Goal: Task Accomplishment & Management: Manage account settings

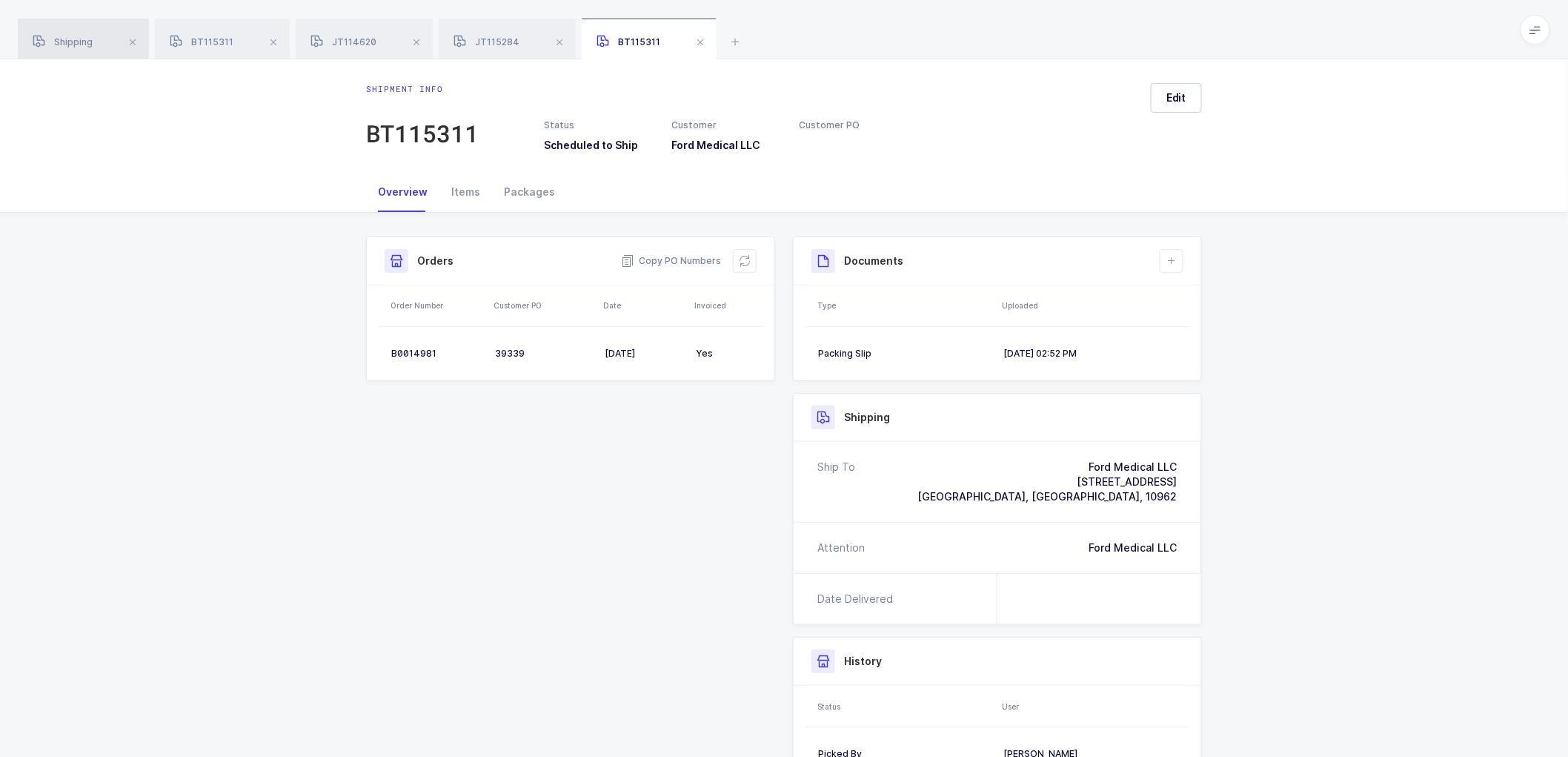
click at [63, 39] on span "Shipping" at bounding box center [63, 42] width 60 height 11
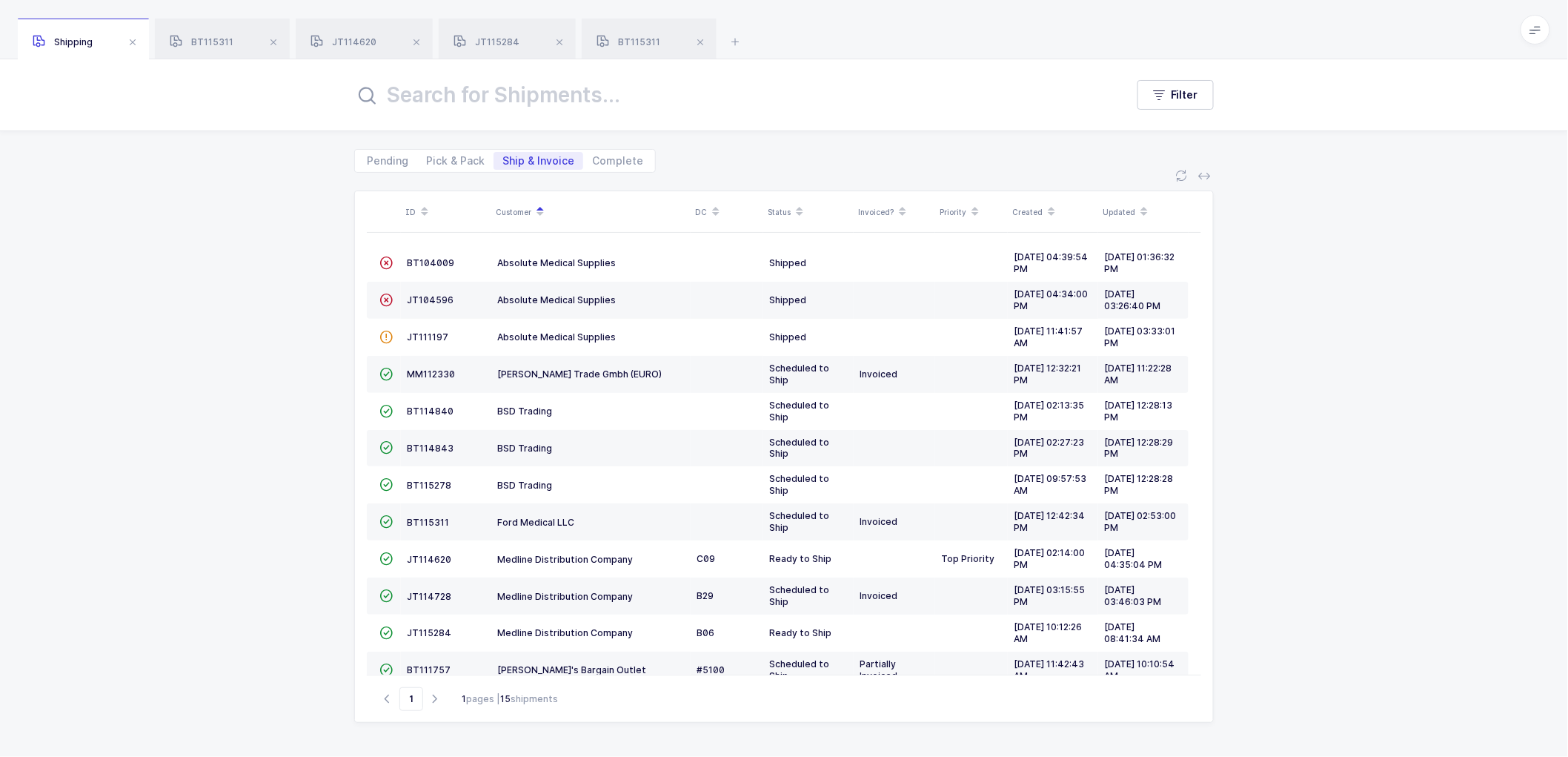
scroll to position [97, 0]
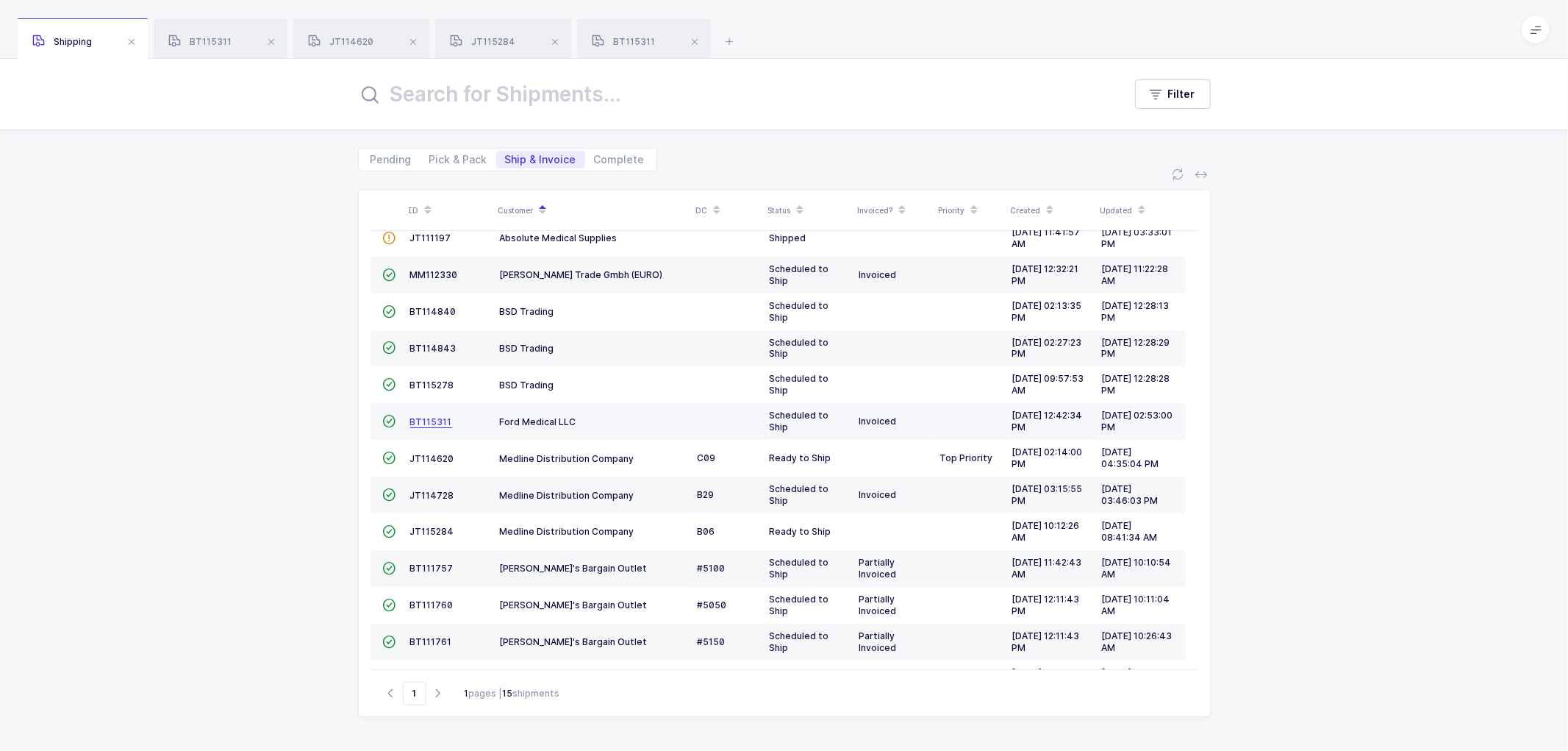
click at [420, 418] on span "BT115311" at bounding box center [431, 422] width 42 height 11
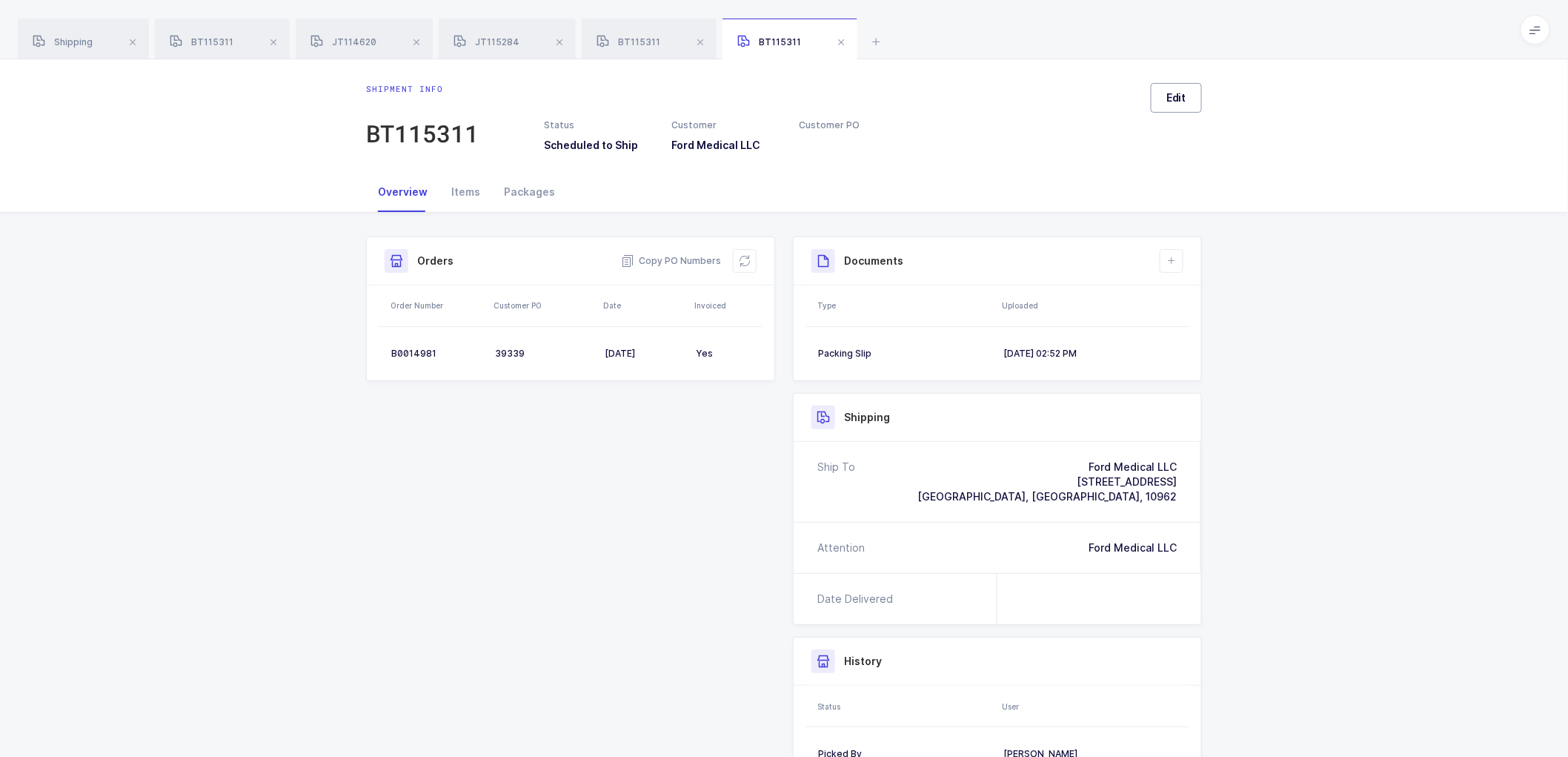
click at [1184, 100] on span "Edit" at bounding box center [1176, 98] width 20 height 15
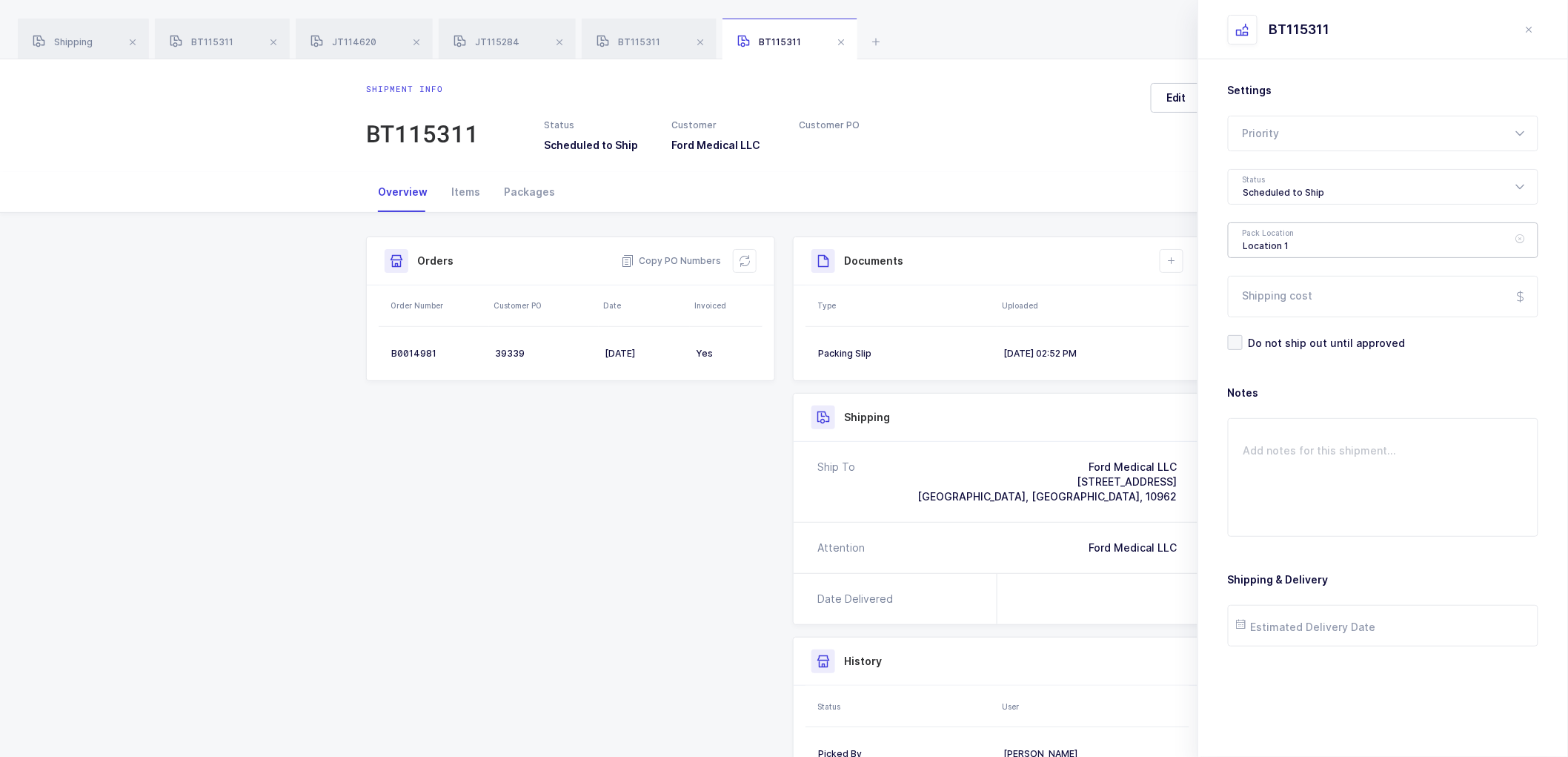
drag, startPoint x: 1262, startPoint y: 238, endPoint x: 1309, endPoint y: 255, distance: 50.0
click at [1262, 238] on div "Location 1" at bounding box center [1383, 240] width 310 height 36
click at [1286, 183] on div "Scheduled to Ship" at bounding box center [1383, 179] width 310 height 36
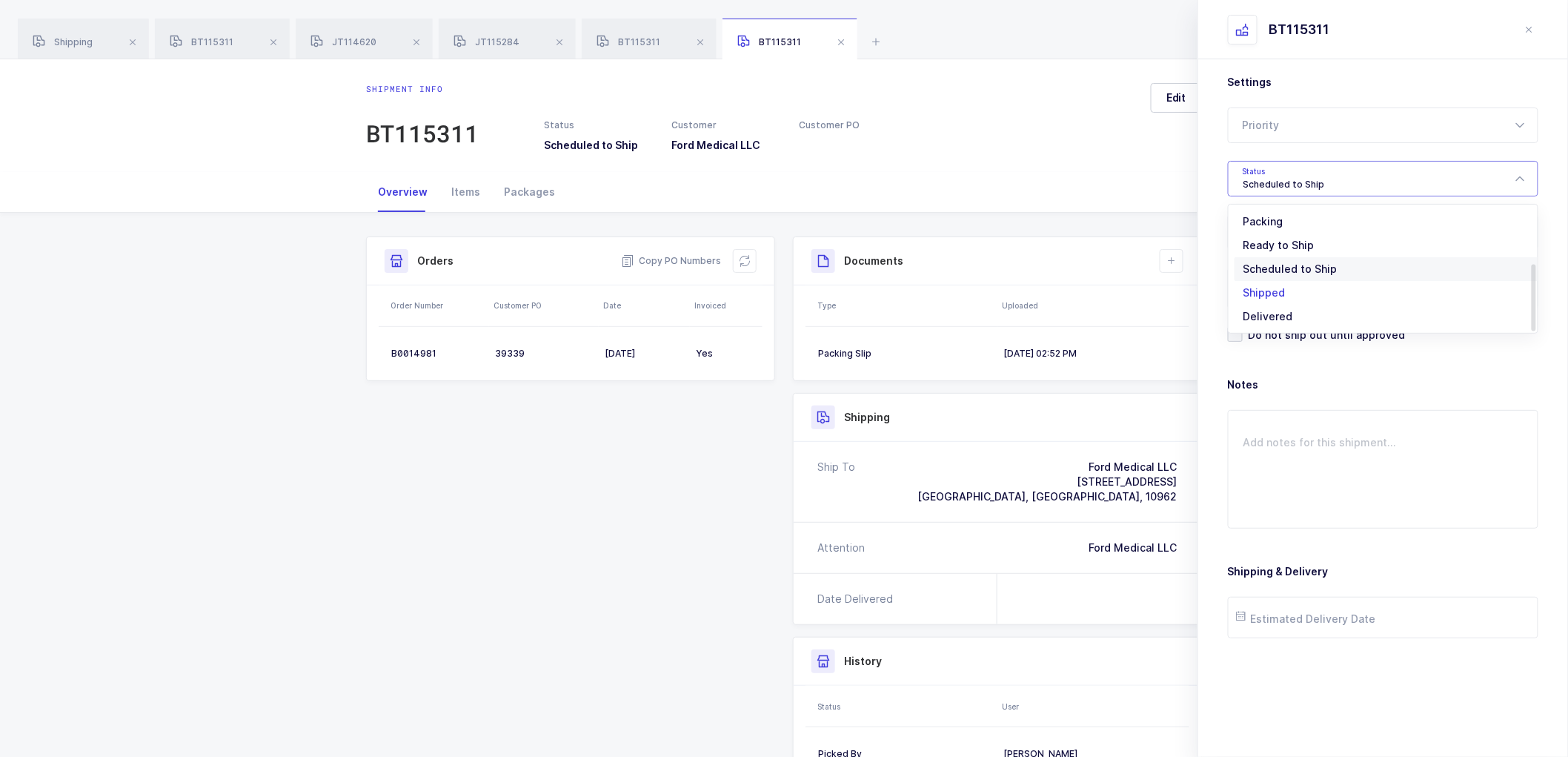
click at [1269, 289] on span "Shipped" at bounding box center [1264, 292] width 42 height 13
type input "Shipped"
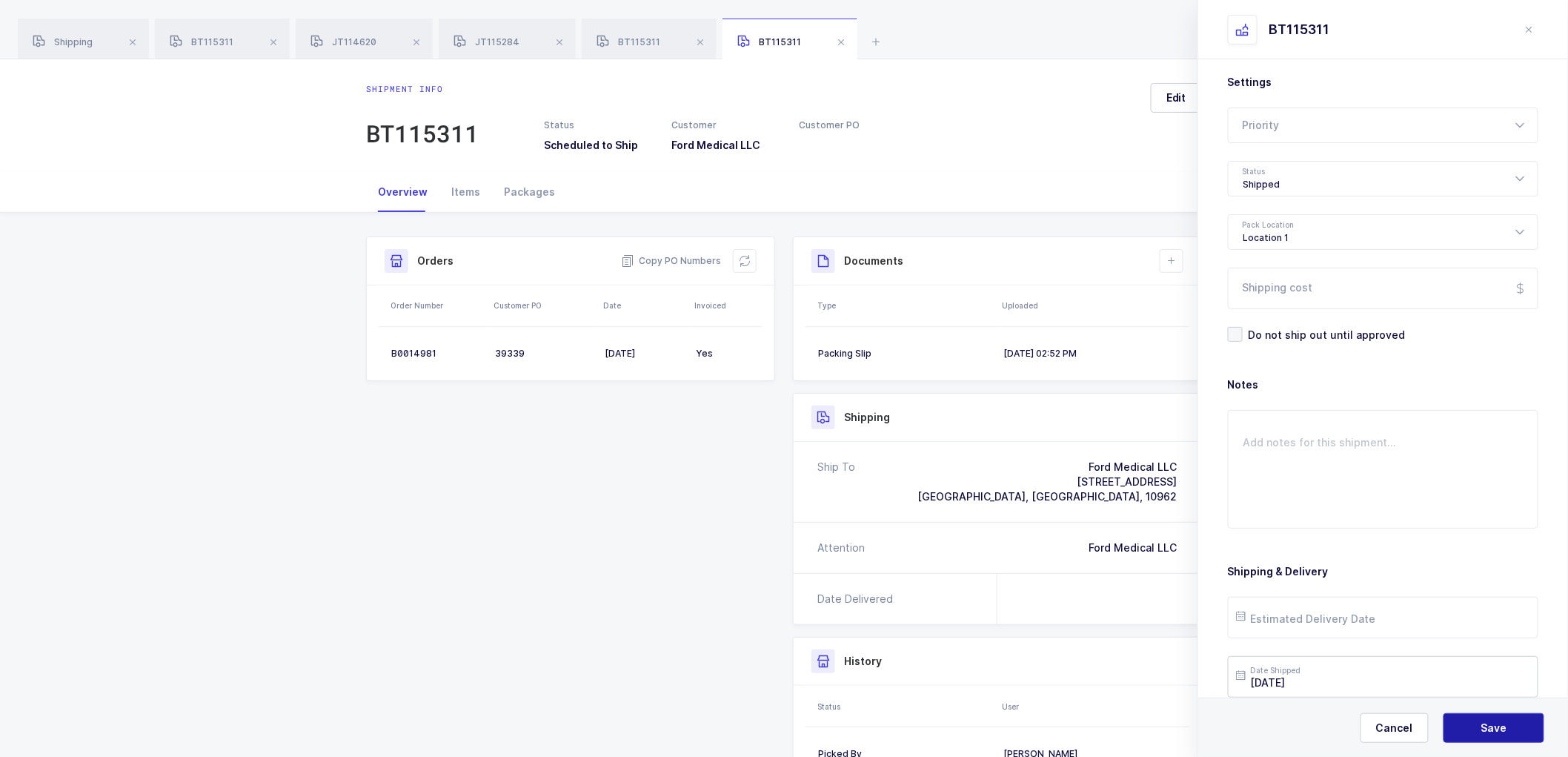
drag, startPoint x: 1501, startPoint y: 724, endPoint x: 1457, endPoint y: 662, distance: 76.0
click at [1501, 723] on span "Save" at bounding box center [1494, 728] width 26 height 15
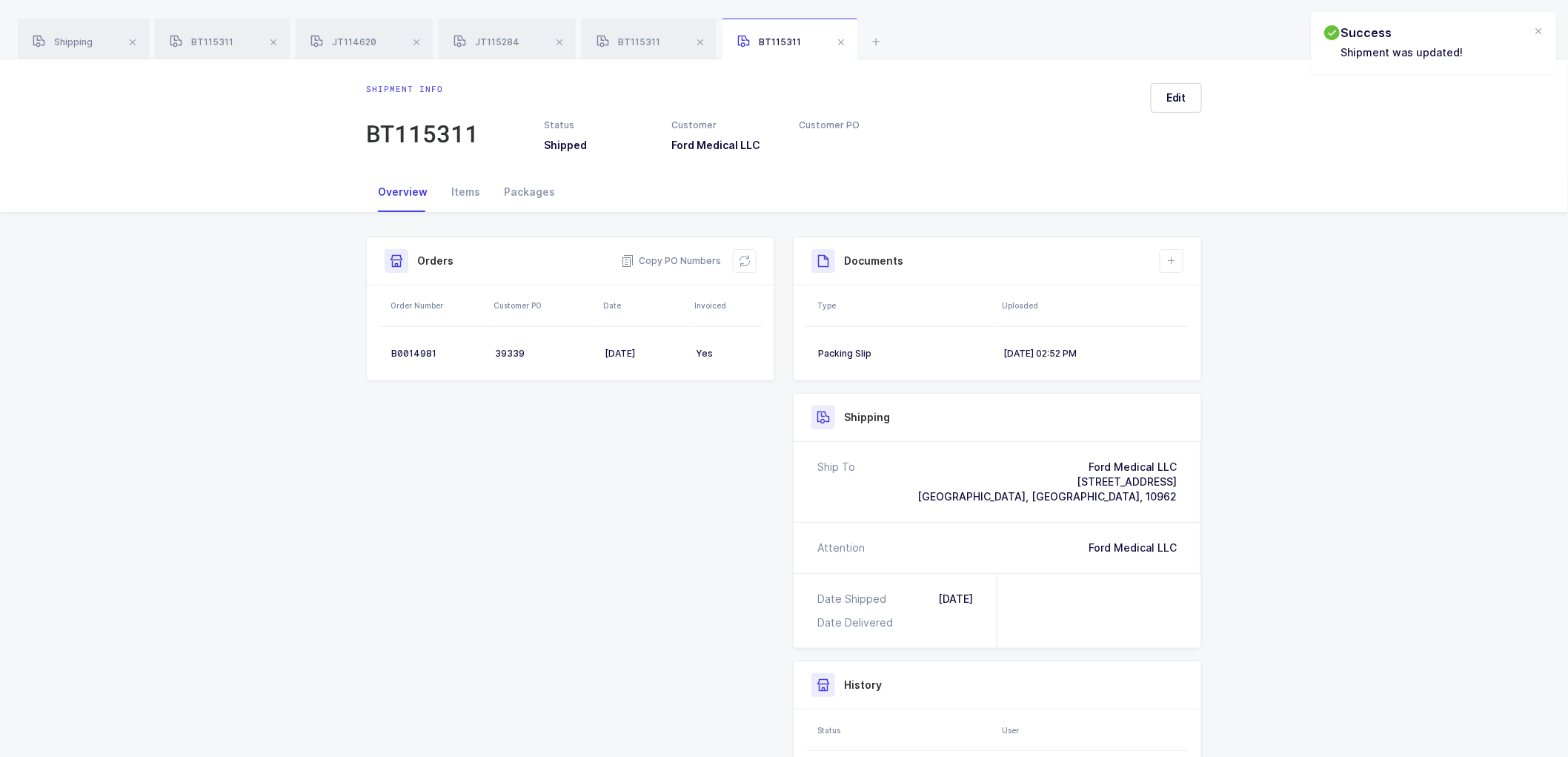
drag, startPoint x: 1167, startPoint y: 258, endPoint x: 1179, endPoint y: 280, distance: 25.1
click at [1167, 260] on icon at bounding box center [1171, 261] width 12 height 12
click at [1190, 325] on li "Upload Document" at bounding box center [1221, 327] width 110 height 24
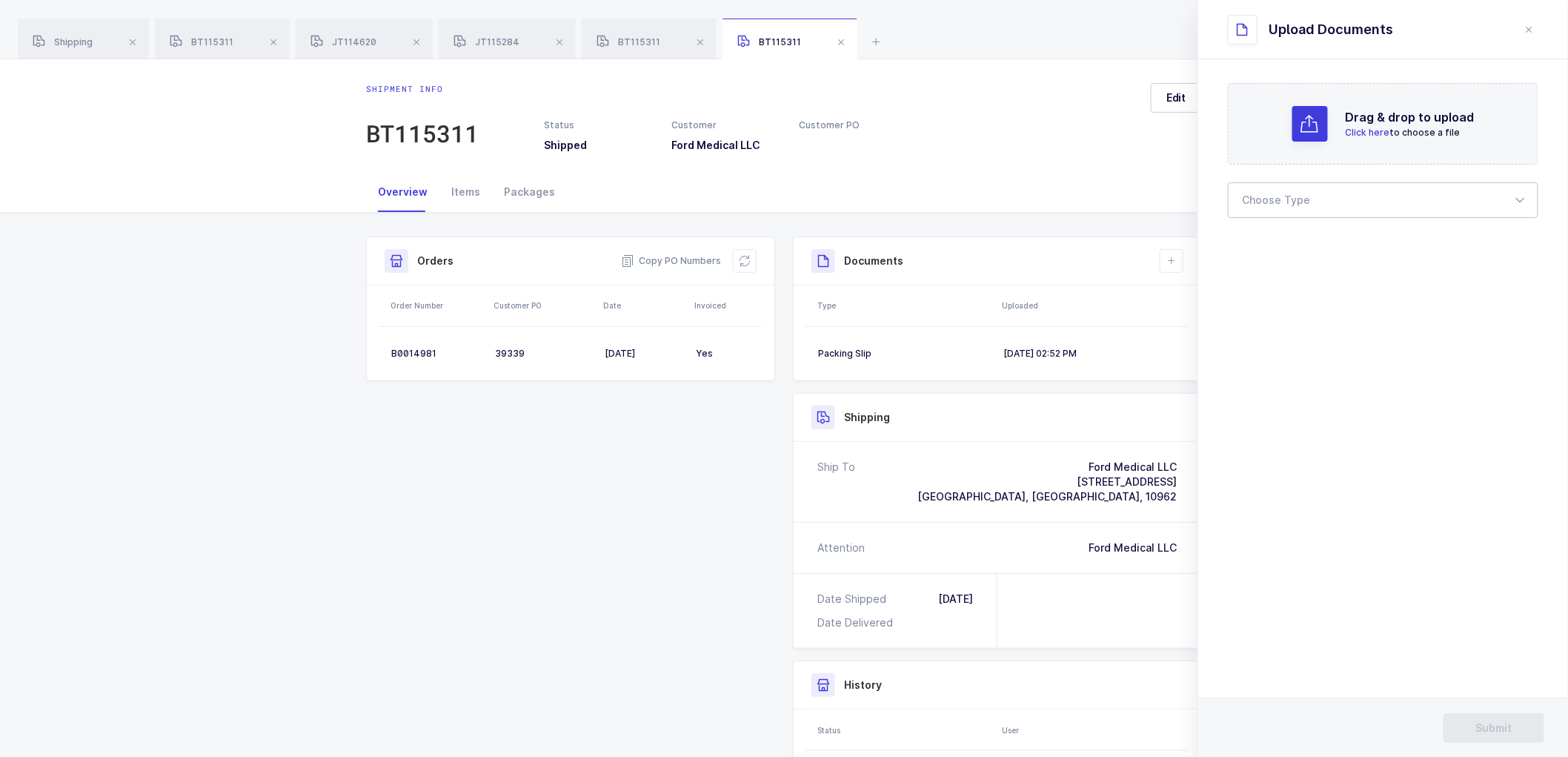
click at [1250, 198] on div at bounding box center [1383, 200] width 310 height 36
drag, startPoint x: 1250, startPoint y: 240, endPoint x: 1254, endPoint y: 253, distance: 13.6
click at [1250, 239] on li "Bill of Lading" at bounding box center [1389, 247] width 310 height 24
type input "Bill of Lading"
click at [1508, 717] on button "Submit" at bounding box center [1493, 728] width 101 height 29
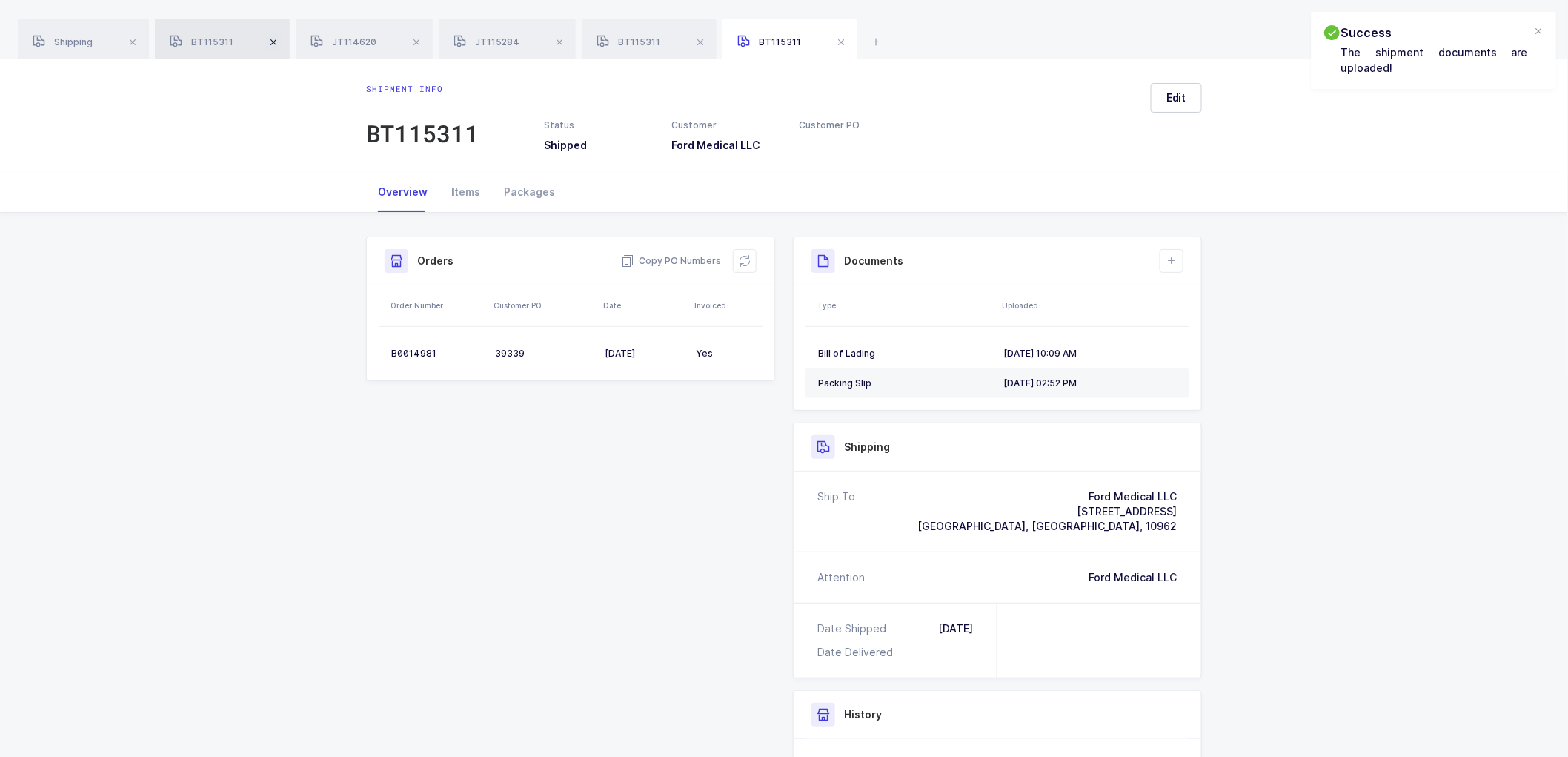
click at [272, 41] on span at bounding box center [273, 42] width 17 height 17
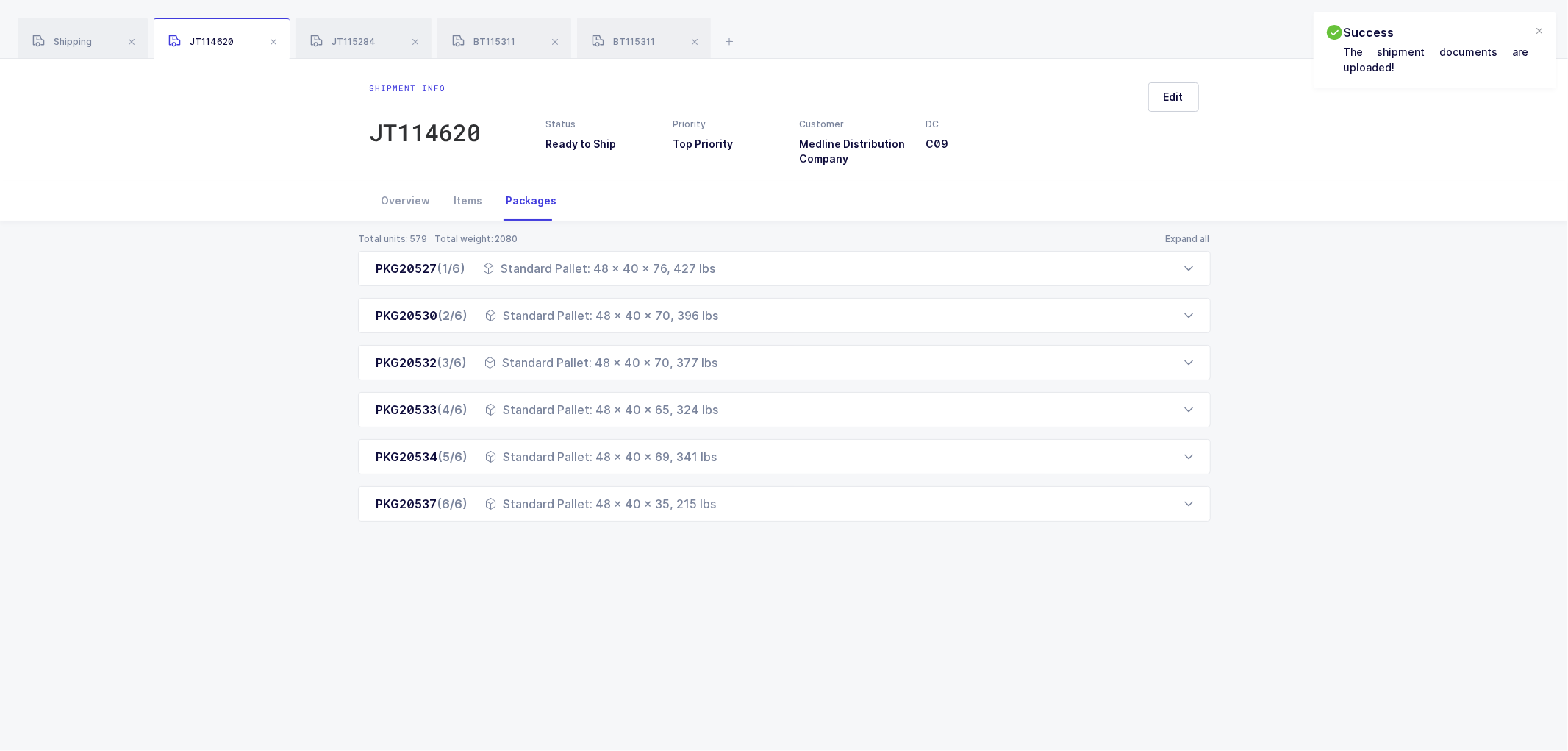
click at [270, 40] on span at bounding box center [273, 42] width 17 height 17
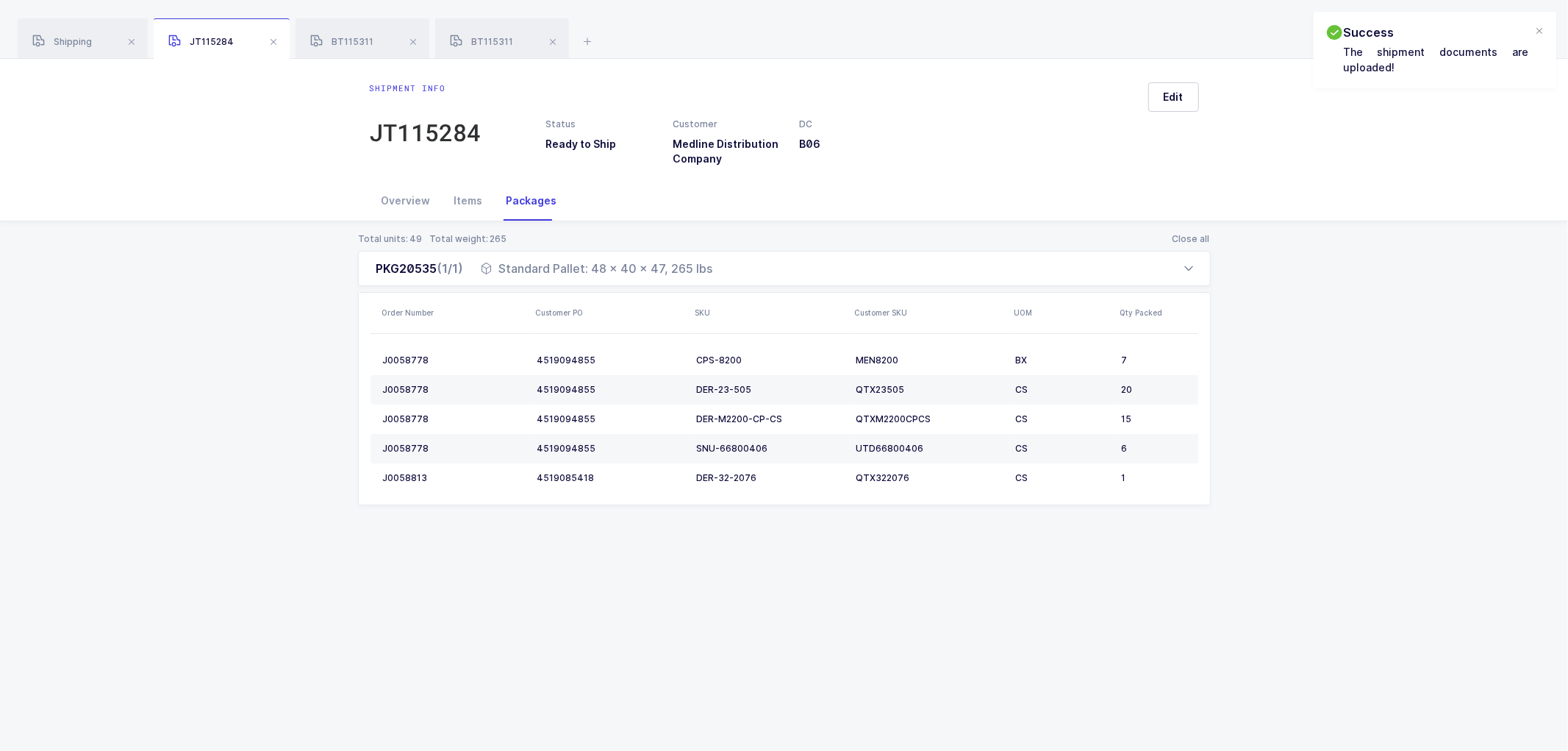
click at [270, 40] on span at bounding box center [273, 42] width 17 height 17
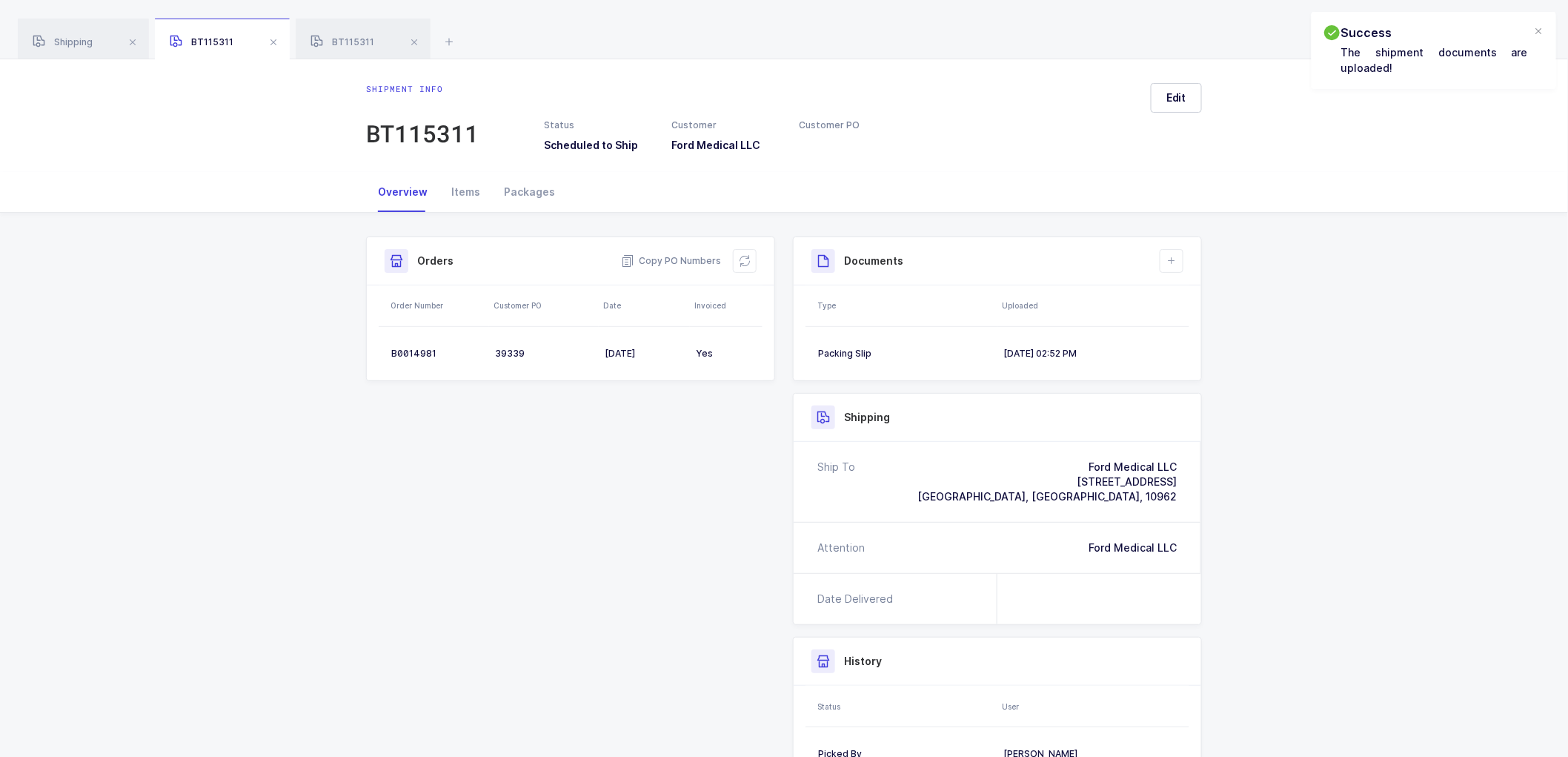
click at [272, 41] on span at bounding box center [273, 42] width 17 height 17
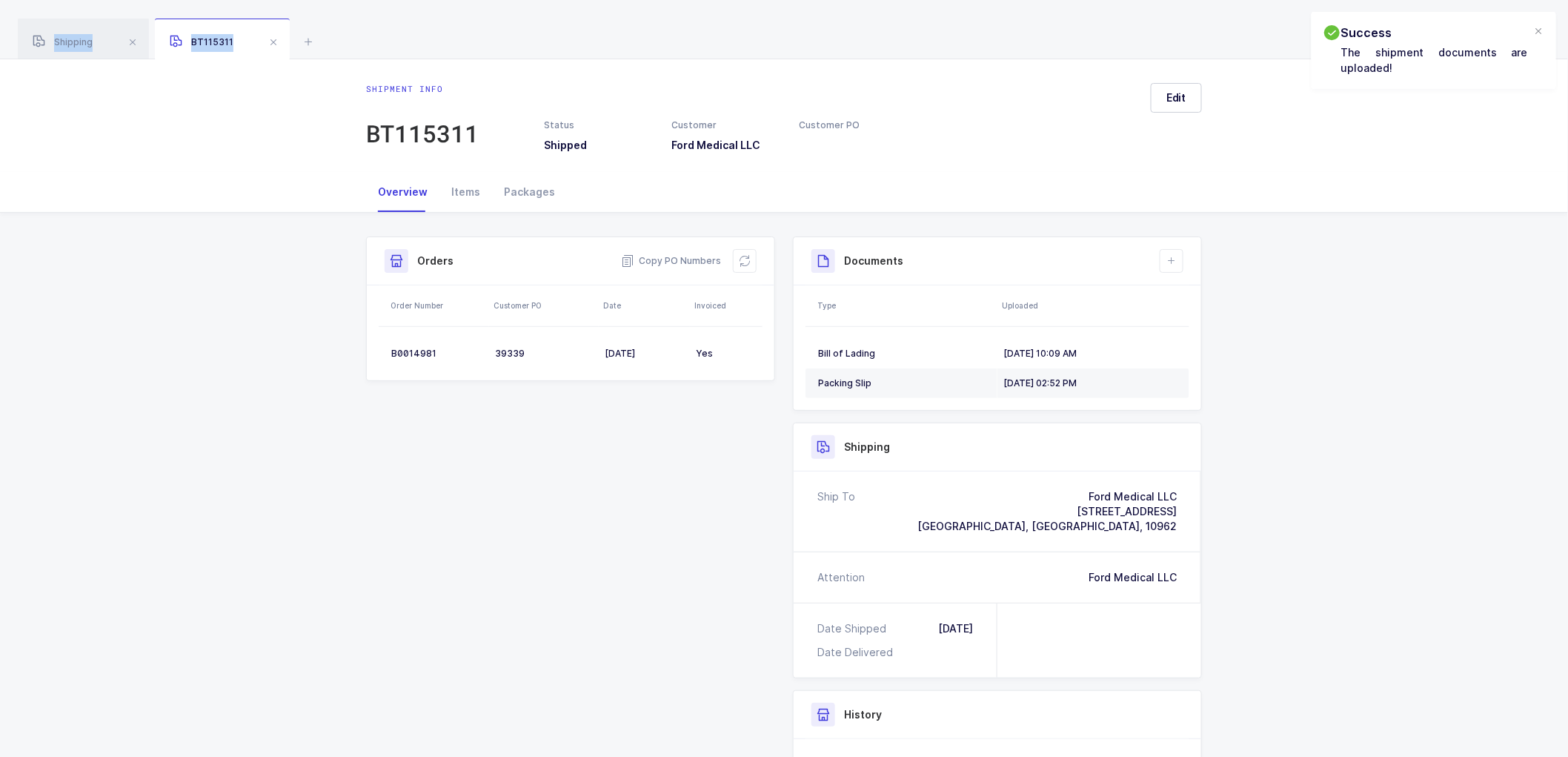
click at [272, 41] on span at bounding box center [273, 42] width 17 height 17
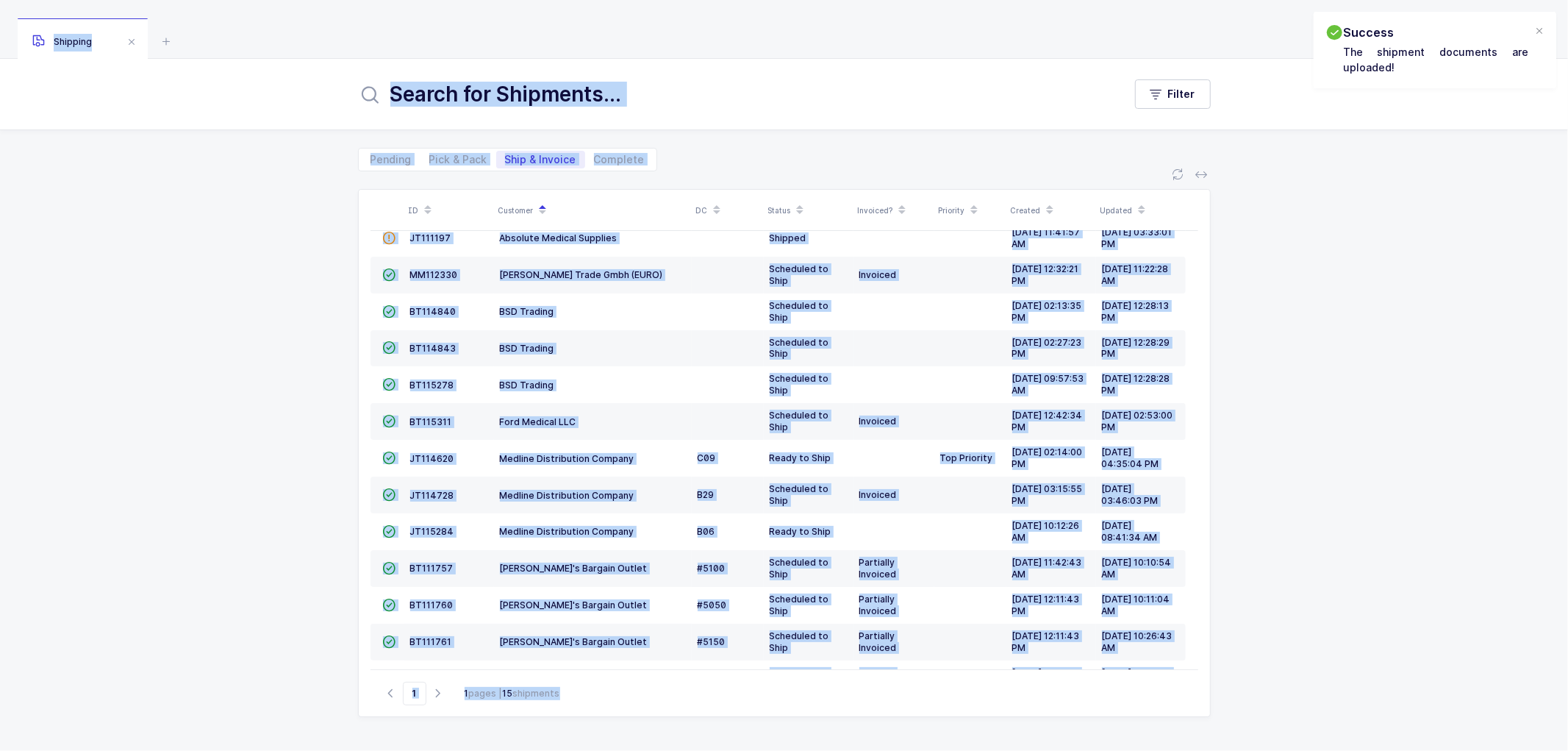
drag, startPoint x: 247, startPoint y: 427, endPoint x: 287, endPoint y: 310, distance: 123.6
click at [247, 426] on div "ID Customer DC Status Invoiced? Priority Created Updated  BT104009 Absolute Me…" at bounding box center [784, 461] width 1568 height 580
click at [459, 162] on span "Pick & Pack" at bounding box center [458, 159] width 58 height 10
click at [430, 160] on input "Pick & Pack" at bounding box center [425, 155] width 9 height 9
radio input "true"
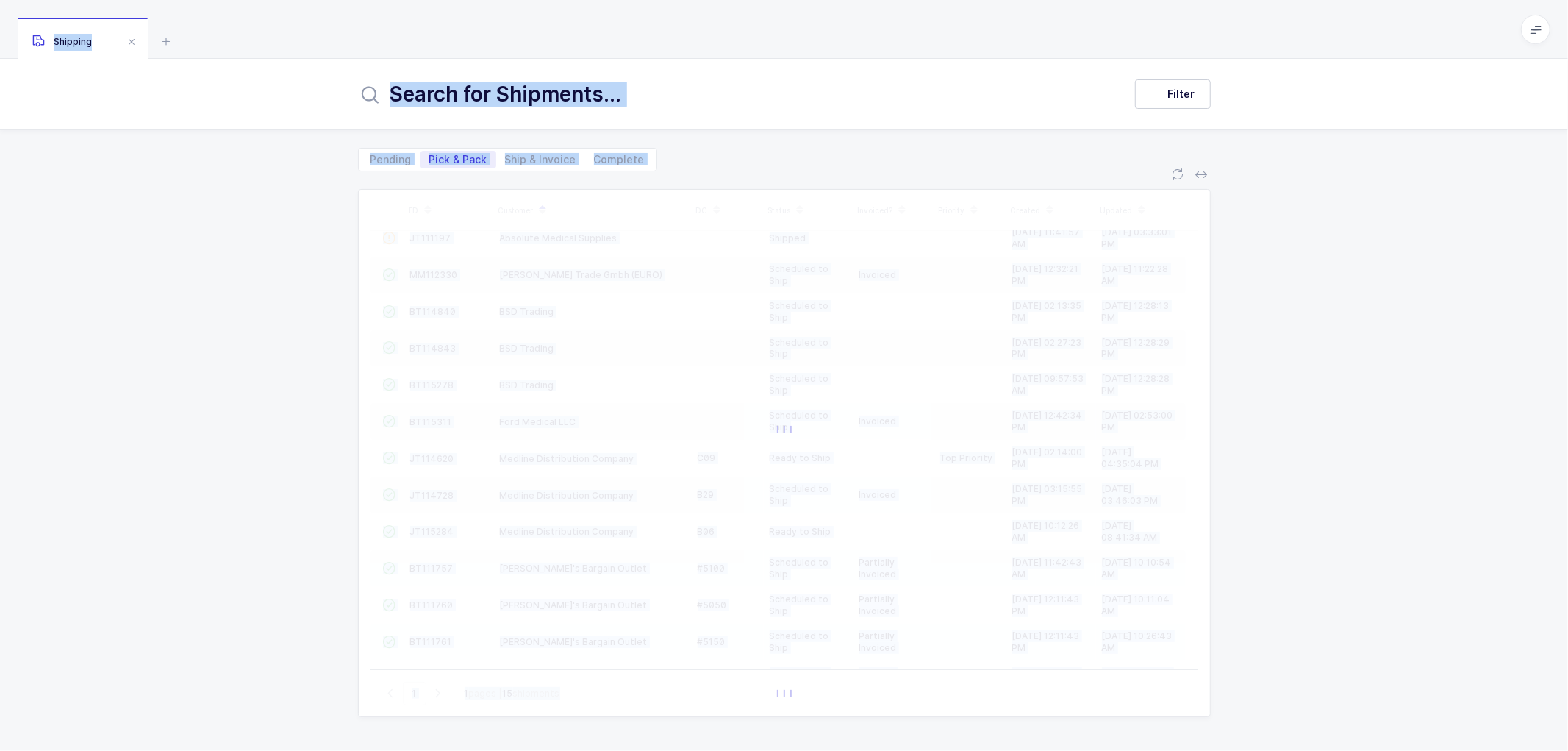
click at [452, 156] on span "Pick & Pack" at bounding box center [458, 159] width 58 height 10
click at [430, 156] on input "Pick & Pack" at bounding box center [425, 155] width 9 height 9
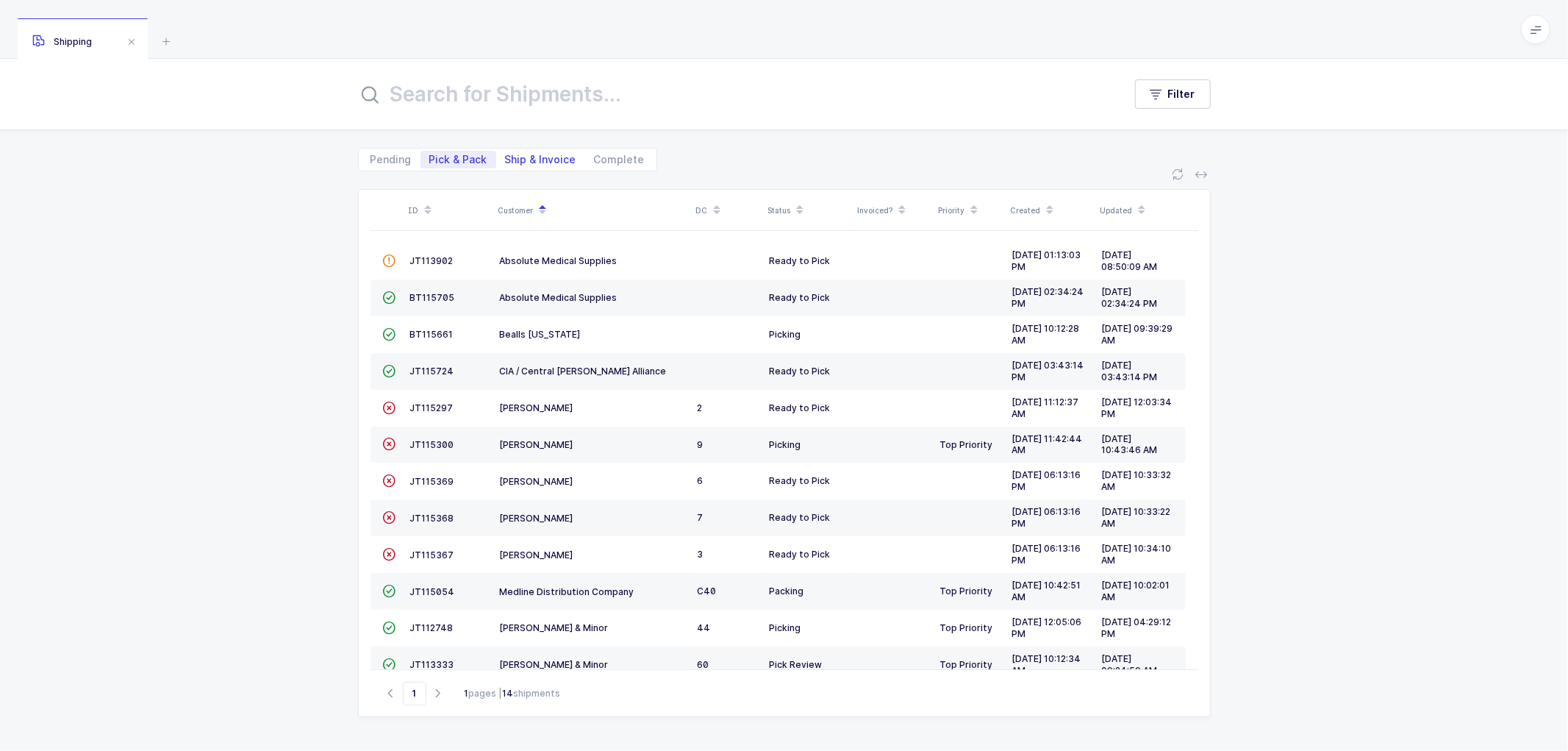
click at [535, 154] on span "Ship & Invoice" at bounding box center [540, 159] width 72 height 10
click at [506, 154] on input "Ship & Invoice" at bounding box center [501, 155] width 9 height 9
radio input "true"
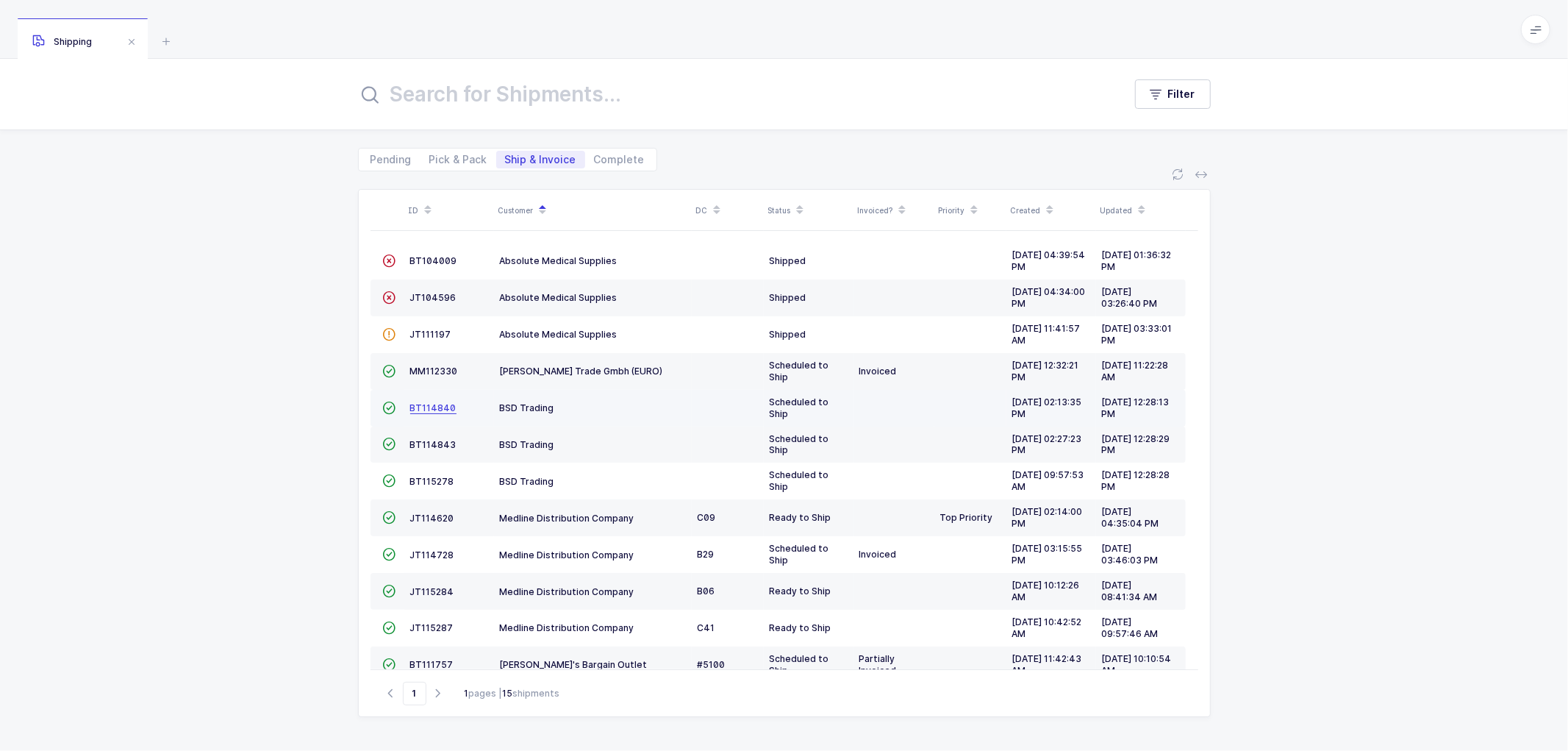
click at [423, 405] on span "BT114840" at bounding box center [433, 408] width 46 height 11
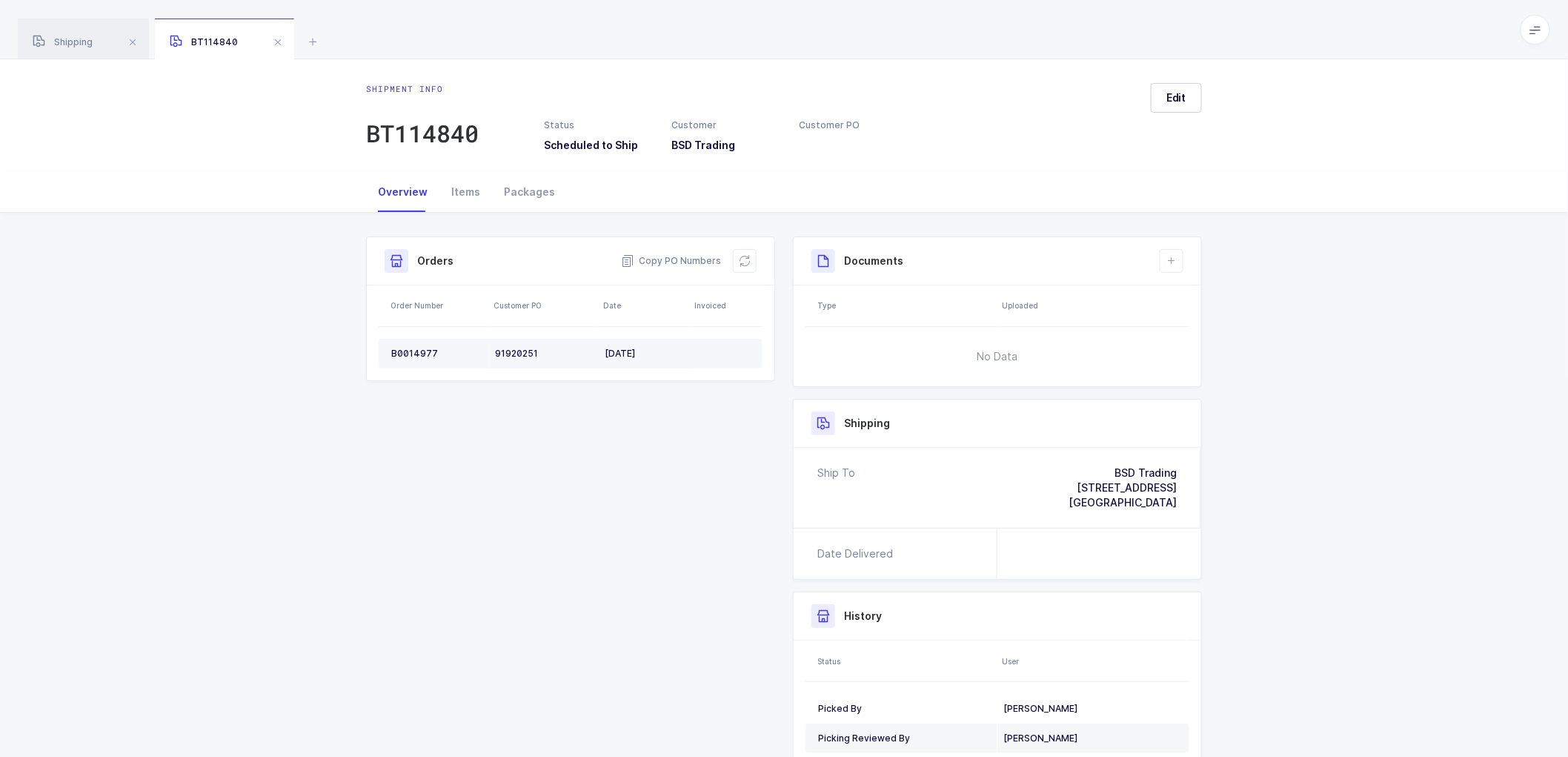
click at [408, 350] on div "B0014977" at bounding box center [437, 353] width 92 height 12
copy div "B0014977"
drag, startPoint x: 672, startPoint y: 261, endPoint x: 682, endPoint y: 286, distance: 26.9
click at [672, 261] on span "Copy PO Numbers" at bounding box center [671, 261] width 100 height 15
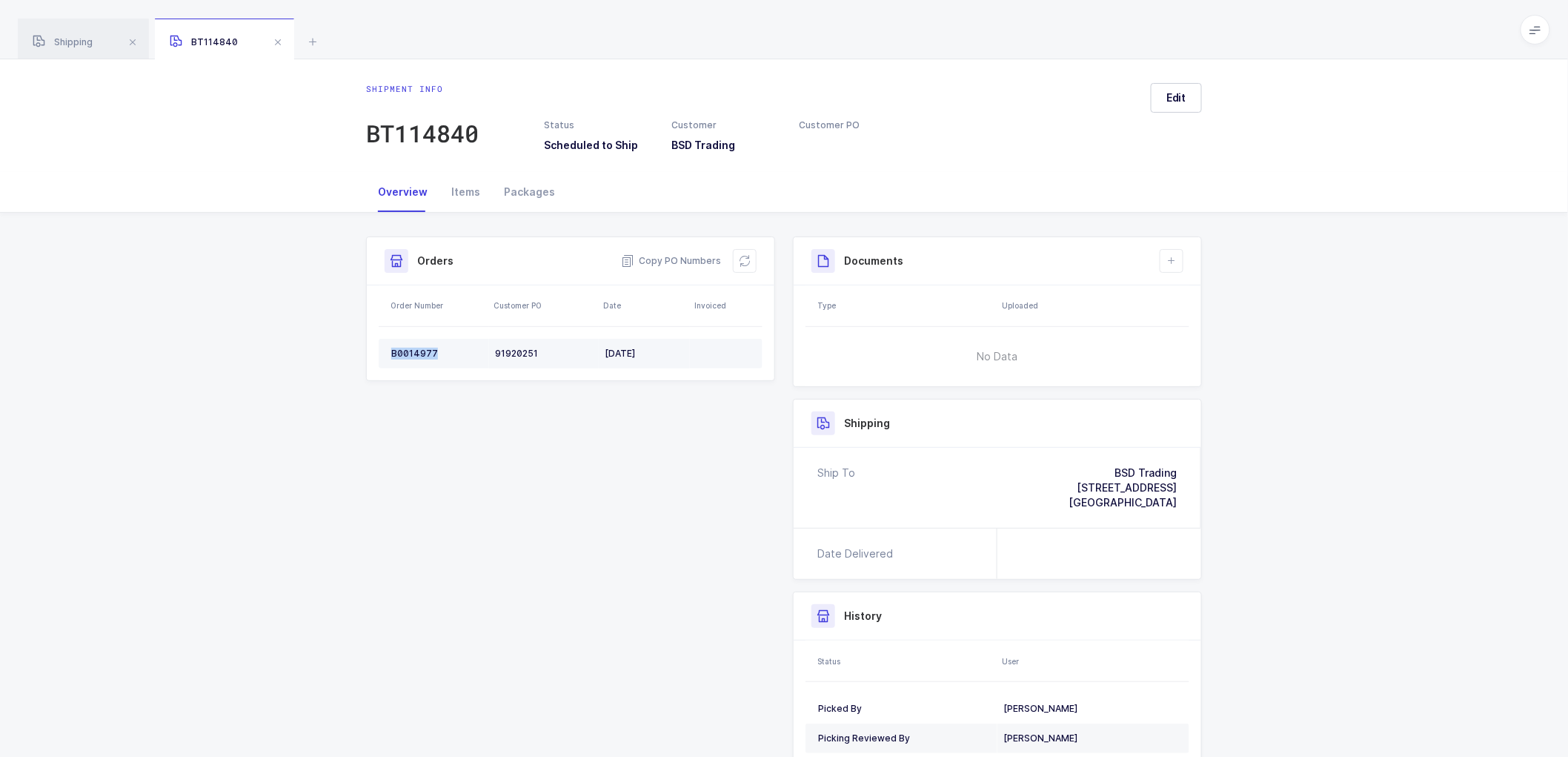
click at [419, 350] on div "B0014977" at bounding box center [437, 353] width 92 height 12
click at [70, 39] on span "Shipping" at bounding box center [63, 42] width 60 height 11
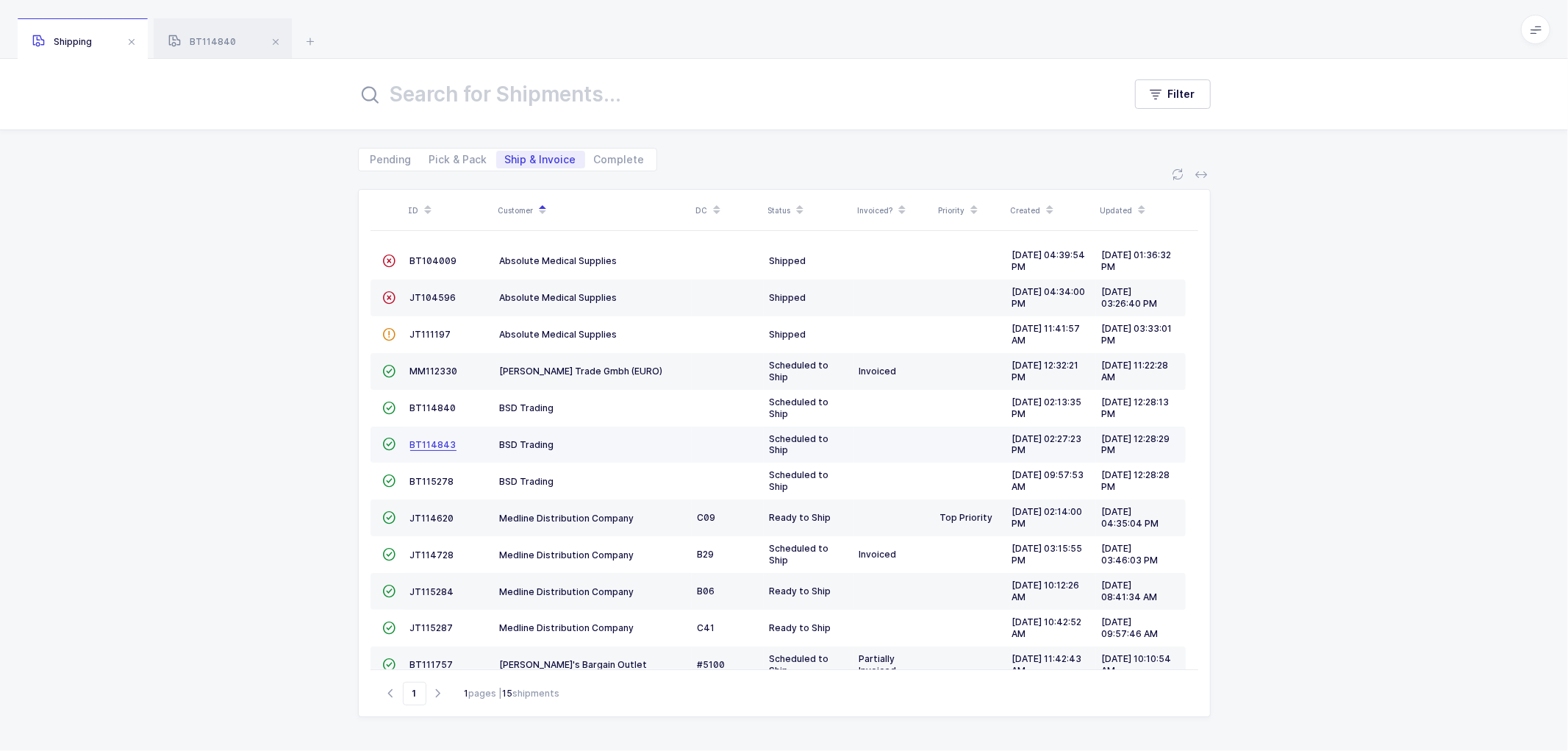
click at [426, 444] on span "BT114843" at bounding box center [433, 444] width 46 height 11
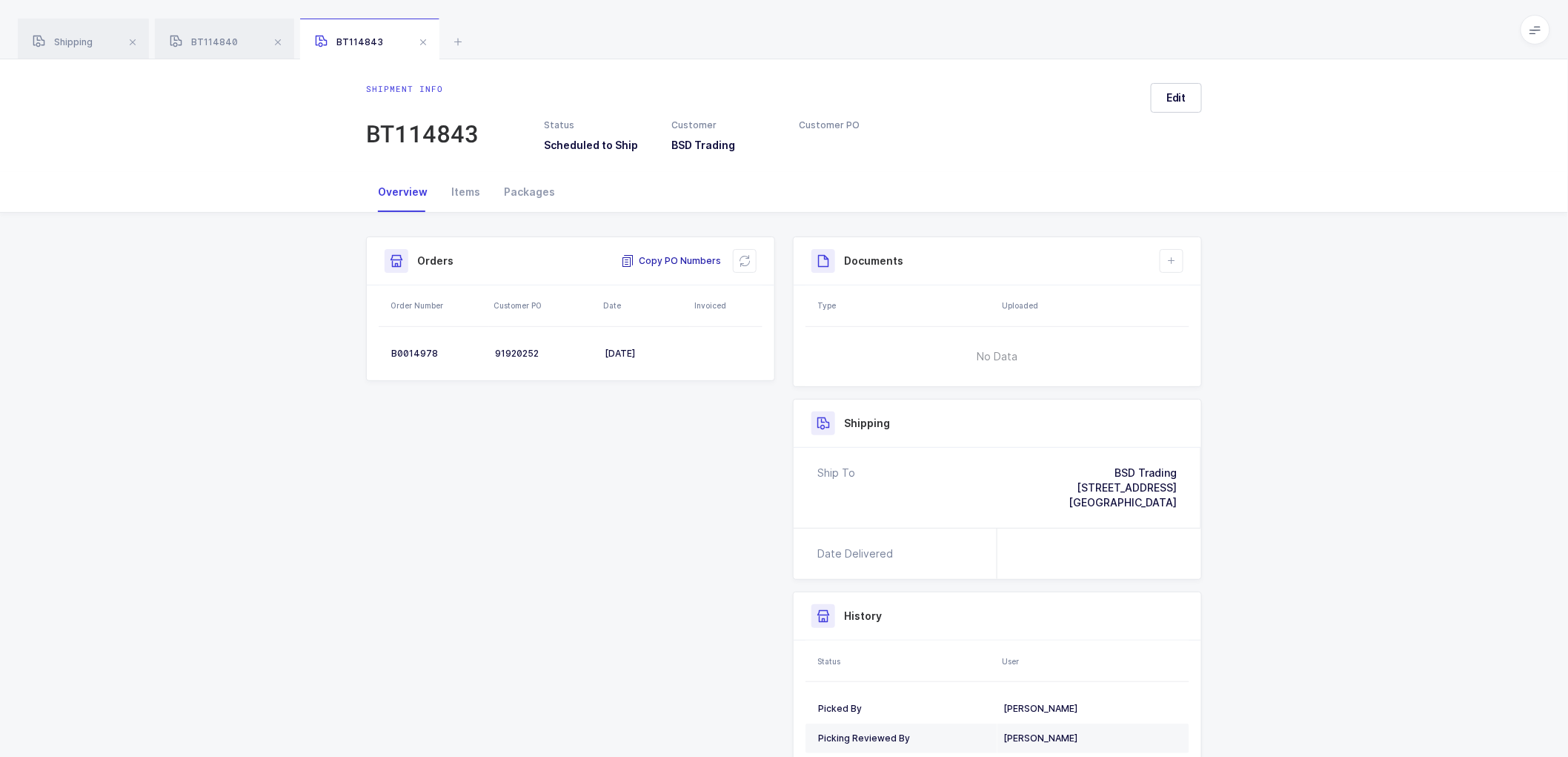
drag, startPoint x: 664, startPoint y: 262, endPoint x: 1273, endPoint y: 303, distance: 610.4
click at [671, 262] on span "Copy PO Numbers" at bounding box center [671, 261] width 100 height 15
click at [404, 351] on div "B0014978" at bounding box center [437, 353] width 92 height 12
copy div "B0014978"
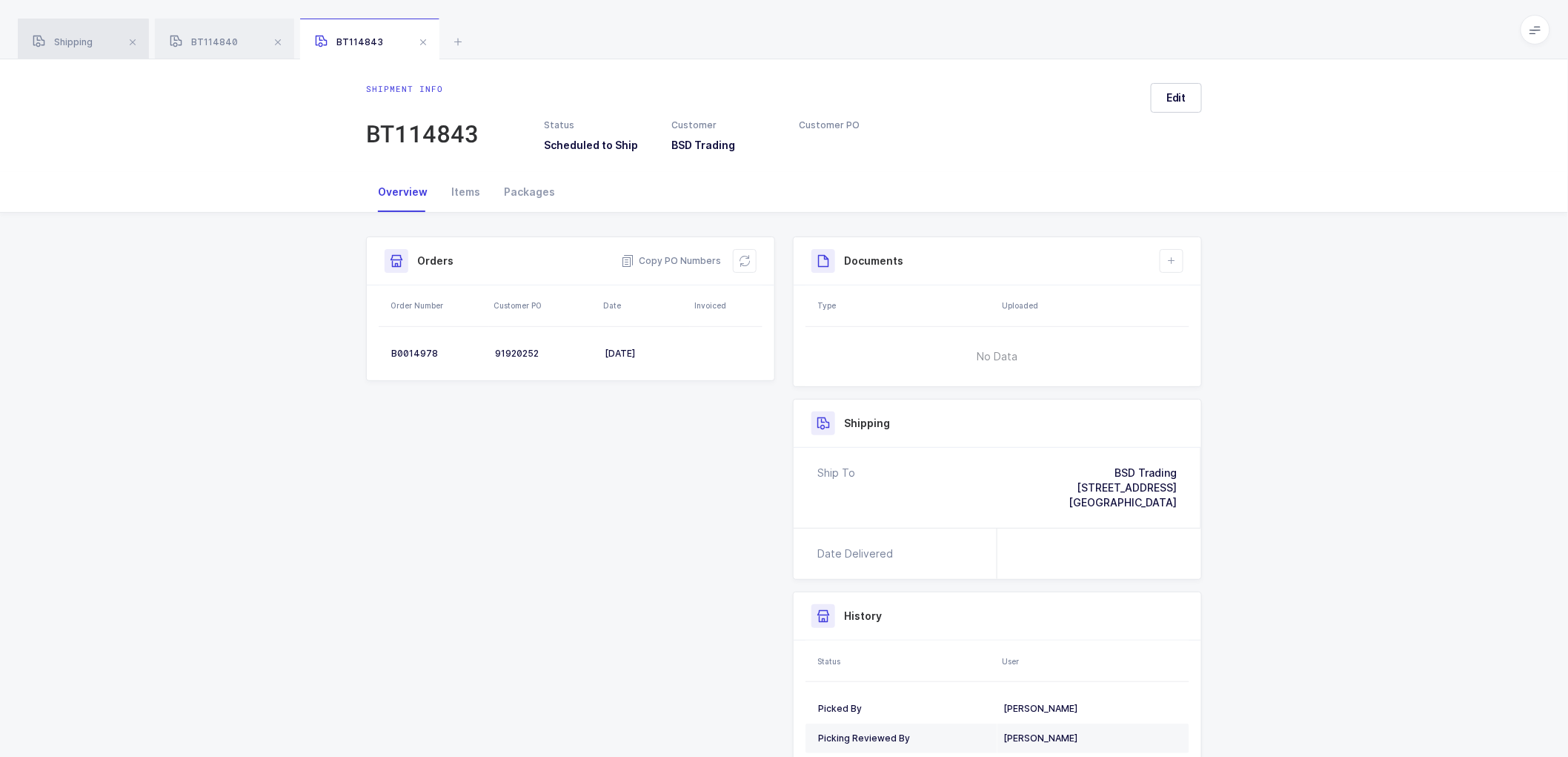
click at [67, 37] on span "Shipping" at bounding box center [63, 42] width 60 height 11
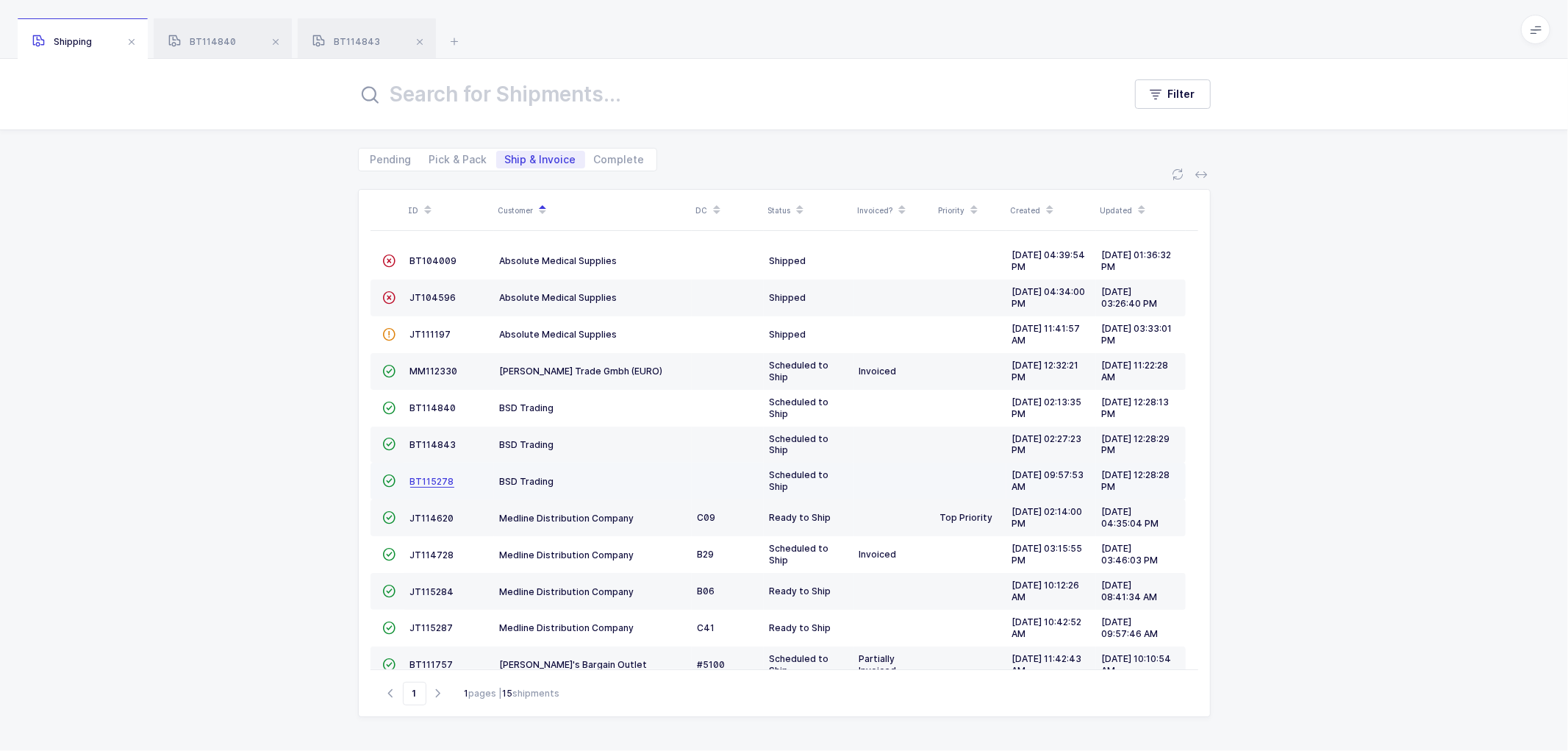
click at [420, 481] on span "BT115278" at bounding box center [432, 481] width 44 height 11
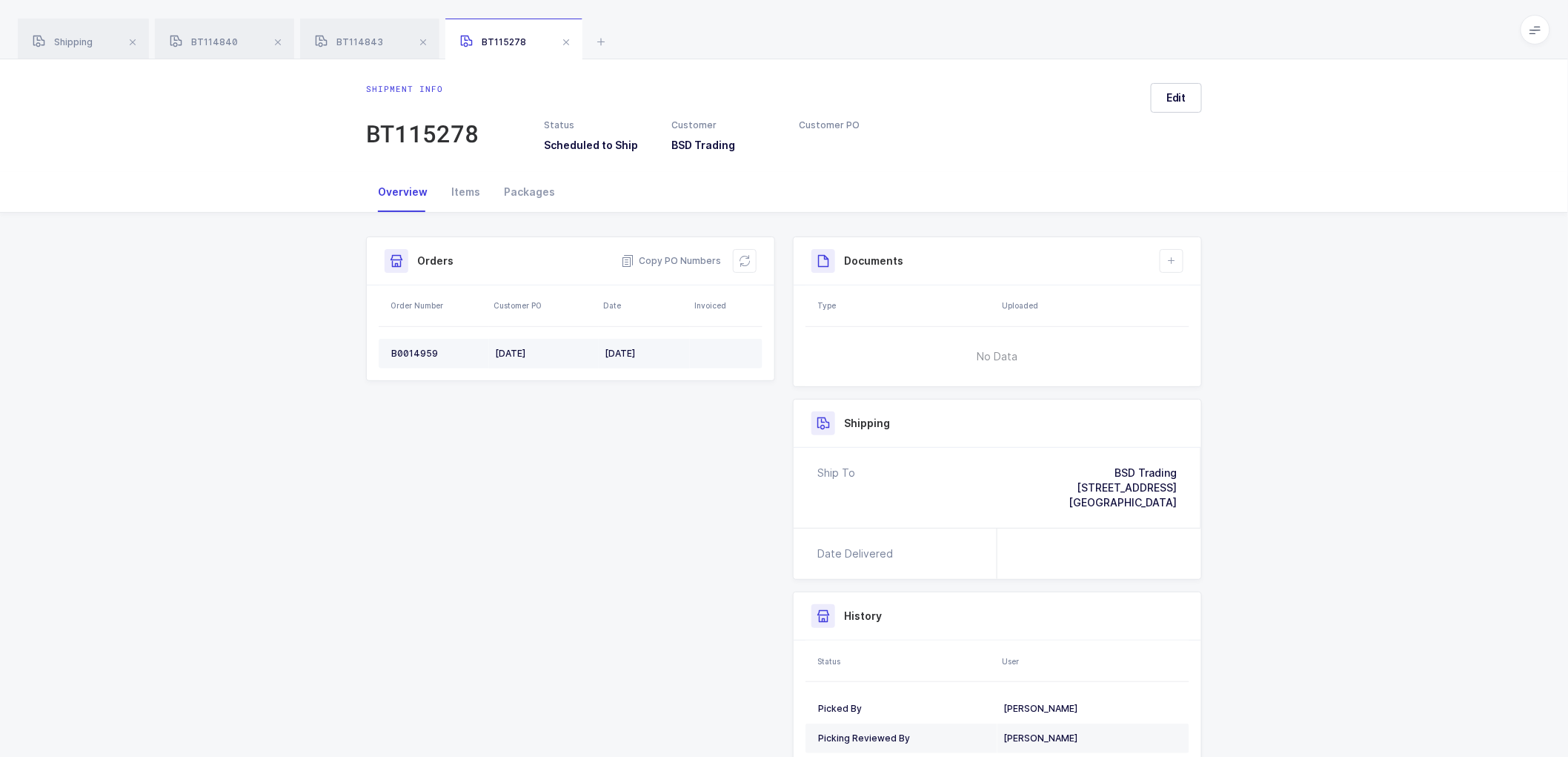
click at [401, 350] on div "B0014959" at bounding box center [437, 353] width 92 height 12
copy div "B0014959"
click at [686, 255] on span "Copy PO Numbers" at bounding box center [671, 261] width 100 height 15
drag, startPoint x: 670, startPoint y: 253, endPoint x: 682, endPoint y: 279, distance: 28.6
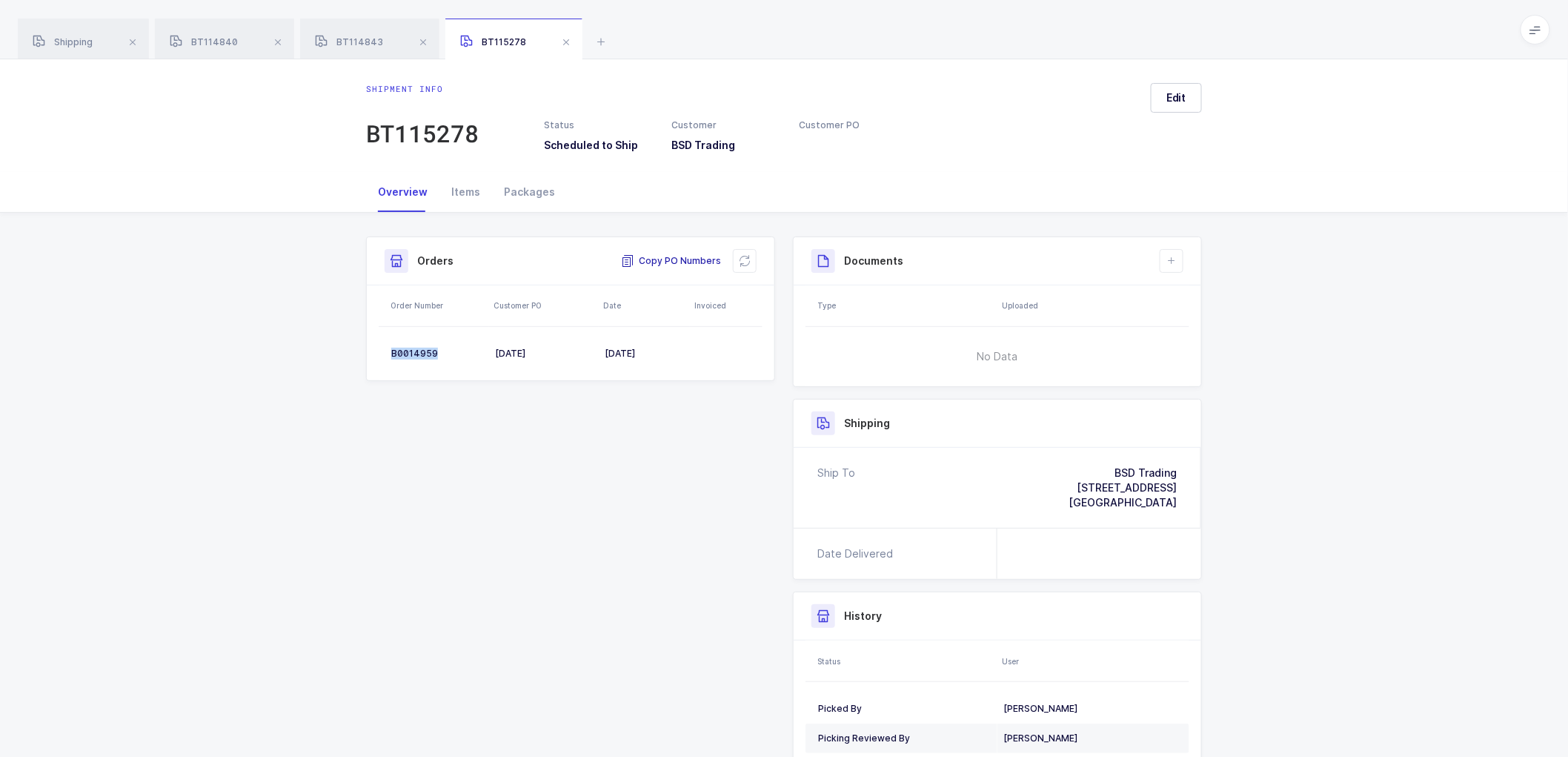
click at [670, 253] on span "Copy PO Numbers" at bounding box center [671, 261] width 100 height 15
click at [678, 255] on span "Copy PO Numbers" at bounding box center [671, 261] width 100 height 15
click at [405, 351] on div "B0014959" at bounding box center [437, 353] width 92 height 12
click at [406, 351] on div "B0014959" at bounding box center [437, 353] width 92 height 12
click at [462, 189] on div "Items" at bounding box center [466, 192] width 52 height 40
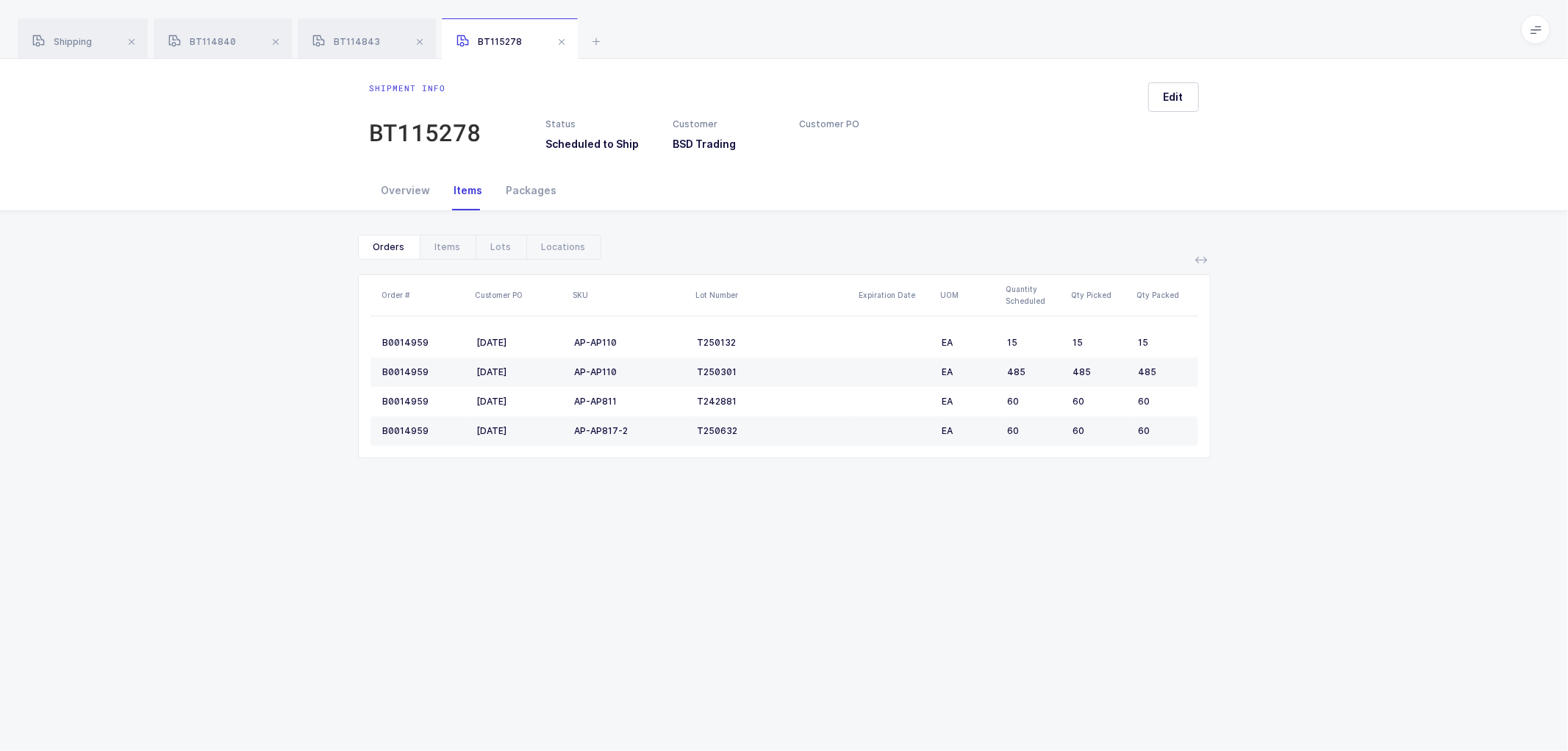
drag, startPoint x: 1128, startPoint y: 567, endPoint x: 1118, endPoint y: 571, distance: 10.8
click at [1118, 571] on div "Shipment info BT115278 Status Scheduled to Ship Customer BSD Trading Customer P…" at bounding box center [784, 405] width 1568 height 692
click at [554, 35] on span at bounding box center [562, 42] width 17 height 17
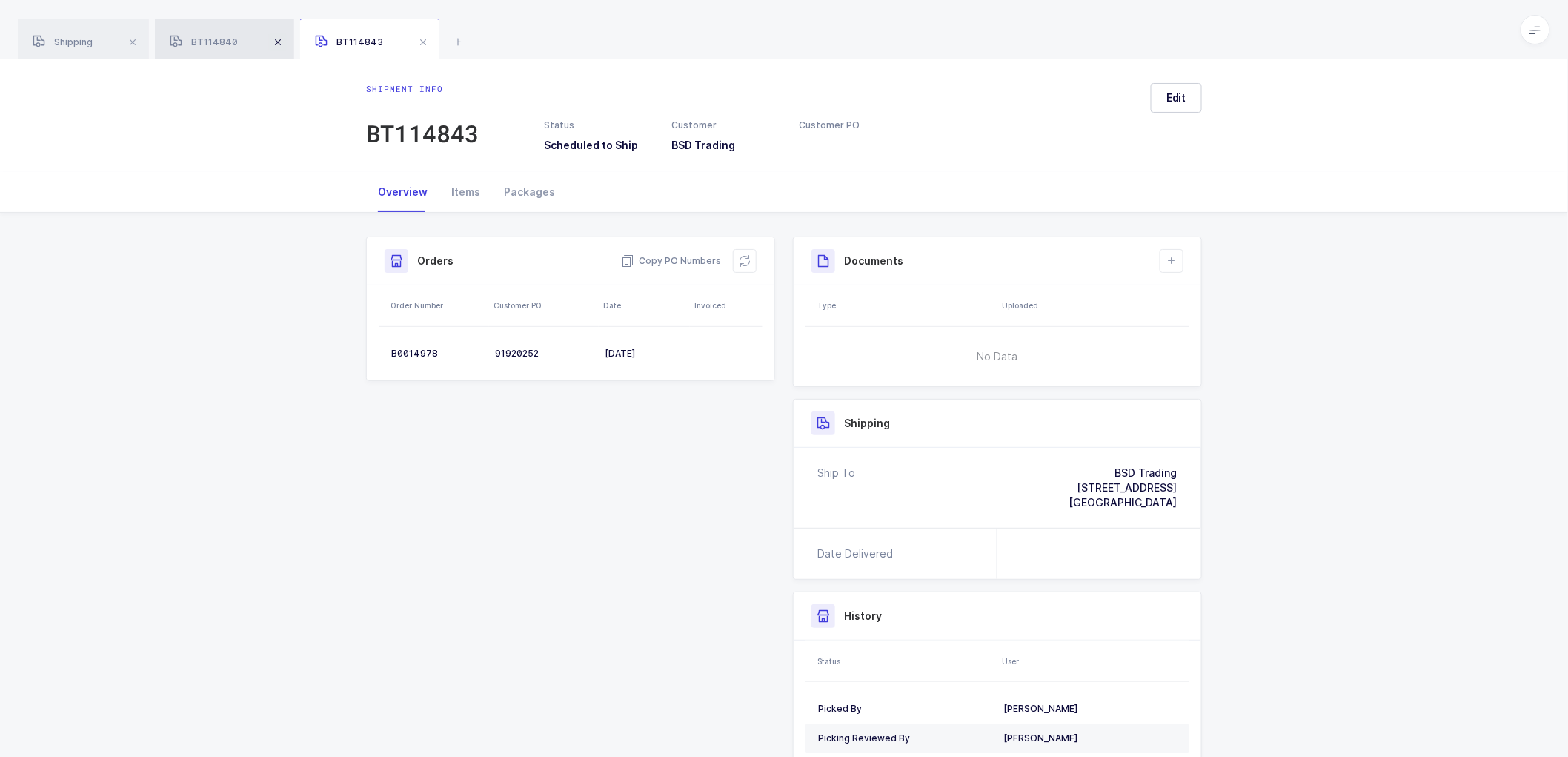
drag, startPoint x: 424, startPoint y: 40, endPoint x: 282, endPoint y: 42, distance: 142.0
click at [422, 41] on span at bounding box center [423, 42] width 17 height 17
click at [283, 39] on span at bounding box center [278, 42] width 17 height 17
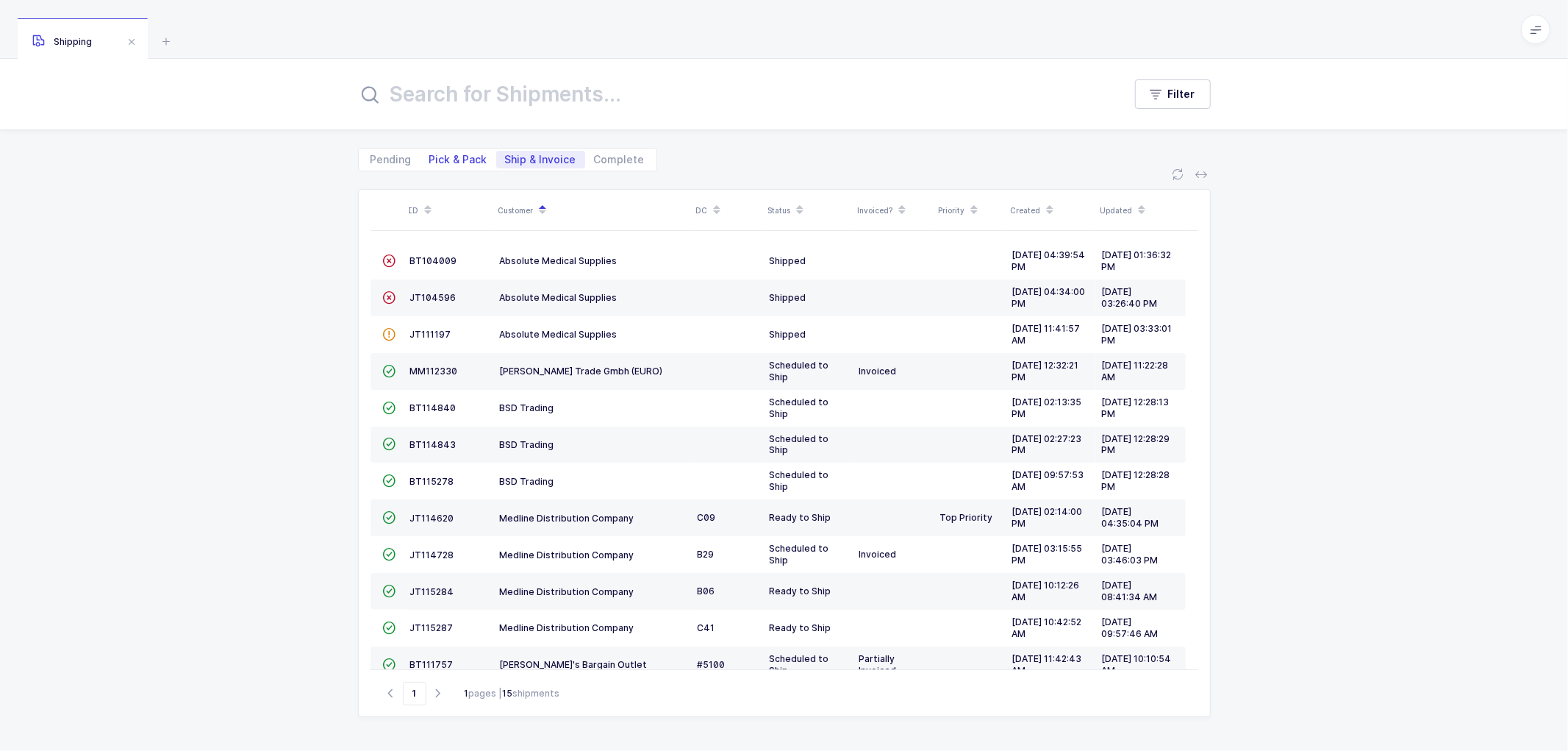
drag, startPoint x: 458, startPoint y: 167, endPoint x: 458, endPoint y: 159, distance: 8.0
click at [458, 166] on span "Pick & Pack" at bounding box center [458, 159] width 76 height 17
click at [430, 160] on input "Pick & Pack" at bounding box center [425, 155] width 9 height 9
radio input "true"
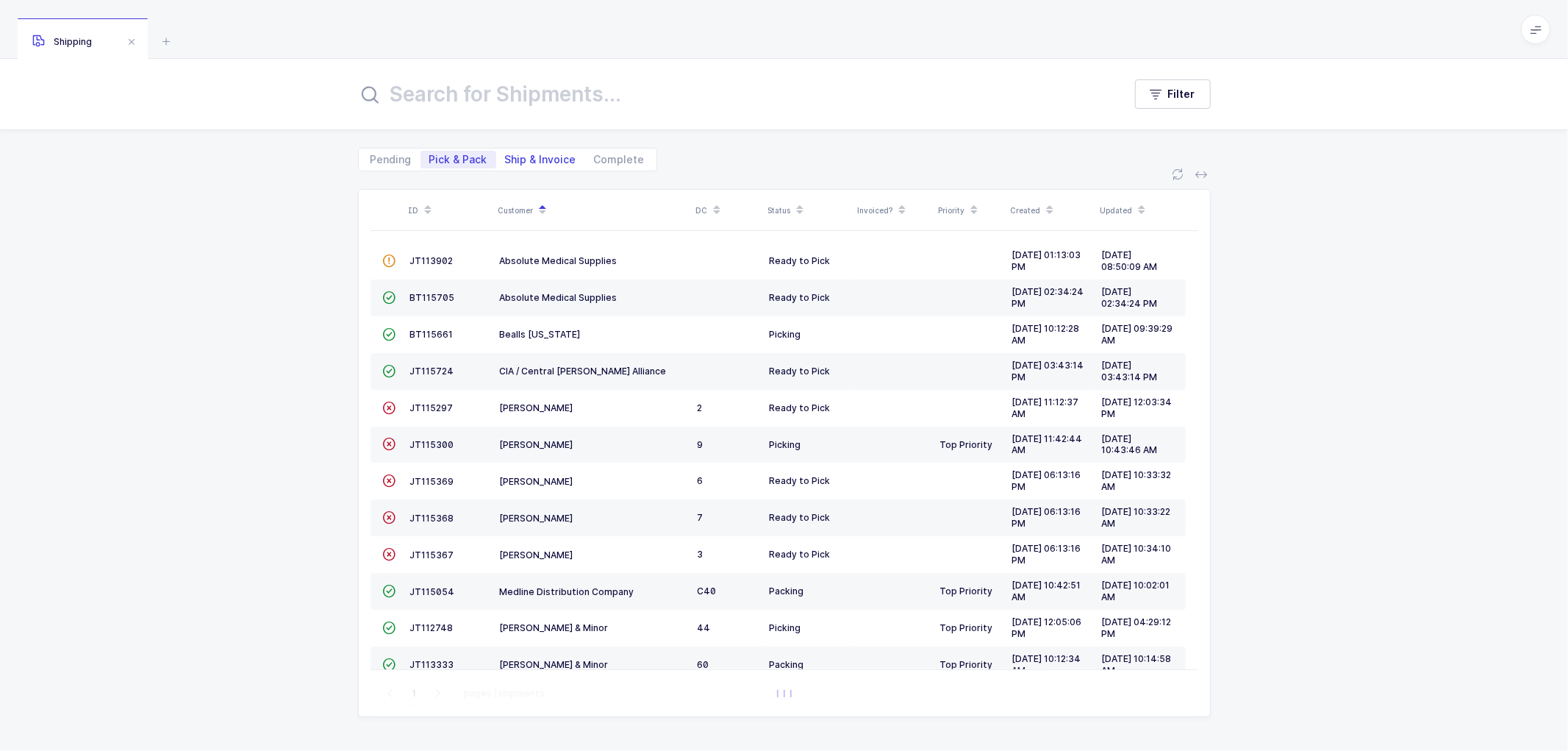
click at [518, 154] on span "Ship & Invoice" at bounding box center [540, 159] width 72 height 10
click at [506, 152] on input "Ship & Invoice" at bounding box center [501, 155] width 9 height 9
radio input "true"
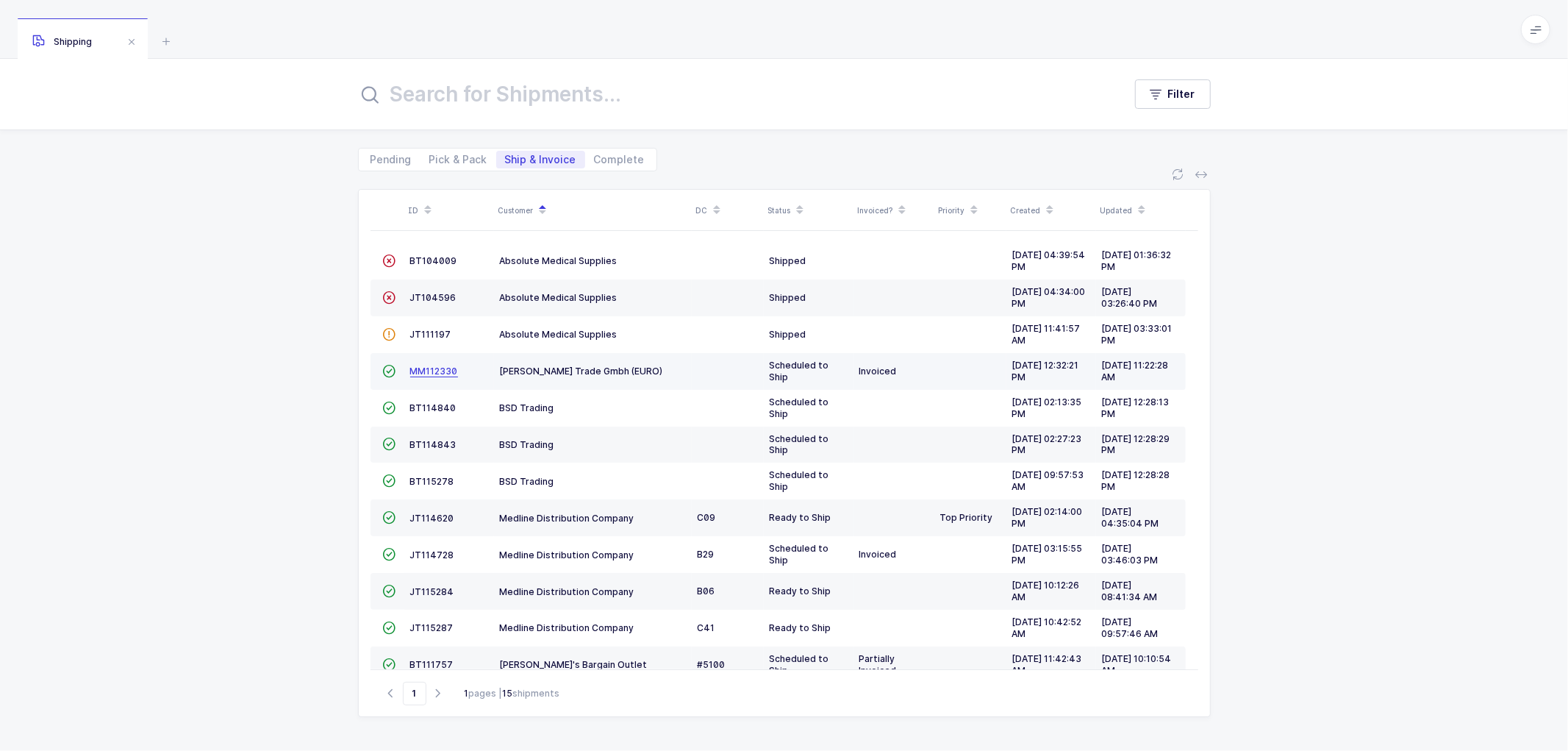
click at [436, 368] on span "MM112330" at bounding box center [434, 371] width 48 height 11
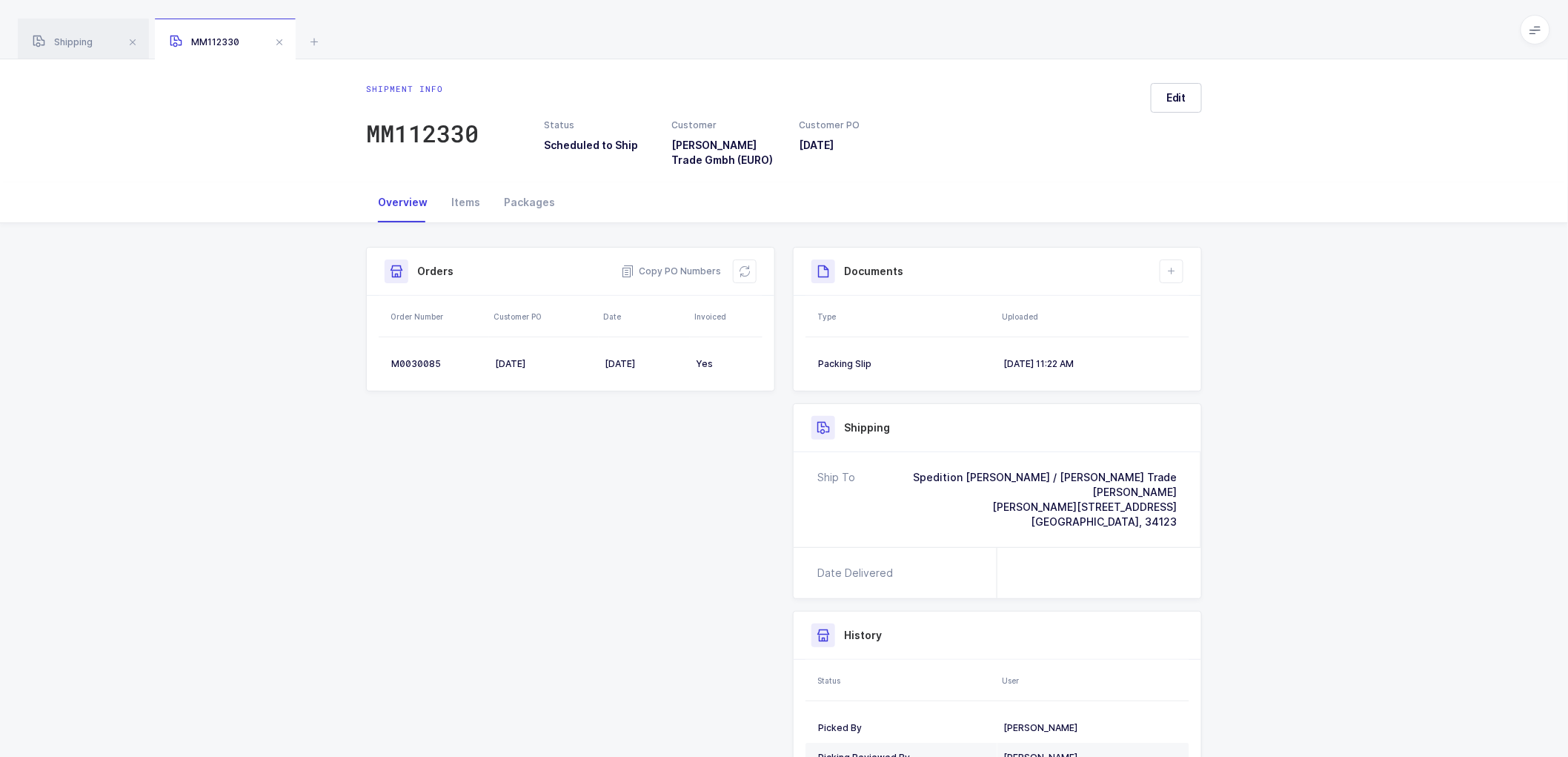
click at [1260, 453] on div "Shipment Info Shipment Number MM112330 Status Scheduled to Ship Customer [PERSO…" at bounding box center [784, 543] width 1568 height 639
click at [291, 352] on div "Shipment Info Shipment Number MM112330 Status Scheduled to Ship Customer [PERSO…" at bounding box center [784, 543] width 1568 height 639
drag, startPoint x: 260, startPoint y: 150, endPoint x: 152, endPoint y: 52, distance: 145.8
click at [253, 141] on div "Shipment info MM112330 Status Scheduled to Ship Customer [PERSON_NAME] Trade Gm…" at bounding box center [784, 121] width 1568 height 123
click at [71, 39] on span "Shipping" at bounding box center [63, 42] width 60 height 11
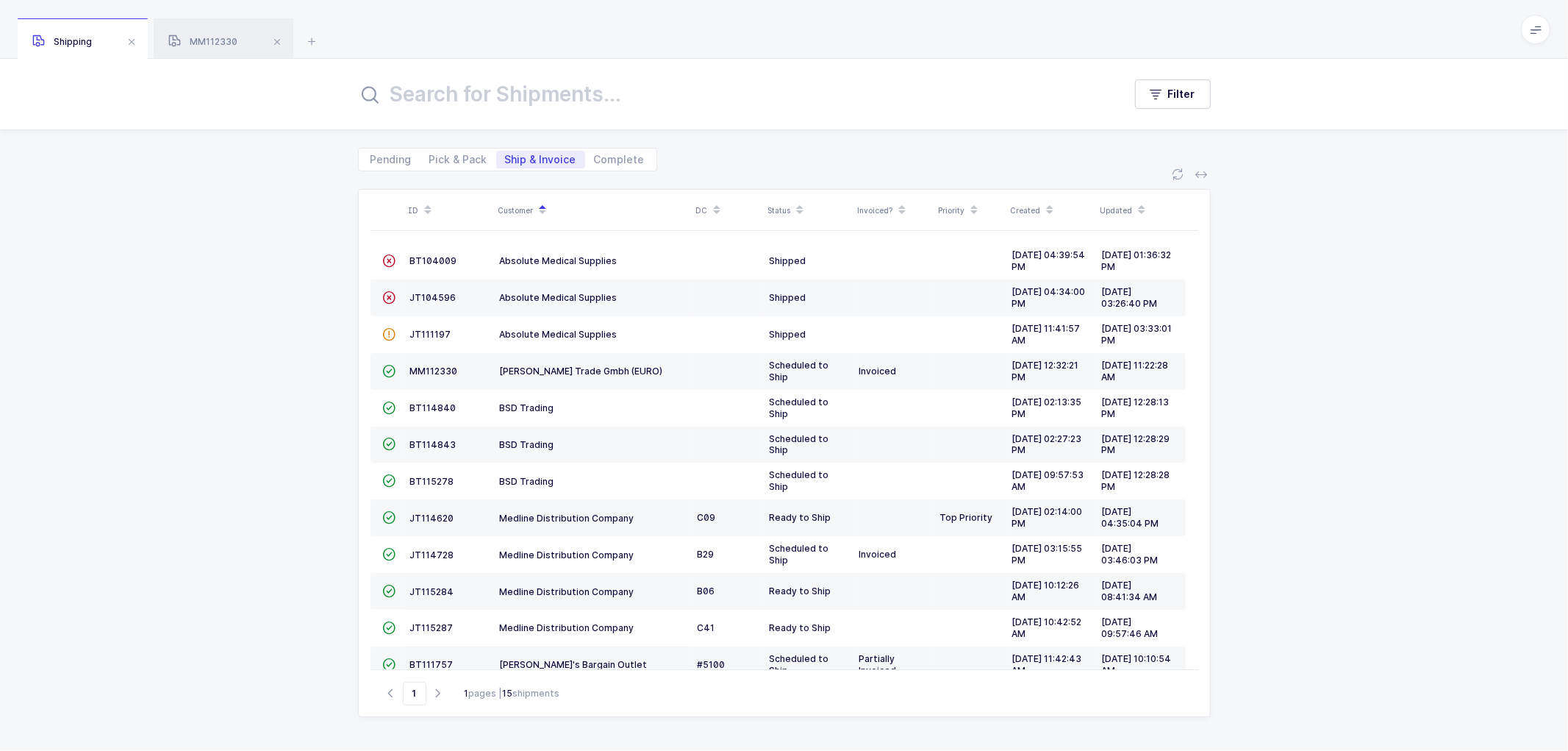
click at [270, 255] on div "ID Customer DC Status Invoiced? Priority Created Updated  BT104009 Absolute Me…" at bounding box center [784, 461] width 1568 height 580
drag, startPoint x: 1276, startPoint y: 307, endPoint x: 1266, endPoint y: 317, distance: 14.1
click at [1276, 309] on div "ID Customer DC Status Invoiced? Priority Created Updated  BT104009 Absolute Me…" at bounding box center [784, 461] width 1568 height 580
click at [424, 623] on td "JT115287" at bounding box center [449, 628] width 90 height 37
click at [428, 628] on span "JT115287" at bounding box center [432, 628] width 43 height 11
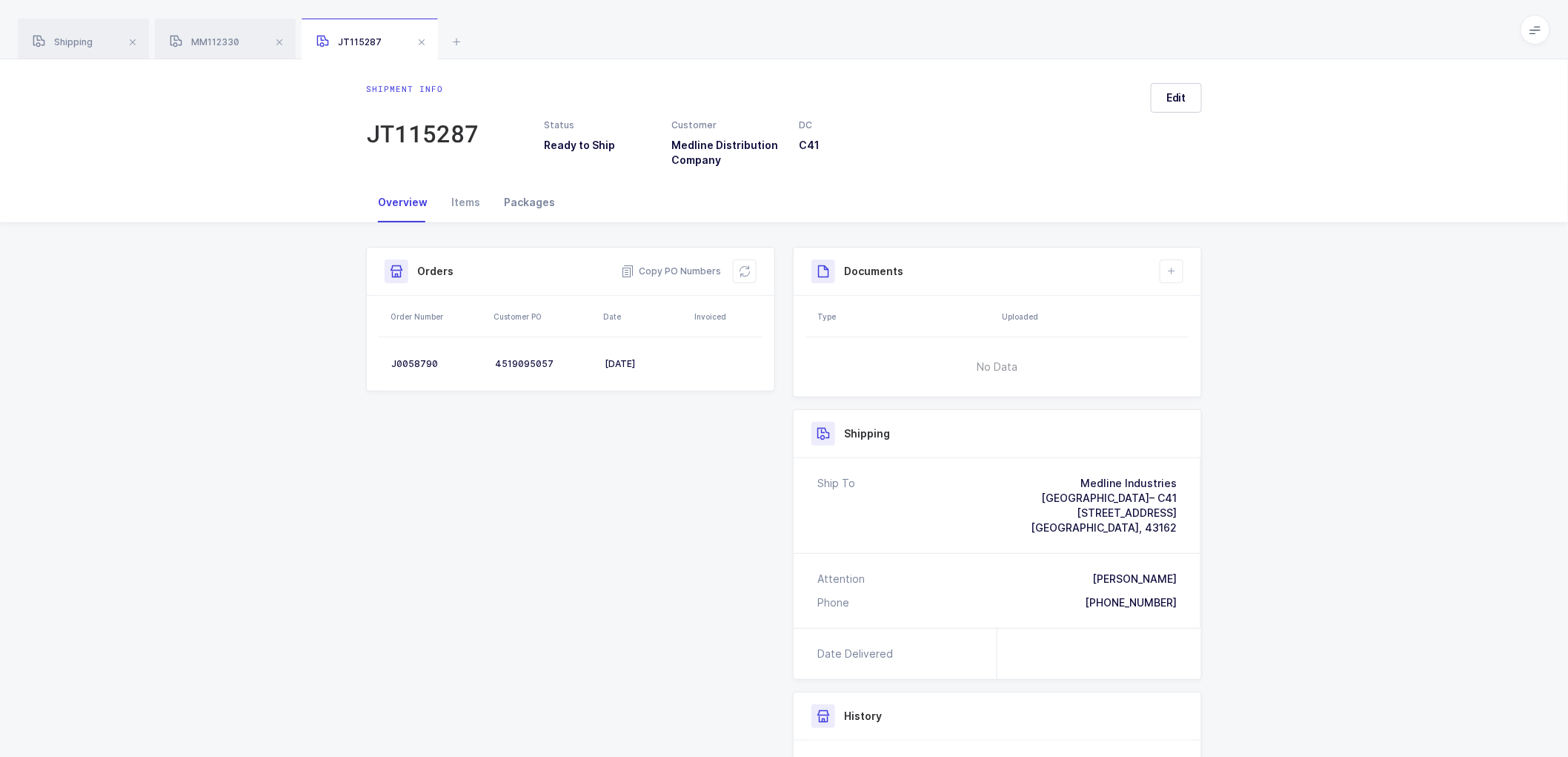
click at [525, 196] on div "Packages" at bounding box center [530, 203] width 75 height 40
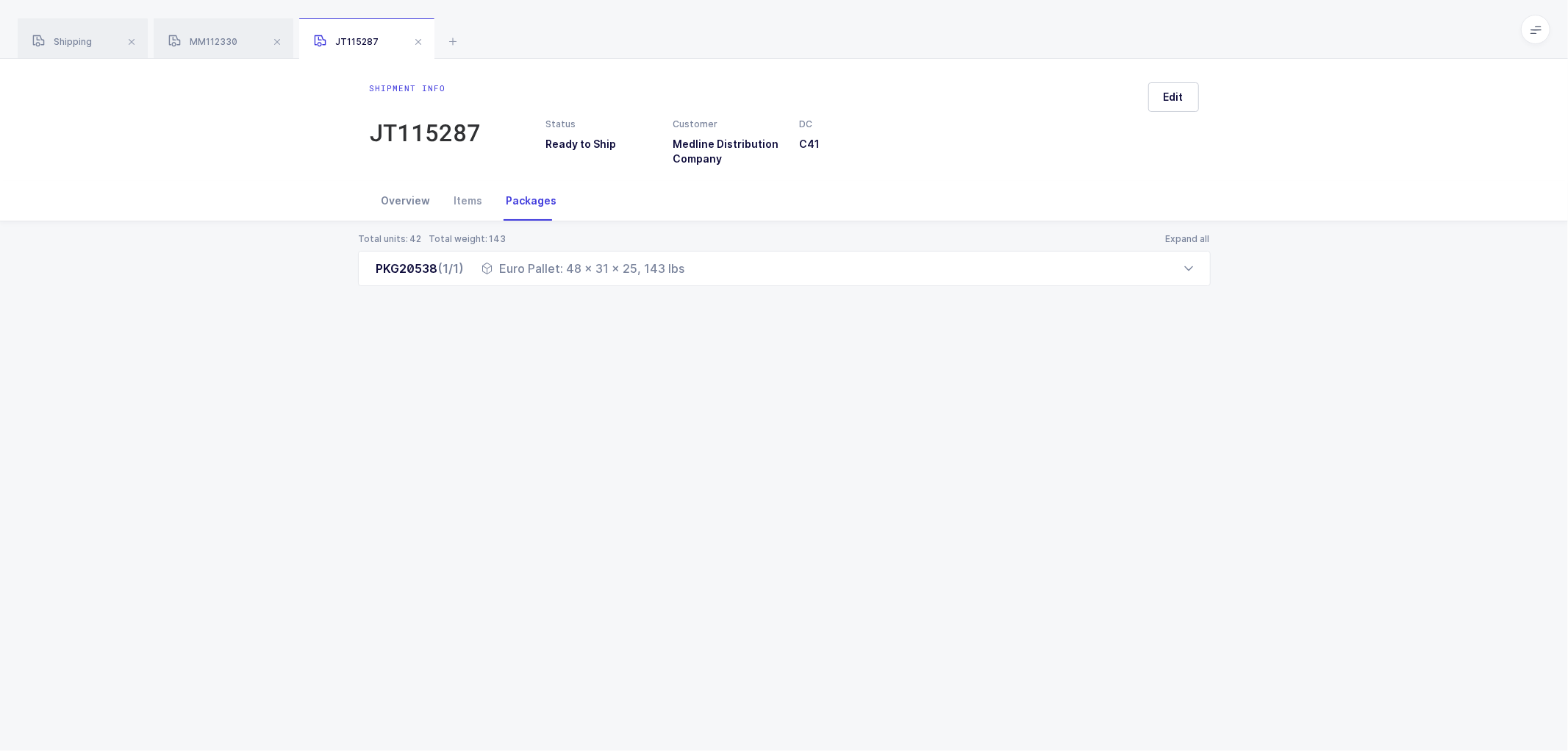
click at [406, 199] on div "Overview" at bounding box center [406, 201] width 72 height 39
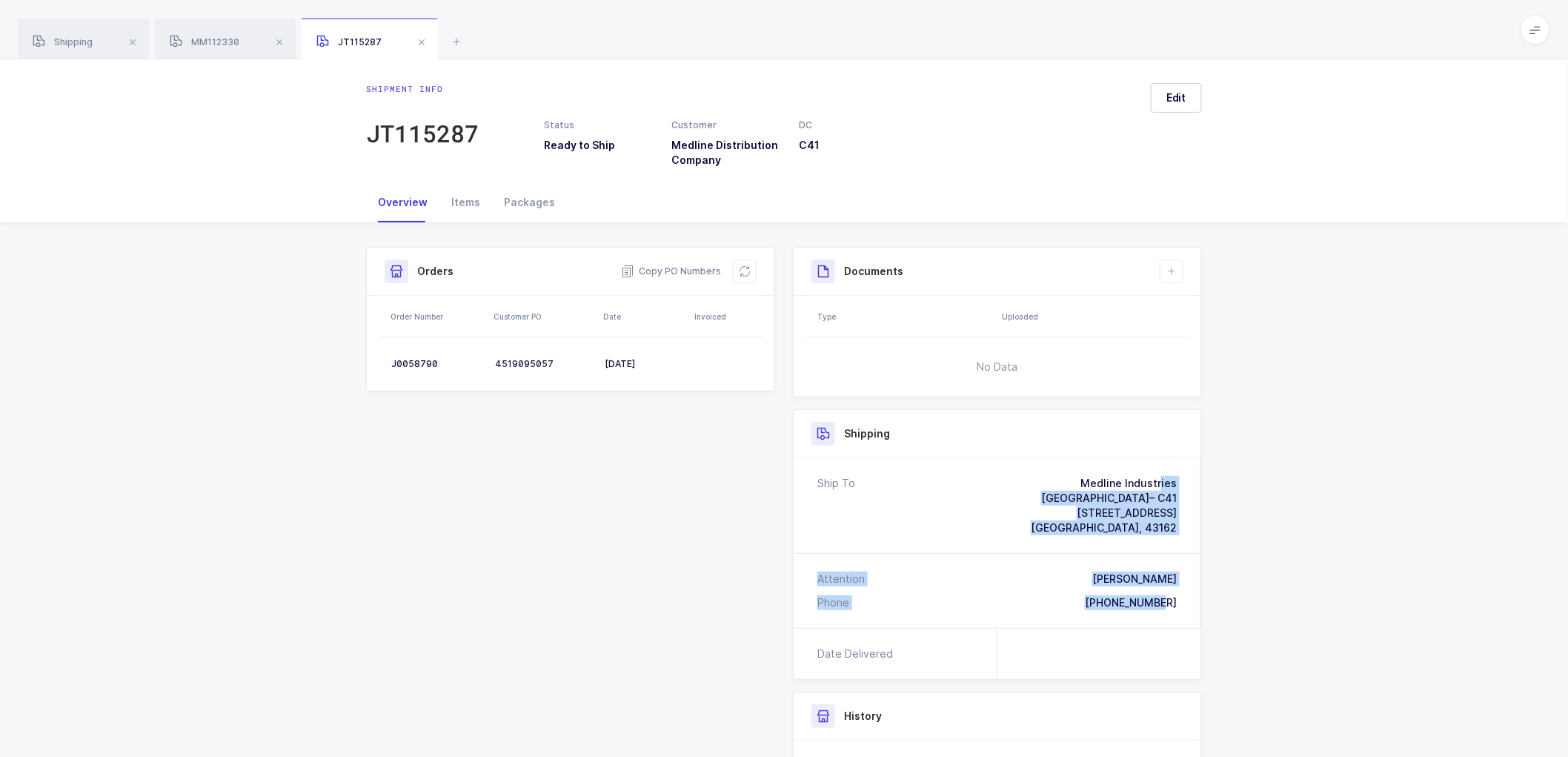
drag, startPoint x: 1177, startPoint y: 602, endPoint x: 1038, endPoint y: 463, distance: 196.6
click at [1038, 463] on div "Ship To Medline Industries [GEOGRAPHIC_DATA]– C41 [STREET_ADDRESS] Attention [P…" at bounding box center [997, 543] width 407 height 170
copy div "Medline Industries [GEOGRAPHIC_DATA]– C41 [STREET_ADDRESS] Attention [PERSON_NA…"
click at [672, 268] on span "Copy PO Numbers" at bounding box center [671, 271] width 100 height 15
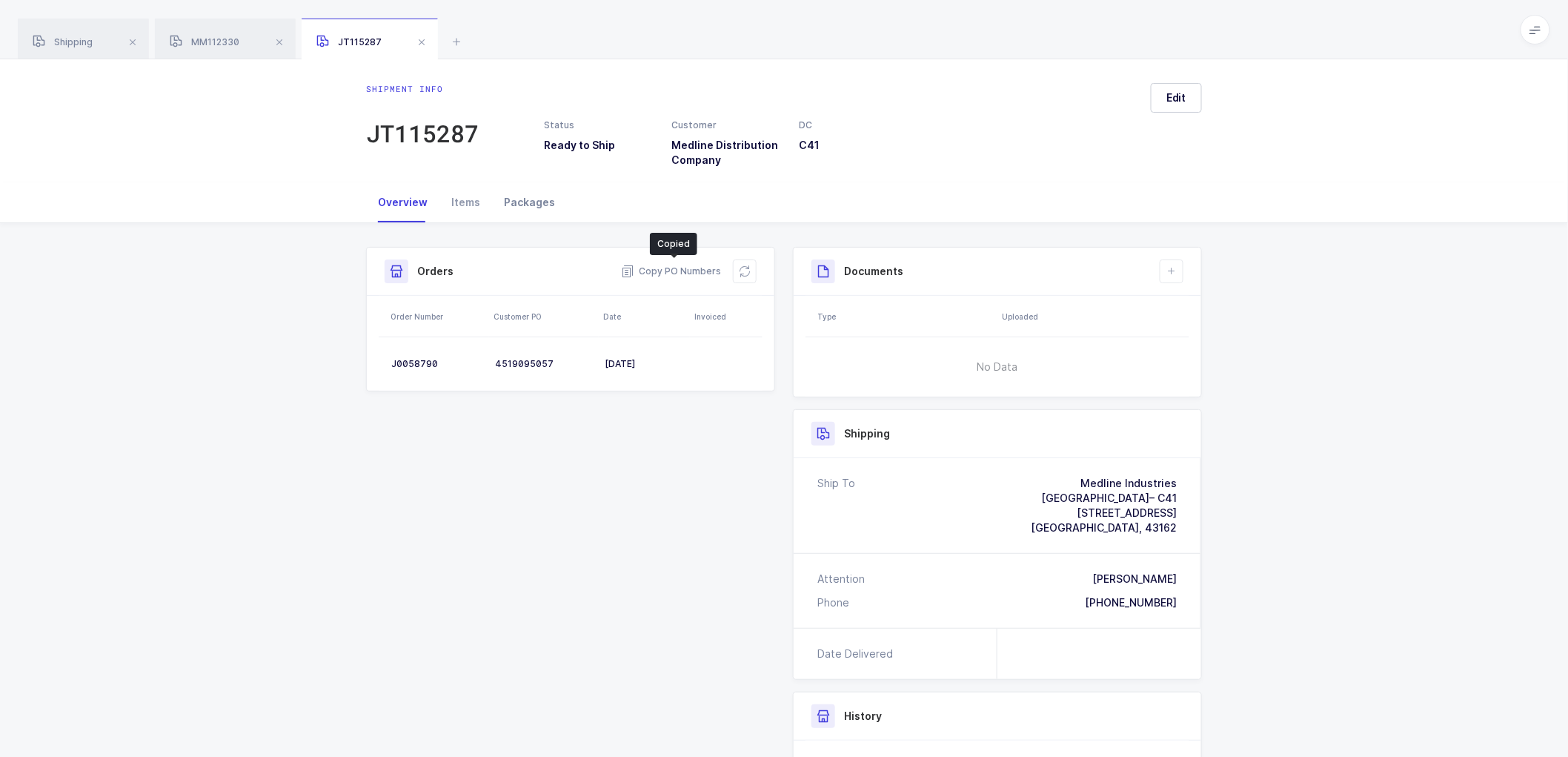
click at [532, 205] on div "Packages" at bounding box center [530, 203] width 75 height 40
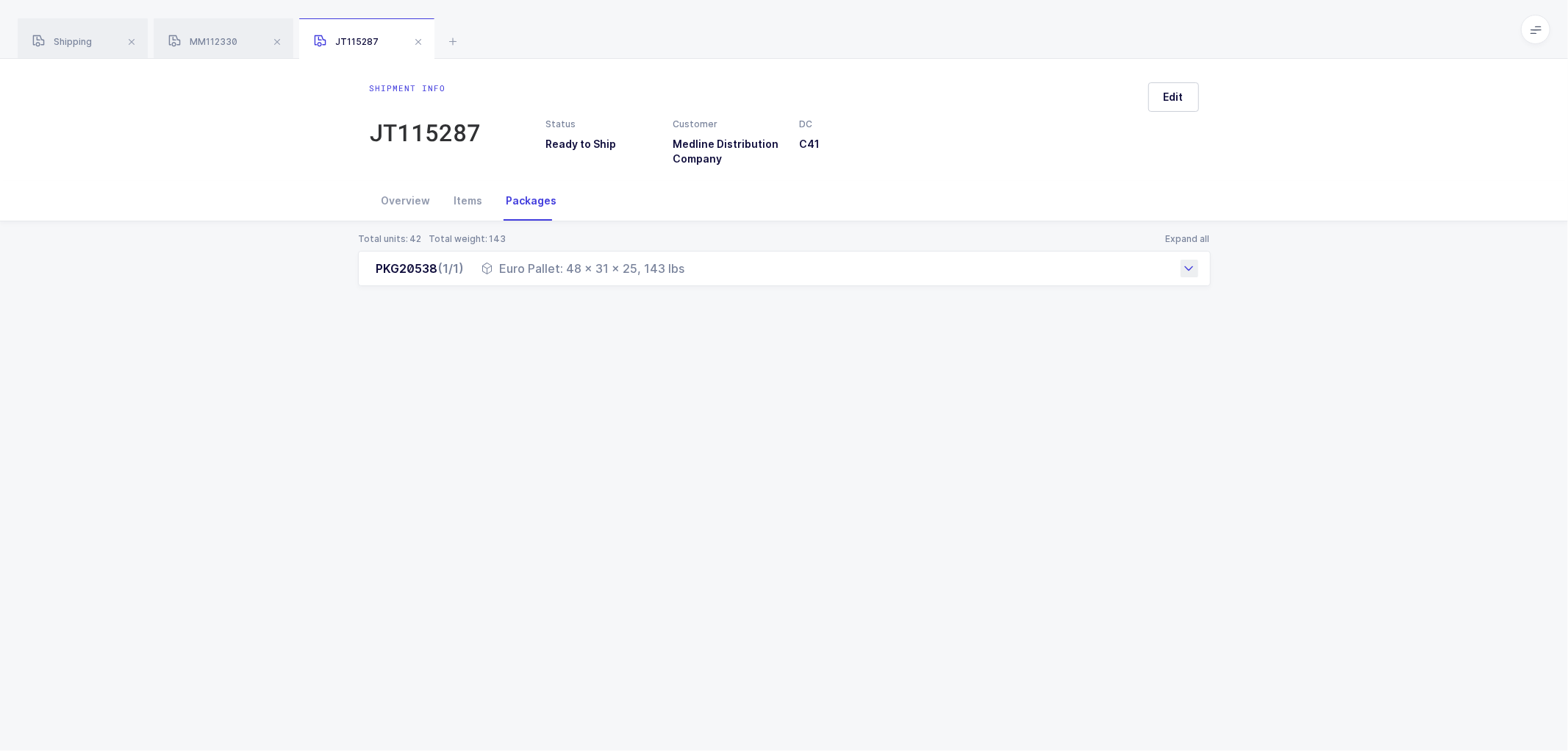
drag, startPoint x: 376, startPoint y: 271, endPoint x: 695, endPoint y: 278, distance: 319.1
click at [695, 278] on div "PKG20538 (1/1) Euro Pallet: 48 x 31 x 25, 143 lbs" at bounding box center [784, 268] width 853 height 35
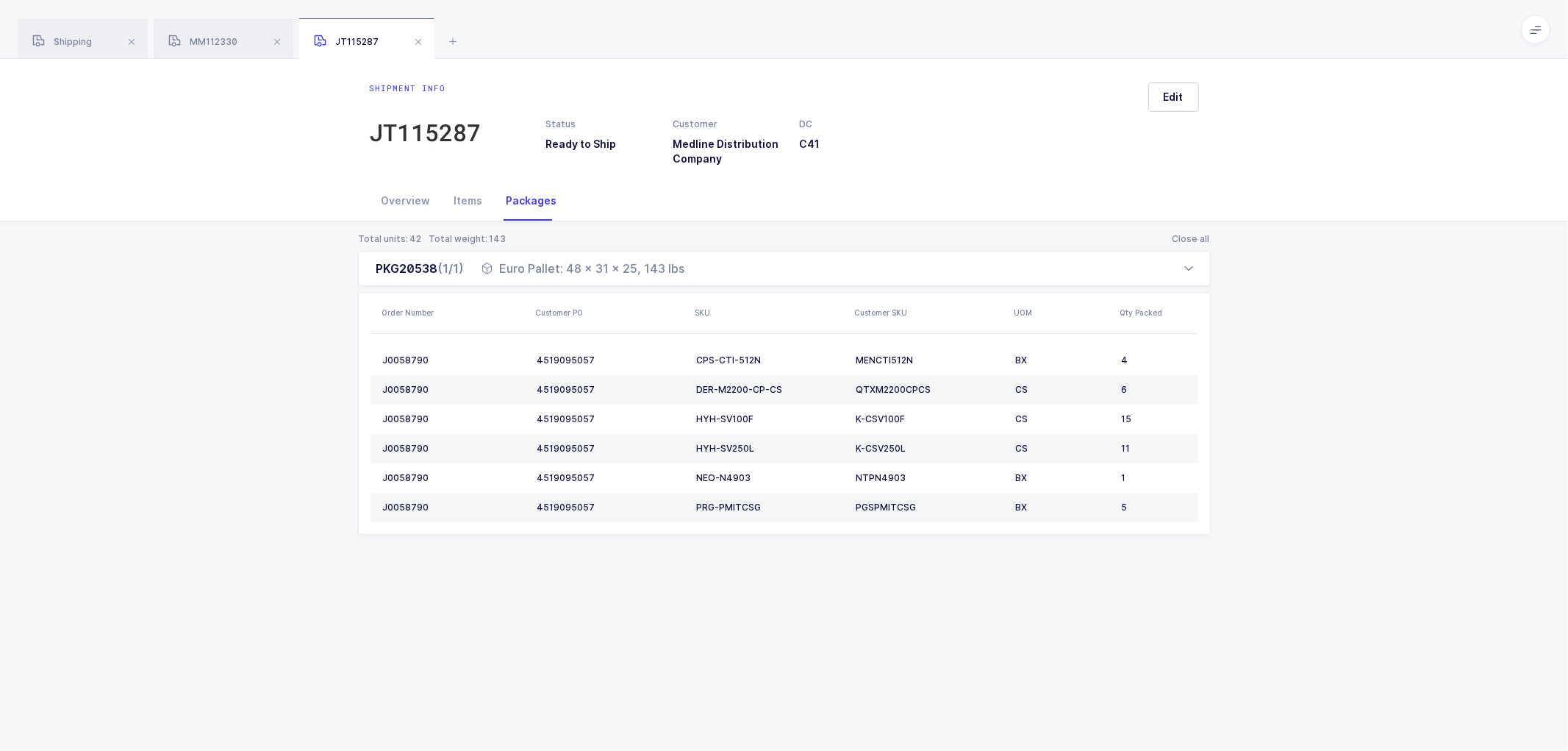
copy div "PKG20538 (1/1) Euro Pallet: 48 x 31 x 25, 143 lbs"
drag, startPoint x: 240, startPoint y: 336, endPoint x: 302, endPoint y: 291, distance: 76.6
click at [241, 334] on div "Total units: 42 Total weight: 143 Close all PKG20538 (1/1) Euro Pallet: 48 x 31…" at bounding box center [784, 401] width 1544 height 360
drag, startPoint x: 400, startPoint y: 195, endPoint x: 425, endPoint y: 69, distance: 128.5
click at [400, 195] on div "Overview" at bounding box center [406, 201] width 72 height 39
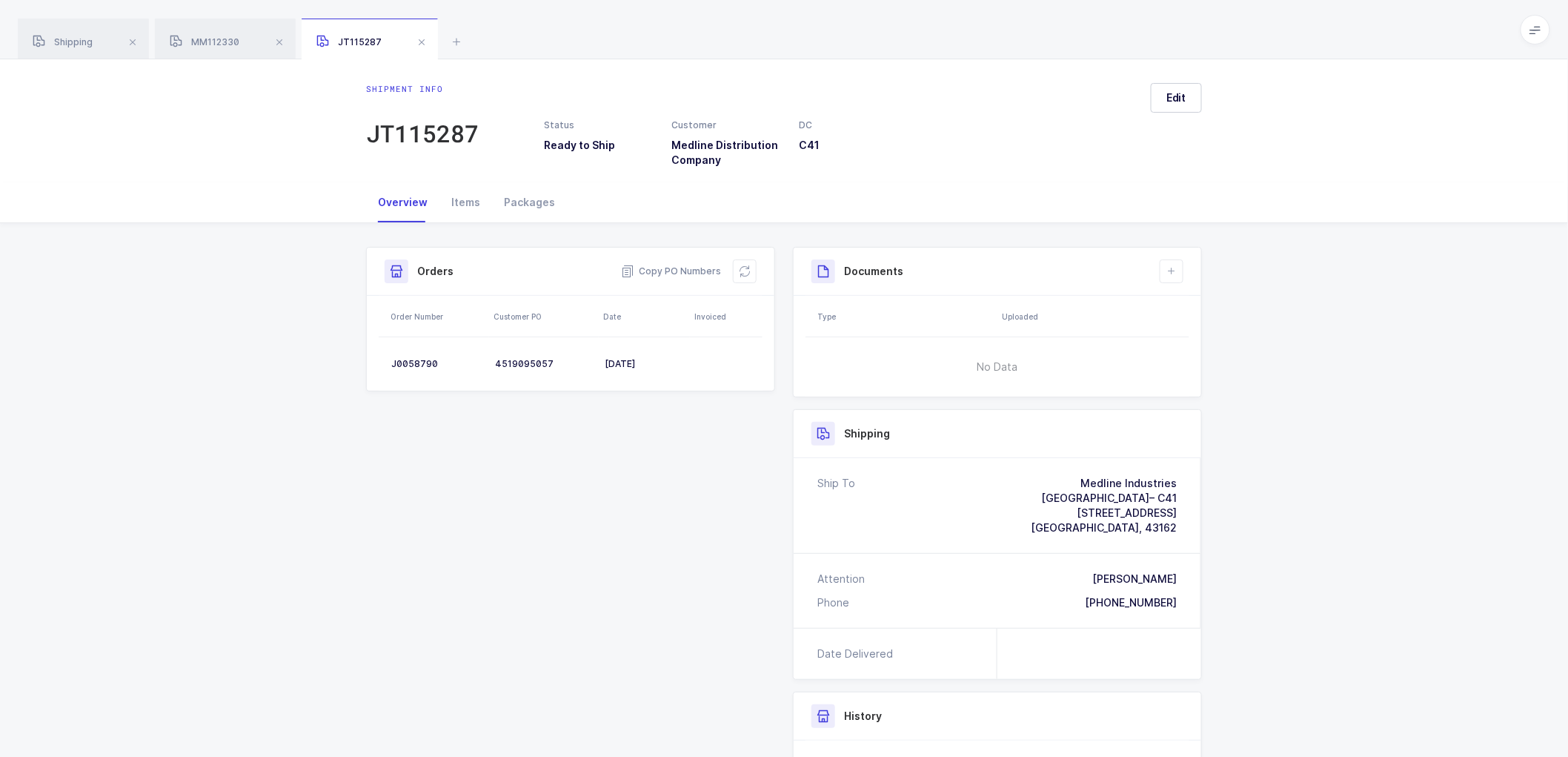
click at [428, 60] on div "Shipment info JT115287 Status Ready to Ship Customer Medline Distribution Compa…" at bounding box center [784, 121] width 1568 height 123
click at [424, 43] on span at bounding box center [422, 42] width 17 height 17
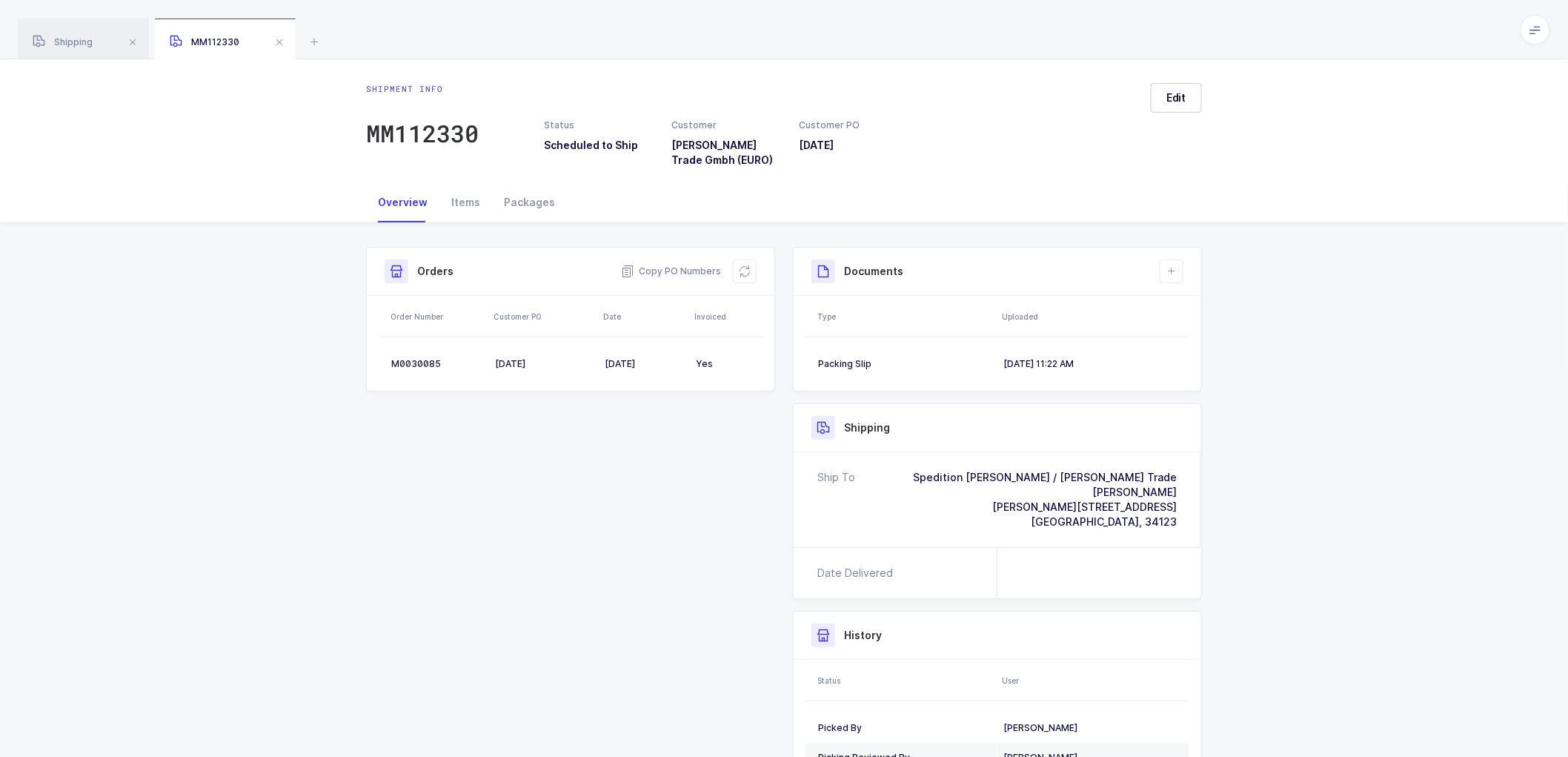
click at [282, 43] on span at bounding box center [279, 42] width 17 height 17
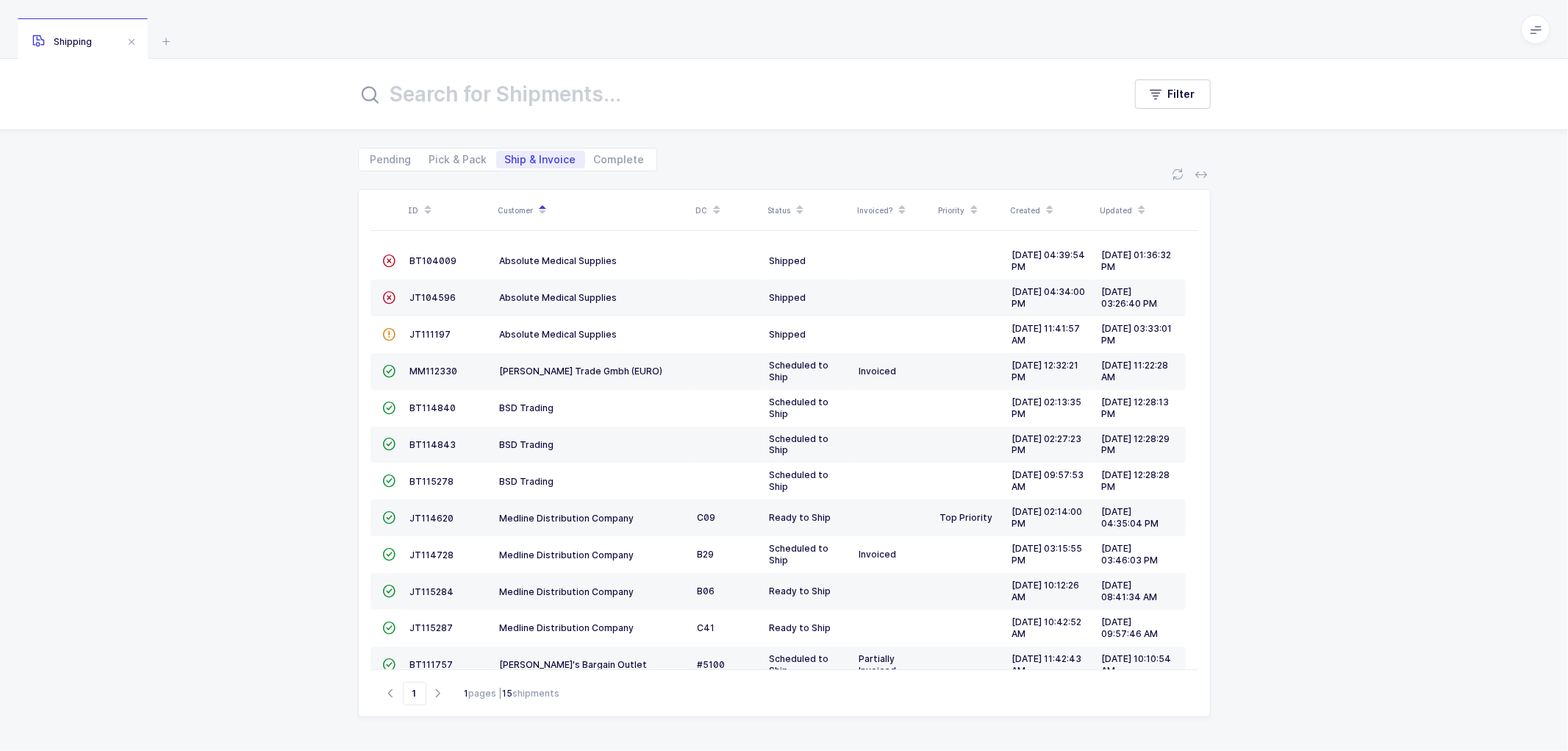
click at [249, 291] on div "ID Customer DC Status Invoiced? Priority Created Updated  BT104009 Absolute Me…" at bounding box center [784, 461] width 1568 height 580
click at [1276, 388] on div "ID Customer DC Status Invoiced? Priority Created Updated  BT104009 Absolute Me…" at bounding box center [784, 461] width 1568 height 580
click at [451, 157] on span "Pick & Pack" at bounding box center [458, 159] width 58 height 10
click at [430, 157] on input "Pick & Pack" at bounding box center [425, 155] width 9 height 9
radio input "true"
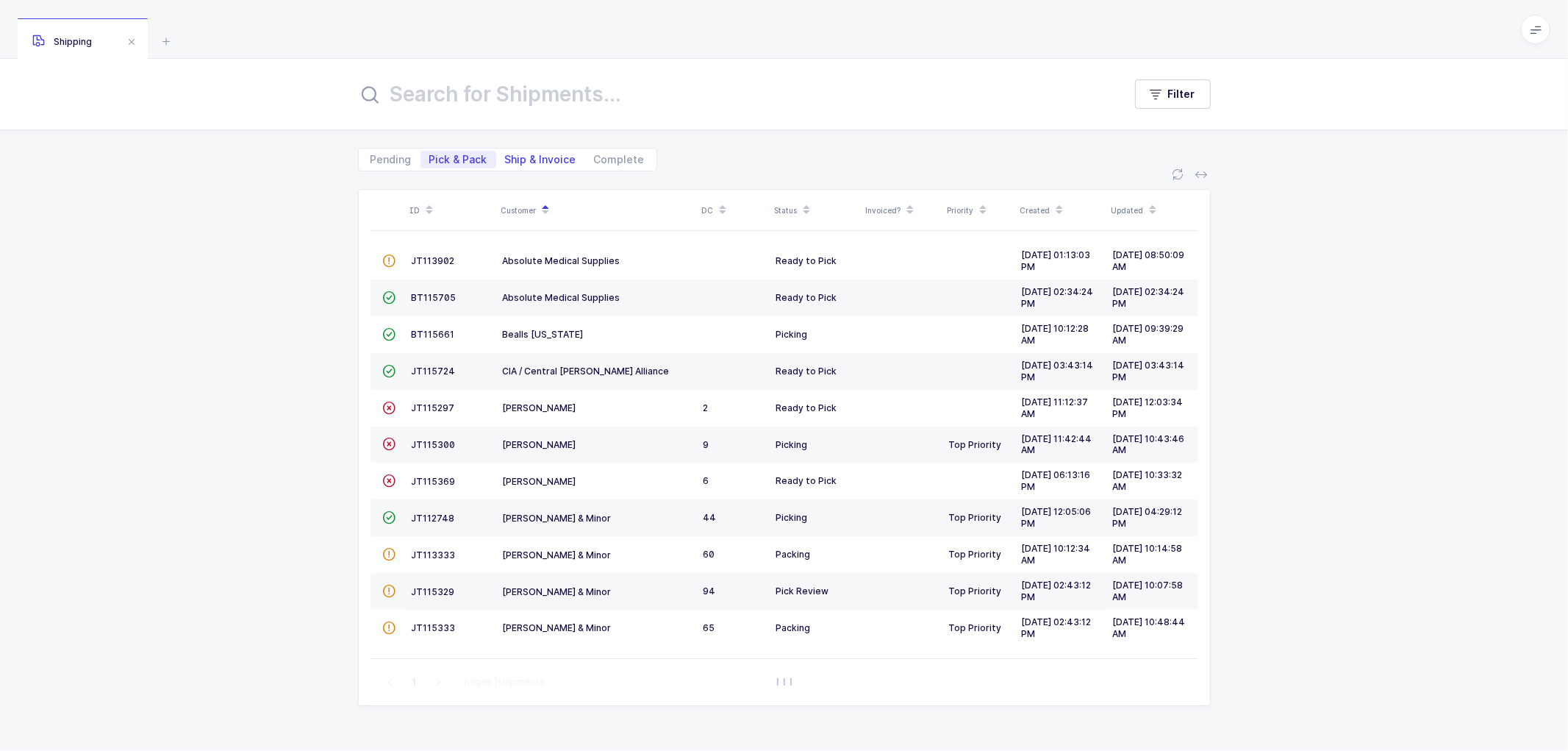
click at [530, 154] on span "Ship & Invoice" at bounding box center [540, 159] width 72 height 10
click at [506, 154] on input "Ship & Invoice" at bounding box center [501, 155] width 9 height 9
radio input "true"
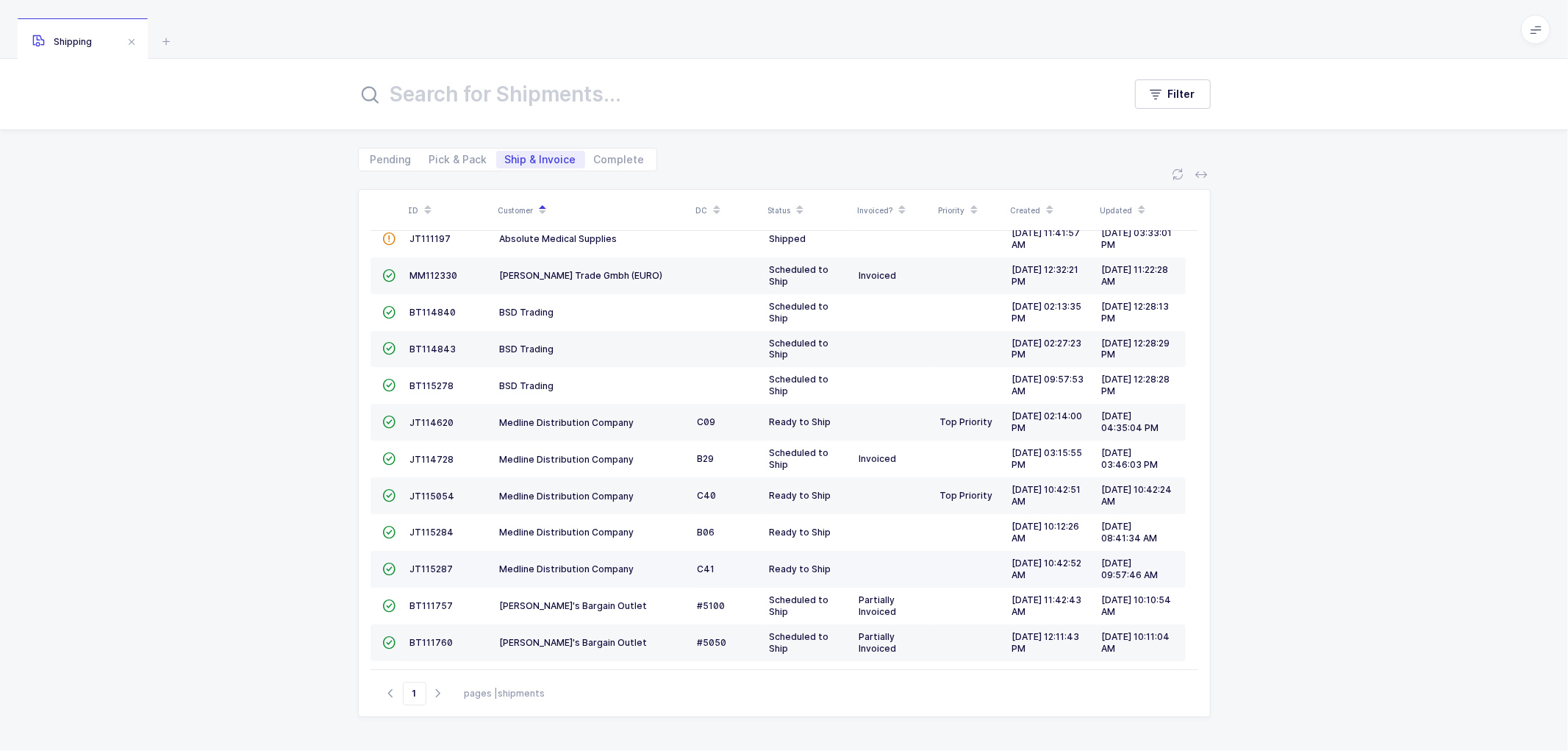
scroll to position [174, 0]
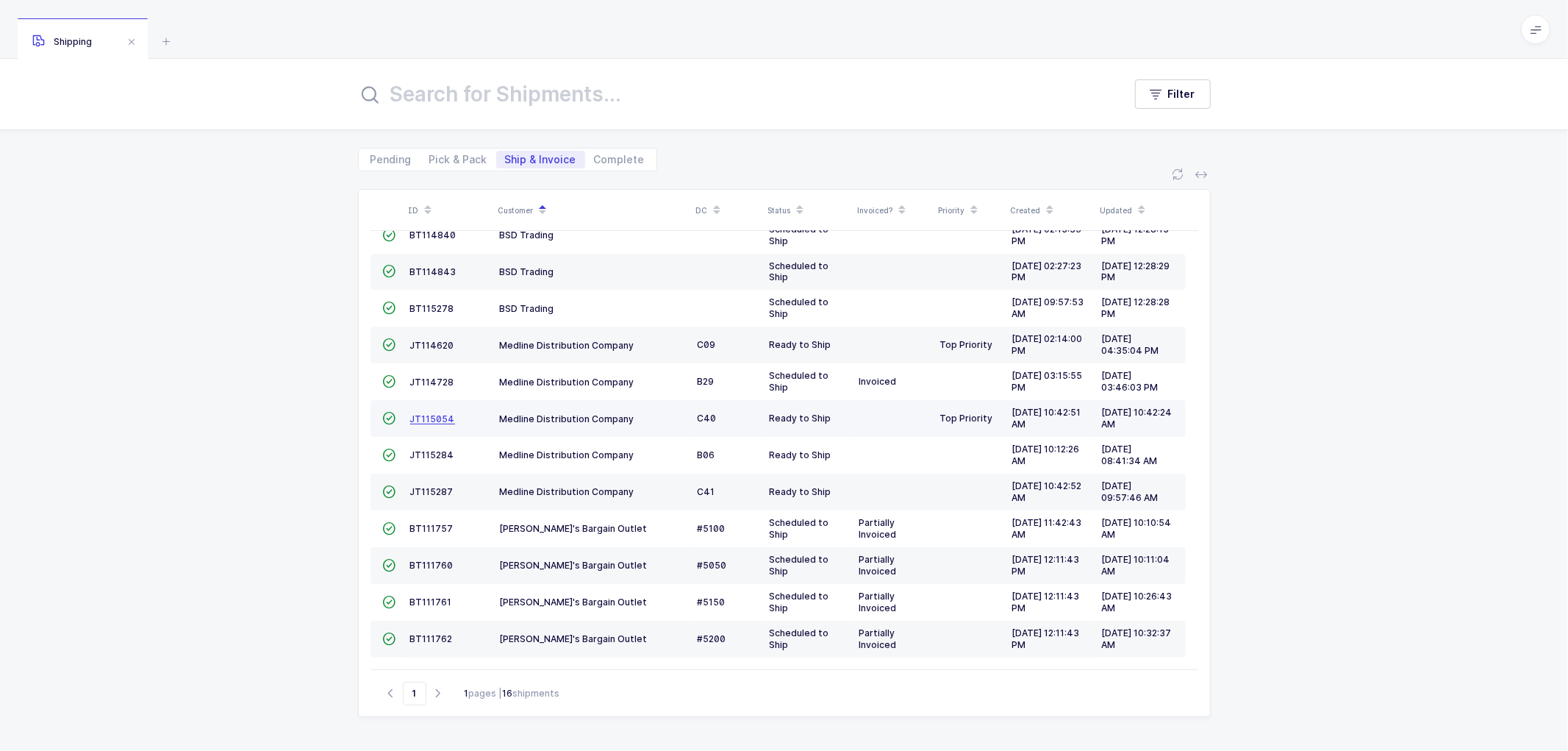
click at [436, 416] on span "JT115054" at bounding box center [432, 419] width 45 height 11
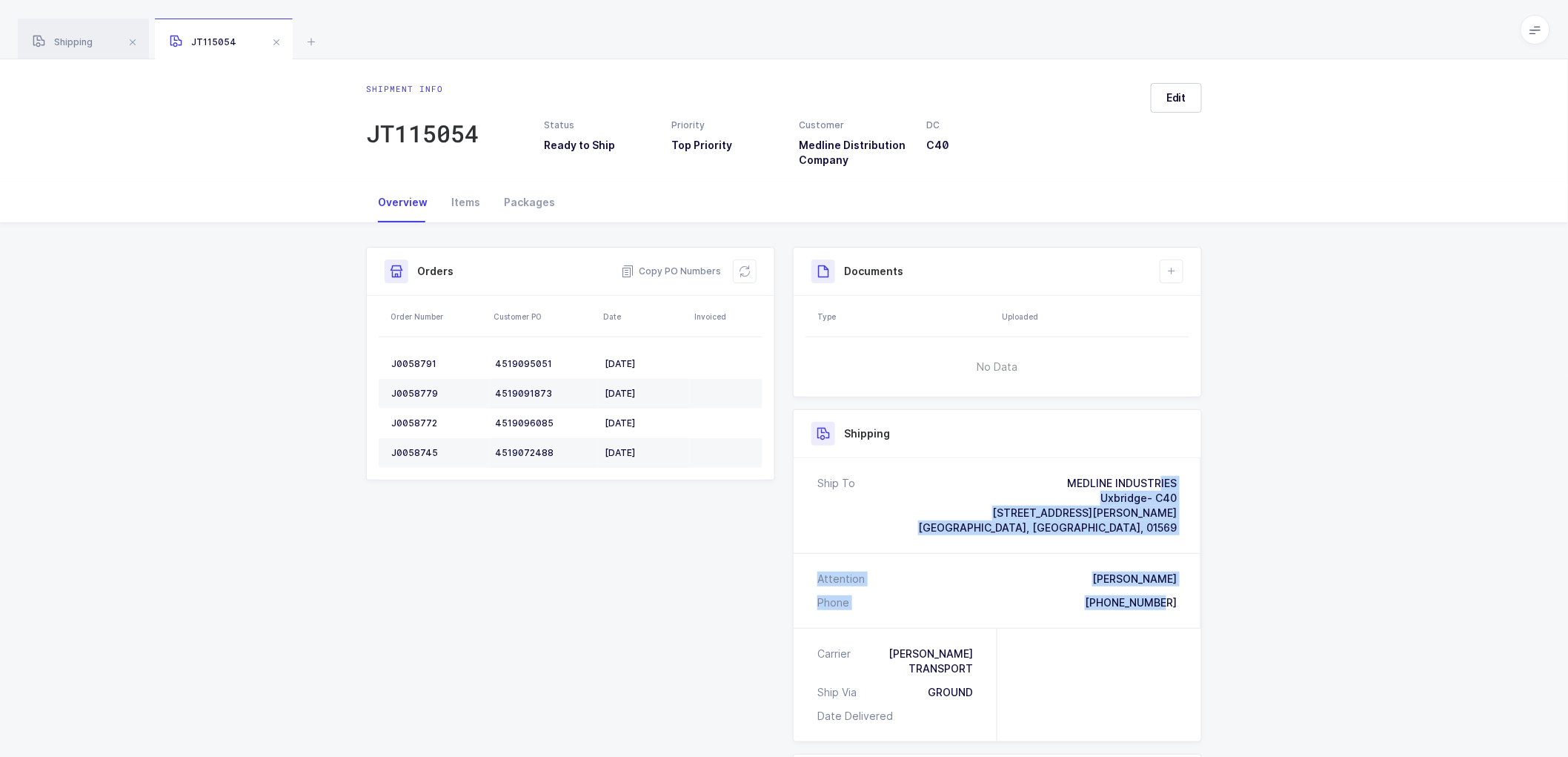
drag, startPoint x: 1181, startPoint y: 605, endPoint x: 1036, endPoint y: 458, distance: 206.5
click at [1036, 458] on div "Ship To MEDLINE INDUSTRIES Uxbridge- C40 [STREET_ADDRESS][PERSON_NAME] Attentio…" at bounding box center [997, 543] width 407 height 170
copy div "MEDLINE INDUSTRIES [GEOGRAPHIC_DATA]- C40 [STREET_ADDRESS][PERSON_NAME] Attenti…"
drag, startPoint x: 668, startPoint y: 268, endPoint x: 789, endPoint y: 268, distance: 121.0
click at [668, 268] on span "Copy PO Numbers" at bounding box center [671, 271] width 100 height 15
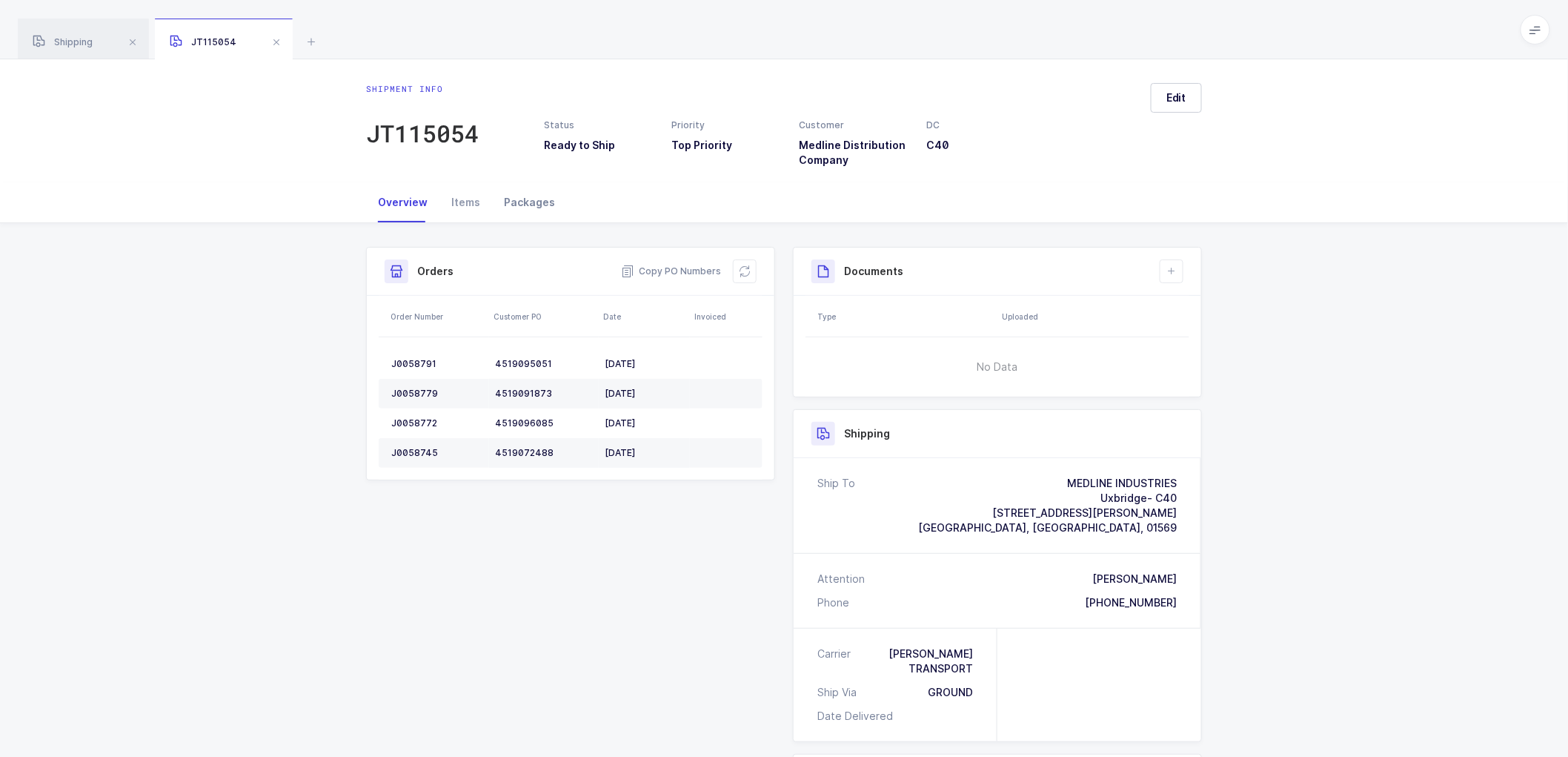
drag, startPoint x: 527, startPoint y: 193, endPoint x: 535, endPoint y: 193, distance: 8.0
click at [530, 193] on div "Packages" at bounding box center [530, 203] width 75 height 40
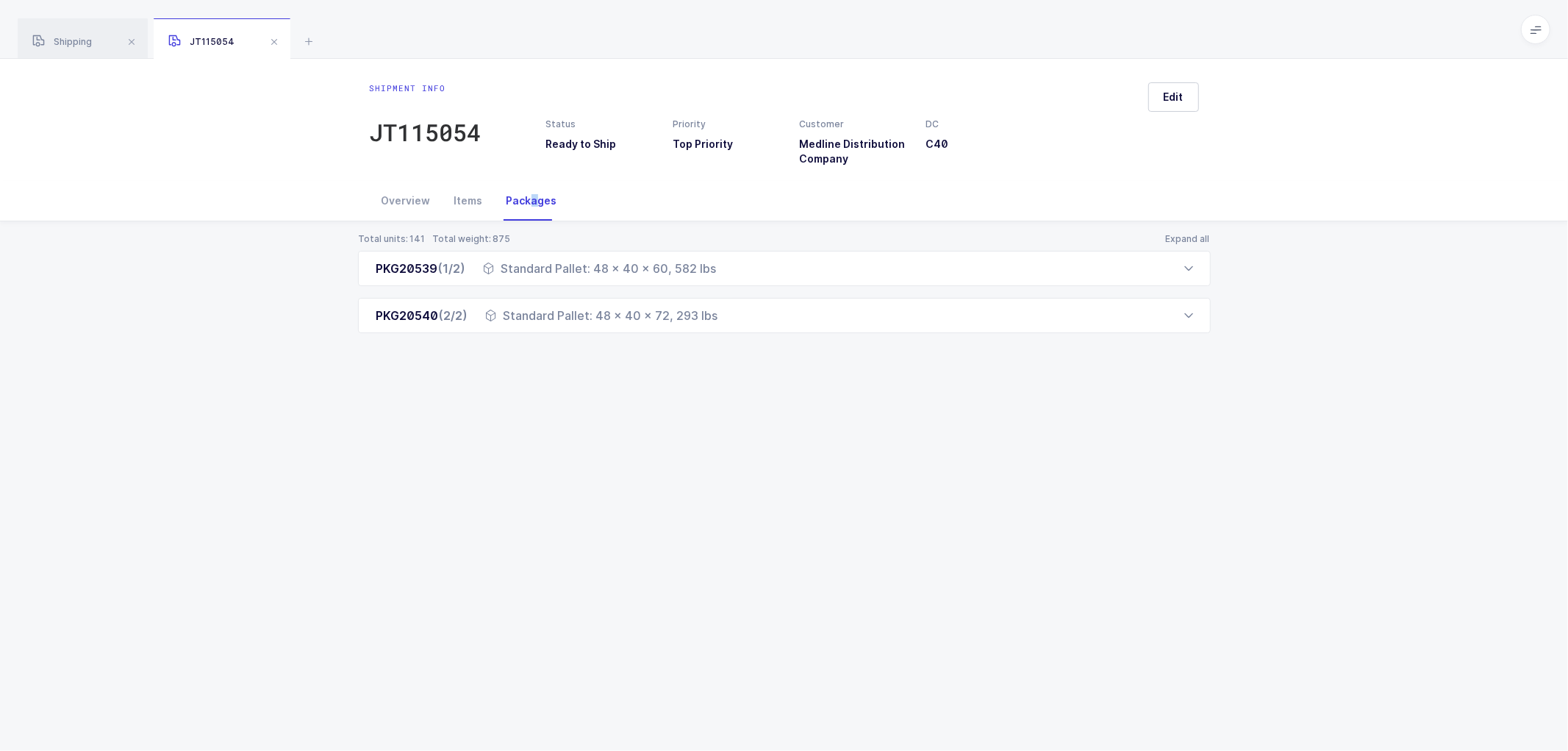
drag, startPoint x: 362, startPoint y: 271, endPoint x: 743, endPoint y: 337, distance: 386.7
click at [743, 337] on div "Total units: 141 Total weight: 875 Expand all PKG20539 (1/2) Standard Pallet: 4…" at bounding box center [784, 301] width 1544 height 159
copy div "PKG20539 (1/2) Standard Pallet: 48 x 40 x 60, 582 lbs Order Number Customer PO …"
drag, startPoint x: 80, startPoint y: 47, endPoint x: 321, endPoint y: 98, distance: 246.3
click at [81, 47] on span "Shipping" at bounding box center [62, 42] width 60 height 11
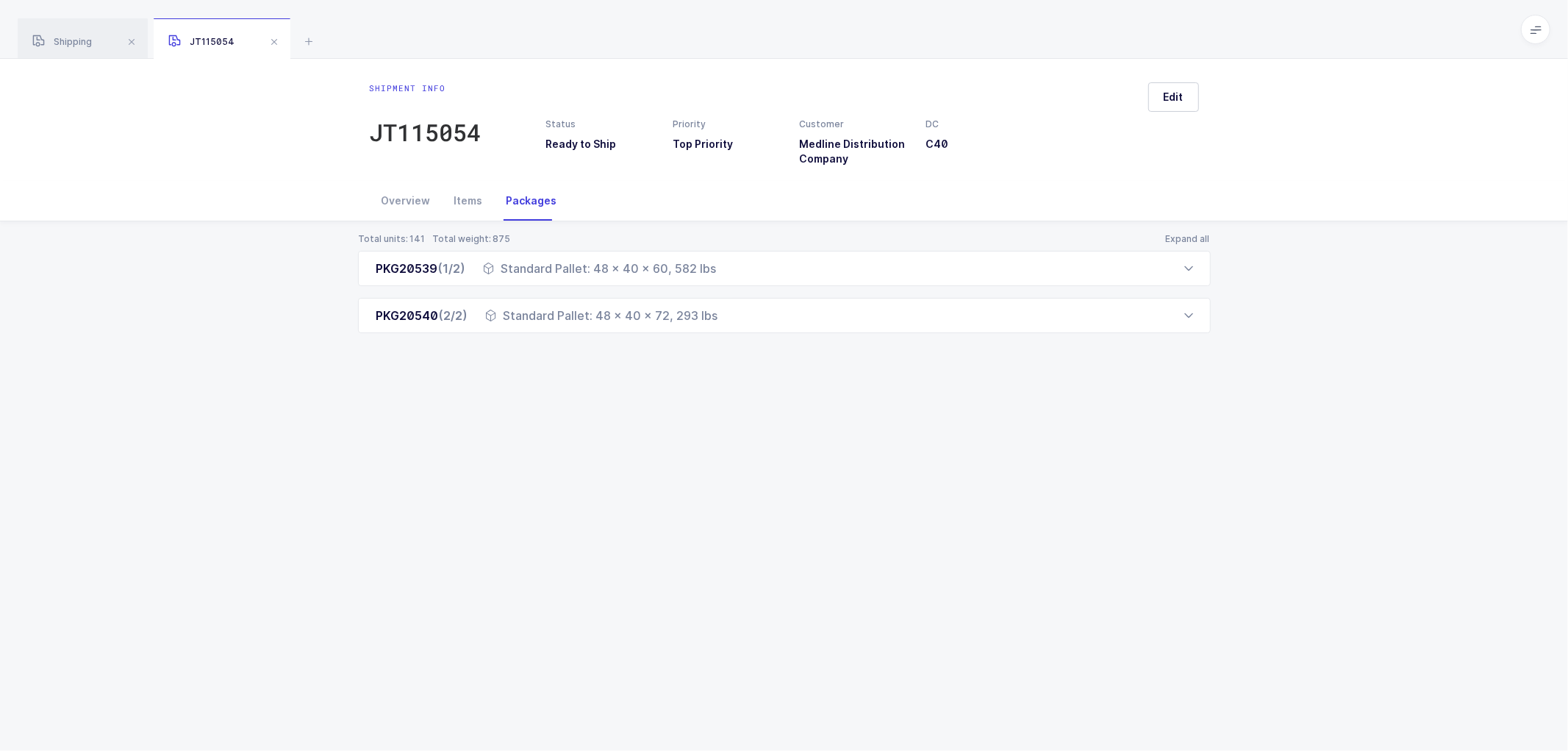
scroll to position [133, 0]
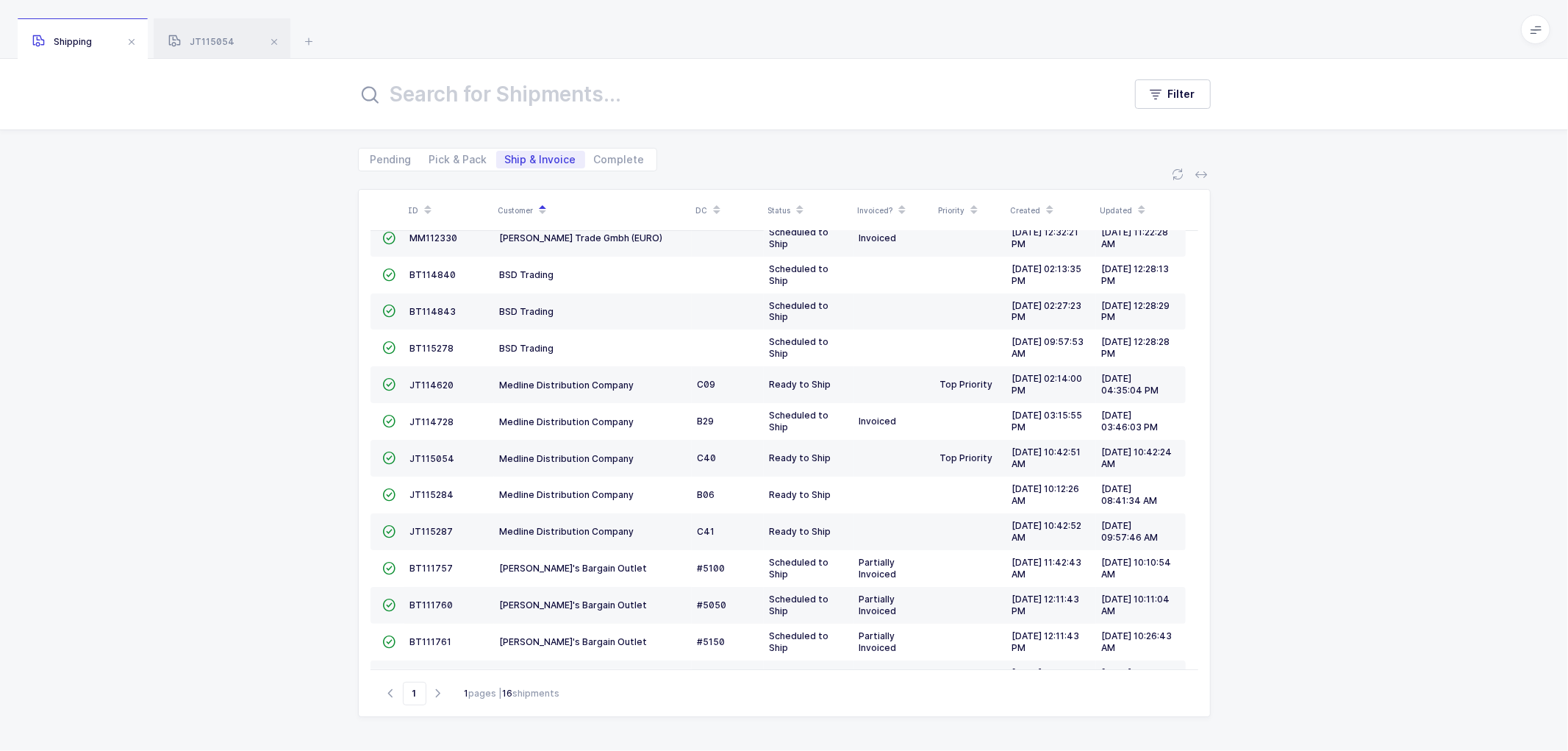
click at [236, 280] on div "ID Customer DC Status Invoiced? Priority Created Updated  BT104009 Absolute Me…" at bounding box center [784, 461] width 1568 height 580
click at [226, 450] on div "ID Customer DC Status Invoiced? Priority Created Updated  BT104009 Absolute Me…" at bounding box center [784, 461] width 1568 height 580
click at [446, 158] on span "Pick & Pack" at bounding box center [458, 159] width 58 height 10
click at [430, 158] on input "Pick & Pack" at bounding box center [425, 155] width 9 height 9
radio input "true"
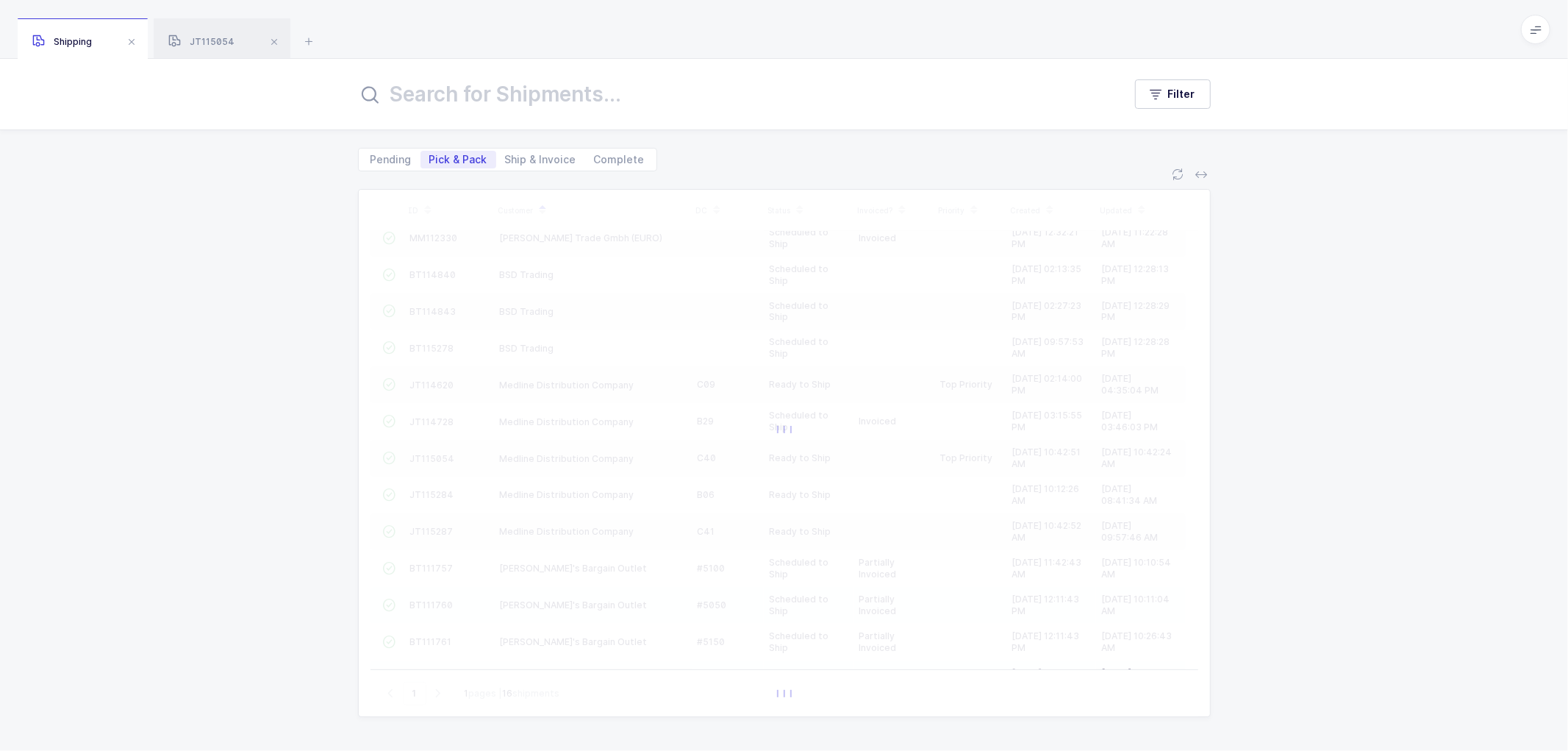
scroll to position [0, 0]
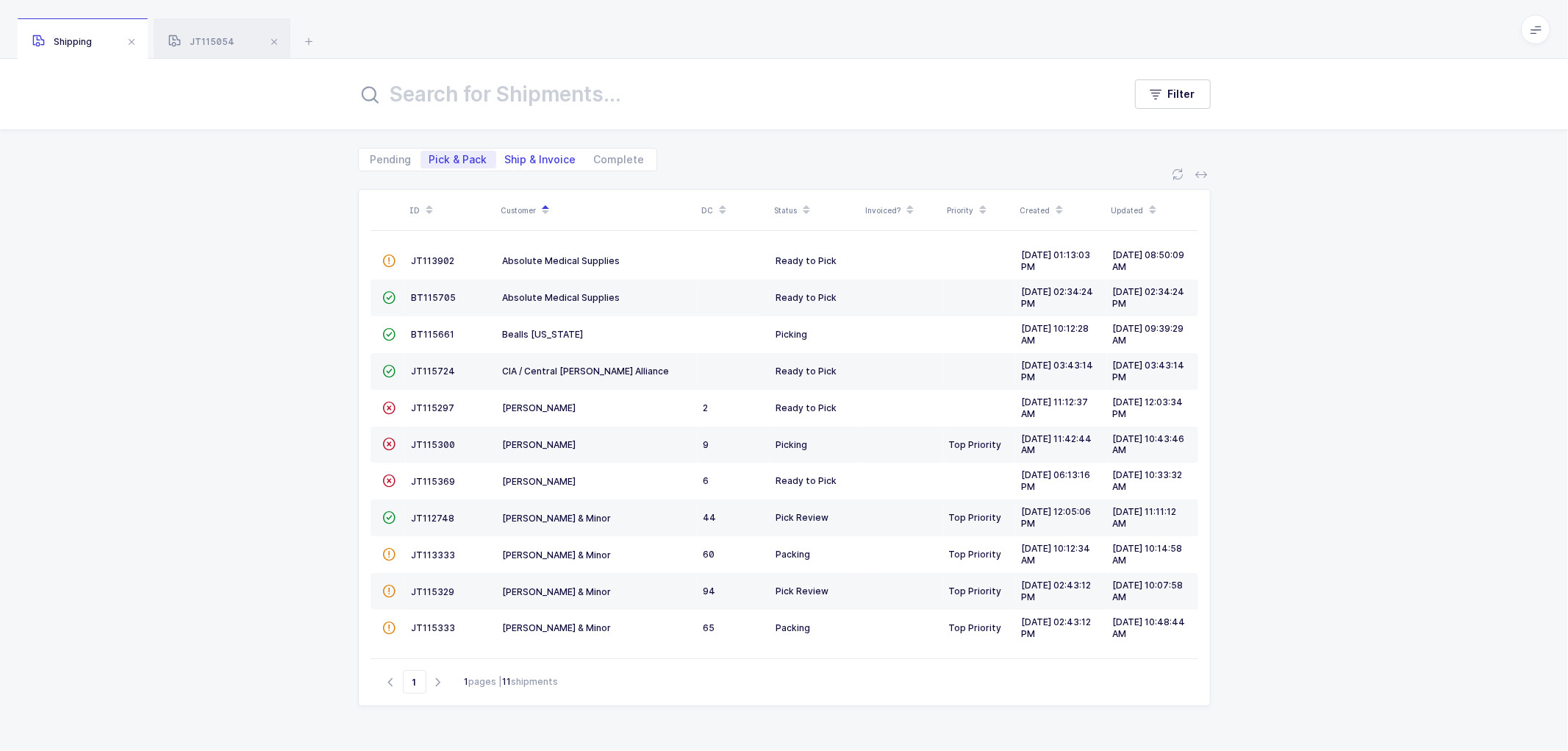
click at [532, 159] on span "Ship & Invoice" at bounding box center [540, 159] width 72 height 10
click at [506, 159] on input "Ship & Invoice" at bounding box center [501, 155] width 9 height 9
radio input "true"
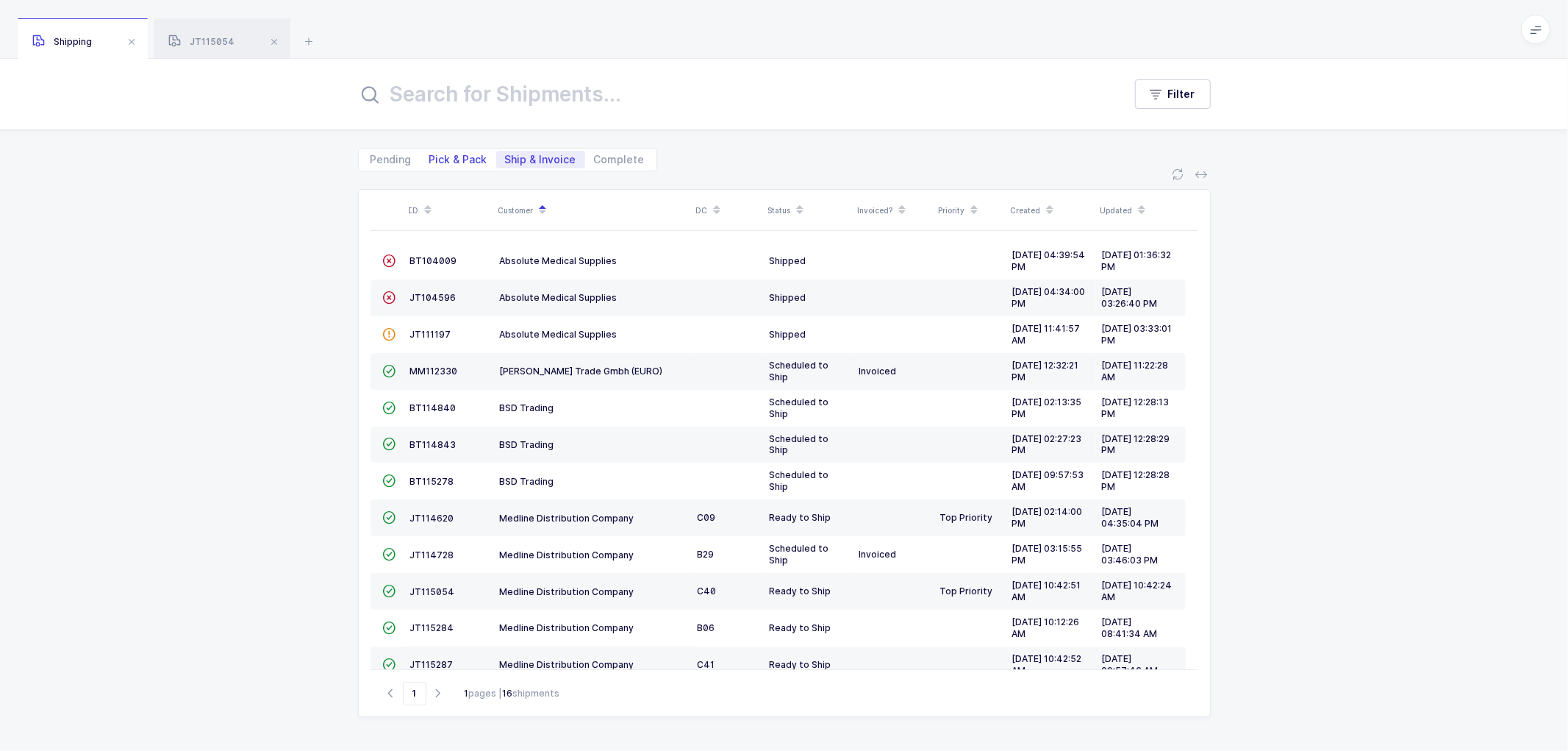
click at [444, 152] on span "Pick & Pack" at bounding box center [458, 159] width 76 height 17
click at [430, 152] on input "Pick & Pack" at bounding box center [425, 155] width 9 height 9
radio input "true"
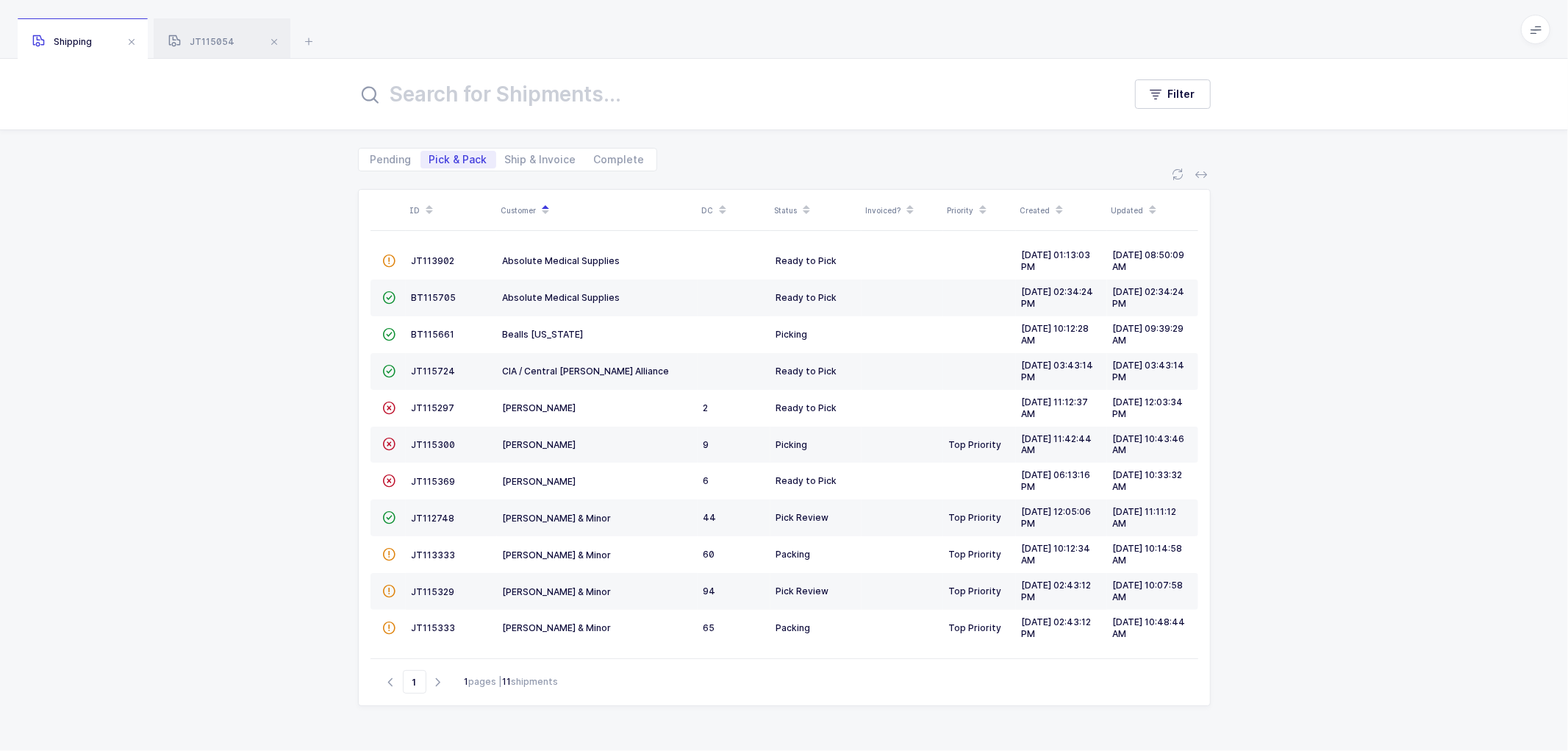
click at [265, 355] on div "ID Customer DC Status Invoiced? Priority Created Updated  JT113902 Absolute Me…" at bounding box center [784, 461] width 1568 height 580
click at [517, 154] on span "Ship & Invoice" at bounding box center [540, 159] width 72 height 10
click at [506, 153] on input "Ship & Invoice" at bounding box center [501, 155] width 9 height 9
radio input "true"
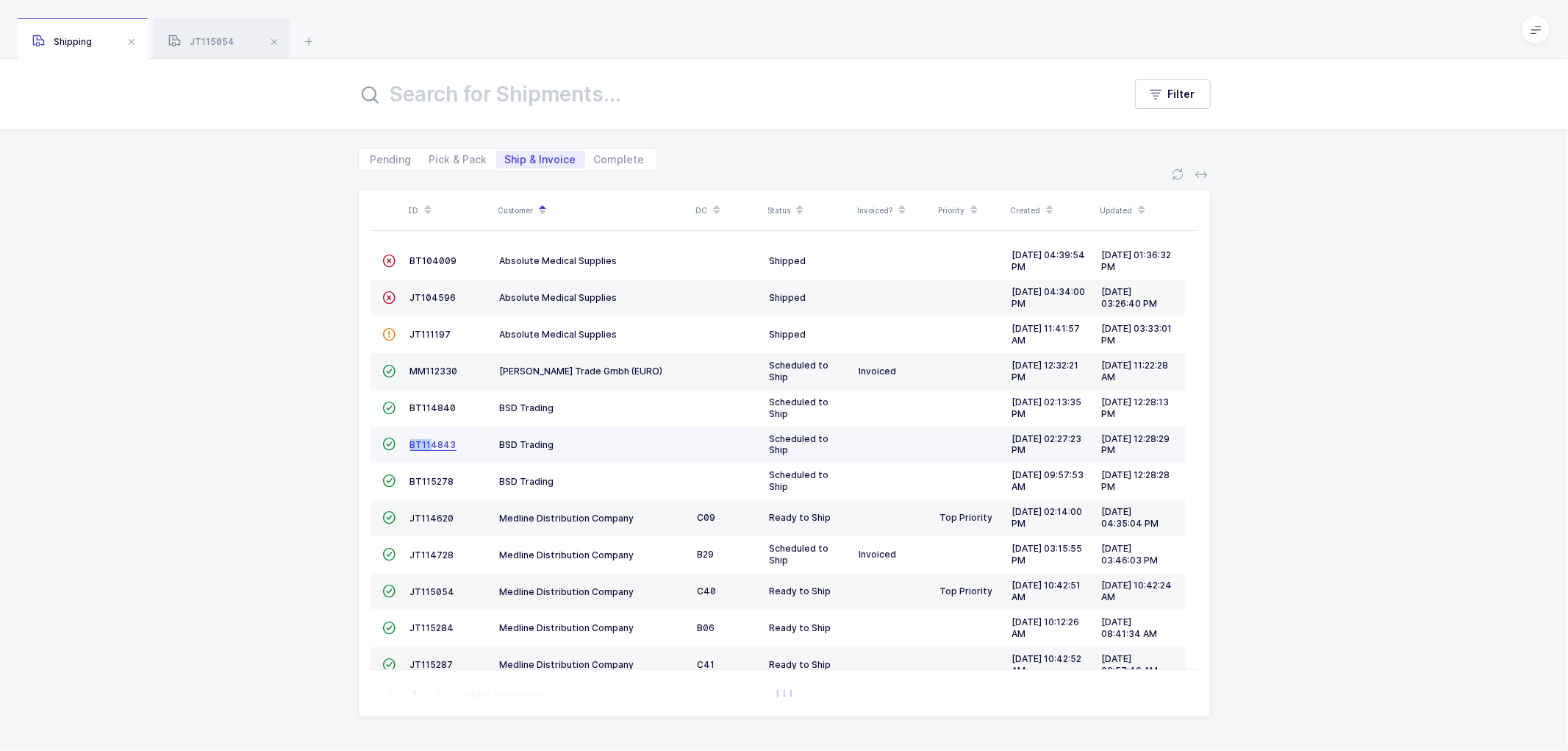
click at [428, 439] on td "BT114843" at bounding box center [449, 444] width 90 height 37
click at [434, 444] on span "BT114843" at bounding box center [433, 444] width 46 height 11
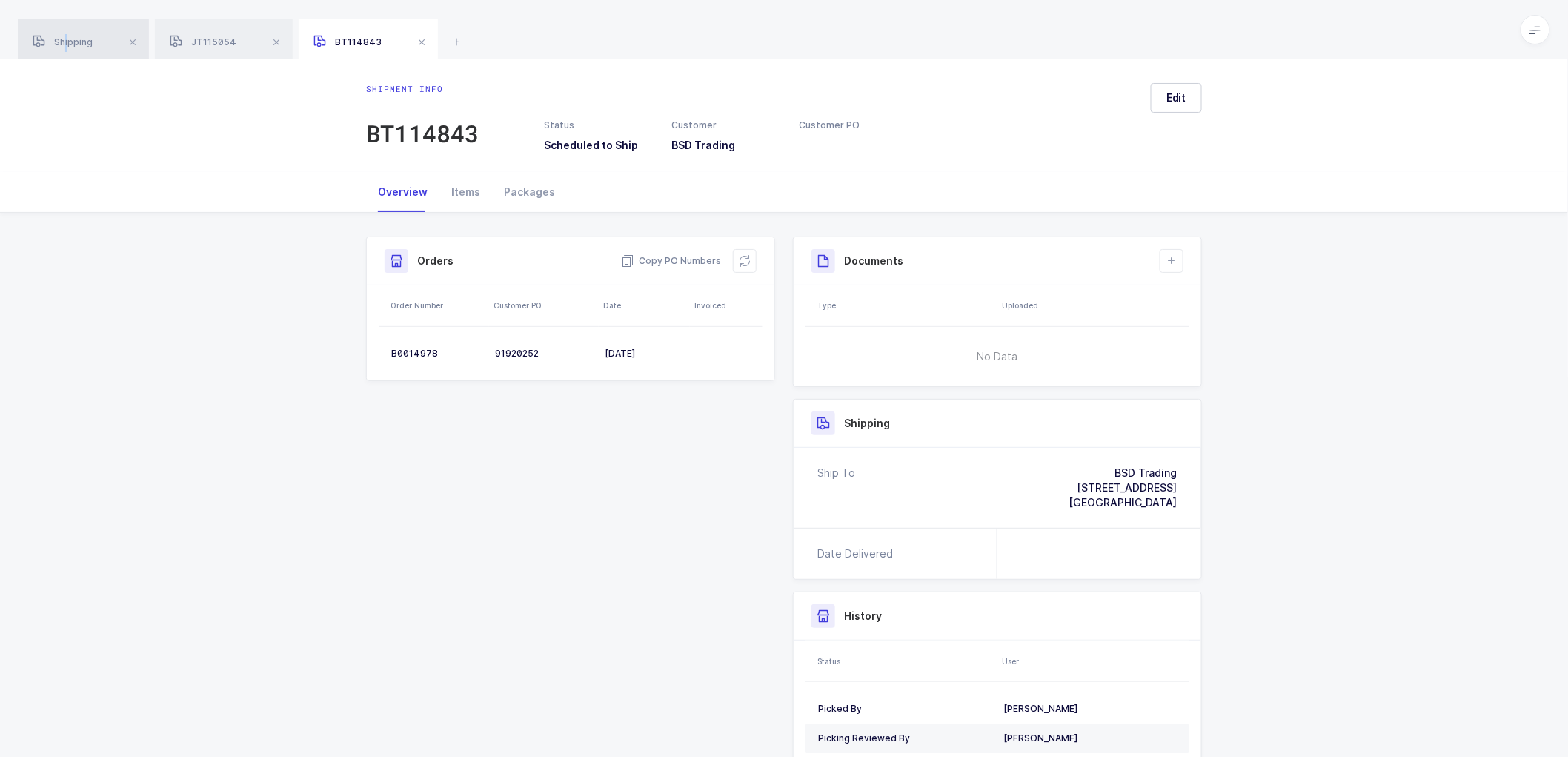
drag, startPoint x: 67, startPoint y: 33, endPoint x: 116, endPoint y: 50, distance: 51.9
click at [68, 33] on div "Shipping" at bounding box center [83, 39] width 131 height 41
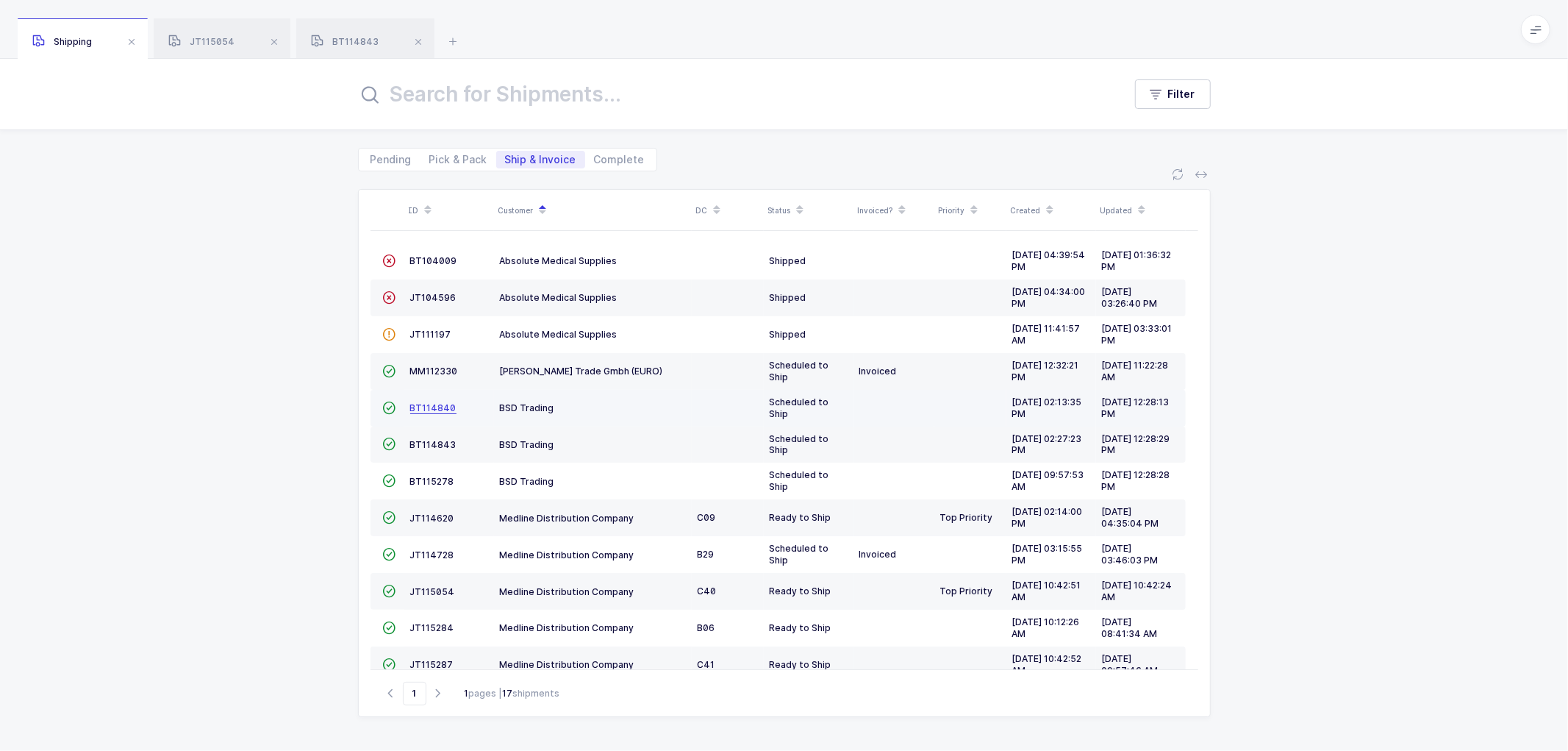
click at [429, 407] on span "BT114840" at bounding box center [433, 408] width 46 height 11
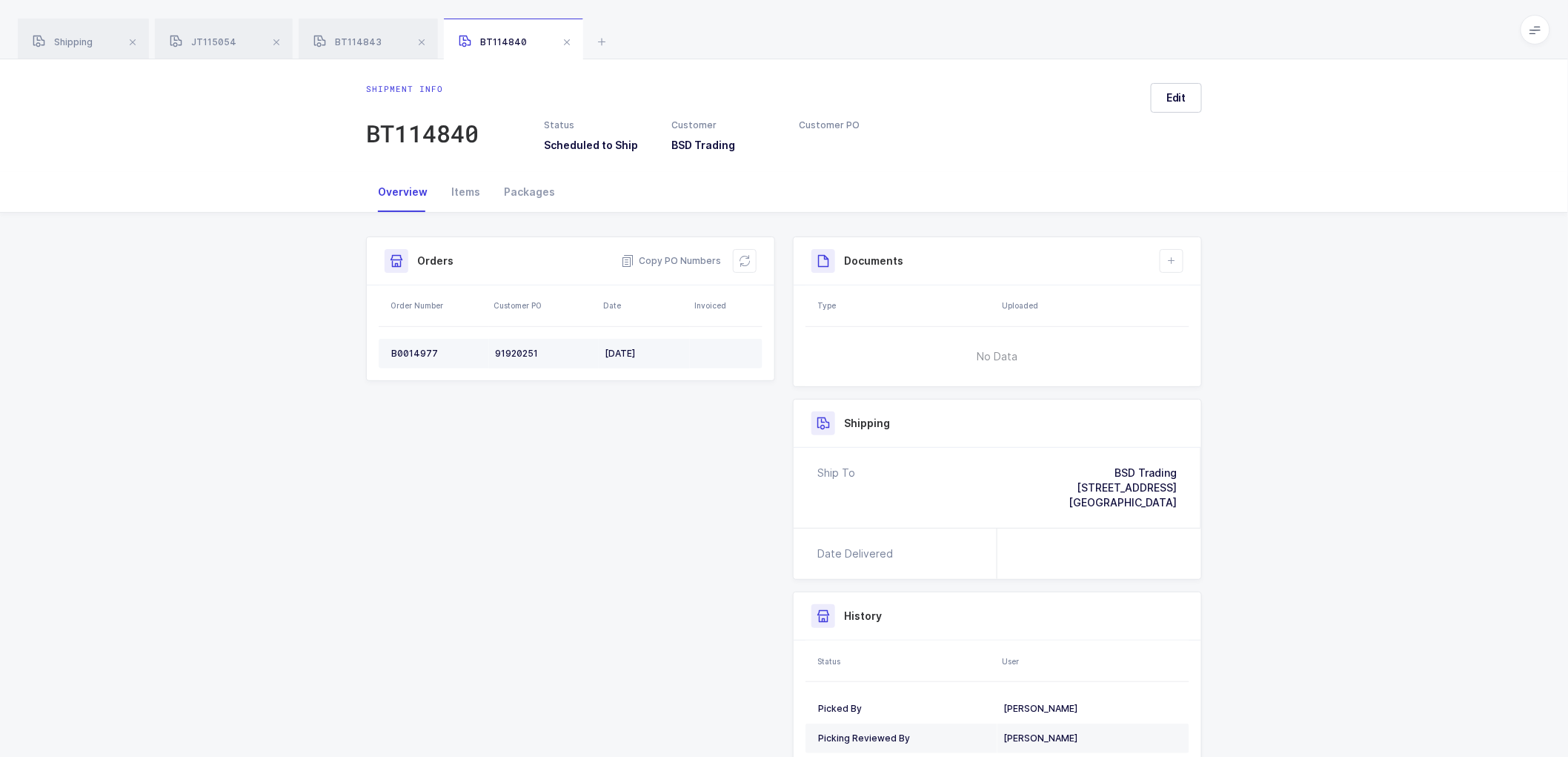
click at [417, 350] on div "B0014977" at bounding box center [437, 353] width 92 height 12
click at [410, 345] on td "B0014977" at bounding box center [433, 353] width 110 height 29
copy div "B0014977"
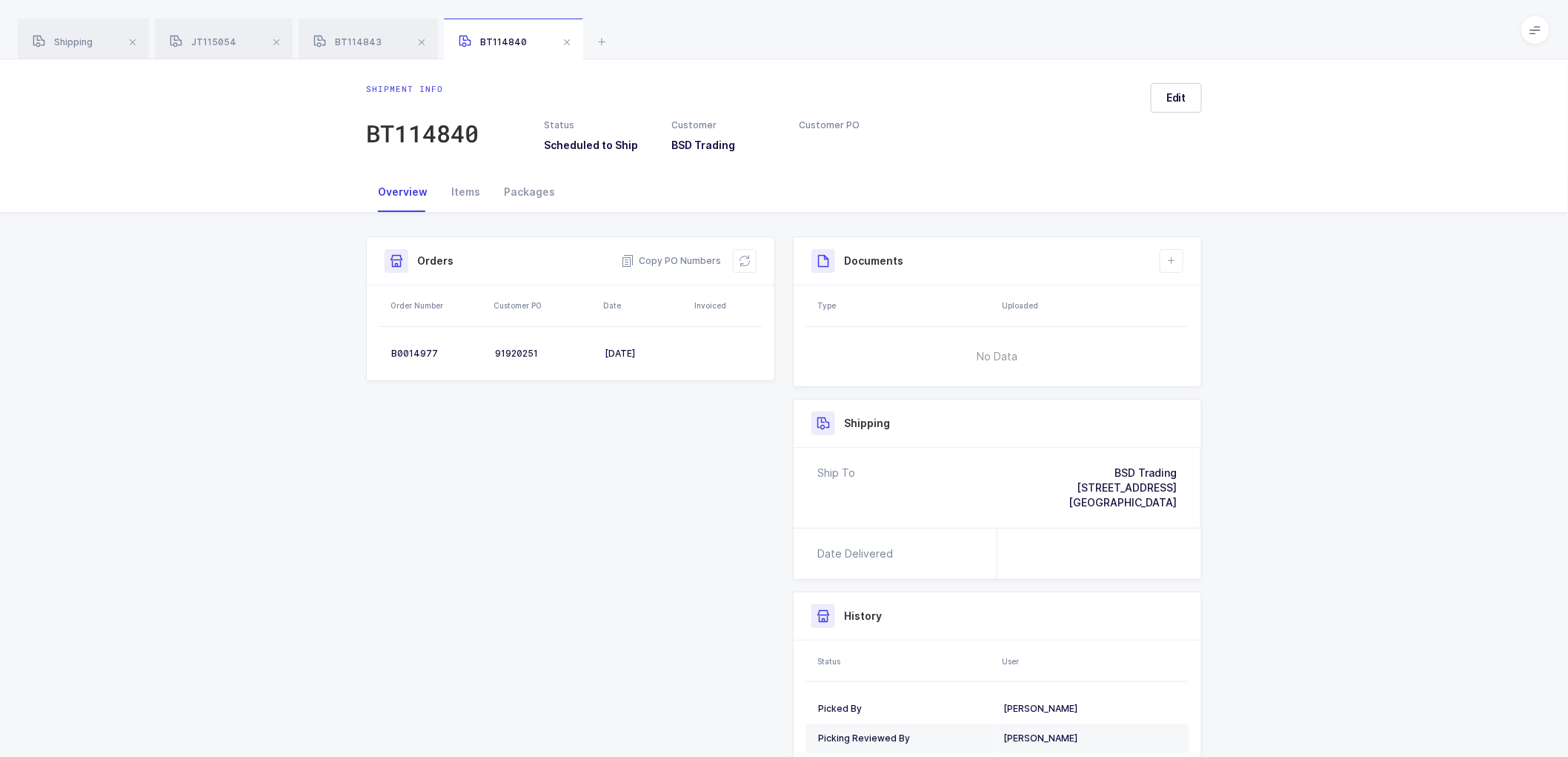
drag, startPoint x: 64, startPoint y: 43, endPoint x: 207, endPoint y: 61, distance: 144.1
click at [67, 43] on span "Shipping" at bounding box center [63, 42] width 60 height 11
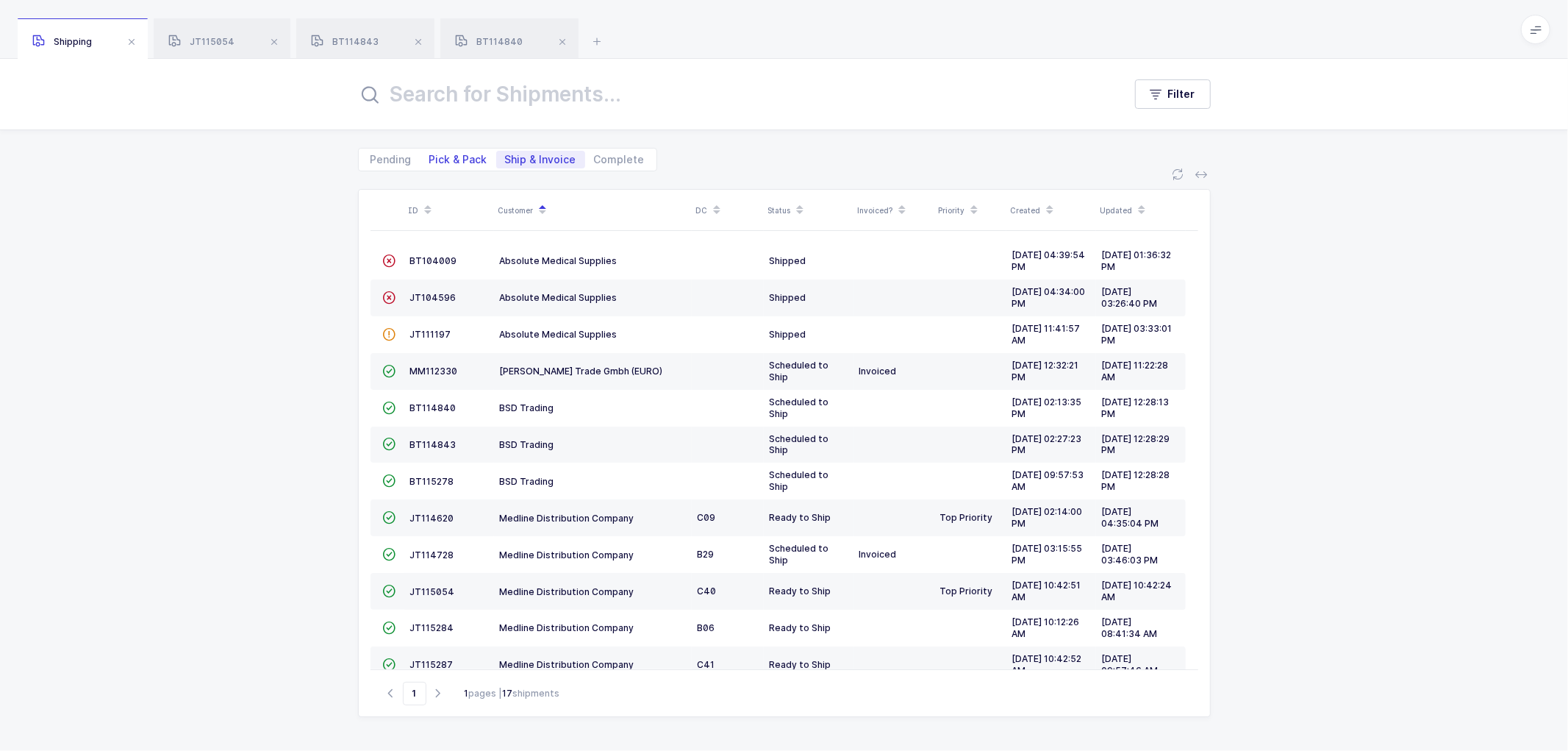
click at [459, 155] on span "Pick & Pack" at bounding box center [458, 159] width 58 height 10
click at [430, 155] on input "Pick & Pack" at bounding box center [425, 155] width 9 height 9
radio input "true"
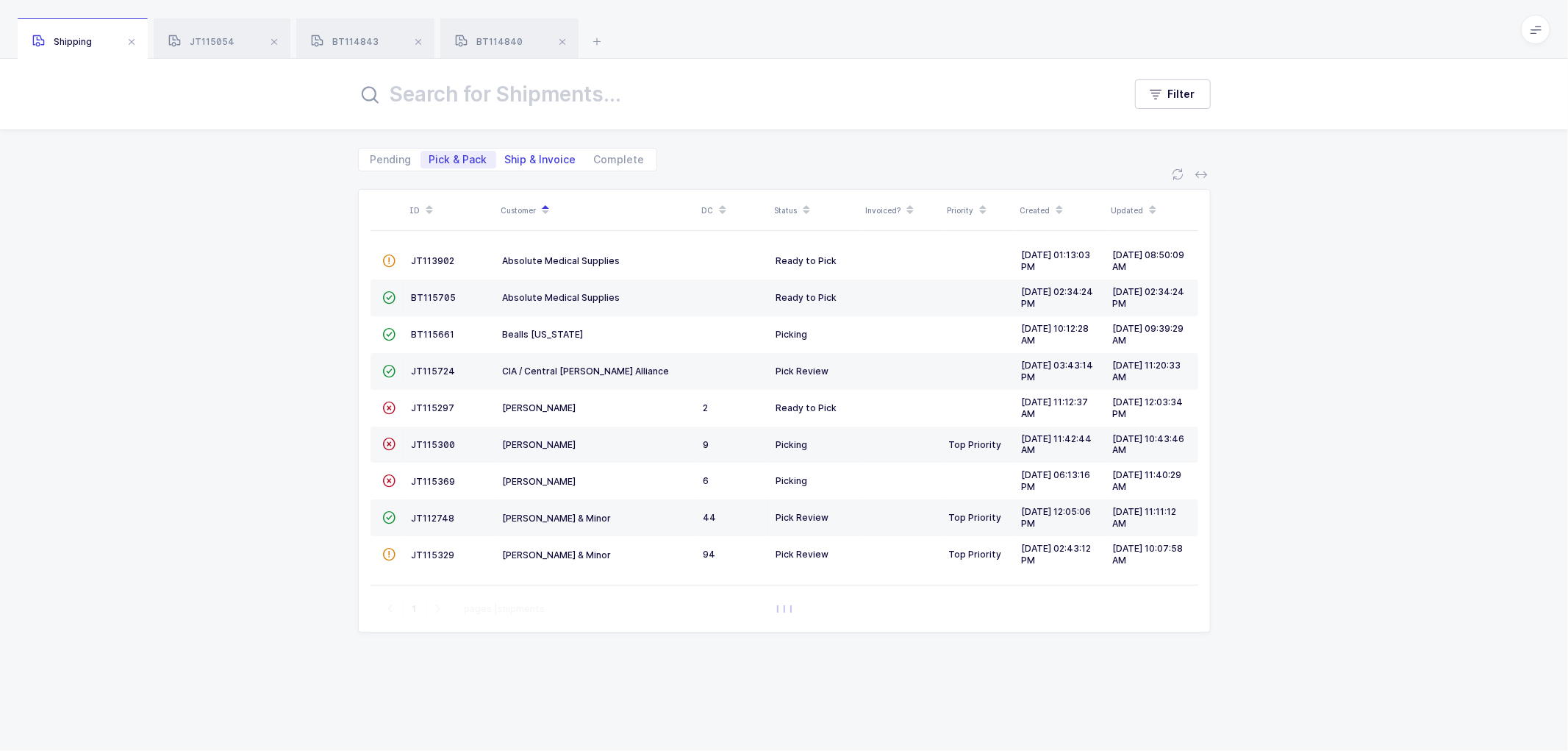
click at [534, 159] on span "Ship & Invoice" at bounding box center [540, 159] width 72 height 10
click at [506, 159] on input "Ship & Invoice" at bounding box center [501, 155] width 9 height 9
radio input "true"
radio input "false"
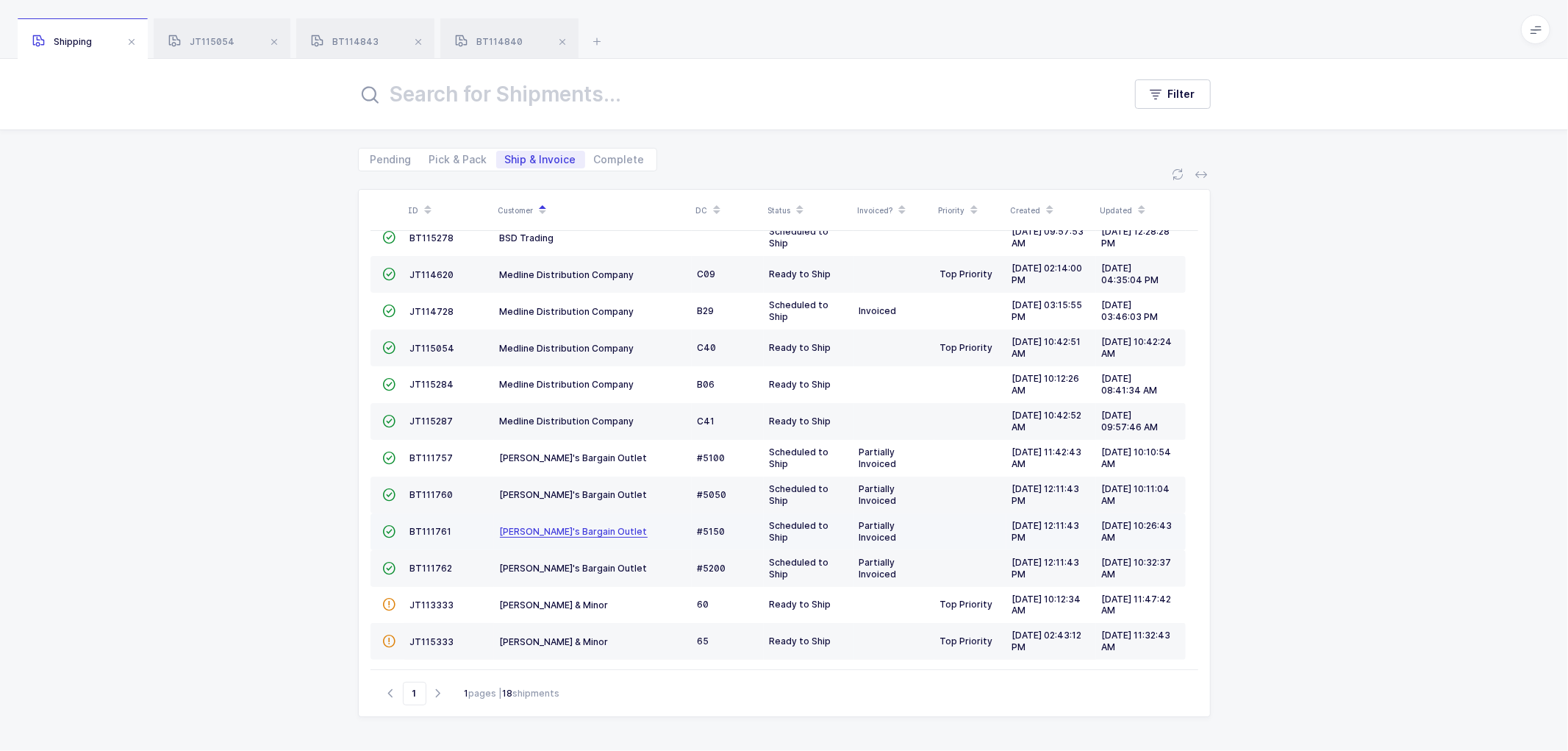
scroll to position [248, 0]
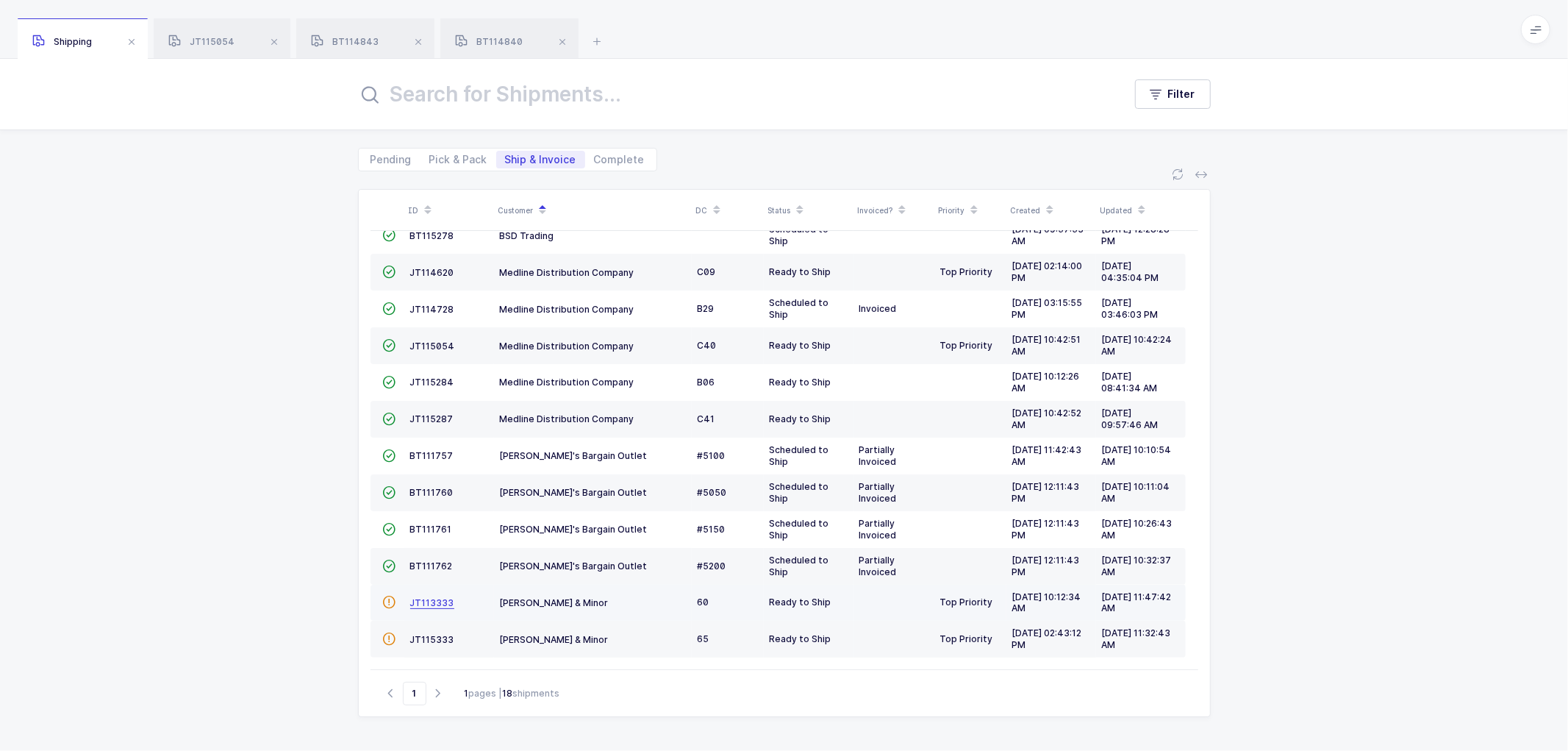
click at [430, 604] on span "JT113333" at bounding box center [432, 603] width 44 height 11
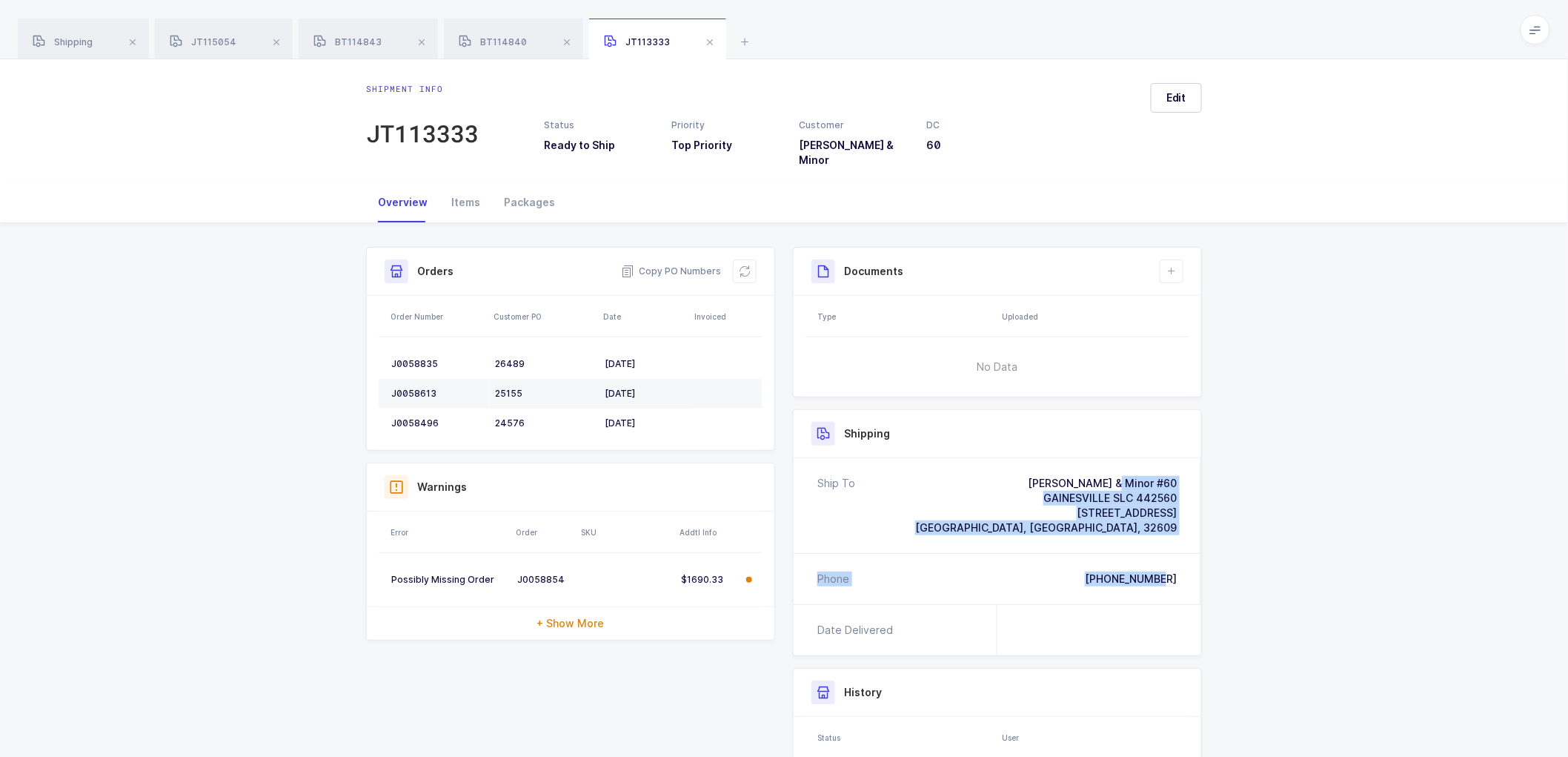
drag, startPoint x: 1181, startPoint y: 569, endPoint x: 1040, endPoint y: 474, distance: 170.0
click at [1040, 474] on div "Ship To [PERSON_NAME] & Minor #60 [GEOGRAPHIC_DATA] SLC 442560 [STREET_ADDRESS]…" at bounding box center [997, 531] width 407 height 146
copy div "[PERSON_NAME] & Minor #60 GAINESVILLE SLC 442560 [STREET_ADDRESS] [GEOGRAPHIC_D…"
drag, startPoint x: 686, startPoint y: 257, endPoint x: 619, endPoint y: 226, distance: 73.8
click at [686, 264] on span "Copy PO Numbers" at bounding box center [671, 271] width 100 height 15
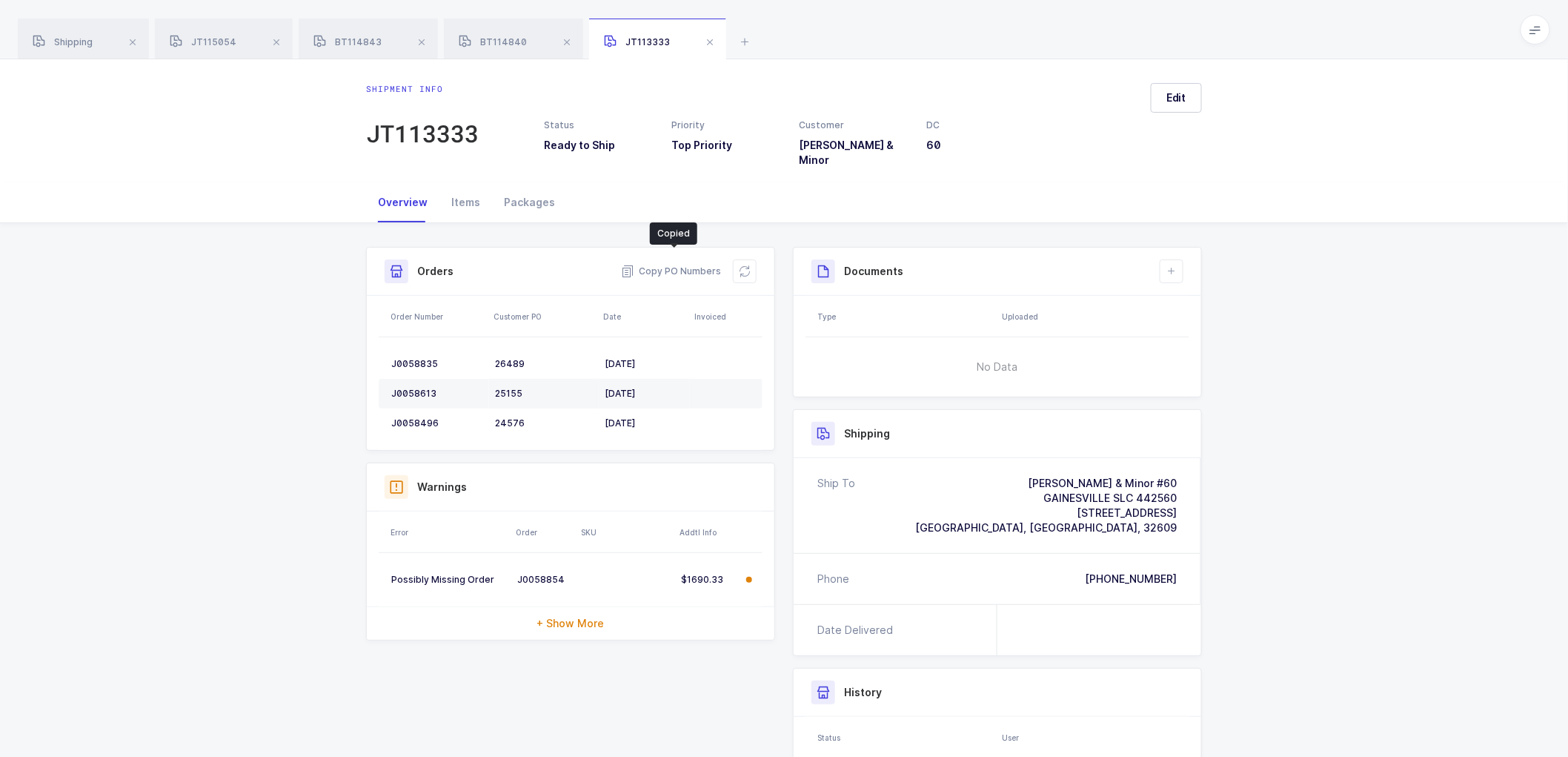
drag, startPoint x: 514, startPoint y: 190, endPoint x: 1110, endPoint y: 217, distance: 596.6
click at [517, 190] on div "Packages" at bounding box center [530, 203] width 75 height 40
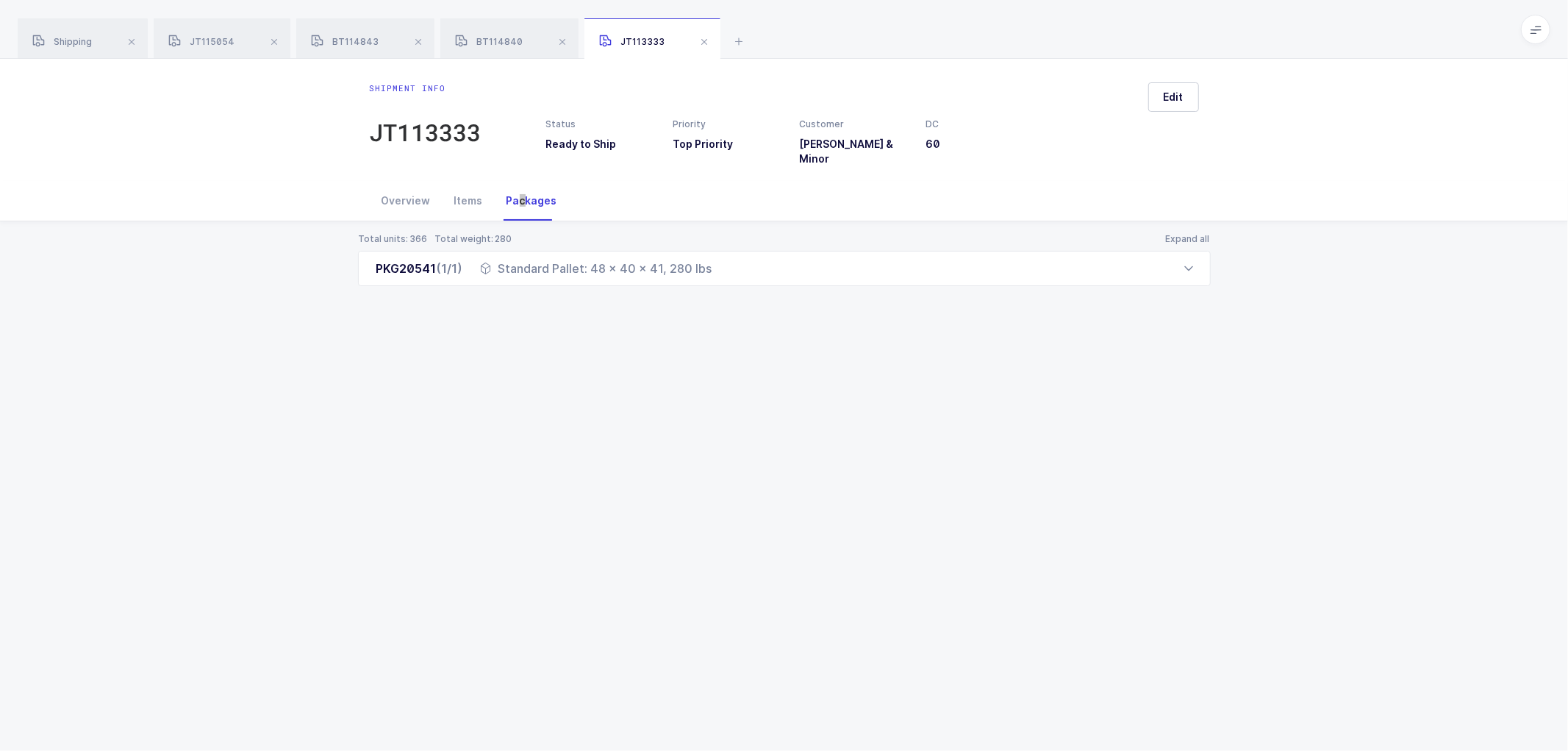
drag, startPoint x: 371, startPoint y: 262, endPoint x: 736, endPoint y: 291, distance: 366.2
click at [736, 291] on div "Total units: 366 Total weight: 280 Expand all PKG20541 (1/1) Standard Pallet: 4…" at bounding box center [784, 277] width 1544 height 112
copy div "PKG20541 (1/1) Standard Pallet: 48 x 40 x 41, 280 lbs"
drag, startPoint x: 66, startPoint y: 37, endPoint x: 162, endPoint y: 45, distance: 96.3
click at [68, 37] on span "Shipping" at bounding box center [62, 42] width 60 height 11
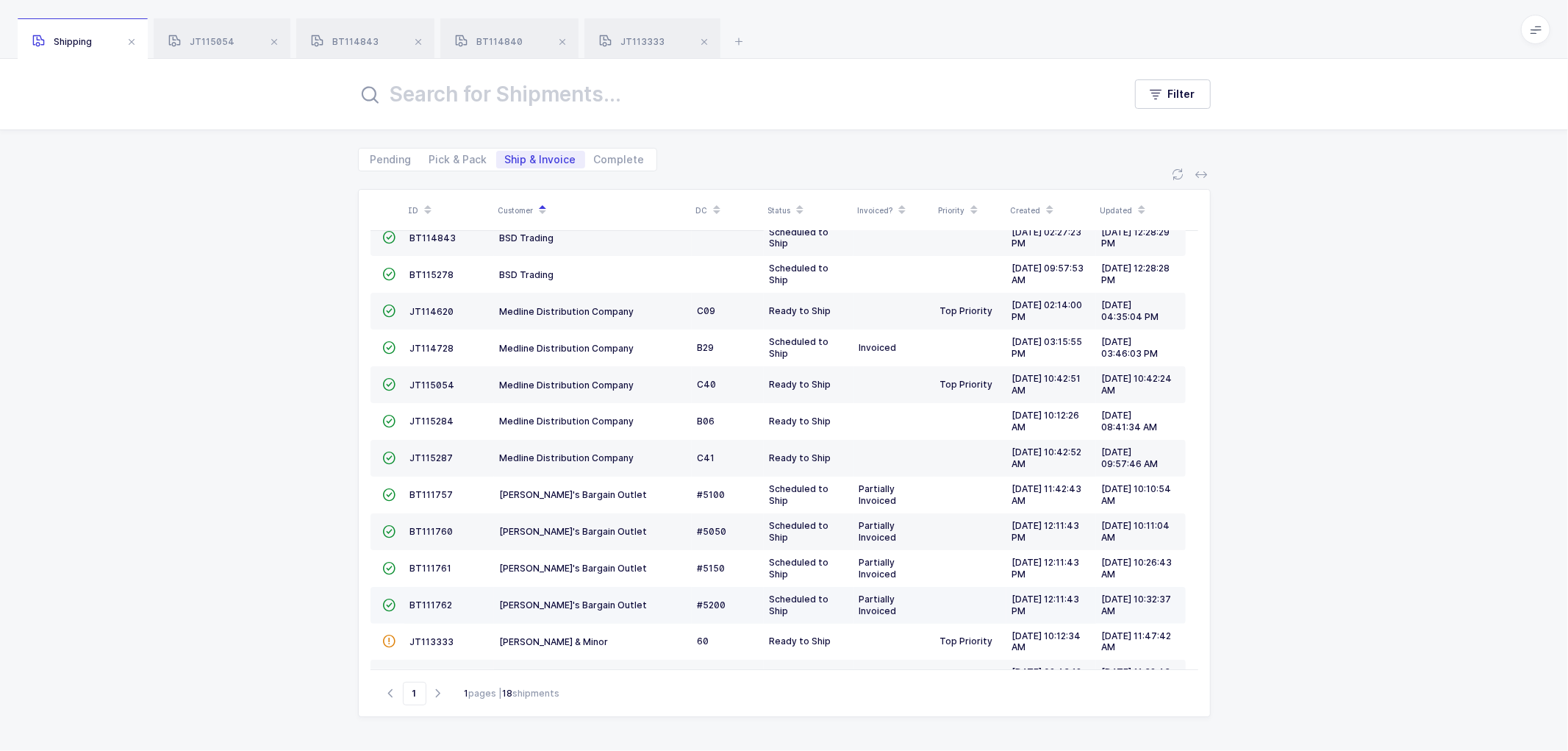
scroll to position [248, 0]
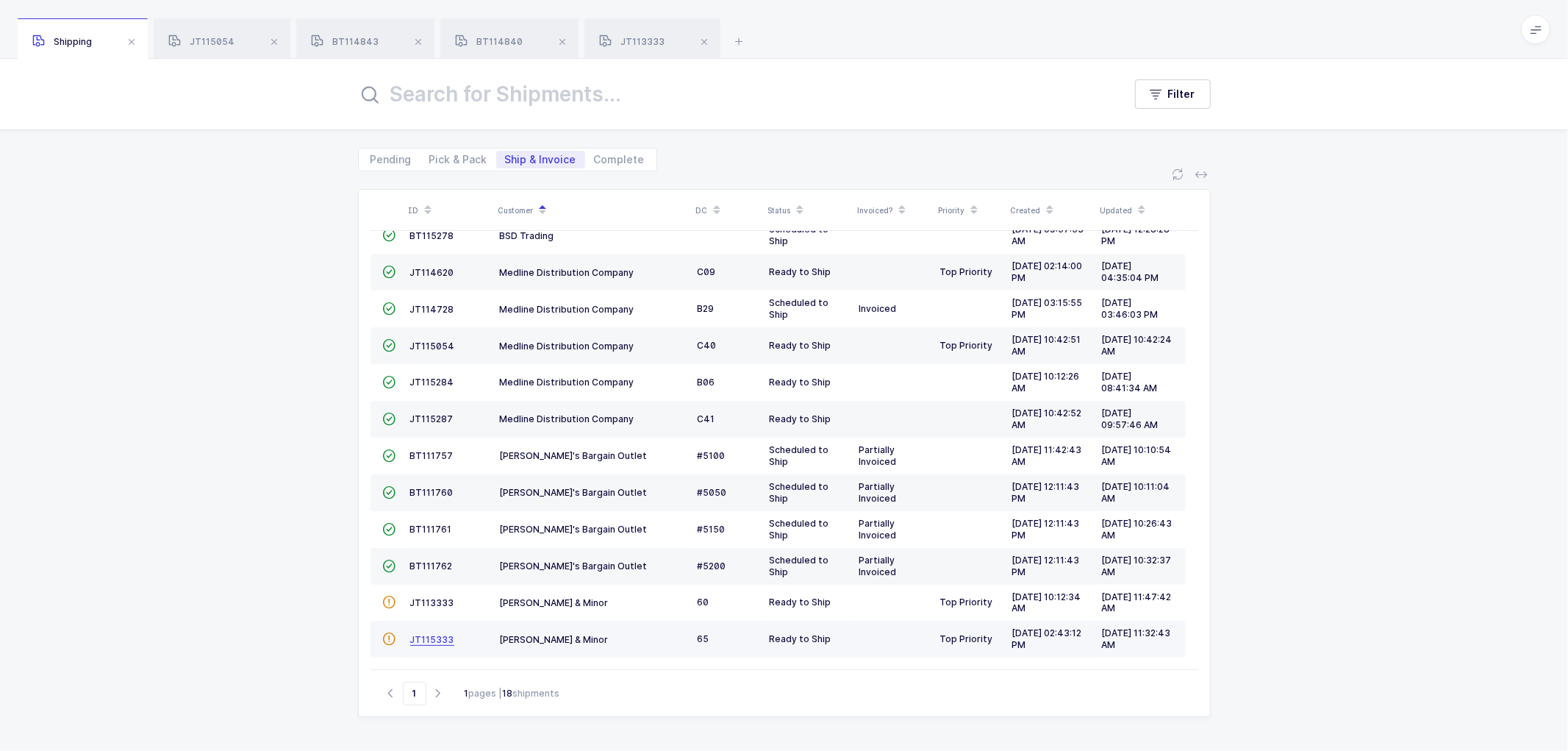
click at [428, 634] on span "JT115333" at bounding box center [432, 640] width 44 height 11
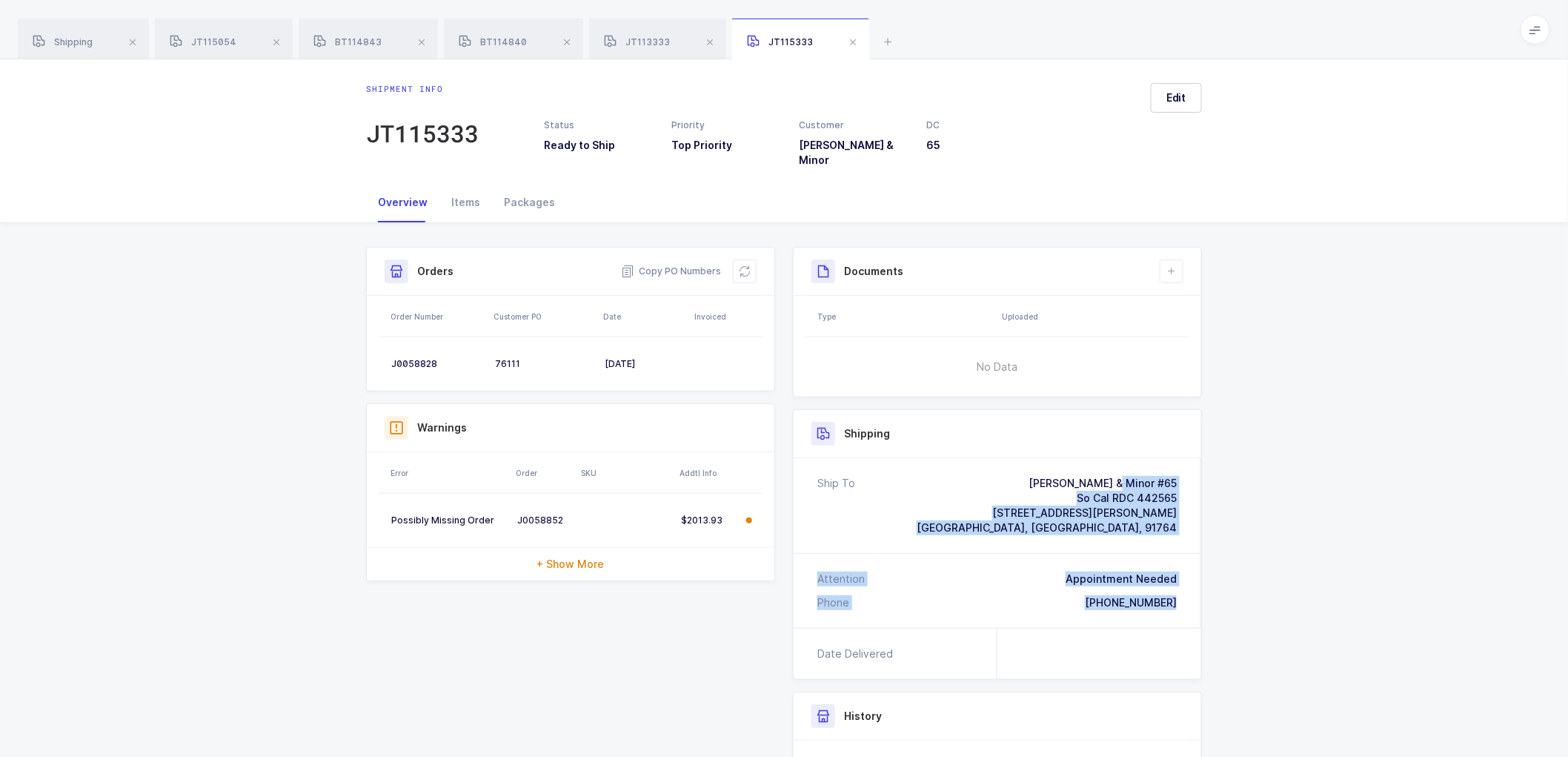
drag, startPoint x: 1186, startPoint y: 596, endPoint x: 1015, endPoint y: 478, distance: 207.8
click at [1015, 478] on div "Ship To [PERSON_NAME] & Minor #65 So Cal RDC 442565 [STREET_ADDRESS][PERSON_NAM…" at bounding box center [997, 543] width 407 height 170
click at [680, 264] on span "Copy PO Numbers" at bounding box center [671, 271] width 100 height 15
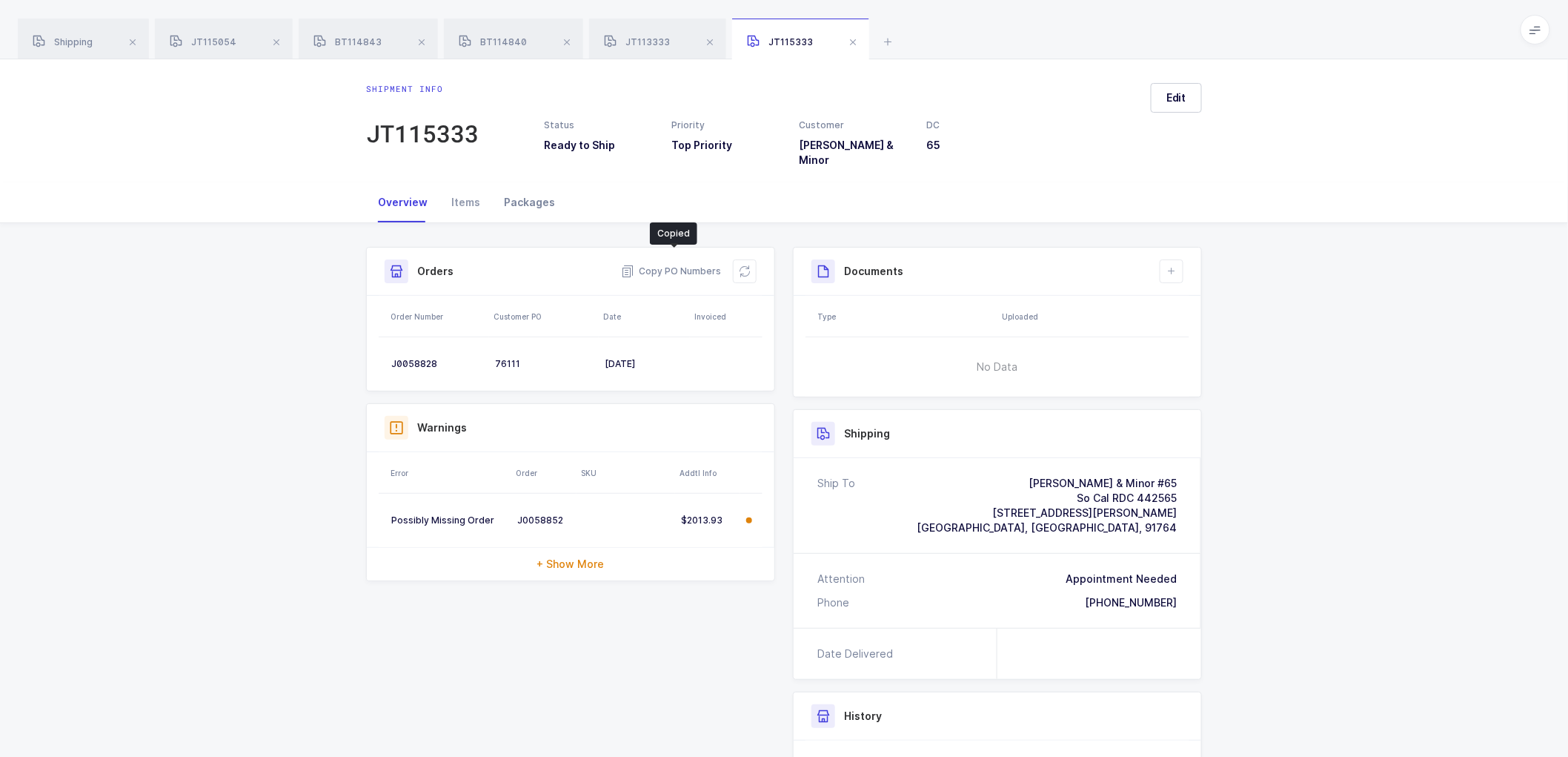
click at [517, 191] on div "Packages" at bounding box center [530, 203] width 75 height 40
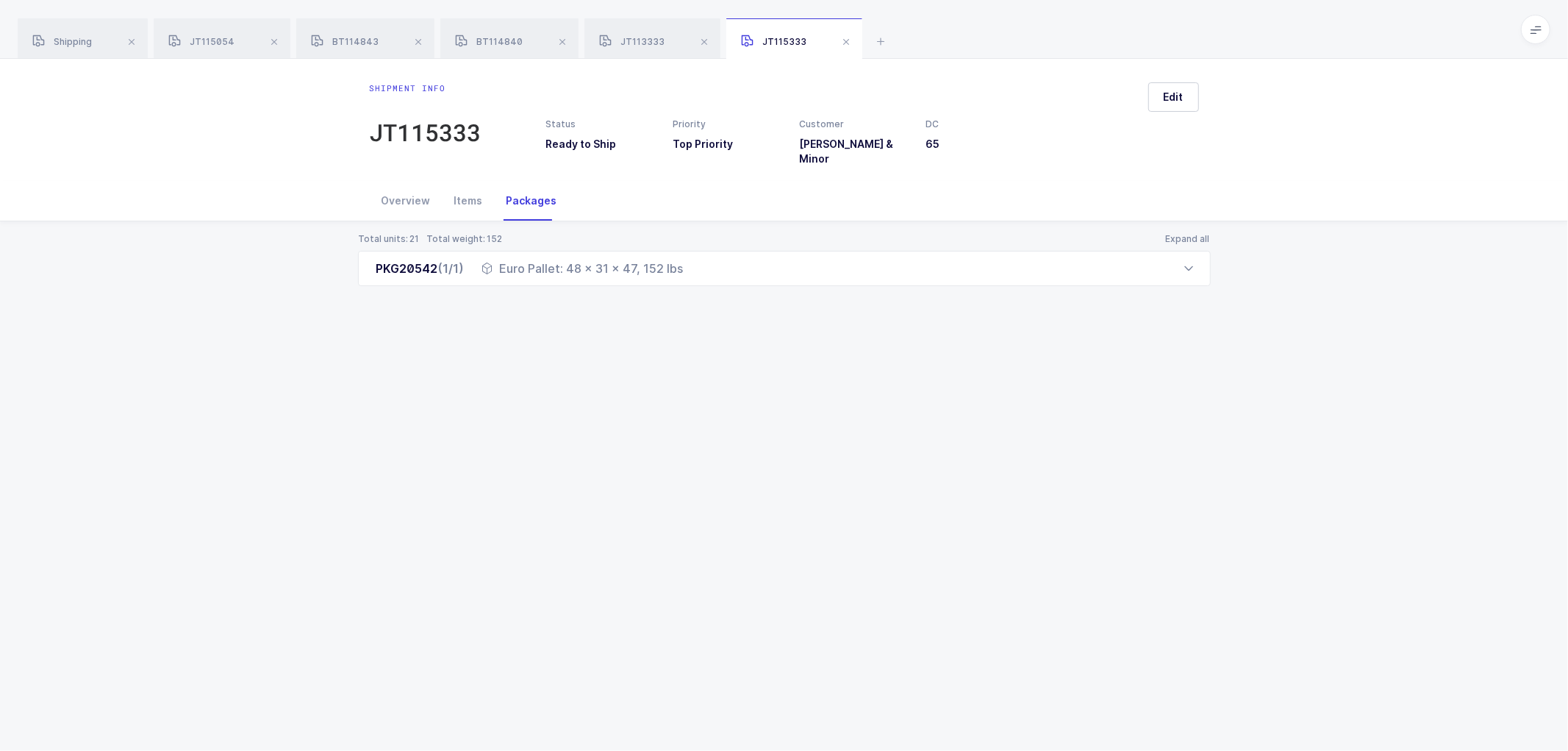
drag, startPoint x: 369, startPoint y: 259, endPoint x: 707, endPoint y: 277, distance: 338.5
click at [707, 277] on div "Total units: 21 Total weight: 152 Expand all PKG20542 (1/1) Euro Pallet: 48 x 3…" at bounding box center [784, 277] width 1544 height 112
click at [75, 41] on span "Shipping" at bounding box center [62, 42] width 60 height 11
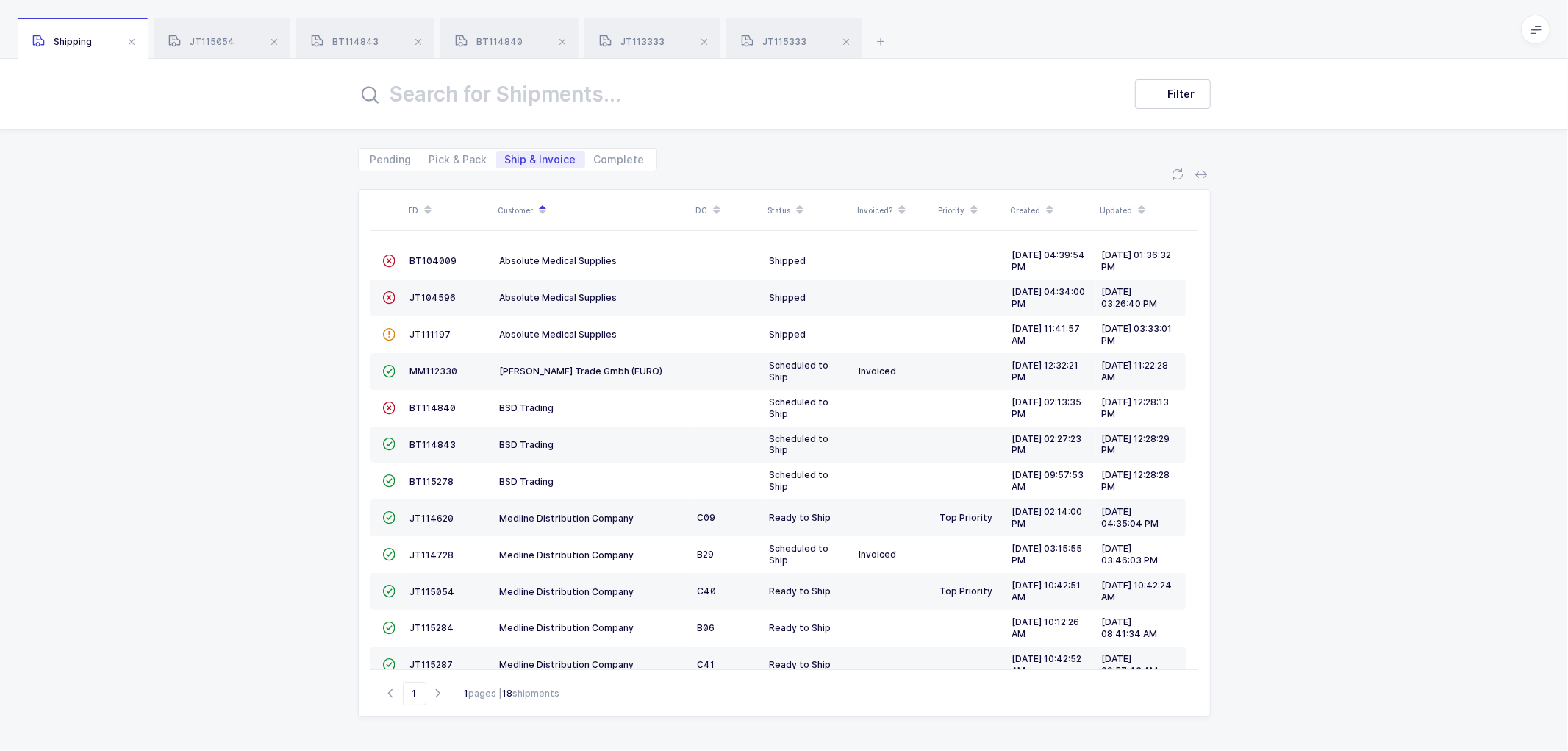
click at [842, 39] on span at bounding box center [846, 42] width 17 height 17
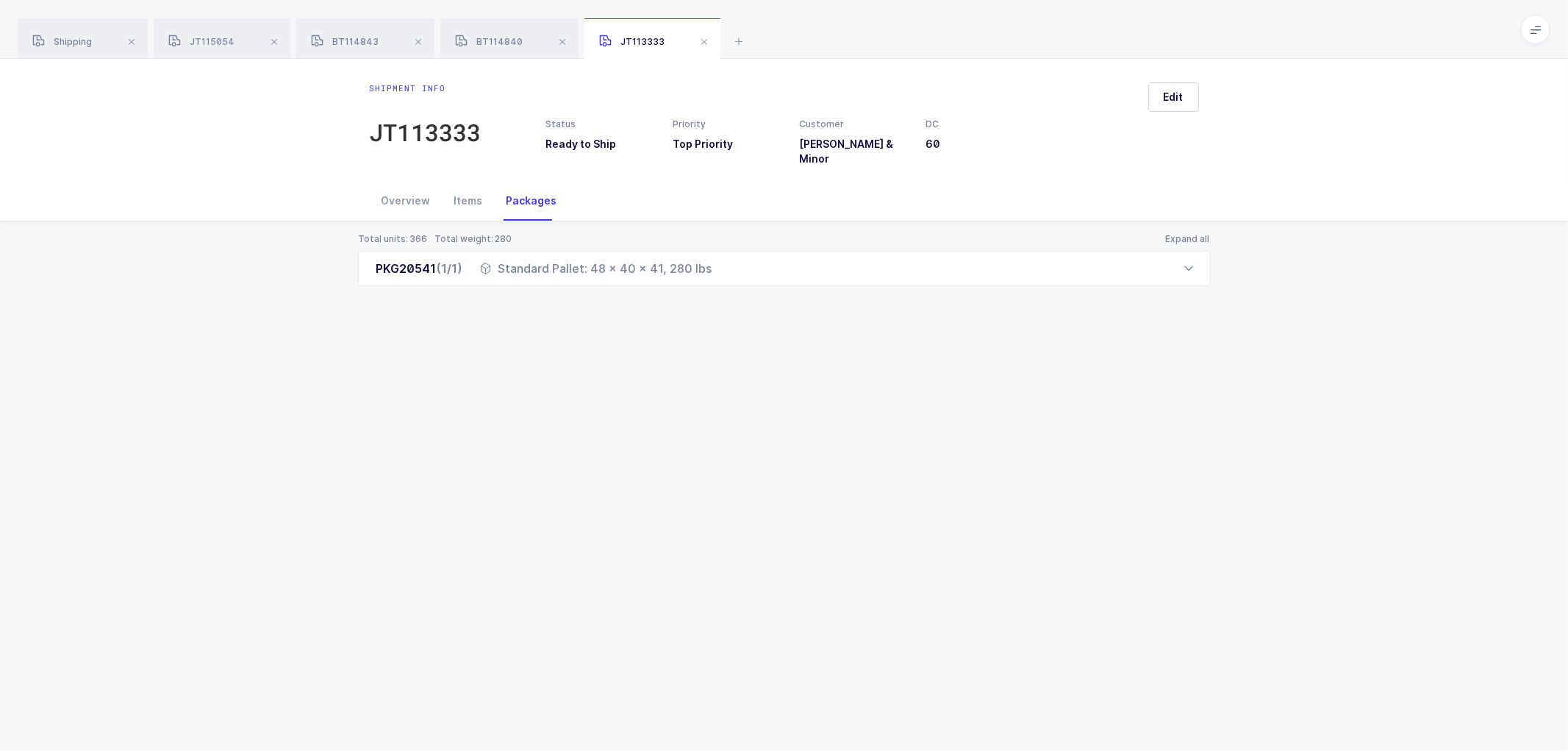
drag, startPoint x: 706, startPoint y: 40, endPoint x: 688, endPoint y: 40, distance: 18.0
click at [704, 40] on span at bounding box center [704, 42] width 17 height 17
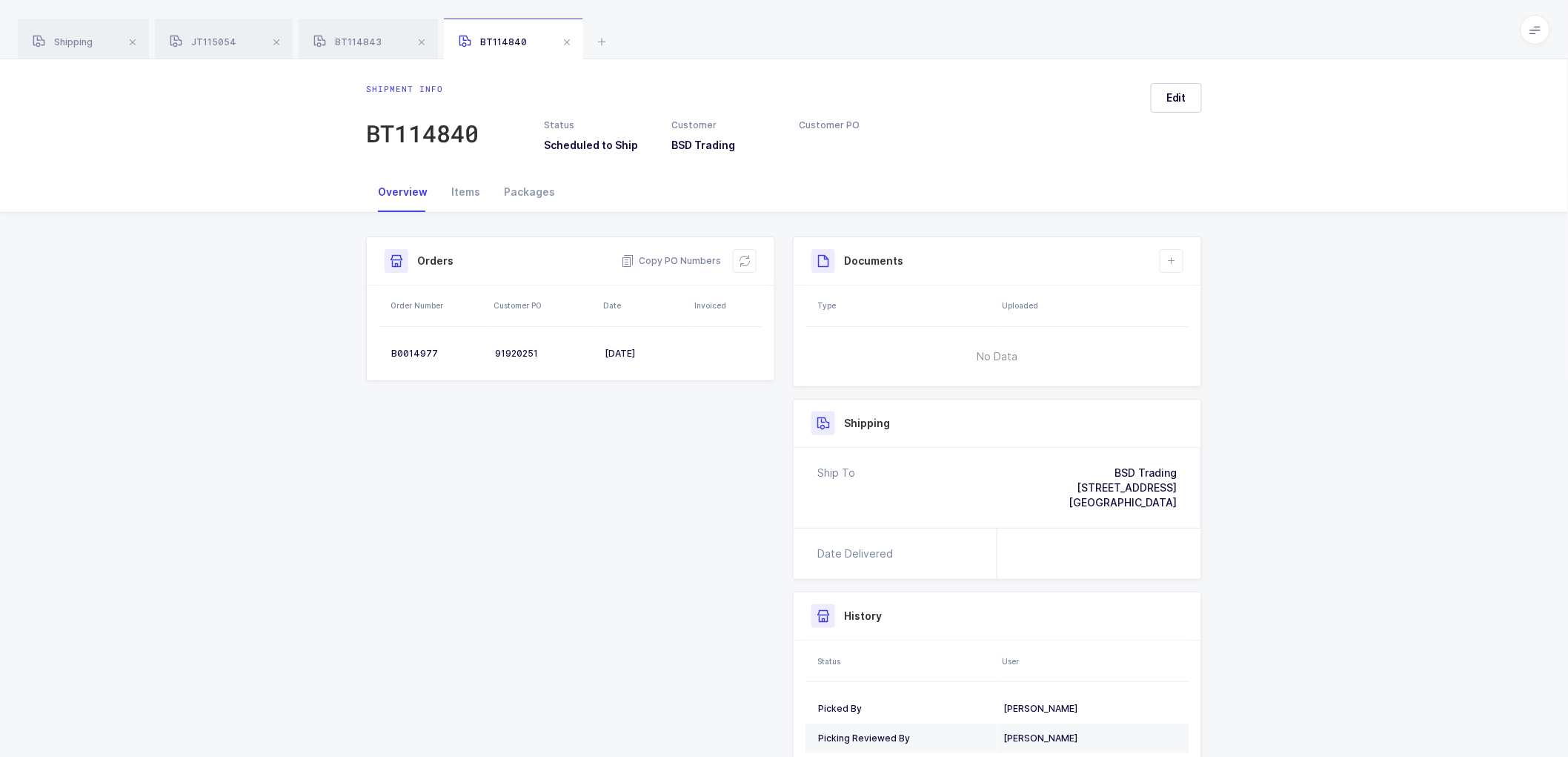
click at [507, 39] on span "BT114840" at bounding box center [493, 42] width 68 height 11
click at [745, 255] on icon at bounding box center [745, 261] width 12 height 12
click at [1177, 92] on span "Edit" at bounding box center [1176, 98] width 20 height 15
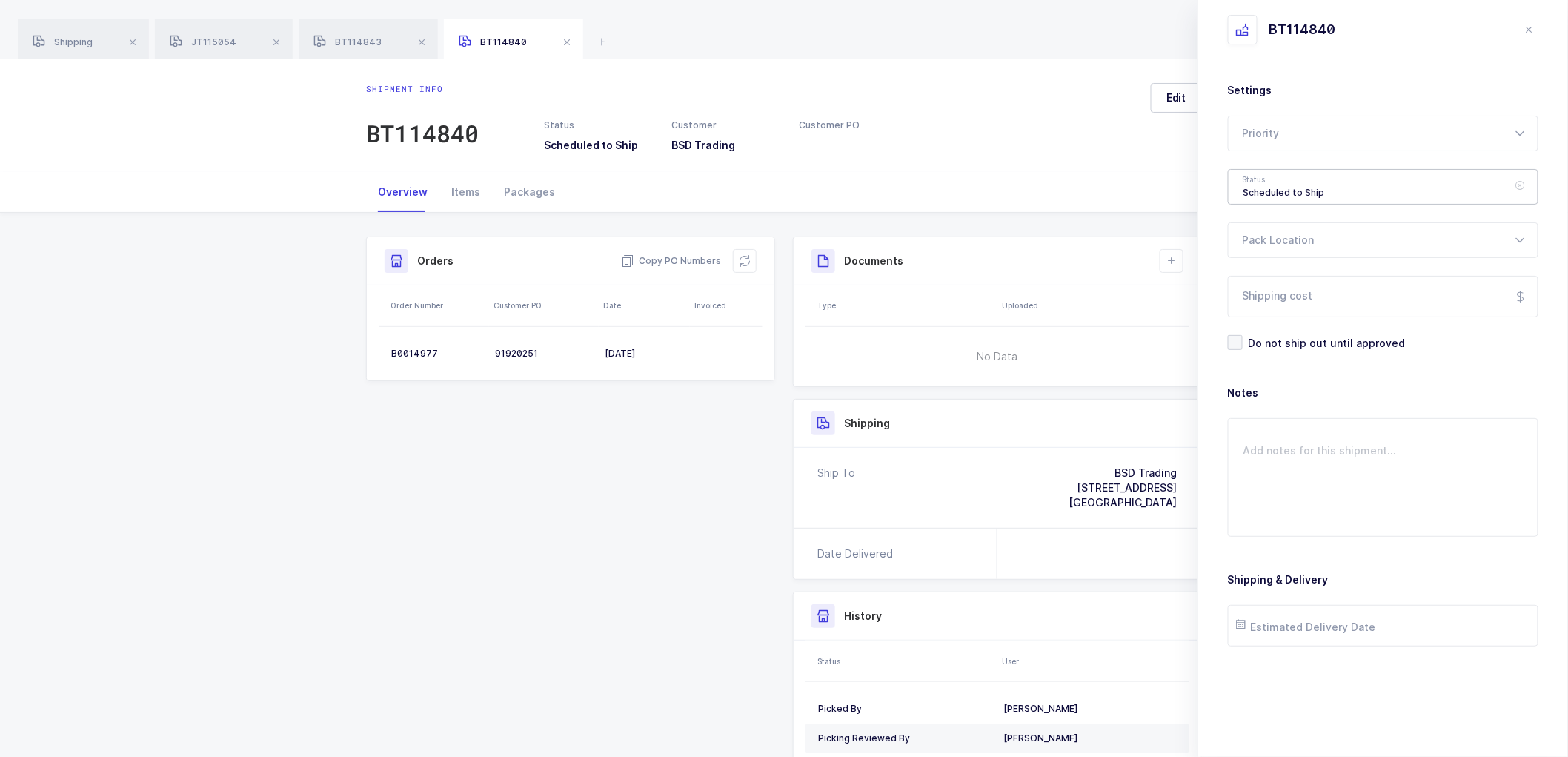
click at [1264, 190] on div "Scheduled to Ship" at bounding box center [1383, 187] width 310 height 36
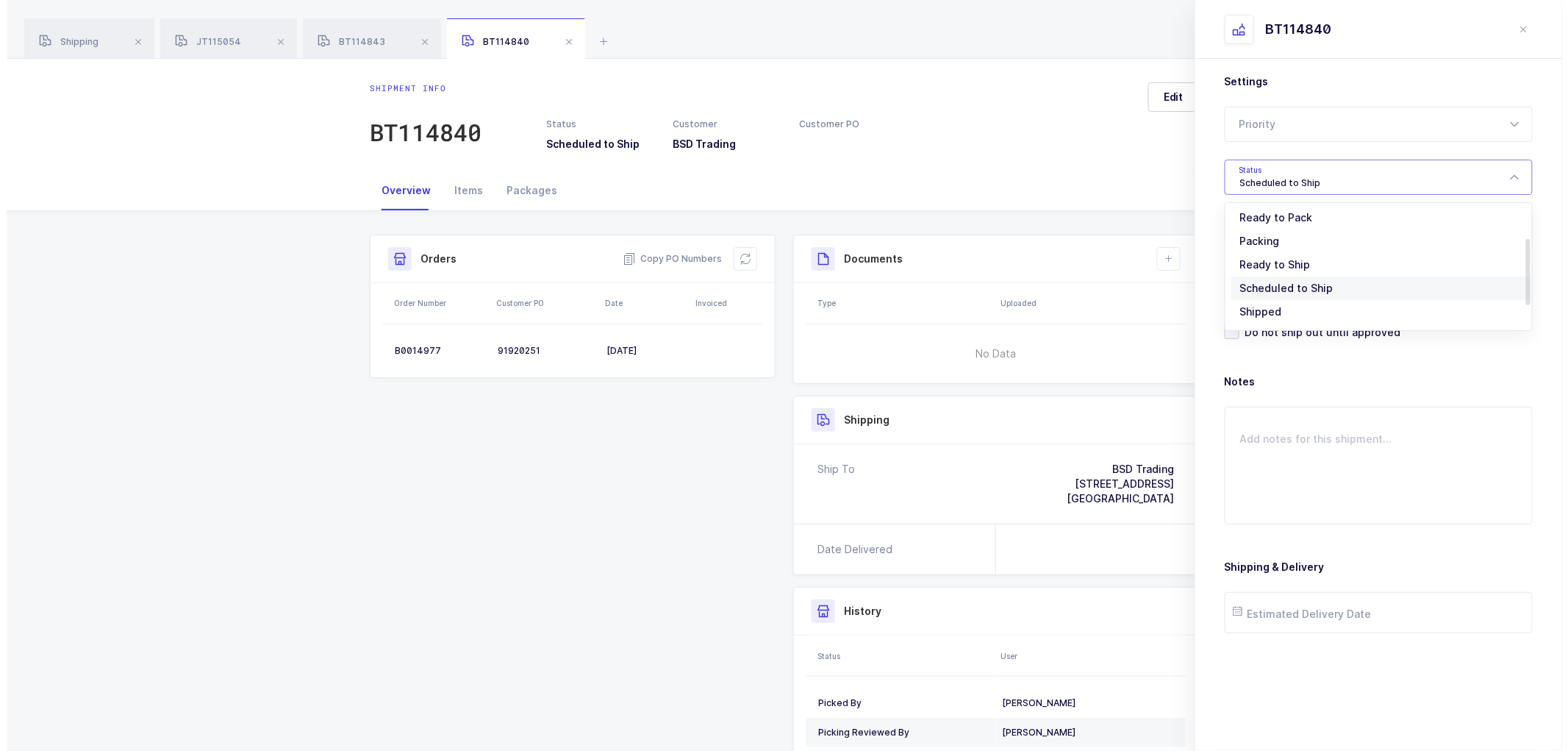
scroll to position [121, 0]
click at [1246, 282] on li "Shipped" at bounding box center [1378, 291] width 307 height 24
type input "Shipped"
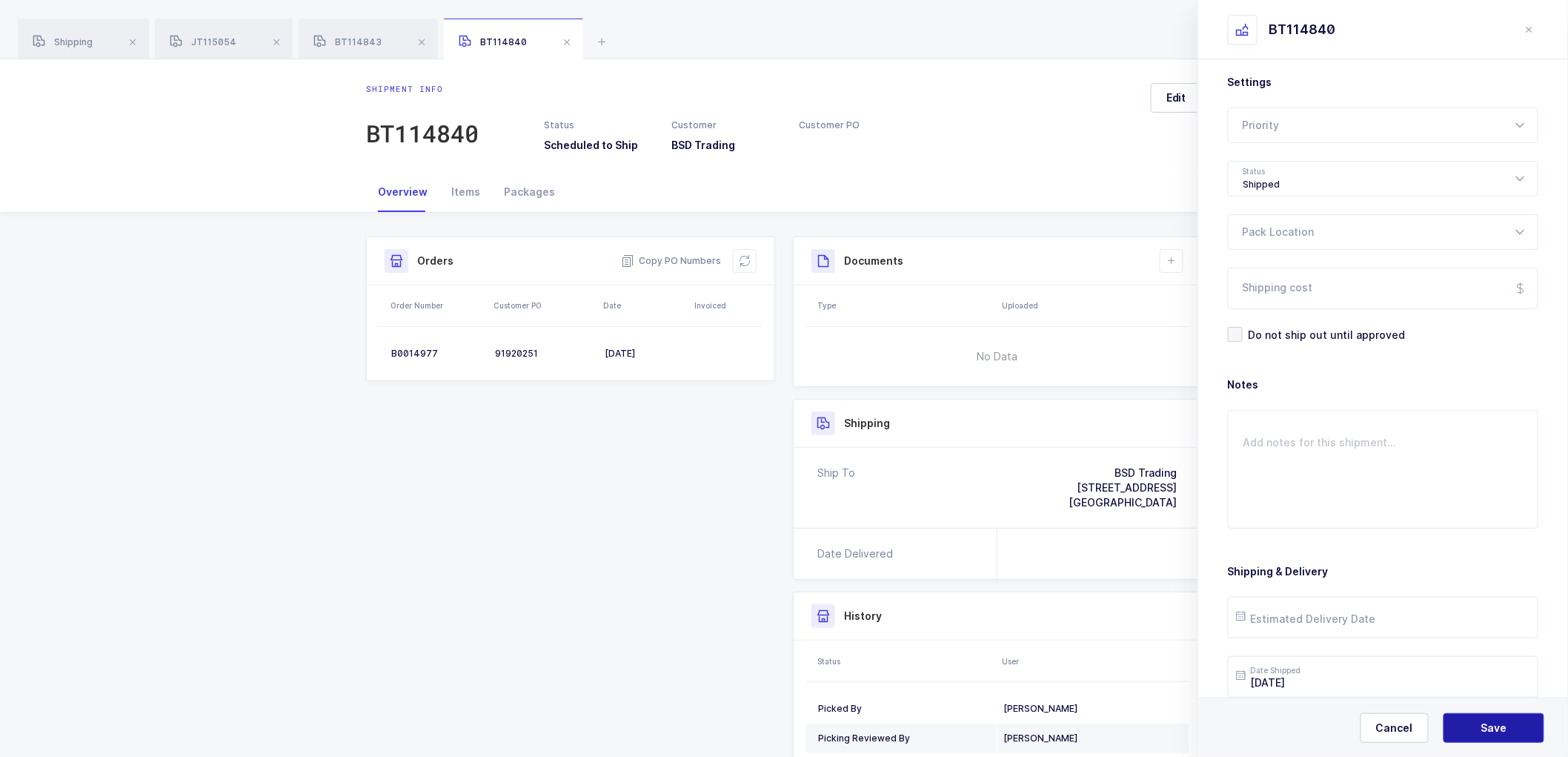
click at [1498, 732] on span "Save" at bounding box center [1494, 728] width 26 height 15
click at [1483, 723] on span "Save" at bounding box center [1494, 728] width 26 height 15
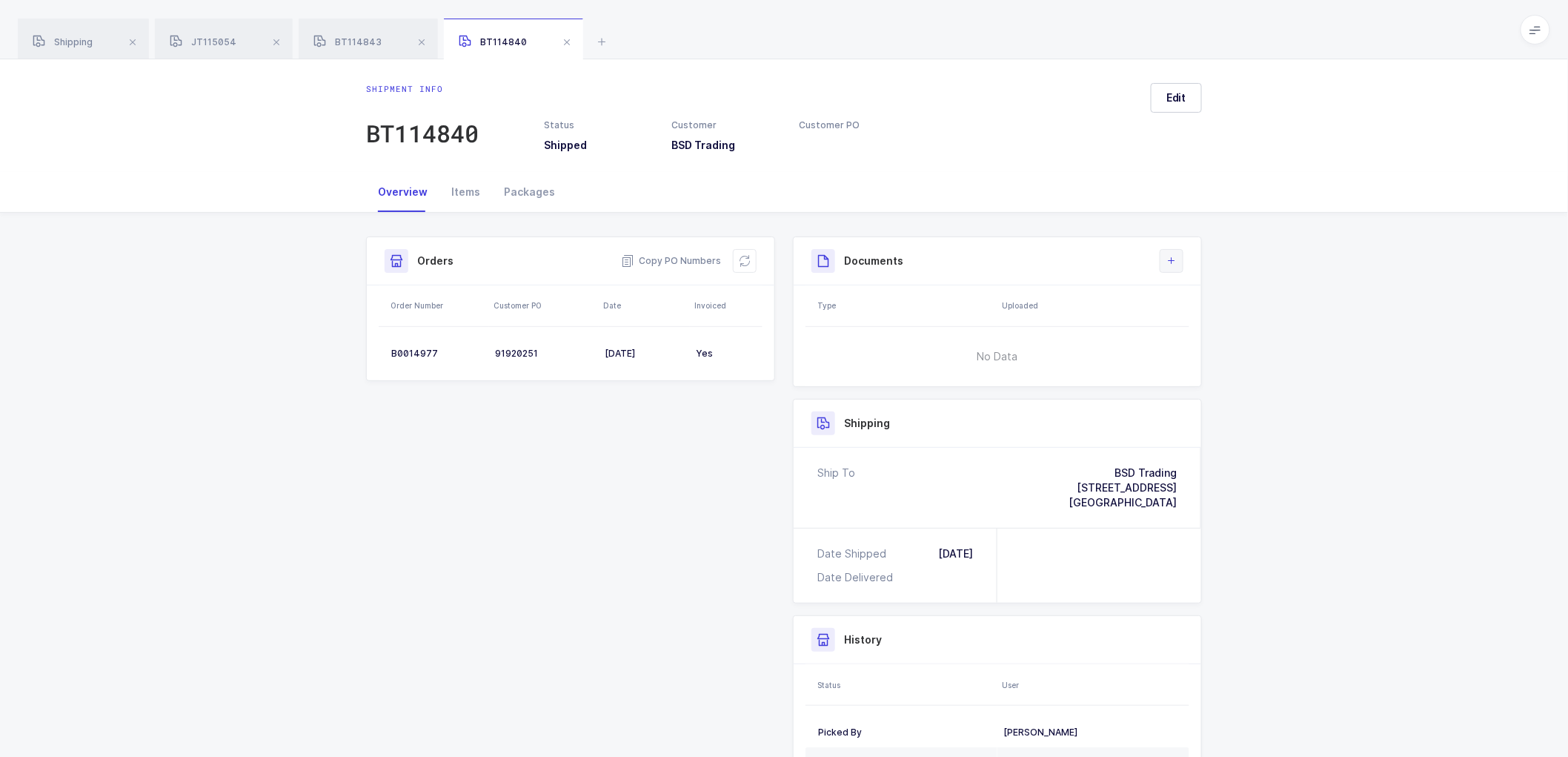
click at [1175, 262] on icon at bounding box center [1171, 261] width 12 height 12
click at [1198, 327] on li "Upload Document" at bounding box center [1221, 327] width 110 height 24
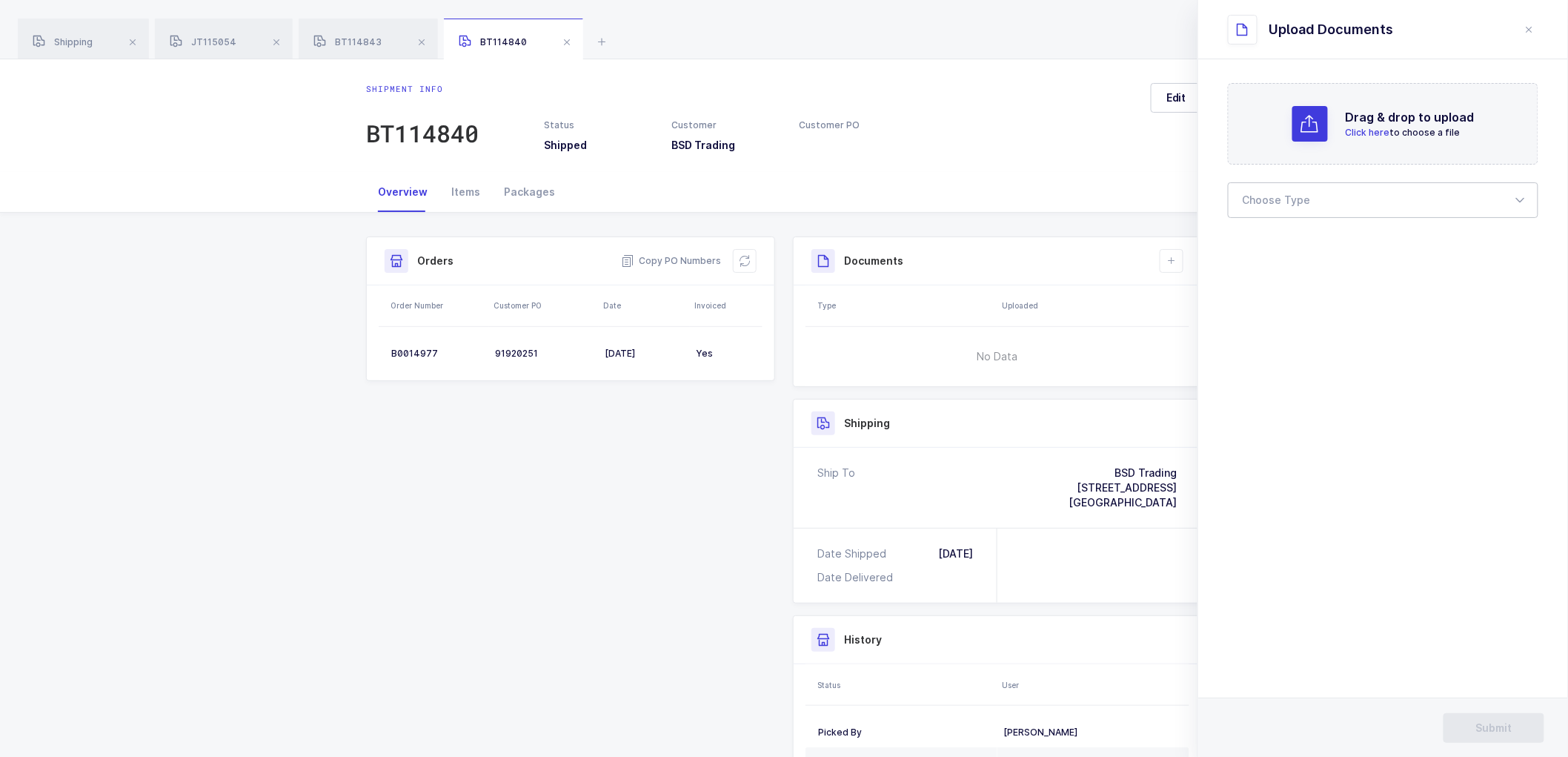
click at [1308, 205] on div at bounding box center [1383, 200] width 310 height 36
click at [1269, 246] on span "Bill of Lading" at bounding box center [1277, 246] width 67 height 13
type input "Bill of Lading"
click at [1486, 720] on button "Submit" at bounding box center [1493, 728] width 101 height 29
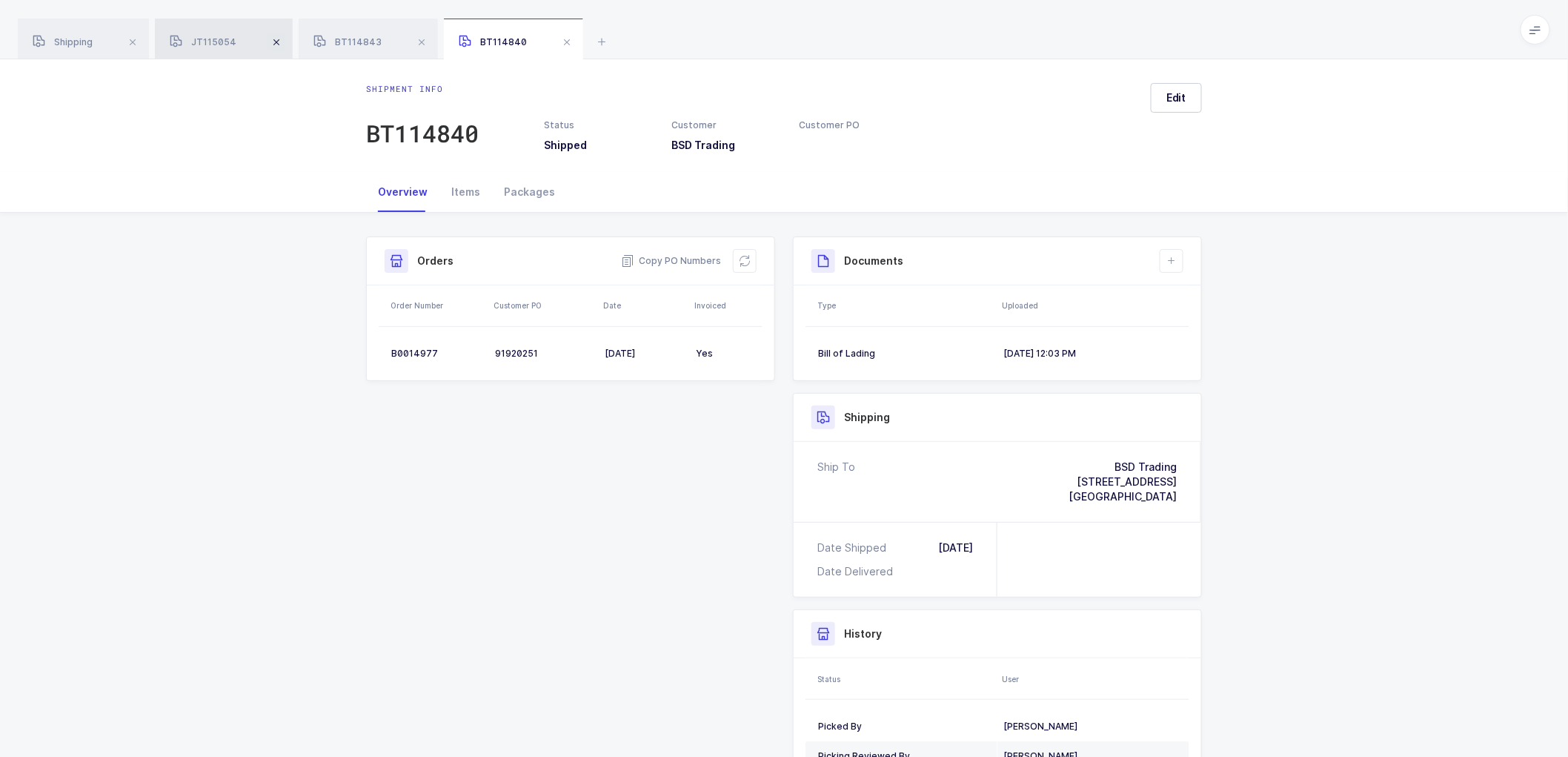
click at [276, 41] on span at bounding box center [276, 42] width 17 height 17
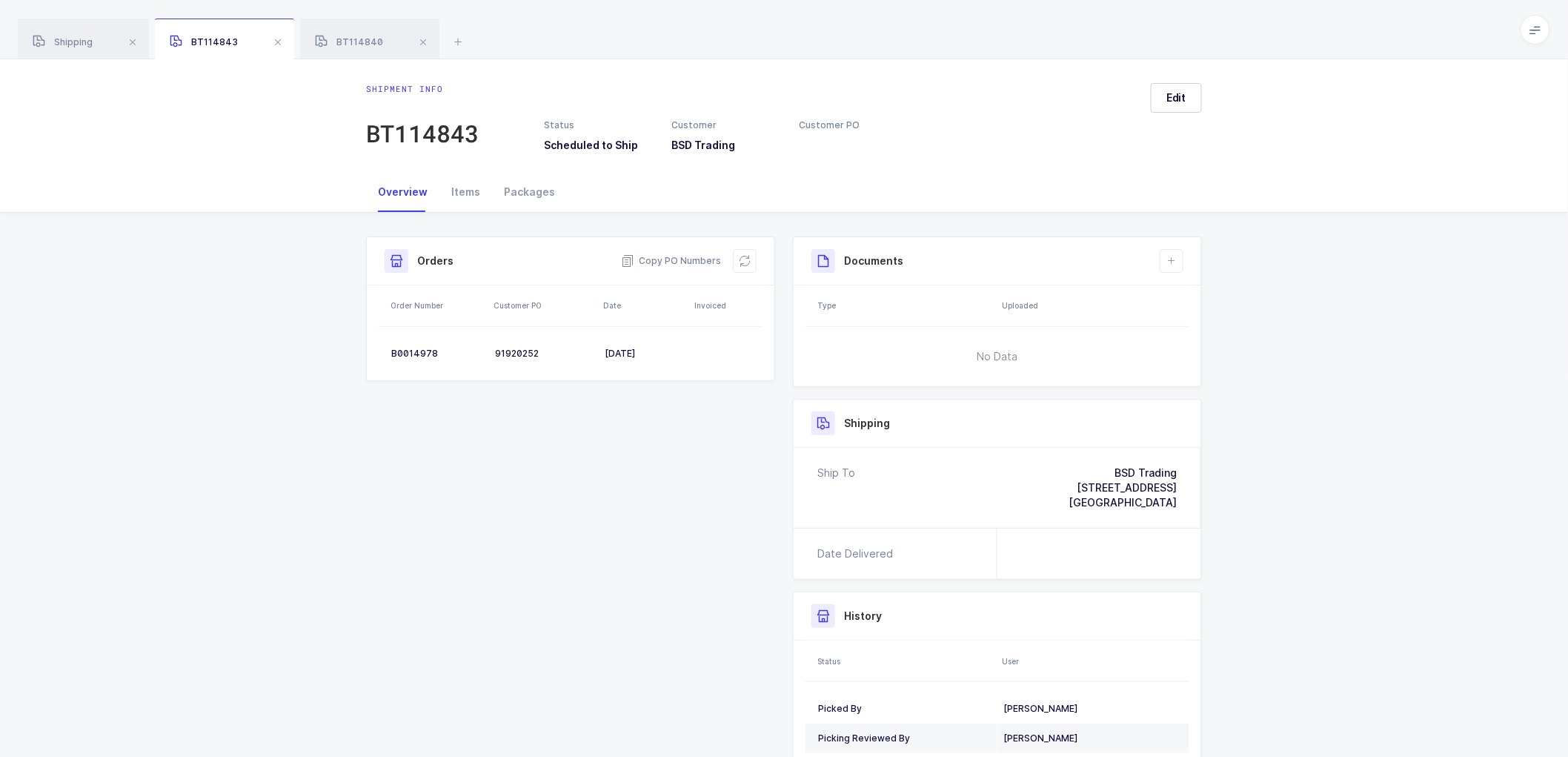
click at [276, 41] on span at bounding box center [278, 42] width 17 height 17
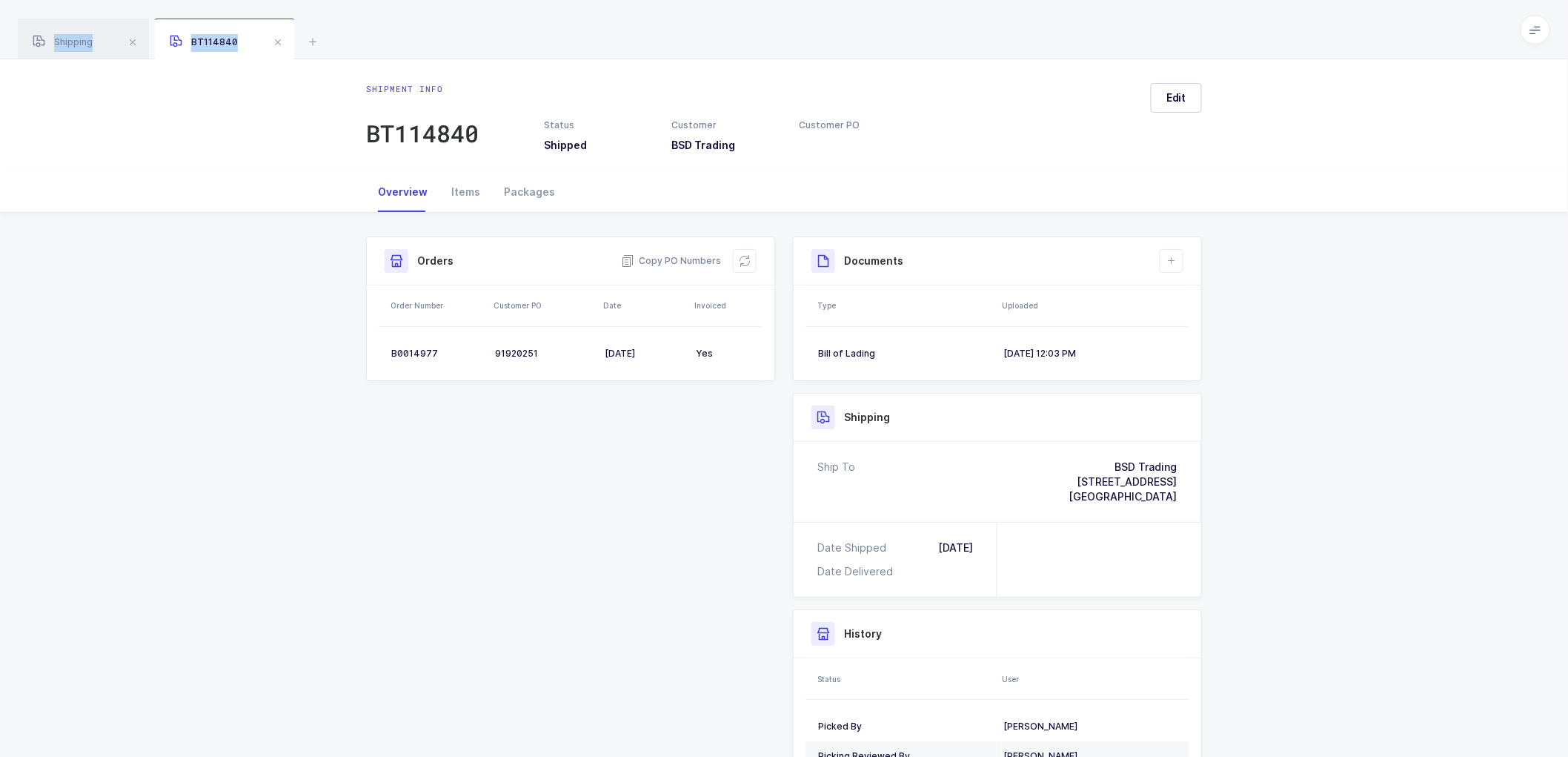
click at [276, 41] on span at bounding box center [278, 42] width 17 height 17
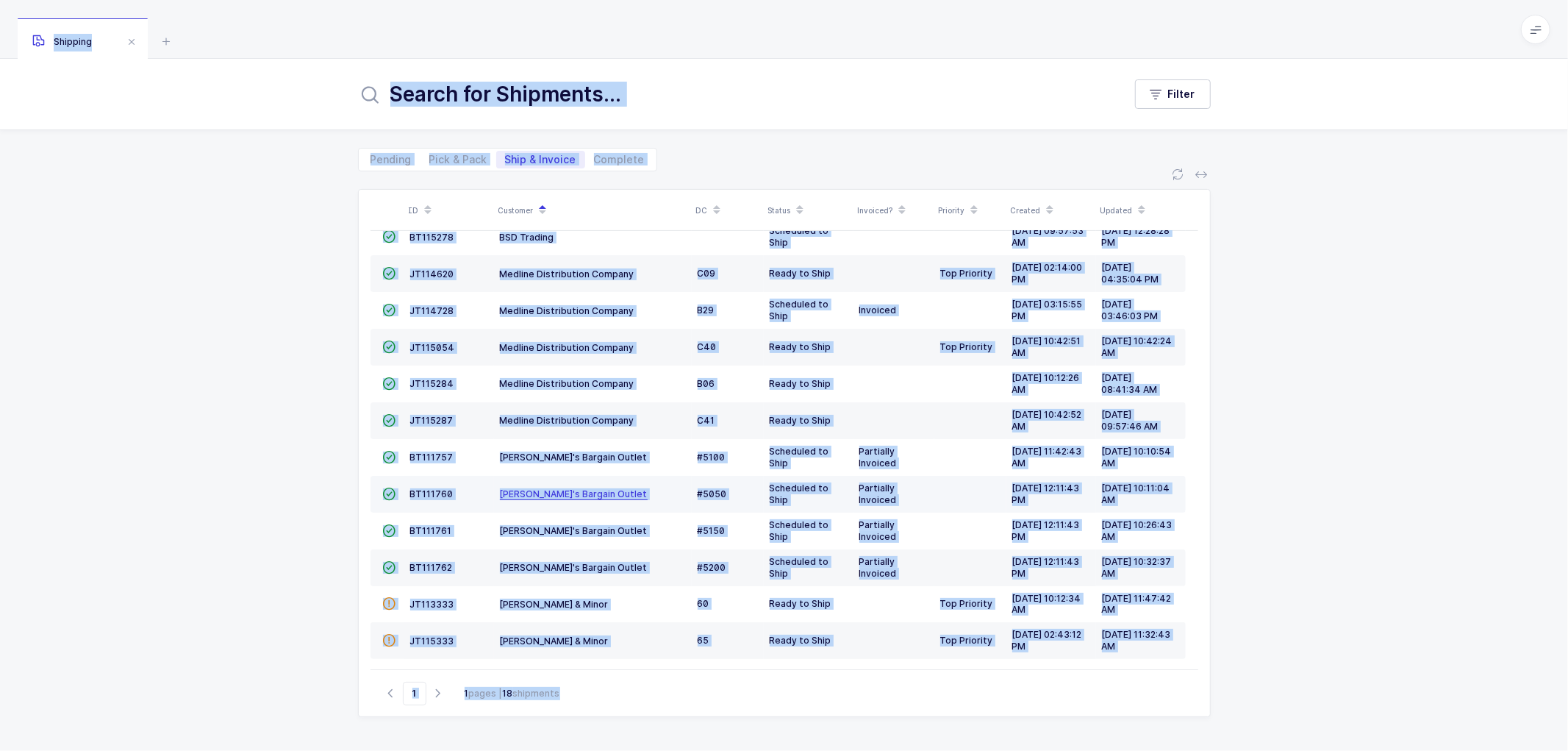
scroll to position [248, 0]
click at [459, 156] on span "Pick & Pack" at bounding box center [458, 159] width 58 height 10
click at [430, 156] on input "Pick & Pack" at bounding box center [425, 155] width 9 height 9
radio input "true"
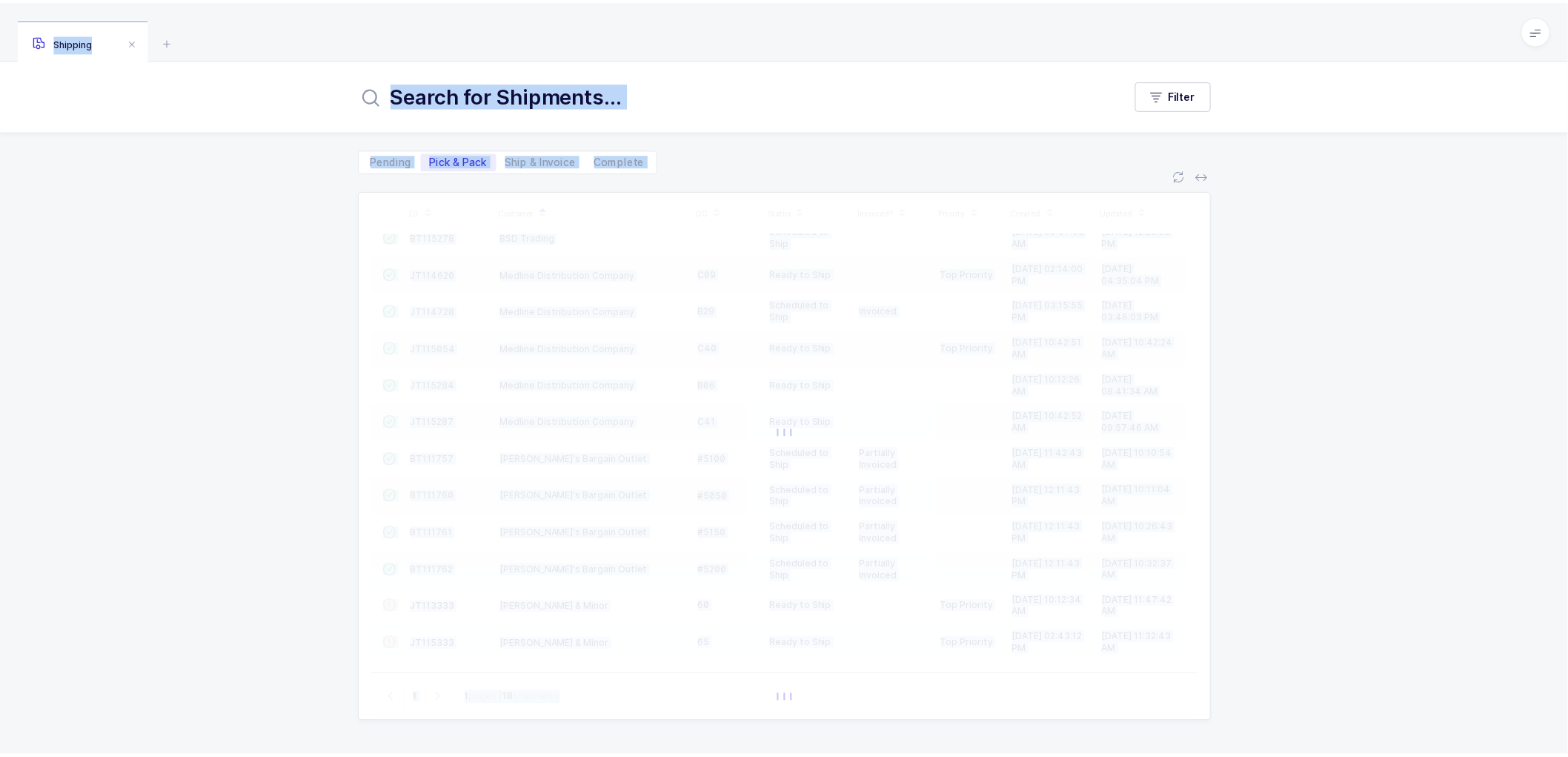
scroll to position [0, 0]
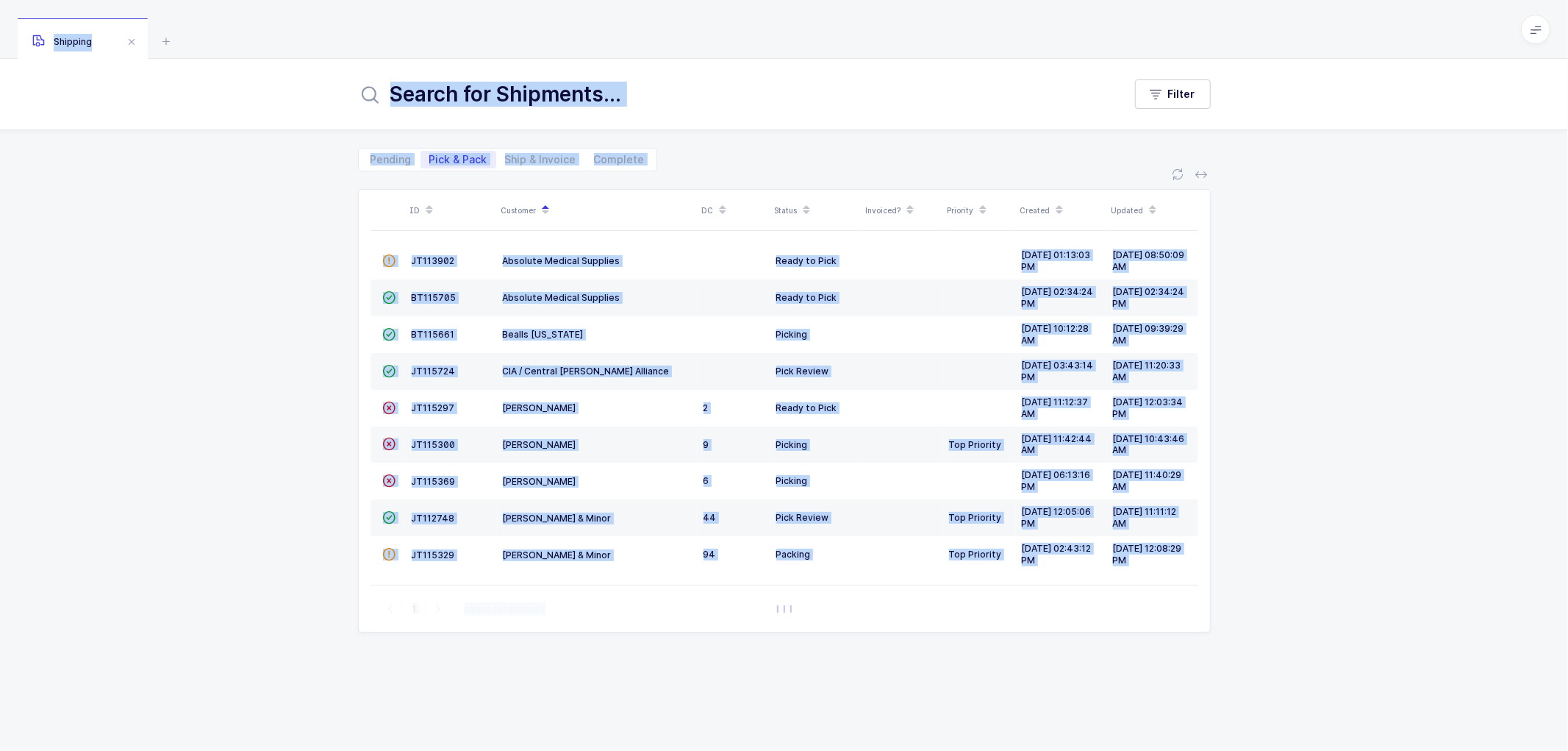
drag, startPoint x: 792, startPoint y: 153, endPoint x: 1348, endPoint y: 285, distance: 571.5
click at [795, 154] on div "Pending Pick & Pack Ship & Invoice Complete" at bounding box center [784, 151] width 853 height 41
click at [547, 694] on div "ID Customer DC Status Invoiced? Priority Created Updated  JT113902 Absolute Me…" at bounding box center [784, 452] width 853 height 526
drag, startPoint x: 1387, startPoint y: 239, endPoint x: 1451, endPoint y: 422, distance: 193.9
click at [1452, 415] on div "ID Customer DC Status Invoiced? Priority Created Updated  JT113902 Absolute Me…" at bounding box center [784, 461] width 1568 height 580
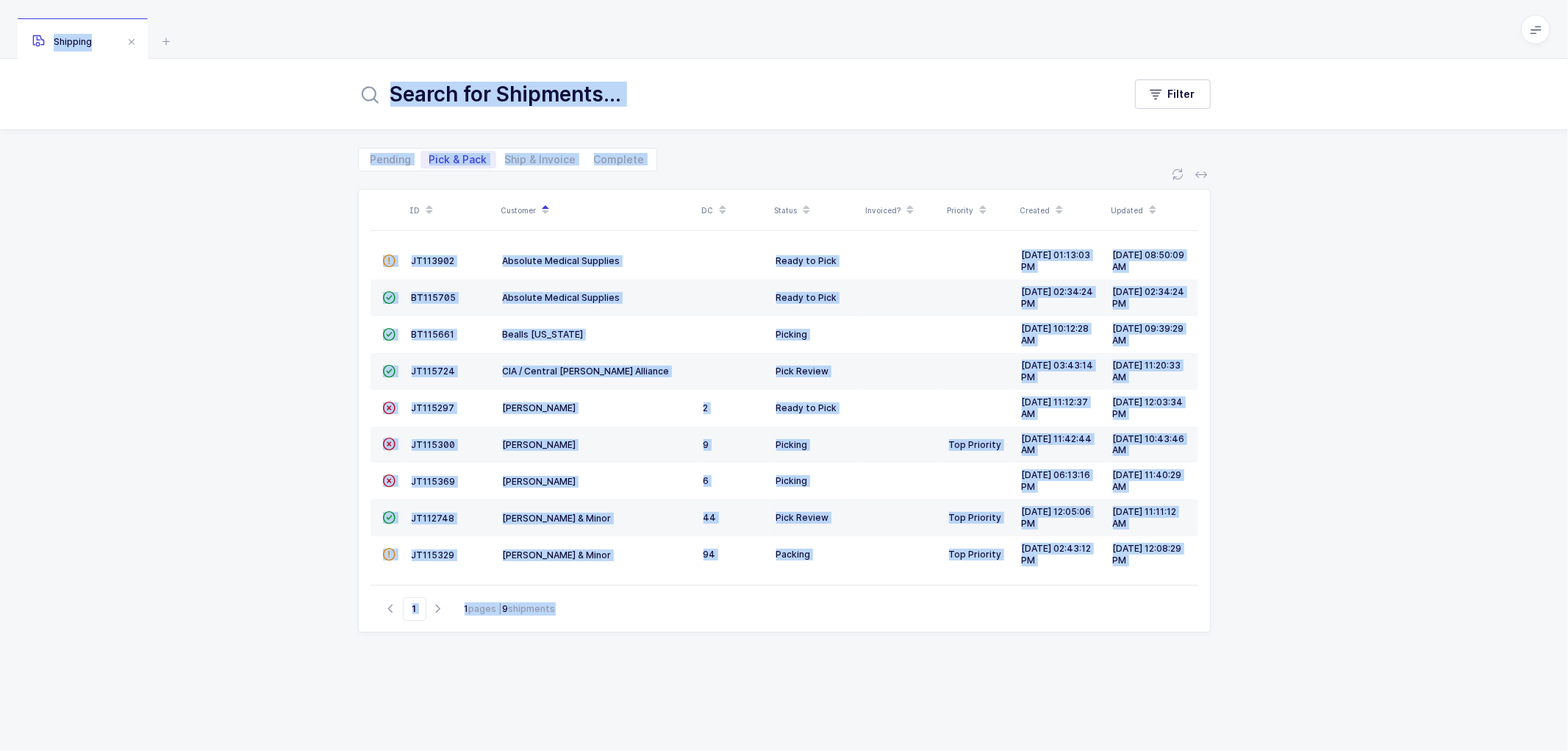
click at [1373, 550] on div "ID Customer DC Status Invoiced? Priority Created Updated  JT113902 Absolute Me…" at bounding box center [784, 461] width 1568 height 580
drag, startPoint x: 517, startPoint y: 153, endPoint x: 598, endPoint y: 178, distance: 84.8
click at [518, 154] on span "Ship & Invoice" at bounding box center [540, 159] width 72 height 10
click at [506, 153] on input "Ship & Invoice" at bounding box center [501, 155] width 9 height 9
radio input "true"
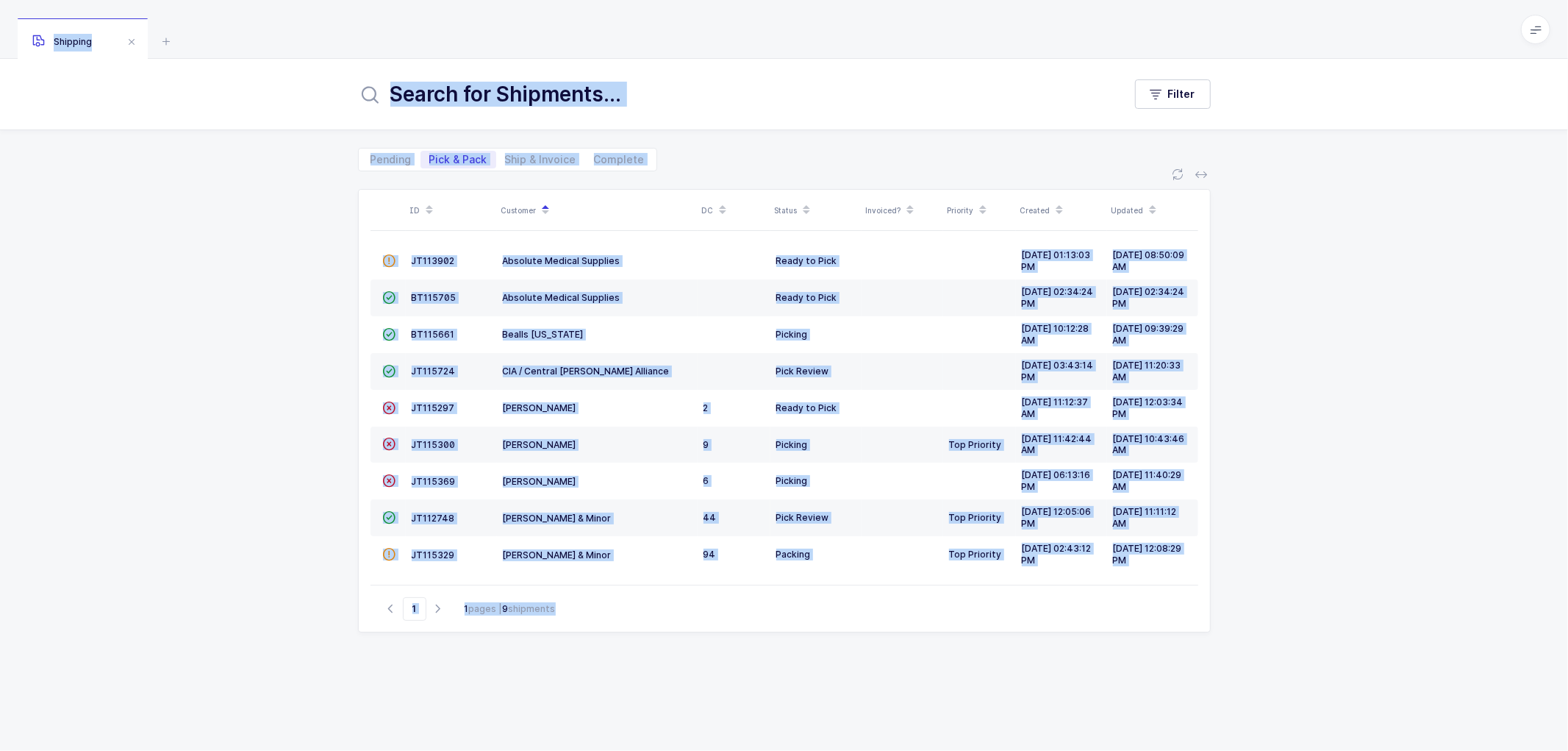
radio input "false"
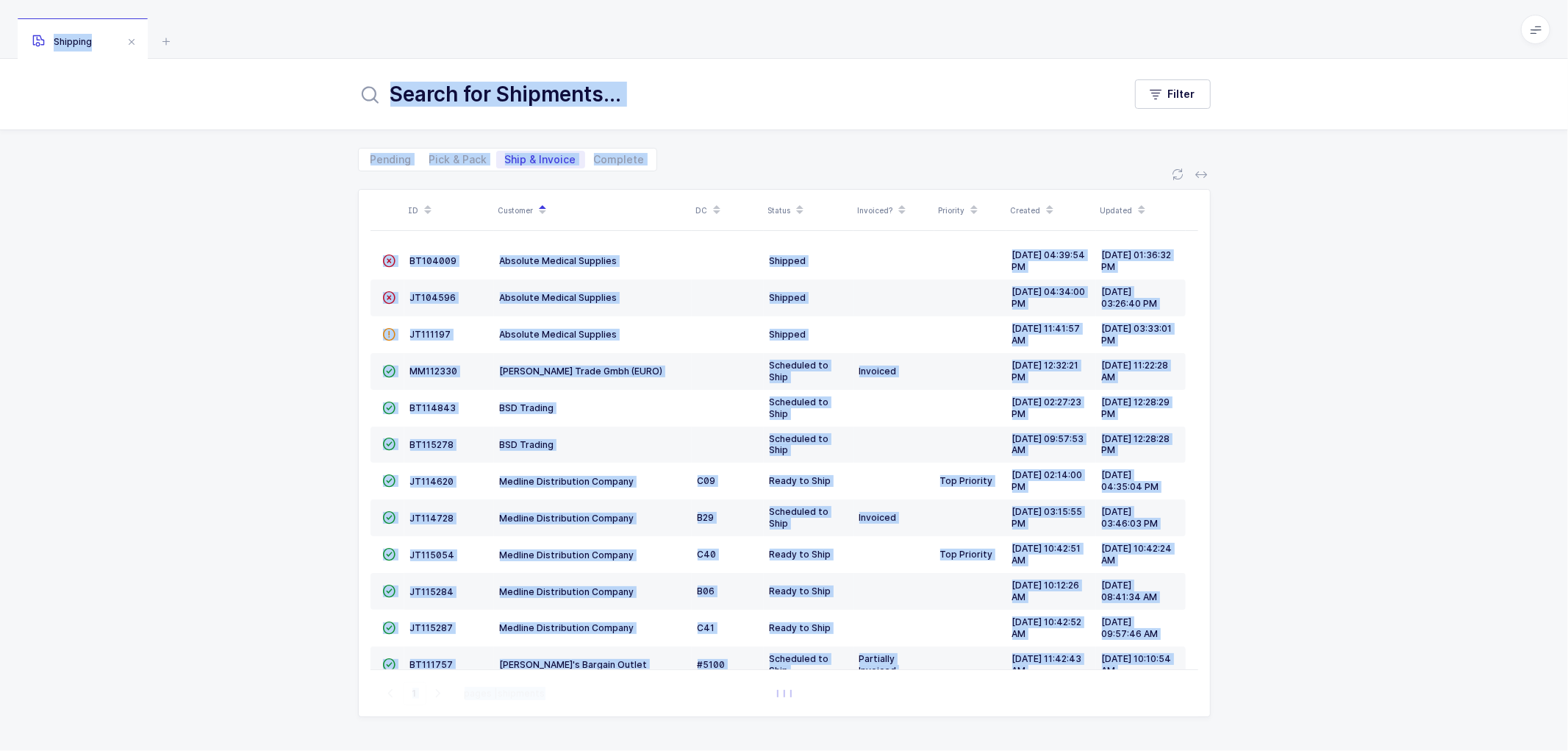
click at [193, 280] on div "ID Customer DC Status Invoiced? Priority Created Updated  BT104009 Absolute Me…" at bounding box center [784, 461] width 1568 height 580
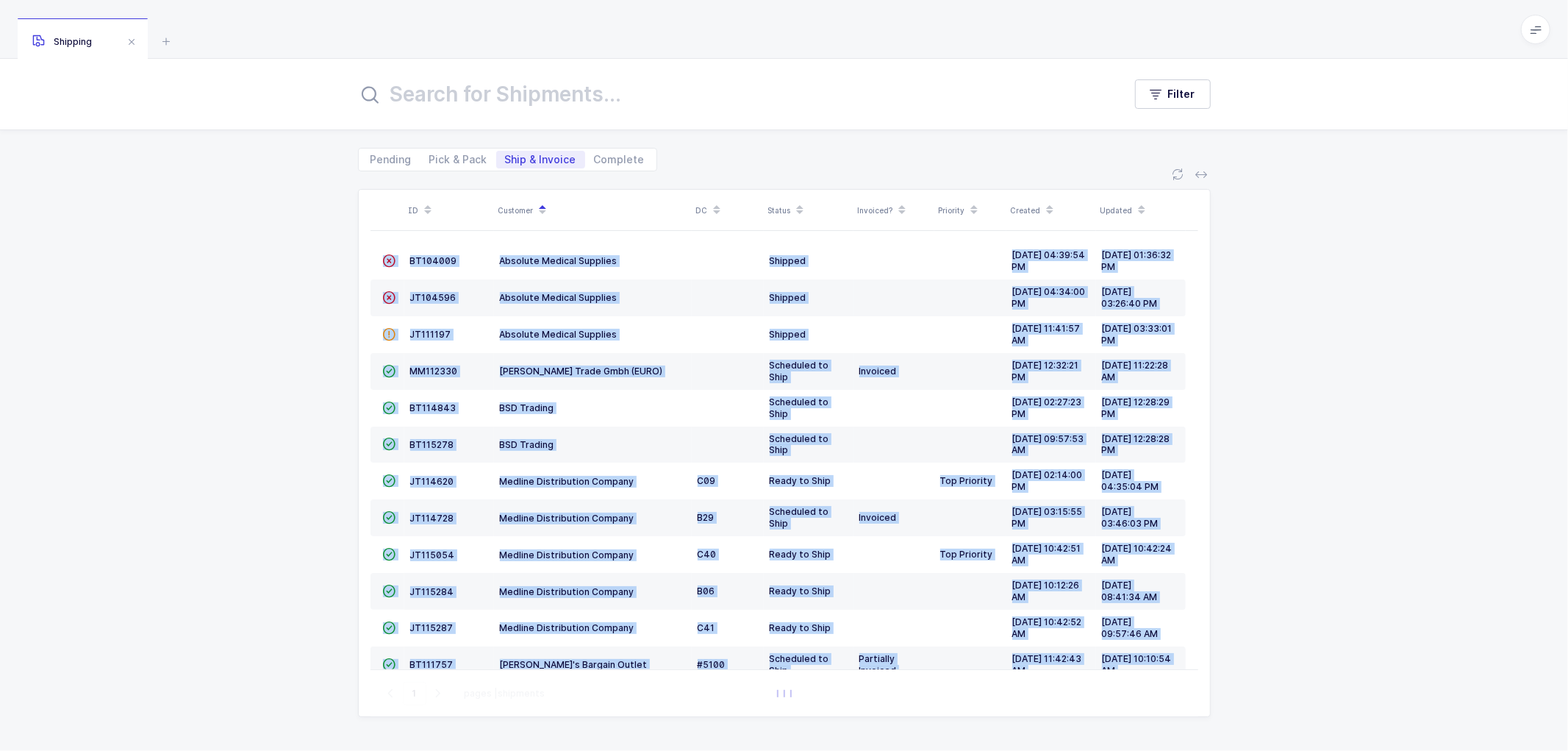
click at [193, 280] on div "ID Customer DC Status Invoiced? Priority Created Updated  BT104009 Absolute Me…" at bounding box center [784, 461] width 1568 height 580
click at [189, 283] on div "ID Customer DC Status Invoiced? Priority Created Updated  BT104009 Absolute Me…" at bounding box center [784, 461] width 1568 height 580
click at [183, 358] on div "ID Customer DC Status Invoiced? Priority Created Updated  BT104009 Absolute Me…" at bounding box center [784, 461] width 1568 height 580
click at [186, 359] on div "ID Customer DC Status Invoiced? Priority Created Updated  BT104009 Absolute Me…" at bounding box center [784, 461] width 1568 height 580
drag, startPoint x: 196, startPoint y: 355, endPoint x: 206, endPoint y: 348, distance: 12.2
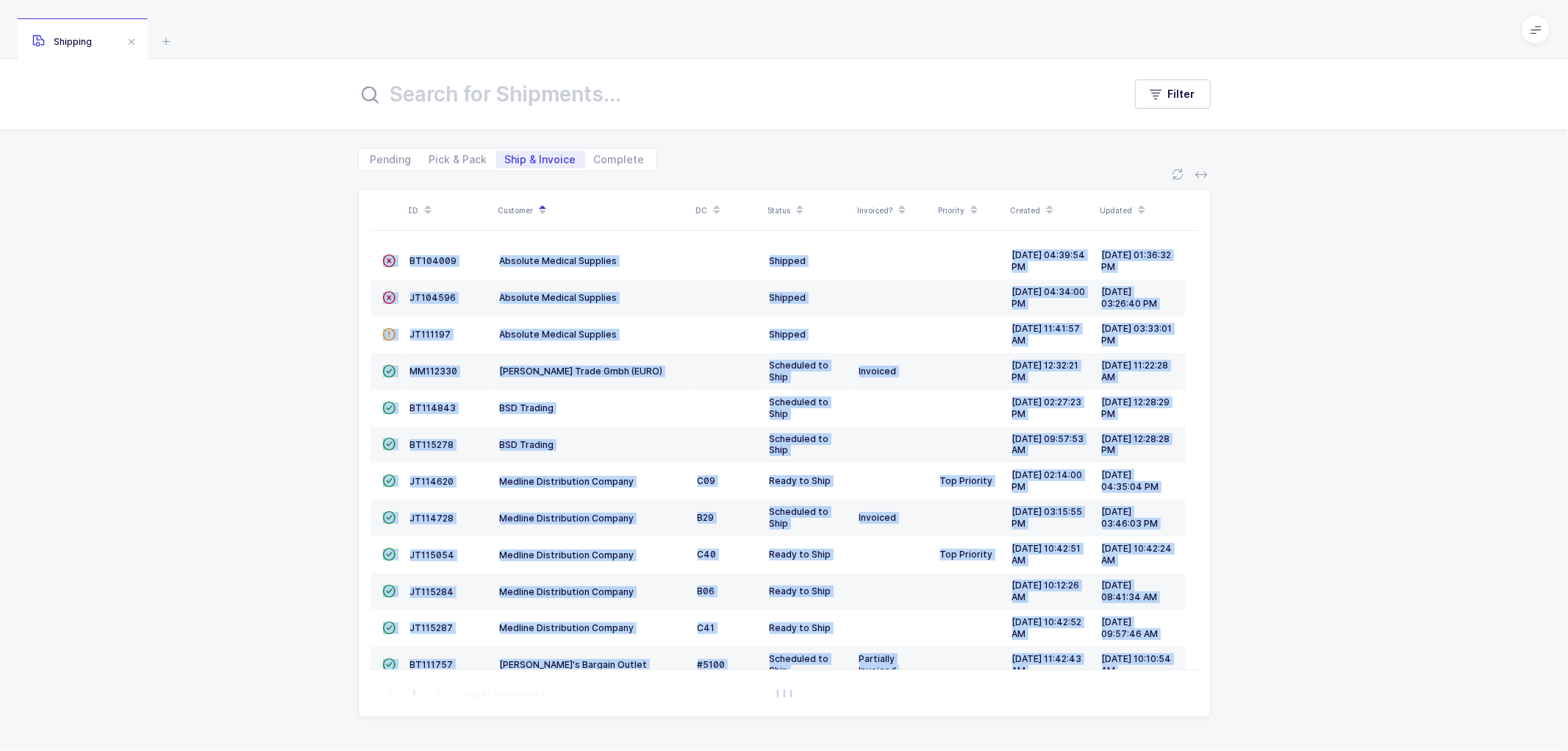
click at [198, 355] on div "ID Customer DC Status Invoiced? Priority Created Updated  BT104009 Absolute Me…" at bounding box center [784, 461] width 1568 height 580
click at [206, 348] on div "ID Customer DC Status Invoiced? Priority Created Updated  BT104009 Absolute Me…" at bounding box center [784, 461] width 1568 height 580
click at [206, 344] on div "ID Customer DC Status Invoiced? Priority Created Updated  BT104009 Absolute Me…" at bounding box center [784, 461] width 1568 height 580
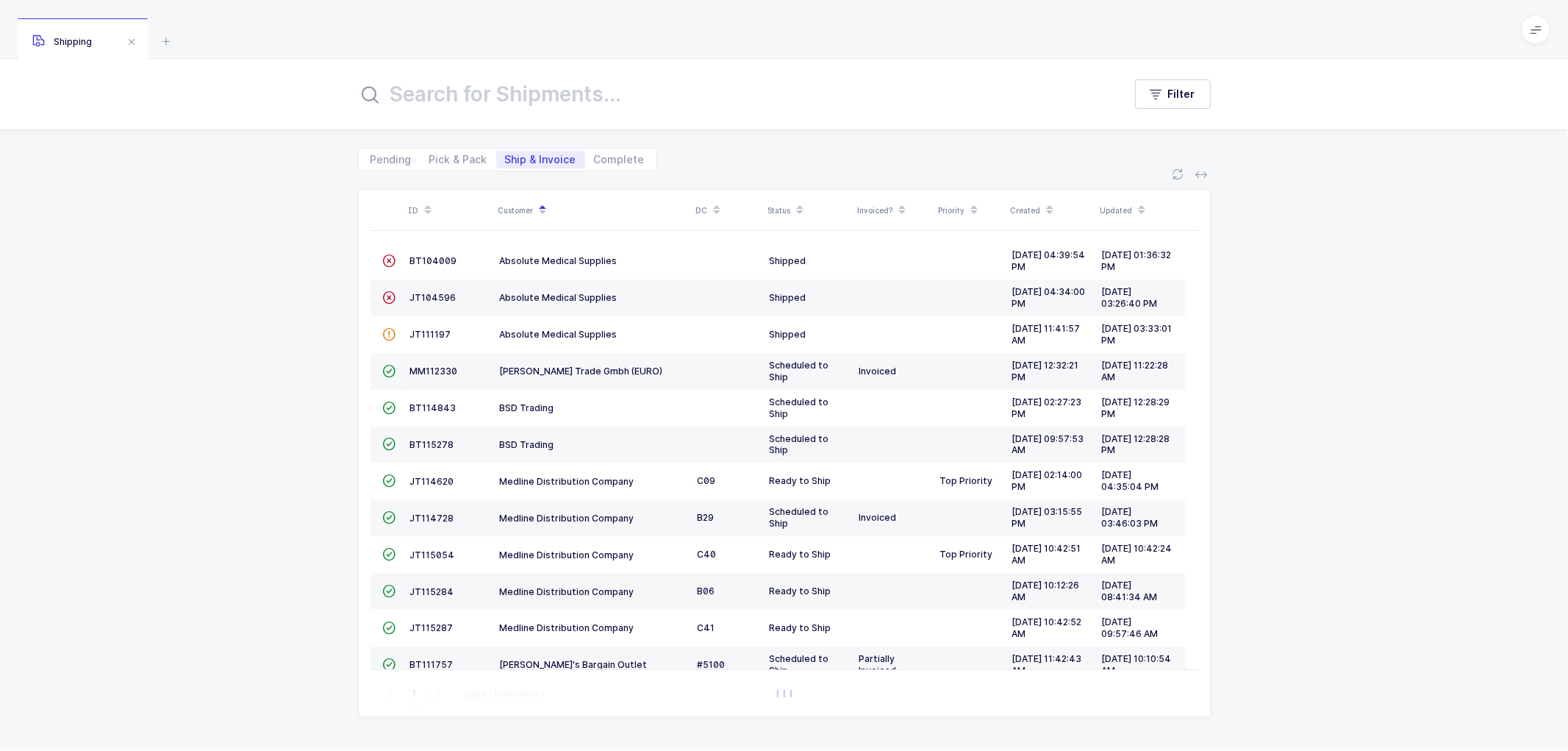
click at [210, 339] on div "ID Customer DC Status Invoiced? Priority Created Updated  BT104009 Absolute Me…" at bounding box center [784, 461] width 1568 height 580
click at [423, 629] on span "JT115287" at bounding box center [432, 628] width 43 height 11
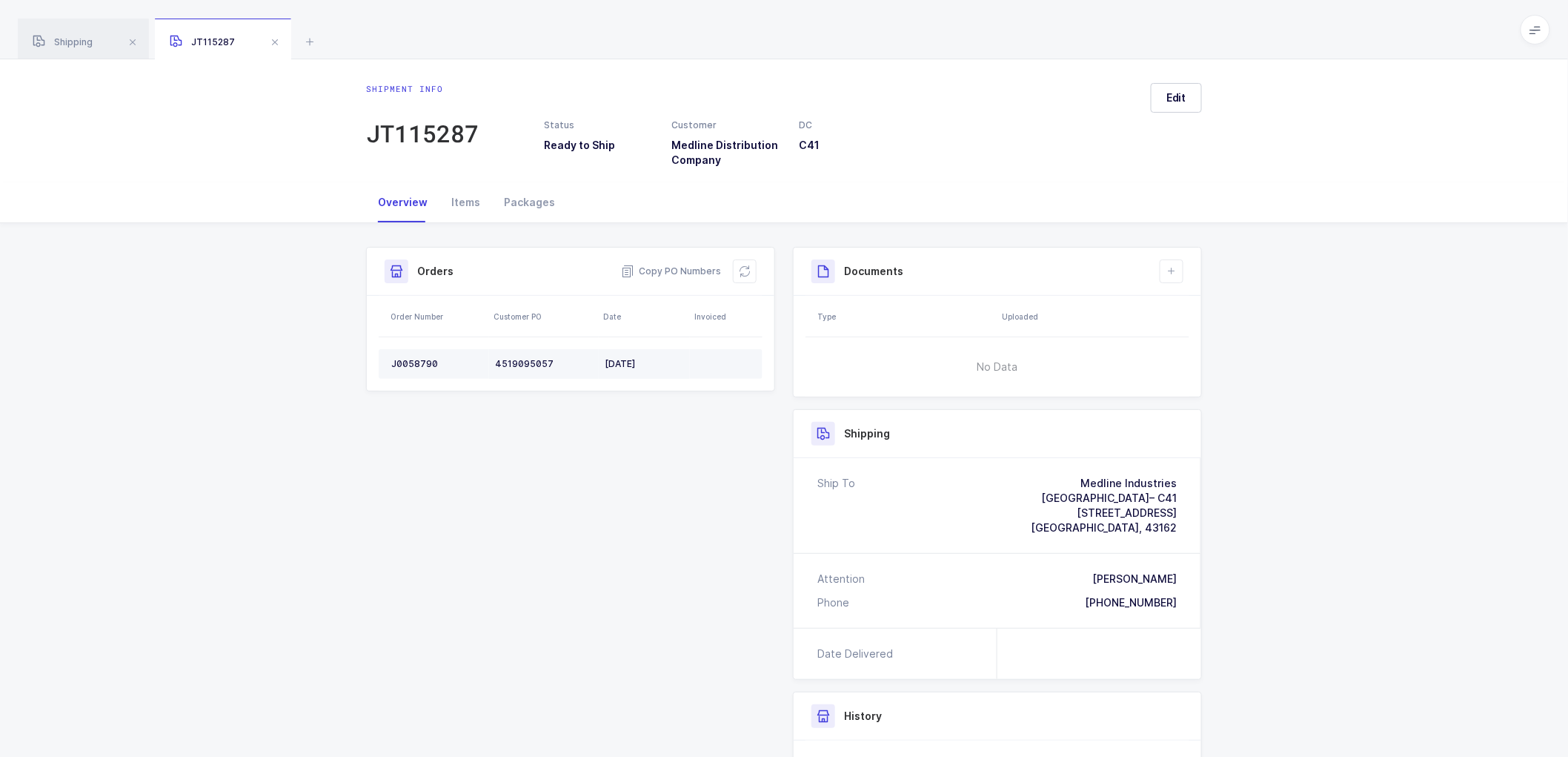
click at [417, 353] on td "J0058790" at bounding box center [433, 364] width 110 height 29
click at [418, 354] on td "J0058790" at bounding box center [433, 364] width 110 height 29
click at [409, 369] on div "J0058790" at bounding box center [437, 364] width 92 height 12
click at [749, 280] on div "Orders Copy PO Numbers" at bounding box center [570, 272] width 407 height 48
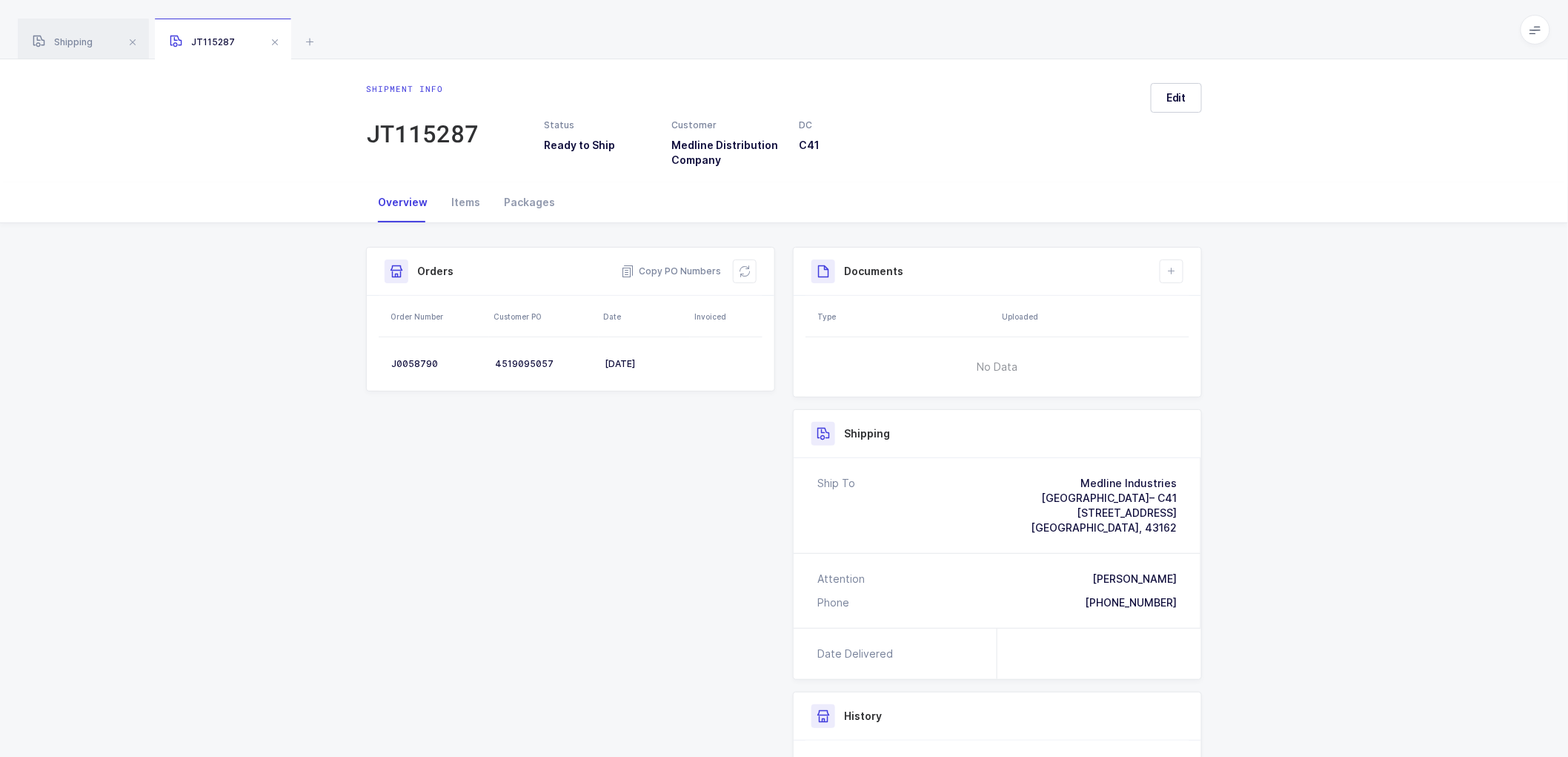
drag, startPoint x: 745, startPoint y: 265, endPoint x: 788, endPoint y: 260, distance: 43.3
click at [746, 265] on button at bounding box center [745, 272] width 24 height 24
click at [1189, 98] on button "Edit" at bounding box center [1177, 98] width 51 height 29
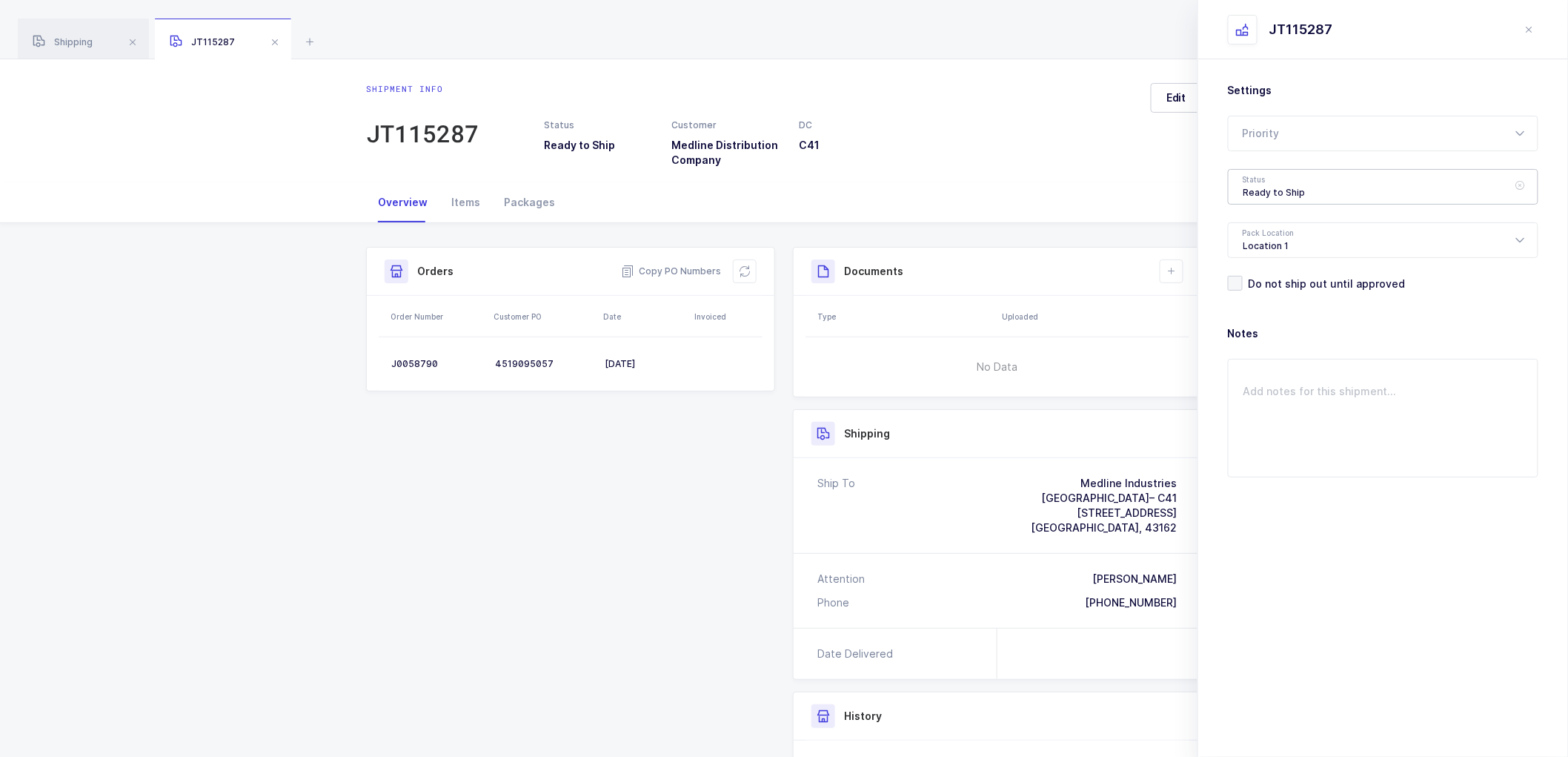
click at [1285, 193] on div "Ready to Ship" at bounding box center [1383, 187] width 310 height 36
click at [1269, 269] on li "Scheduled to Ship" at bounding box center [1389, 277] width 310 height 24
type input "Scheduled to Ship"
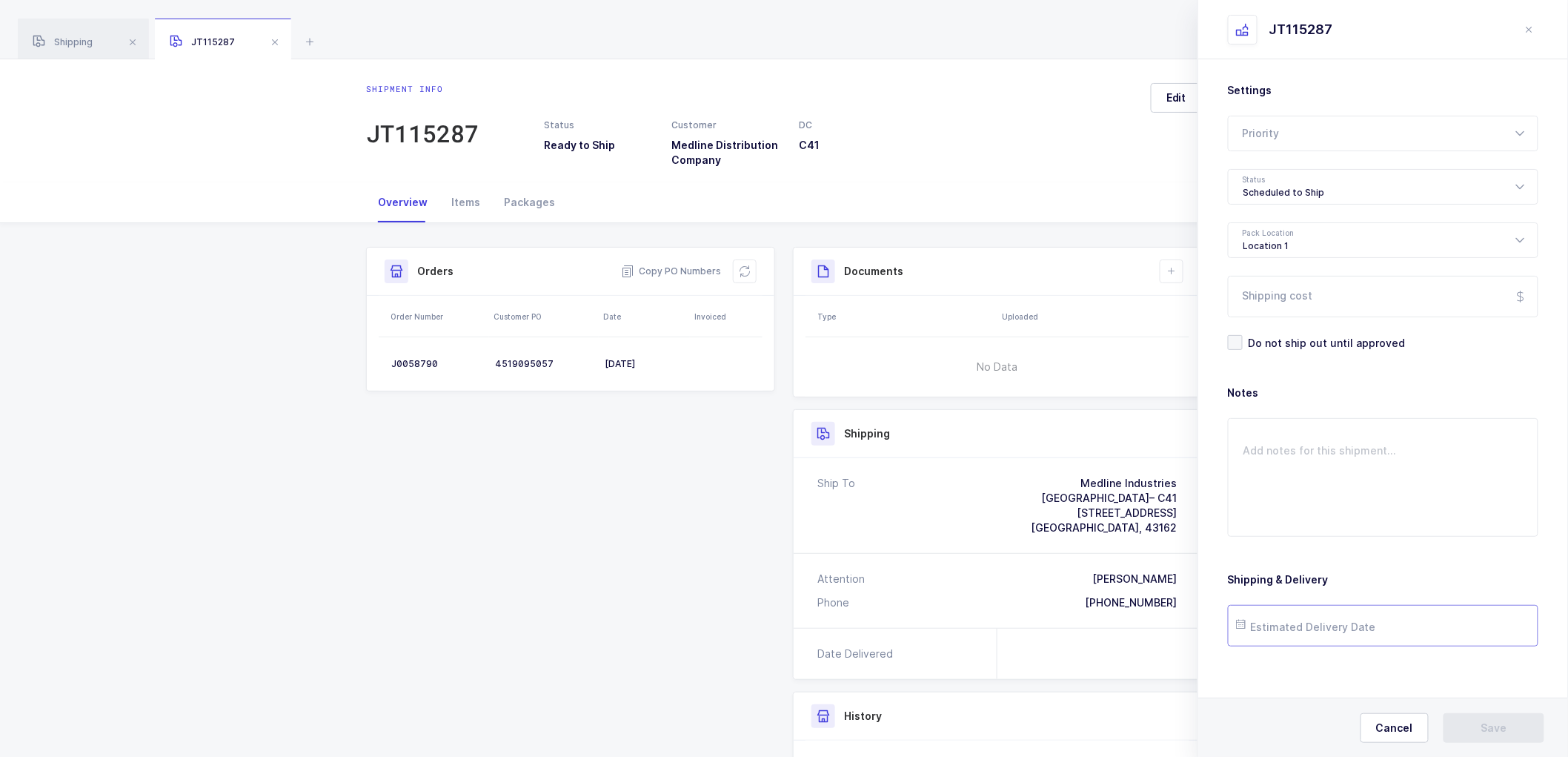
click at [1287, 613] on input "text" at bounding box center [1383, 626] width 310 height 41
click at [1281, 617] on input "text" at bounding box center [1383, 626] width 310 height 41
click at [1406, 539] on span "3" at bounding box center [1410, 542] width 17 height 17
type input "[DATE]"
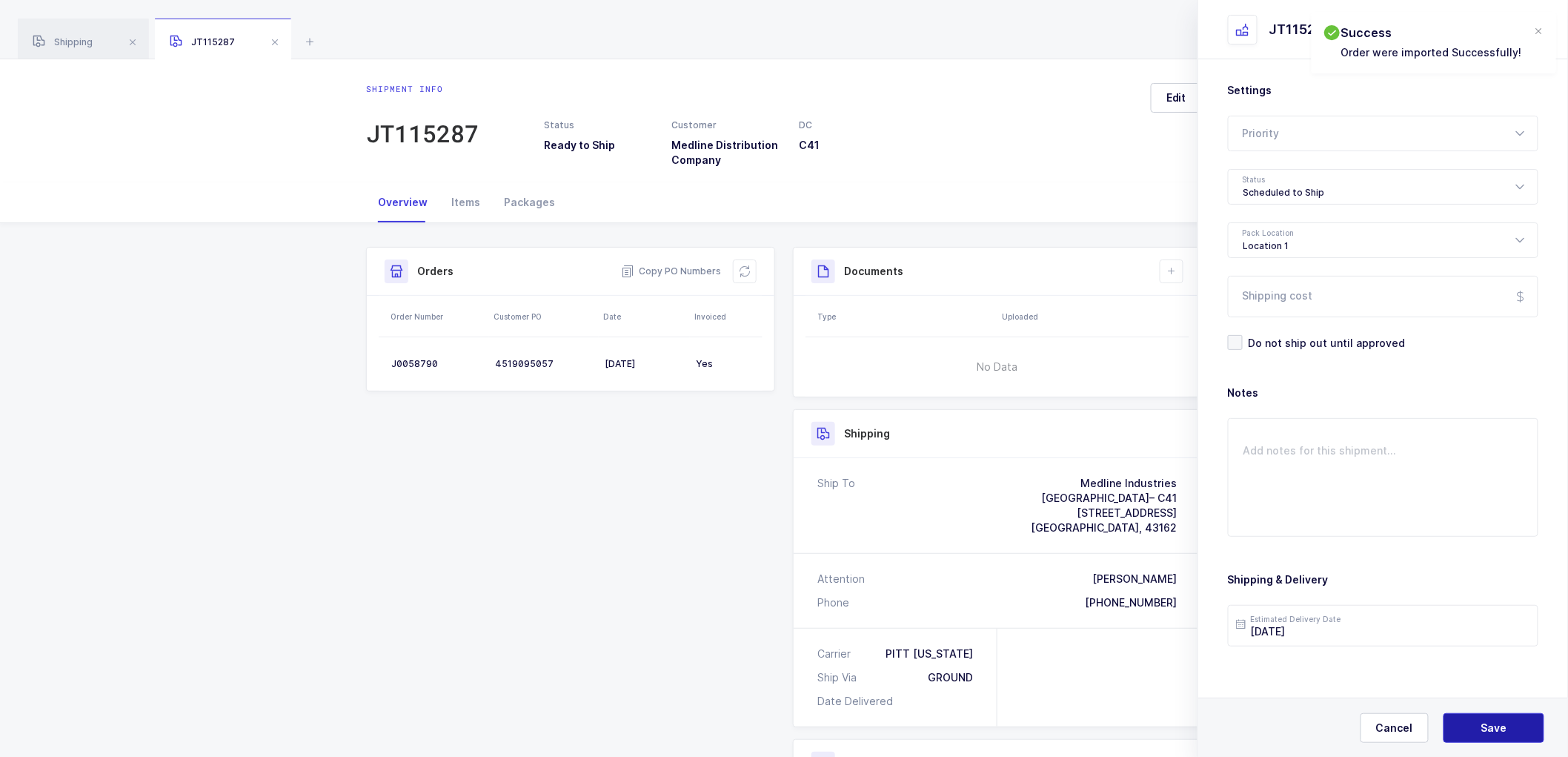
click at [1502, 736] on button "Save" at bounding box center [1493, 728] width 101 height 29
click at [1169, 267] on icon at bounding box center [1171, 271] width 12 height 12
click at [1191, 315] on li "Create Document" at bounding box center [1221, 314] width 110 height 24
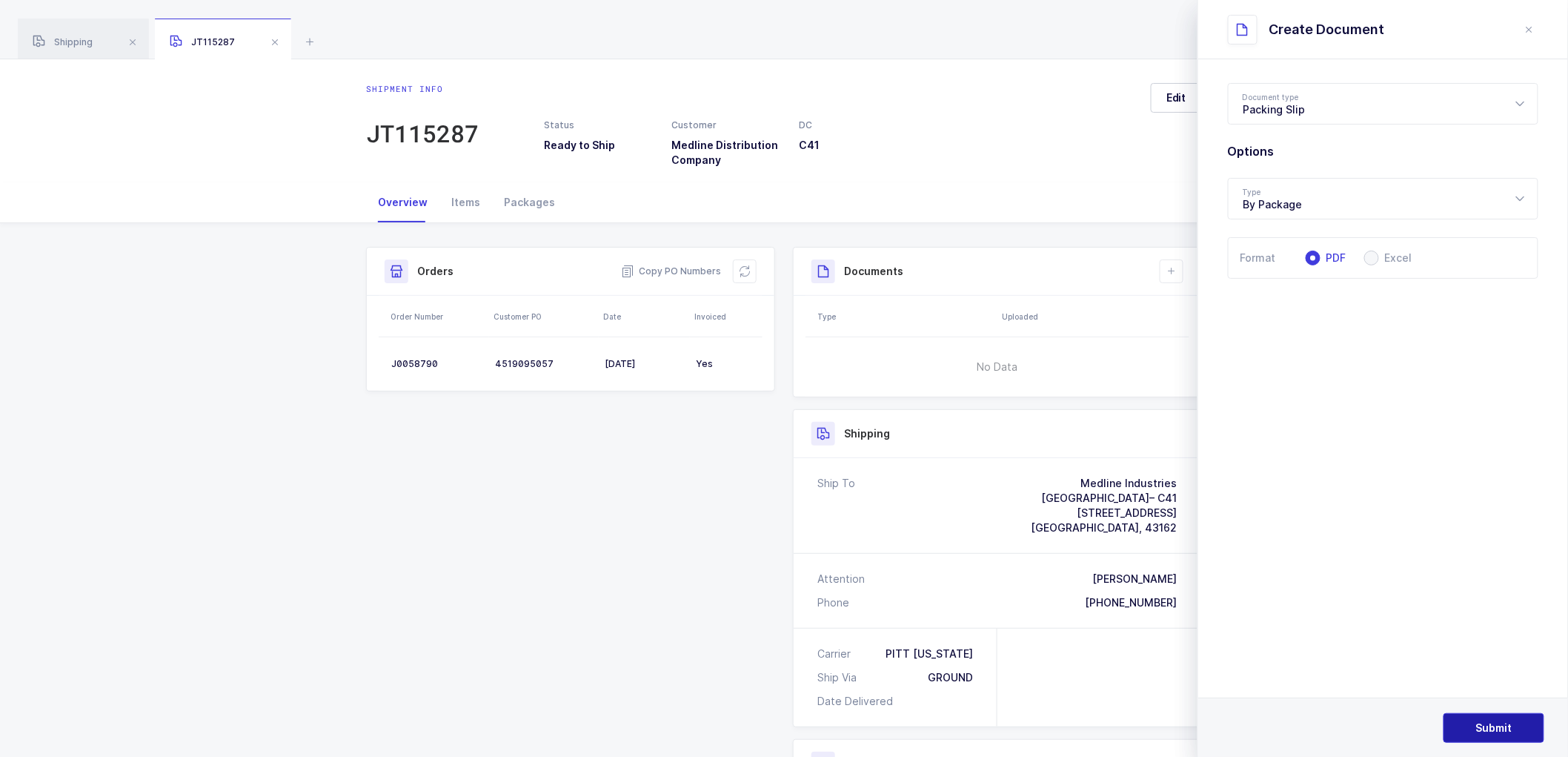
click at [1486, 720] on span "Submit" at bounding box center [1494, 728] width 37 height 15
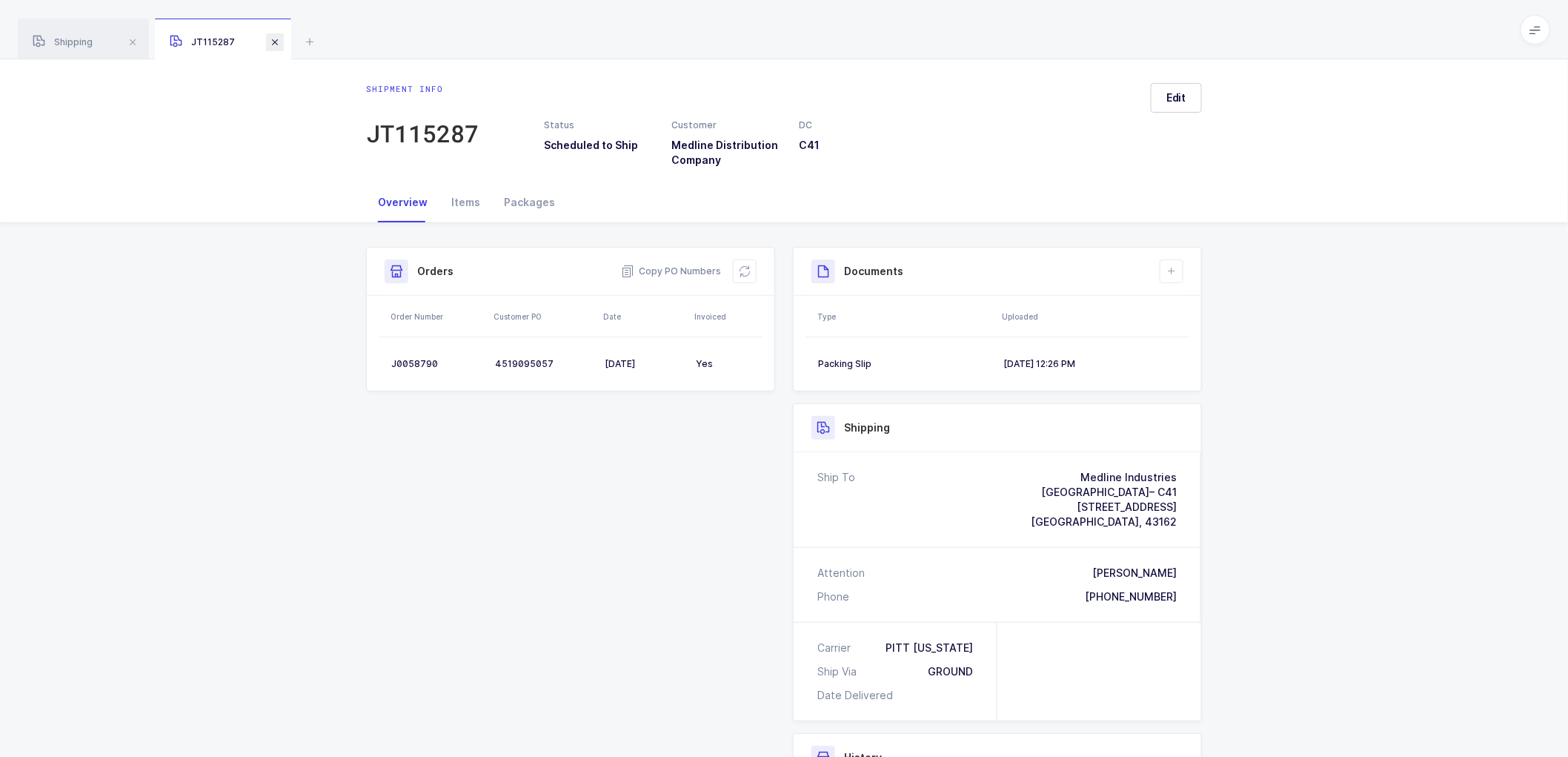
click at [269, 38] on span at bounding box center [275, 42] width 17 height 17
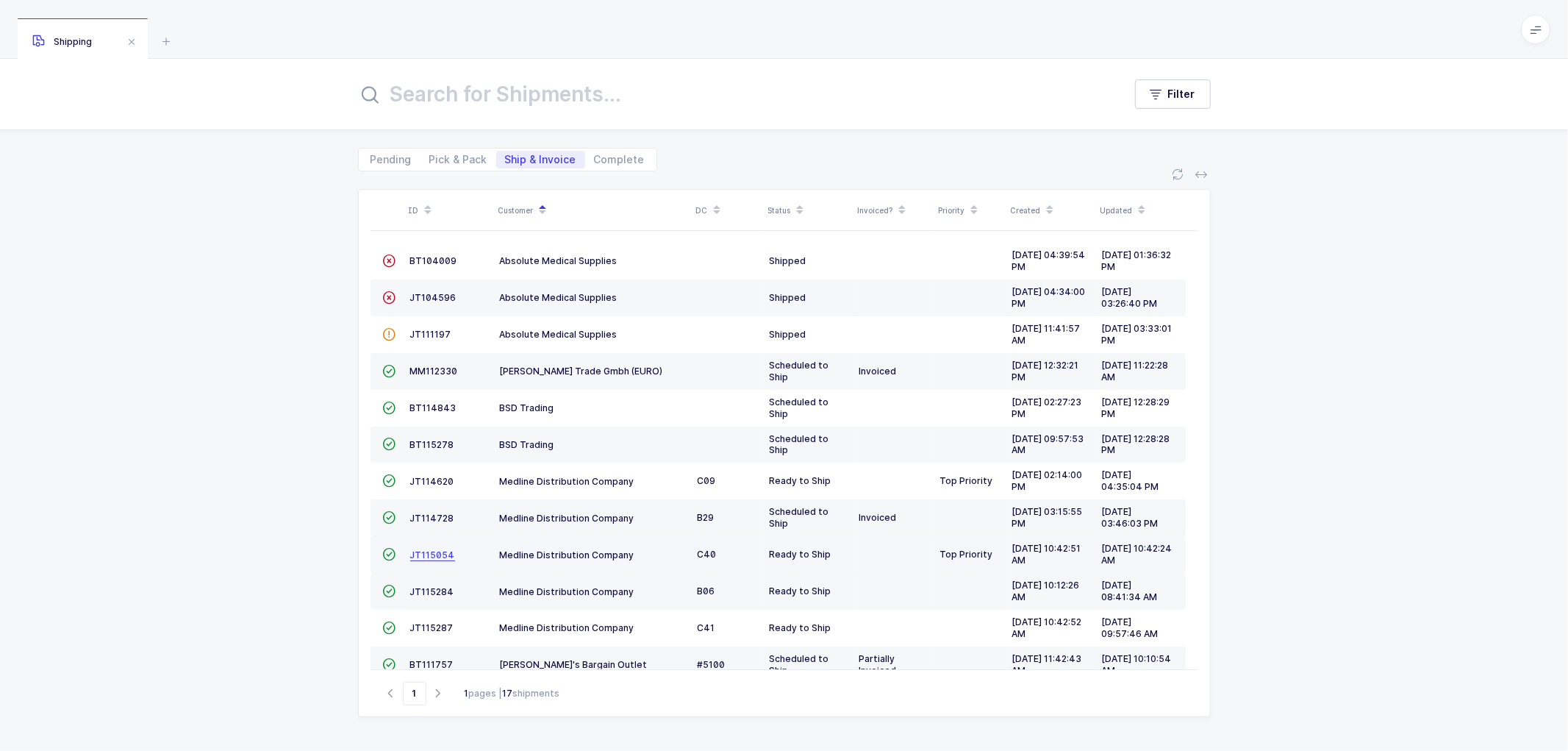
click at [436, 555] on span "JT115054" at bounding box center [432, 555] width 45 height 11
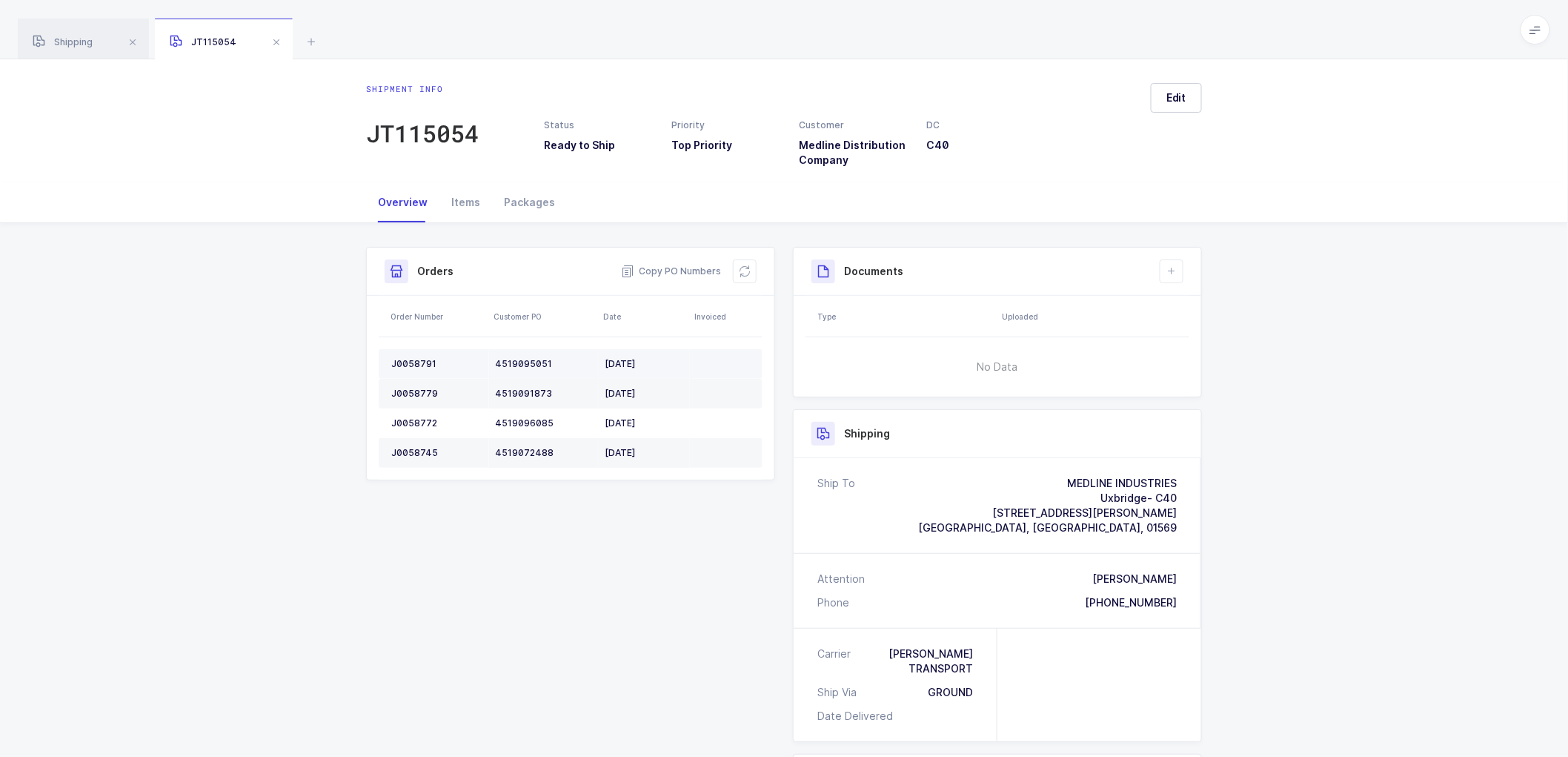
click at [413, 357] on td "J0058791" at bounding box center [433, 364] width 110 height 29
click at [413, 356] on td "J0058791" at bounding box center [433, 364] width 110 height 29
click at [426, 389] on div "J0058779" at bounding box center [437, 393] width 92 height 12
click at [414, 419] on div "J0058772" at bounding box center [437, 423] width 92 height 12
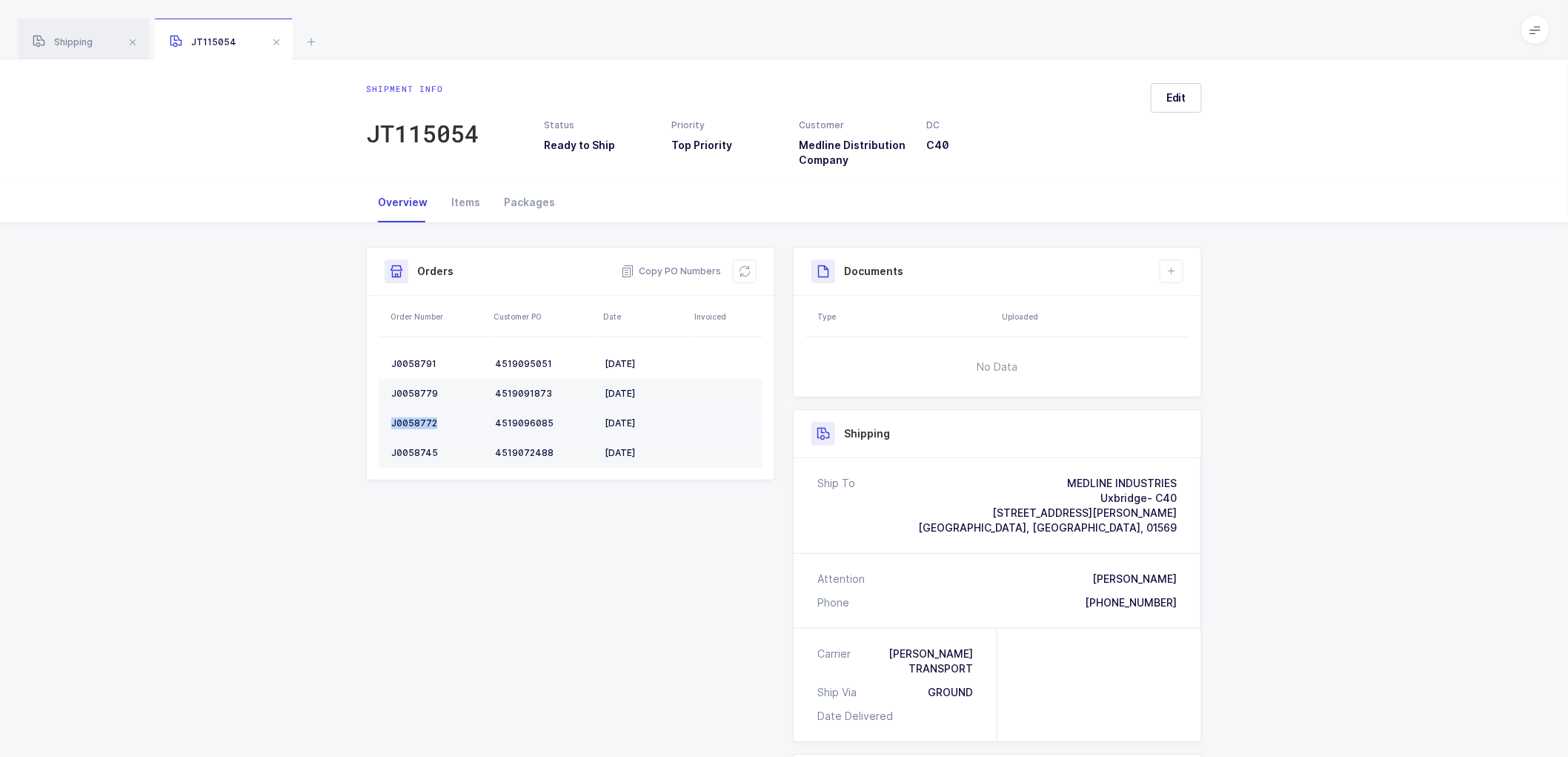
click at [415, 419] on div "J0058772" at bounding box center [437, 423] width 92 height 12
click at [401, 453] on div "J0058745" at bounding box center [437, 453] width 92 height 12
click at [742, 270] on icon at bounding box center [745, 271] width 12 height 12
click at [1163, 96] on button "Edit" at bounding box center [1177, 98] width 51 height 29
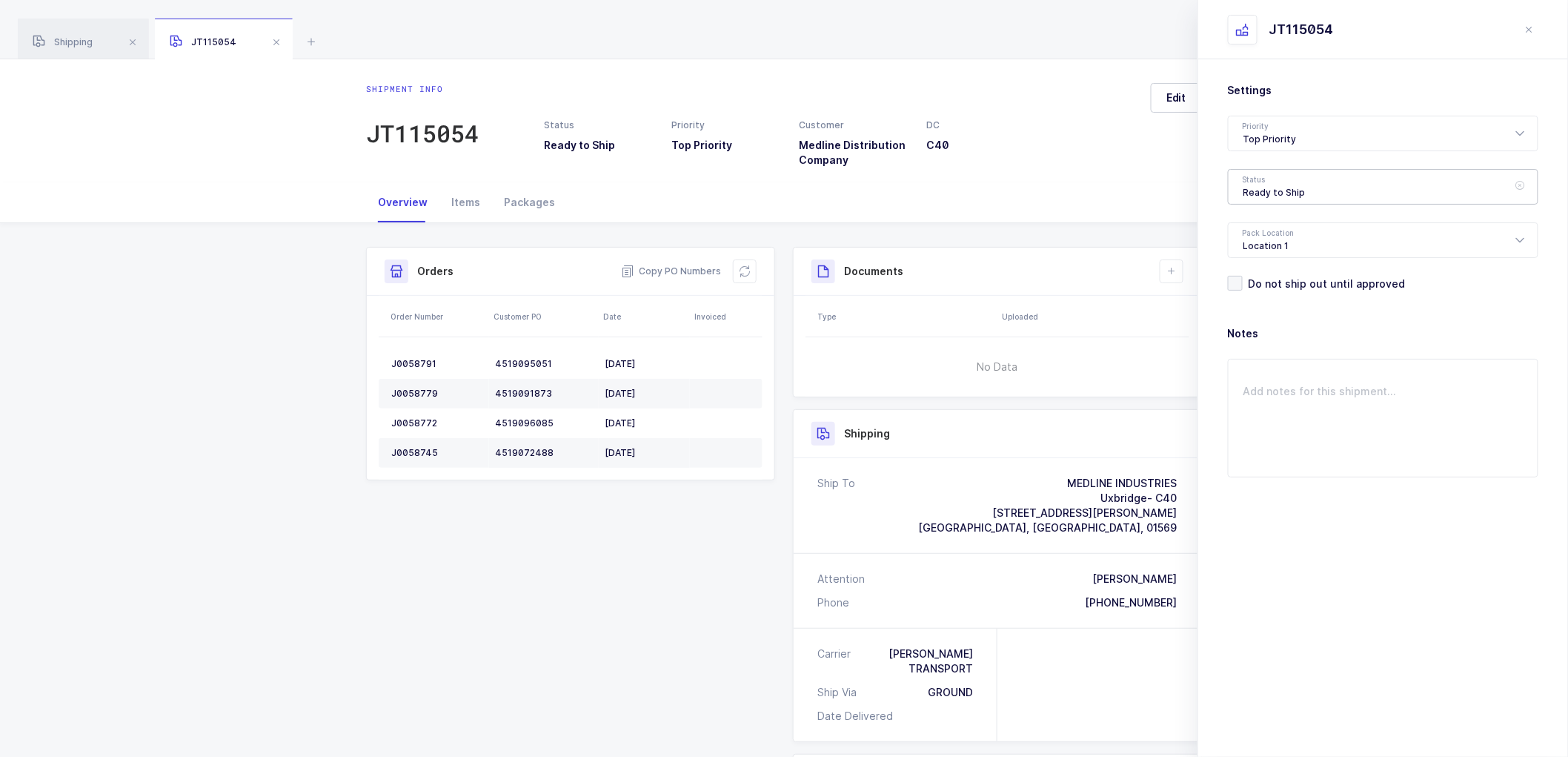
click at [1275, 185] on div "Ready to Ship" at bounding box center [1383, 187] width 310 height 36
click at [1286, 271] on span "Scheduled to Ship" at bounding box center [1290, 277] width 94 height 13
type input "Scheduled to Ship"
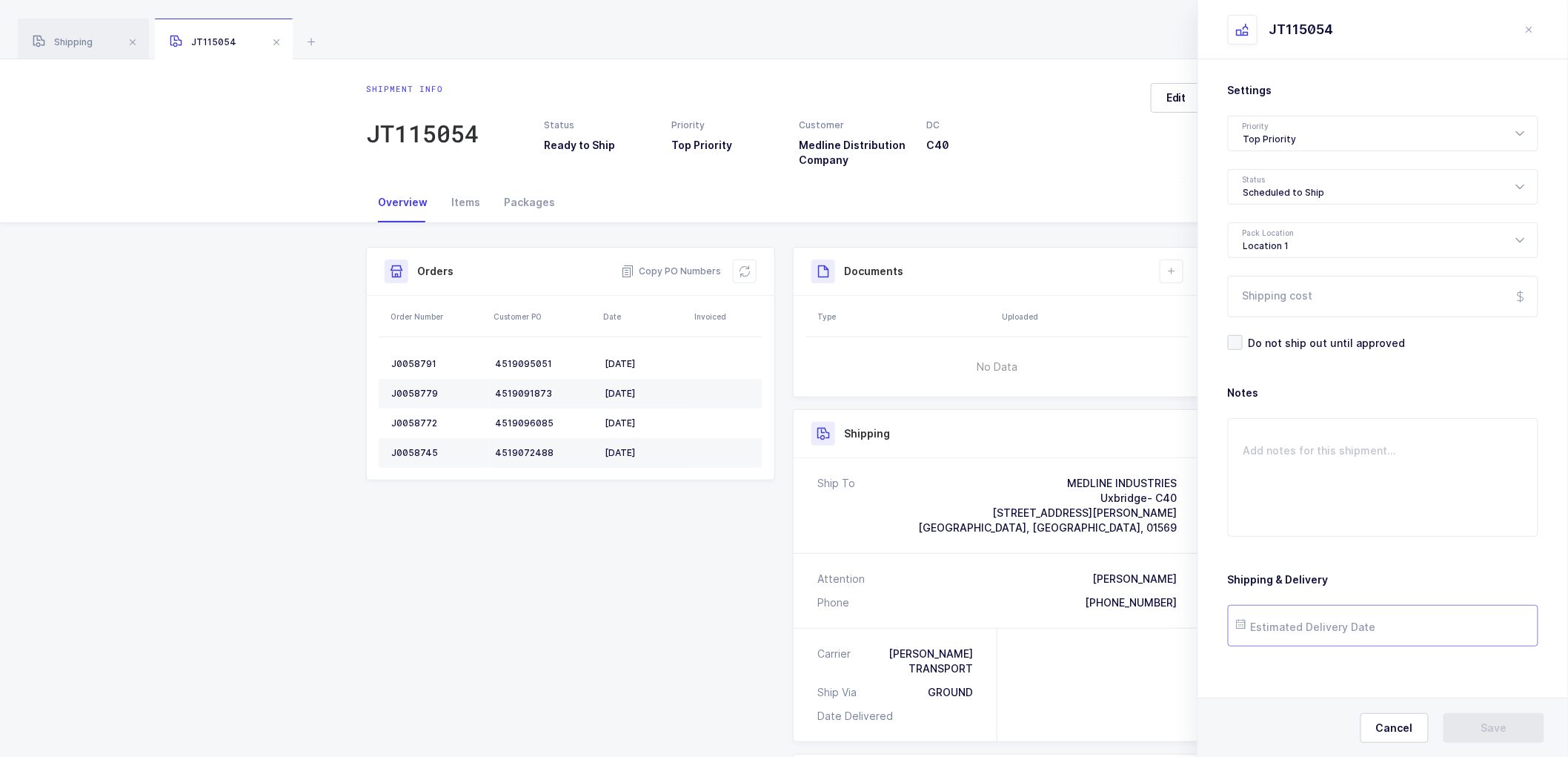
click at [1325, 619] on input "text" at bounding box center [1383, 626] width 310 height 41
click at [1384, 542] on span "2" at bounding box center [1380, 542] width 17 height 17
click at [1318, 619] on input "[DATE]" at bounding box center [1383, 626] width 310 height 41
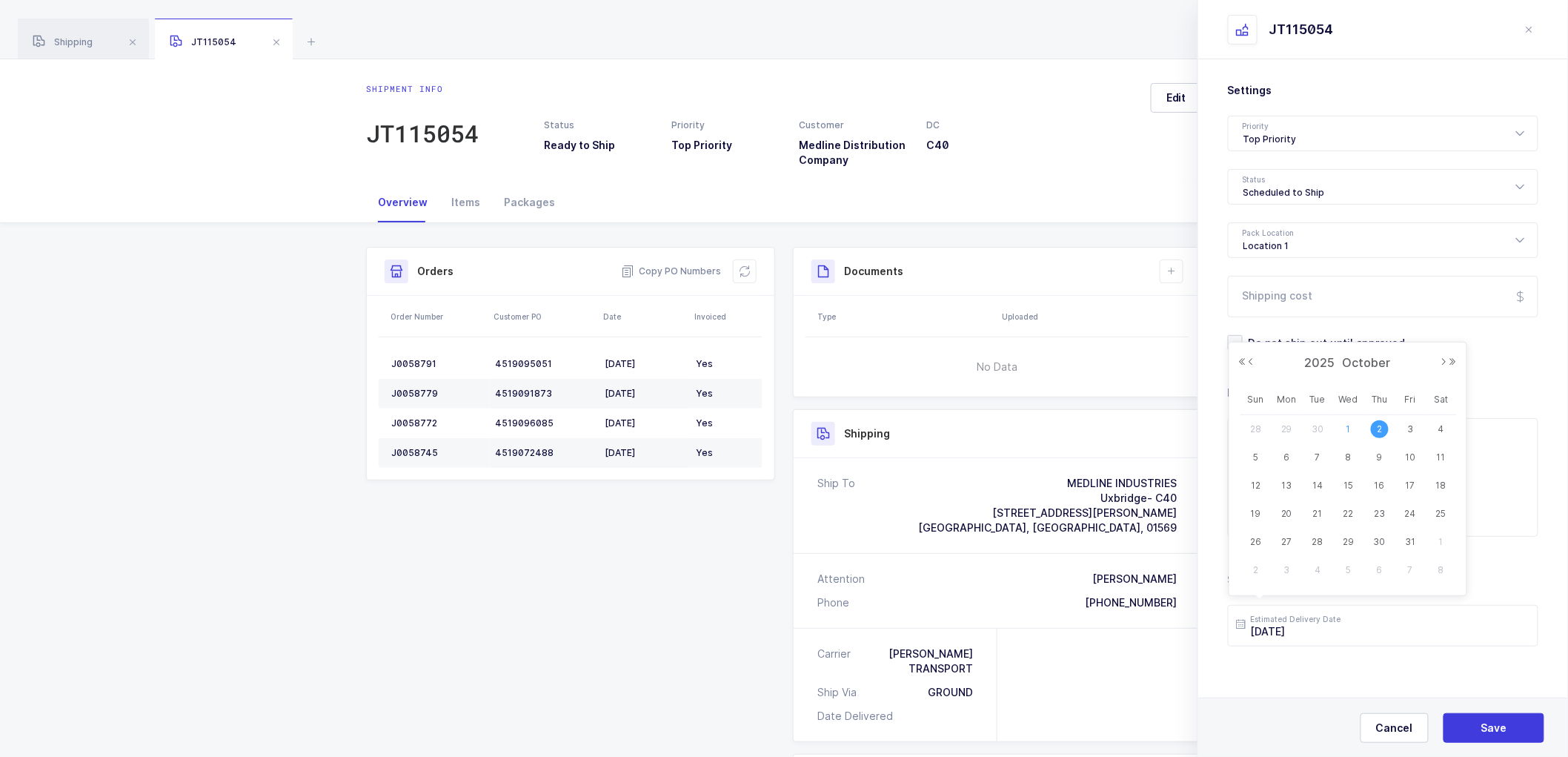
click at [1346, 426] on span "1" at bounding box center [1349, 429] width 17 height 17
type input "[DATE]"
click at [1485, 720] on button "Save" at bounding box center [1493, 728] width 101 height 29
click at [1171, 264] on button at bounding box center [1172, 272] width 24 height 24
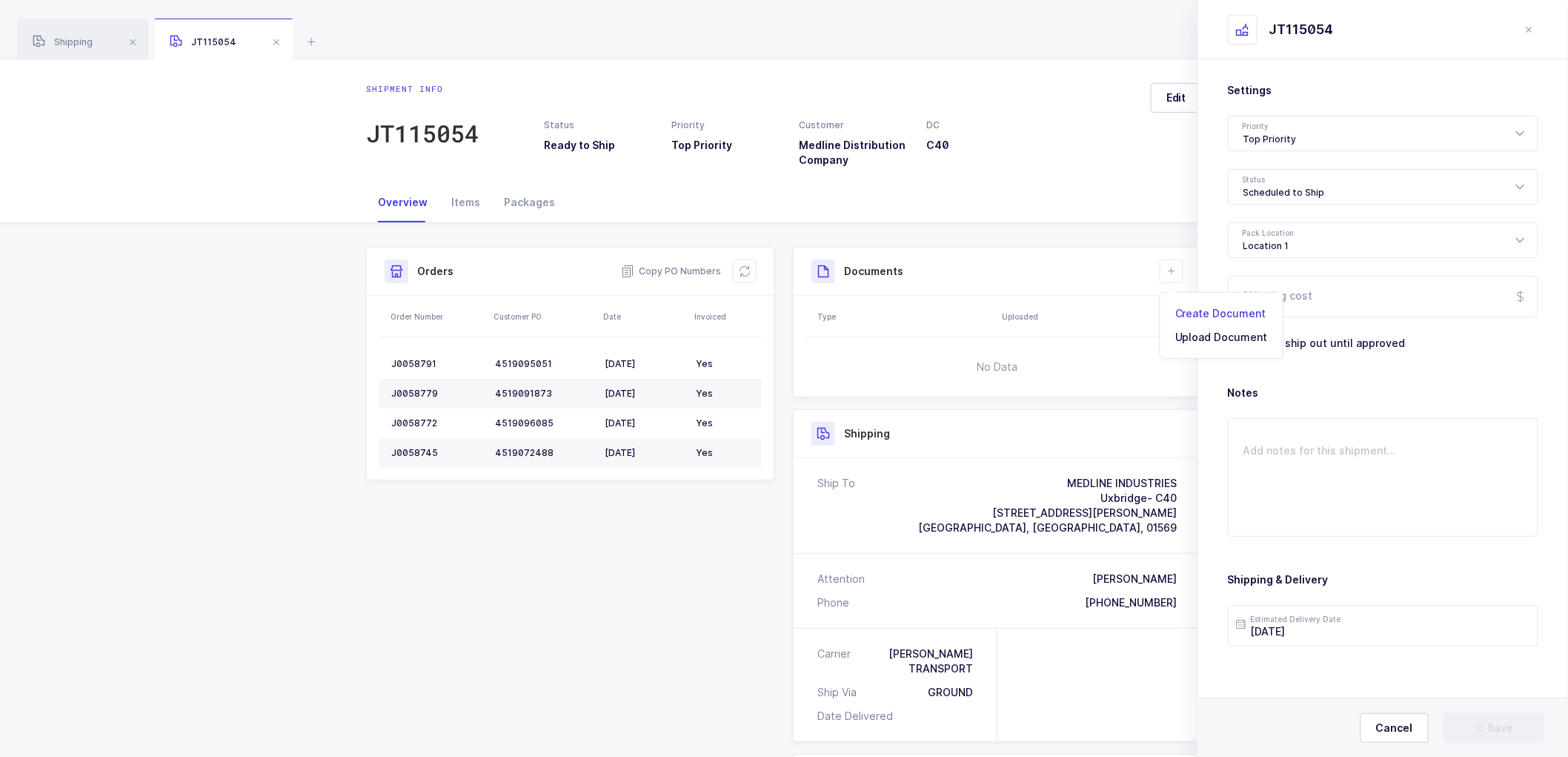
click at [1189, 310] on li "Create Document" at bounding box center [1221, 314] width 110 height 24
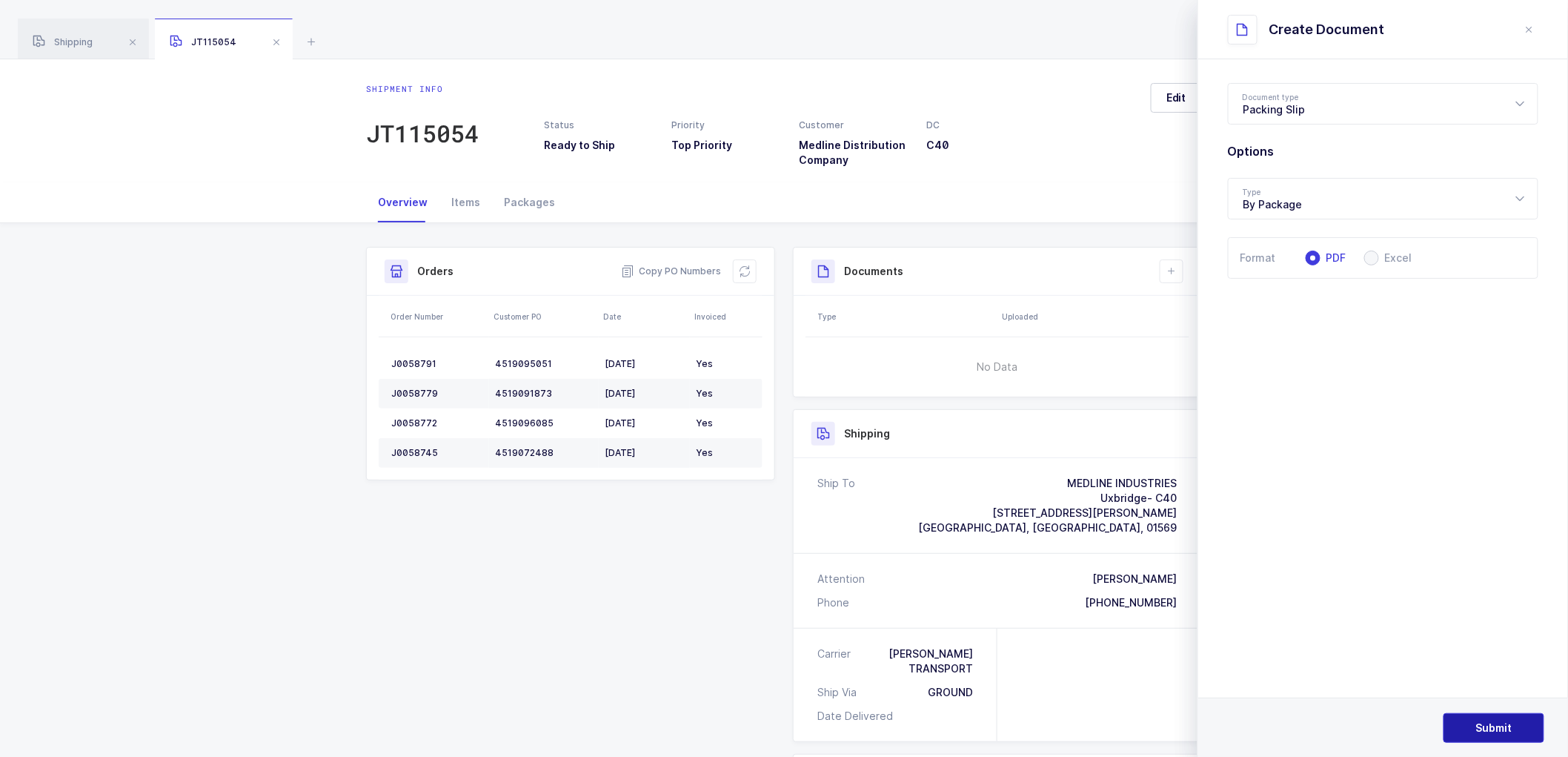
click at [1495, 721] on span "Submit" at bounding box center [1494, 728] width 37 height 15
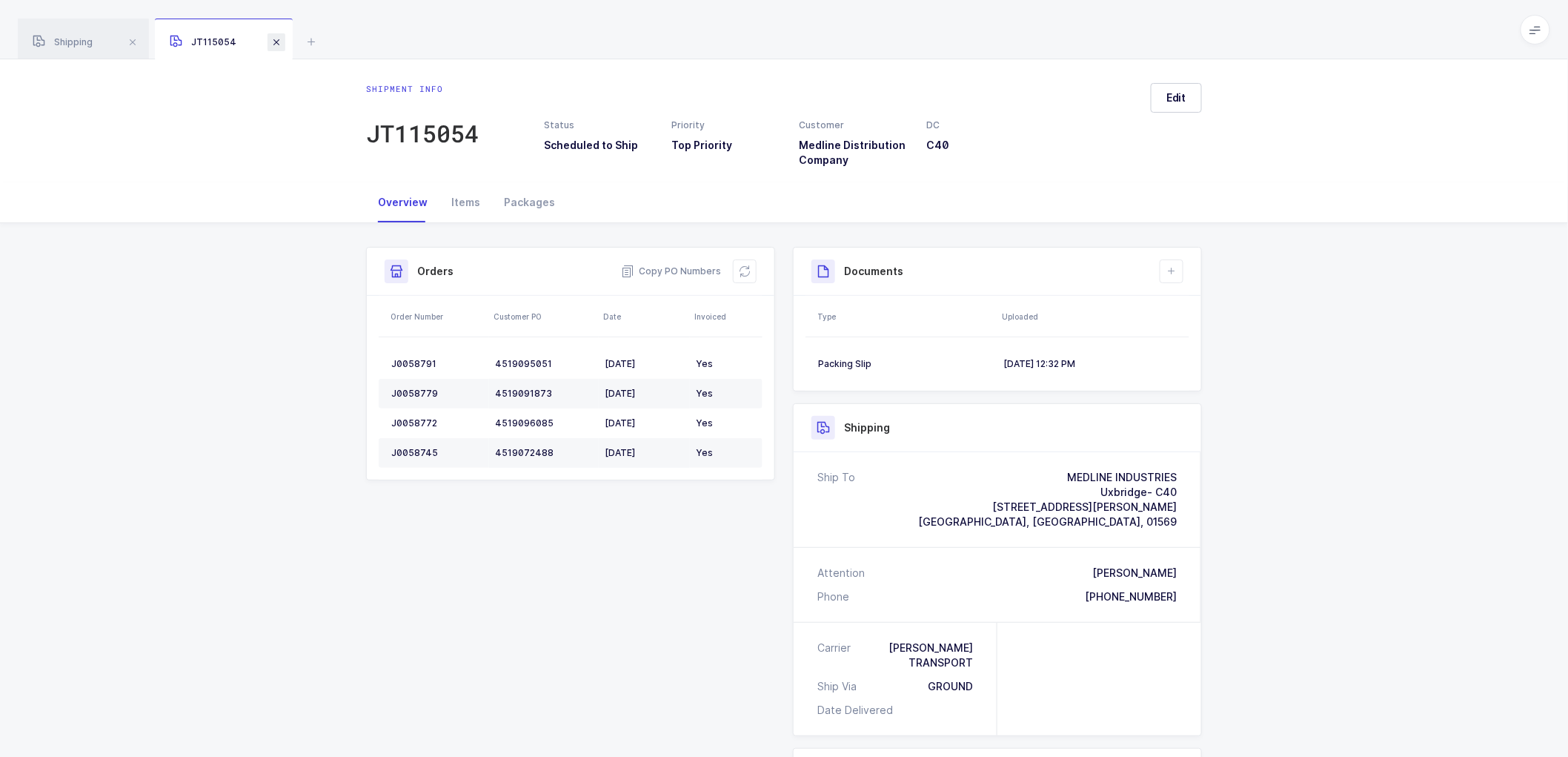
click at [278, 36] on span at bounding box center [276, 42] width 17 height 17
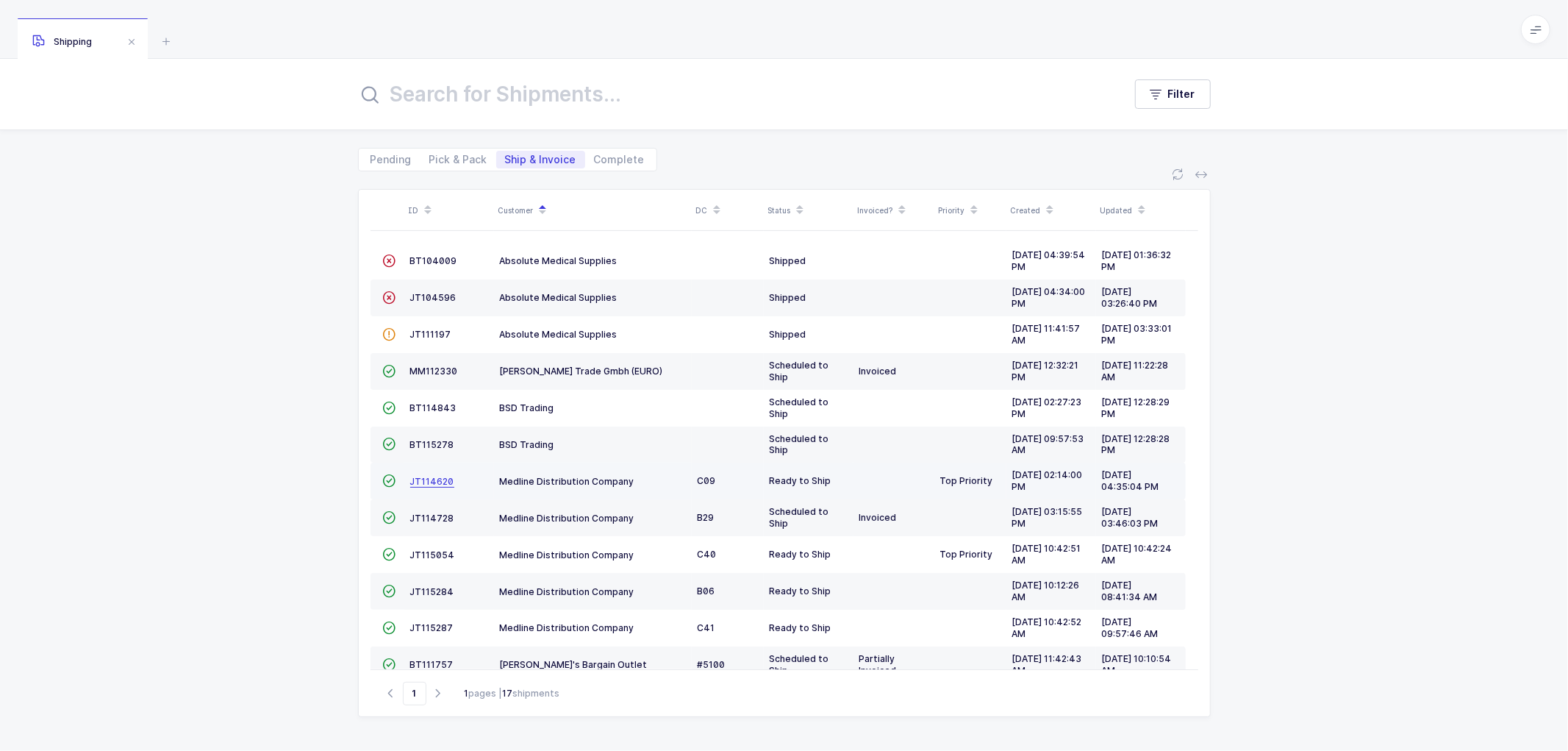
click at [439, 478] on span "JT114620" at bounding box center [432, 481] width 44 height 11
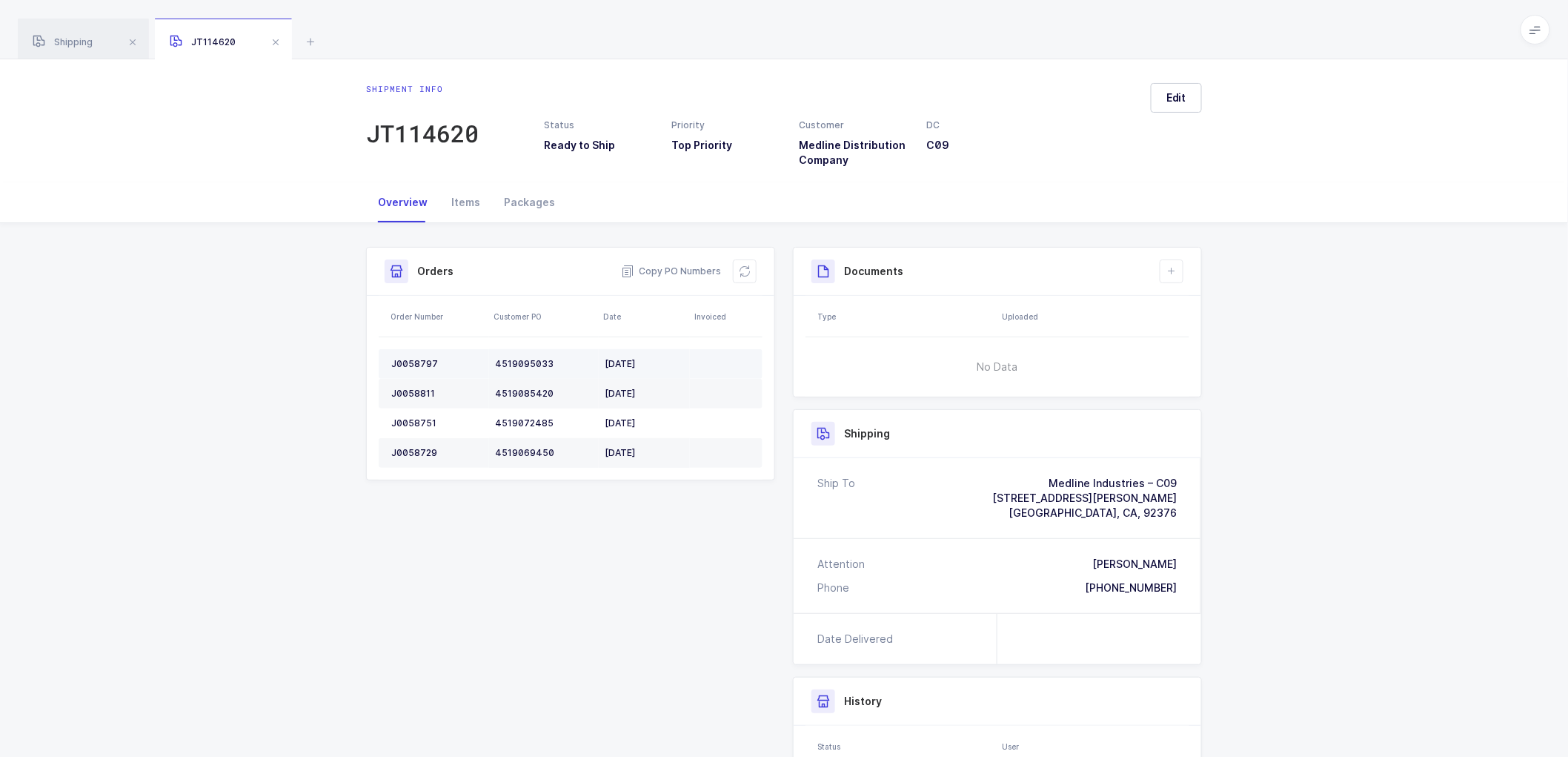
click at [411, 363] on div "J0058797" at bounding box center [437, 364] width 92 height 12
click at [412, 363] on div "J0058797" at bounding box center [437, 364] width 92 height 12
click at [418, 385] on td "J0058811" at bounding box center [433, 393] width 110 height 29
click at [405, 416] on td "J0058751" at bounding box center [433, 423] width 110 height 29
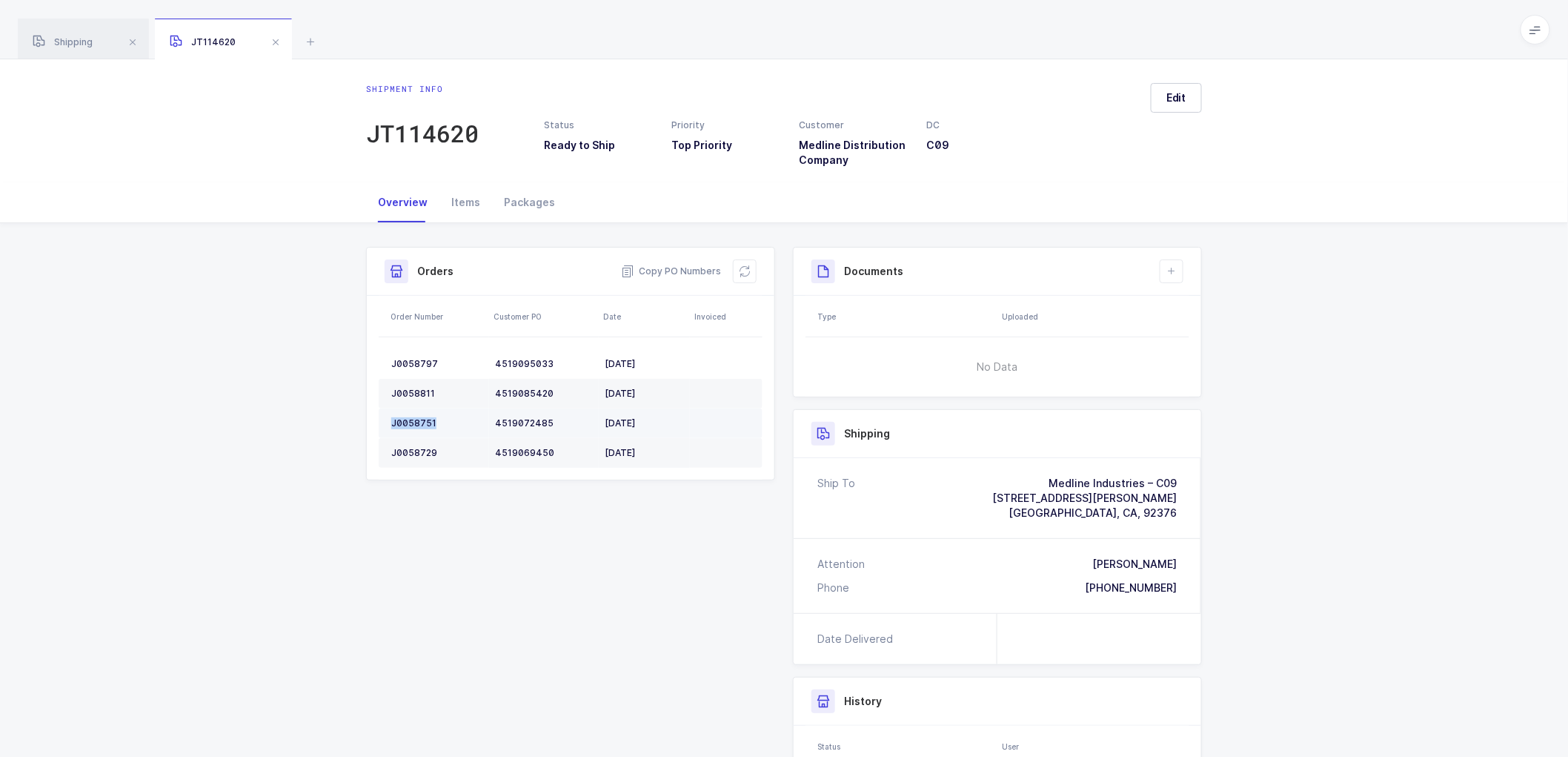
click at [405, 416] on td "J0058751" at bounding box center [433, 423] width 110 height 29
click at [417, 447] on div "J0058729" at bounding box center [437, 453] width 92 height 12
click at [739, 275] on icon at bounding box center [745, 271] width 12 height 12
click at [1191, 91] on button "Edit" at bounding box center [1177, 98] width 51 height 29
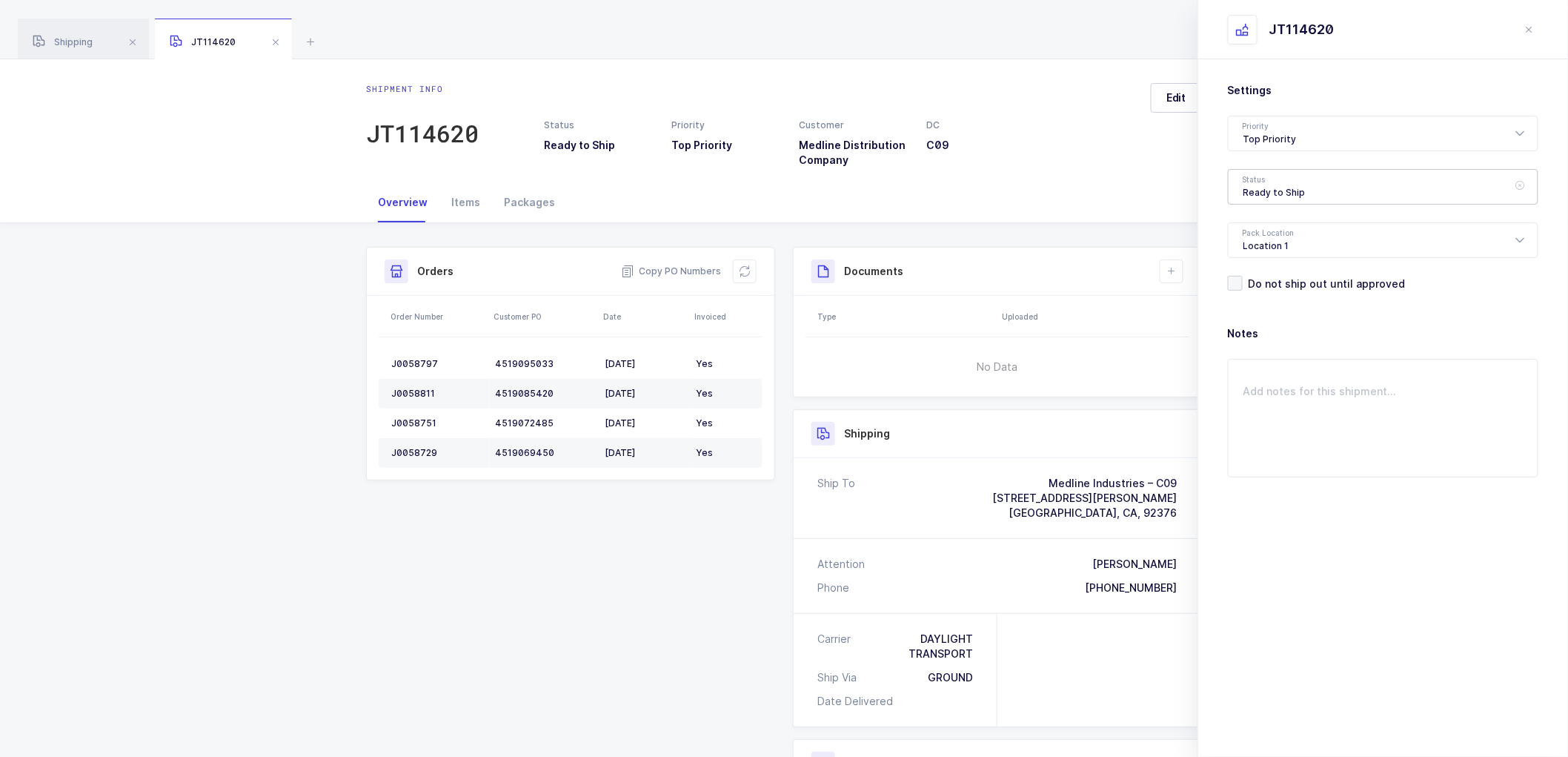
click at [1251, 195] on div "Ready to Ship" at bounding box center [1383, 187] width 310 height 36
click at [1273, 271] on span "Scheduled to Ship" at bounding box center [1290, 277] width 94 height 13
type input "Scheduled to Ship"
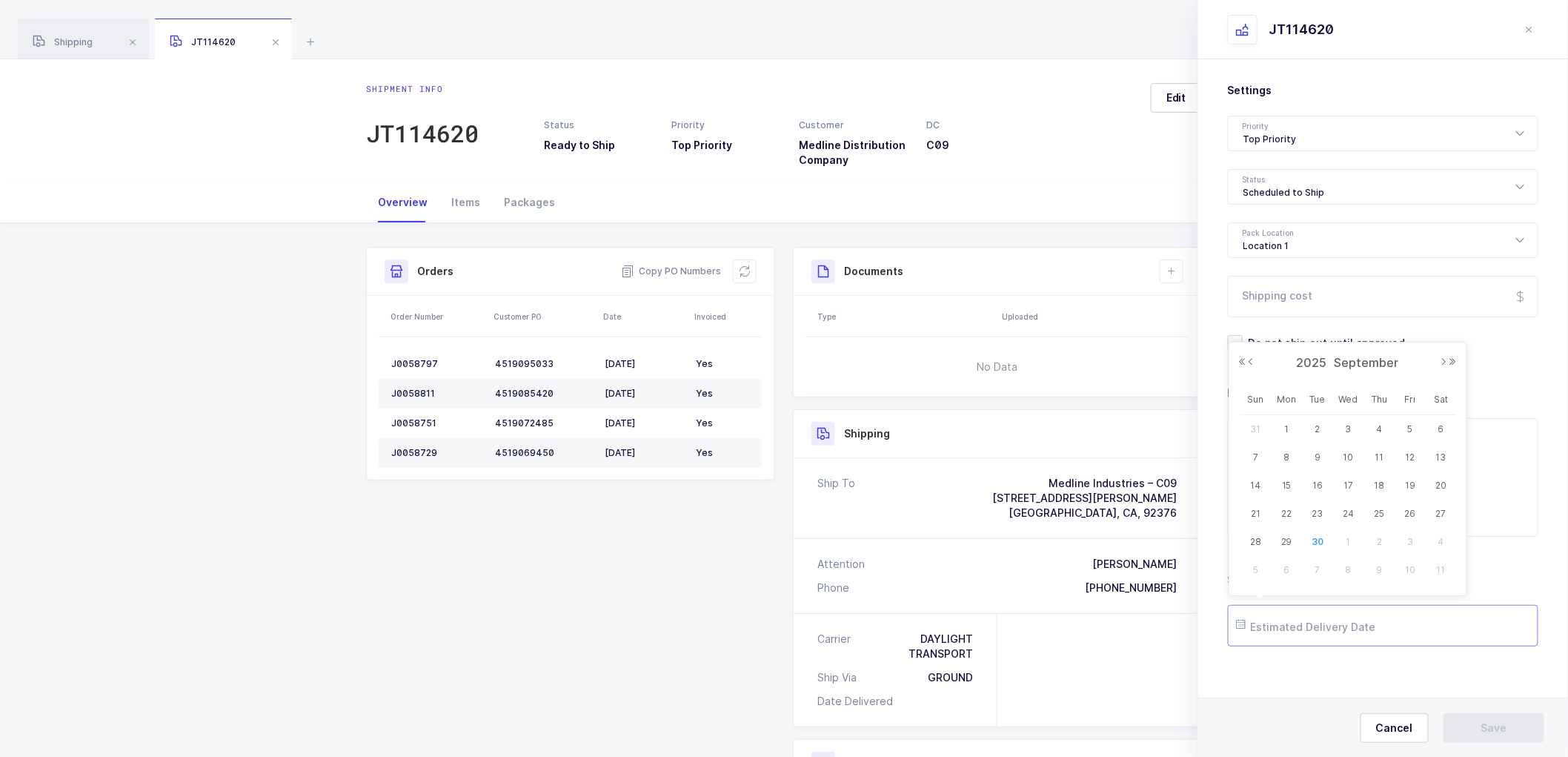
click at [1300, 627] on input "text" at bounding box center [1383, 626] width 310 height 41
click at [1318, 564] on span "7" at bounding box center [1317, 570] width 17 height 17
type input "[DATE]"
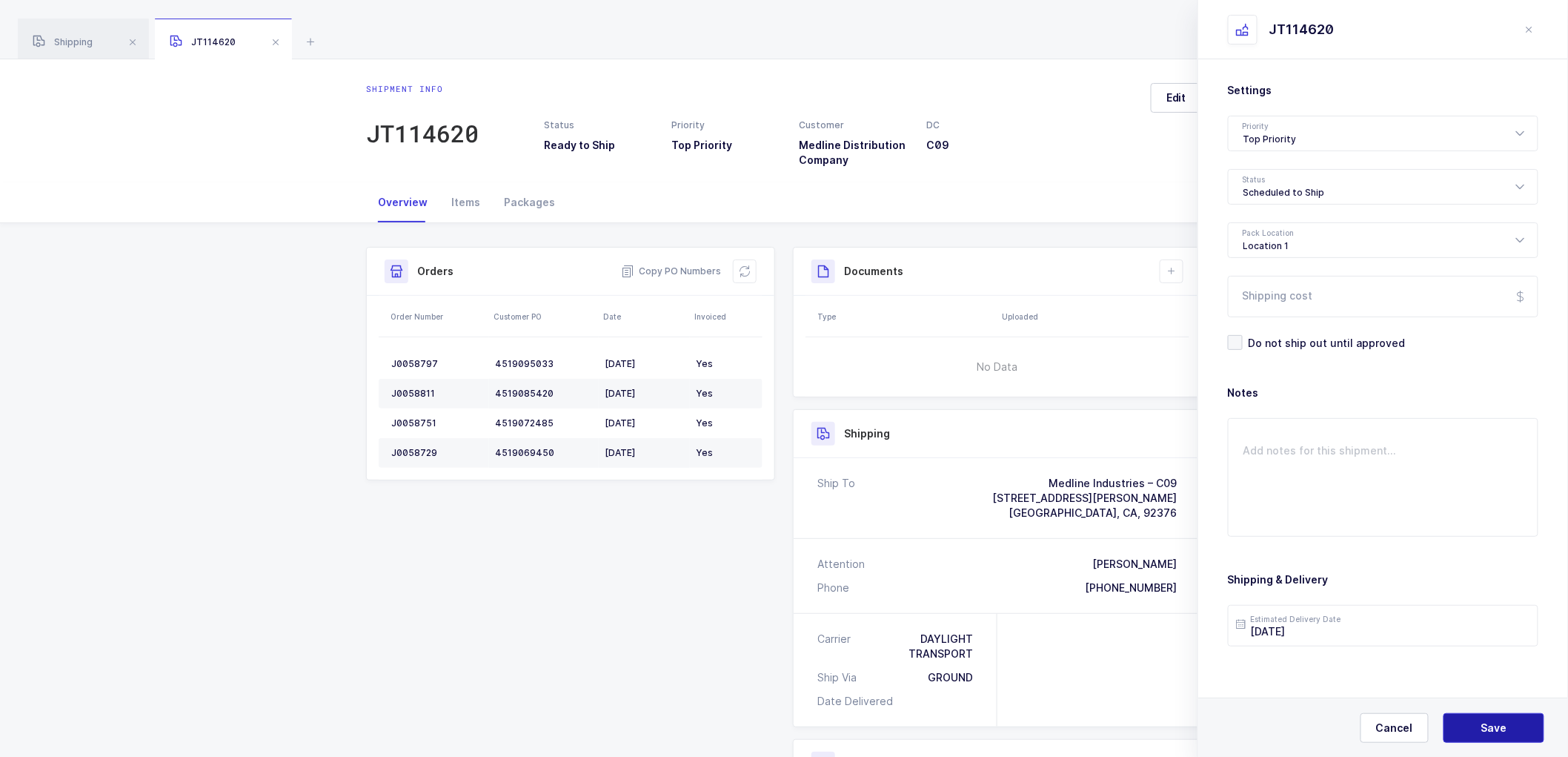
click at [1501, 720] on span "Save" at bounding box center [1494, 728] width 26 height 15
click at [1175, 269] on icon at bounding box center [1171, 271] width 12 height 12
click at [1249, 319] on li "Create Document" at bounding box center [1221, 314] width 110 height 24
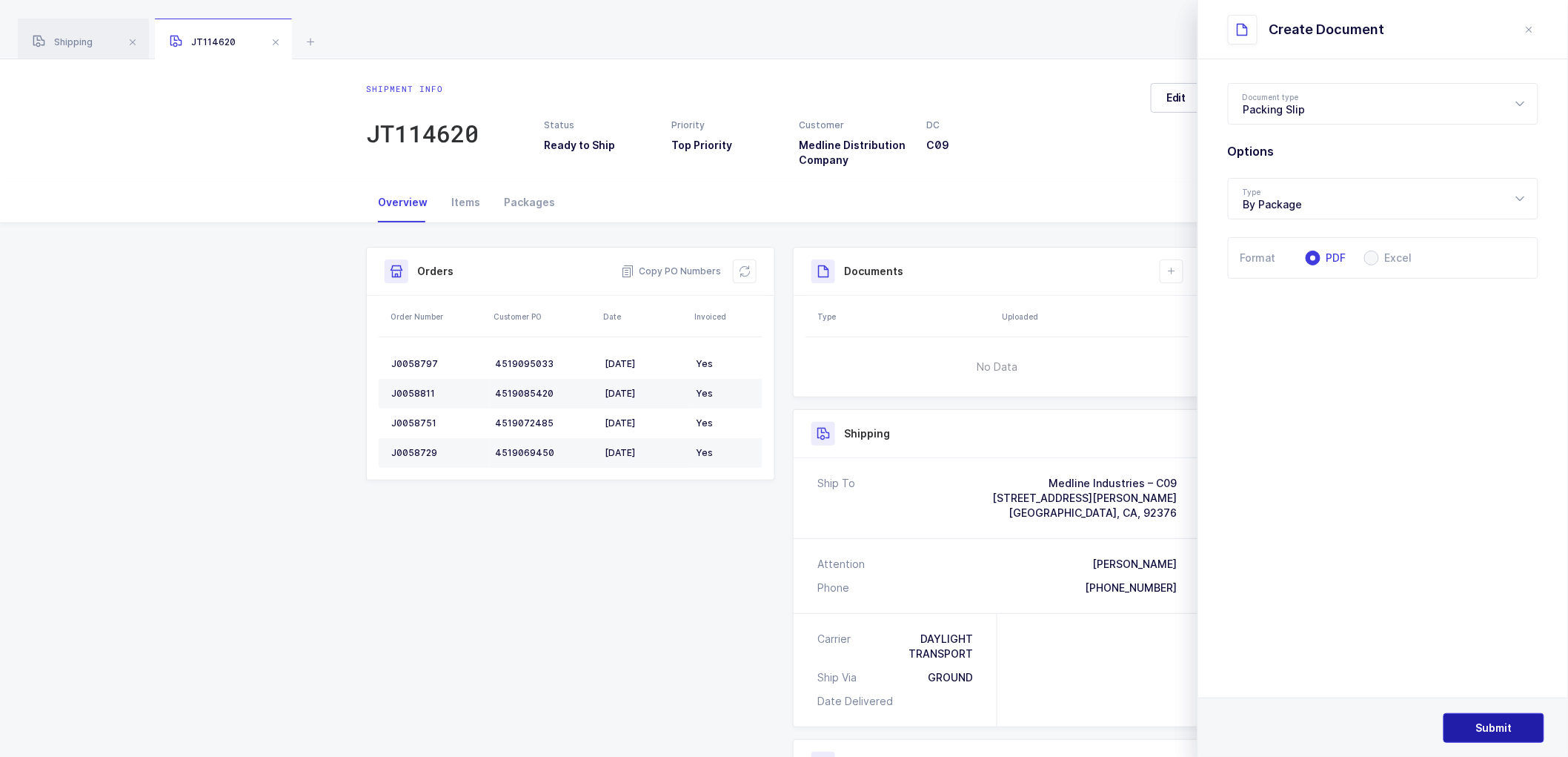
click at [1491, 725] on span "Submit" at bounding box center [1494, 728] width 37 height 15
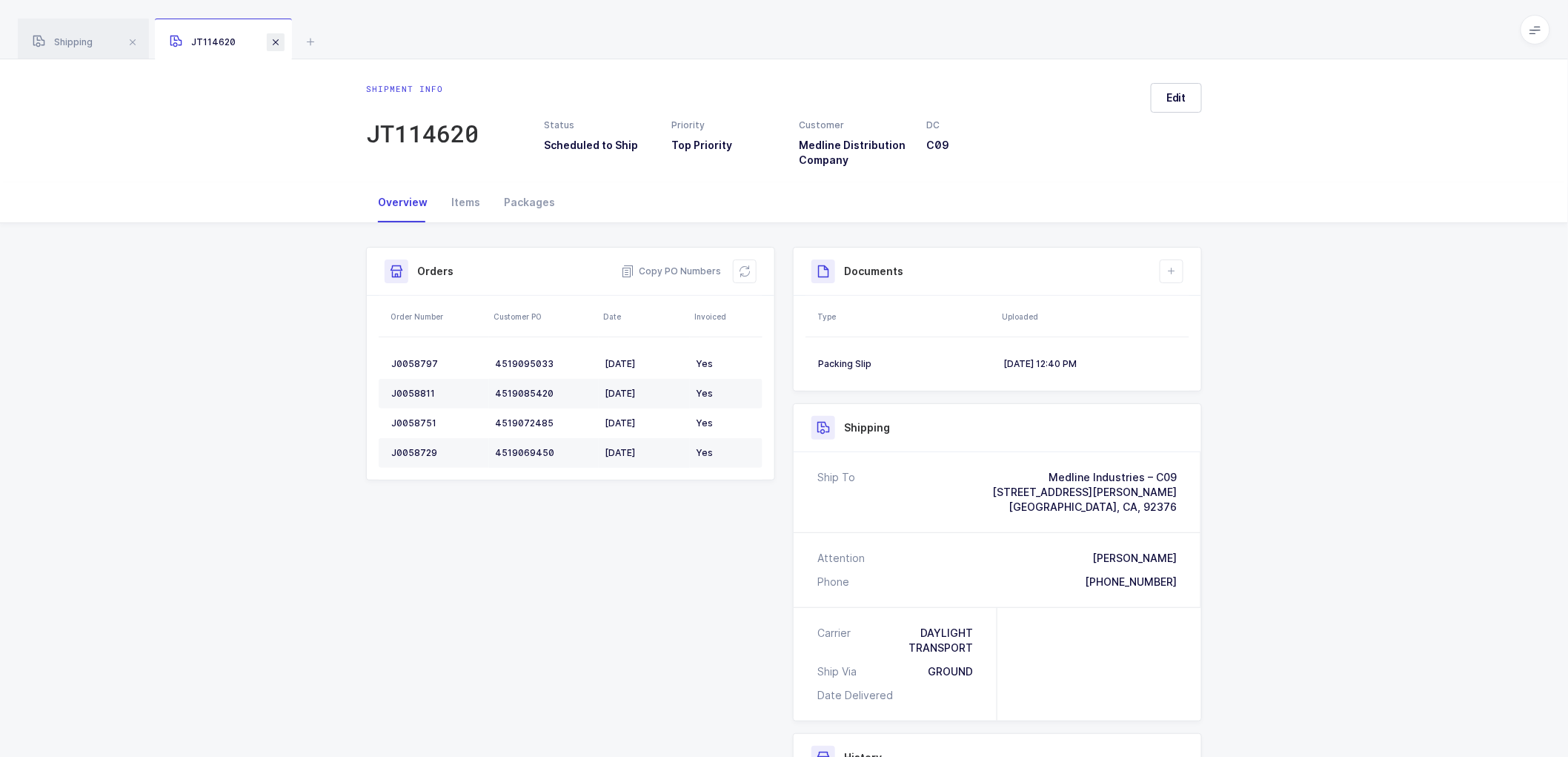
click at [275, 41] on span at bounding box center [275, 42] width 17 height 17
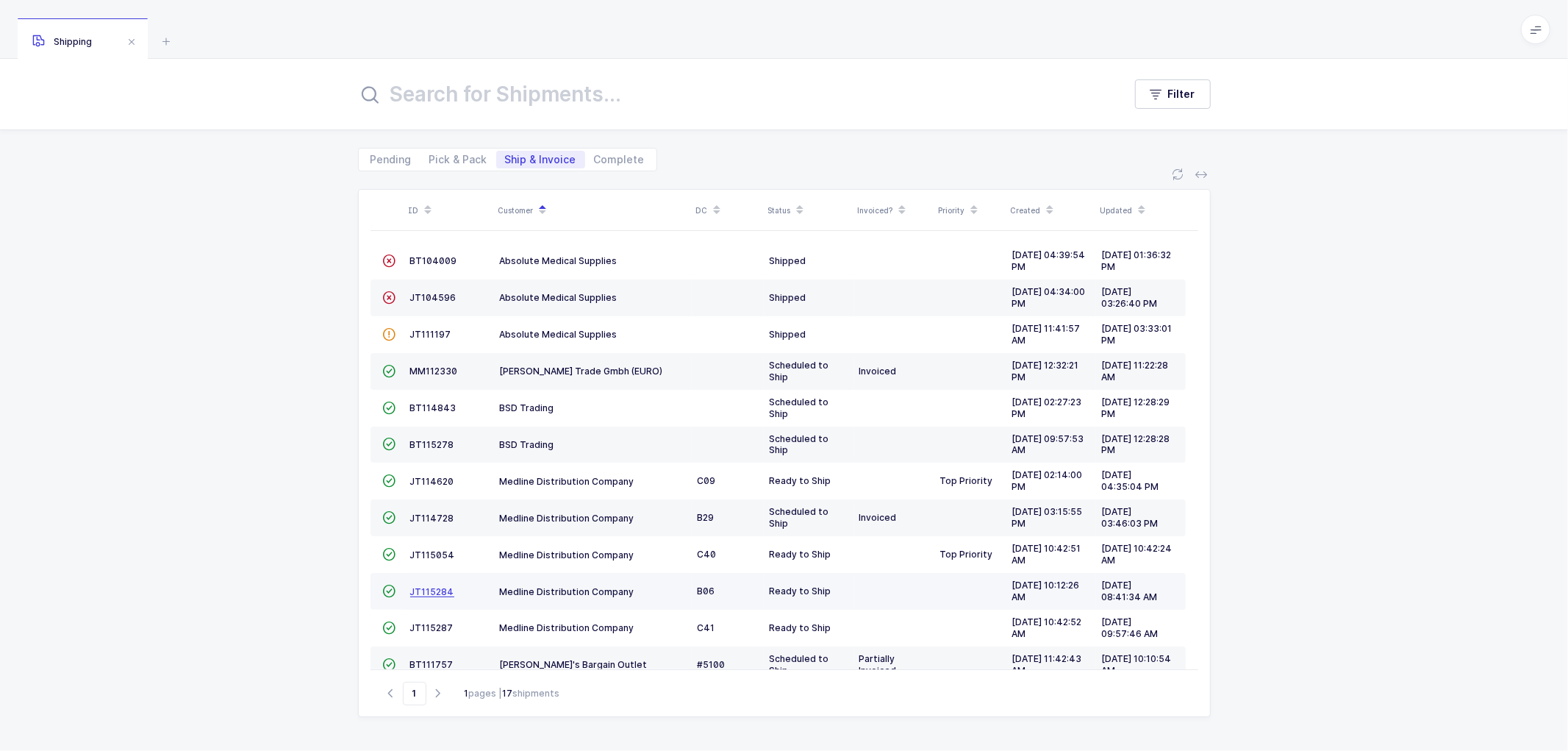
click at [427, 589] on span "JT115284" at bounding box center [432, 592] width 44 height 11
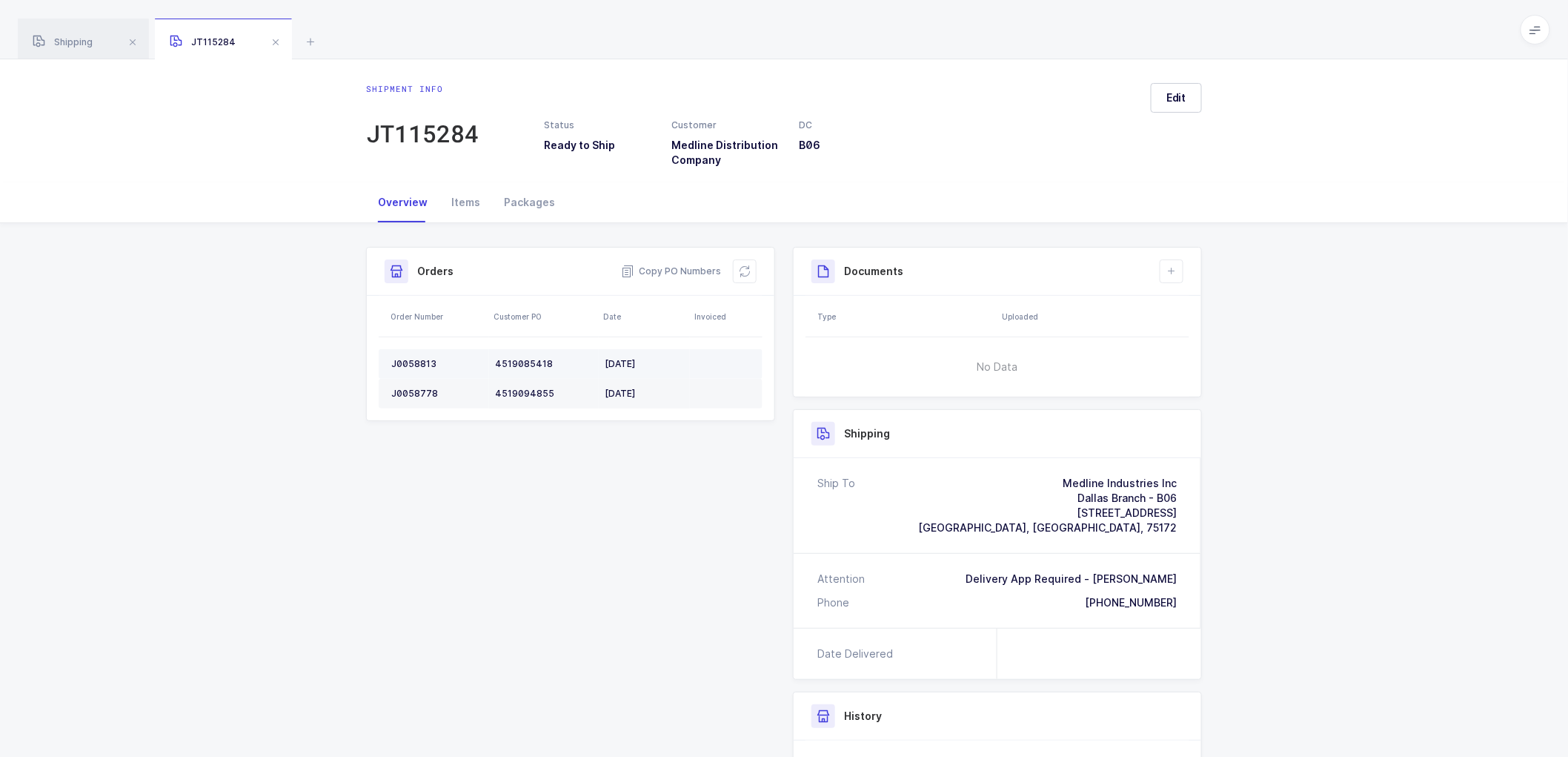
click at [408, 357] on td "J0058813" at bounding box center [433, 364] width 110 height 29
click at [426, 385] on td "J0058778" at bounding box center [433, 393] width 110 height 29
click at [738, 264] on button at bounding box center [745, 272] width 24 height 24
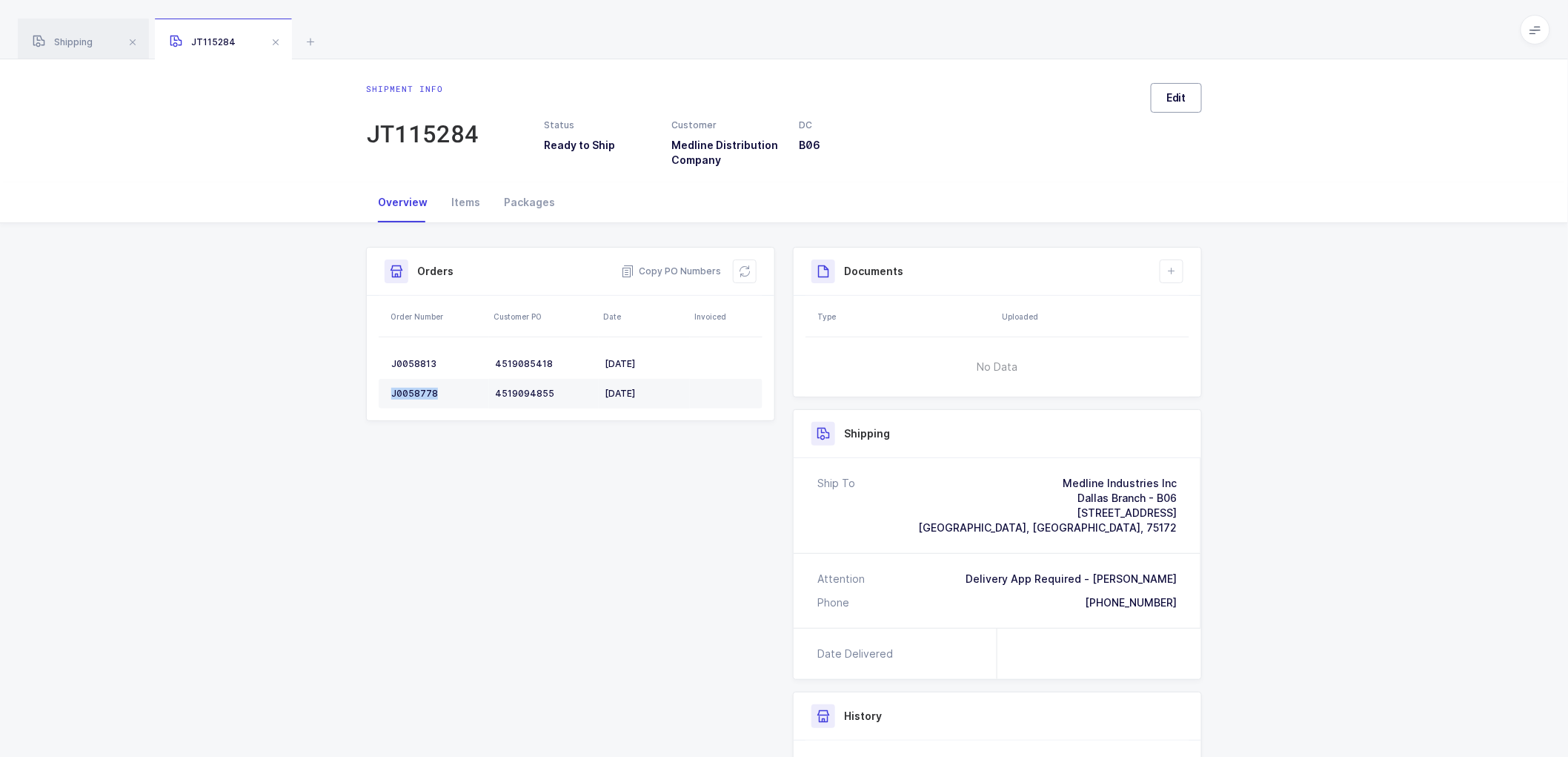
drag, startPoint x: 1171, startPoint y: 95, endPoint x: 1219, endPoint y: 102, distance: 48.5
click at [1171, 95] on span "Edit" at bounding box center [1176, 98] width 20 height 15
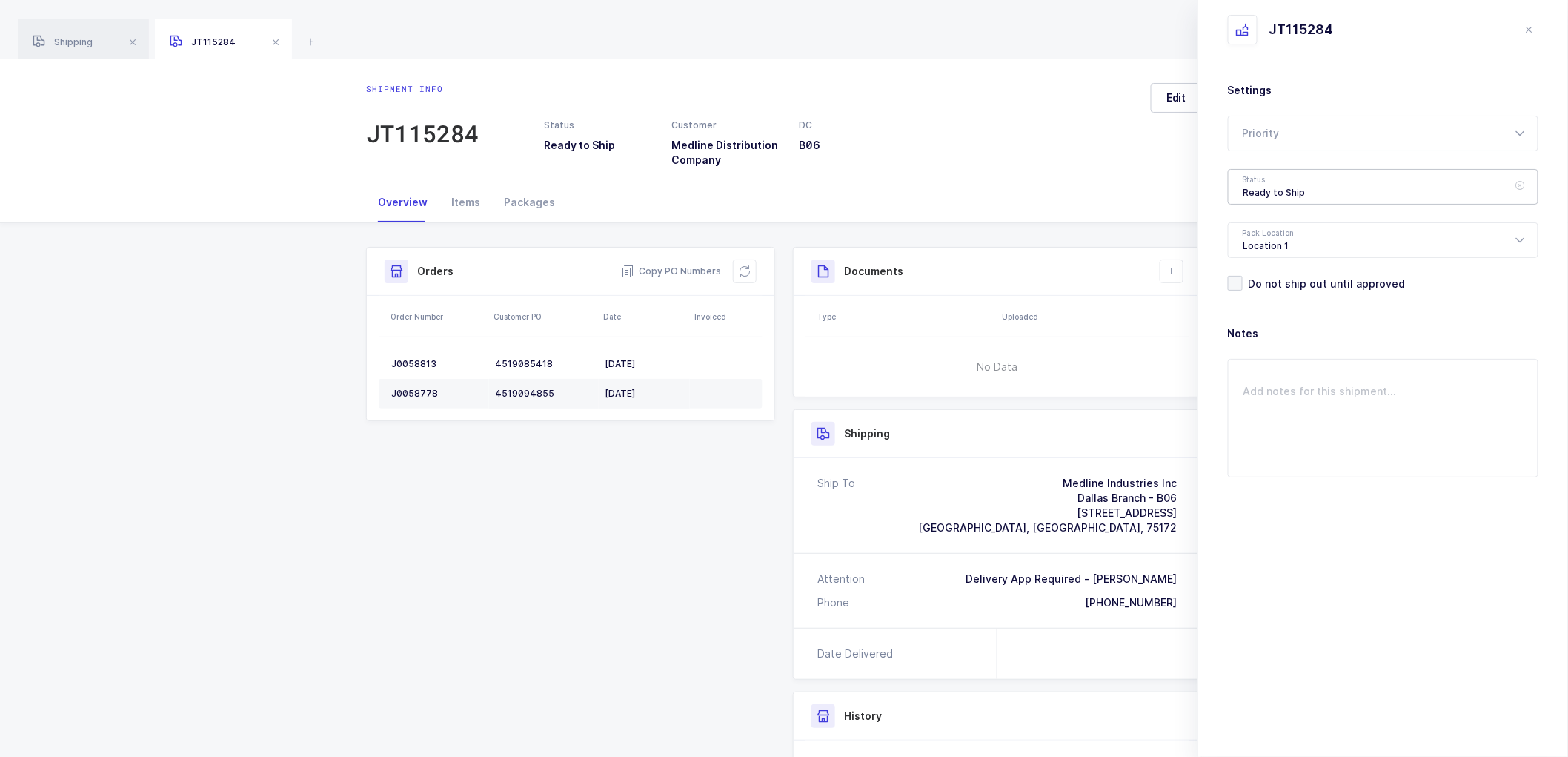
click at [1281, 183] on div "Ready to Ship" at bounding box center [1383, 187] width 310 height 36
click at [1293, 271] on span "Scheduled to Ship" at bounding box center [1290, 277] width 94 height 13
type input "Scheduled to Ship"
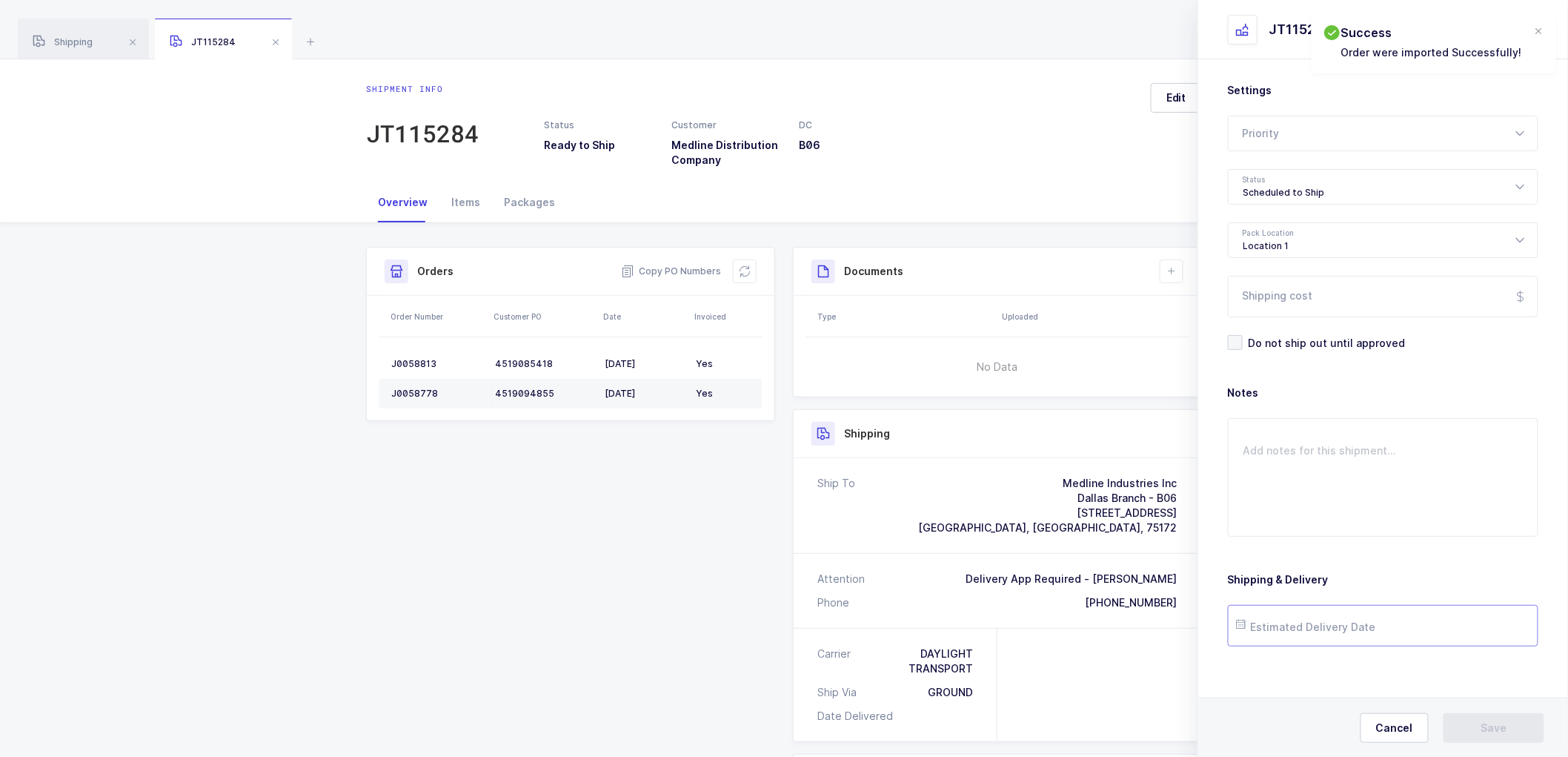
click at [1280, 627] on input "text" at bounding box center [1383, 626] width 310 height 41
click at [1414, 540] on span "3" at bounding box center [1410, 542] width 17 height 17
type input "[DATE]"
click at [1494, 721] on span "Save" at bounding box center [1494, 728] width 26 height 15
click at [1171, 274] on icon at bounding box center [1171, 271] width 12 height 12
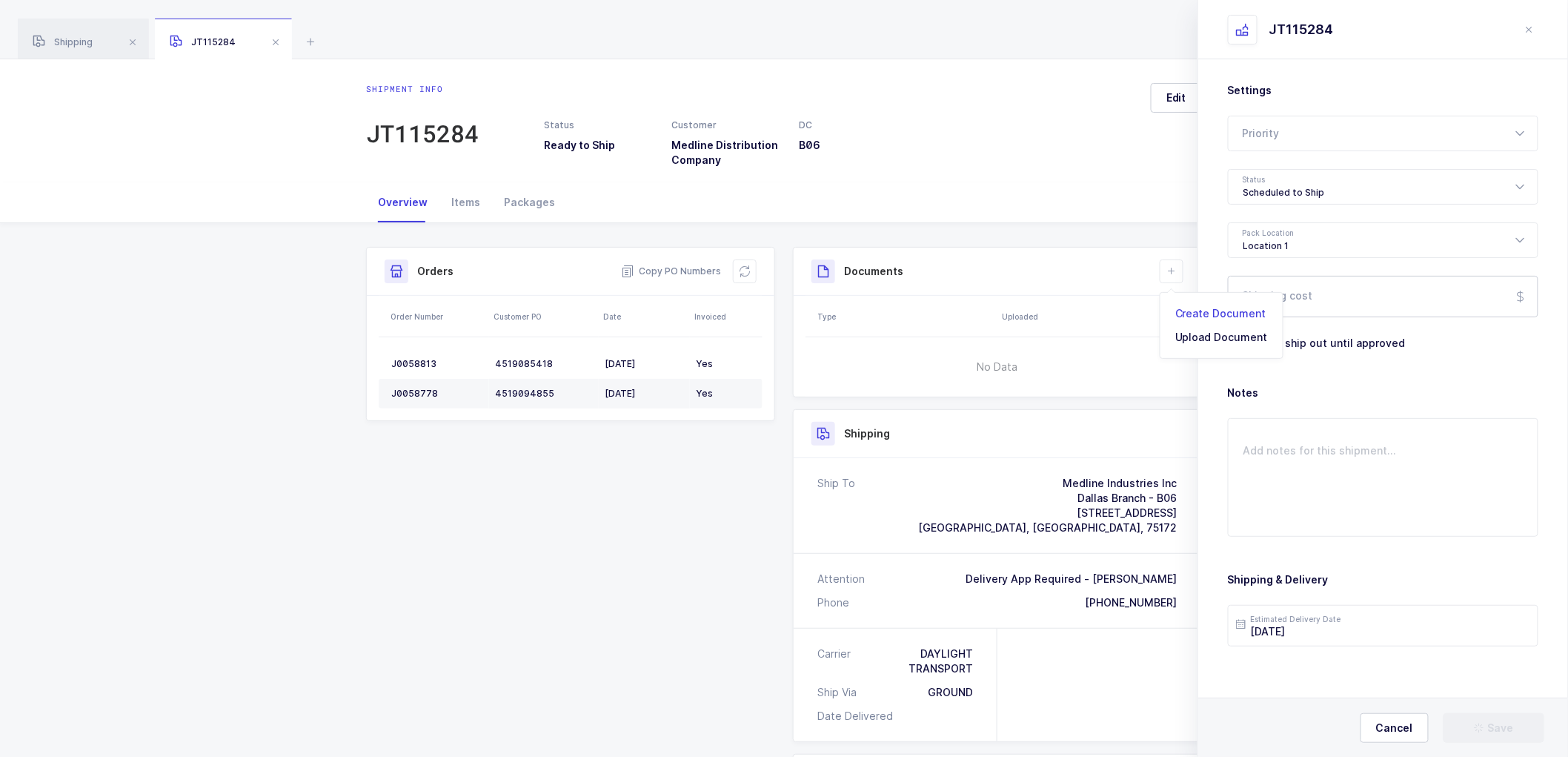
drag, startPoint x: 1181, startPoint y: 310, endPoint x: 1312, endPoint y: 299, distance: 131.5
click at [1181, 309] on li "Create Document" at bounding box center [1221, 314] width 110 height 24
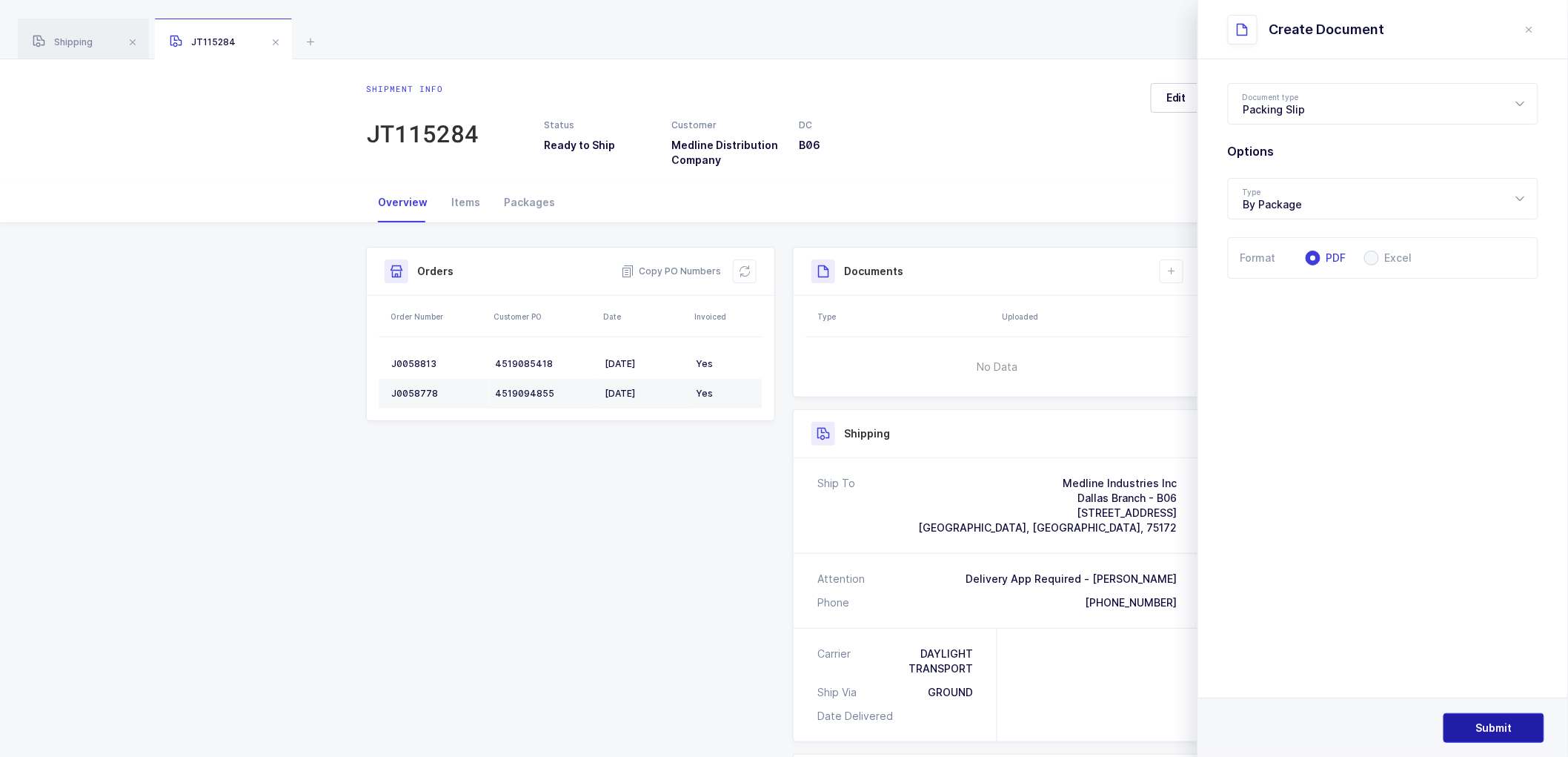
click at [1491, 719] on button "Submit" at bounding box center [1493, 728] width 101 height 29
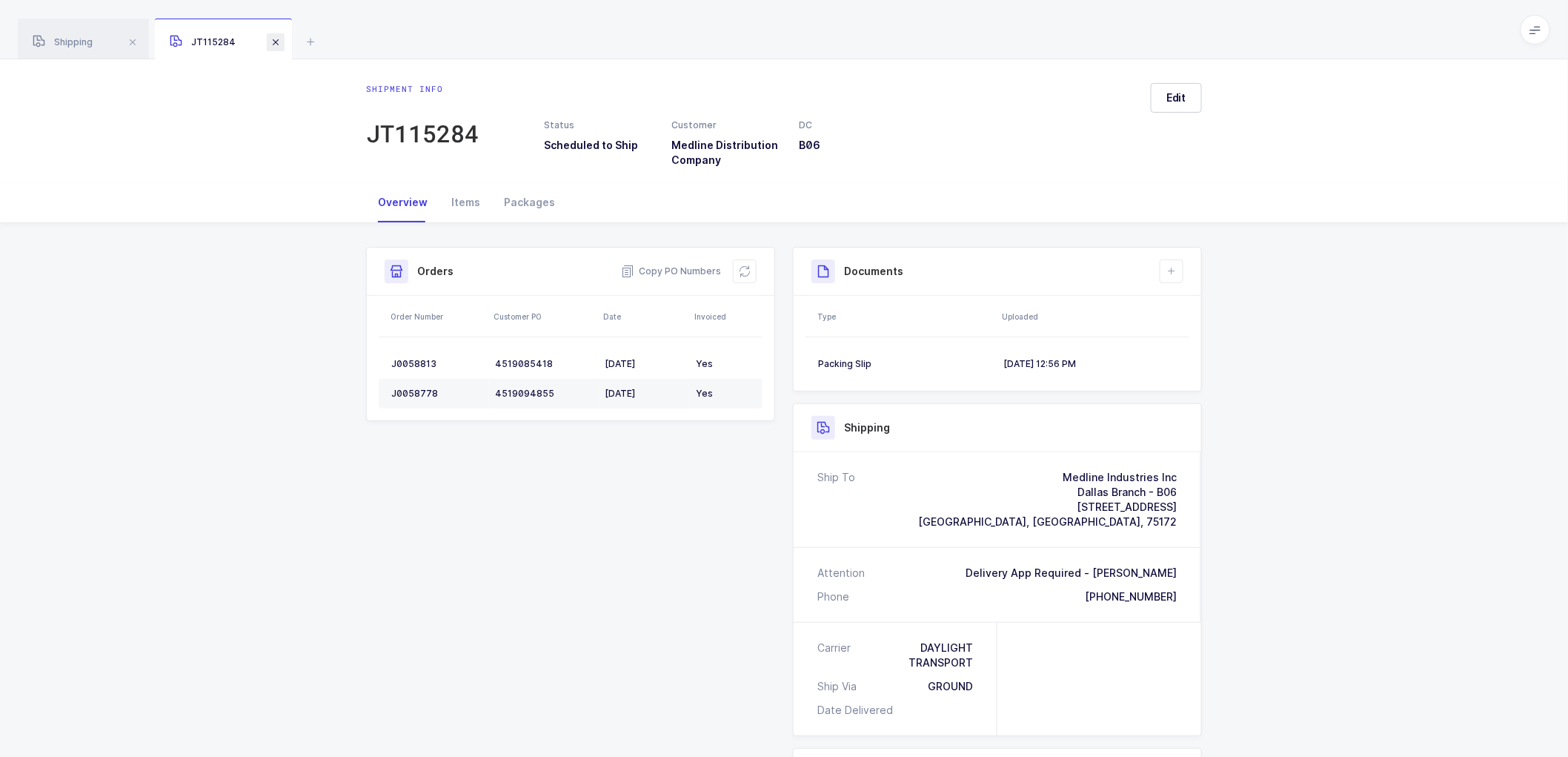
click at [275, 39] on span at bounding box center [275, 42] width 17 height 17
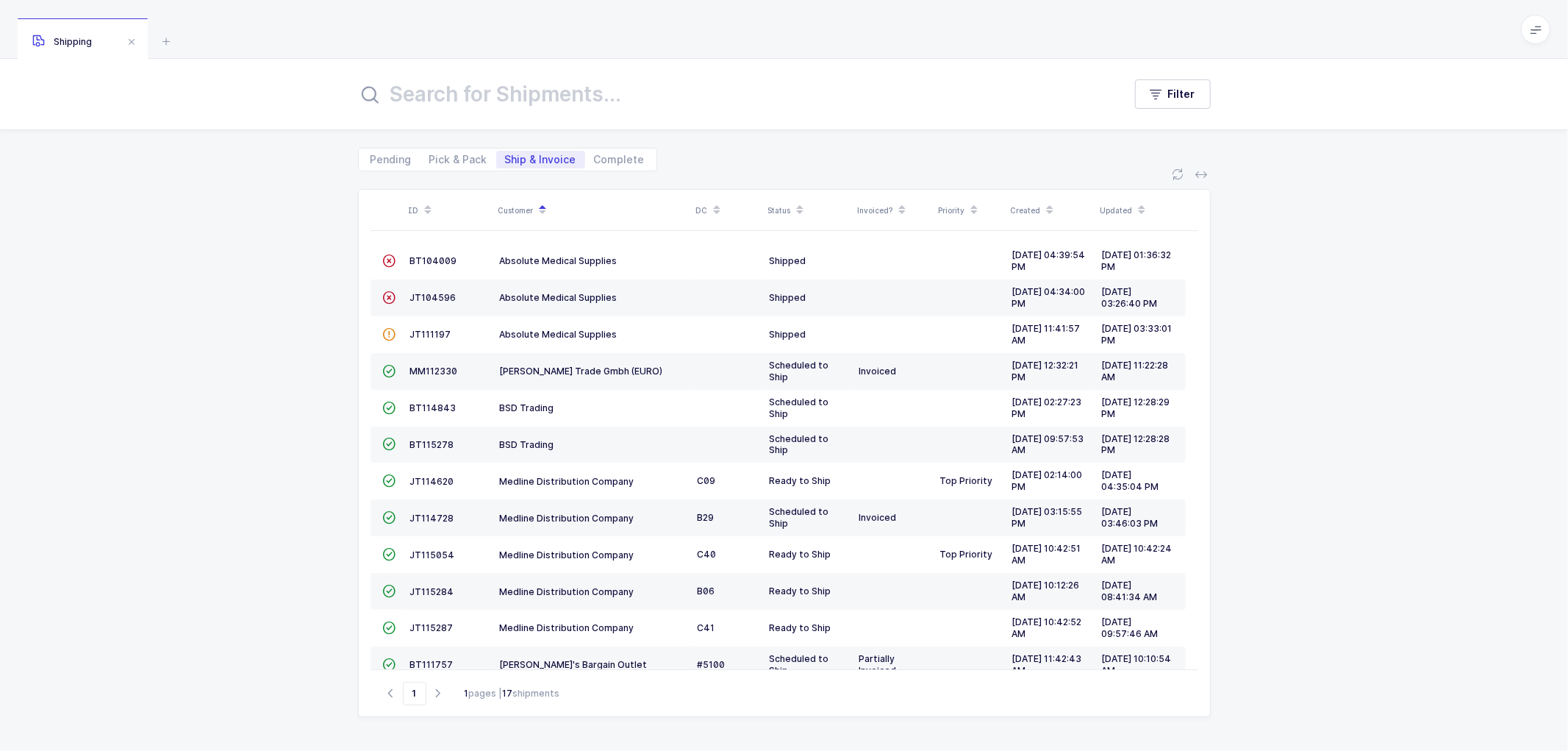
click at [233, 395] on div "ID Customer DC Status Invoiced? Priority Created Updated  BT104009 Absolute Me…" at bounding box center [784, 461] width 1568 height 580
click at [1251, 381] on div "ID Customer DC Status Invoiced? Priority Created Updated  BT104009 Absolute Me…" at bounding box center [784, 461] width 1568 height 580
click at [321, 393] on div "ID Customer DC Status Invoiced? Priority Created Updated  BT104009 Absolute Me…" at bounding box center [784, 461] width 1568 height 580
click at [326, 439] on div "ID Customer DC Status Invoiced? Priority Created Updated  BT104009 Absolute Me…" at bounding box center [784, 461] width 1568 height 580
drag, startPoint x: 334, startPoint y: 391, endPoint x: 335, endPoint y: 402, distance: 11.0
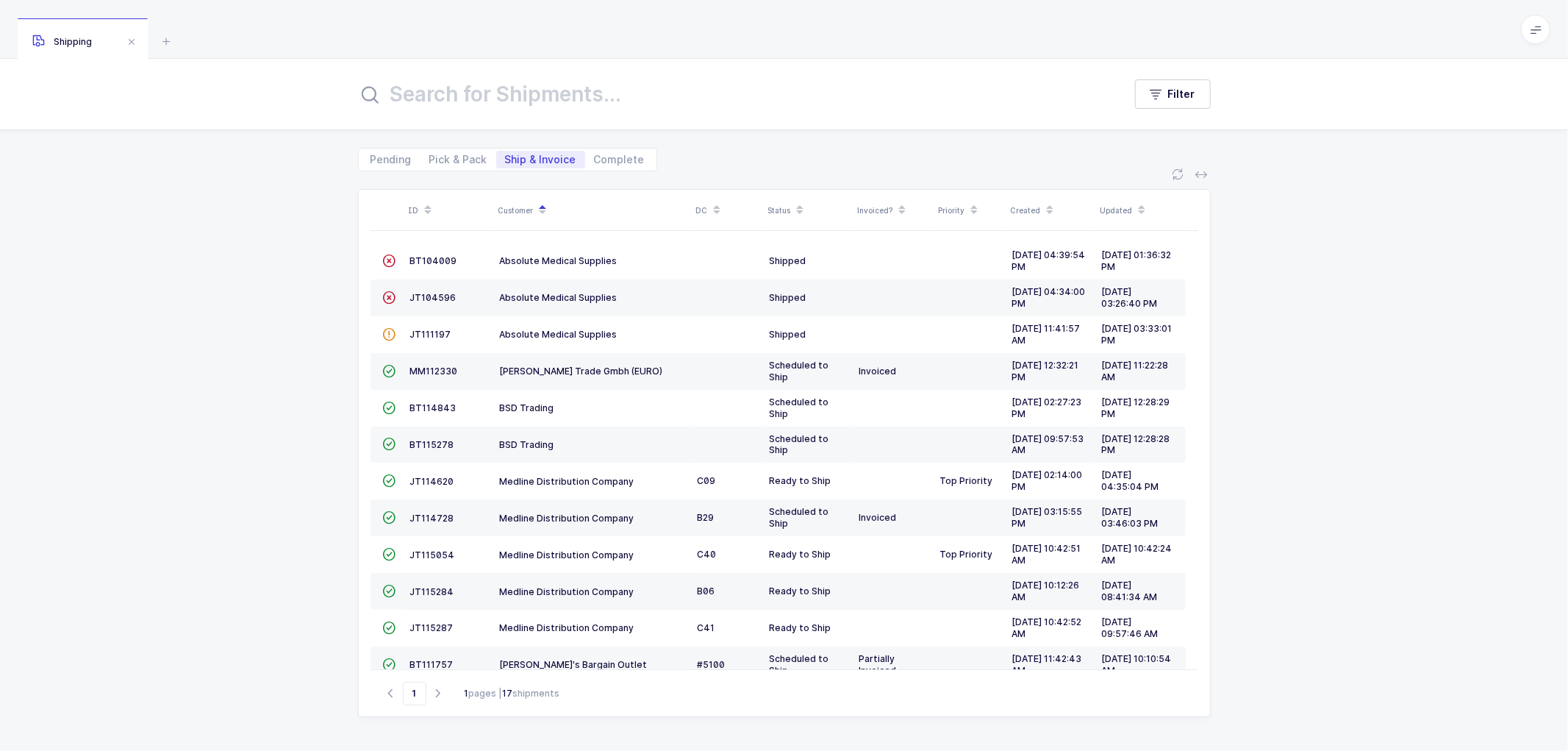
click at [335, 391] on div "ID Customer DC Status Invoiced? Priority Created Updated  BT104009 Absolute Me…" at bounding box center [784, 461] width 1568 height 580
click at [343, 443] on div "ID Customer DC Status Invoiced? Priority Created Updated  BT104009 Absolute Me…" at bounding box center [784, 461] width 1568 height 580
click at [337, 390] on div "ID Customer DC Status Invoiced? Priority Created Updated  BT104009 Absolute Me…" at bounding box center [784, 461] width 1568 height 580
drag, startPoint x: 356, startPoint y: 460, endPoint x: 347, endPoint y: 450, distance: 13.5
click at [356, 459] on div "ID Customer DC Status Invoiced? Priority Created Updated  BT104009 Absolute Me…" at bounding box center [784, 461] width 1568 height 580
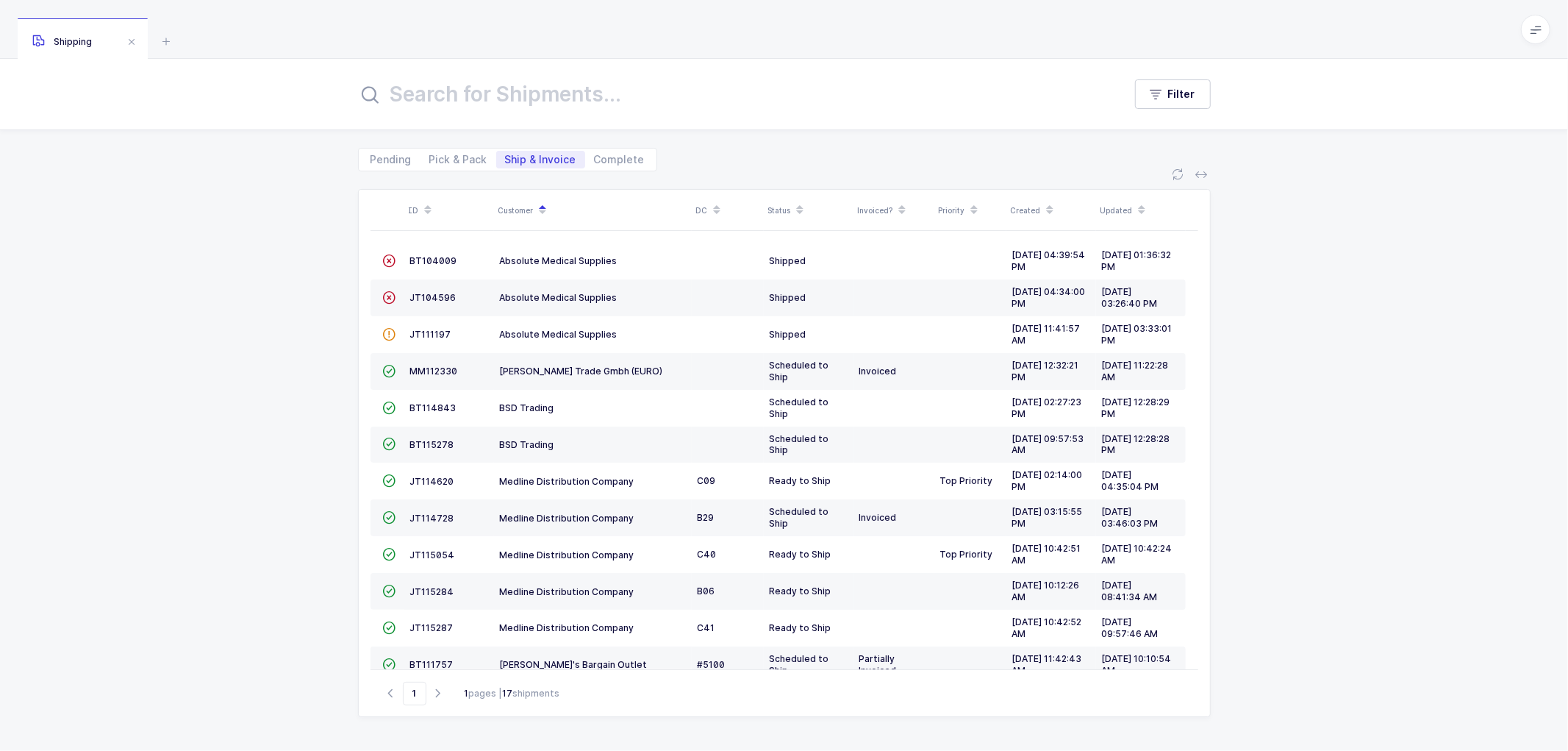
click at [337, 437] on div "ID Customer DC Status Invoiced? Priority Created Updated  BT104009 Absolute Me…" at bounding box center [784, 461] width 1568 height 580
click at [346, 406] on div "ID Customer DC Status Invoiced? Priority Created Updated  BT104009 Absolute Me…" at bounding box center [784, 461] width 1568 height 580
click at [333, 450] on div "ID Customer DC Status Invoiced? Priority Created Updated  BT104009 Absolute Me…" at bounding box center [784, 461] width 1568 height 580
drag, startPoint x: 332, startPoint y: 408, endPoint x: 338, endPoint y: 424, distance: 17.1
click at [332, 410] on div "ID Customer DC Status Invoiced? Priority Created Updated  BT104009 Absolute Me…" at bounding box center [784, 461] width 1568 height 580
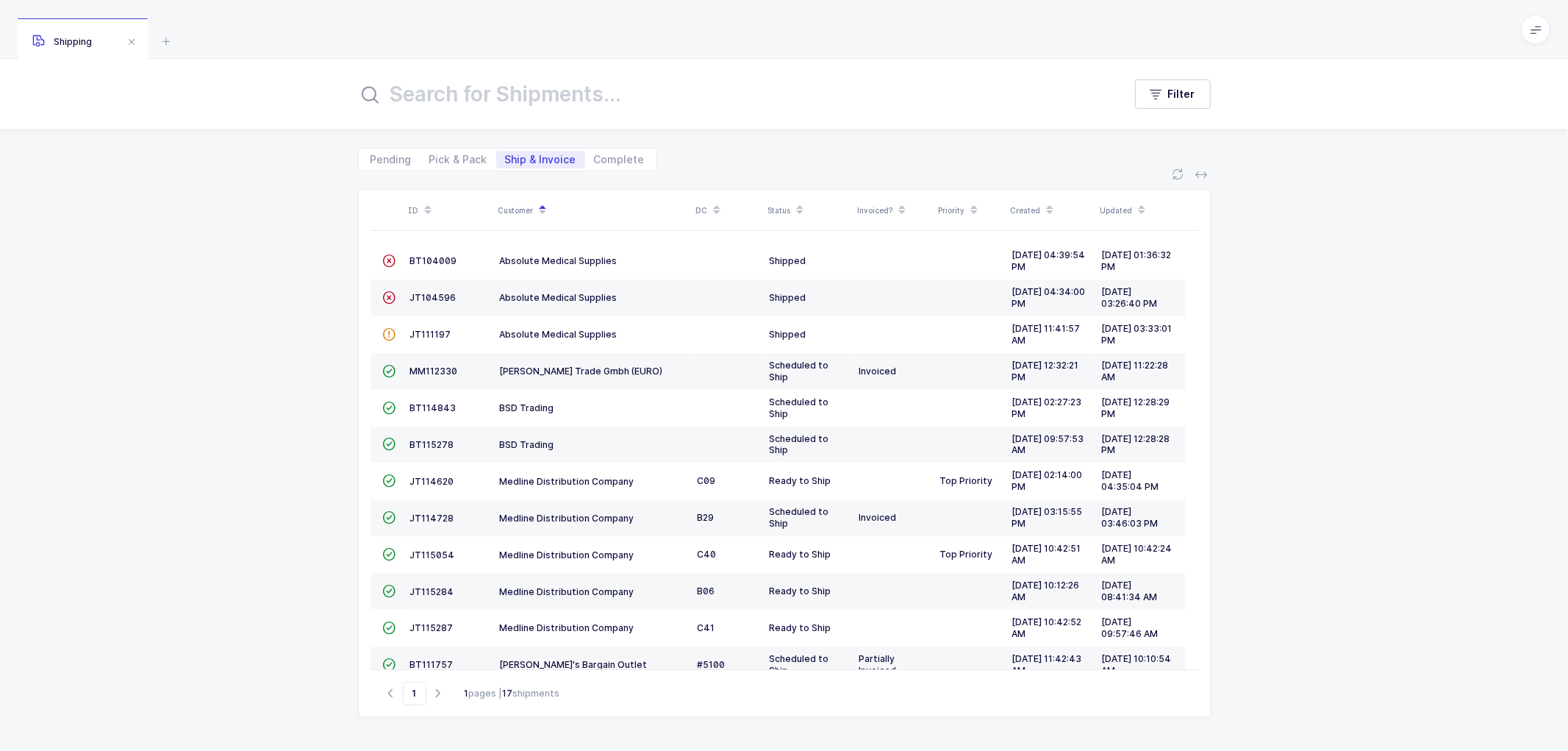
click at [340, 443] on div "ID Customer DC Status Invoiced? Priority Created Updated  BT104009 Absolute Me…" at bounding box center [784, 461] width 1568 height 580
click at [339, 400] on div "ID Customer DC Status Invoiced? Priority Created Updated  BT104009 Absolute Me…" at bounding box center [784, 461] width 1568 height 580
click at [339, 437] on div "ID Customer DC Status Invoiced? Priority Created Updated  BT104009 Absolute Me…" at bounding box center [784, 461] width 1568 height 580
click at [328, 405] on div "ID Customer DC Status Invoiced? Priority Created Updated  BT104009 Absolute Me…" at bounding box center [784, 461] width 1568 height 580
click at [346, 398] on div "ID Customer DC Status Invoiced? Priority Created Updated  BT104009 Absolute Me…" at bounding box center [784, 461] width 1568 height 580
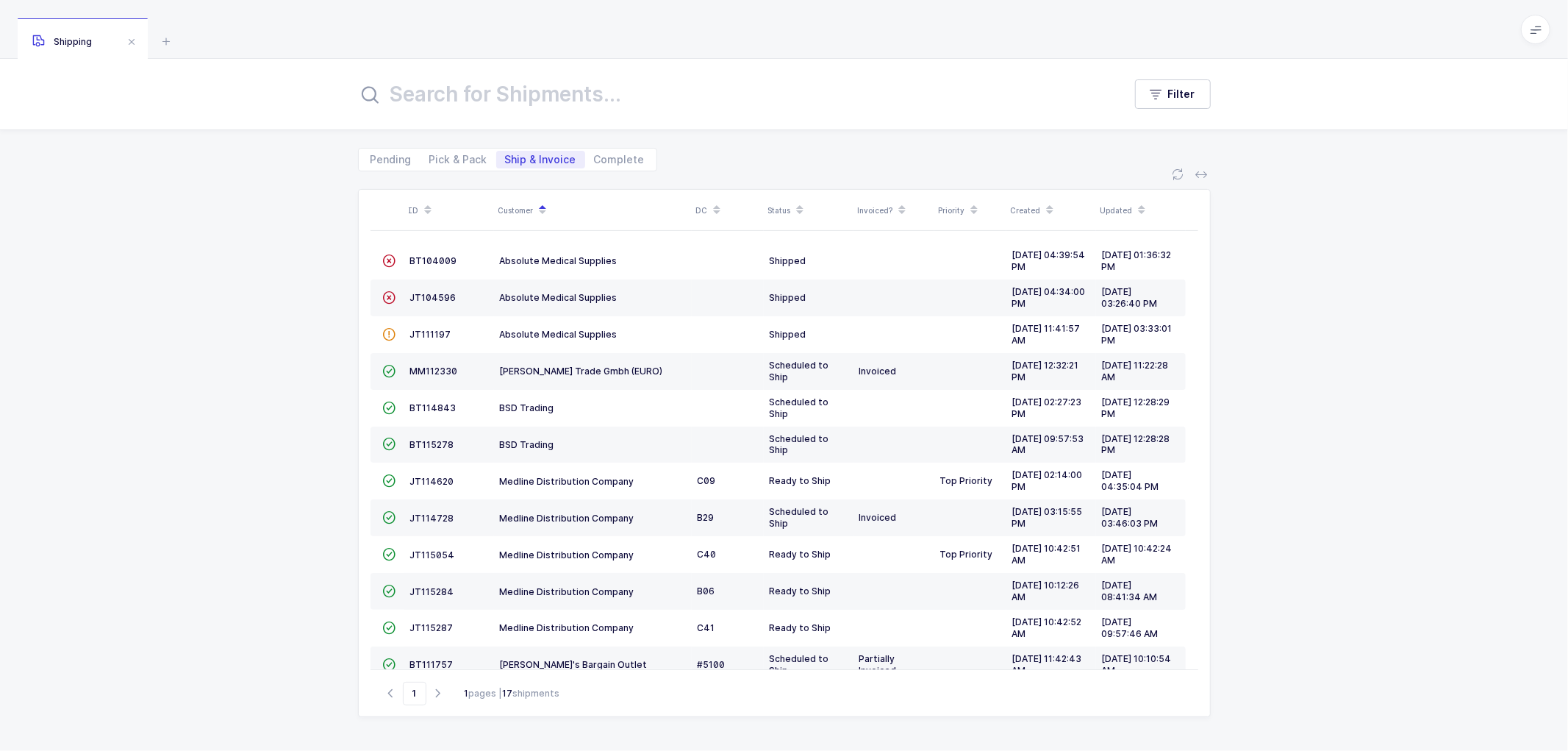
click at [339, 429] on div "ID Customer DC Status Invoiced? Priority Created Updated  BT104009 Absolute Me…" at bounding box center [784, 461] width 1568 height 580
click at [336, 400] on div "ID Customer DC Status Invoiced? Priority Created Updated  BT104009 Absolute Me…" at bounding box center [784, 461] width 1568 height 580
drag, startPoint x: 338, startPoint y: 394, endPoint x: 332, endPoint y: 430, distance: 36.5
click at [337, 399] on div "ID Customer DC Status Invoiced? Priority Created Updated  BT104009 Absolute Me…" at bounding box center [784, 461] width 1568 height 580
click at [335, 437] on div "ID Customer DC Status Invoiced? Priority Created Updated  BT104009 Absolute Me…" at bounding box center [784, 461] width 1568 height 580
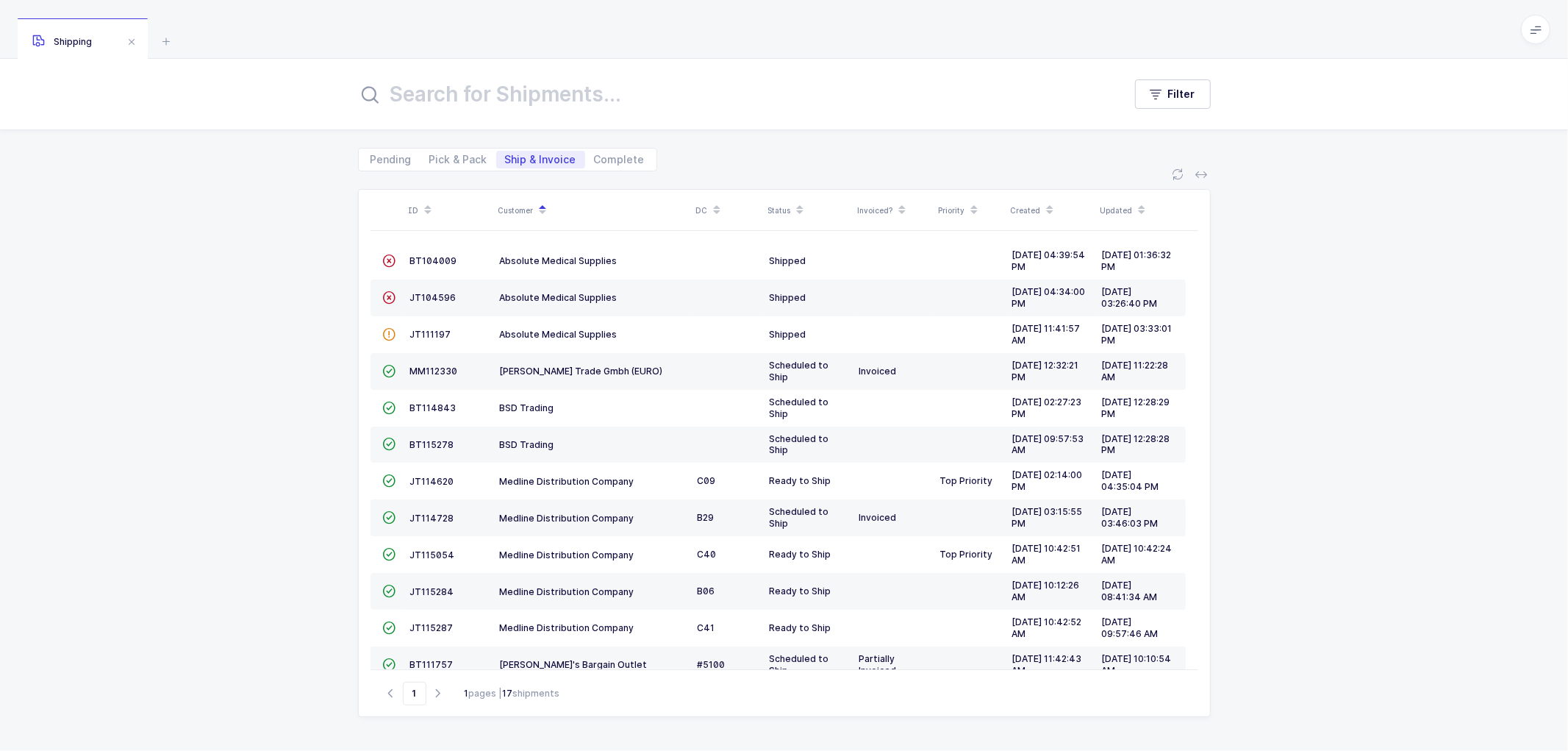
click at [343, 398] on div "ID Customer DC Status Invoiced? Priority Created Updated  BT104009 Absolute Me…" at bounding box center [784, 461] width 1568 height 580
click at [335, 449] on div "ID Customer DC Status Invoiced? Priority Created Updated  BT104009 Absolute Me…" at bounding box center [784, 461] width 1568 height 580
click at [338, 398] on div "ID Customer DC Status Invoiced? Priority Created Updated  BT104009 Absolute Me…" at bounding box center [784, 461] width 1568 height 580
drag, startPoint x: 347, startPoint y: 444, endPoint x: 357, endPoint y: 391, distance: 53.9
click at [348, 443] on div "ID Customer DC Status Invoiced? Priority Created Updated  BT104009 Absolute Me…" at bounding box center [784, 461] width 1568 height 580
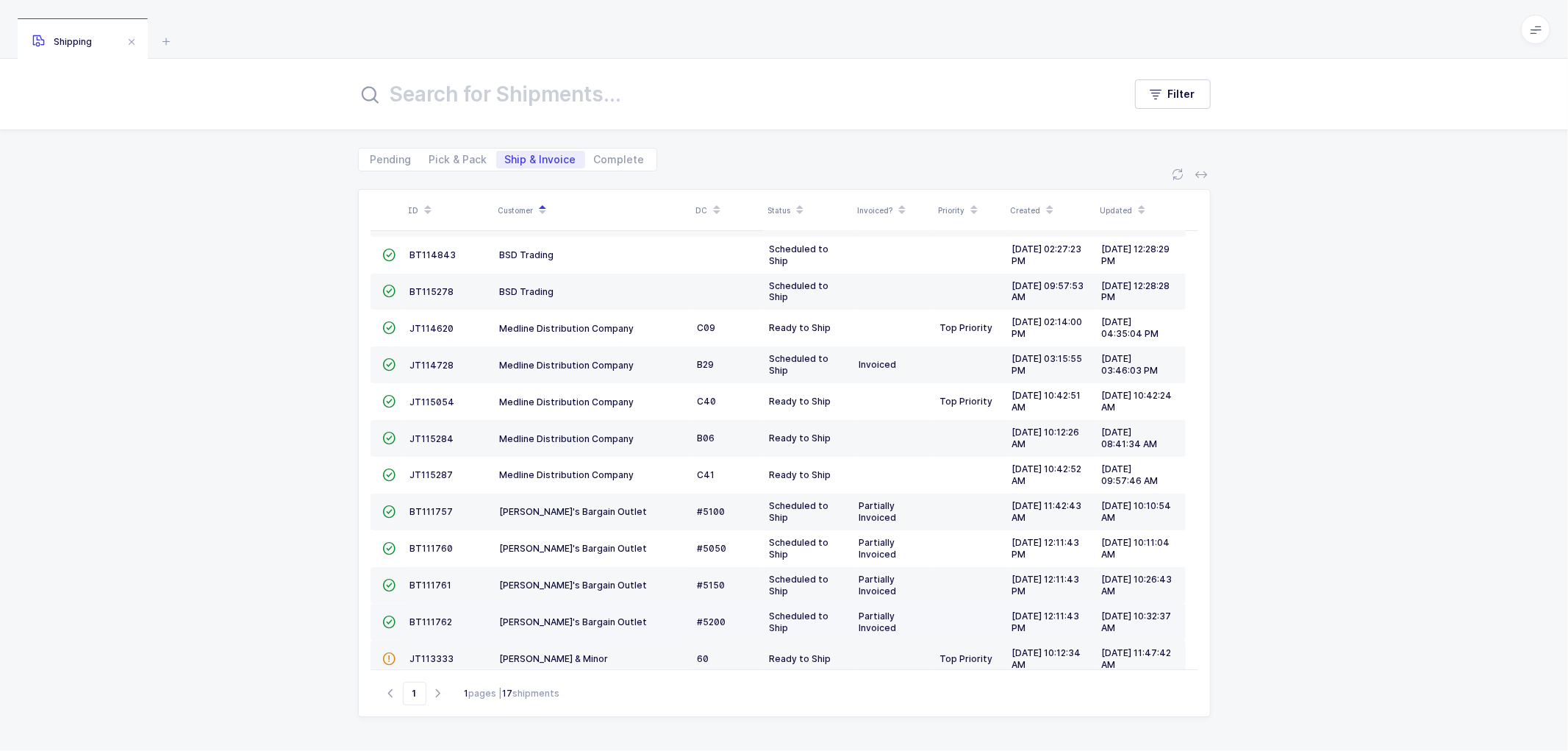
scroll to position [211, 0]
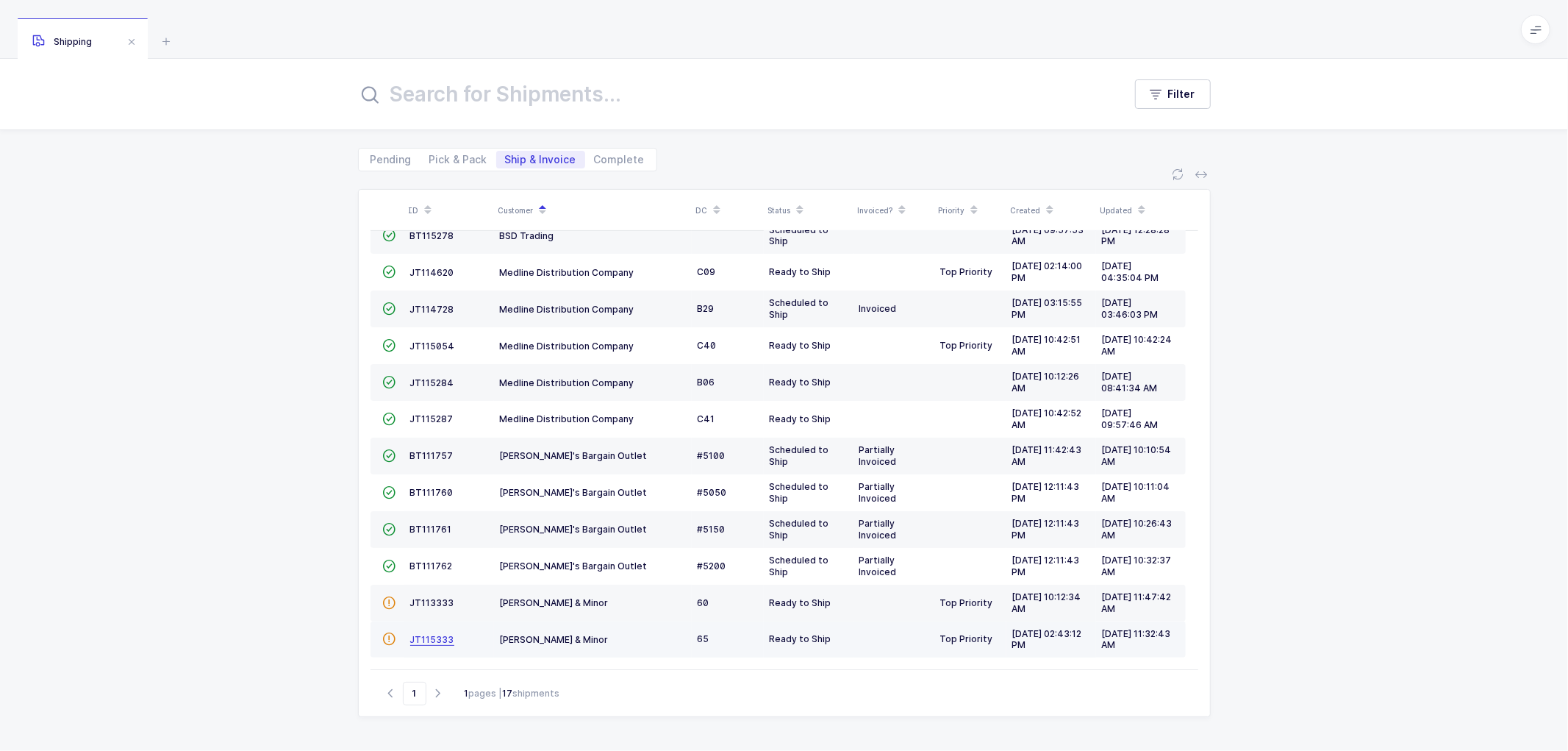
click at [432, 636] on span "JT115333" at bounding box center [432, 640] width 44 height 11
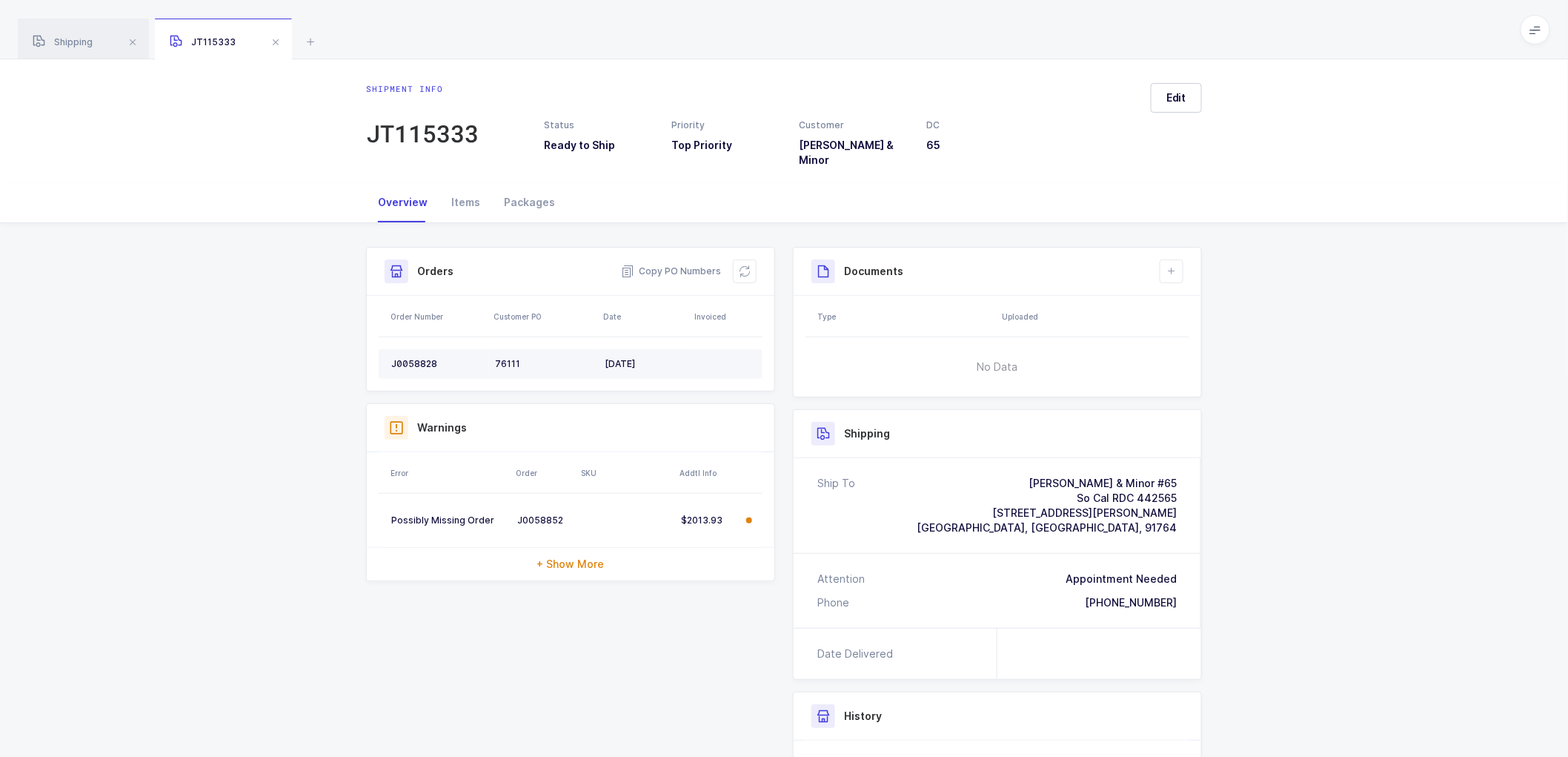
click at [405, 350] on td "J0058828" at bounding box center [433, 364] width 110 height 29
click at [749, 267] on icon at bounding box center [745, 271] width 12 height 12
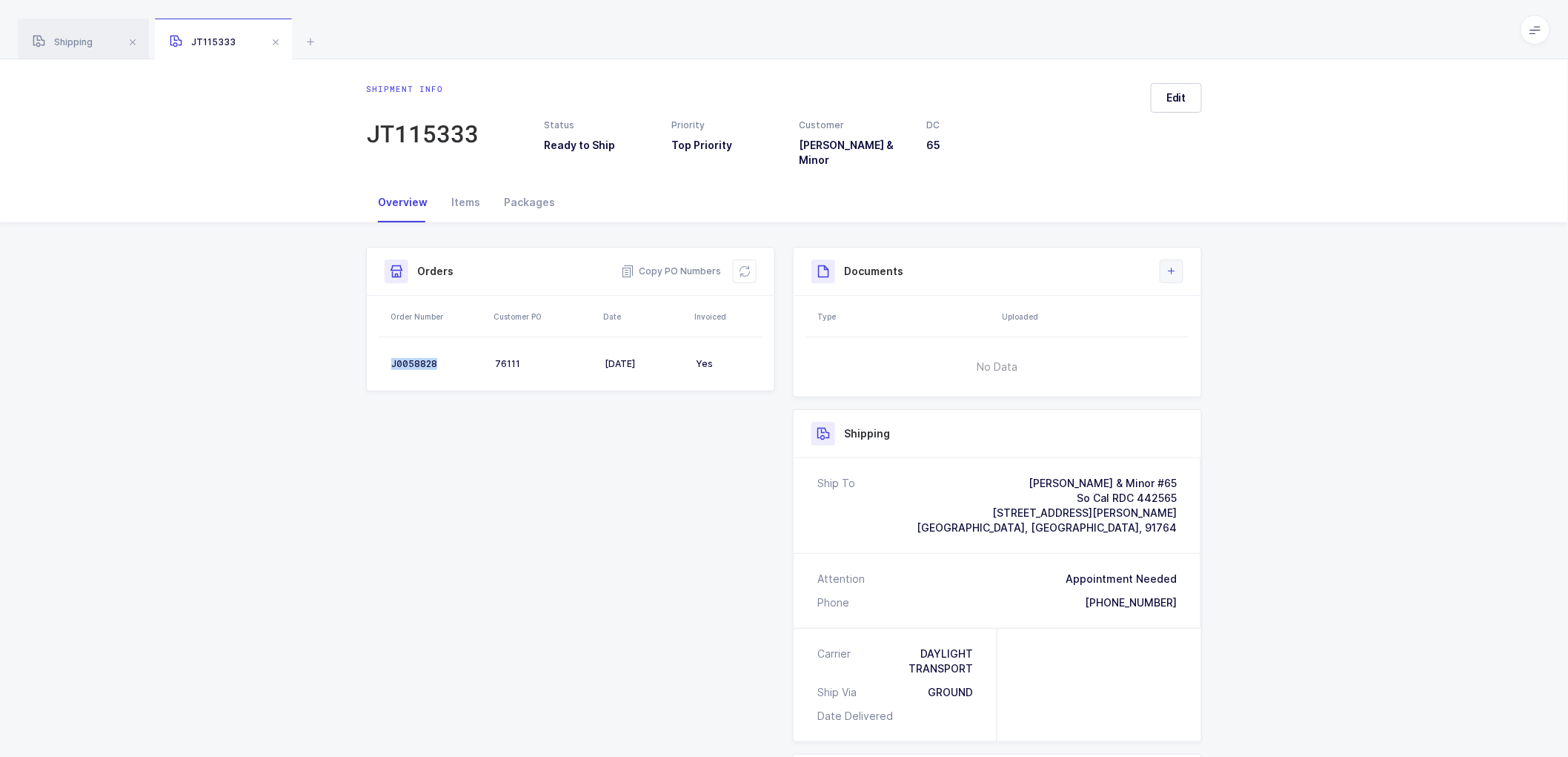
click at [1172, 265] on icon at bounding box center [1171, 271] width 12 height 12
click at [1219, 299] on li "Create Document" at bounding box center [1221, 303] width 110 height 24
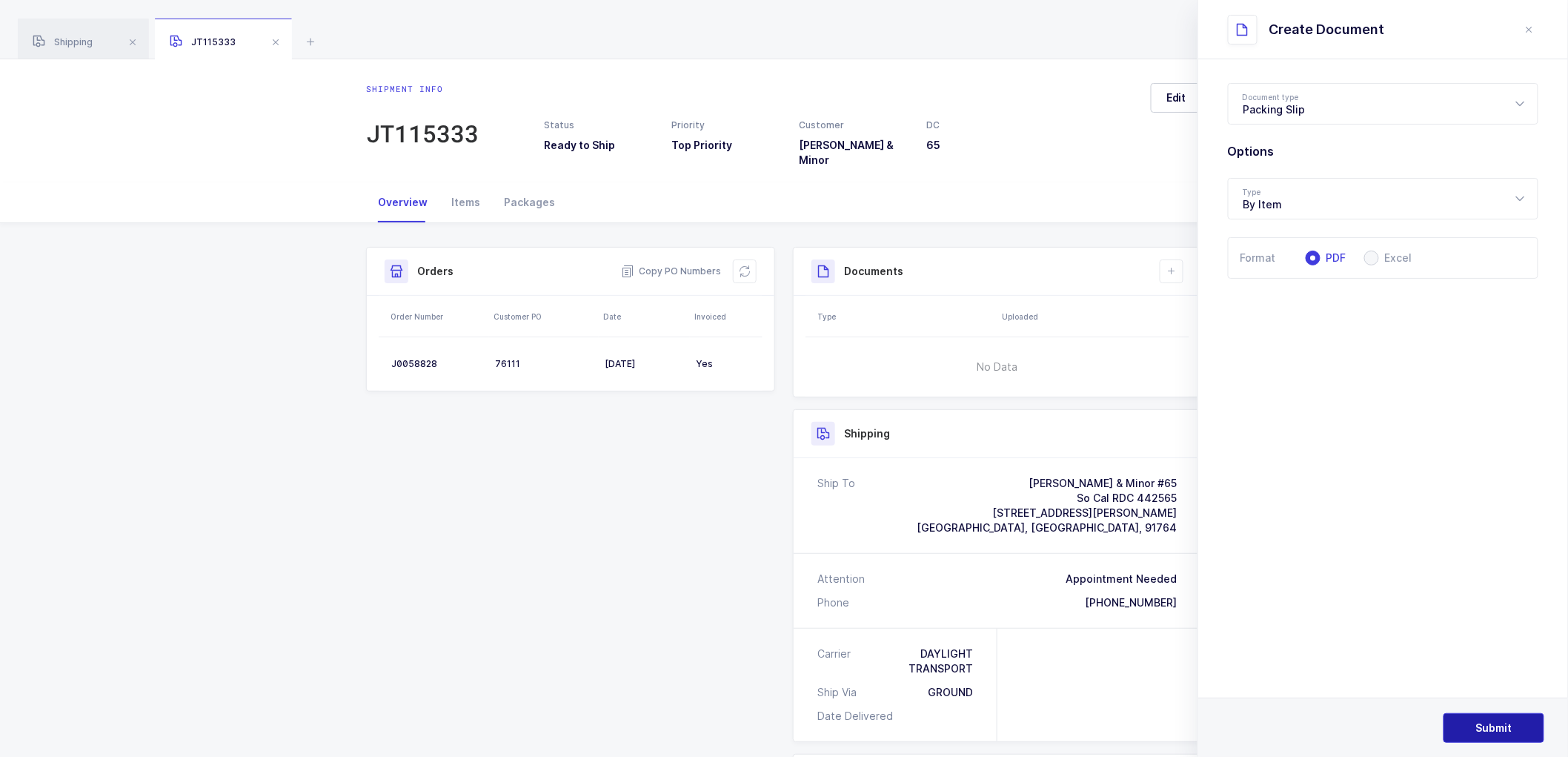
click at [1483, 724] on span "Submit" at bounding box center [1494, 728] width 37 height 15
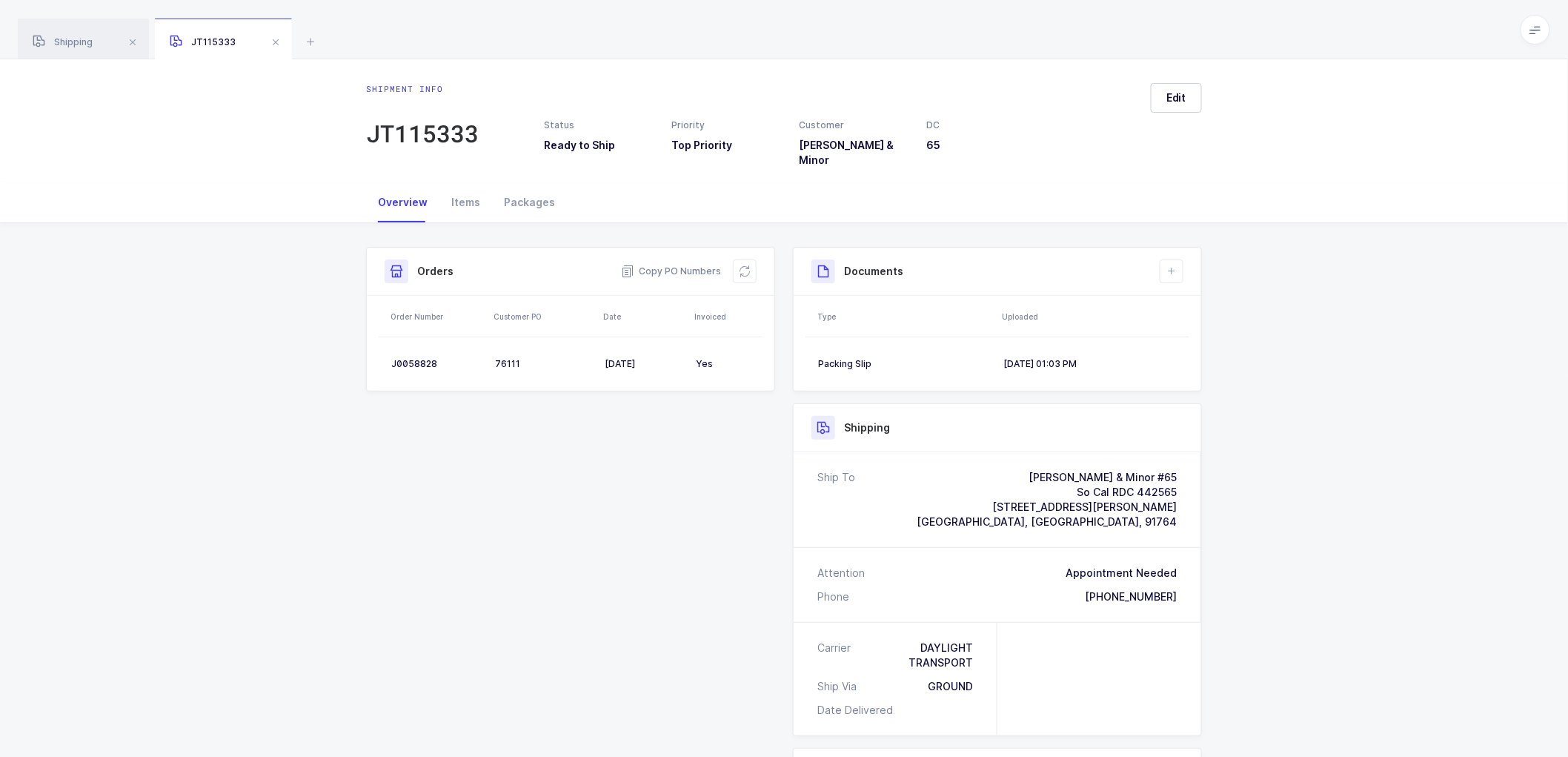
click at [1188, 261] on div "Documents" at bounding box center [997, 272] width 407 height 48
click at [1172, 265] on icon at bounding box center [1171, 271] width 12 height 12
click at [1214, 306] on li "Create Document" at bounding box center [1221, 303] width 110 height 24
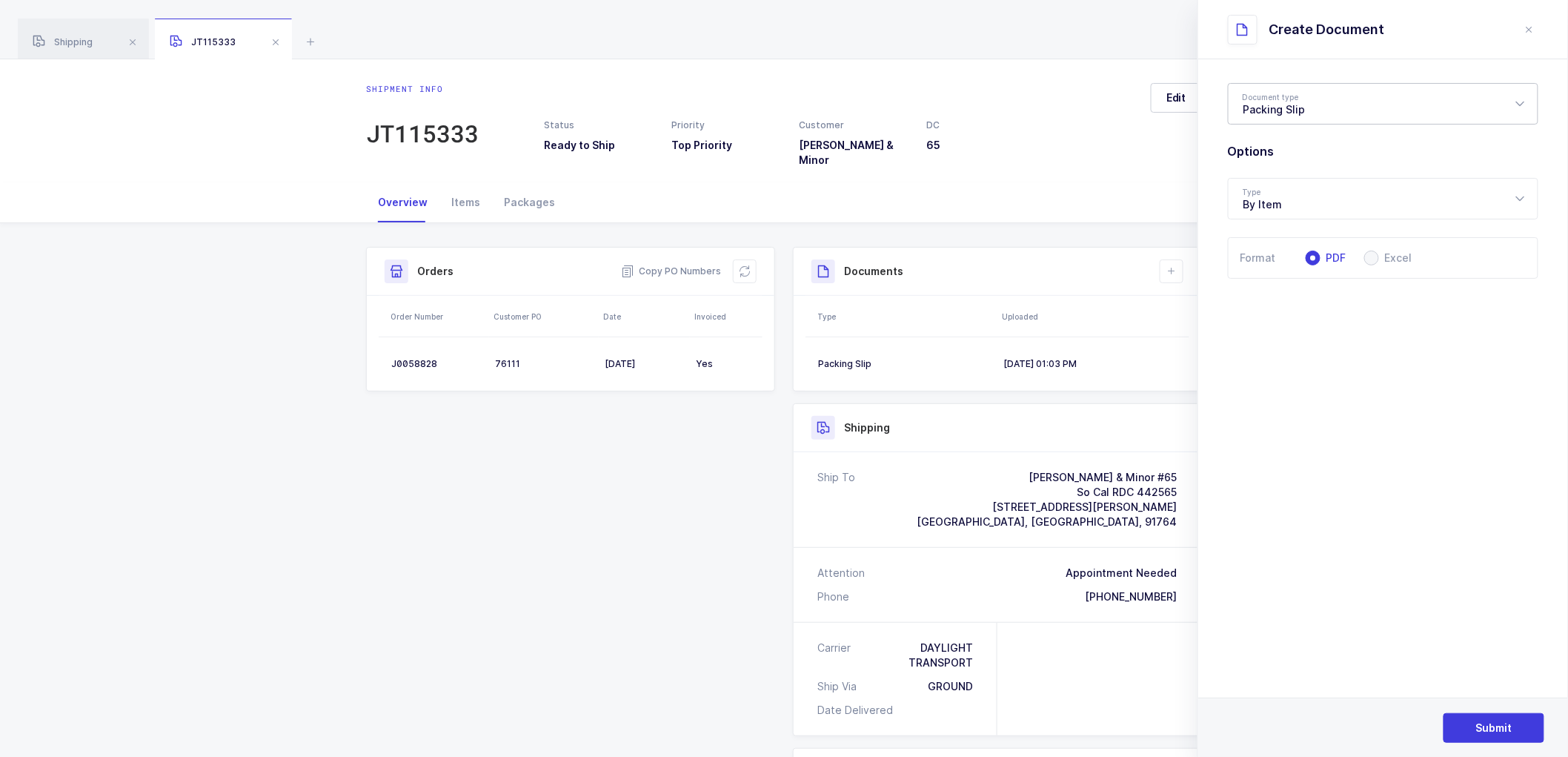
click at [1293, 106] on div "Packing Slip" at bounding box center [1383, 104] width 310 height 41
click at [1285, 173] on span "Package Contents Label" at bounding box center [1306, 177] width 125 height 13
type input "Package Contents Label"
drag, startPoint x: 1483, startPoint y: 724, endPoint x: 1215, endPoint y: 575, distance: 306.6
click at [1483, 723] on span "Submit" at bounding box center [1494, 728] width 37 height 15
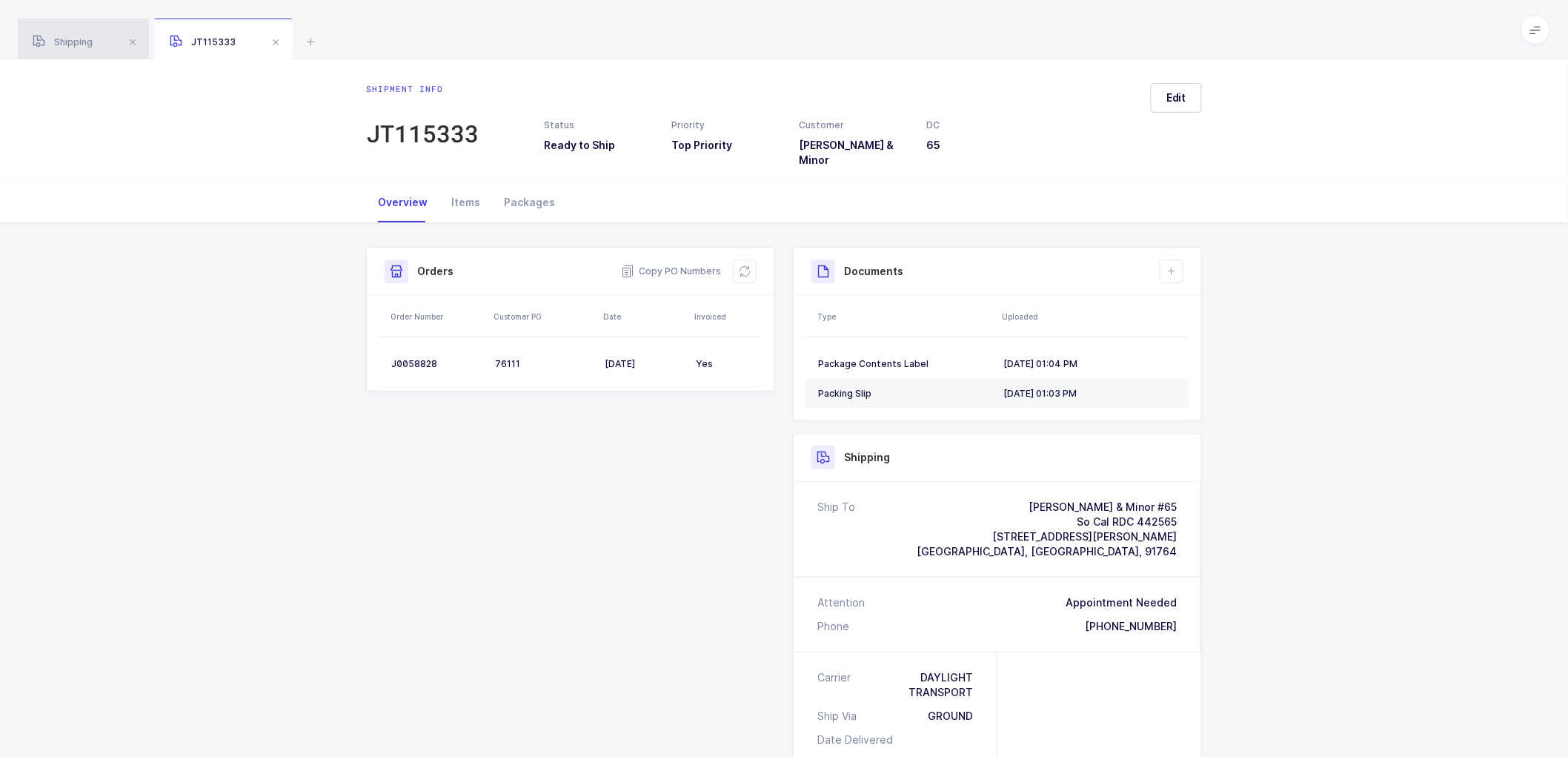
click at [56, 41] on span "Shipping" at bounding box center [63, 42] width 60 height 11
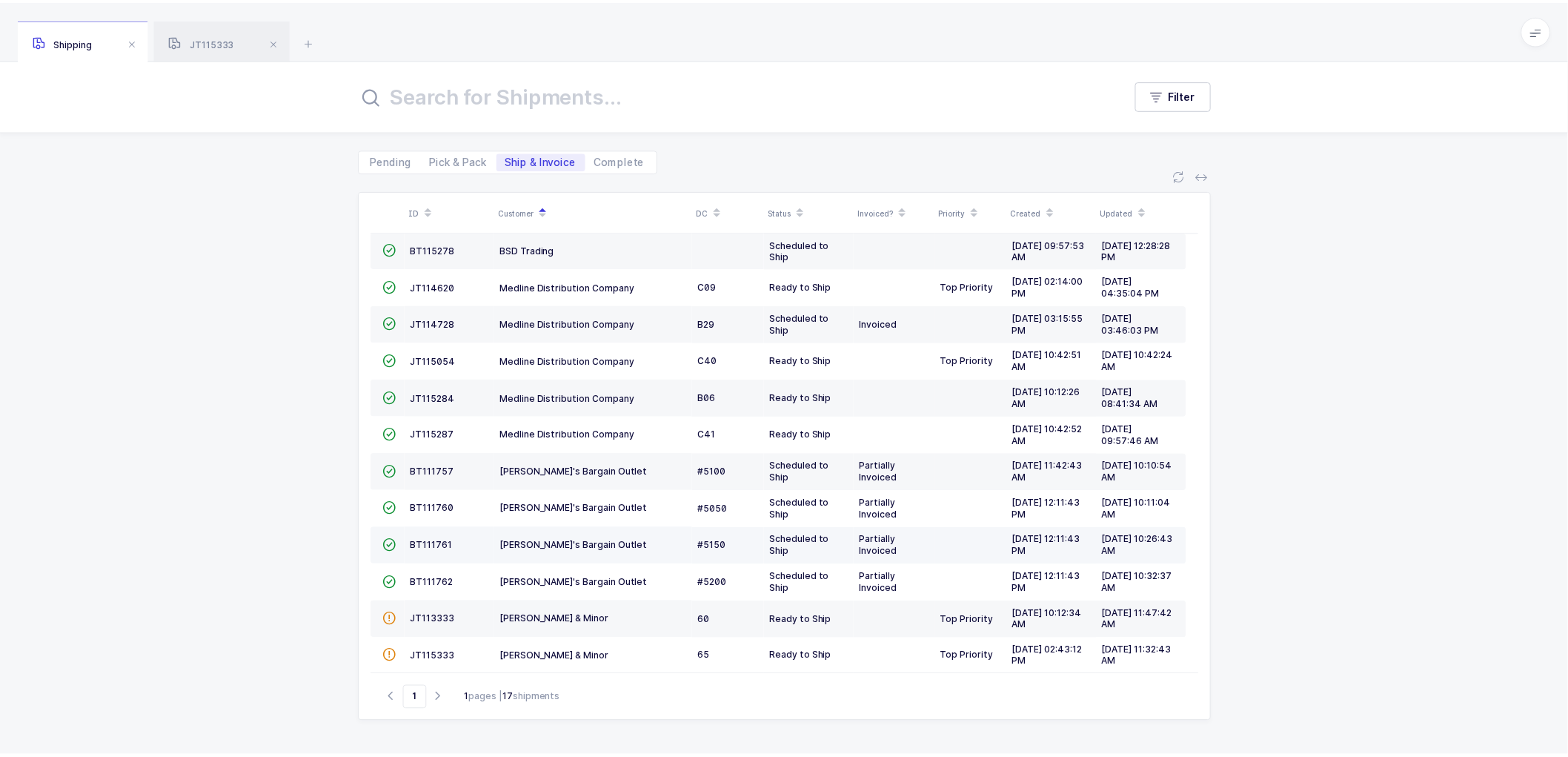
scroll to position [213, 0]
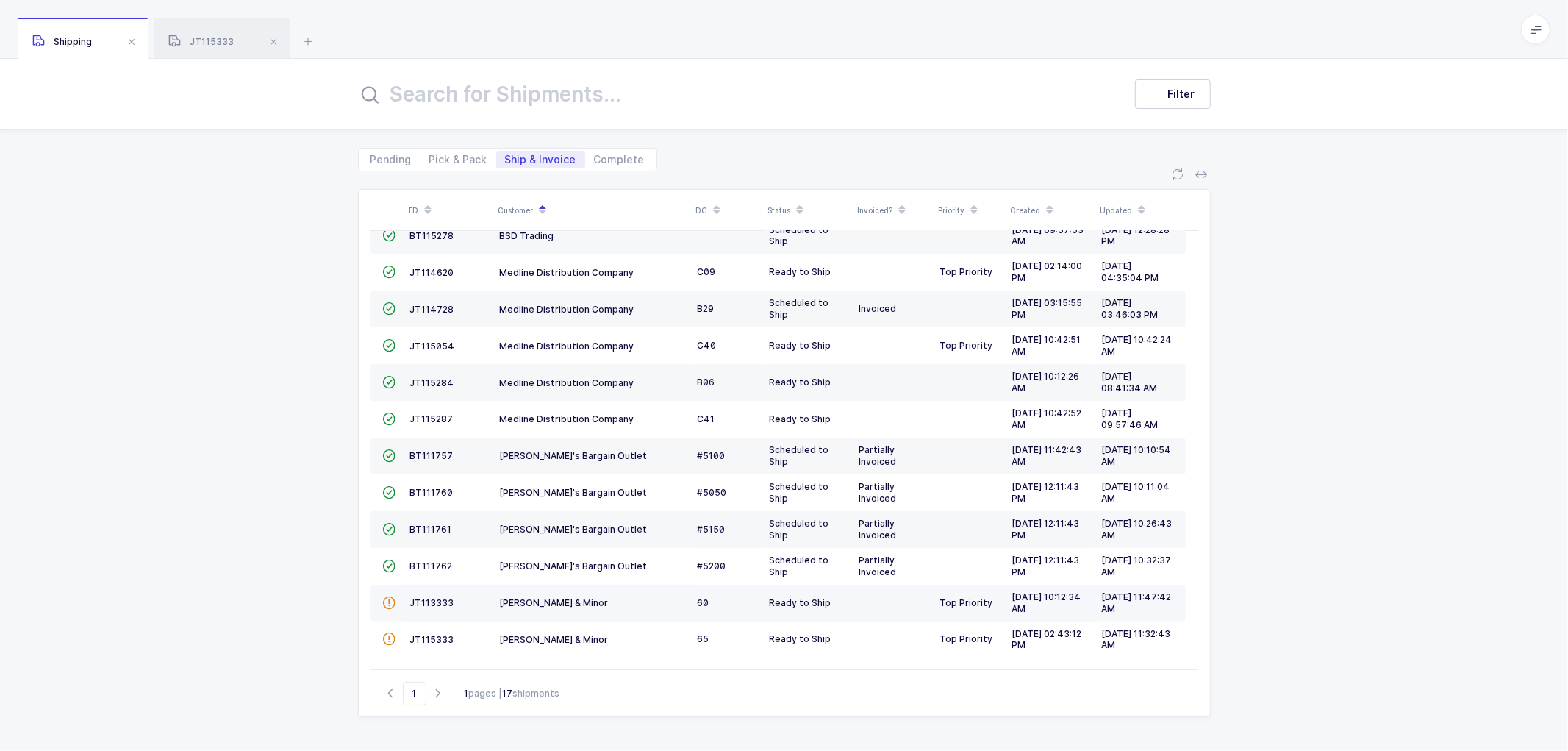
click at [427, 596] on td "JT113333" at bounding box center [449, 603] width 90 height 37
click at [434, 601] on span "JT113333" at bounding box center [432, 603] width 44 height 11
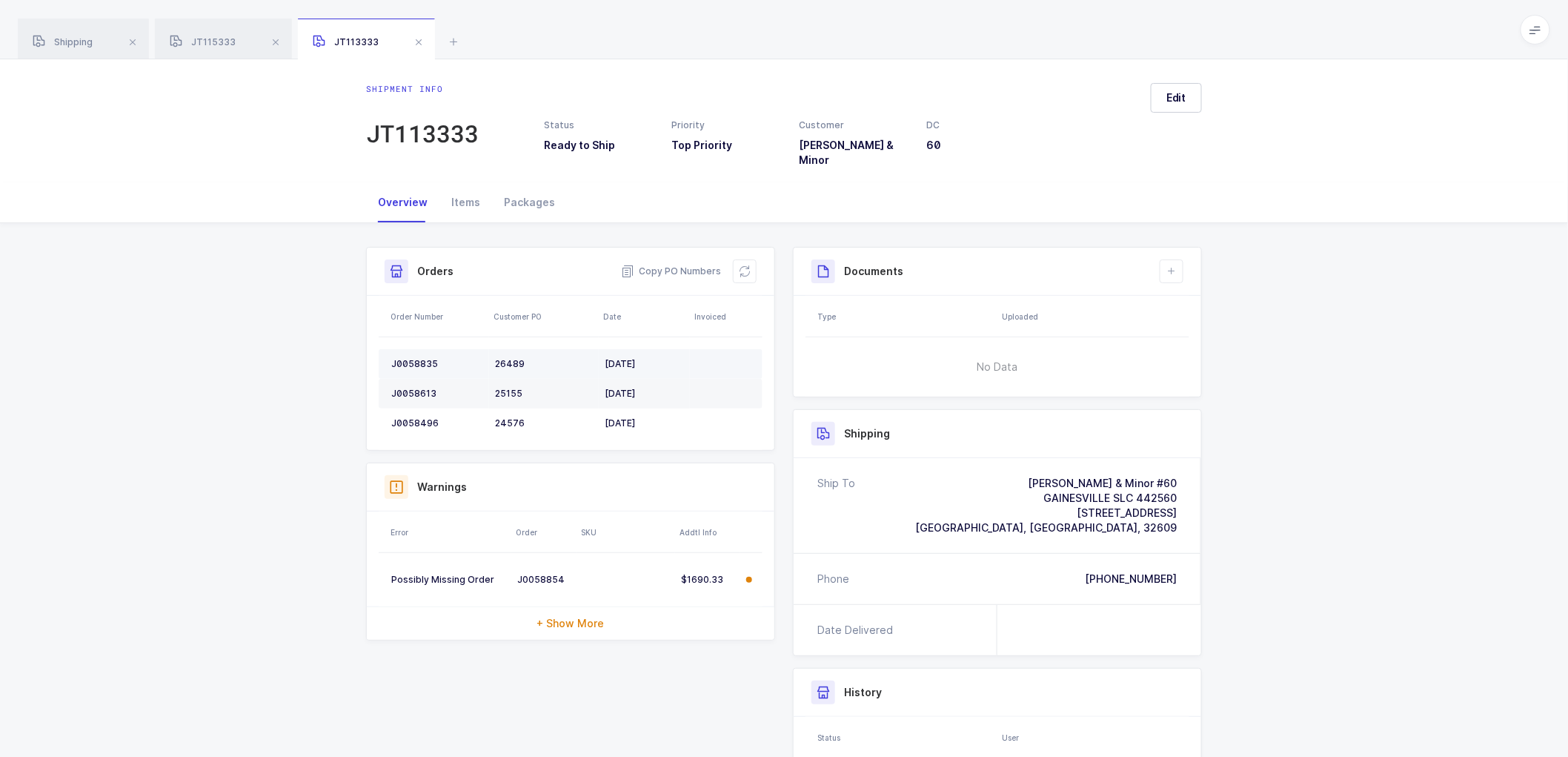
click at [418, 358] on div "J0058835" at bounding box center [437, 364] width 92 height 12
click at [415, 379] on td "J0058613" at bounding box center [433, 393] width 110 height 29
click at [416, 418] on div "J0058496" at bounding box center [437, 423] width 92 height 12
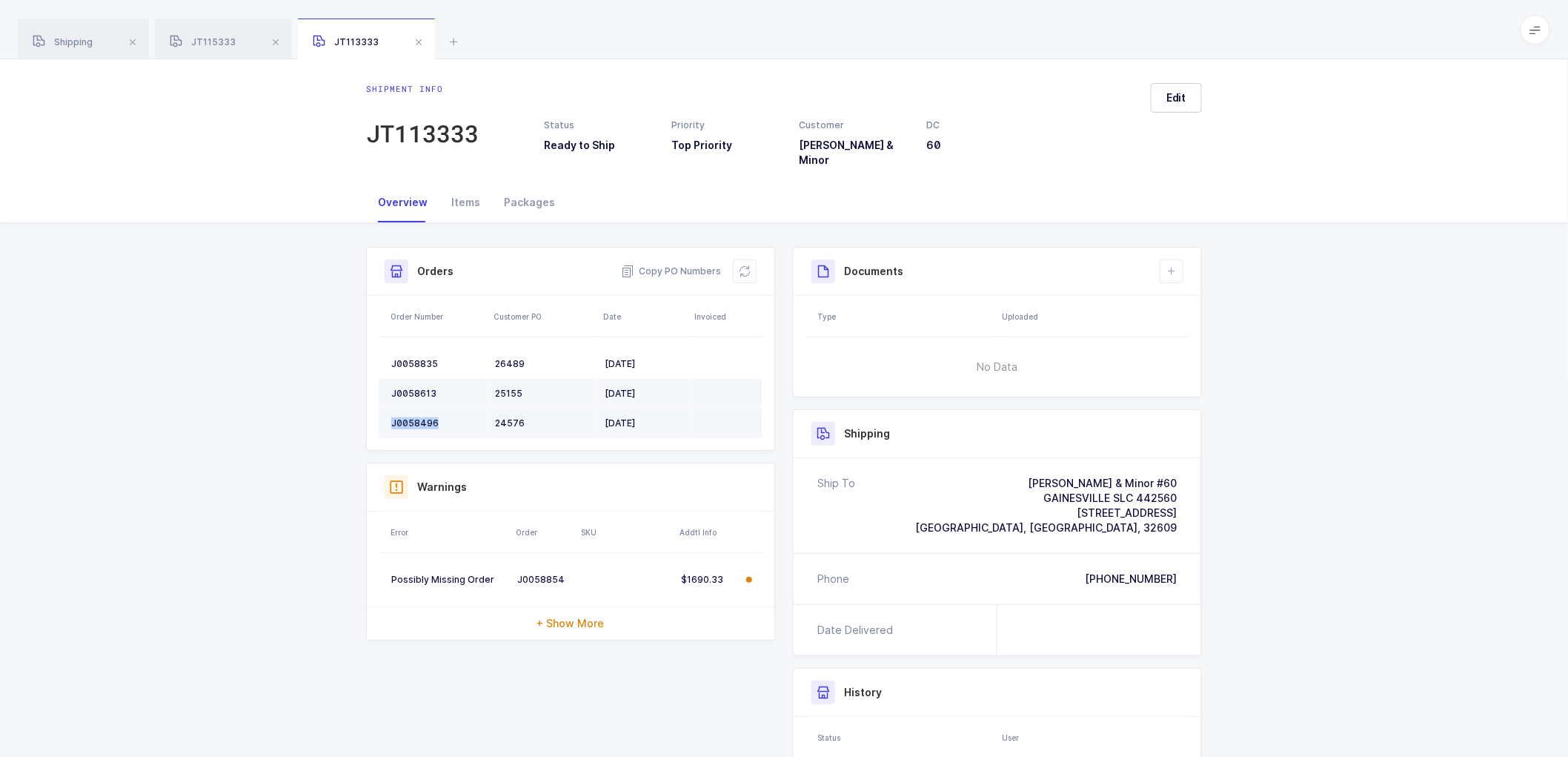
click at [416, 418] on div "J0058496" at bounding box center [437, 423] width 92 height 12
drag, startPoint x: 746, startPoint y: 261, endPoint x: 1067, endPoint y: 262, distance: 321.0
click at [749, 265] on icon at bounding box center [745, 271] width 12 height 12
click at [1184, 263] on div "Documents Create Document Upload Document" at bounding box center [997, 272] width 407 height 48
click at [1167, 265] on icon at bounding box center [1171, 271] width 12 height 12
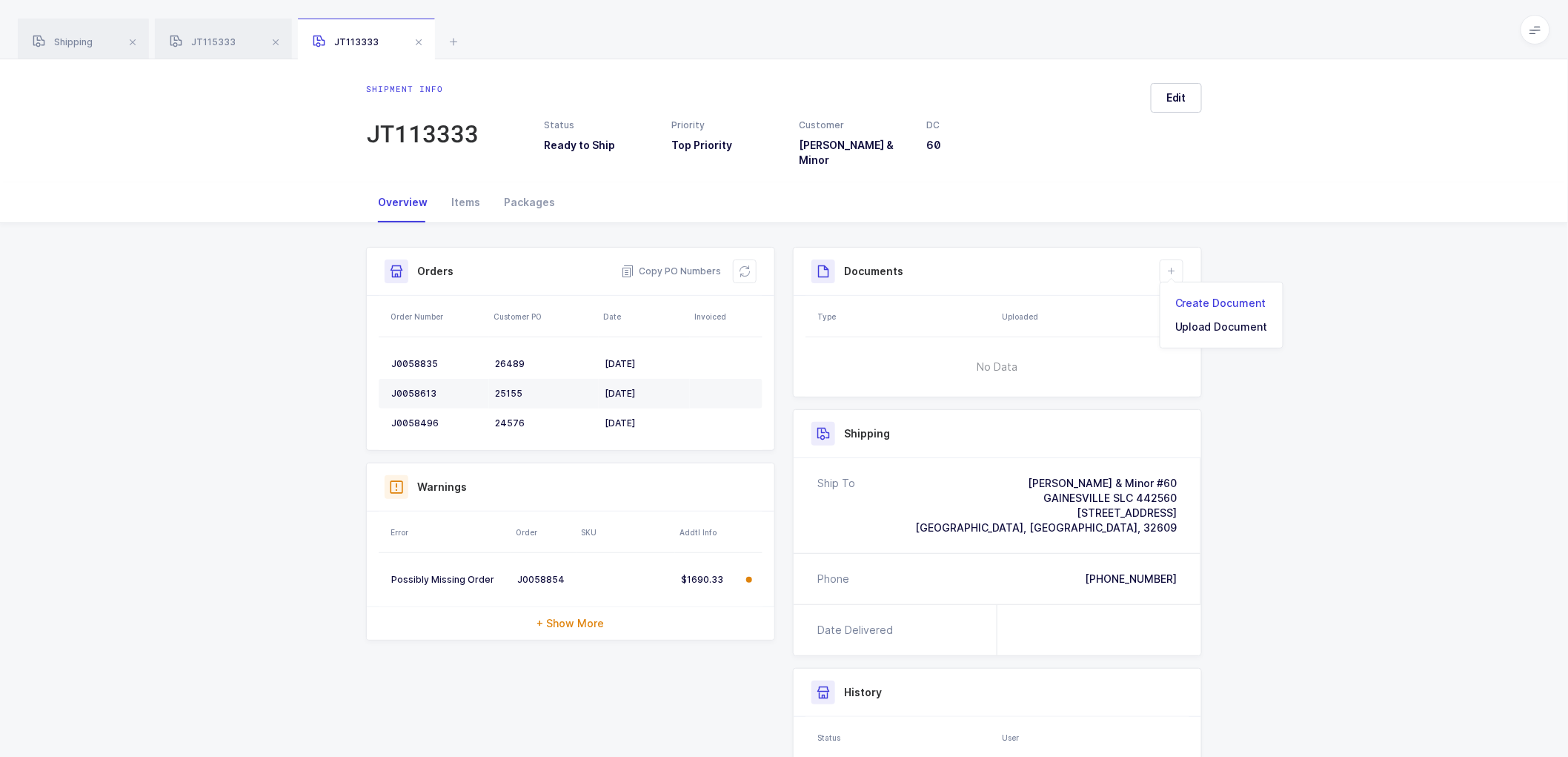
drag, startPoint x: 1184, startPoint y: 296, endPoint x: 1239, endPoint y: 276, distance: 58.5
click at [1185, 296] on li "Create Document" at bounding box center [1221, 303] width 110 height 24
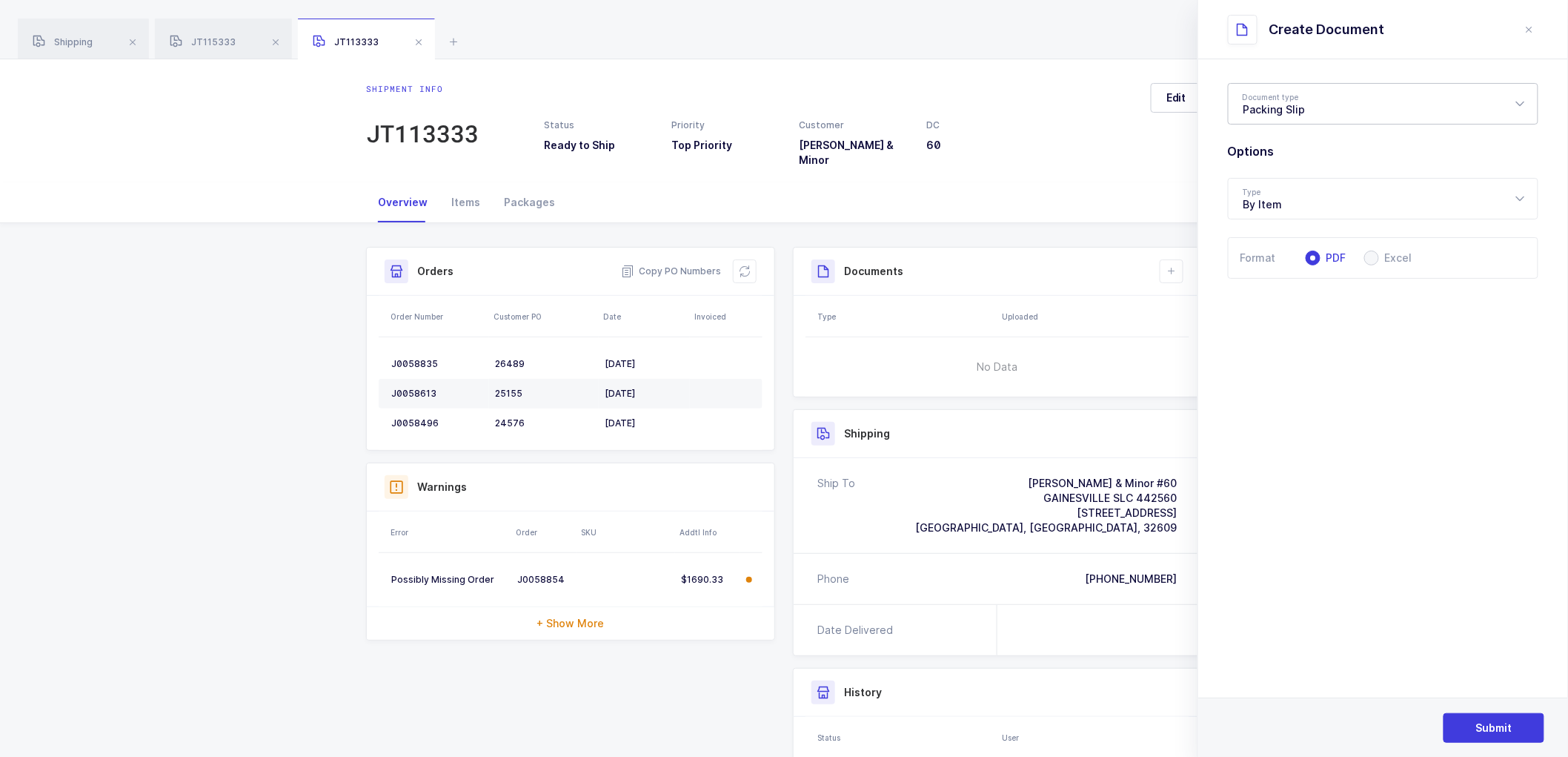
click at [1323, 106] on div "Packing Slip" at bounding box center [1383, 104] width 310 height 41
click at [1289, 180] on span "Package Contents Label" at bounding box center [1306, 177] width 125 height 13
type input "Package Contents Label"
click at [1509, 724] on span "Submit" at bounding box center [1494, 728] width 37 height 15
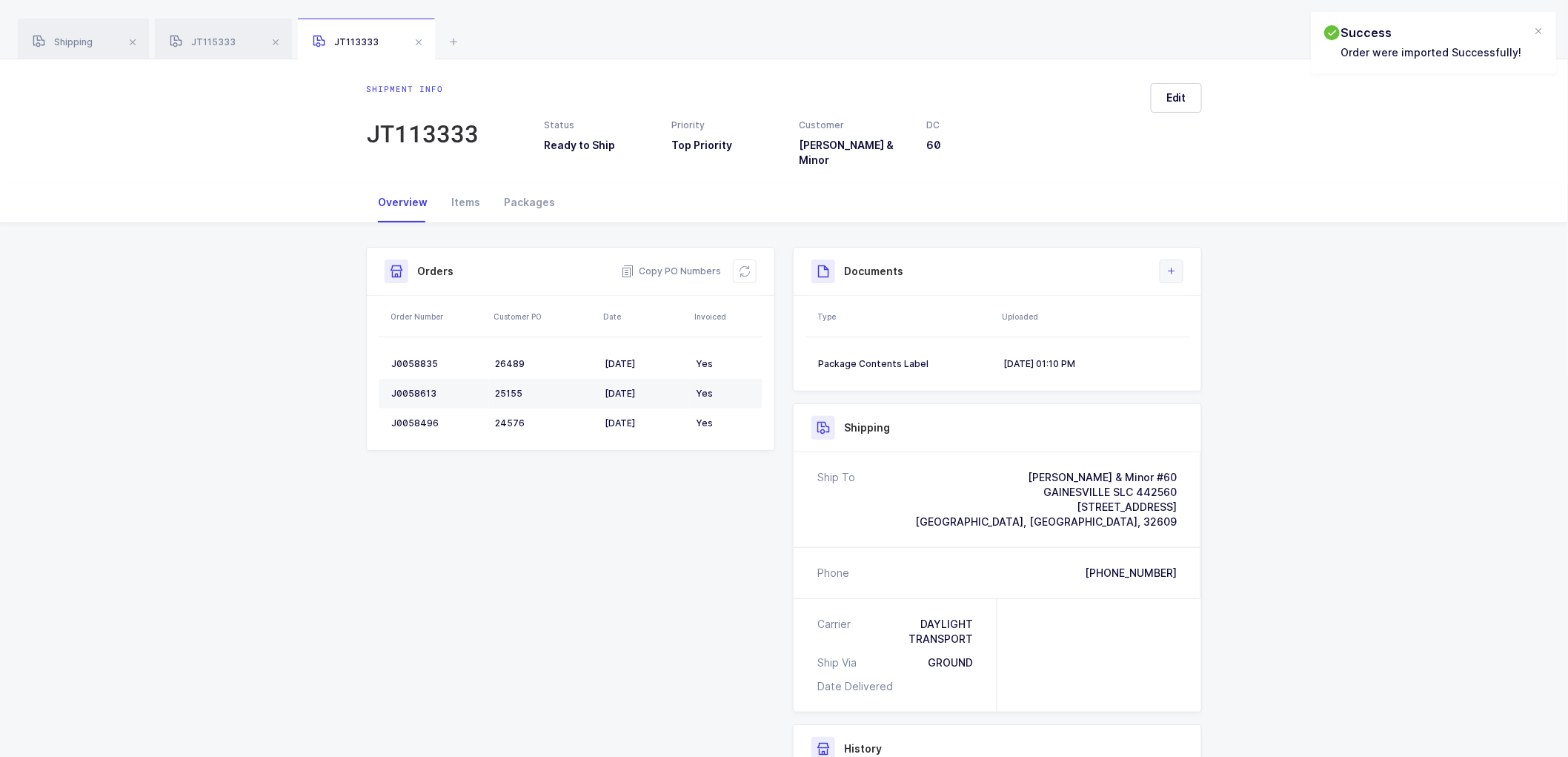
click at [1179, 261] on button at bounding box center [1172, 272] width 24 height 24
drag, startPoint x: 1191, startPoint y: 304, endPoint x: 1356, endPoint y: 219, distance: 185.6
click at [1193, 303] on li "Create Document" at bounding box center [1221, 303] width 110 height 24
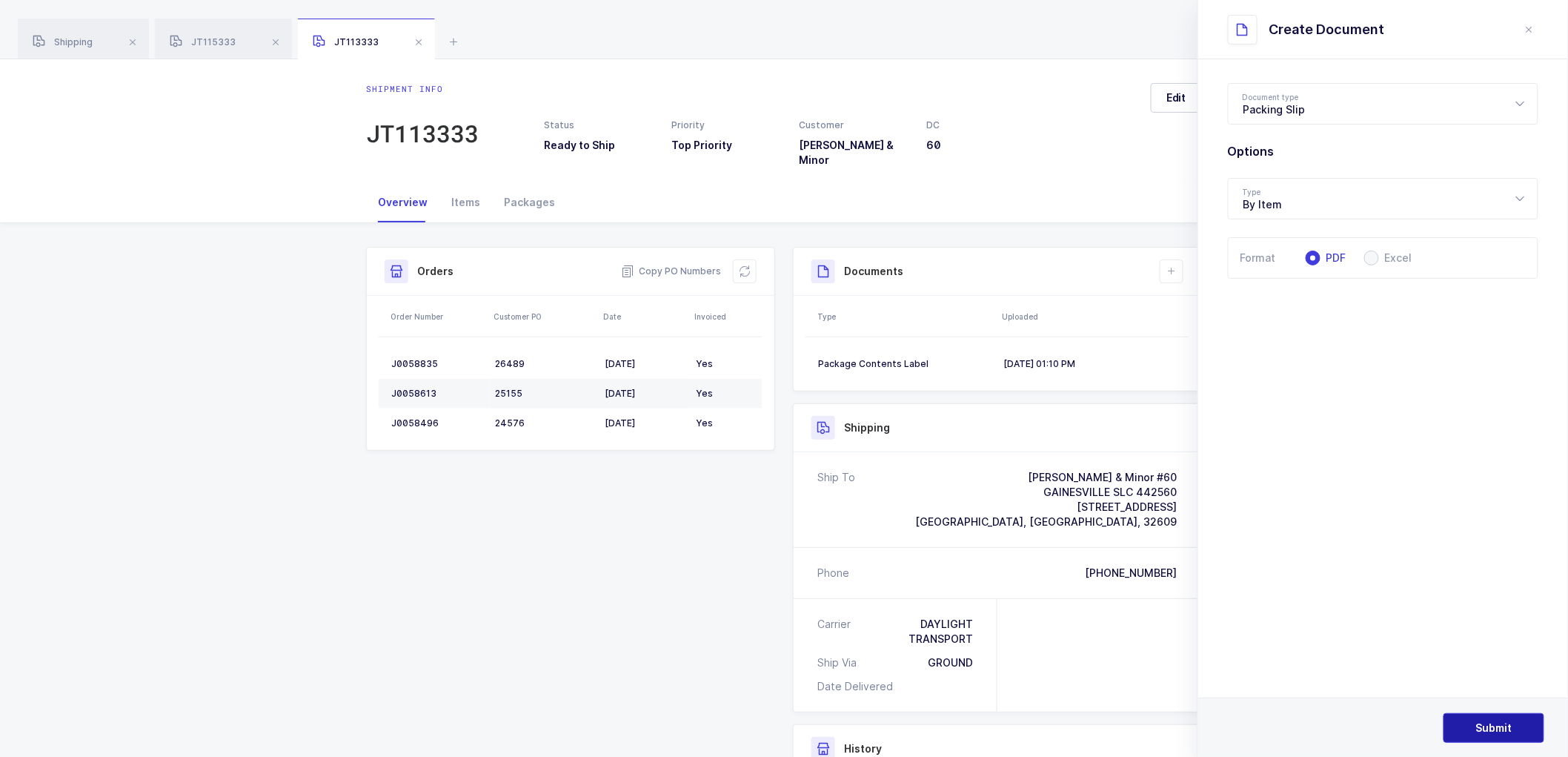
click at [1472, 721] on button "Submit" at bounding box center [1493, 728] width 101 height 29
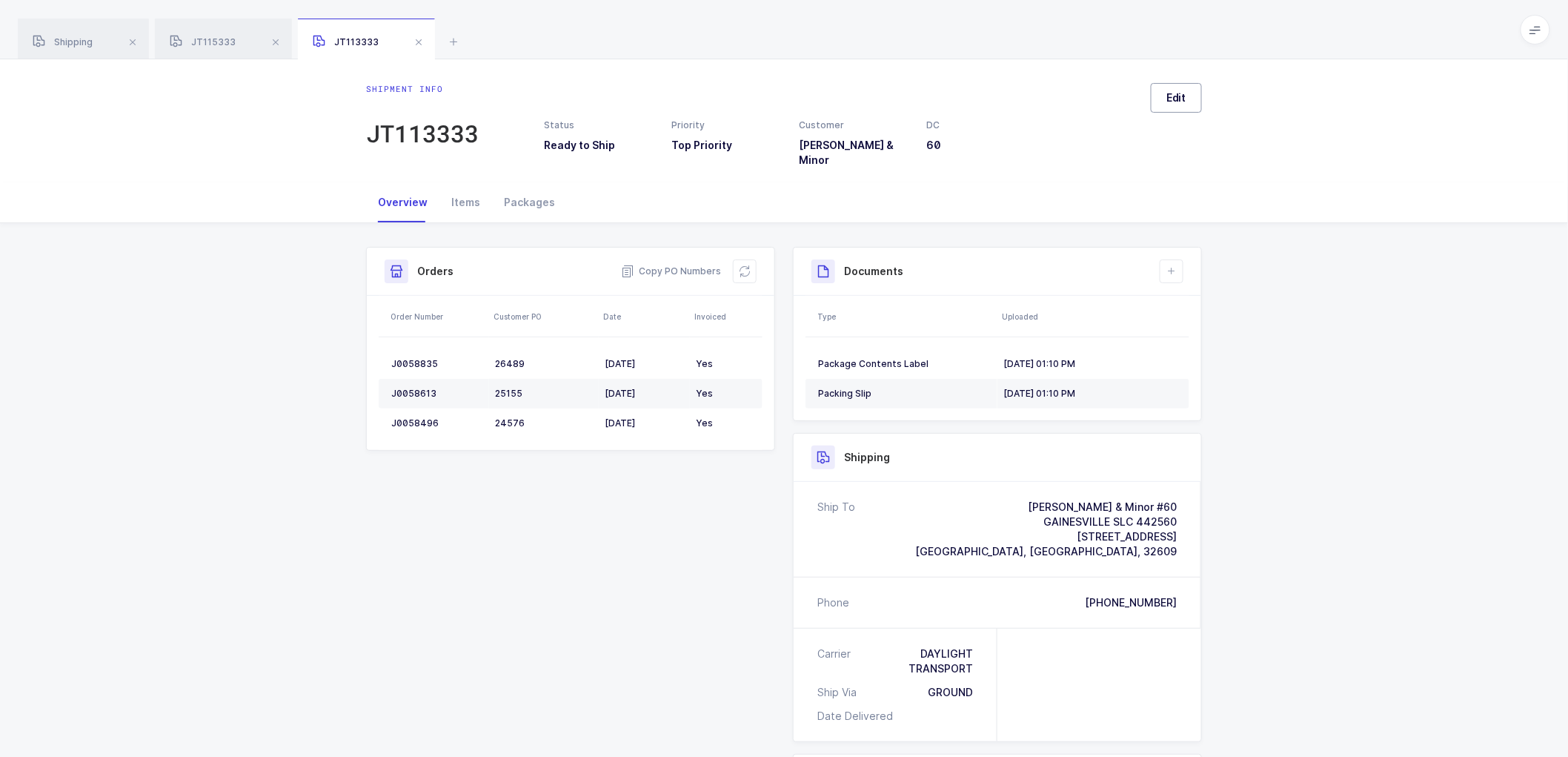
click at [1197, 108] on button "Edit" at bounding box center [1177, 98] width 51 height 29
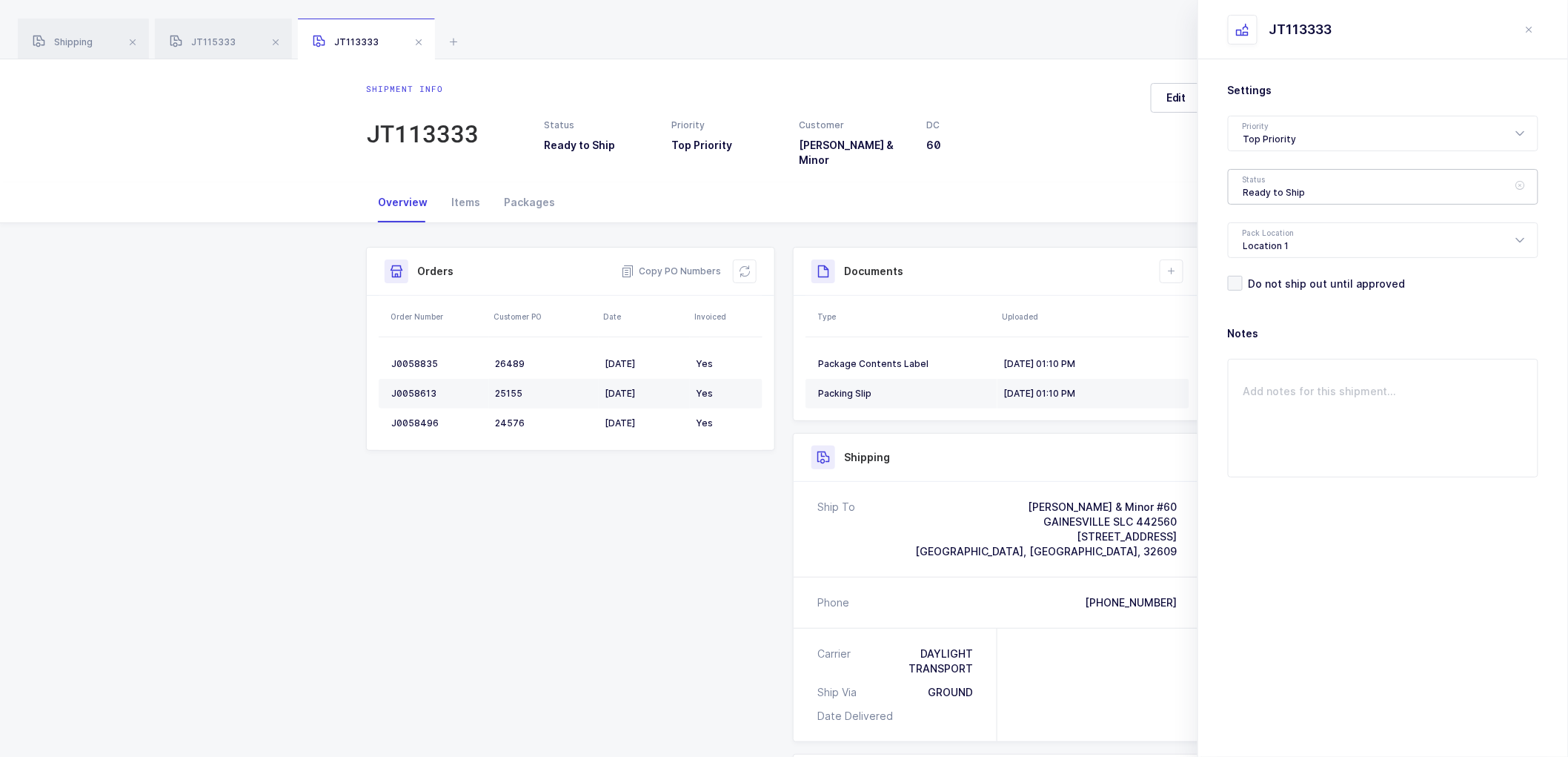
click at [1277, 172] on div "Ready to Ship" at bounding box center [1383, 187] width 310 height 36
click at [1266, 269] on li "Scheduled to Ship" at bounding box center [1389, 277] width 310 height 24
type input "Scheduled to Ship"
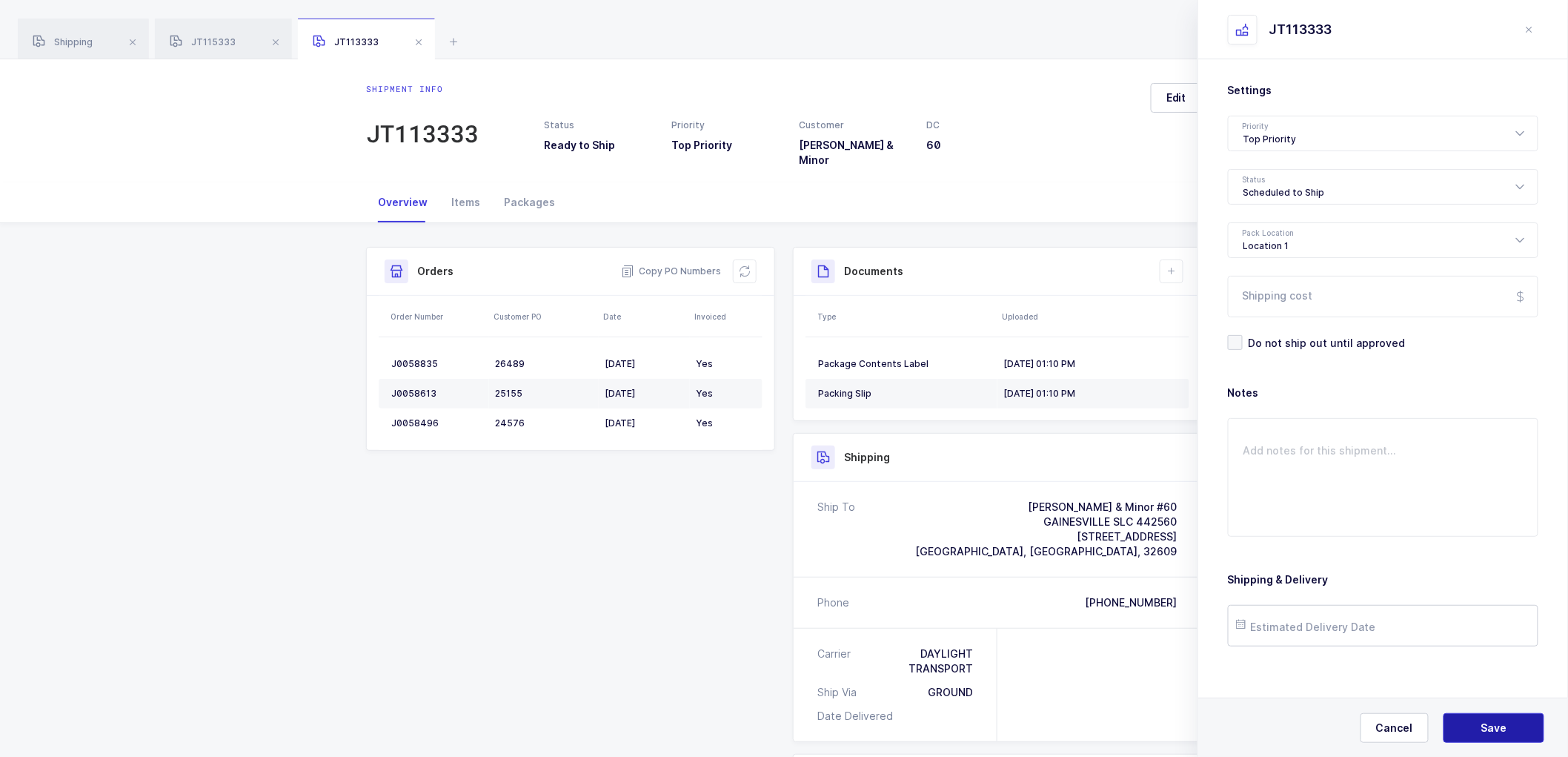
drag, startPoint x: 1470, startPoint y: 724, endPoint x: 1367, endPoint y: 631, distance: 138.8
click at [1466, 720] on button "Save" at bounding box center [1493, 728] width 101 height 29
drag, startPoint x: 234, startPoint y: 42, endPoint x: 440, endPoint y: 75, distance: 208.6
click at [242, 42] on div "JT115333" at bounding box center [223, 39] width 137 height 41
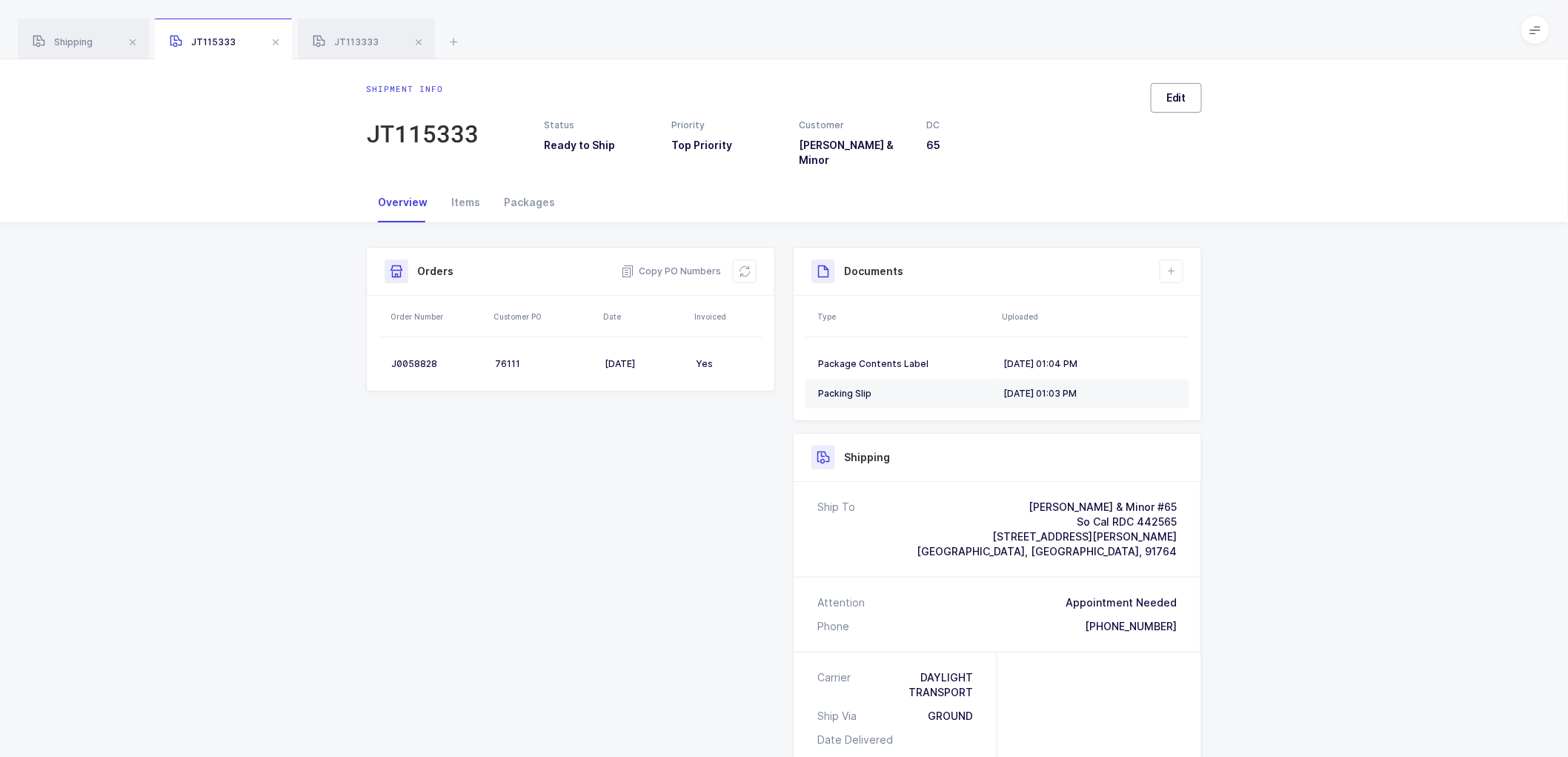
click at [1169, 92] on span "Edit" at bounding box center [1176, 98] width 20 height 15
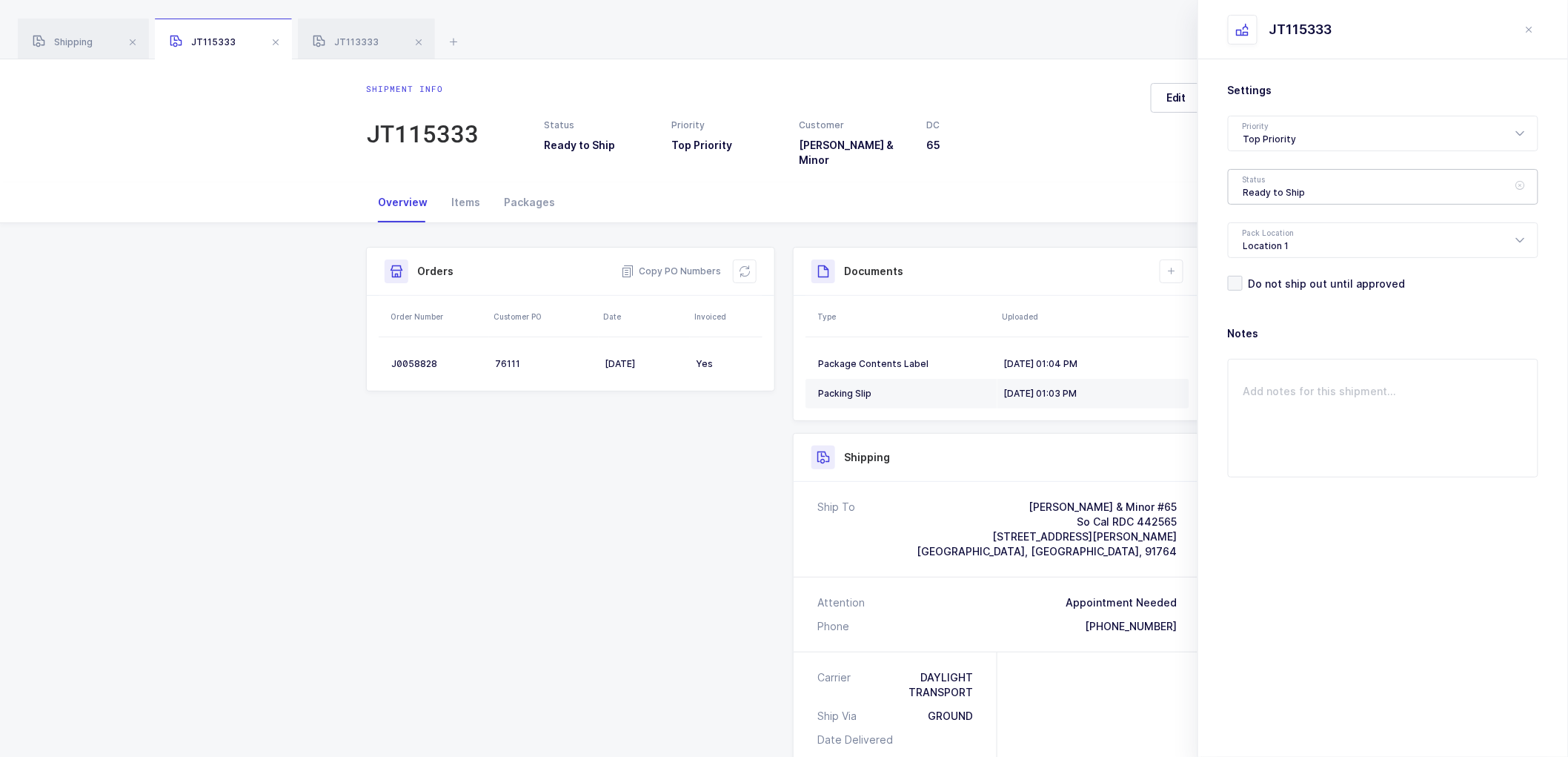
click at [1273, 195] on div "Ready to Ship" at bounding box center [1383, 187] width 310 height 36
click at [1294, 276] on li "Scheduled to Ship" at bounding box center [1389, 284] width 310 height 24
type input "Scheduled to Ship"
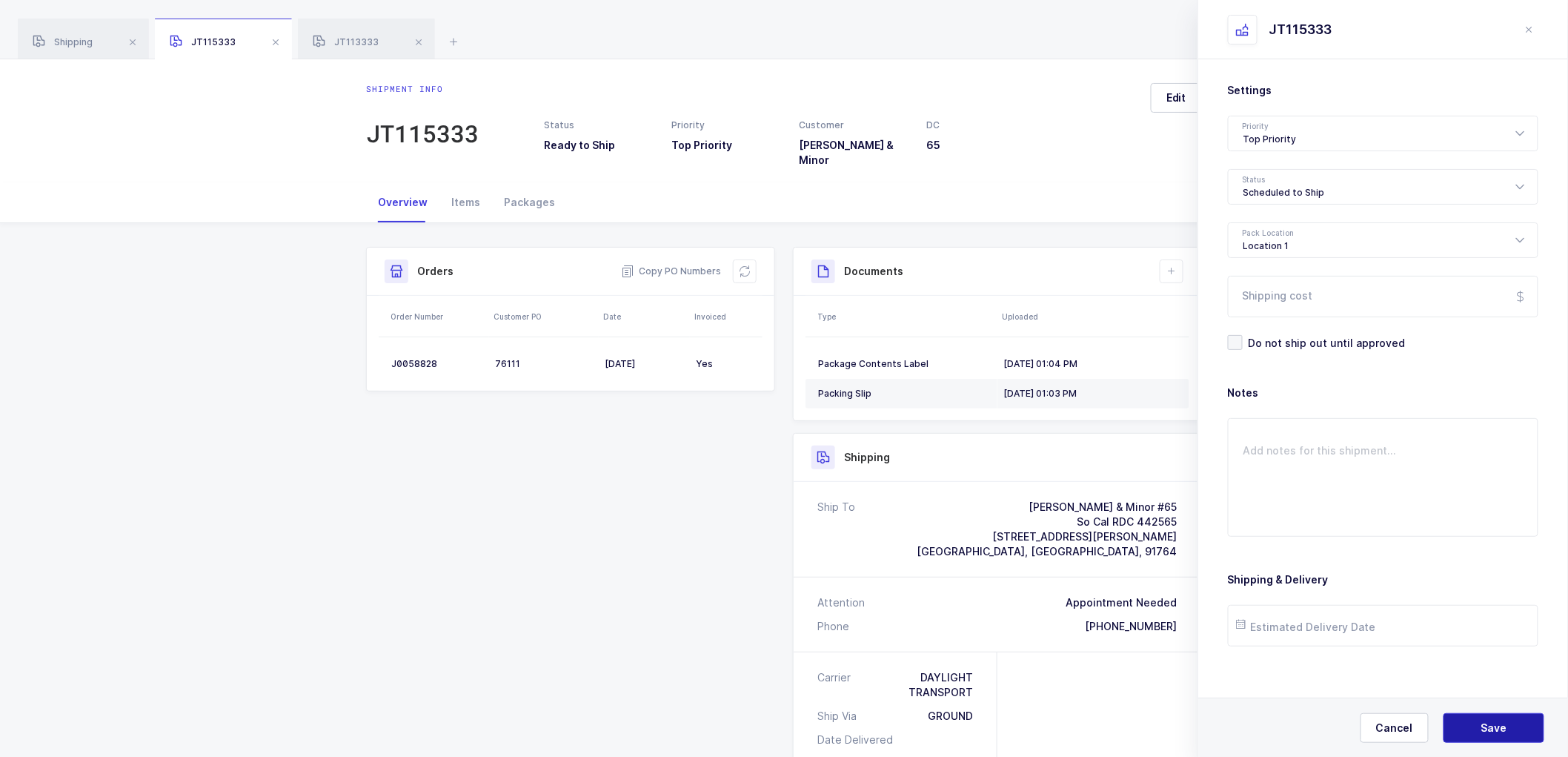
click at [1485, 723] on span "Save" at bounding box center [1494, 728] width 26 height 15
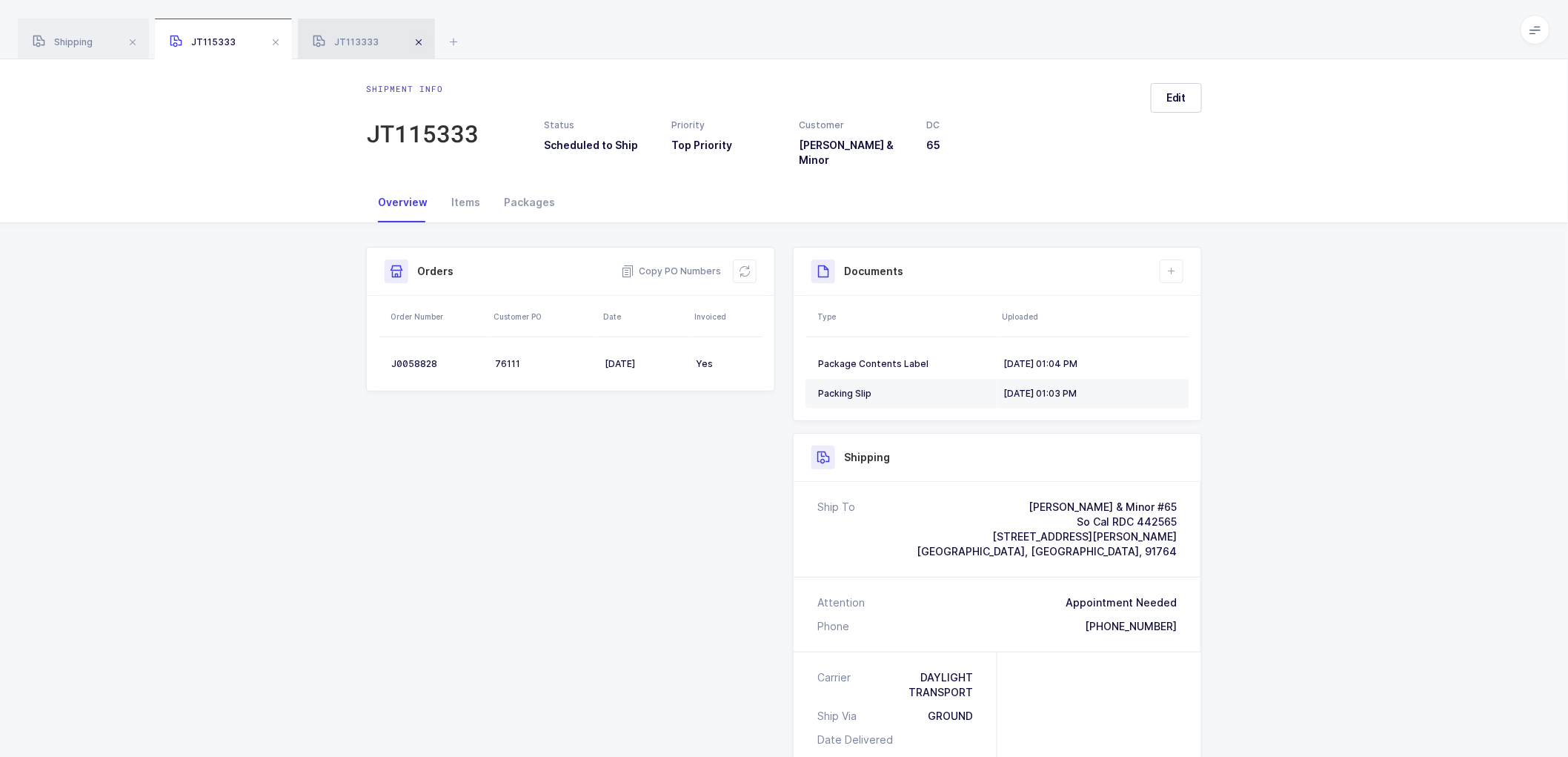
click at [423, 41] on span at bounding box center [418, 42] width 17 height 17
click at [271, 39] on span at bounding box center [275, 42] width 17 height 17
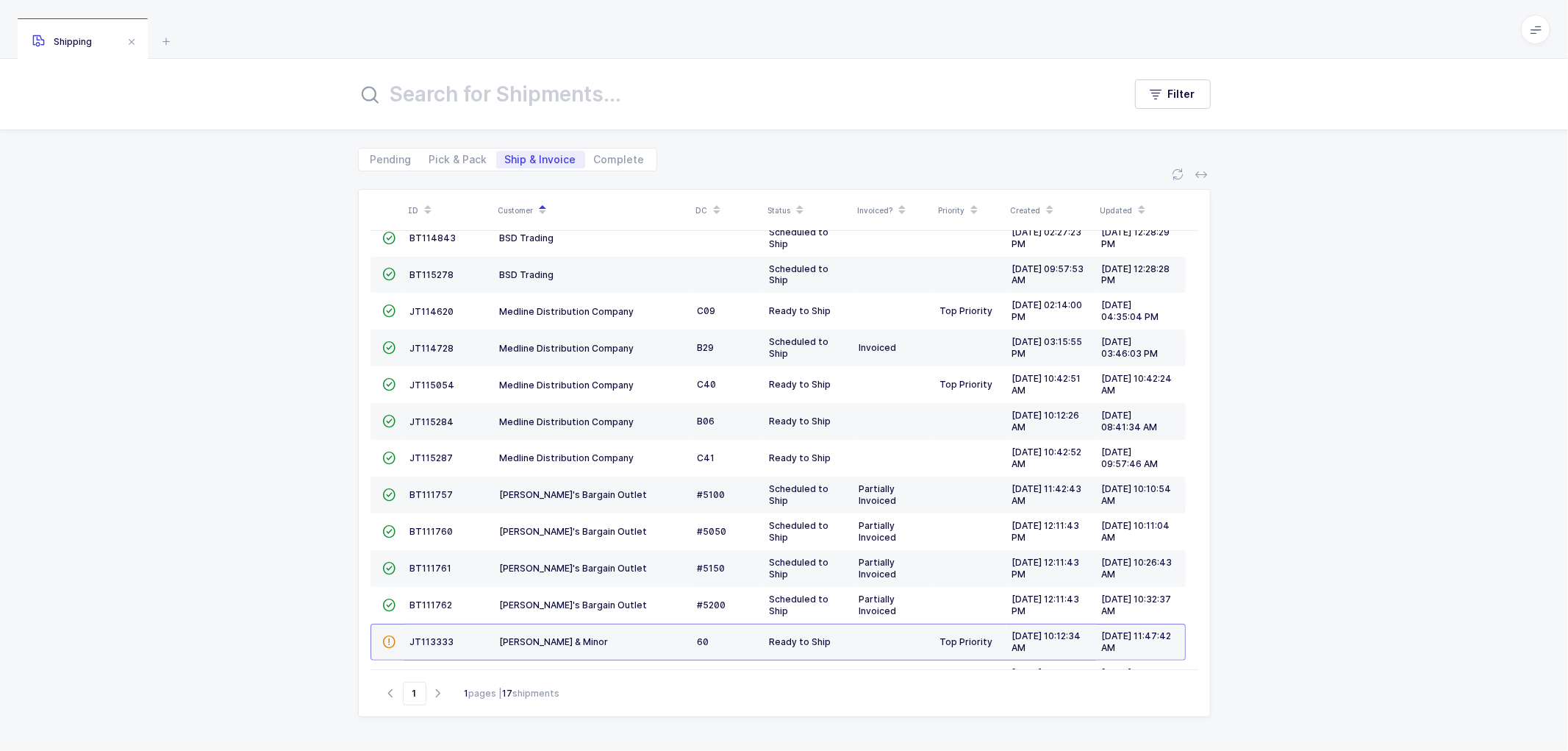
click at [228, 195] on div "ID Customer DC Status Invoiced? Priority Created Updated  BT104009 Absolute Me…" at bounding box center [784, 461] width 1568 height 580
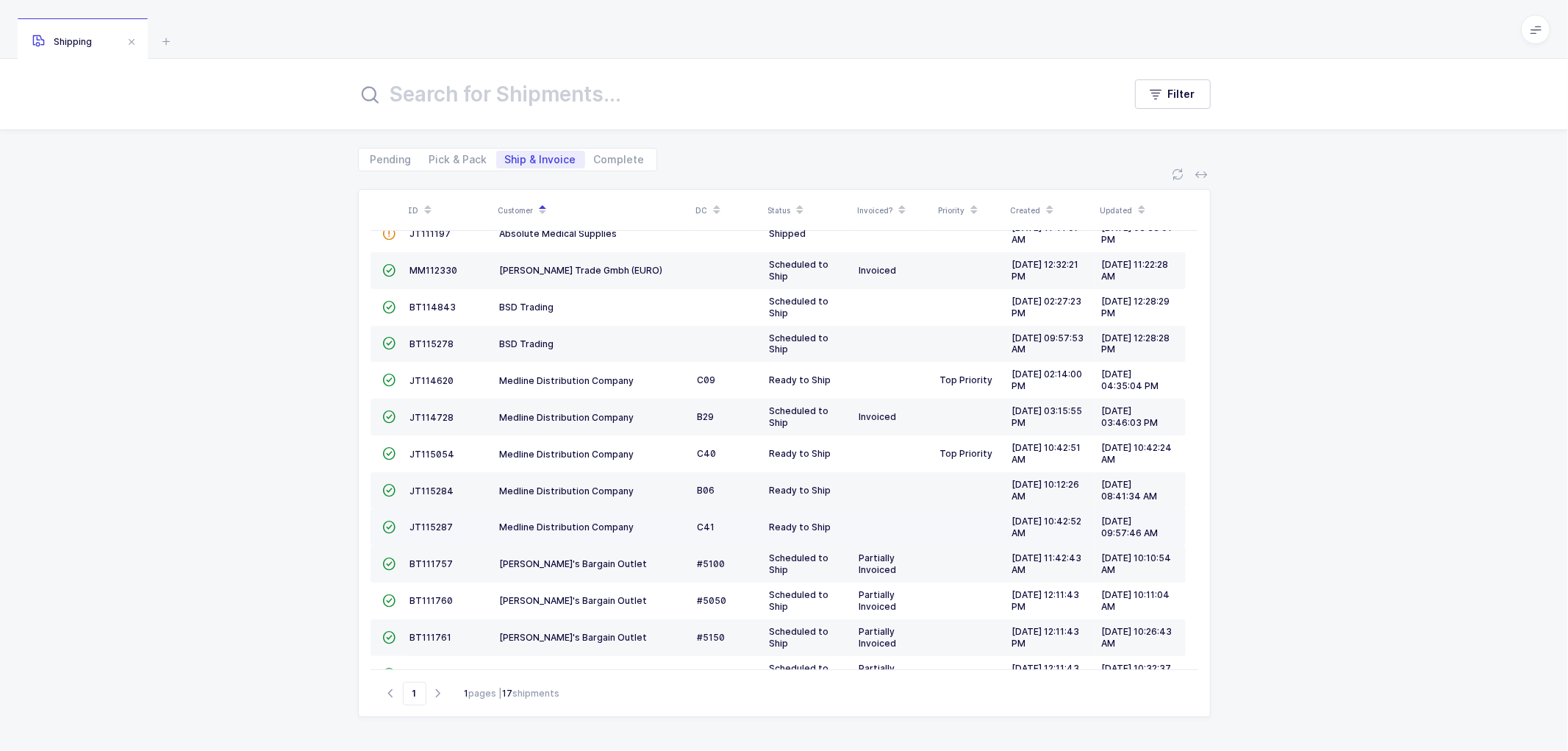
scroll to position [0, 0]
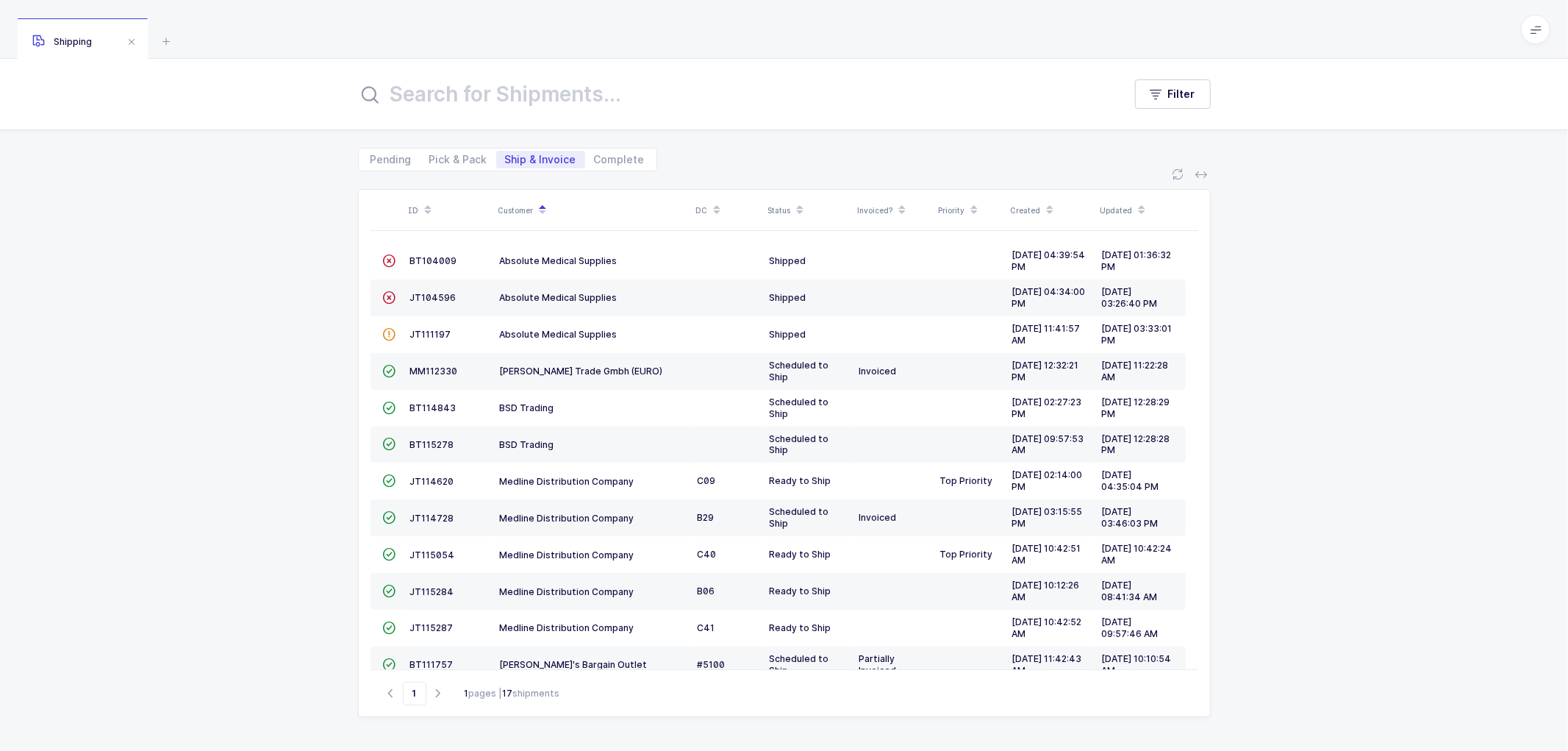
drag, startPoint x: 443, startPoint y: 151, endPoint x: 621, endPoint y: 190, distance: 182.2
click at [444, 151] on span "Pick & Pack" at bounding box center [458, 159] width 76 height 17
click at [430, 151] on input "Pick & Pack" at bounding box center [425, 155] width 9 height 9
radio input "true"
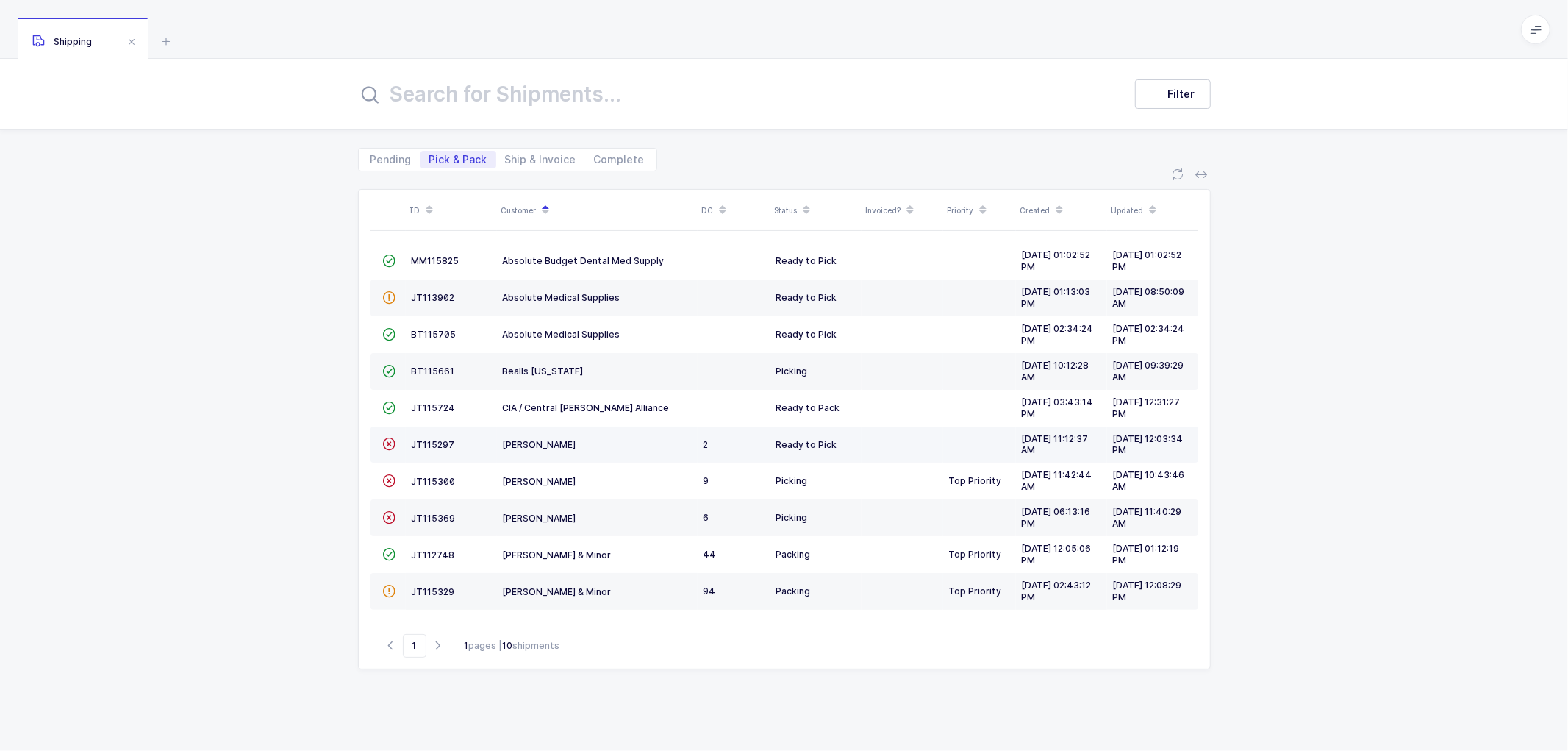
drag, startPoint x: 600, startPoint y: 440, endPoint x: 592, endPoint y: 452, distance: 14.4
drag, startPoint x: 584, startPoint y: 438, endPoint x: 569, endPoint y: 437, distance: 15.0
click at [254, 351] on div "ID Customer DC Status Invoiced? Priority Created Updated  MM115825 Absolute Bu…" at bounding box center [784, 461] width 1568 height 580
click at [532, 151] on span "Ship & Invoice" at bounding box center [540, 159] width 89 height 17
click at [506, 151] on input "Ship & Invoice" at bounding box center [501, 155] width 9 height 9
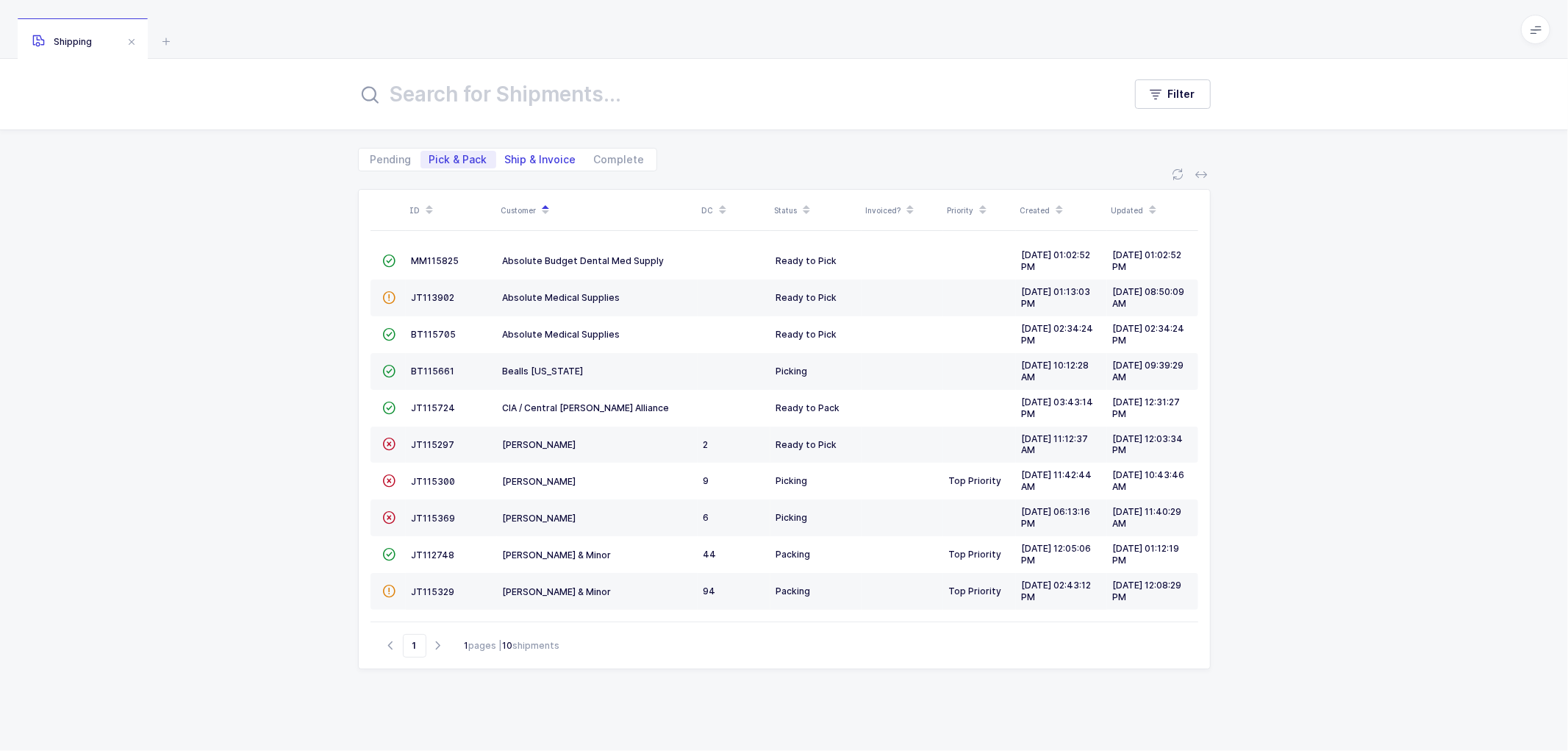
radio input "true"
radio input "false"
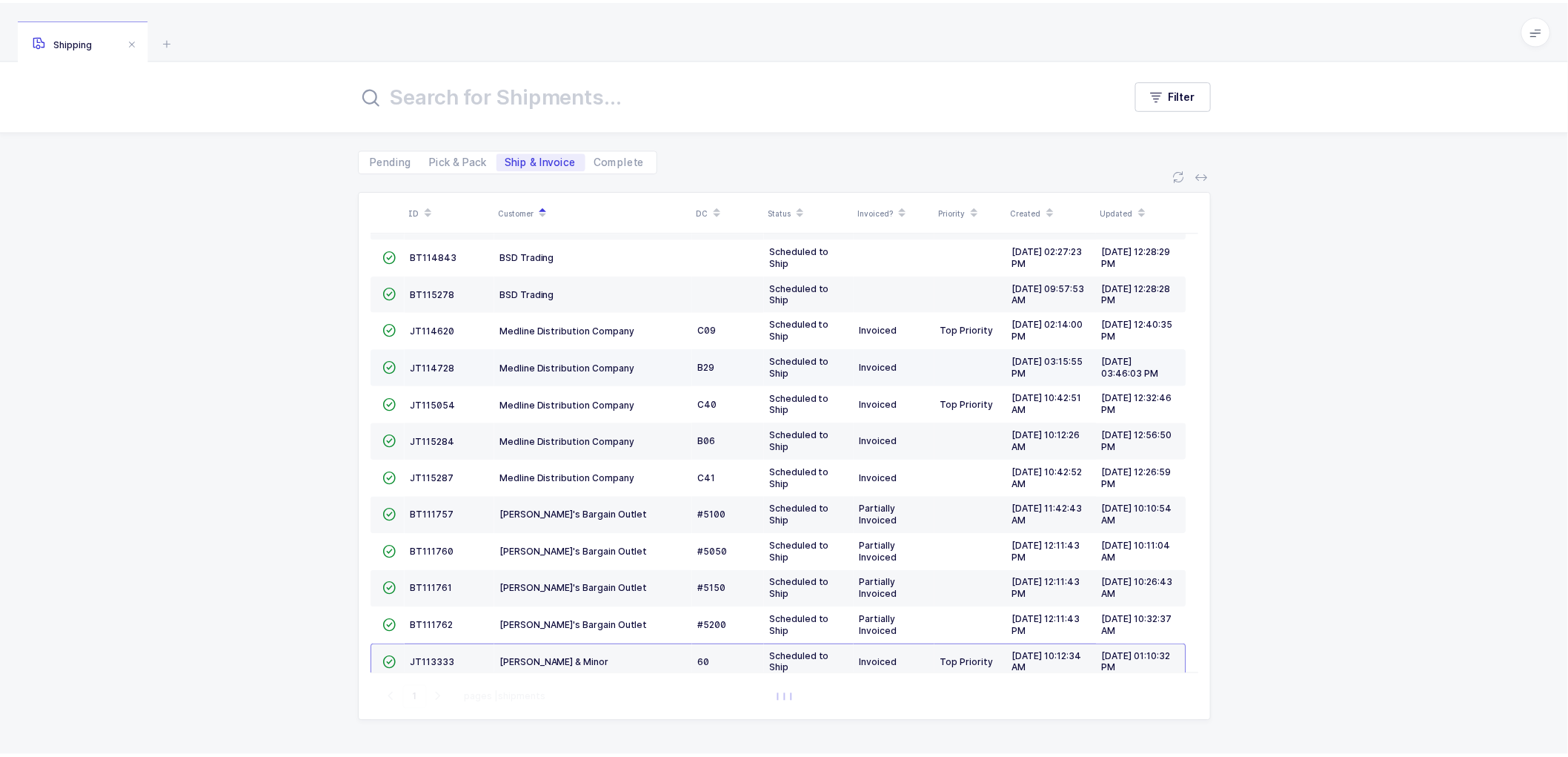
scroll to position [213, 0]
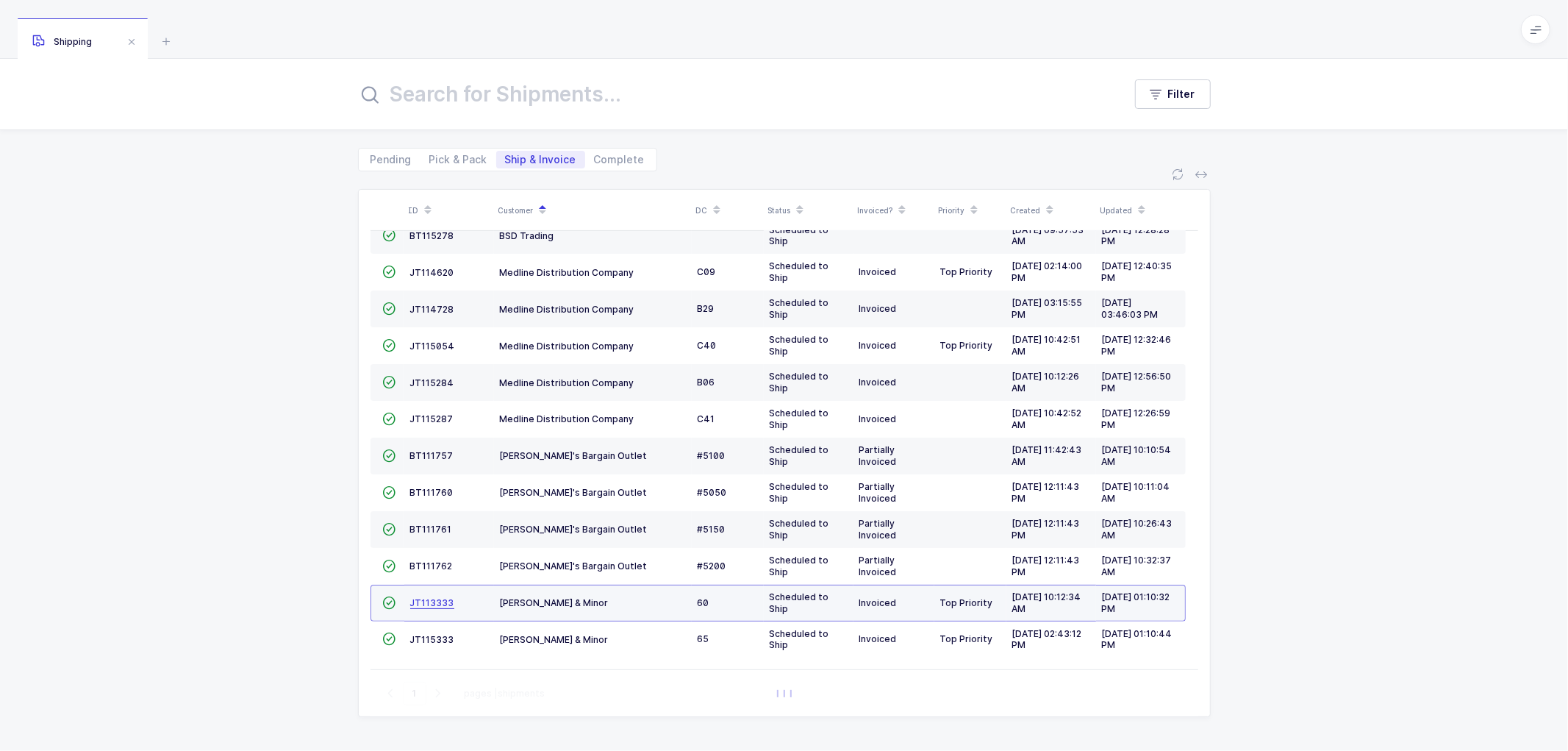
click at [428, 600] on span "JT113333" at bounding box center [432, 603] width 44 height 11
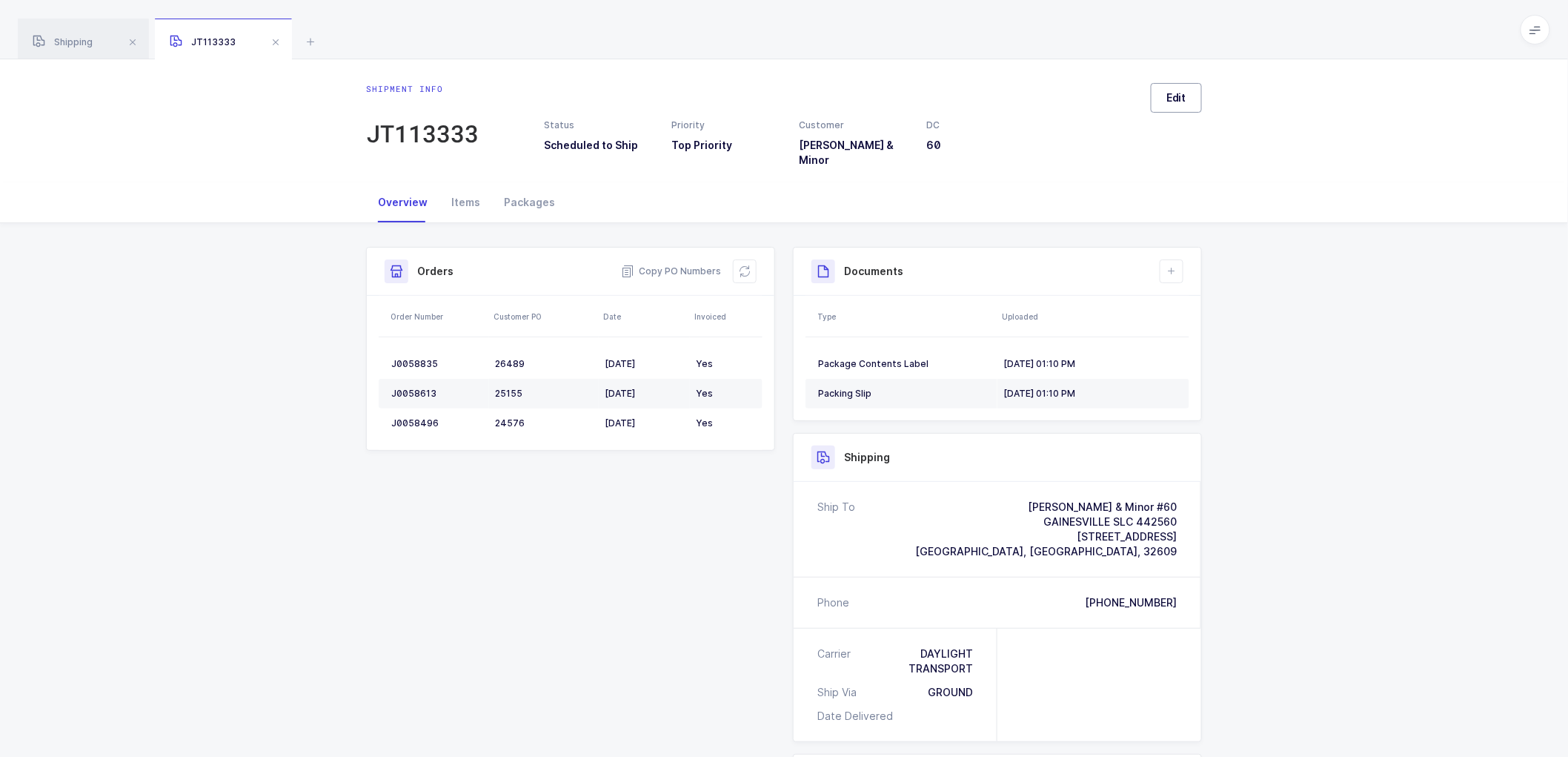
click at [1185, 95] on span "Edit" at bounding box center [1176, 98] width 20 height 15
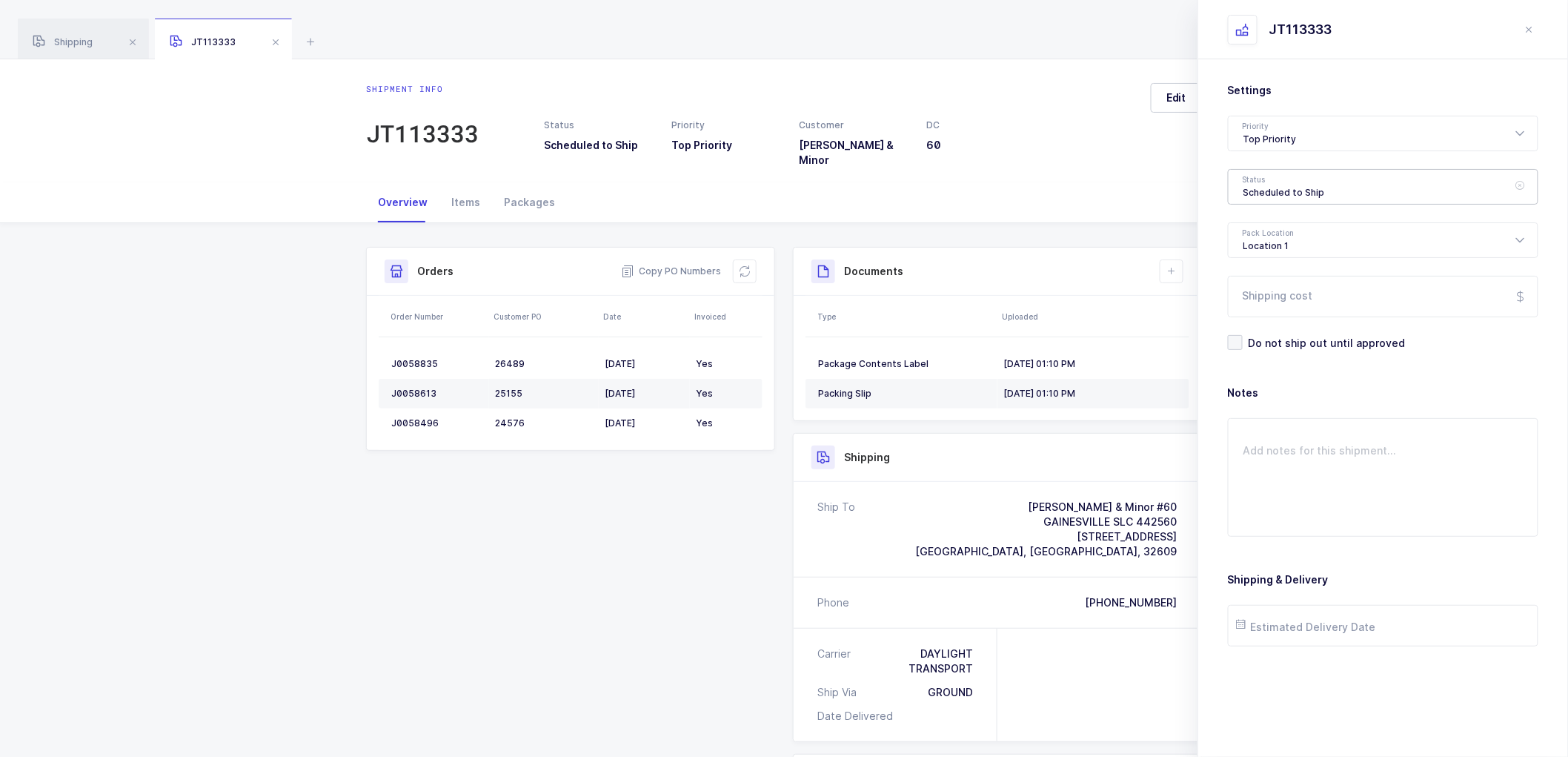
click at [1296, 183] on div "Scheduled to Ship" at bounding box center [1383, 187] width 310 height 36
click at [1258, 300] on span "Shipped" at bounding box center [1264, 301] width 42 height 13
type input "Shipped"
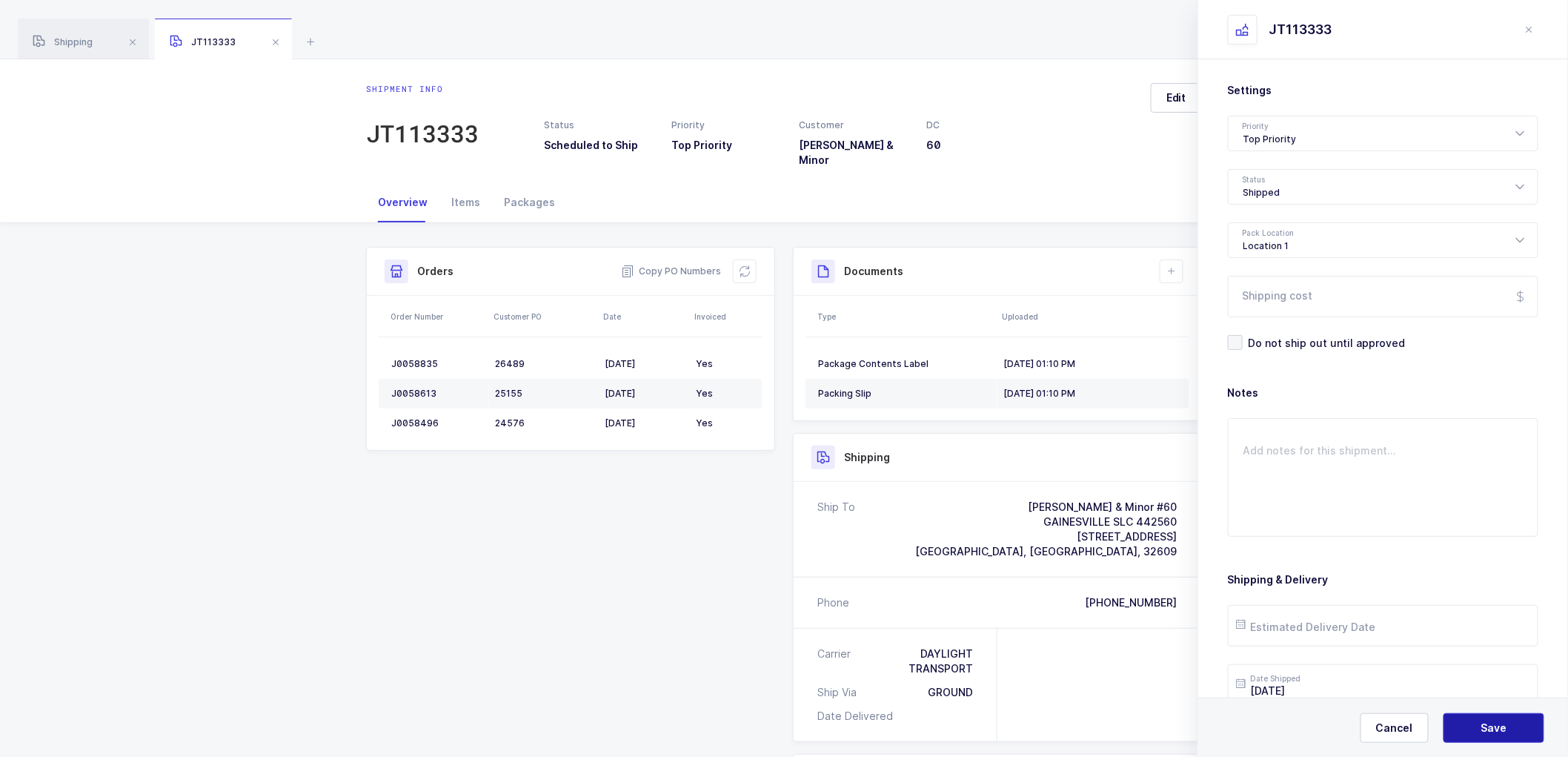
click at [1494, 725] on span "Save" at bounding box center [1494, 728] width 26 height 15
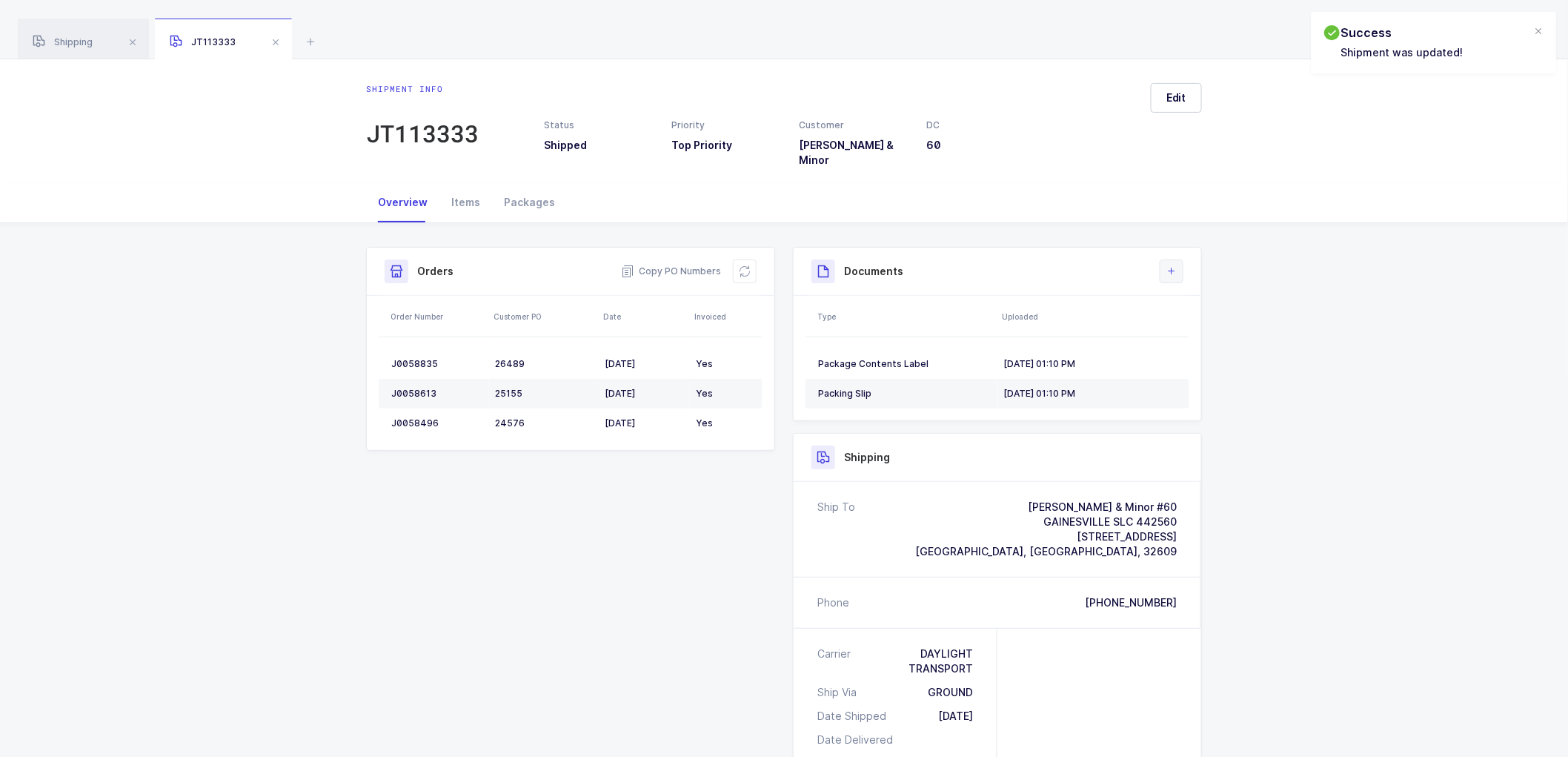
drag, startPoint x: 1165, startPoint y: 254, endPoint x: 1181, endPoint y: 268, distance: 21.3
click at [1165, 260] on button at bounding box center [1172, 272] width 24 height 24
click at [1196, 319] on li "Upload Document" at bounding box center [1221, 327] width 110 height 24
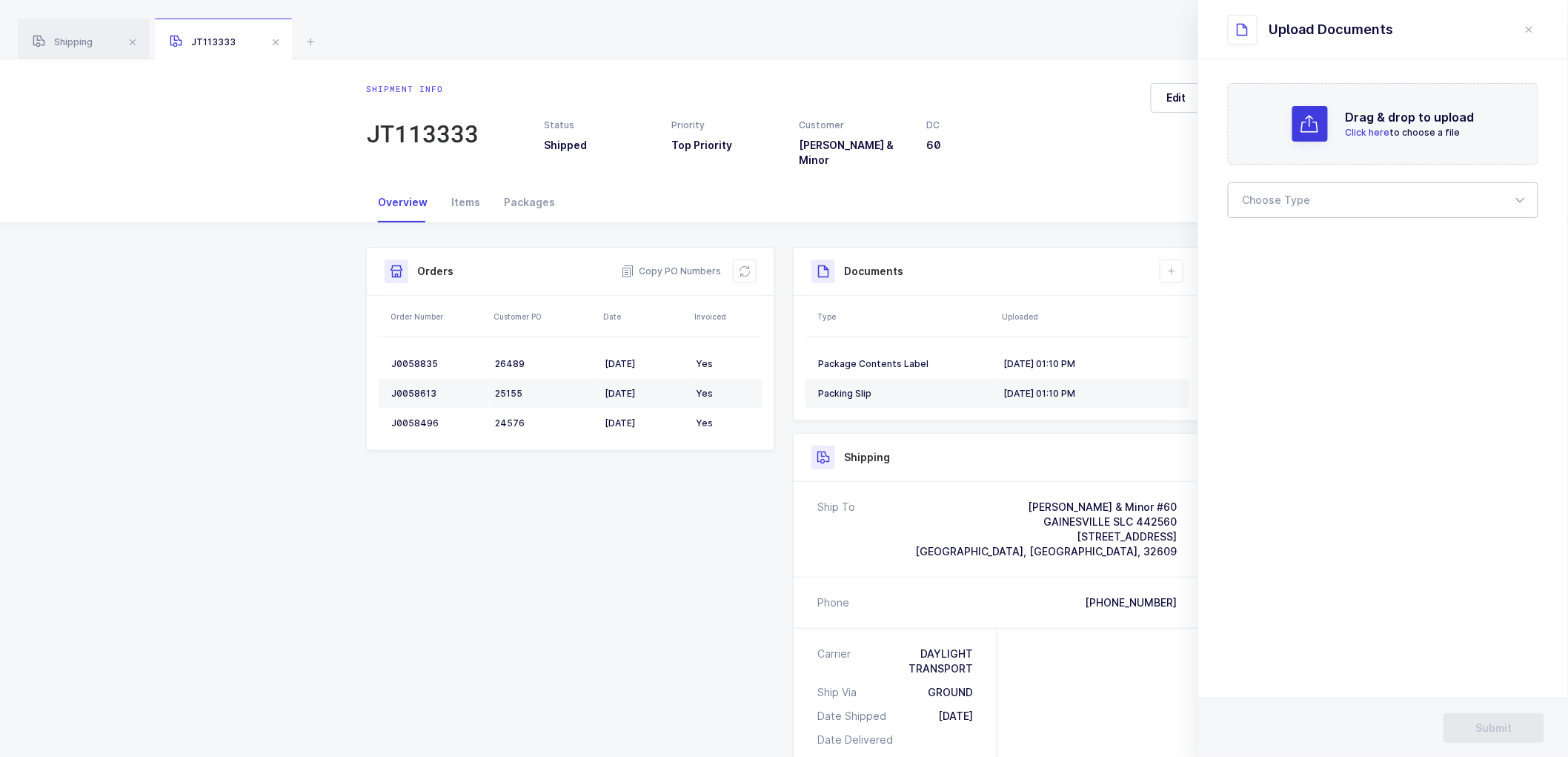
drag, startPoint x: 1262, startPoint y: 201, endPoint x: 1262, endPoint y: 232, distance: 31.0
click at [1262, 202] on div at bounding box center [1383, 200] width 310 height 36
click at [1262, 242] on span "Bill of Lading" at bounding box center [1277, 246] width 67 height 13
type input "Bill of Lading"
click at [1487, 716] on button "Submit" at bounding box center [1493, 728] width 101 height 29
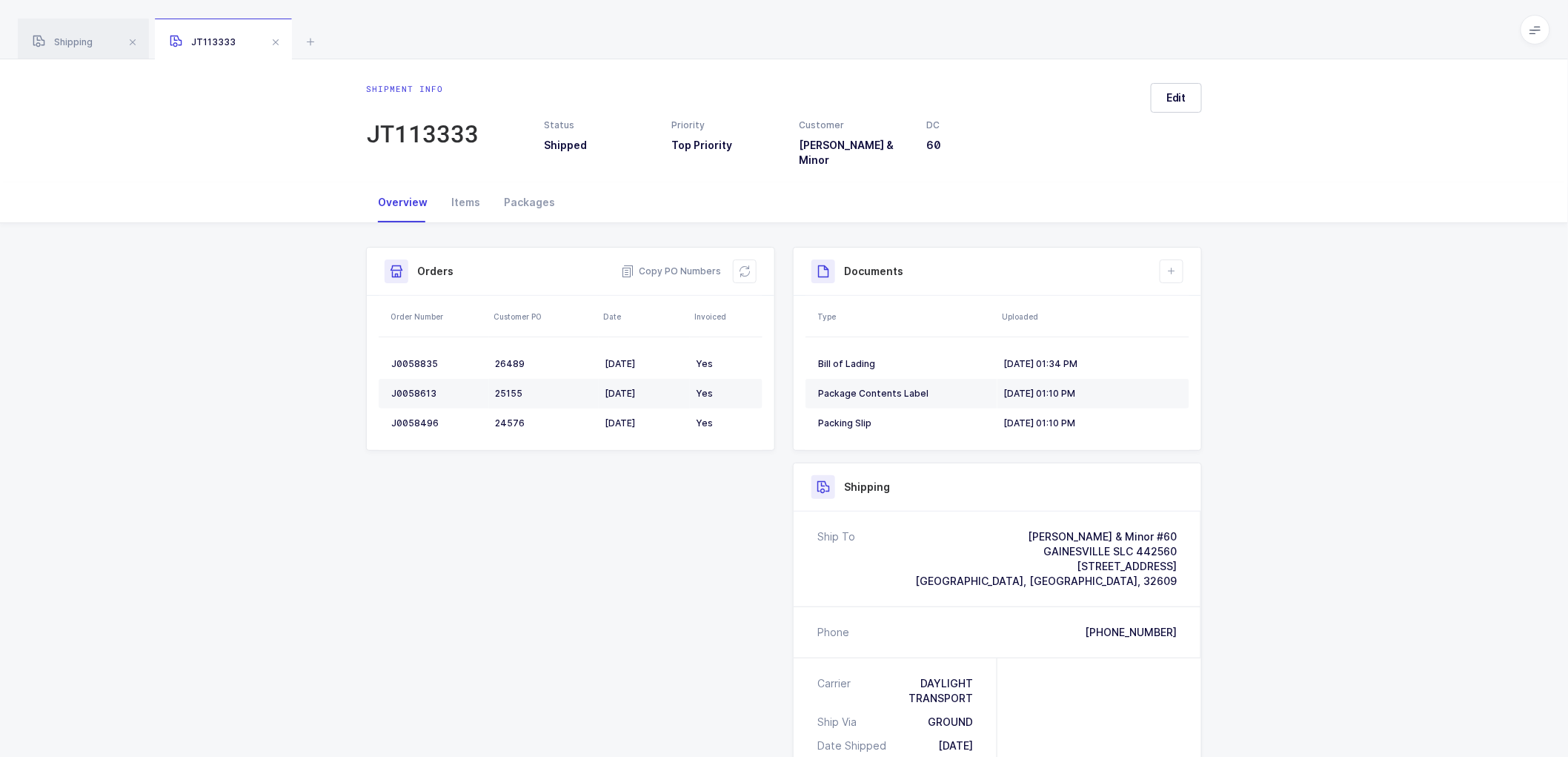
click at [159, 332] on div "Shipment Info Shipment Number JT113333 Status Shipped Priority Top Priority Cus…" at bounding box center [784, 641] width 1568 height 836
drag, startPoint x: 75, startPoint y: 33, endPoint x: 341, endPoint y: 91, distance: 272.2
click at [78, 35] on div "Shipping" at bounding box center [83, 39] width 131 height 41
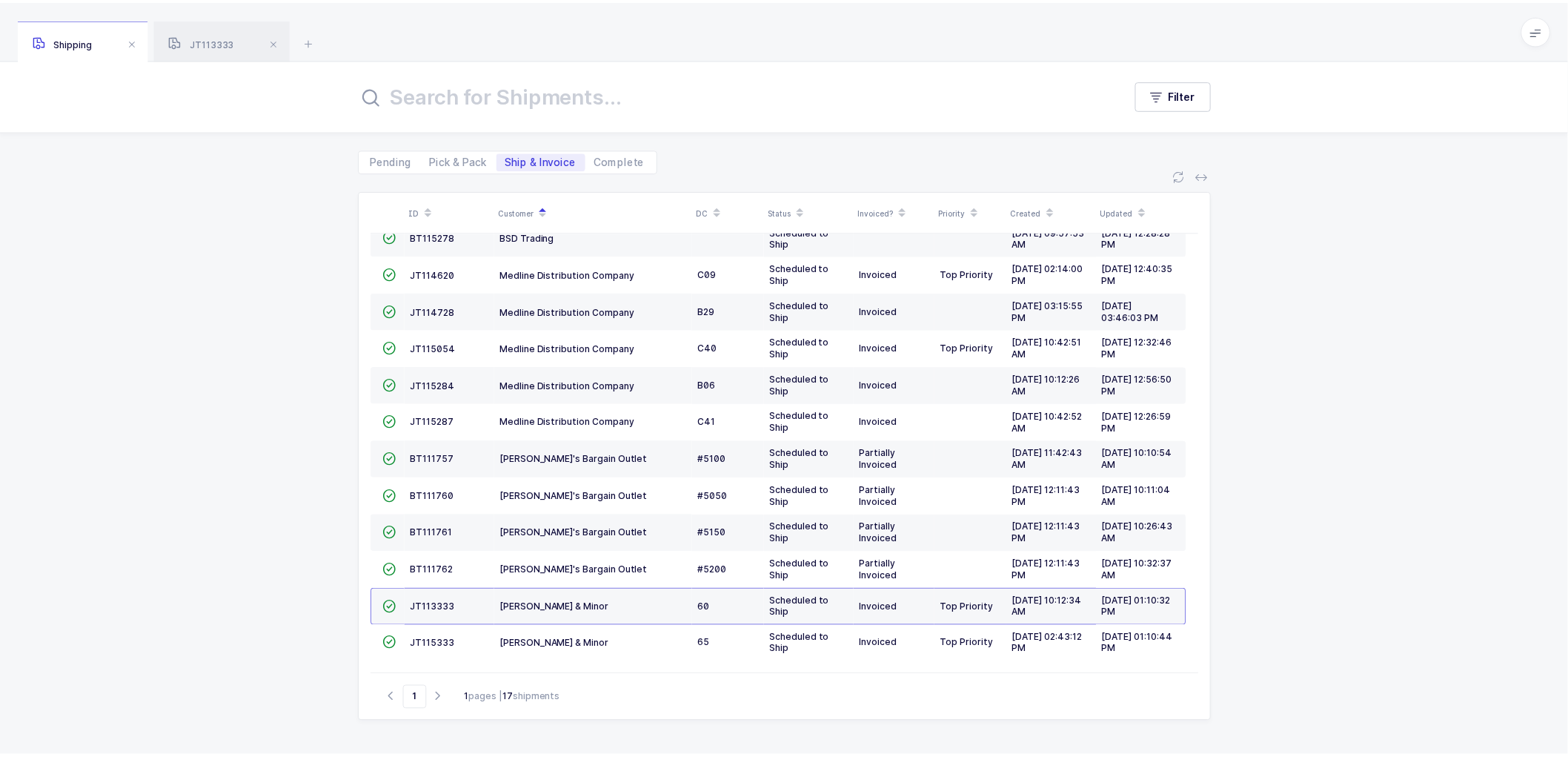
scroll to position [172, 0]
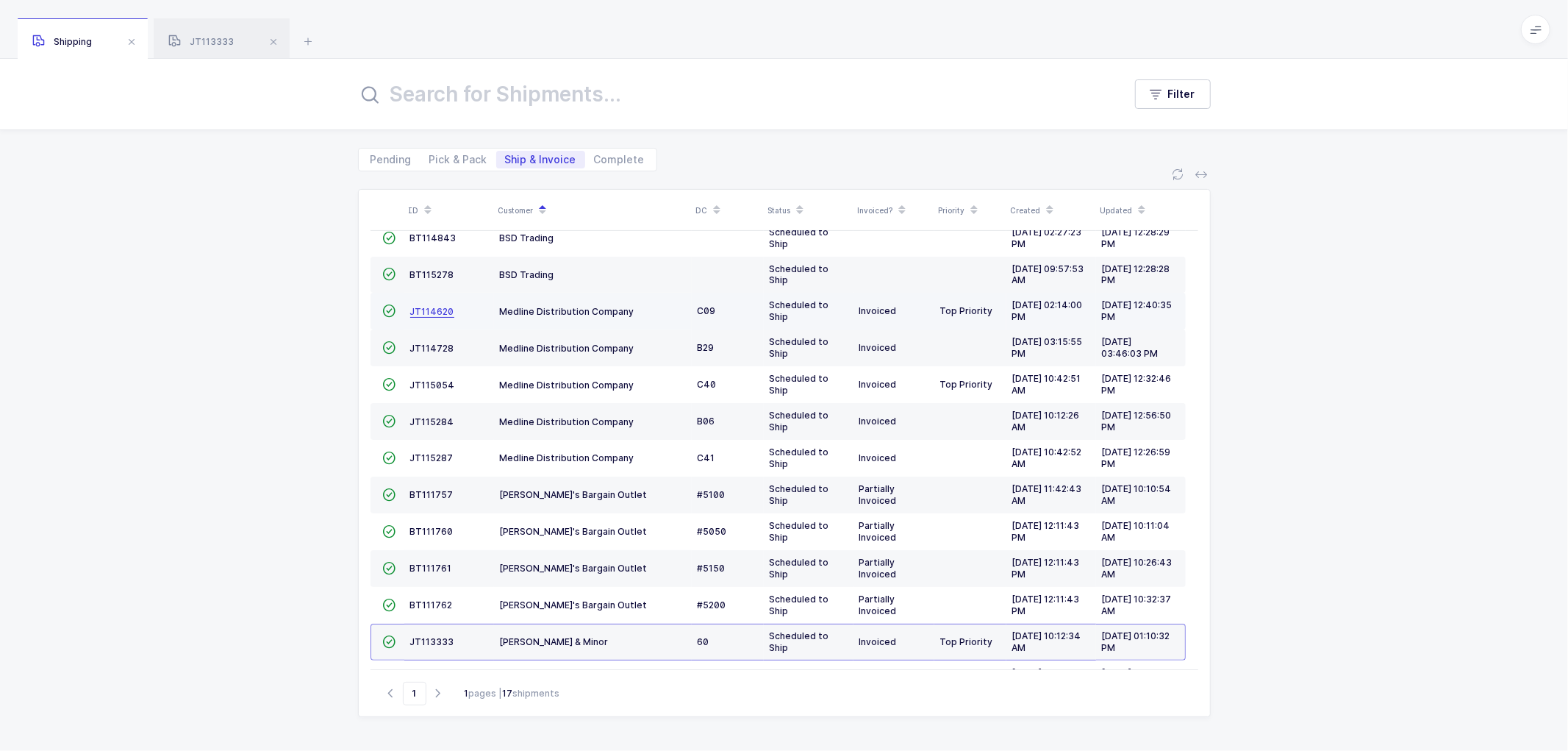
click at [424, 306] on span "JT114620" at bounding box center [432, 311] width 44 height 11
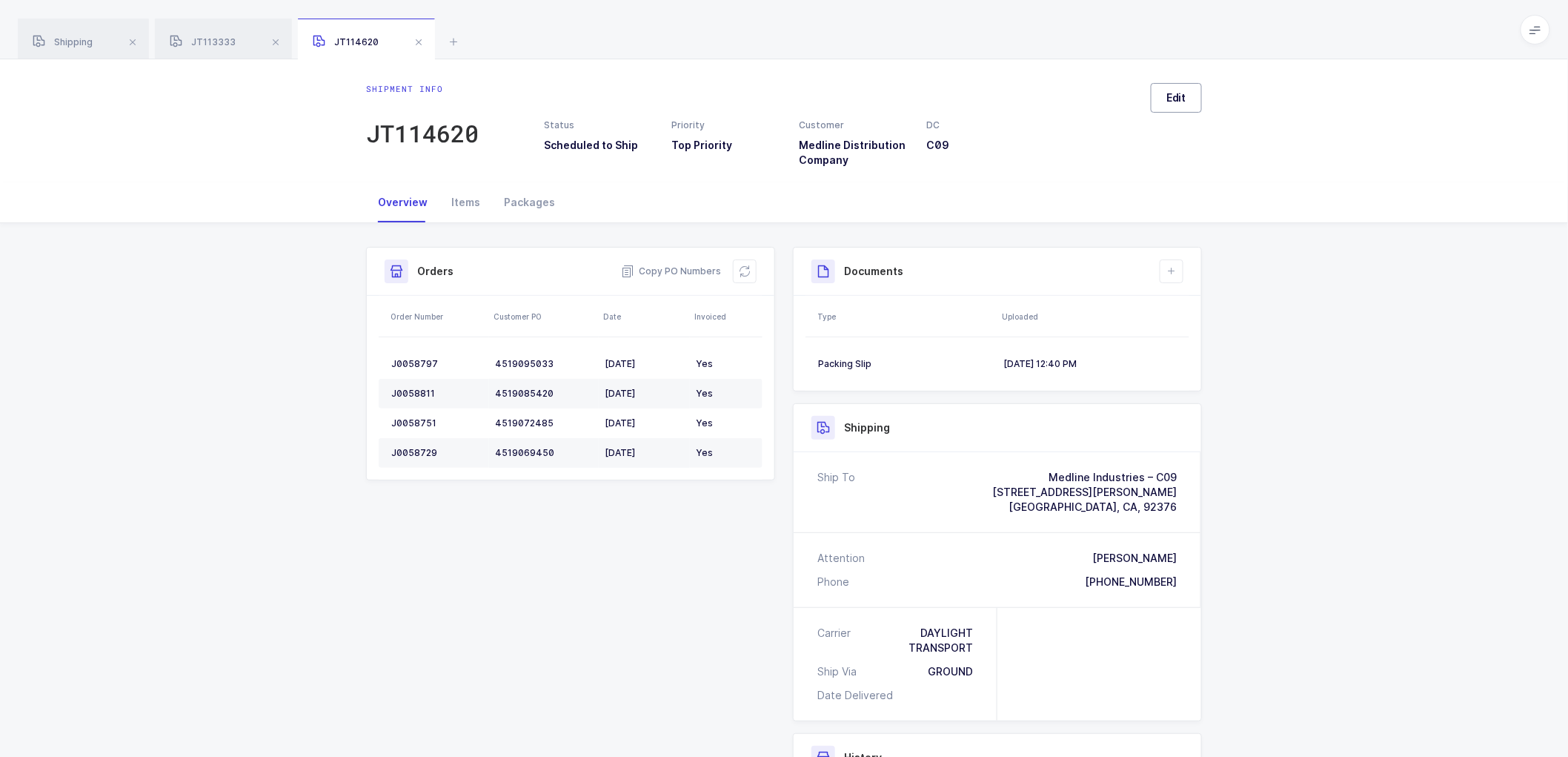
click at [1165, 95] on button "Edit" at bounding box center [1177, 98] width 51 height 29
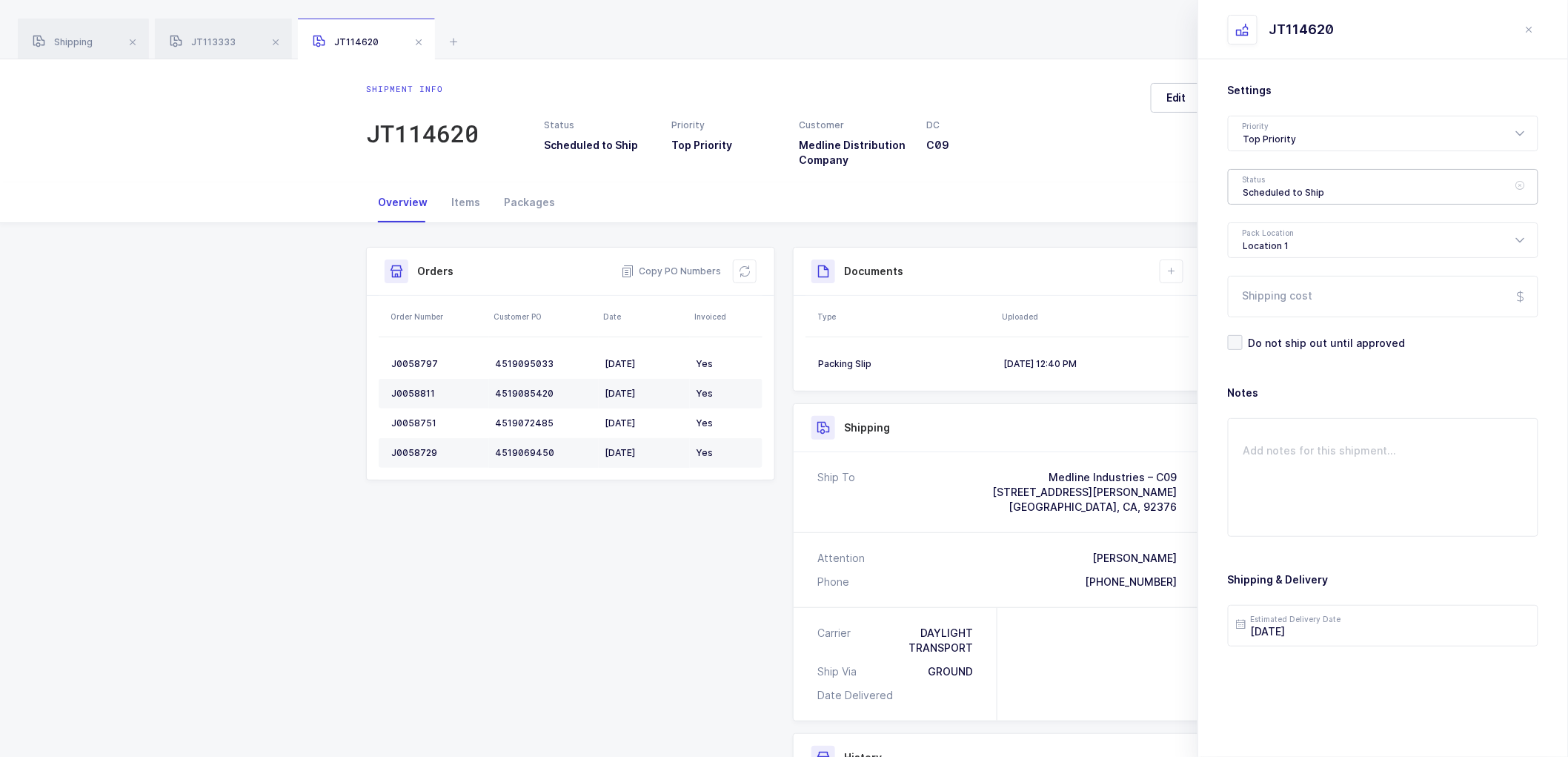
click at [1258, 181] on div "Scheduled to Ship" at bounding box center [1383, 187] width 310 height 36
click at [1272, 301] on span "Shipped" at bounding box center [1264, 301] width 42 height 13
type input "Shipped"
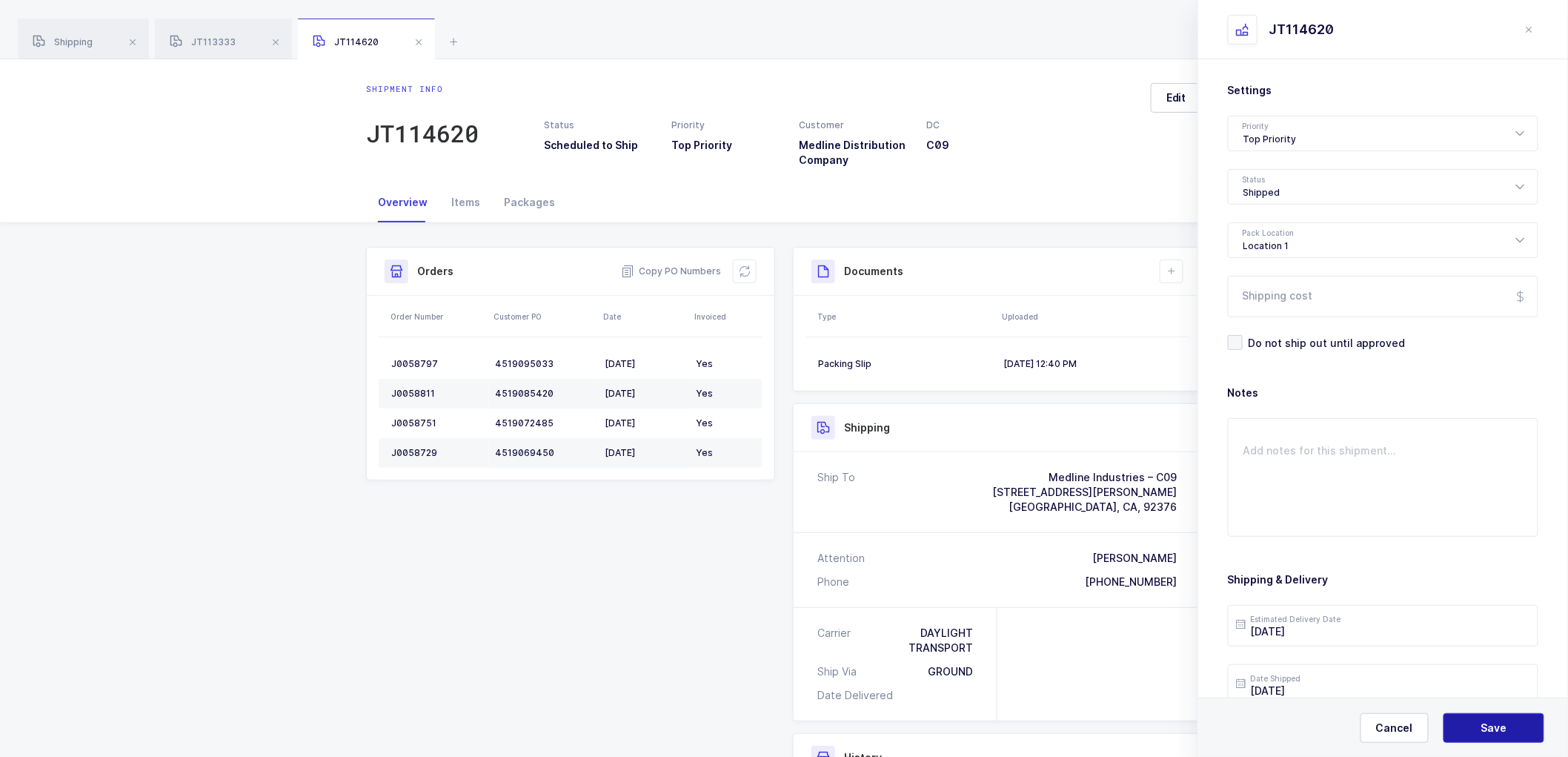
click at [1494, 721] on span "Save" at bounding box center [1494, 728] width 26 height 15
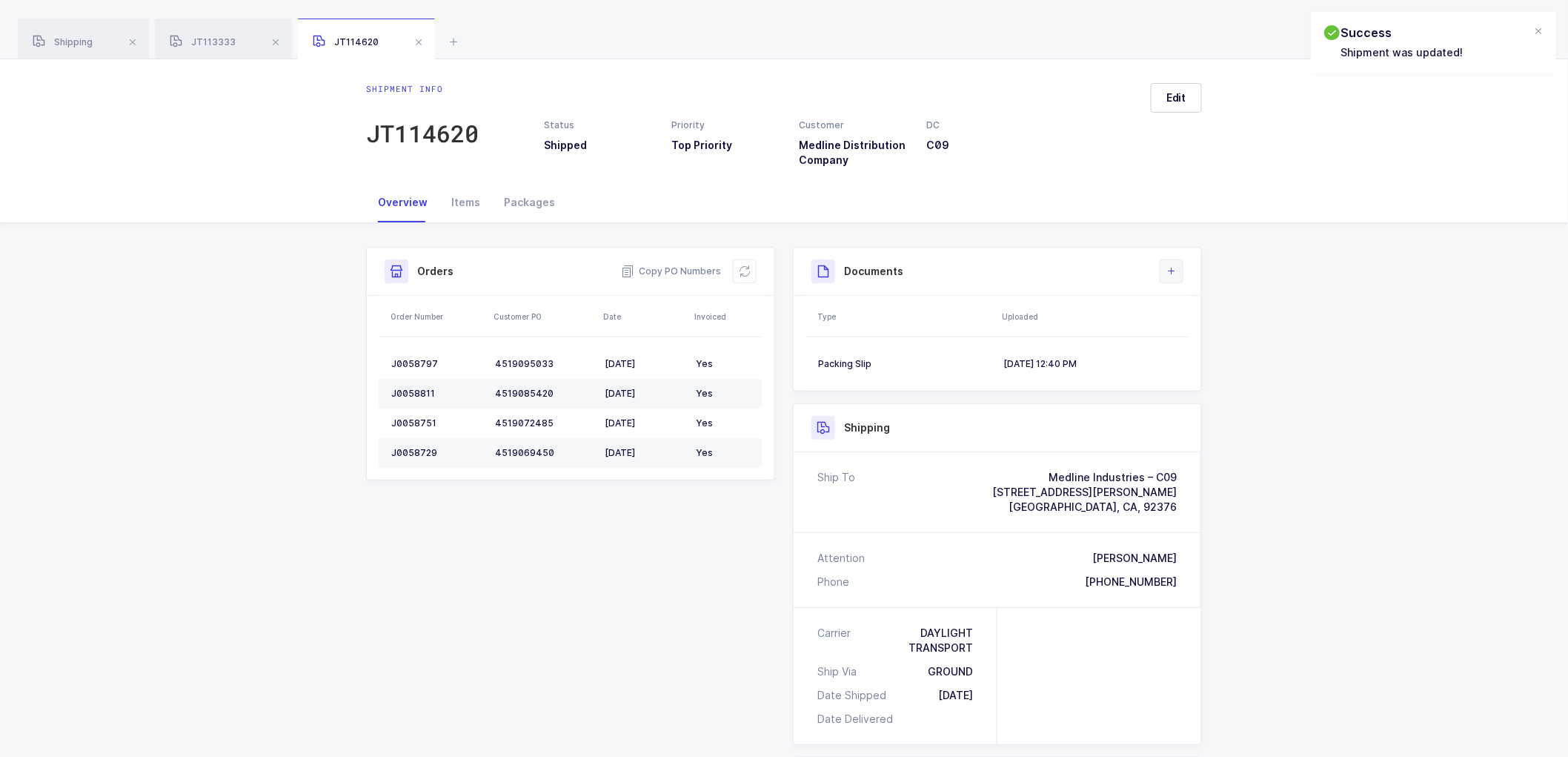
click at [1168, 265] on icon at bounding box center [1171, 271] width 12 height 12
click at [1219, 338] on li "Upload Document" at bounding box center [1221, 338] width 110 height 24
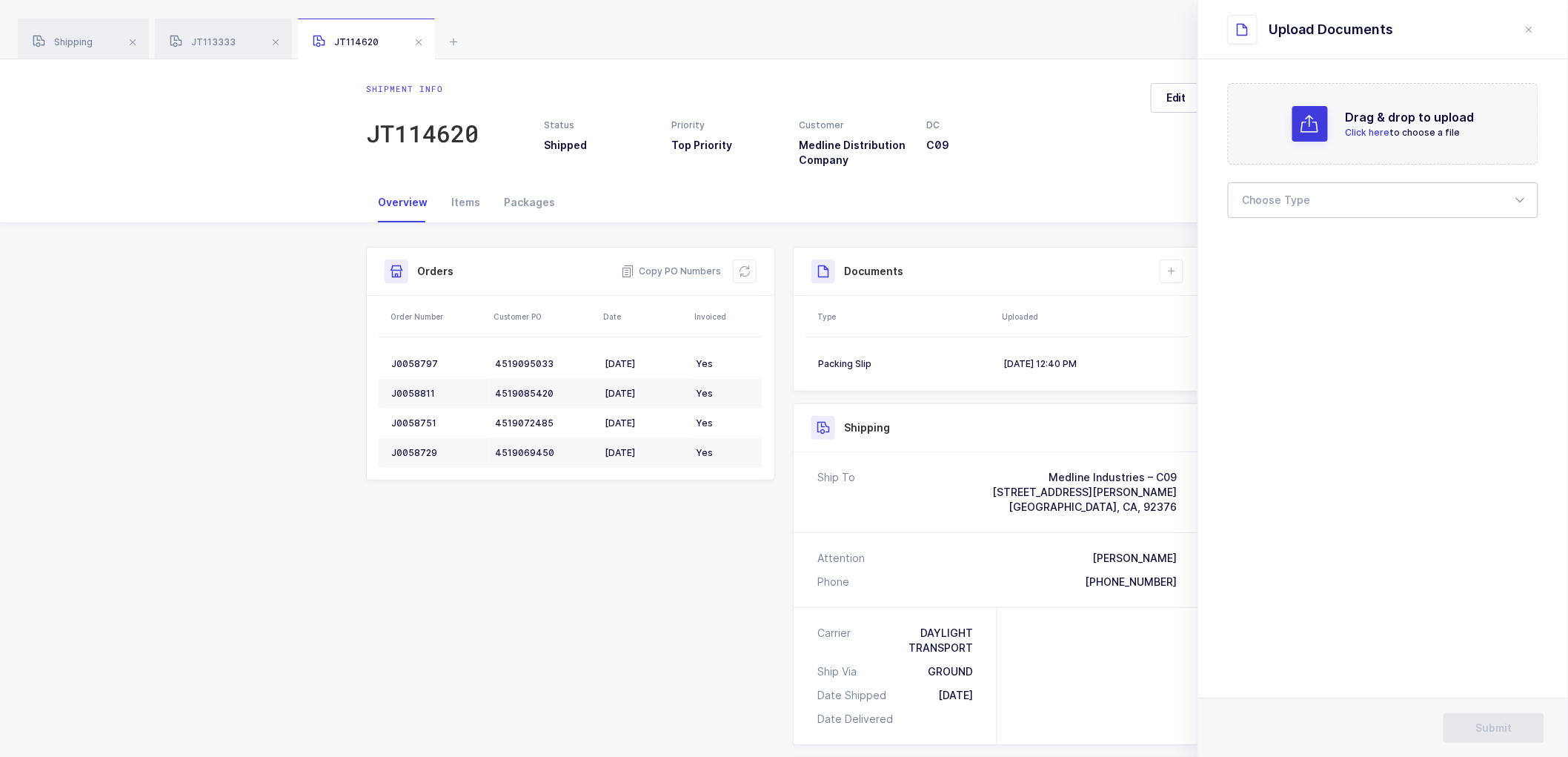
click at [1277, 203] on div at bounding box center [1383, 200] width 310 height 36
click at [1284, 238] on li "Bill of Lading" at bounding box center [1389, 247] width 310 height 24
type input "Bill of Lading"
click at [1499, 724] on span "Submit" at bounding box center [1494, 728] width 37 height 15
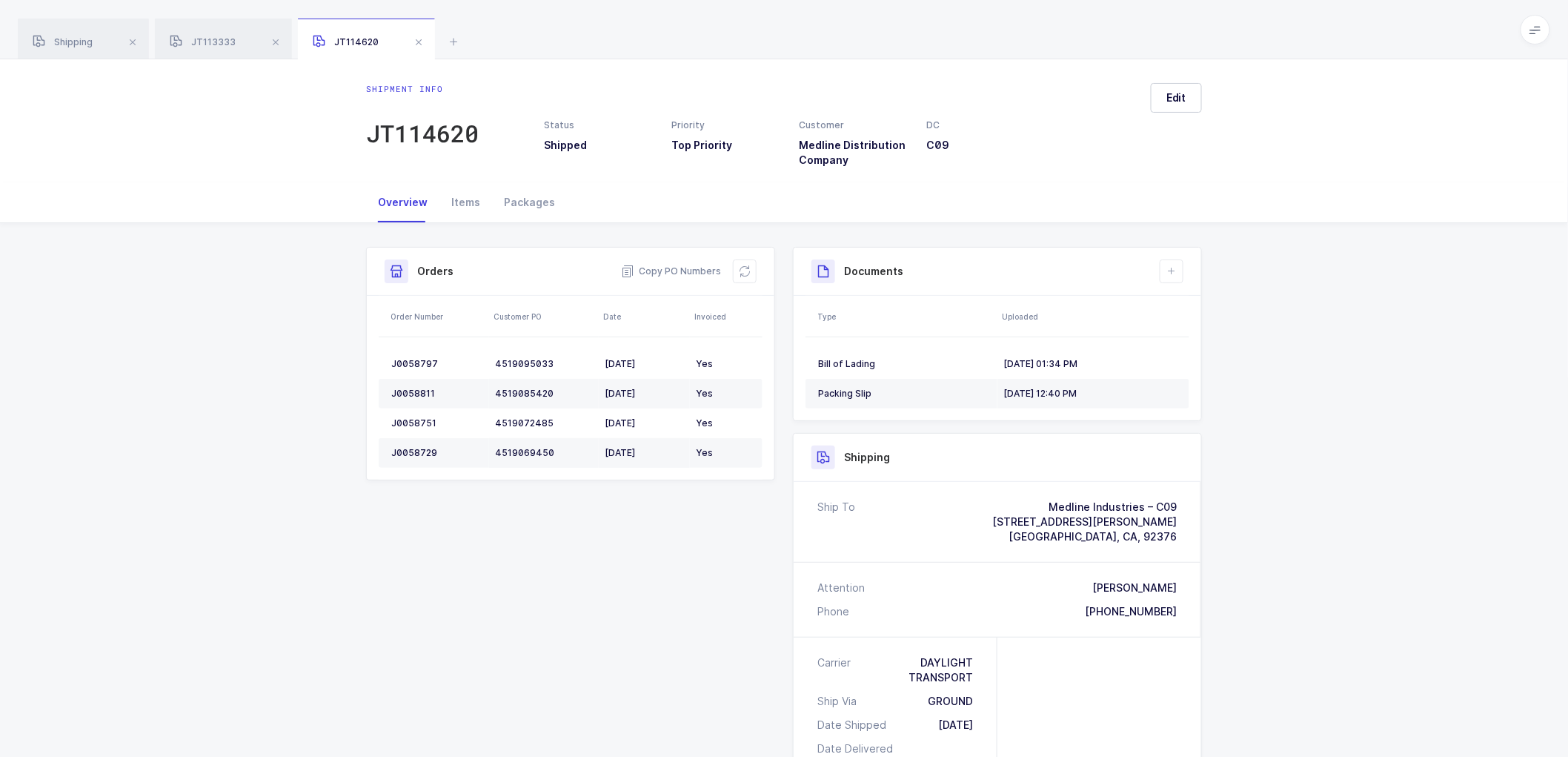
click at [1288, 352] on div "Shipment Info Shipment Number JT114620 Status Shipped Priority Top Priority Cus…" at bounding box center [784, 631] width 1568 height 815
drag, startPoint x: 84, startPoint y: 34, endPoint x: 112, endPoint y: 39, distance: 28.4
click at [82, 37] on div "Shipping" at bounding box center [83, 39] width 131 height 41
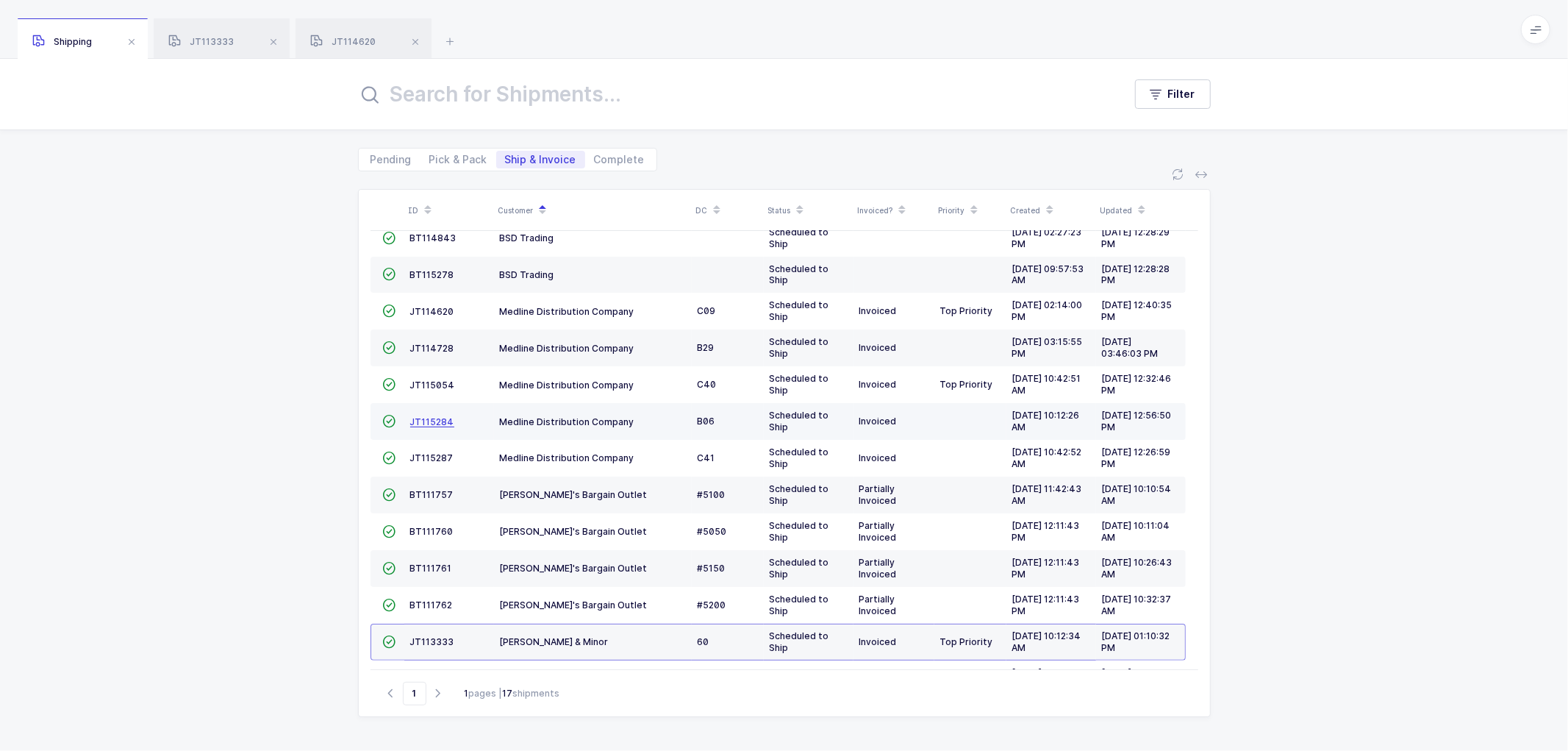
click at [410, 419] on span "JT115284" at bounding box center [432, 422] width 44 height 11
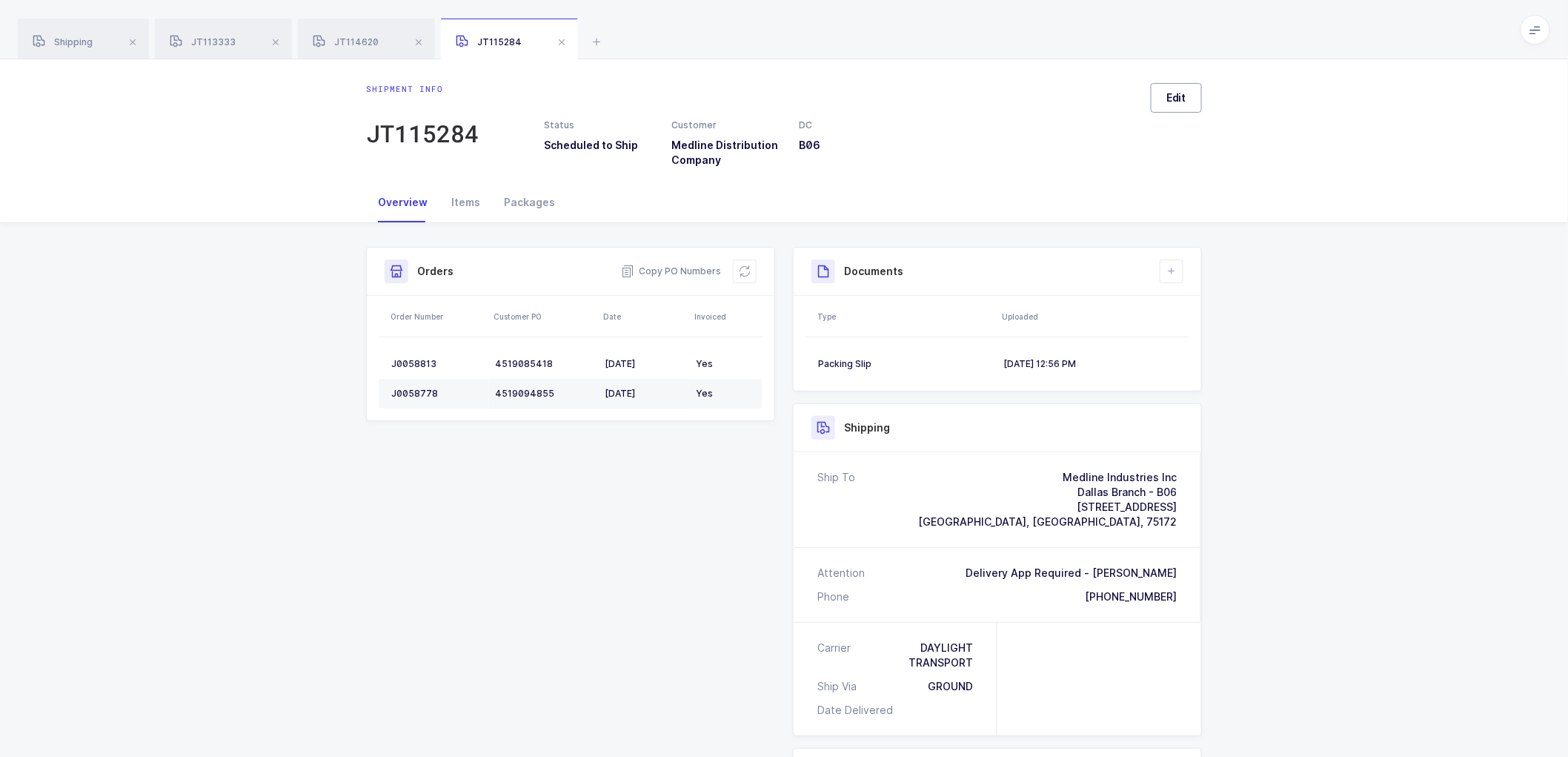
click at [1180, 101] on span "Edit" at bounding box center [1176, 98] width 20 height 15
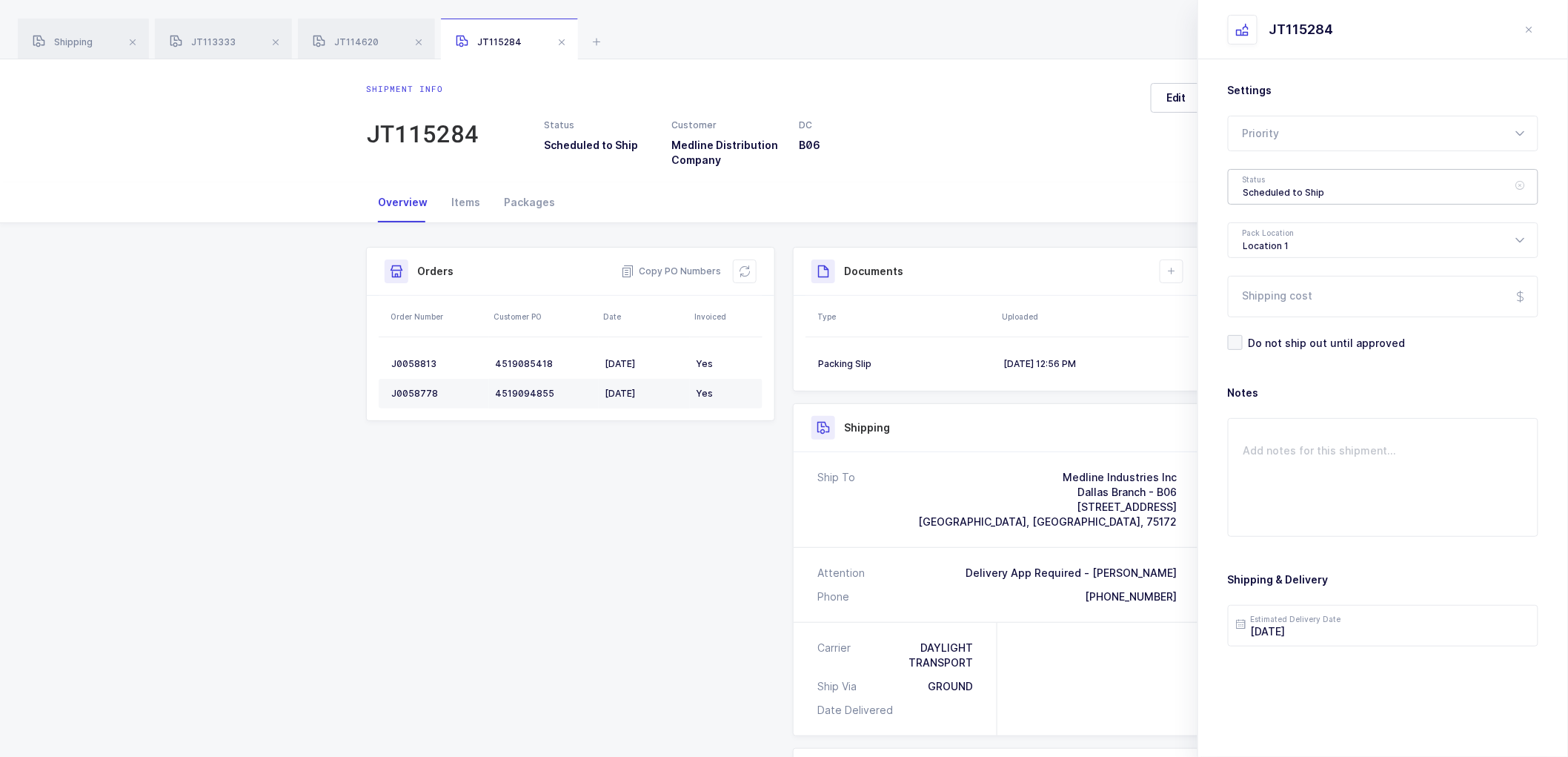
click at [1312, 188] on div "Scheduled to Ship" at bounding box center [1383, 187] width 310 height 36
drag, startPoint x: 1266, startPoint y: 299, endPoint x: 1391, endPoint y: 454, distance: 199.1
click at [1266, 299] on span "Shipped" at bounding box center [1264, 301] width 42 height 13
type input "Shipped"
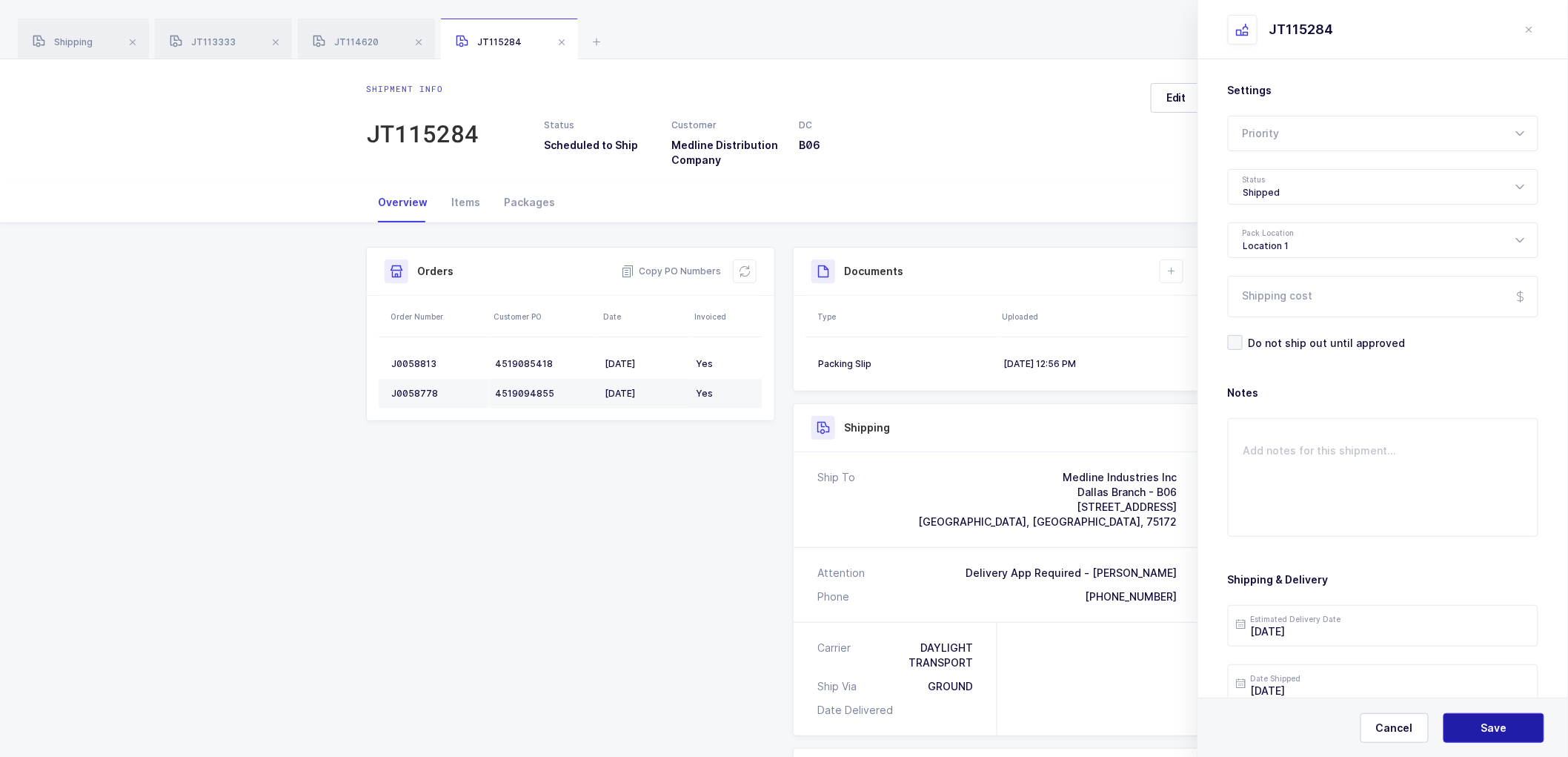
drag, startPoint x: 1478, startPoint y: 720, endPoint x: 1306, endPoint y: 547, distance: 244.0
click at [1477, 720] on button "Save" at bounding box center [1493, 728] width 101 height 29
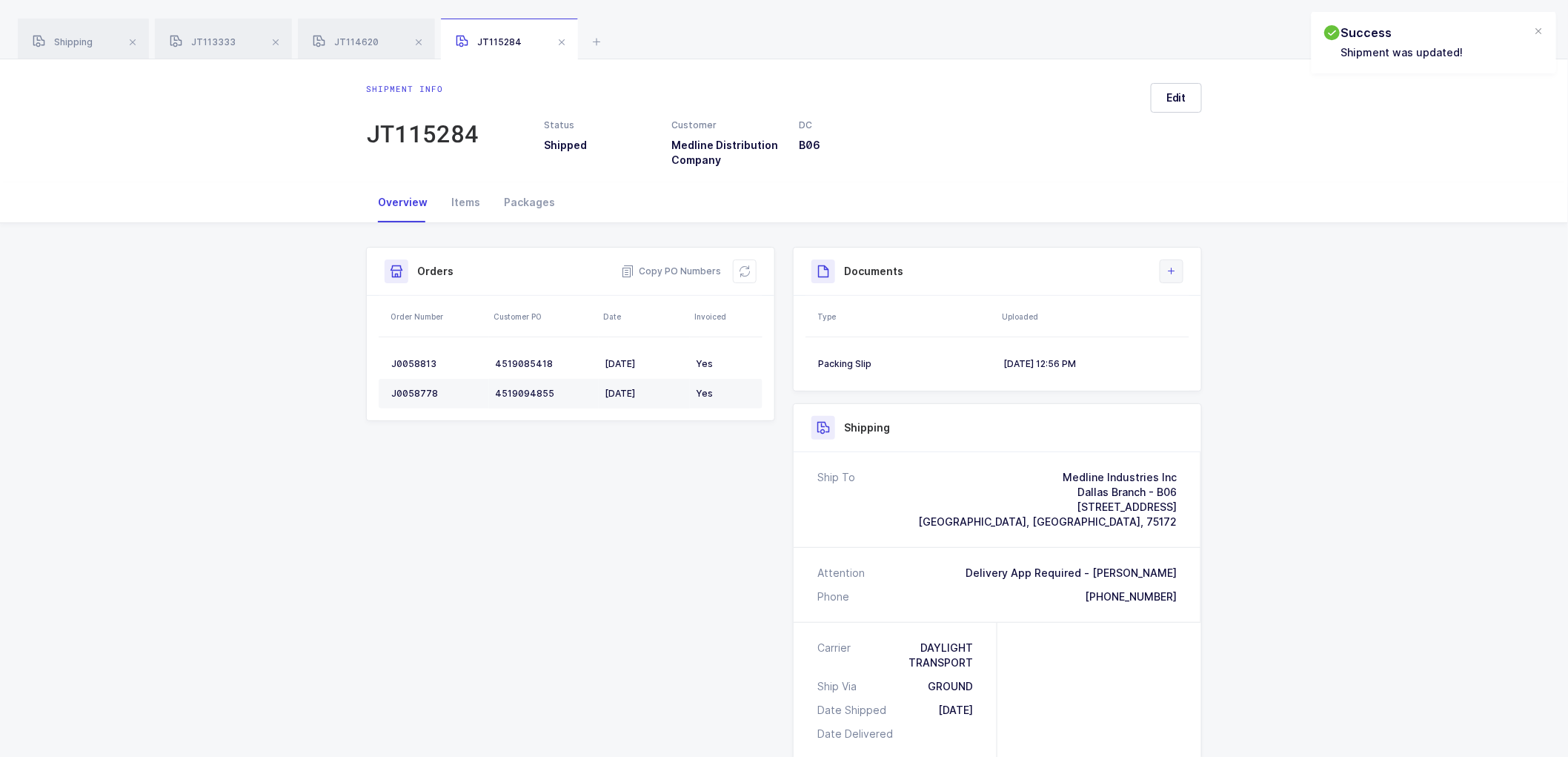
click at [1172, 280] on button at bounding box center [1172, 272] width 24 height 24
click at [1192, 334] on li "Upload Document" at bounding box center [1221, 338] width 110 height 24
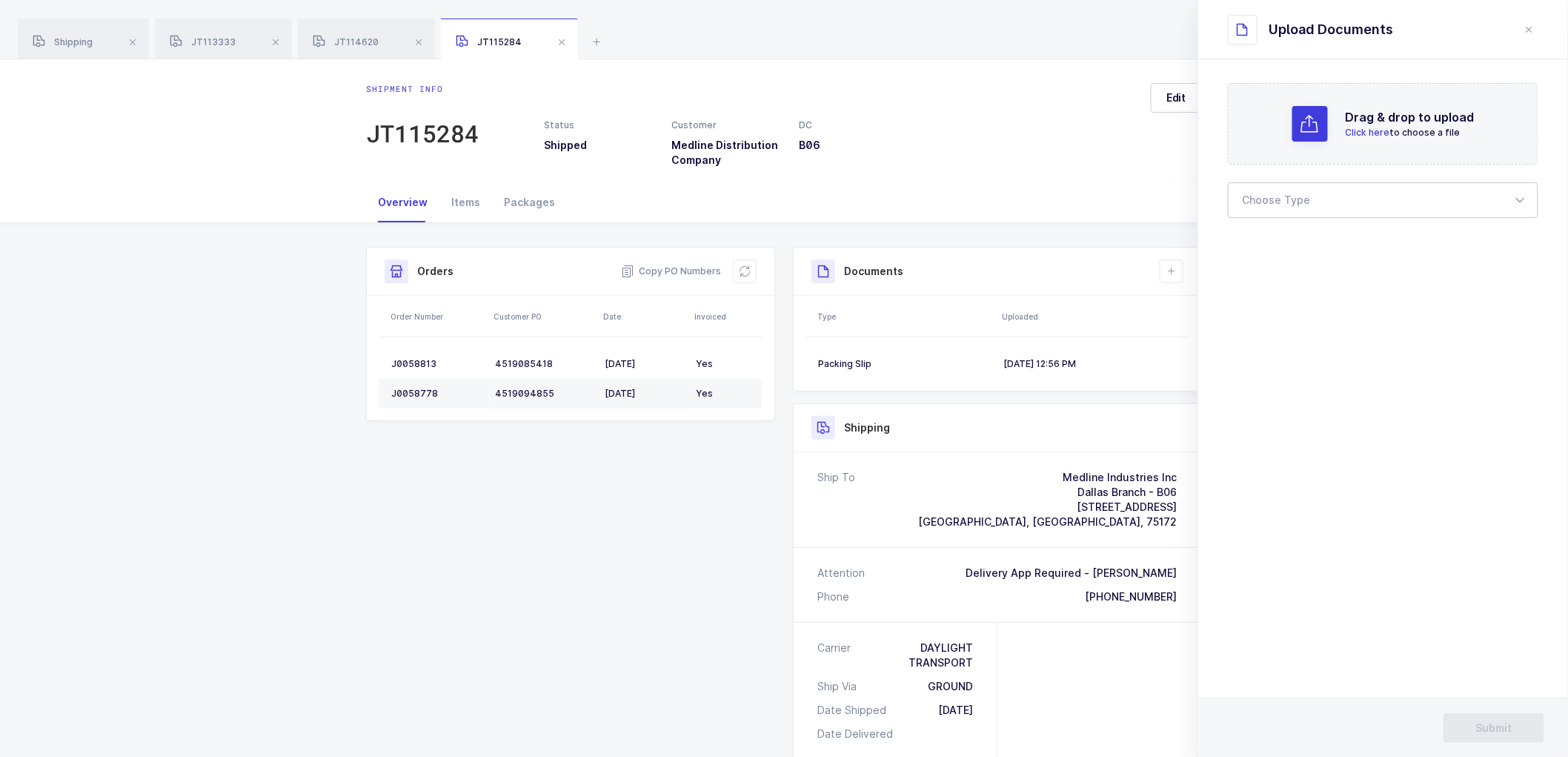
click at [1258, 201] on div at bounding box center [1383, 200] width 310 height 36
click at [1285, 235] on li "Bill of Lading" at bounding box center [1389, 247] width 310 height 24
type input "Bill of Lading"
click at [1497, 732] on span "Submit" at bounding box center [1494, 728] width 37 height 15
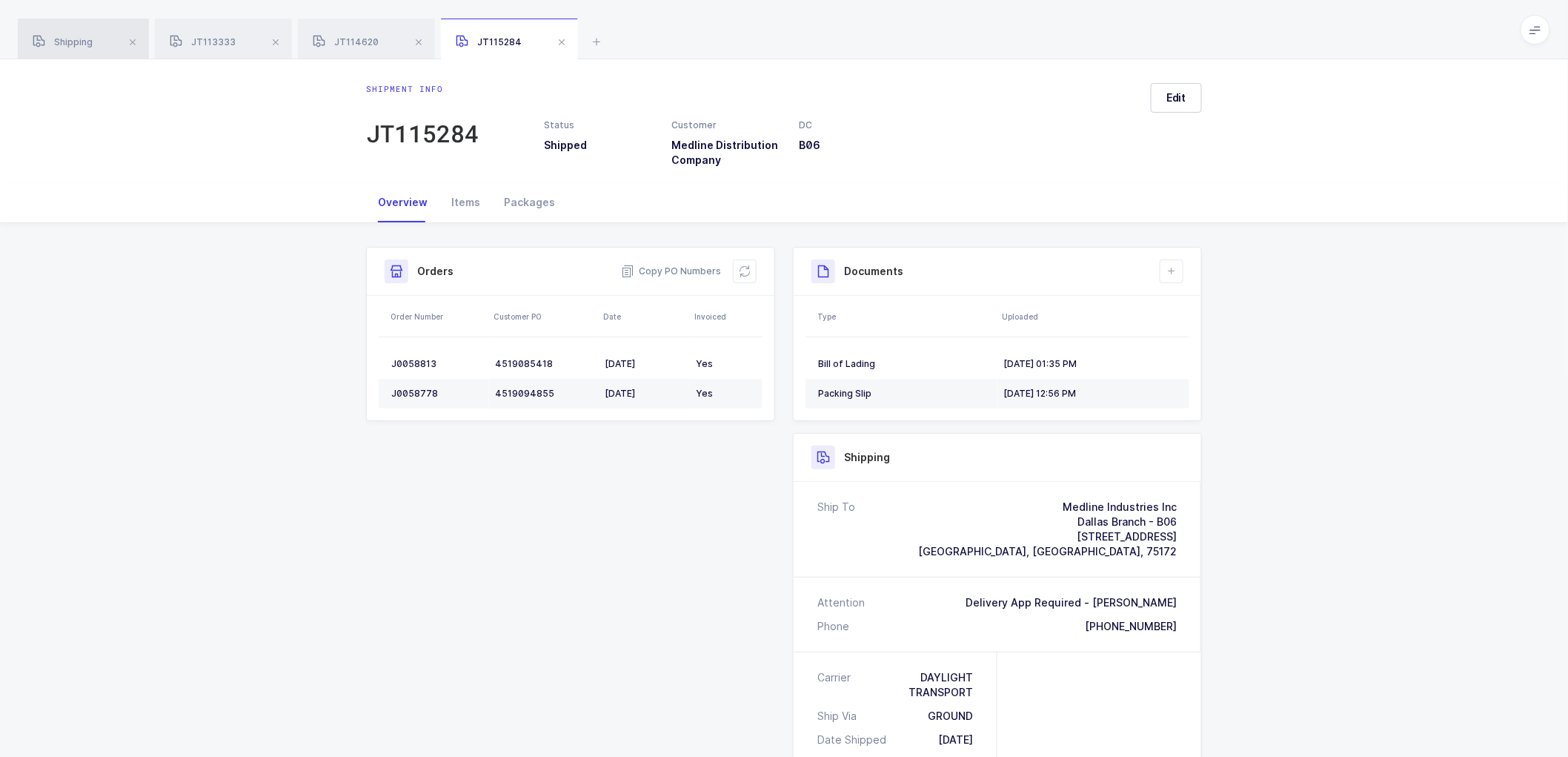
click at [71, 40] on span "Shipping" at bounding box center [63, 42] width 60 height 11
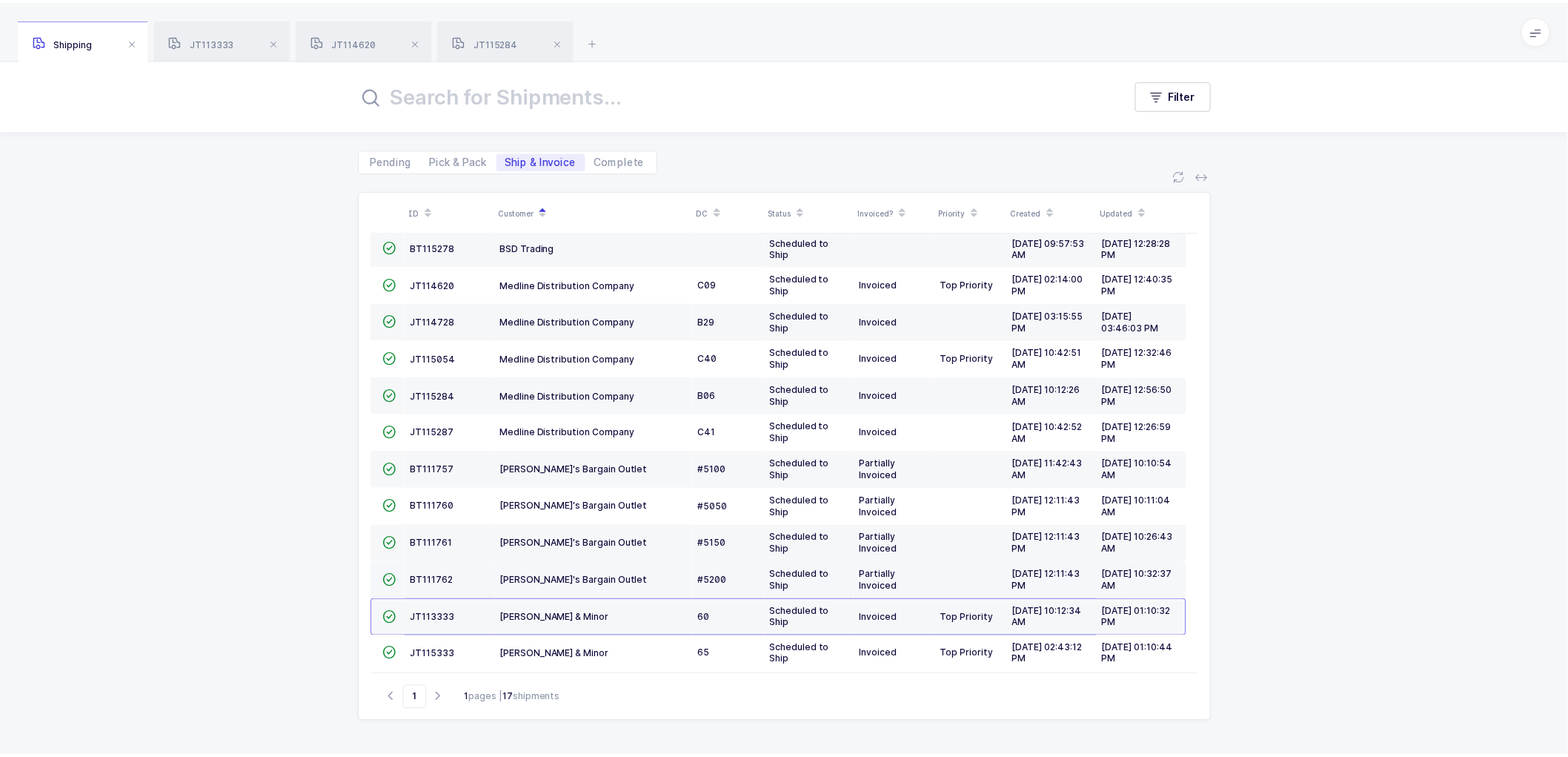
scroll to position [213, 0]
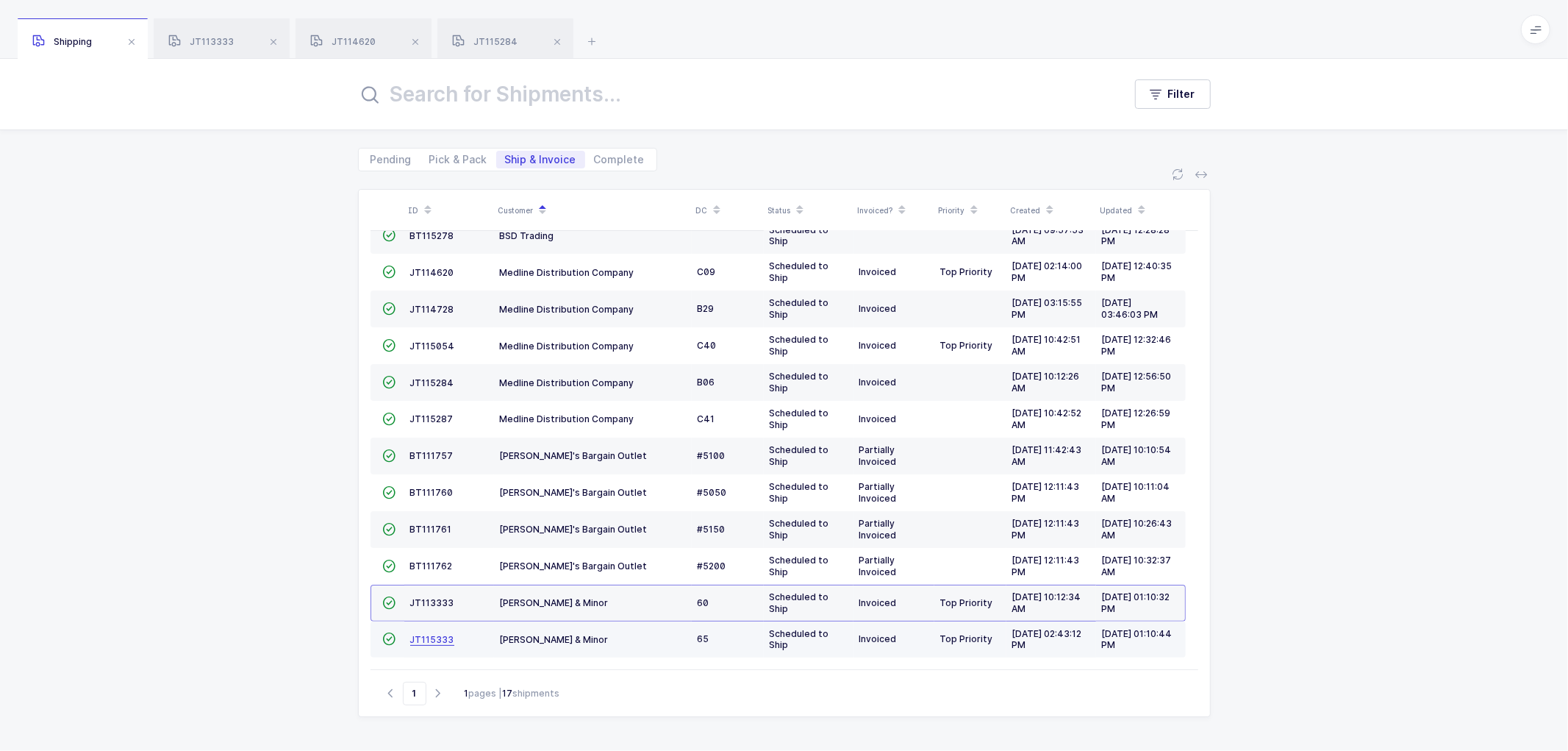
click at [424, 635] on span "JT115333" at bounding box center [432, 640] width 44 height 11
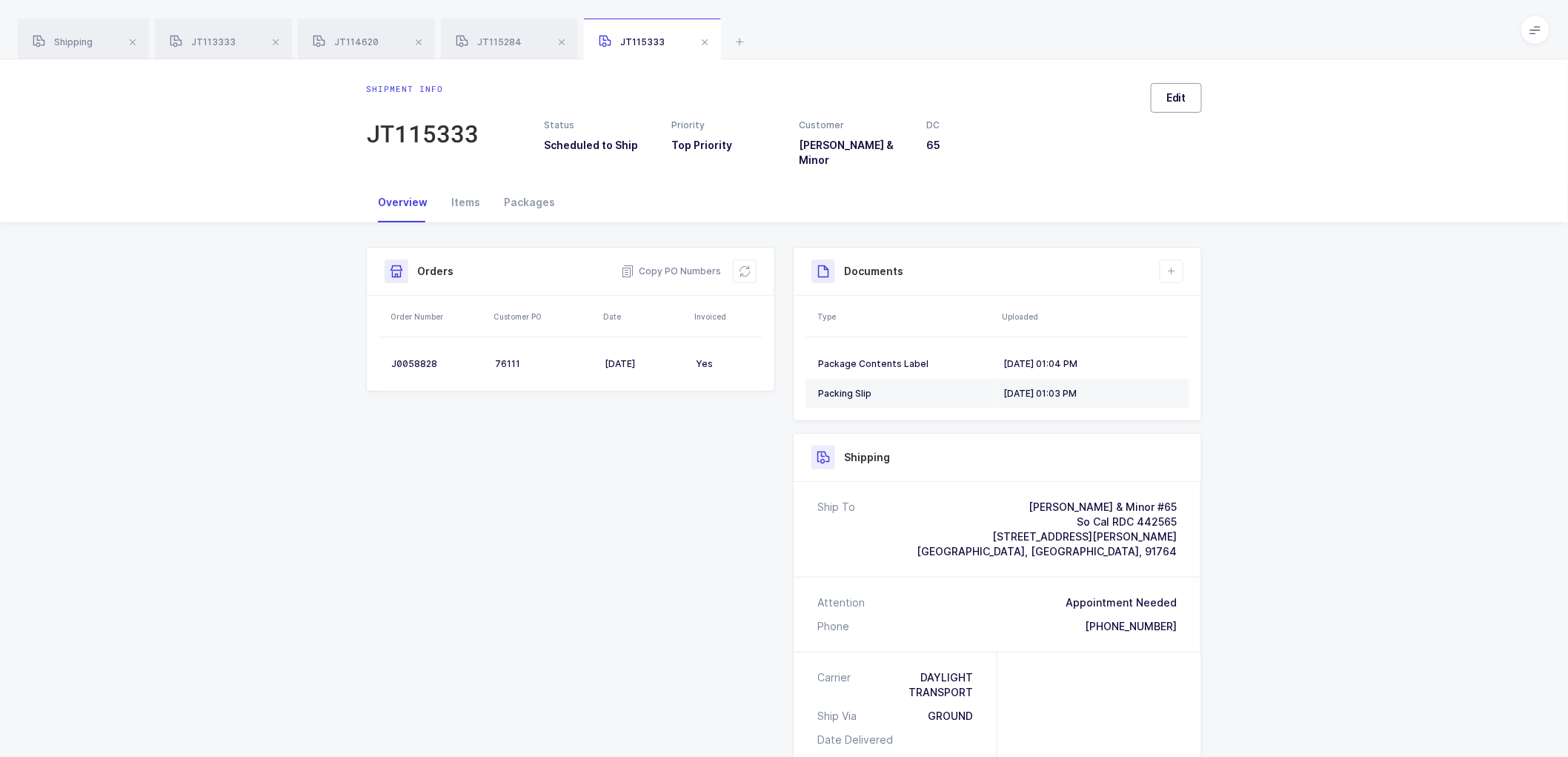
drag, startPoint x: 1176, startPoint y: 98, endPoint x: 1190, endPoint y: 108, distance: 17.2
click at [1176, 98] on span "Edit" at bounding box center [1176, 98] width 20 height 15
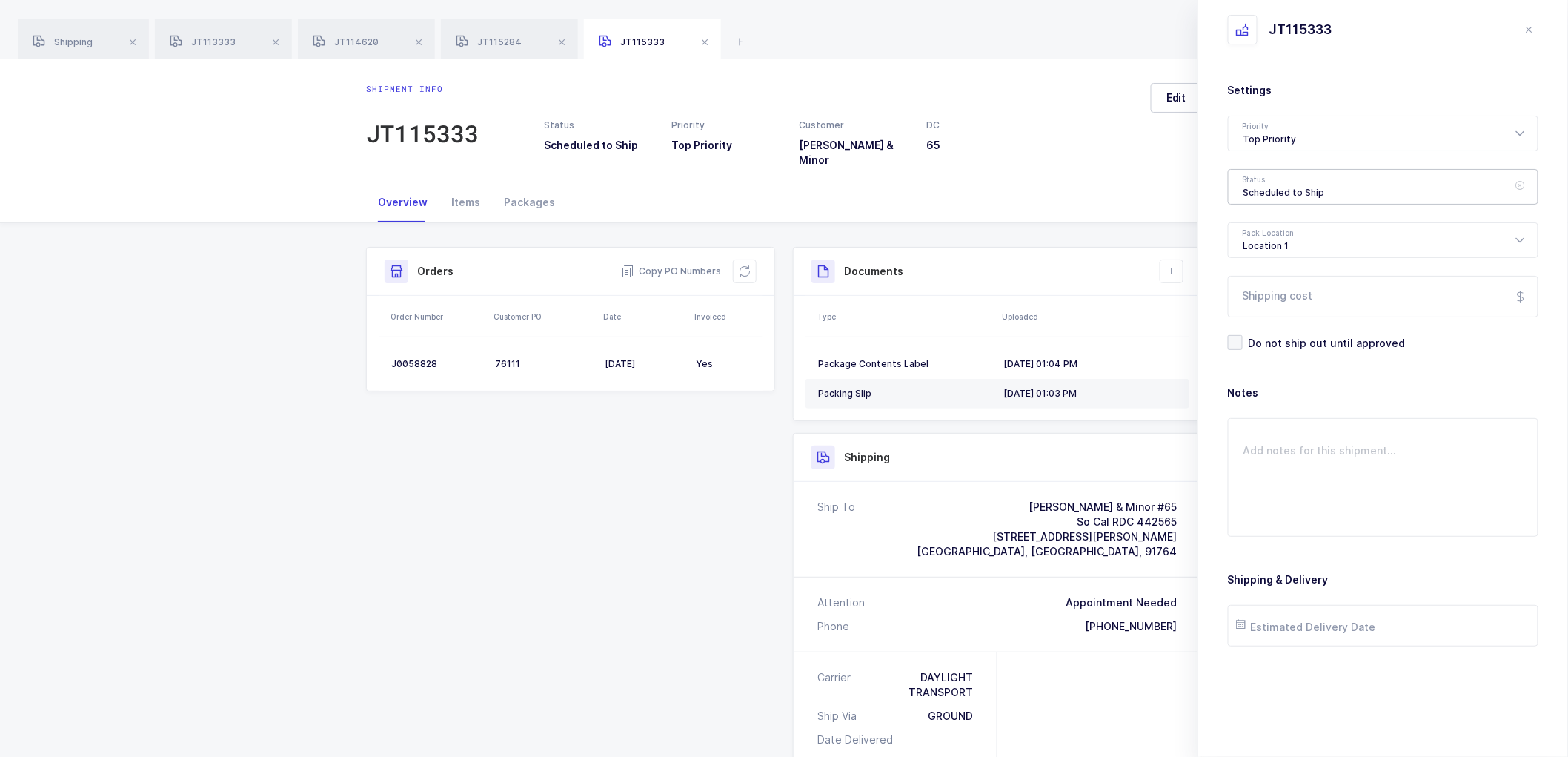
click at [1250, 182] on div "Scheduled to Ship" at bounding box center [1383, 187] width 310 height 36
click at [1264, 301] on span "Shipped" at bounding box center [1264, 301] width 42 height 13
type input "Shipped"
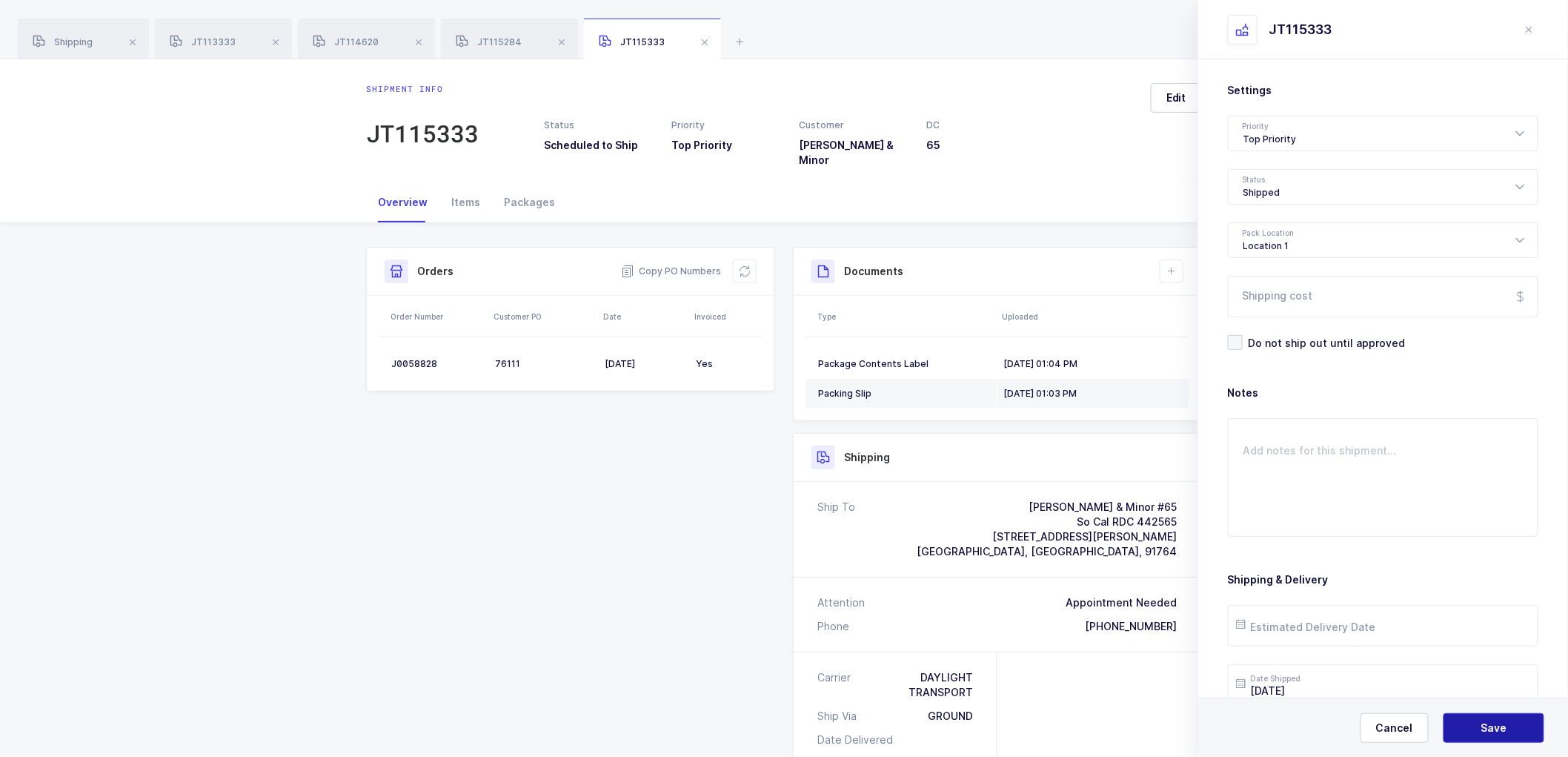
click at [1497, 731] on span "Save" at bounding box center [1494, 728] width 26 height 15
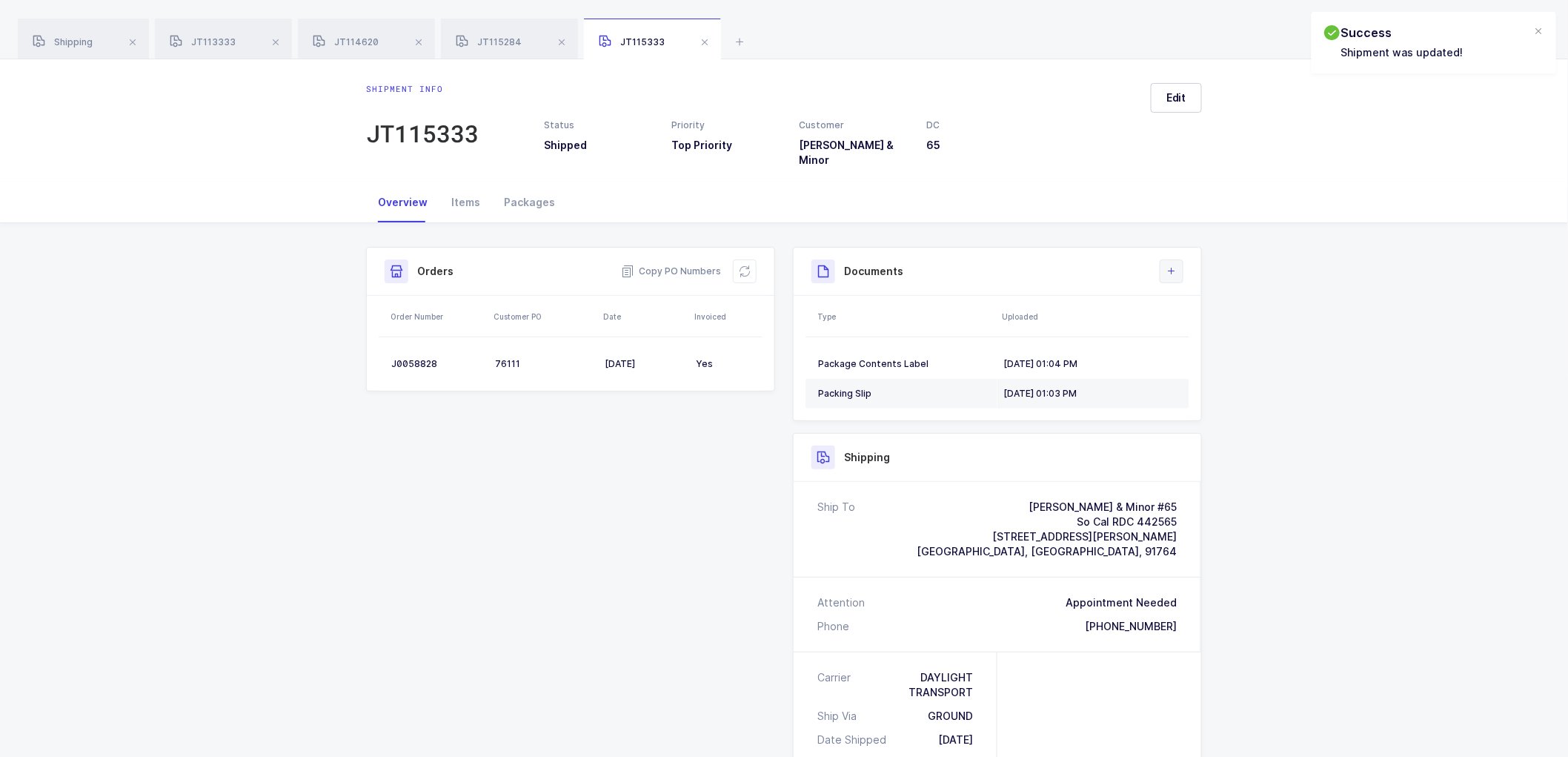
click at [1173, 265] on icon at bounding box center [1171, 271] width 12 height 12
click at [1216, 322] on li "Upload Document" at bounding box center [1221, 327] width 110 height 24
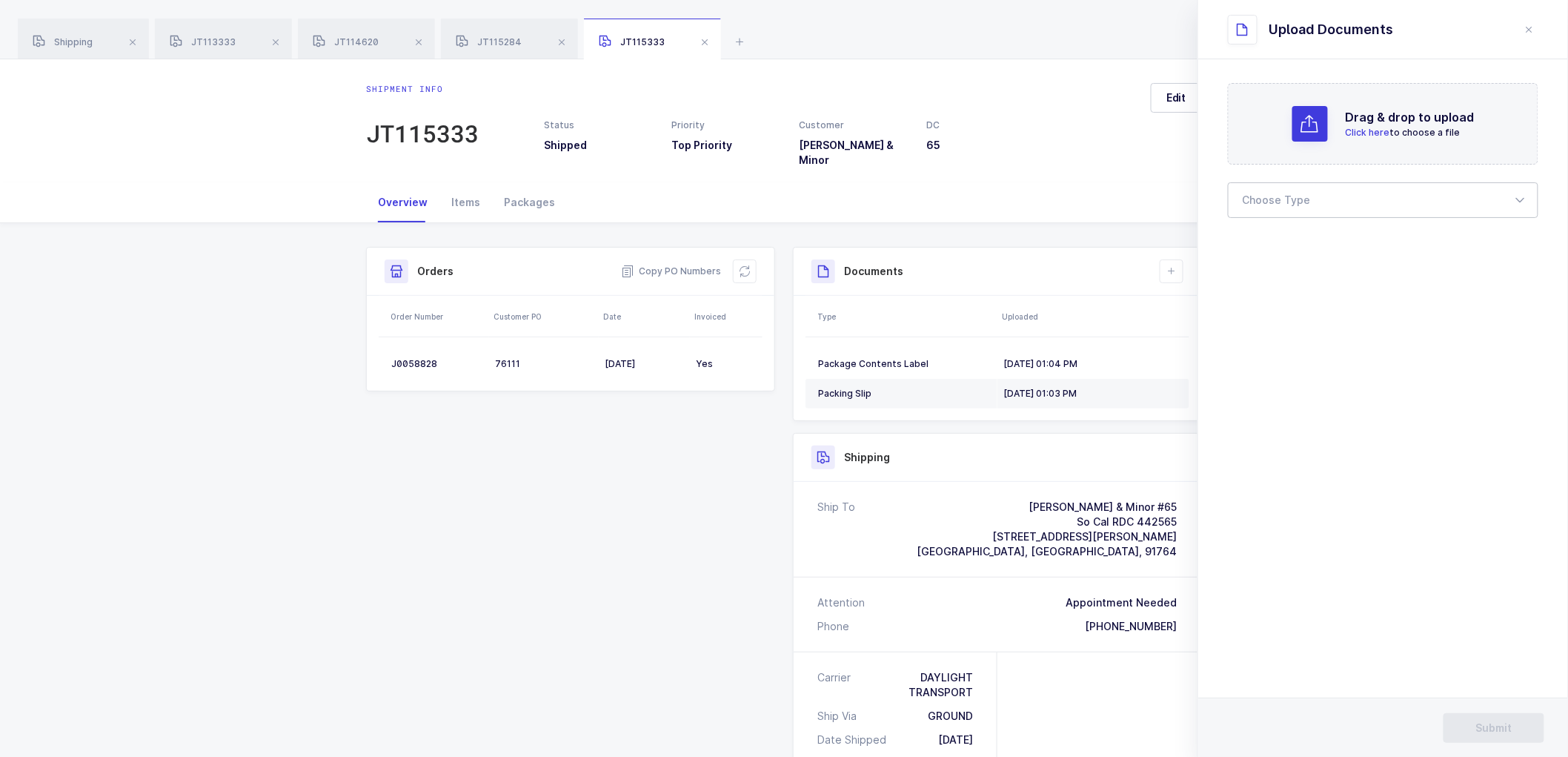
click at [1271, 209] on div at bounding box center [1383, 200] width 310 height 36
click at [1272, 241] on span "Bill of Lading" at bounding box center [1277, 246] width 67 height 13
type input "Bill of Lading"
click at [1473, 735] on button "Submit" at bounding box center [1493, 728] width 101 height 29
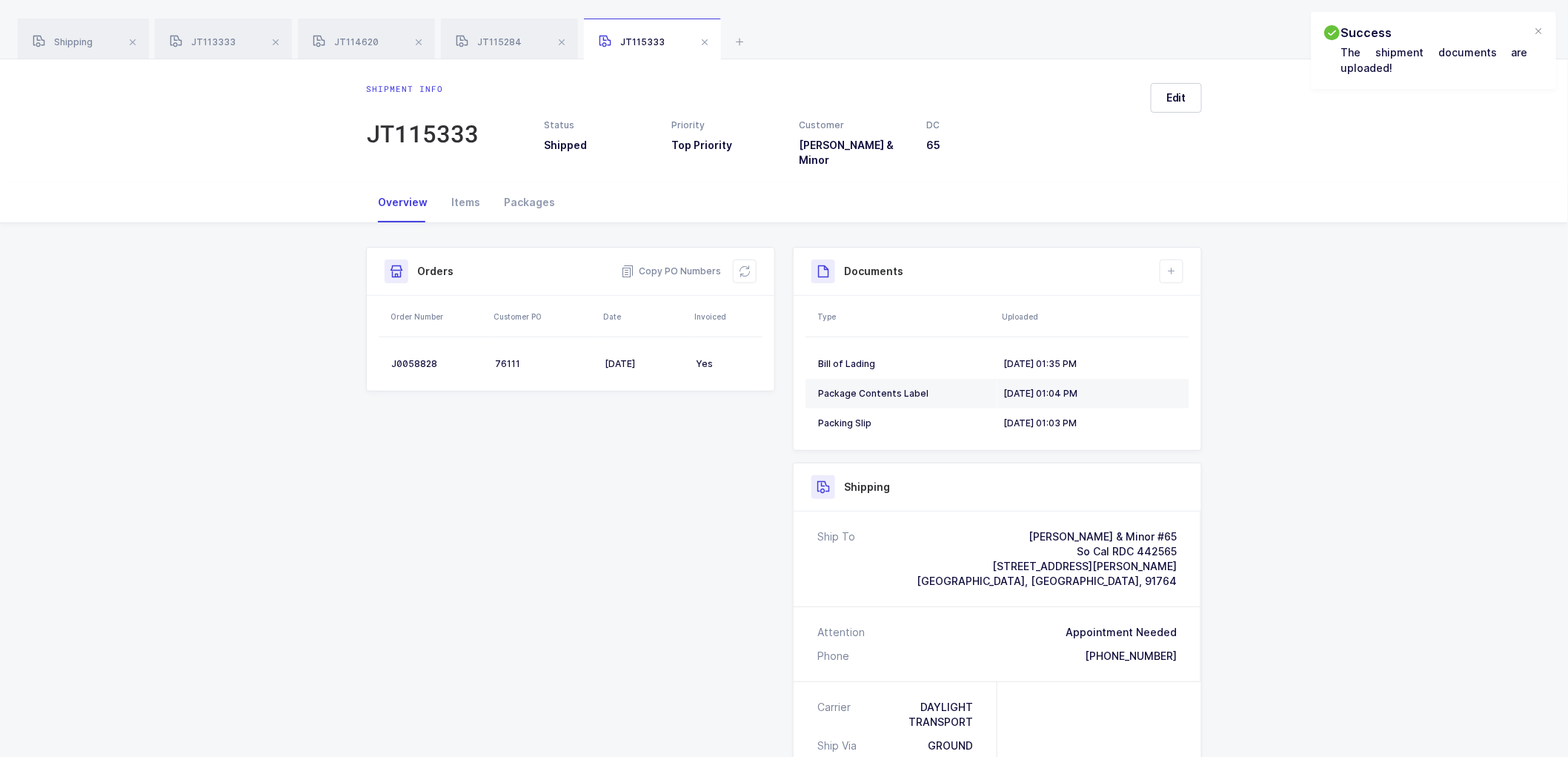
click at [690, 458] on div "Shipment Info Shipment Number JT115333 Status Shipped Priority Top Priority Cus…" at bounding box center [784, 647] width 853 height 800
click at [275, 41] on span at bounding box center [275, 42] width 17 height 17
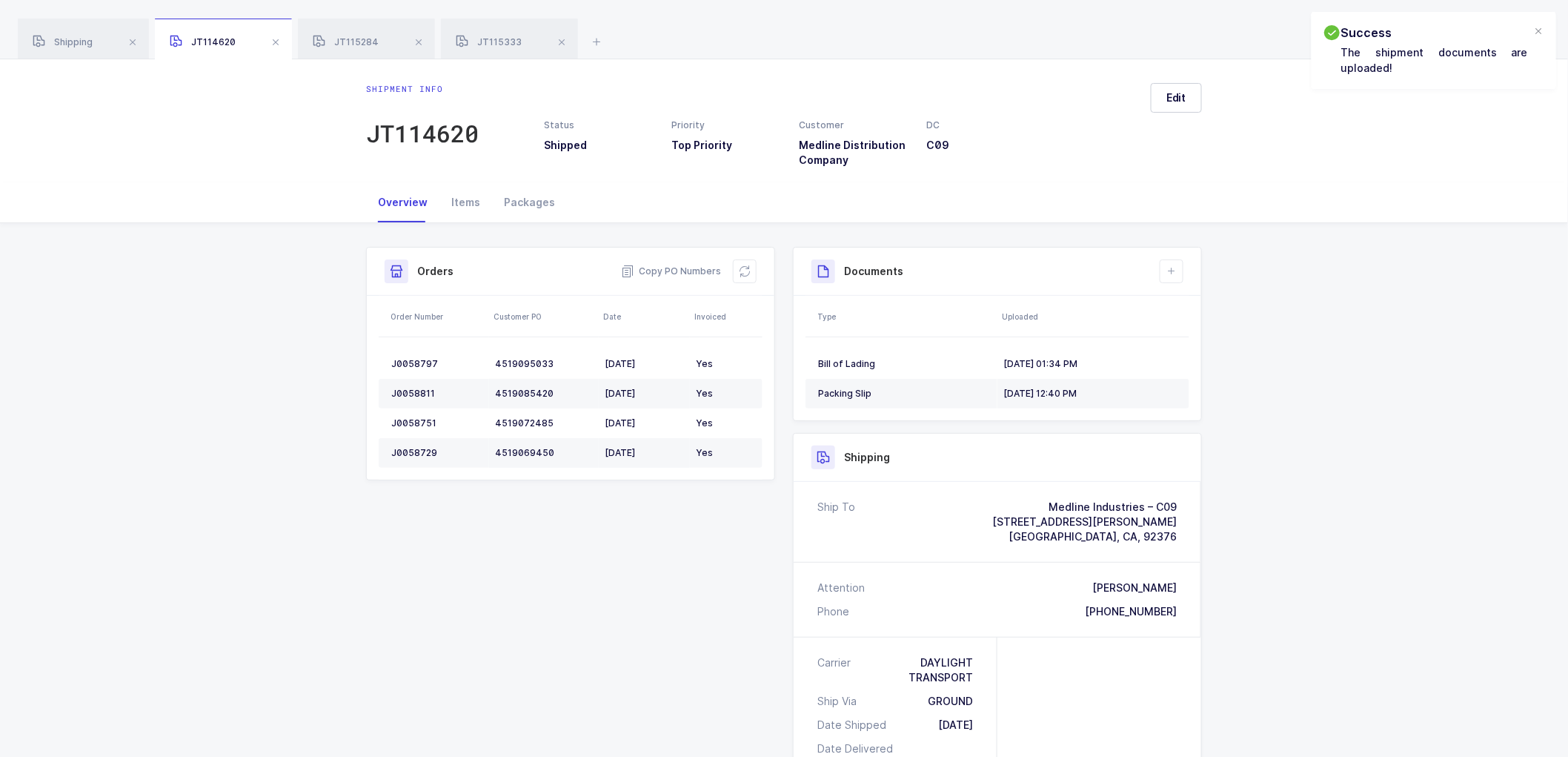
click at [275, 41] on span at bounding box center [275, 42] width 17 height 17
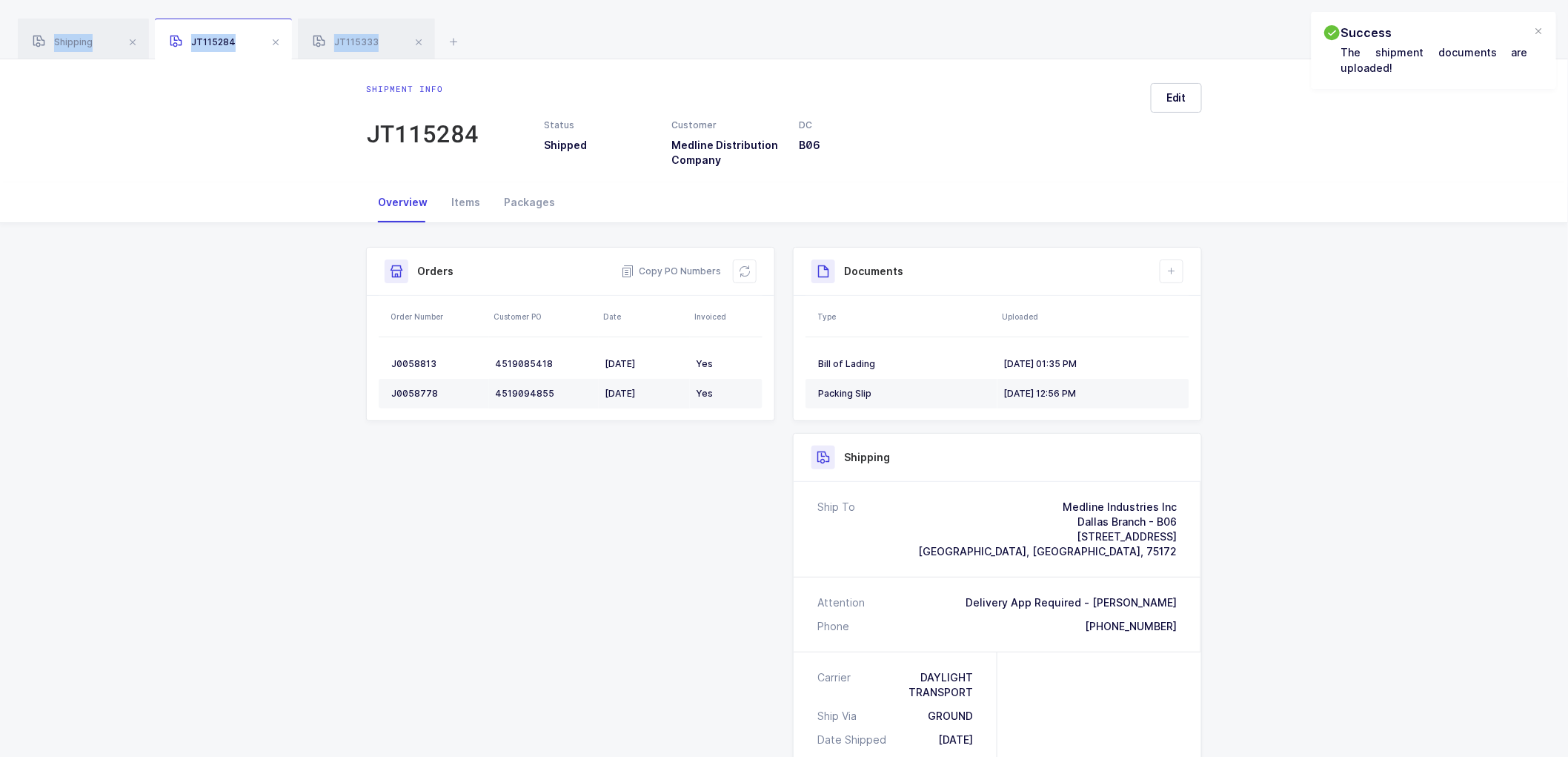
click at [275, 41] on span at bounding box center [275, 42] width 17 height 17
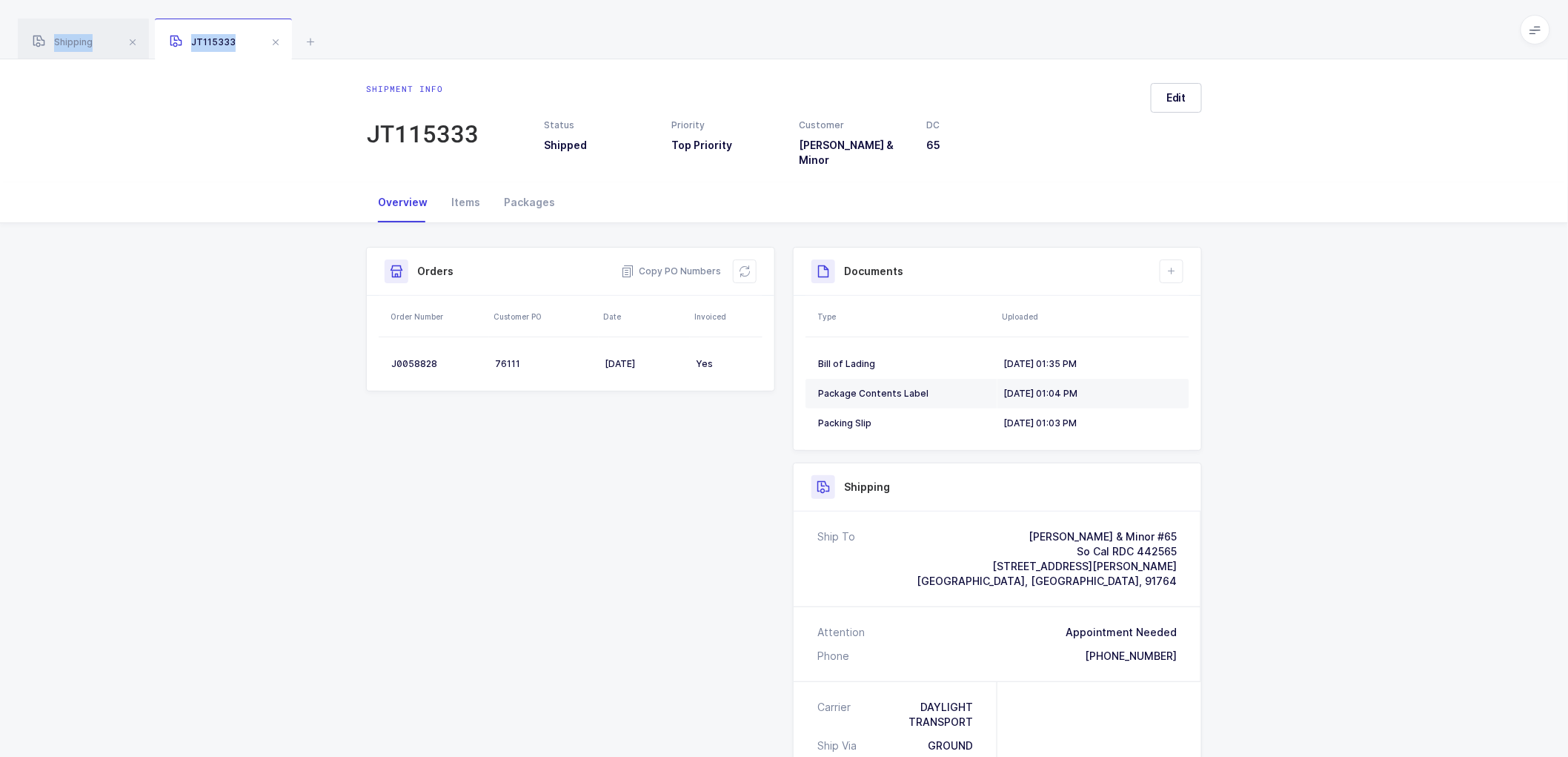
click at [275, 41] on span at bounding box center [275, 42] width 17 height 17
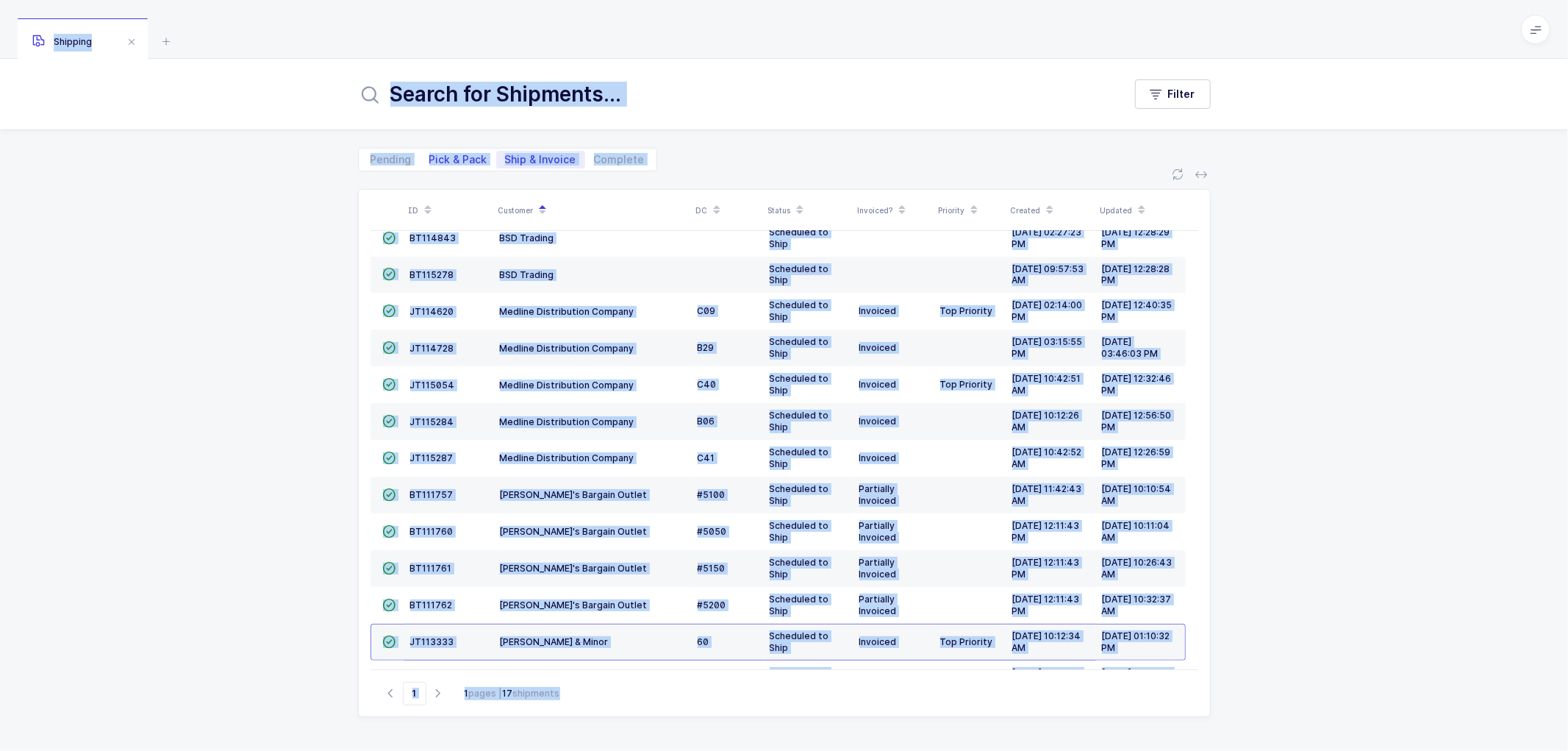
drag, startPoint x: 450, startPoint y: 158, endPoint x: 458, endPoint y: 157, distance: 8.1
click at [450, 157] on span "Pick & Pack" at bounding box center [458, 159] width 58 height 10
click at [430, 157] on input "Pick & Pack" at bounding box center [425, 155] width 9 height 9
radio input "true"
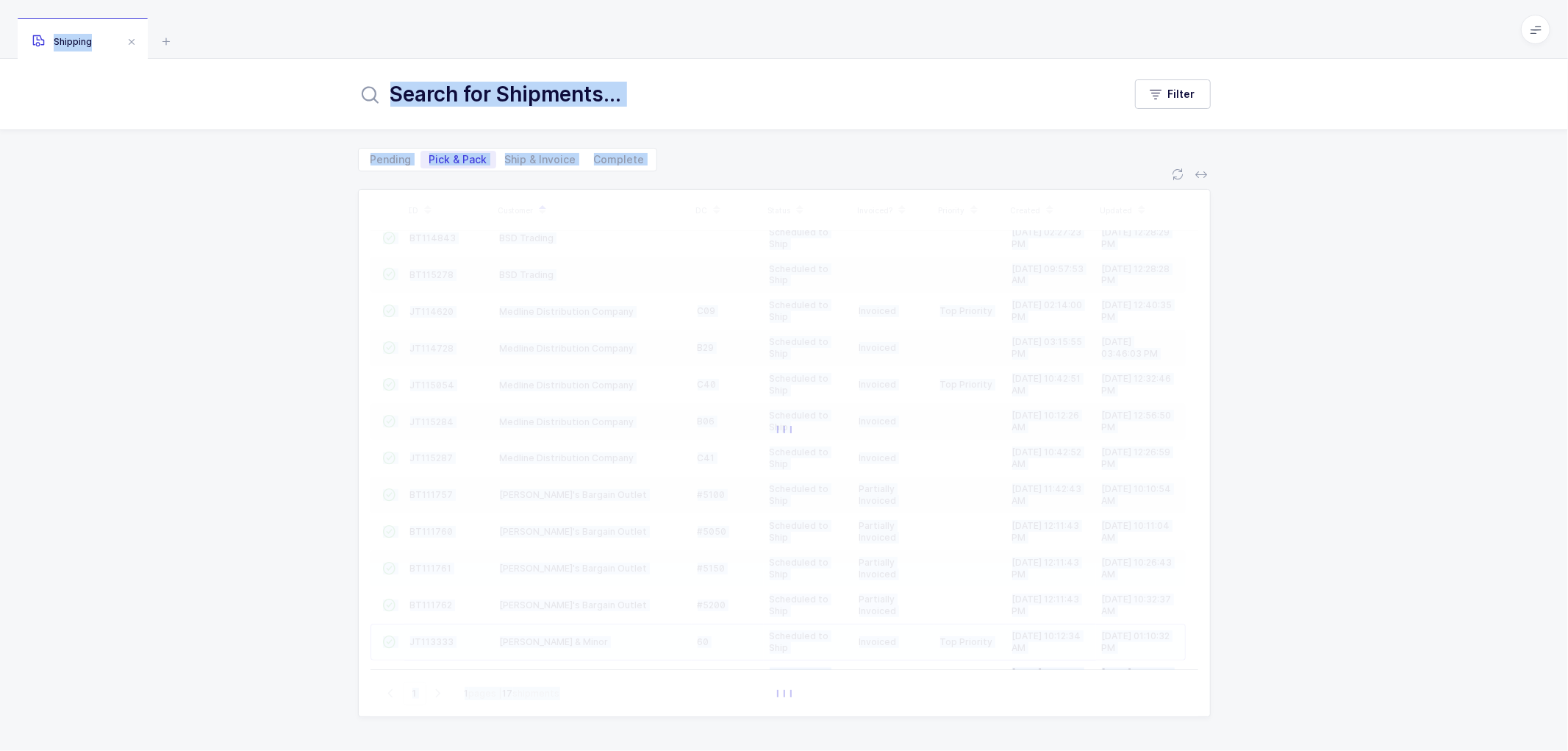
click at [1362, 401] on div "ID Customer DC Status Invoiced? Priority Created Updated  BT104009 Absolute Me…" at bounding box center [784, 461] width 1568 height 580
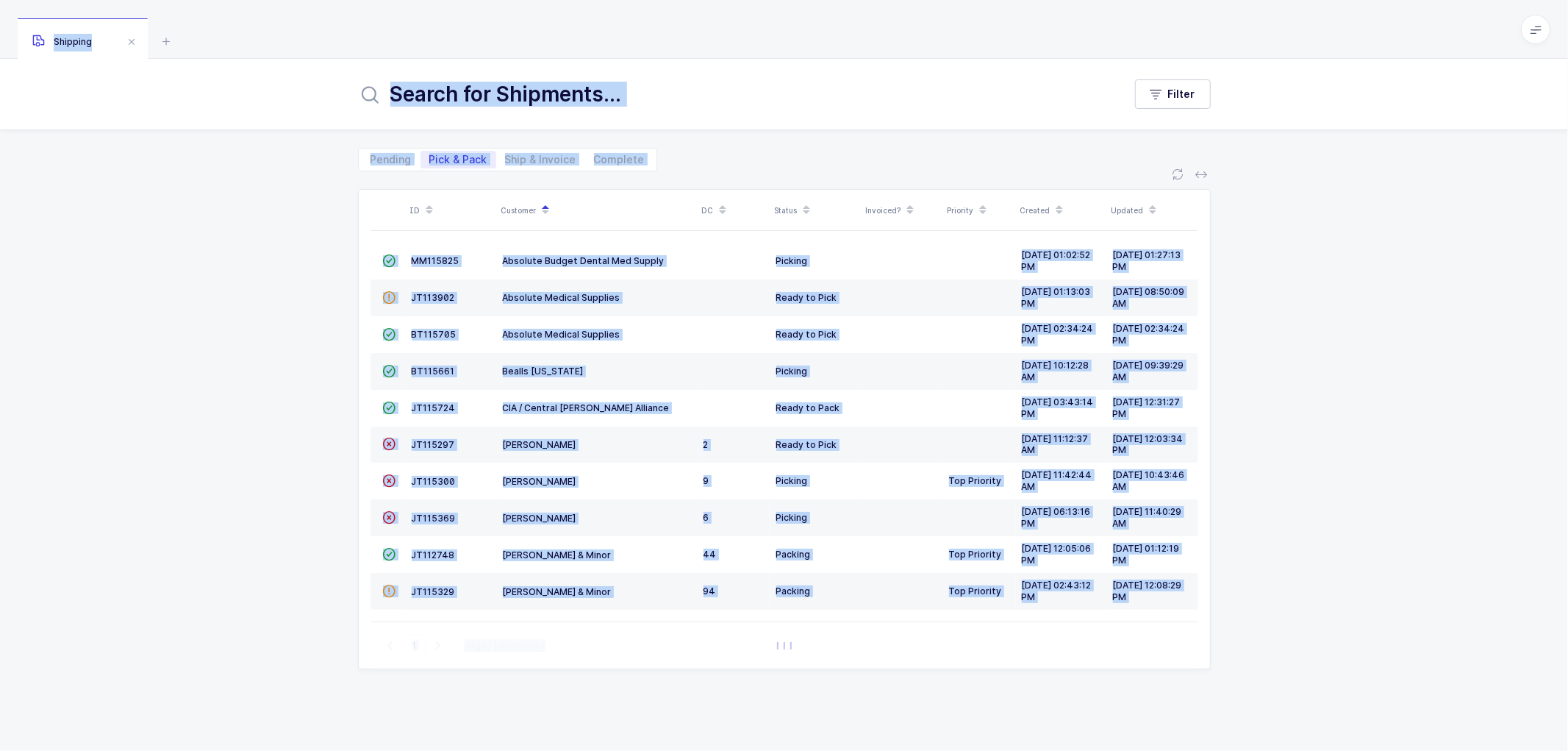
scroll to position [0, 0]
click at [1353, 416] on div "ID Customer DC Status Invoiced? Priority Created Updated  MM115825 Absolute Bu…" at bounding box center [784, 461] width 1568 height 580
click at [1429, 221] on div "ID Customer DC Status Invoiced? Priority Created Updated  MM115825 Absolute Bu…" at bounding box center [784, 461] width 1568 height 580
click at [362, 148] on div "Pending Pick & Pack Ship & Invoice Complete" at bounding box center [508, 160] width 299 height 24
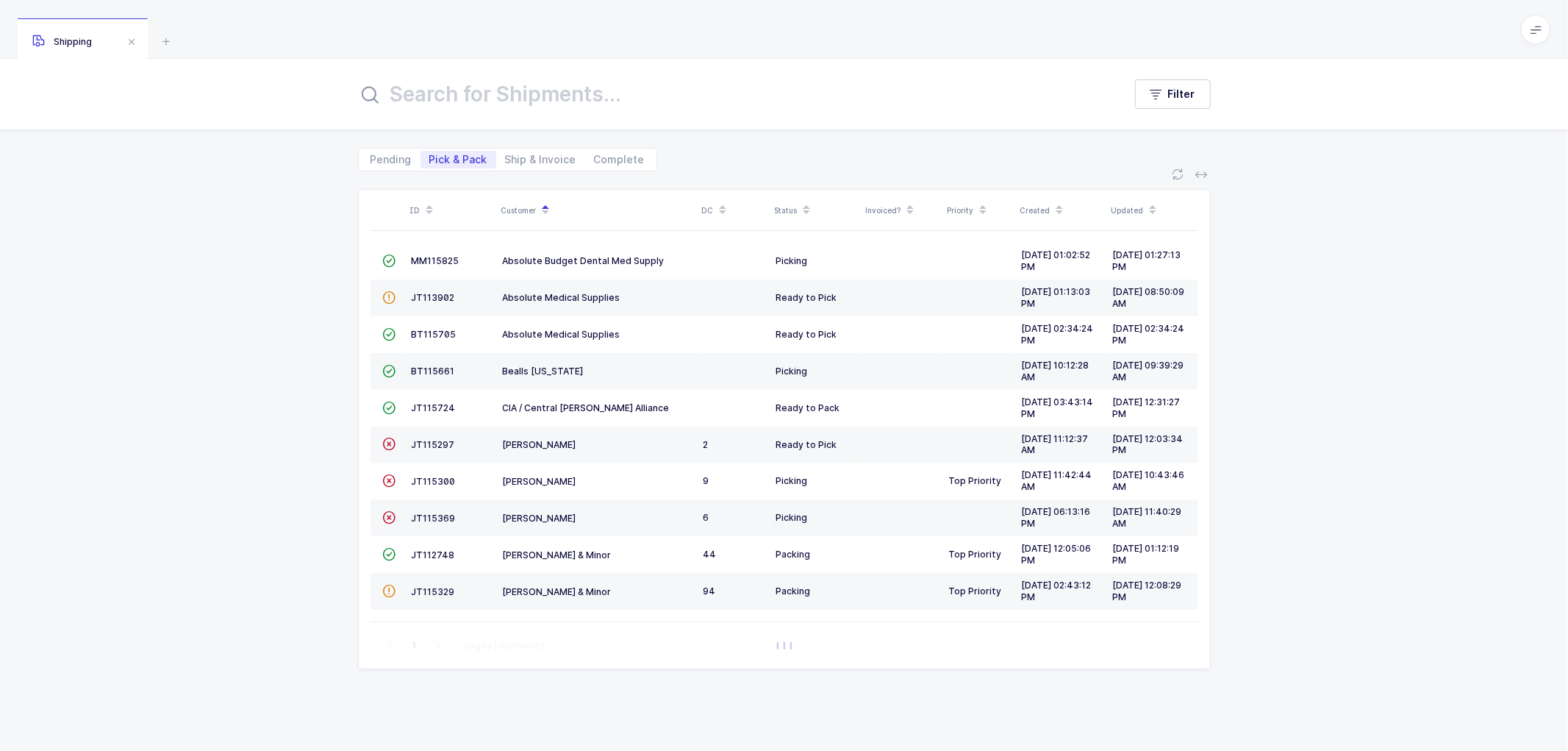
drag, startPoint x: 206, startPoint y: 91, endPoint x: 228, endPoint y: 58, distance: 39.7
click at [210, 84] on div "Filter" at bounding box center [784, 95] width 1568 height 71
click at [547, 160] on span "Ship & Invoice" at bounding box center [540, 159] width 72 height 10
click at [506, 160] on input "Ship & Invoice" at bounding box center [501, 155] width 9 height 9
radio input "true"
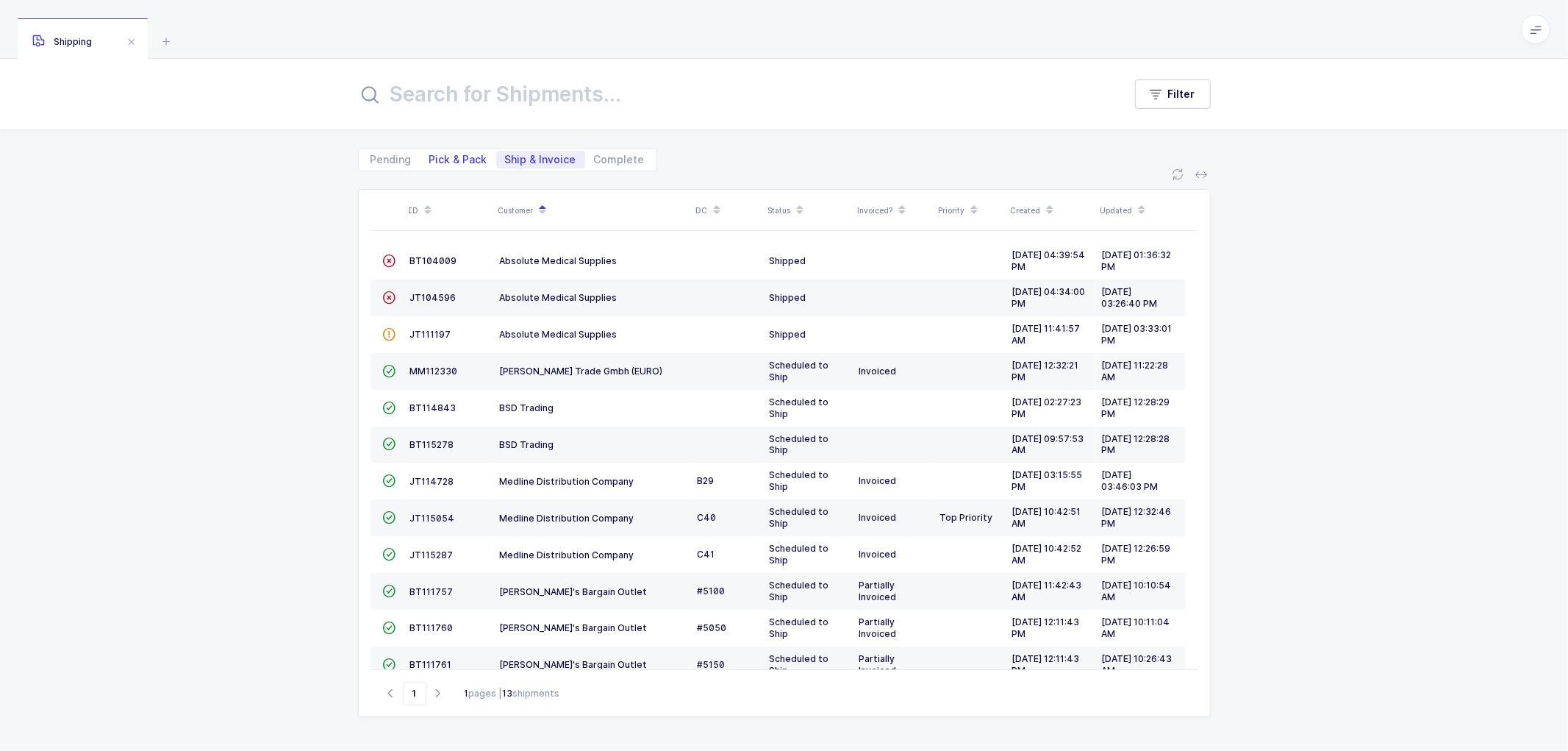
click at [443, 156] on span "Pick & Pack" at bounding box center [458, 159] width 58 height 10
click at [430, 156] on input "Pick & Pack" at bounding box center [425, 155] width 9 height 9
radio input "true"
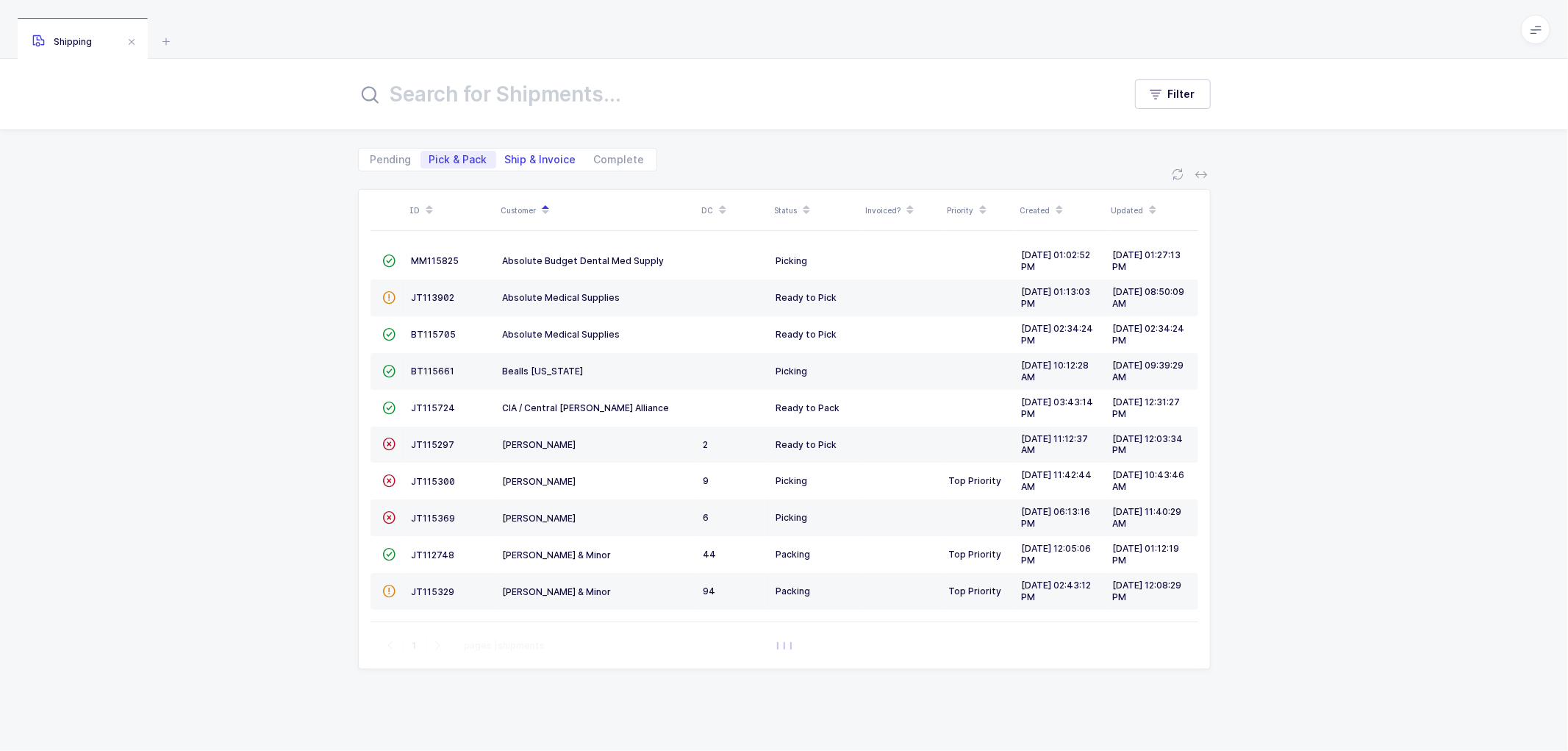
click at [533, 158] on span "Ship & Invoice" at bounding box center [540, 159] width 72 height 10
click at [506, 158] on input "Ship & Invoice" at bounding box center [501, 155] width 9 height 9
radio input "true"
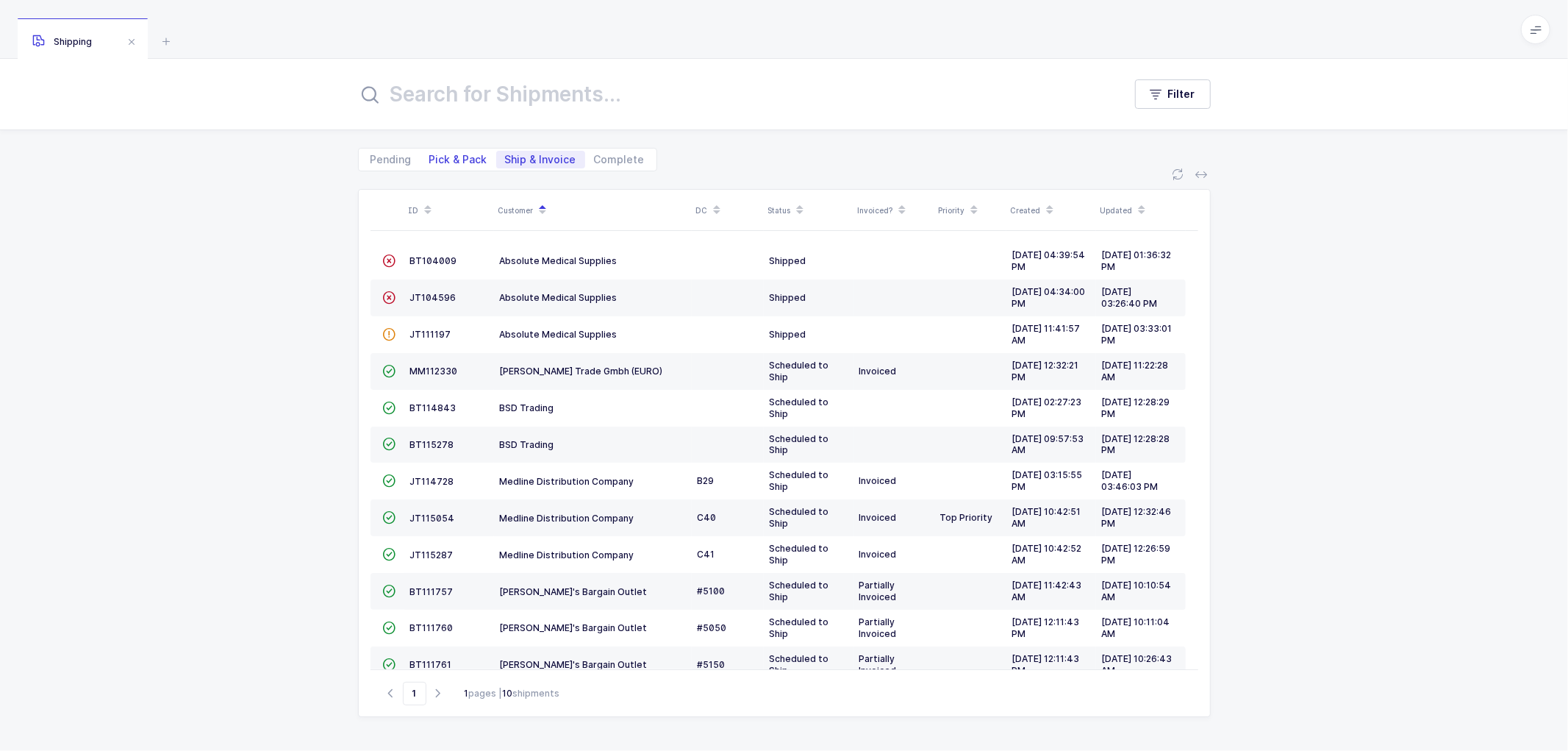
click at [449, 160] on span "Pick & Pack" at bounding box center [458, 159] width 58 height 10
click at [430, 160] on input "Pick & Pack" at bounding box center [425, 155] width 9 height 9
radio input "true"
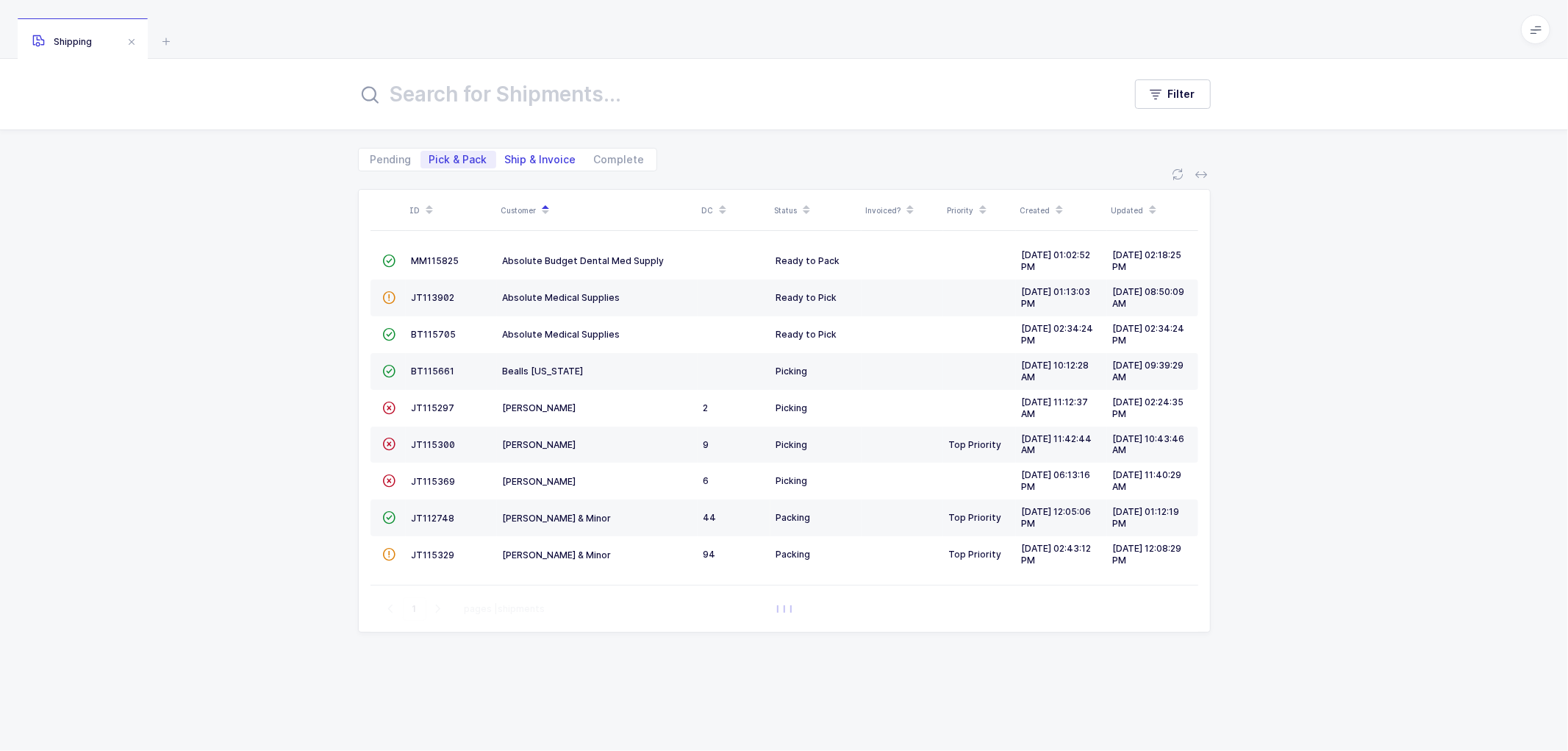
click at [526, 151] on span "Ship & Invoice" at bounding box center [540, 159] width 89 height 17
click at [506, 151] on input "Ship & Invoice" at bounding box center [501, 155] width 9 height 9
radio input "true"
radio input "false"
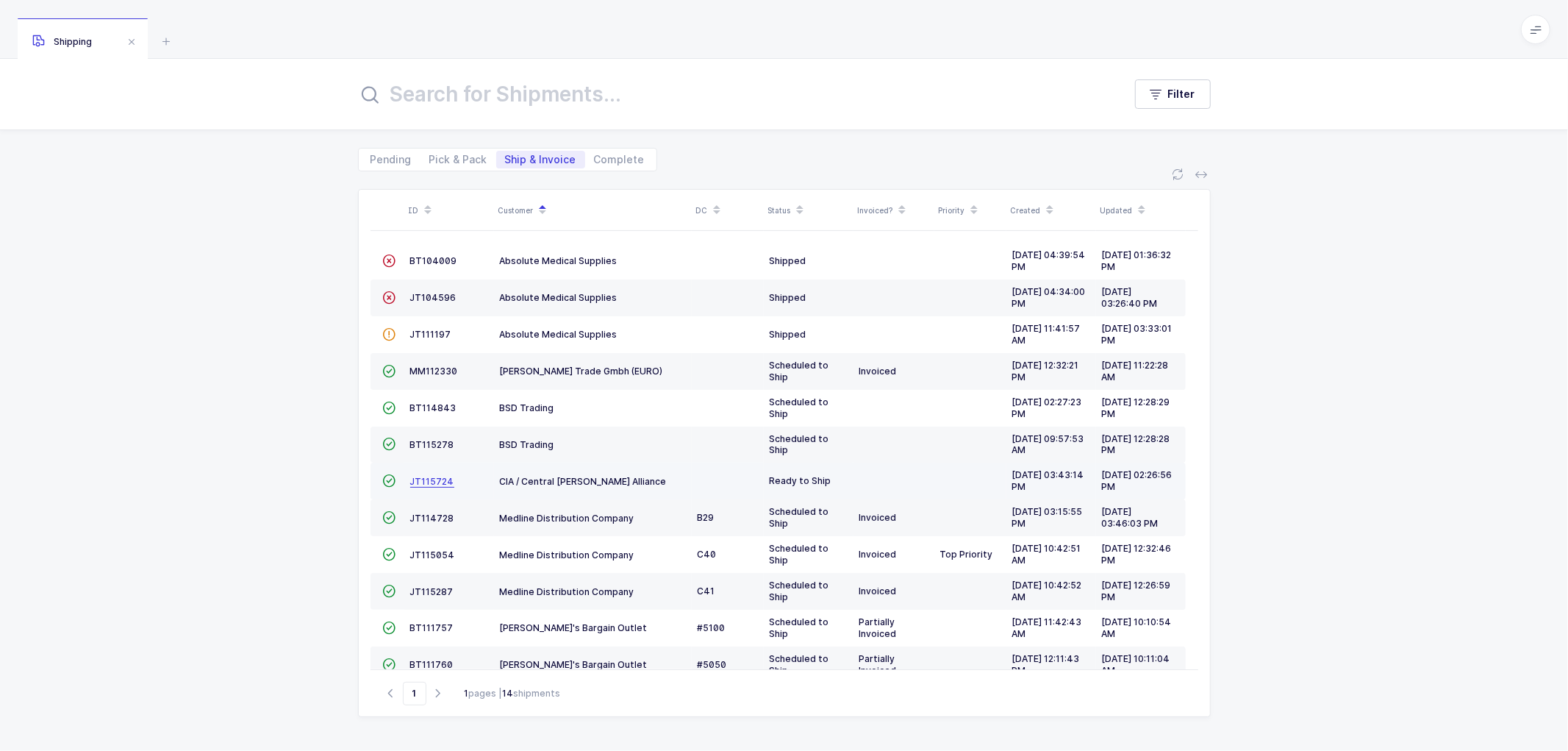
click at [436, 481] on span "JT115724" at bounding box center [432, 481] width 44 height 11
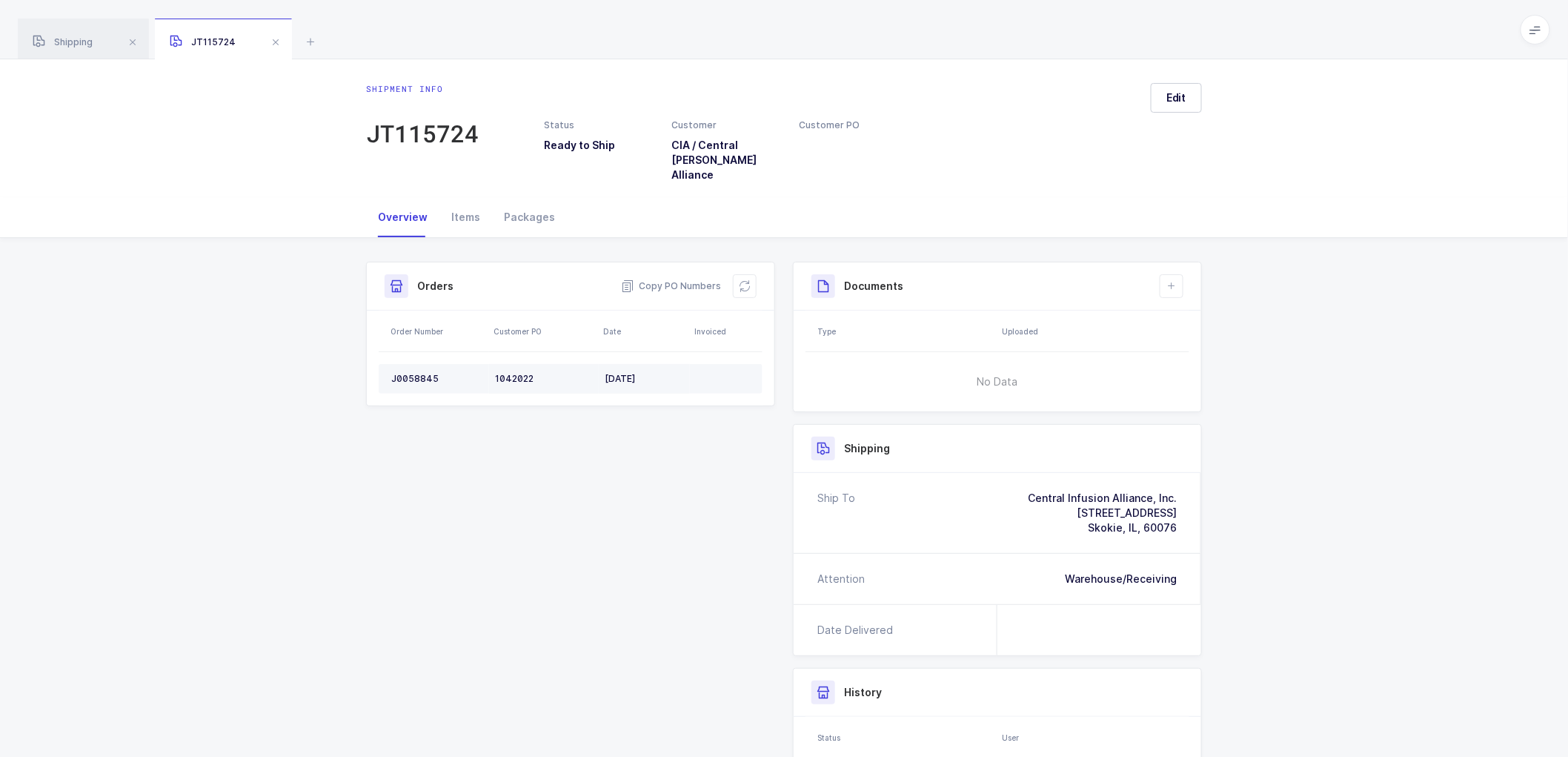
click at [414, 373] on div "J0058845" at bounding box center [437, 379] width 92 height 12
click at [408, 364] on td "J0058845" at bounding box center [433, 378] width 110 height 29
click at [409, 364] on td "J0058845" at bounding box center [433, 378] width 110 height 29
click at [690, 279] on span "Copy PO Numbers" at bounding box center [671, 286] width 100 height 15
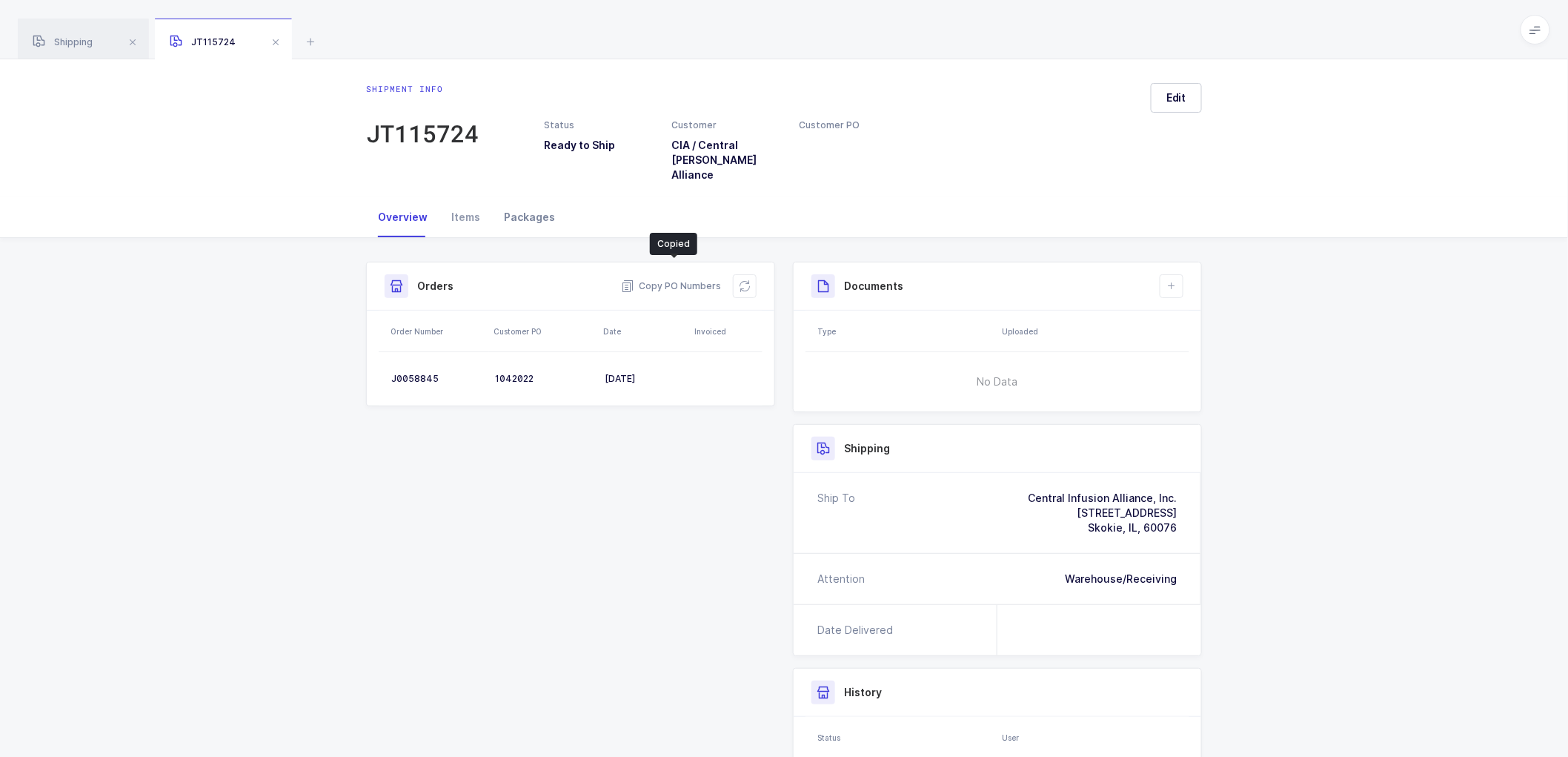
drag, startPoint x: 516, startPoint y: 204, endPoint x: 528, endPoint y: 203, distance: 12.0
click at [518, 203] on div "Packages" at bounding box center [530, 217] width 75 height 40
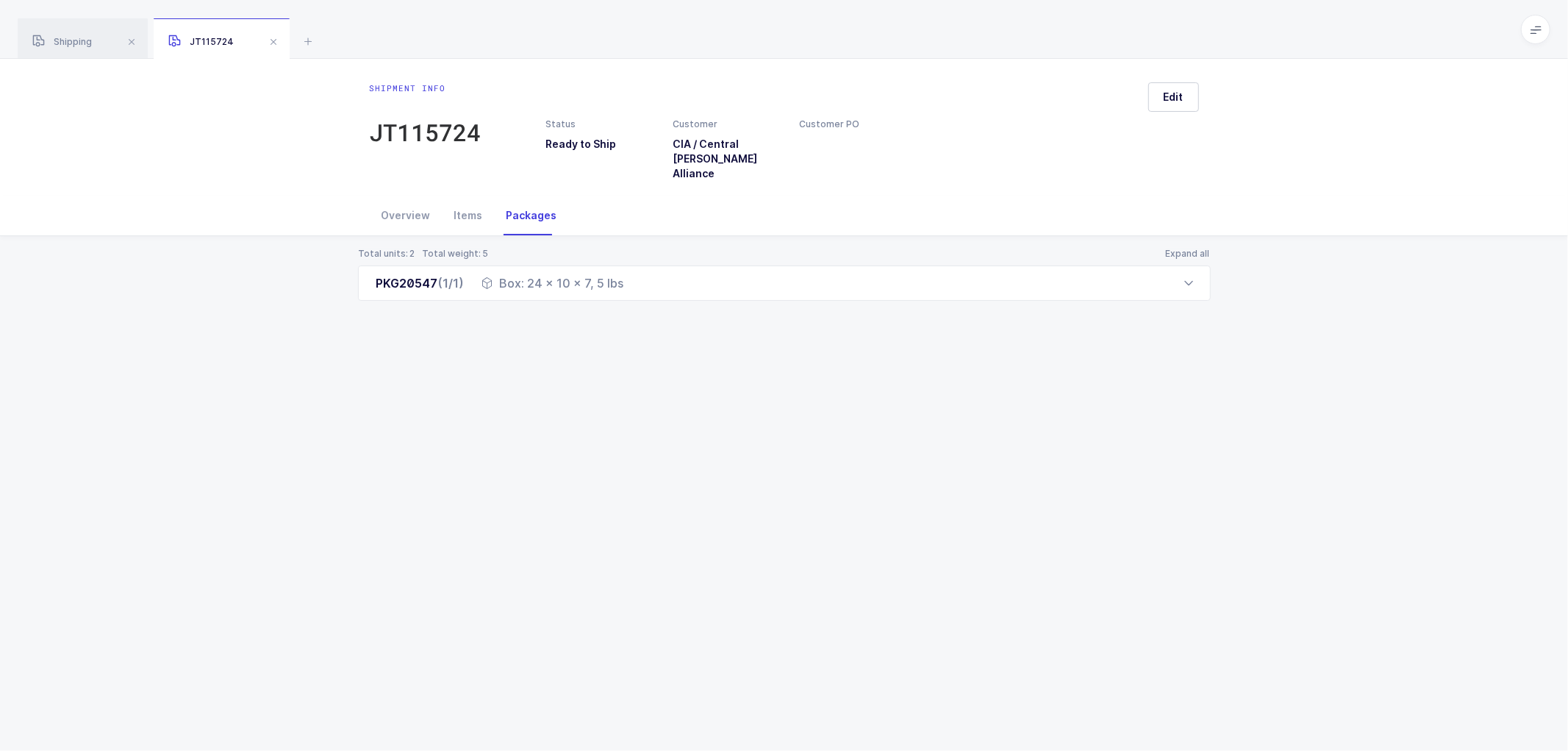
drag, startPoint x: 404, startPoint y: 200, endPoint x: 898, endPoint y: 202, distance: 494.0
click at [409, 200] on div "Overview" at bounding box center [406, 215] width 72 height 39
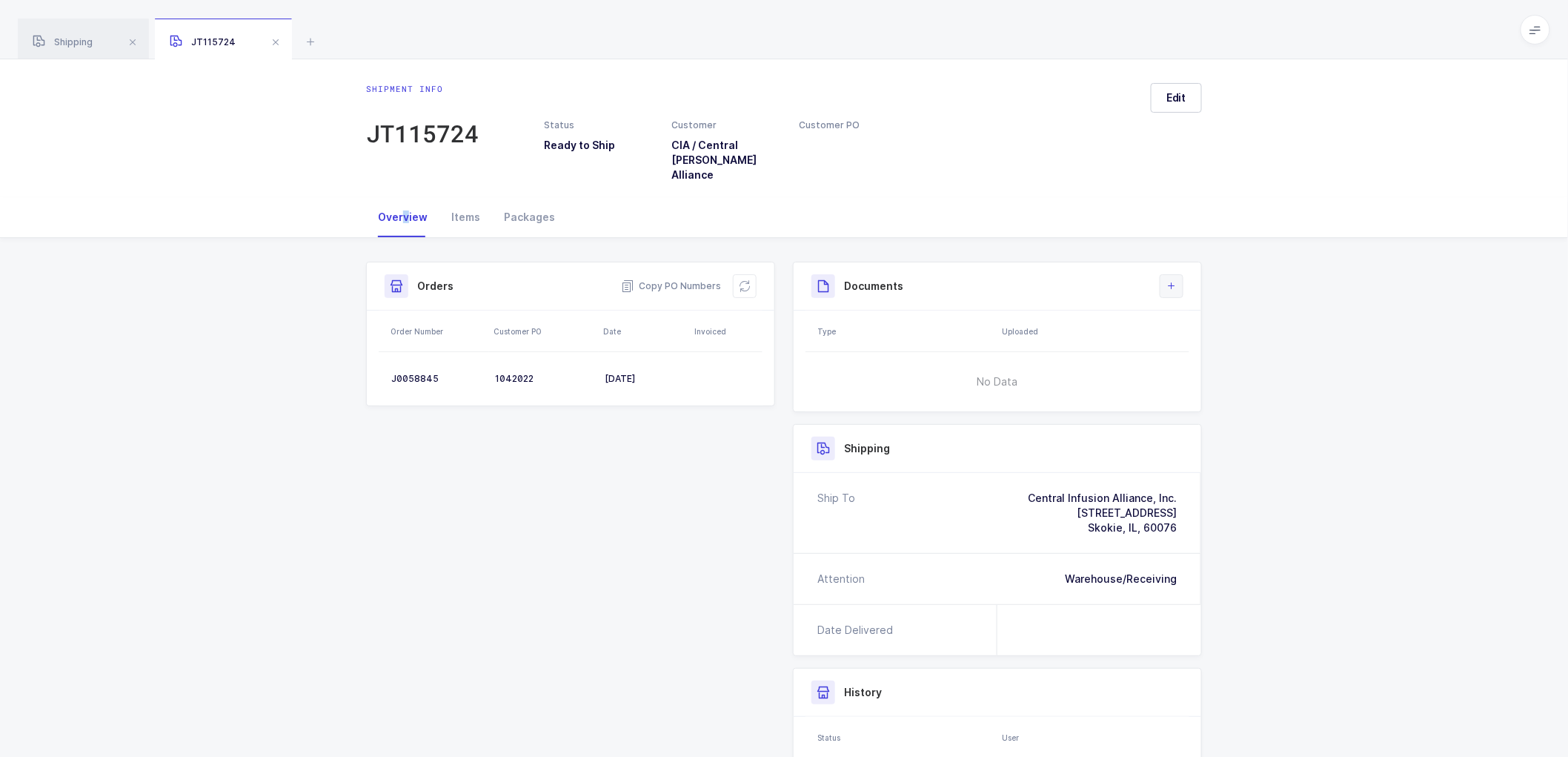
click at [1166, 274] on button at bounding box center [1172, 286] width 24 height 24
click at [1173, 98] on span "Edit" at bounding box center [1176, 98] width 20 height 15
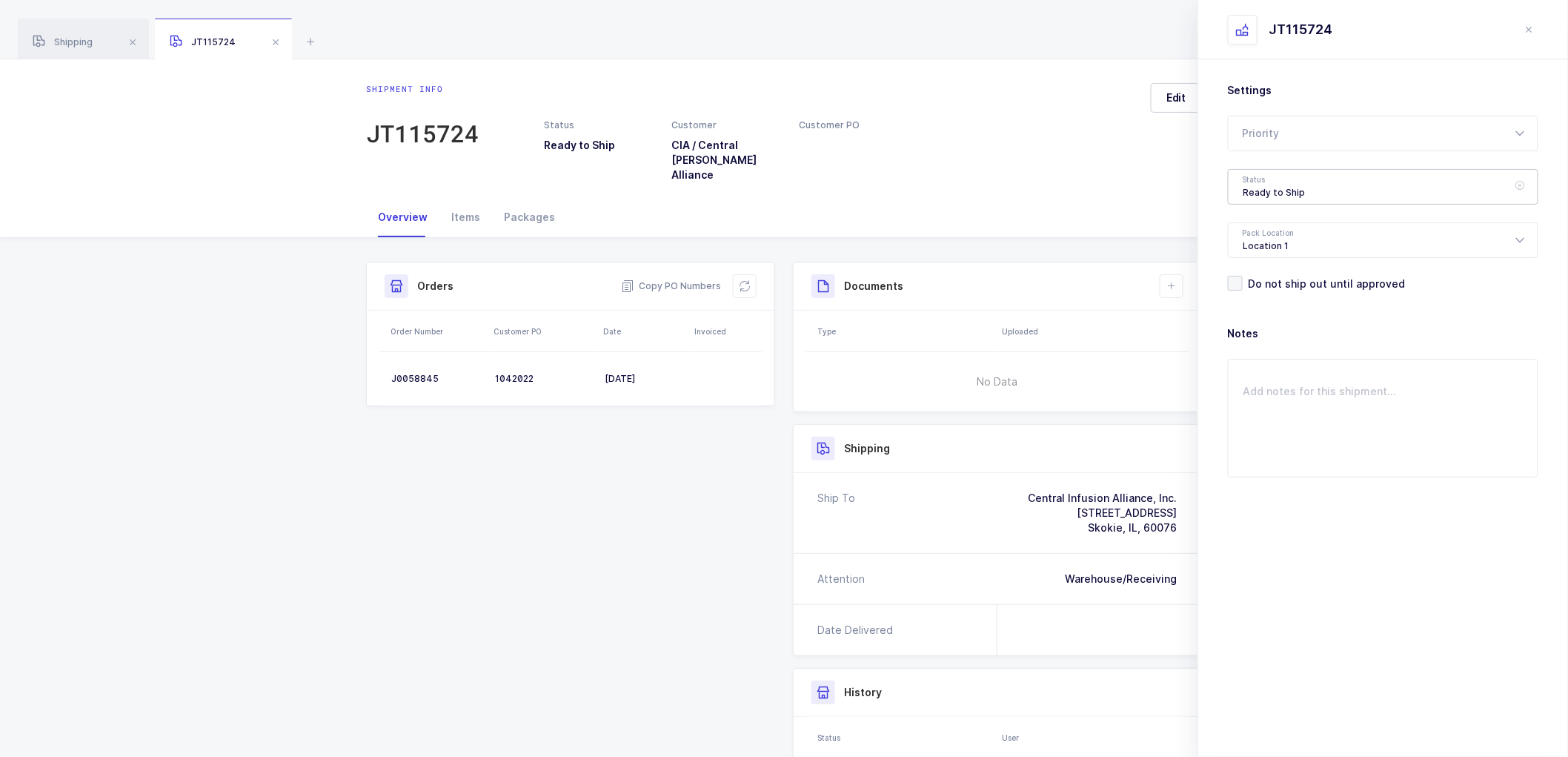
click at [1275, 187] on div "Ready to Ship" at bounding box center [1383, 187] width 310 height 36
click at [1257, 289] on li "Shipped" at bounding box center [1389, 301] width 310 height 24
type input "Shipped"
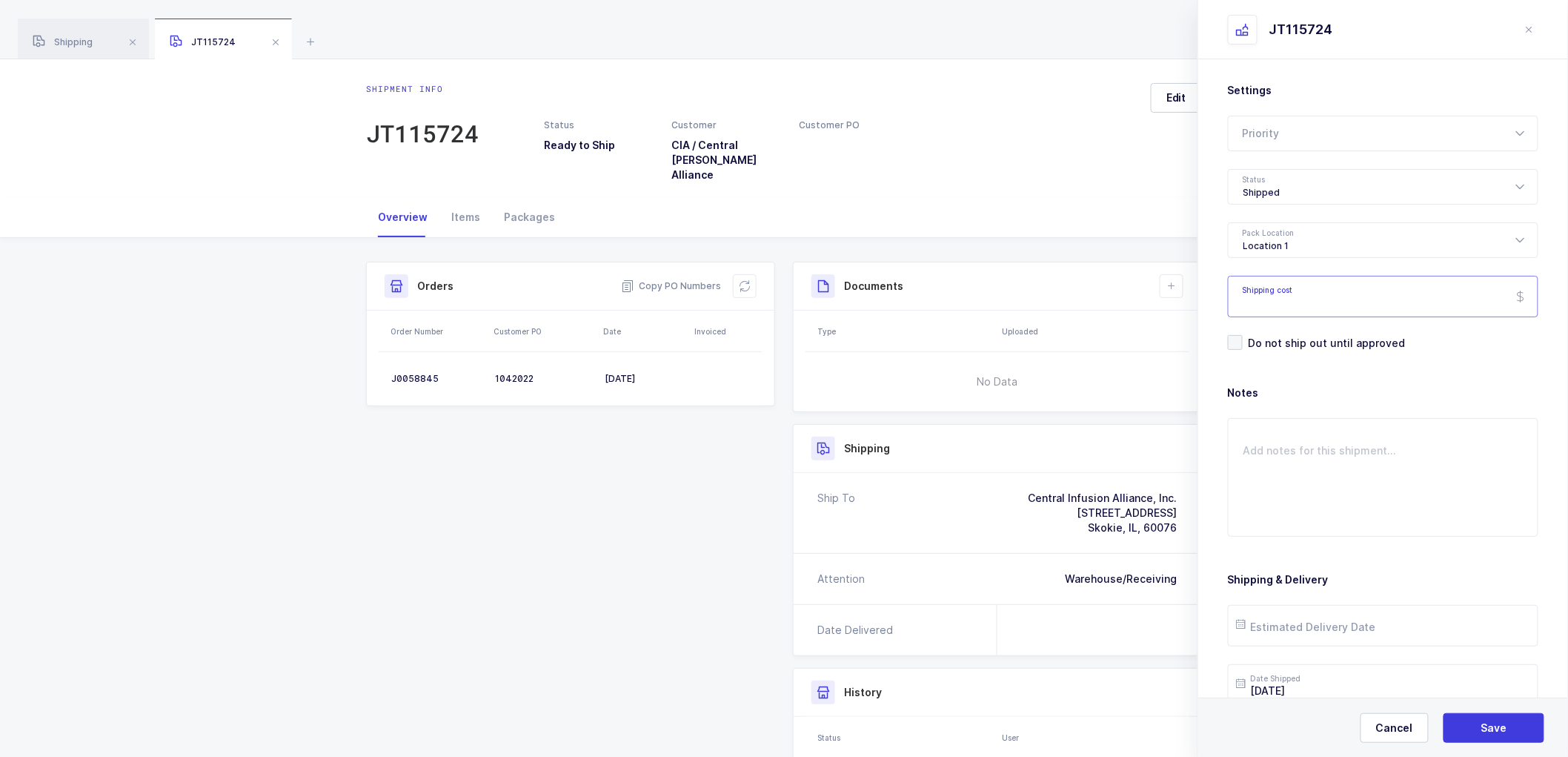
click at [1272, 292] on input "Shipping cost" at bounding box center [1383, 296] width 310 height 41
paste input "14.10"
type input "14.10"
click at [1477, 720] on button "Save" at bounding box center [1493, 728] width 101 height 29
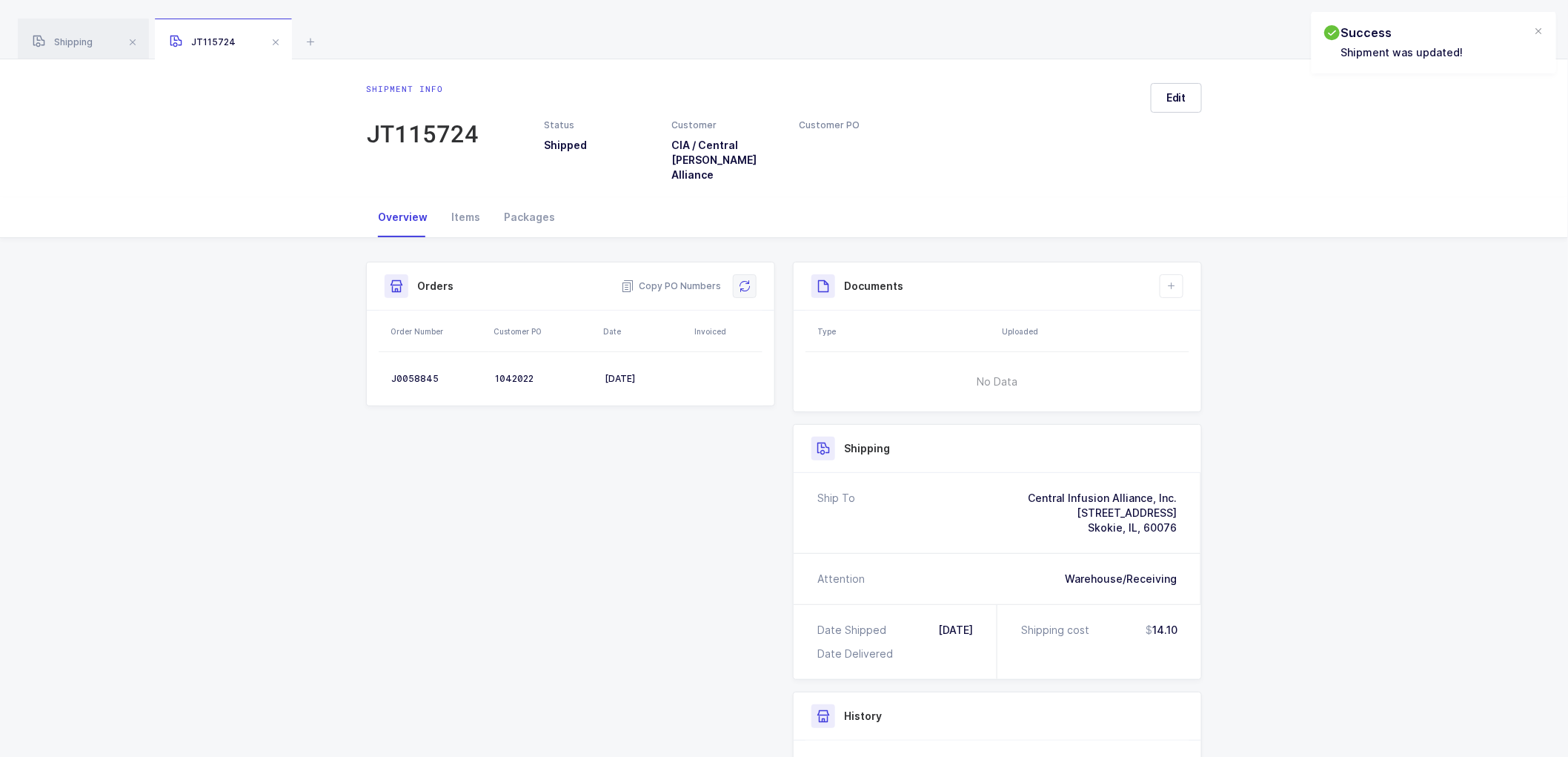
click at [738, 274] on button at bounding box center [745, 286] width 24 height 24
click at [1173, 280] on icon at bounding box center [1171, 286] width 12 height 12
click at [1390, 322] on div "Shipment Info Shipment Number JT115724 Status Shipped Customer CIA / Central [P…" at bounding box center [784, 608] width 1568 height 740
click at [1168, 274] on button at bounding box center [1172, 286] width 24 height 24
click at [1204, 312] on li "Create Document" at bounding box center [1221, 314] width 110 height 24
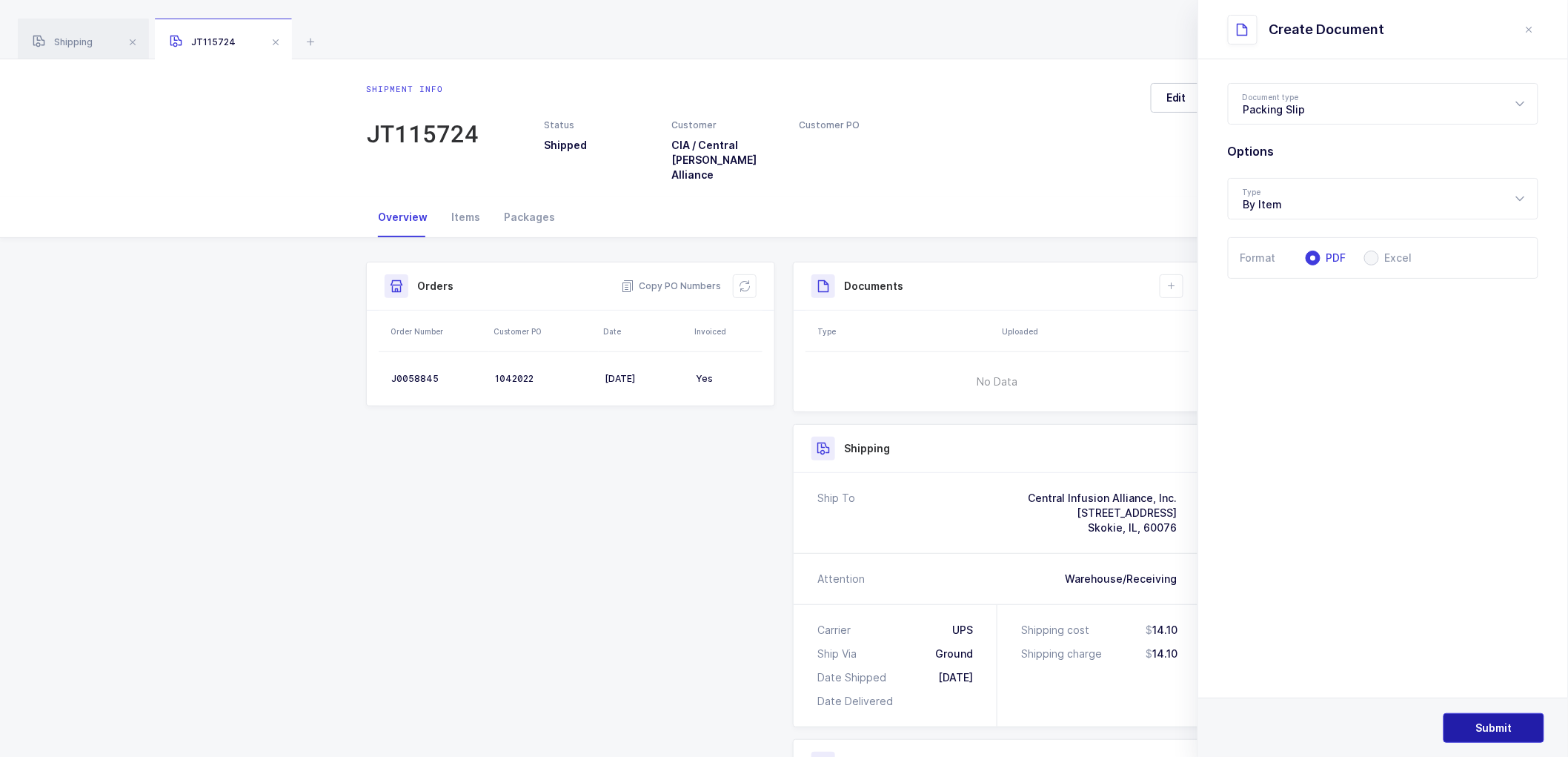
click at [1490, 728] on span "Submit" at bounding box center [1494, 728] width 37 height 15
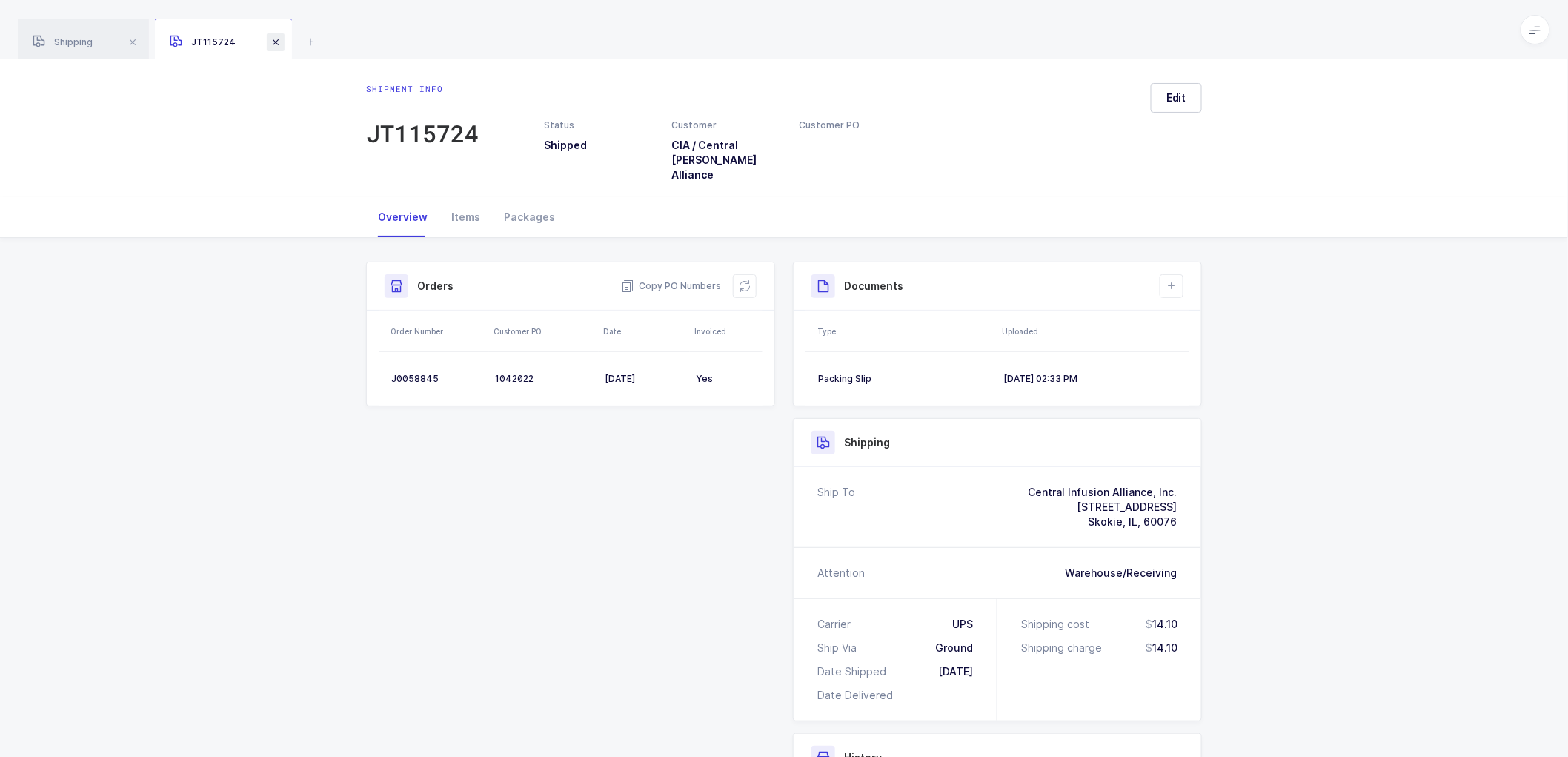
click at [272, 37] on span at bounding box center [275, 42] width 17 height 17
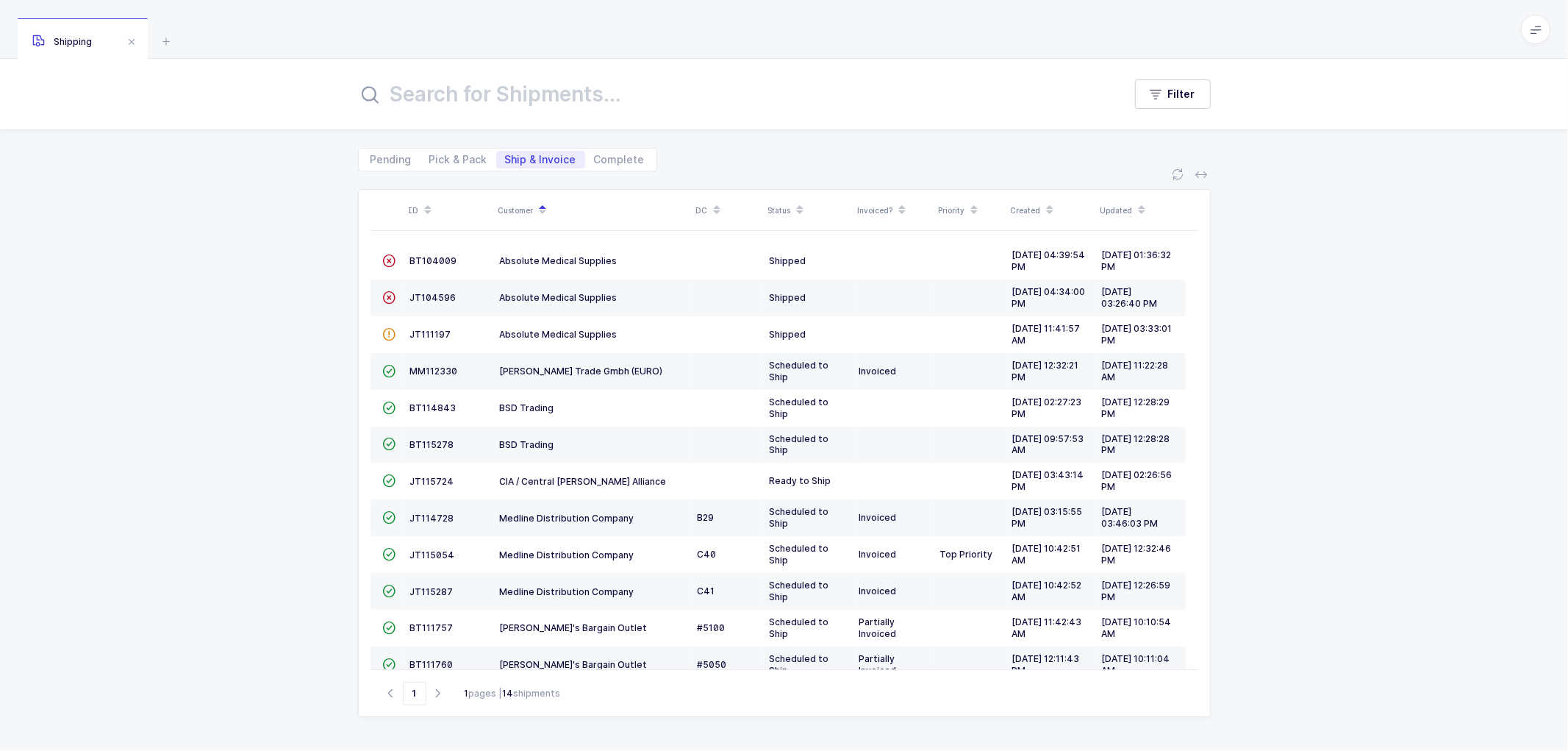
click at [423, 512] on td "JT114728" at bounding box center [449, 518] width 90 height 37
click at [428, 515] on span "JT114728" at bounding box center [432, 519] width 44 height 11
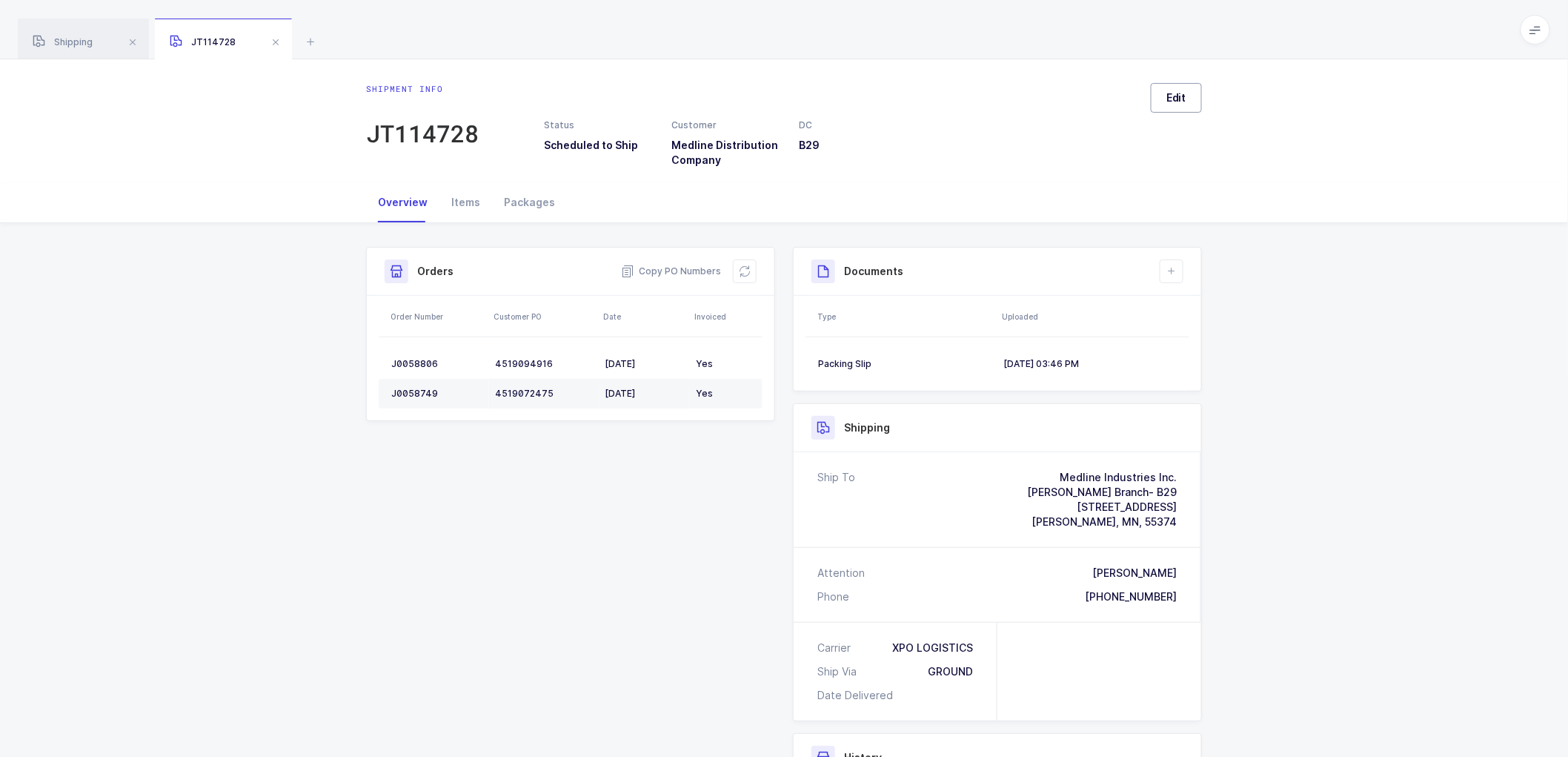
click at [1169, 91] on span "Edit" at bounding box center [1176, 98] width 20 height 15
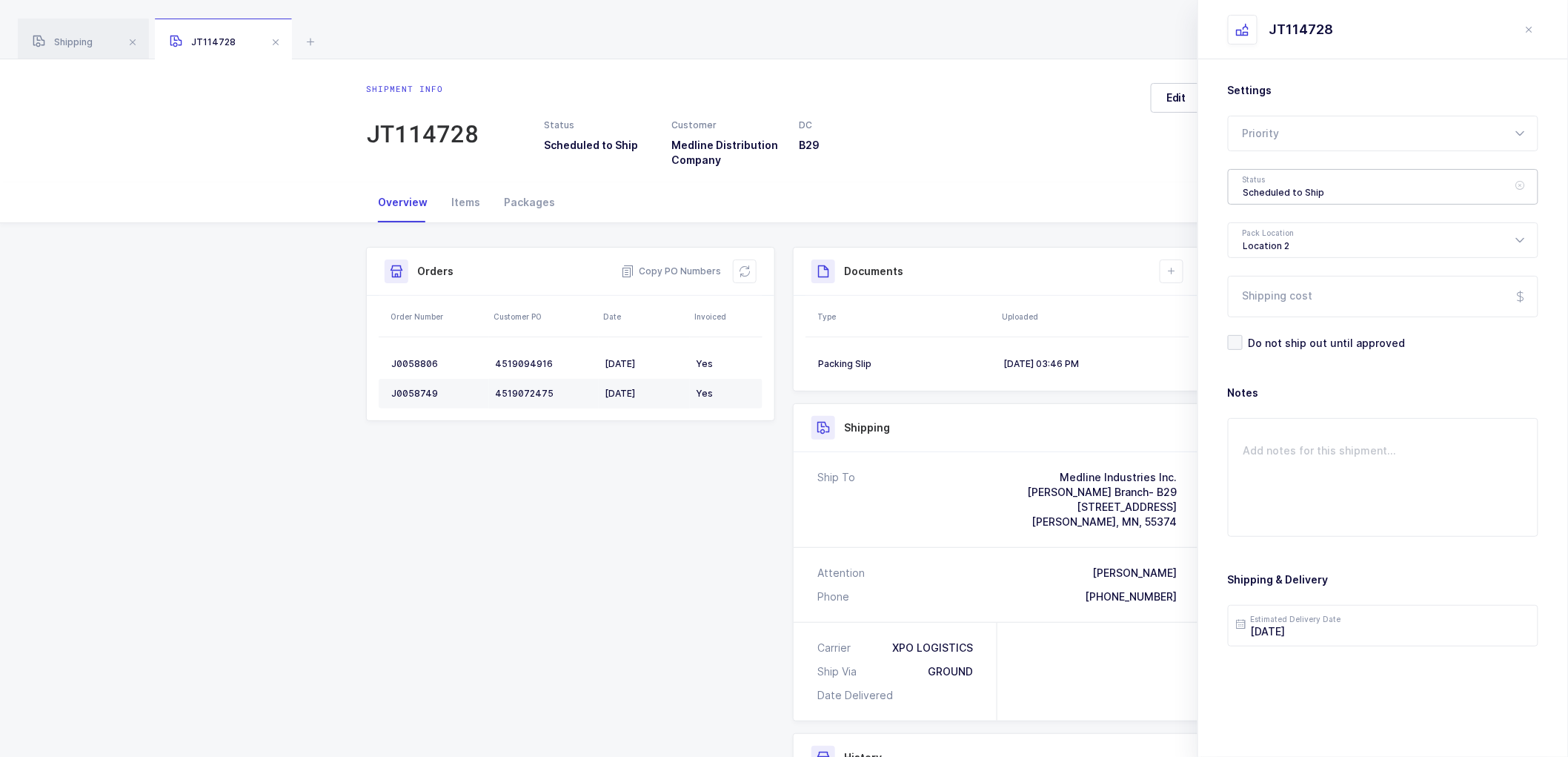
drag, startPoint x: 1302, startPoint y: 187, endPoint x: 1308, endPoint y: 197, distance: 11.7
click at [1302, 187] on div "Scheduled to Ship" at bounding box center [1383, 187] width 310 height 36
click at [1256, 298] on span "Shipped" at bounding box center [1264, 301] width 42 height 13
type input "Shipped"
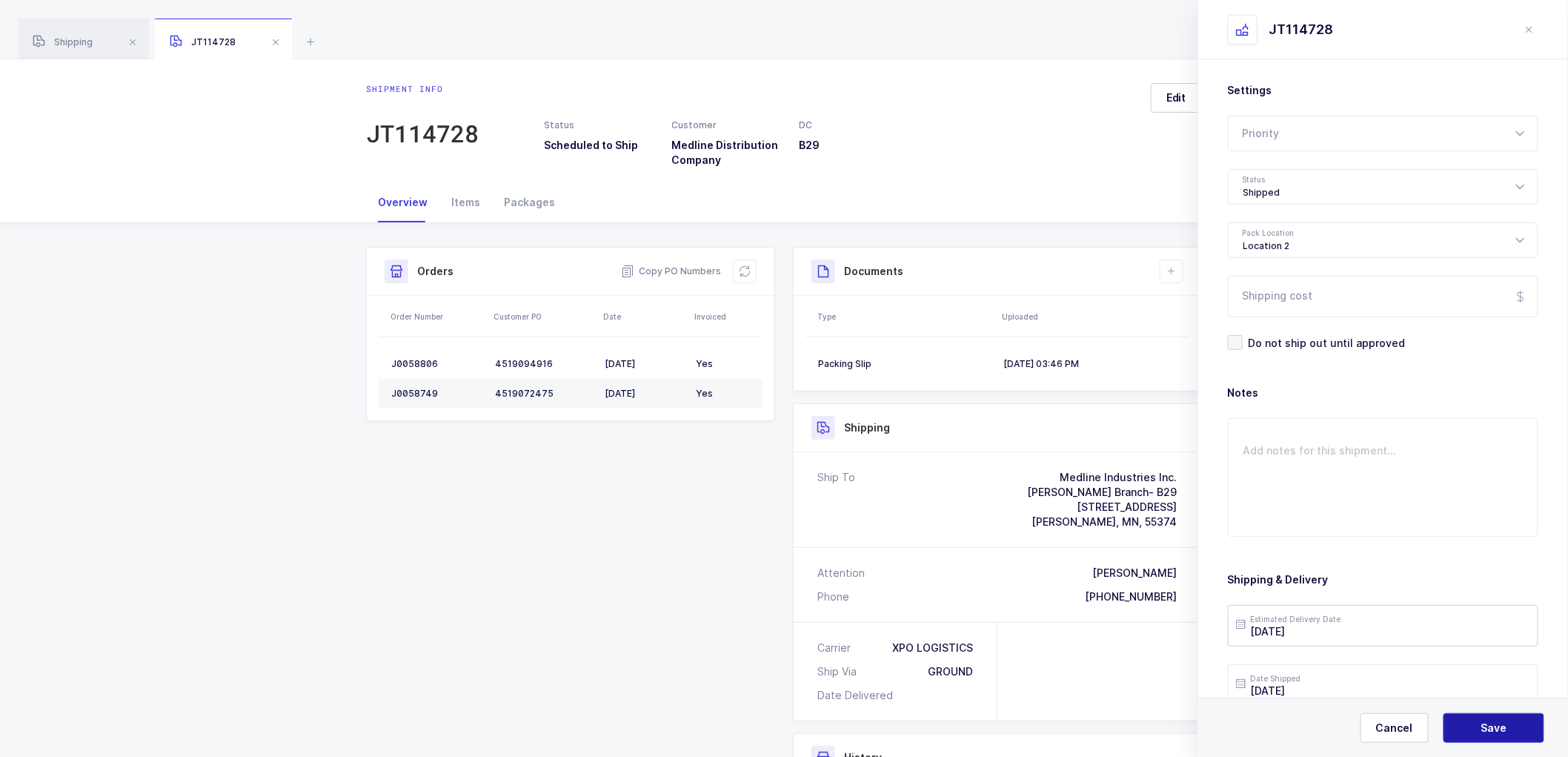
drag, startPoint x: 1497, startPoint y: 729, endPoint x: 1439, endPoint y: 632, distance: 113.0
click at [1496, 728] on span "Save" at bounding box center [1494, 728] width 26 height 15
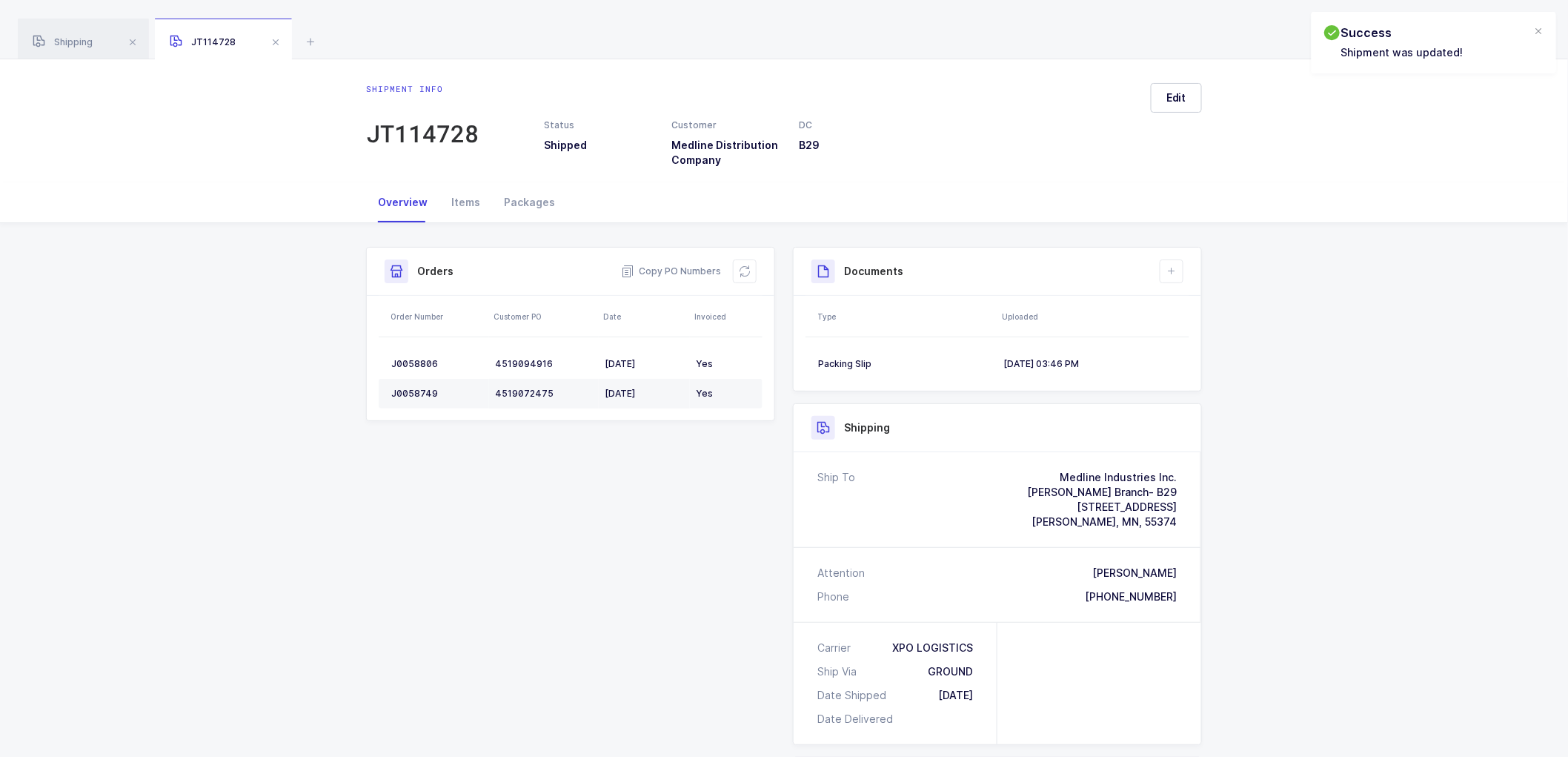
drag, startPoint x: 1166, startPoint y: 267, endPoint x: 1189, endPoint y: 299, distance: 39.4
click at [1169, 275] on icon at bounding box center [1171, 271] width 12 height 12
click at [1211, 336] on li "Upload Document" at bounding box center [1221, 338] width 110 height 24
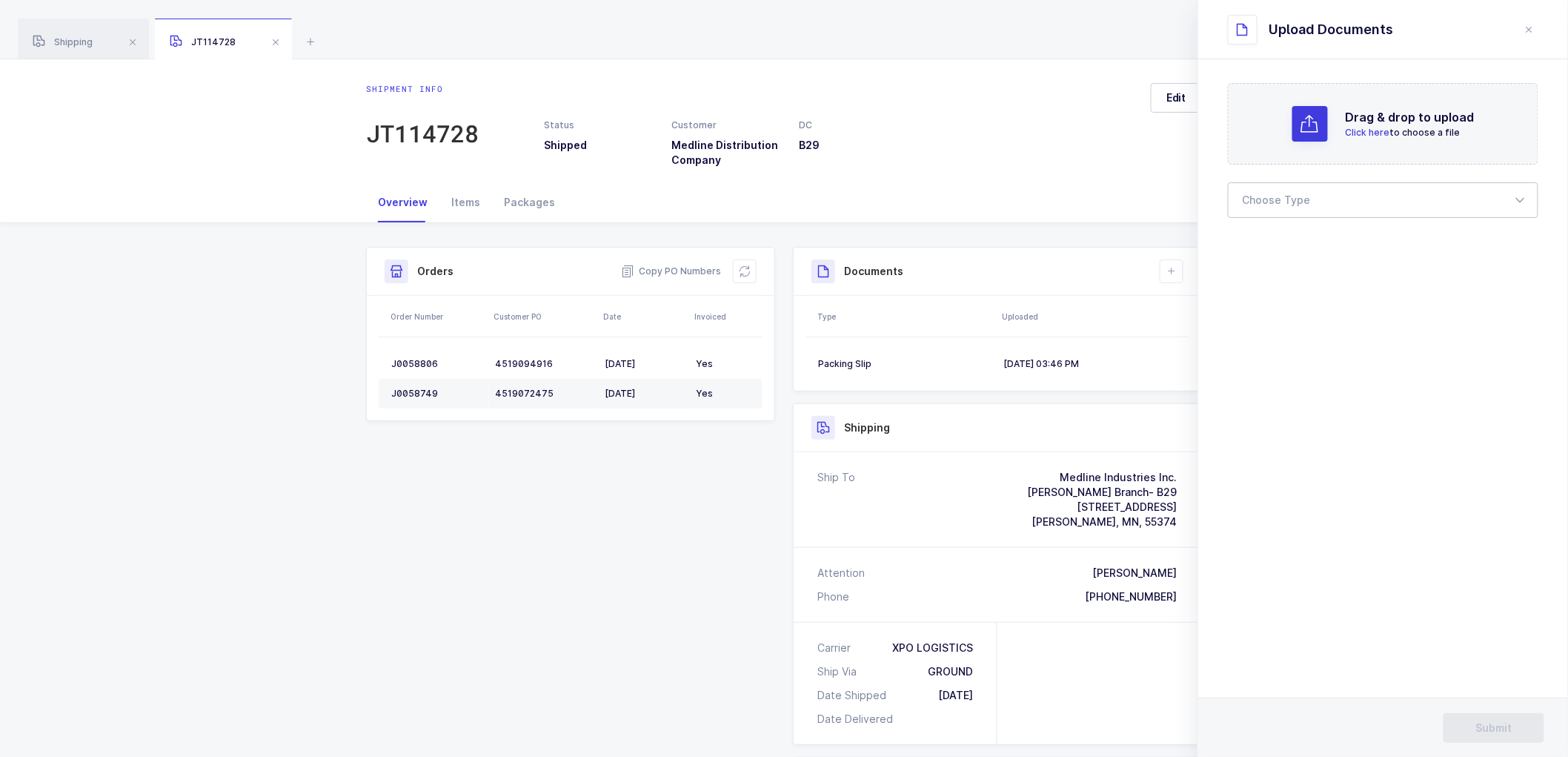
click at [1321, 203] on div at bounding box center [1383, 200] width 310 height 36
click at [1297, 254] on li "Bill of Lading" at bounding box center [1389, 247] width 310 height 24
type input "Bill of Lading"
drag, startPoint x: 1506, startPoint y: 736, endPoint x: 1451, endPoint y: 685, distance: 75.0
click at [1505, 736] on button "Submit" at bounding box center [1493, 728] width 101 height 29
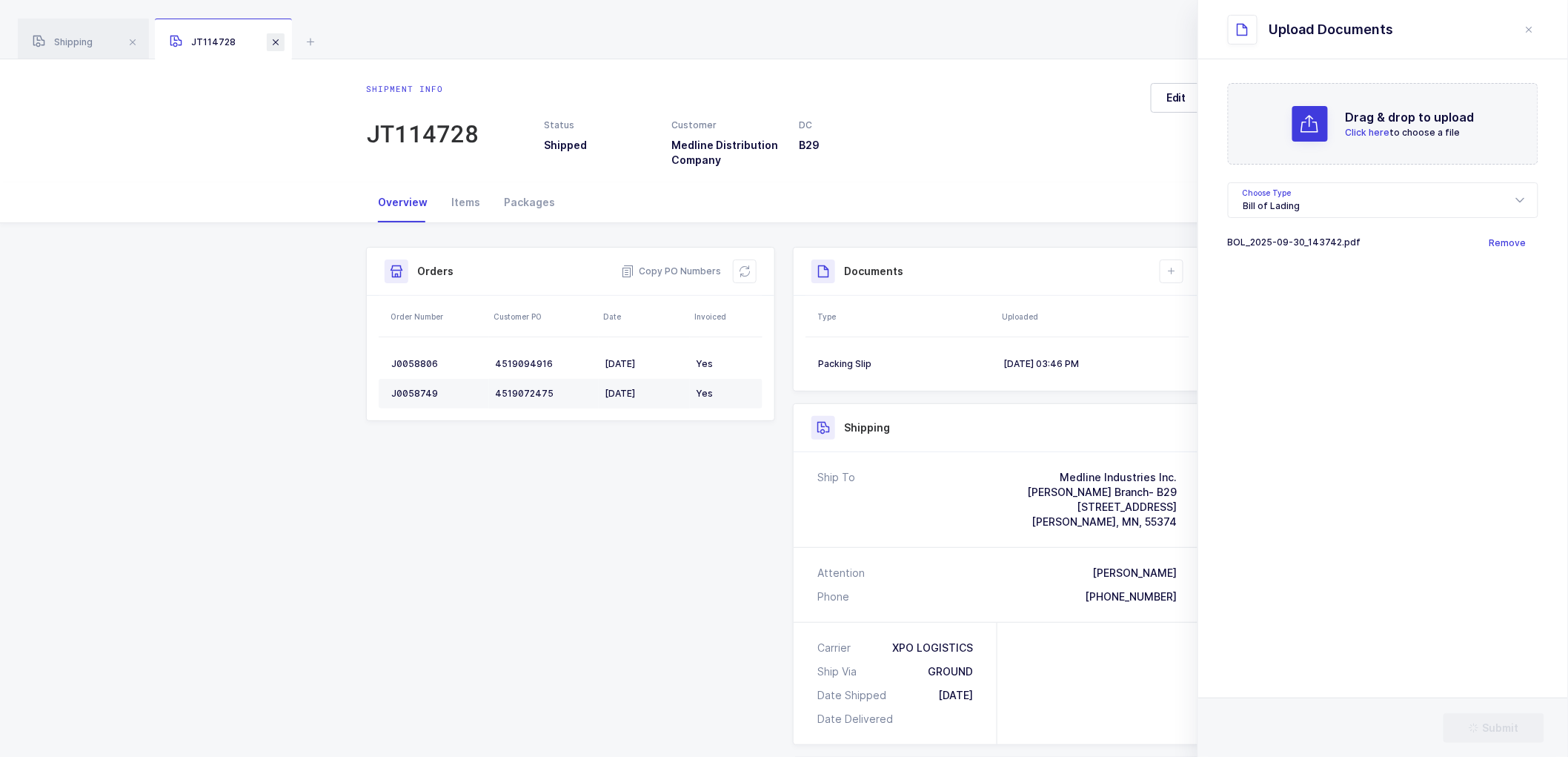
click at [268, 41] on span at bounding box center [275, 42] width 17 height 17
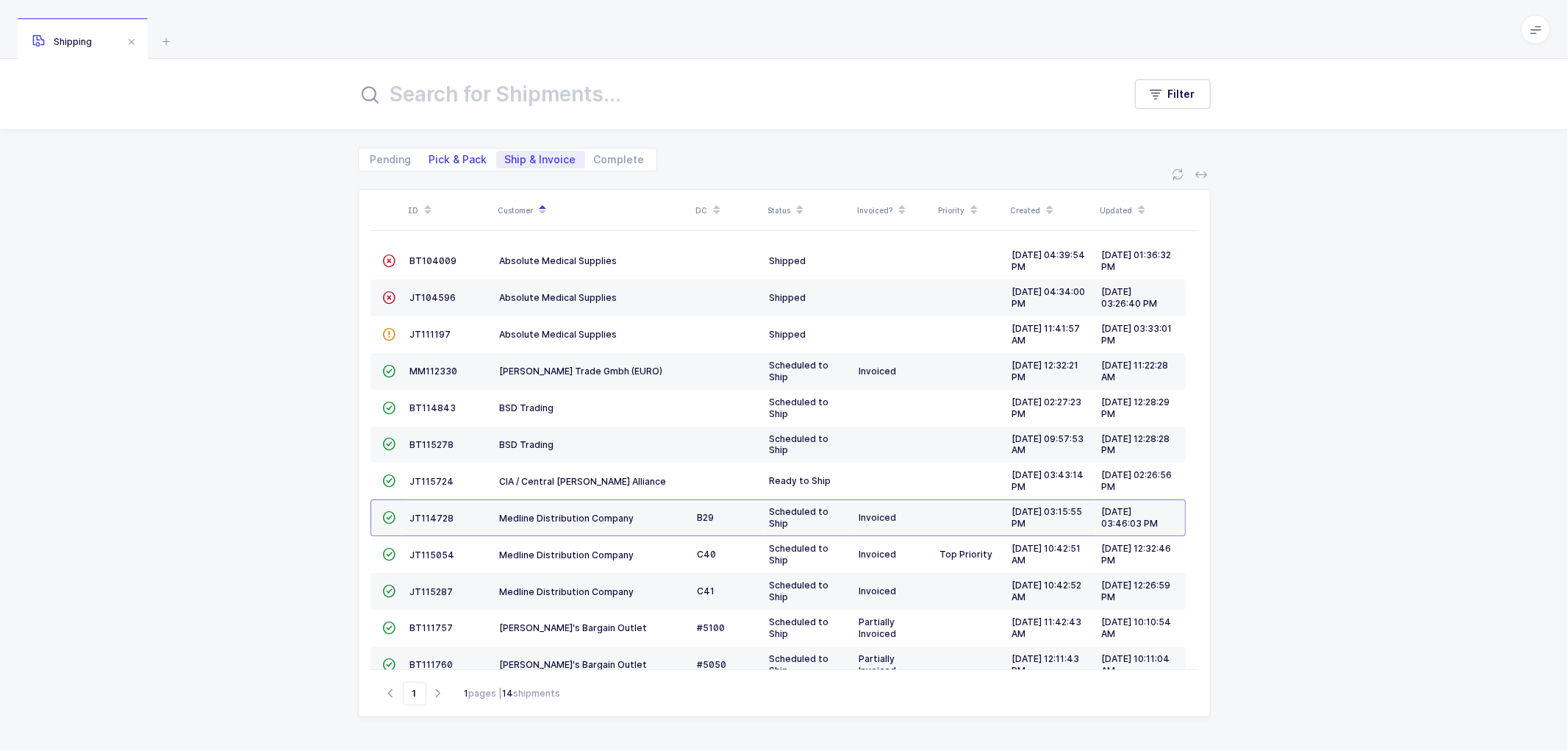
click at [445, 156] on span "Pick & Pack" at bounding box center [458, 159] width 58 height 10
click at [430, 156] on input "Pick & Pack" at bounding box center [425, 155] width 9 height 9
radio input "true"
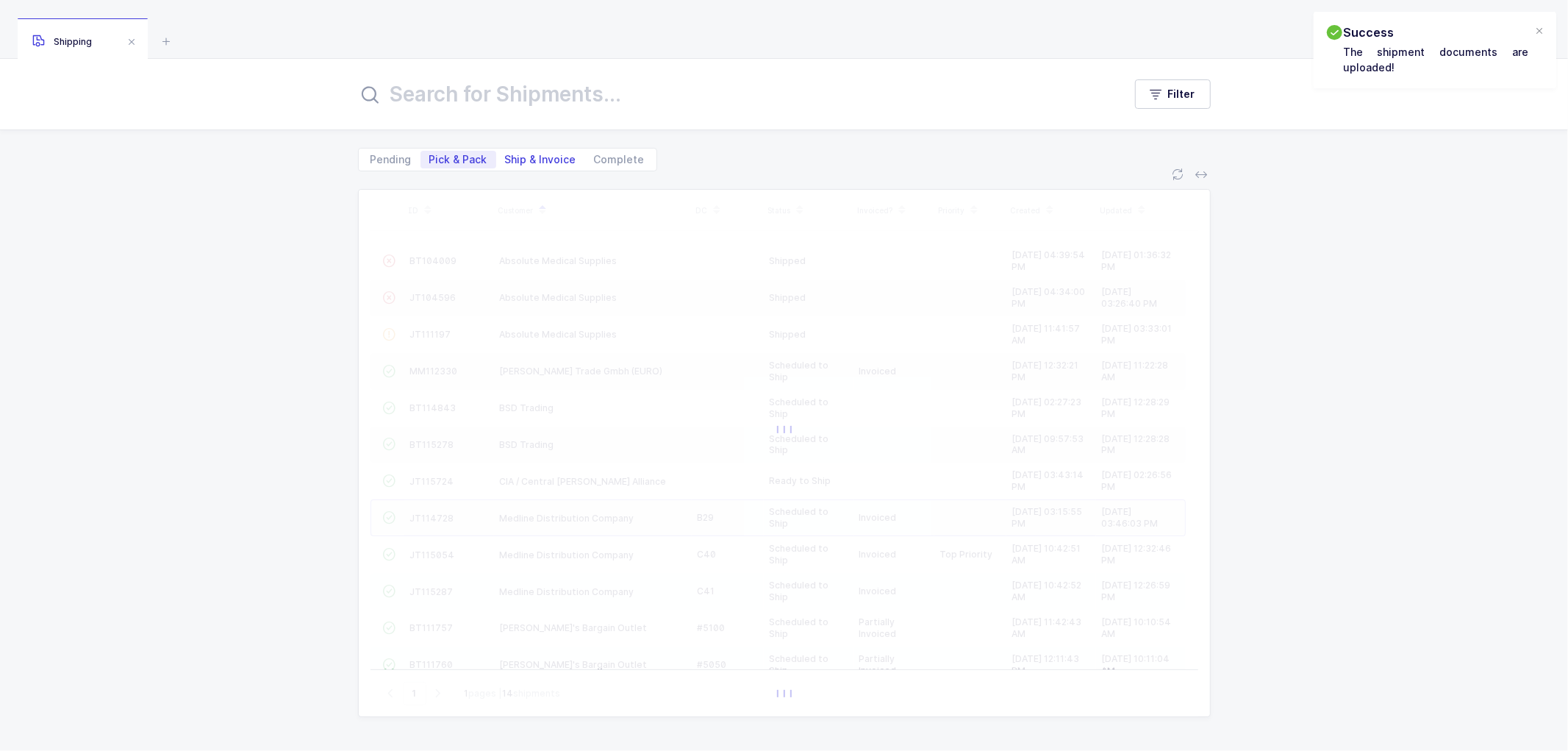
click at [532, 155] on span "Ship & Invoice" at bounding box center [540, 159] width 72 height 10
click at [506, 155] on input "Ship & Invoice" at bounding box center [501, 155] width 9 height 9
radio input "true"
radio input "false"
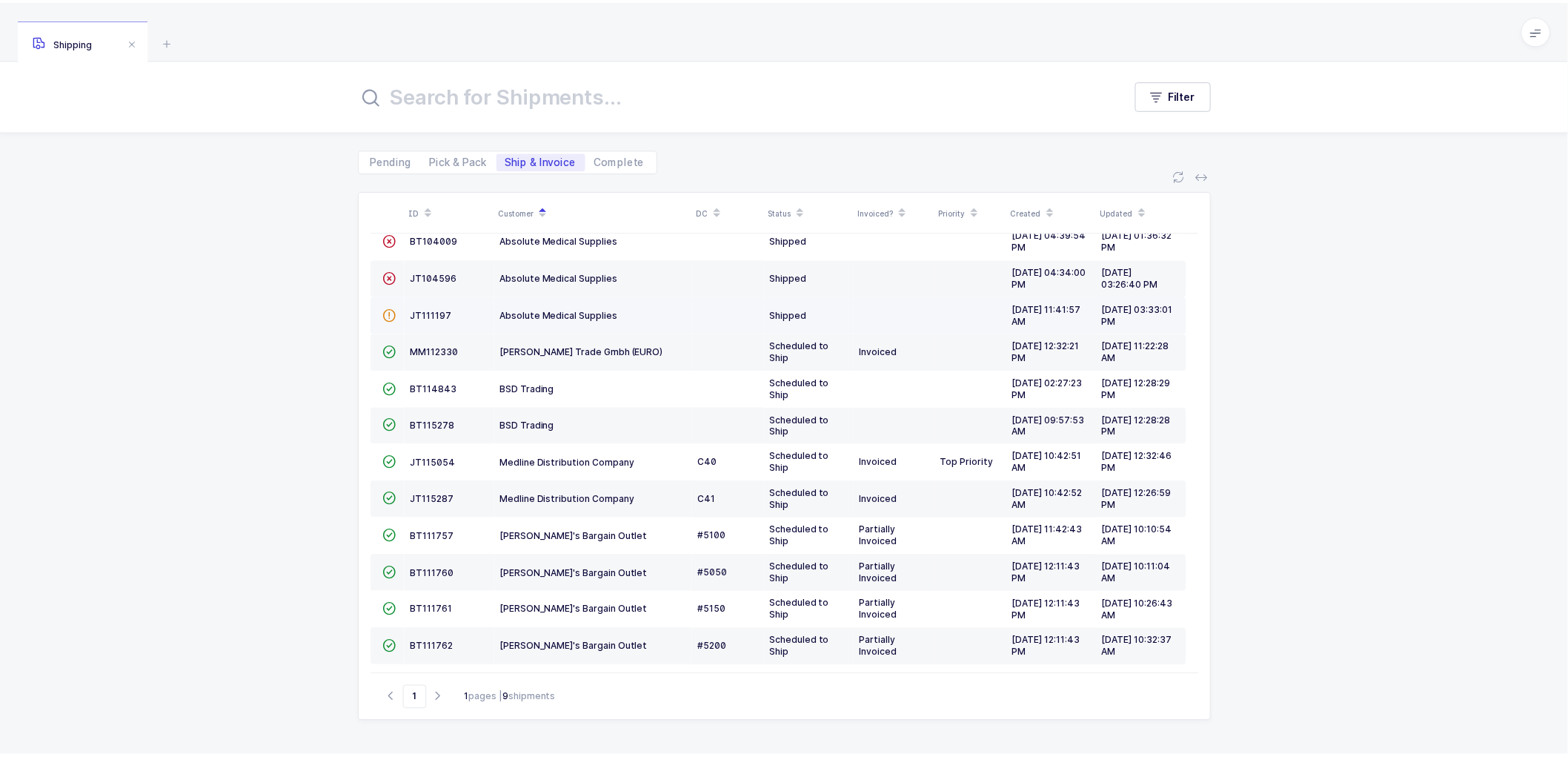
scroll to position [28, 0]
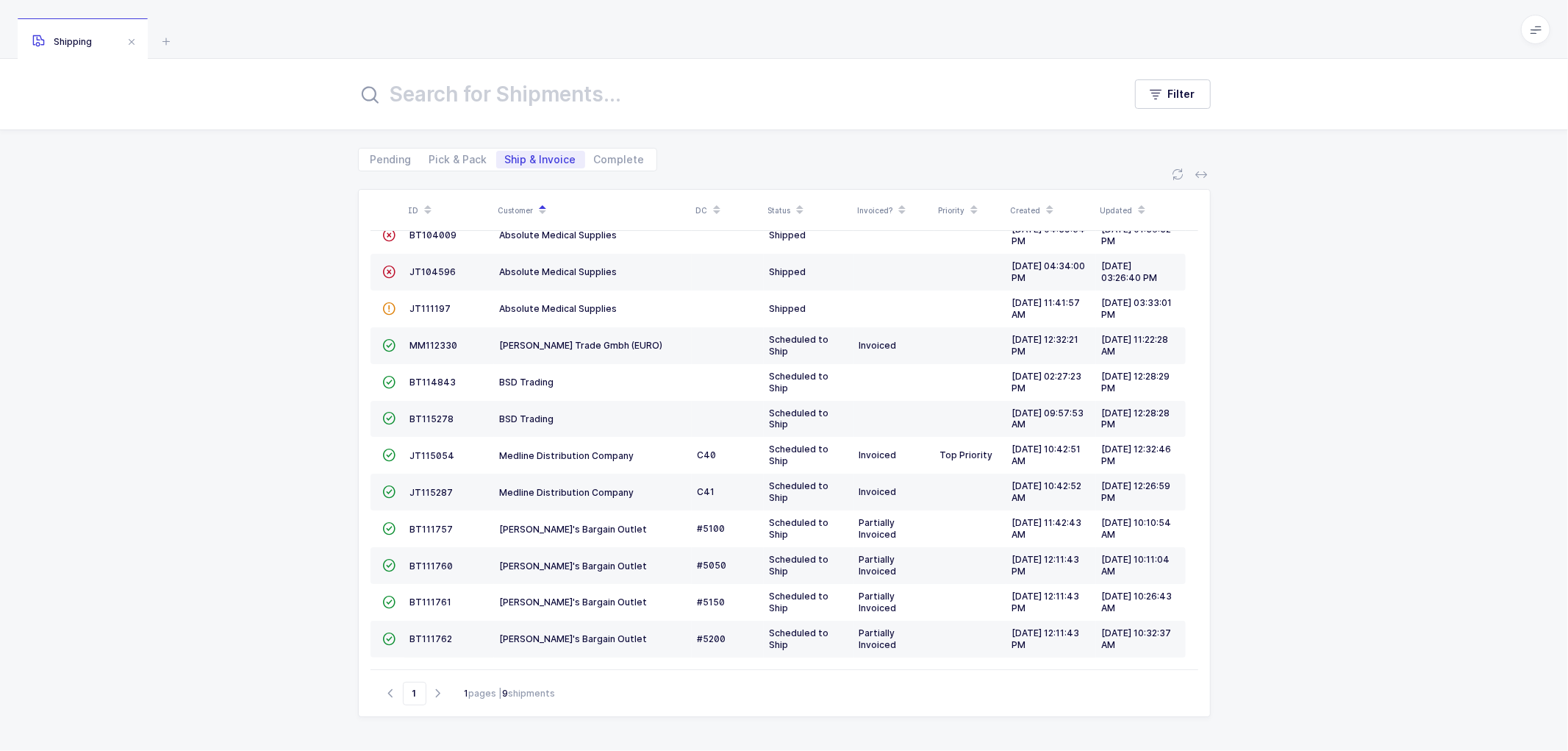
click at [1400, 437] on div "ID Customer DC Status Invoiced? Priority Created Updated  BT104009 Absolute Me…" at bounding box center [784, 461] width 1568 height 580
click at [446, 489] on span "JT115287" at bounding box center [432, 493] width 43 height 11
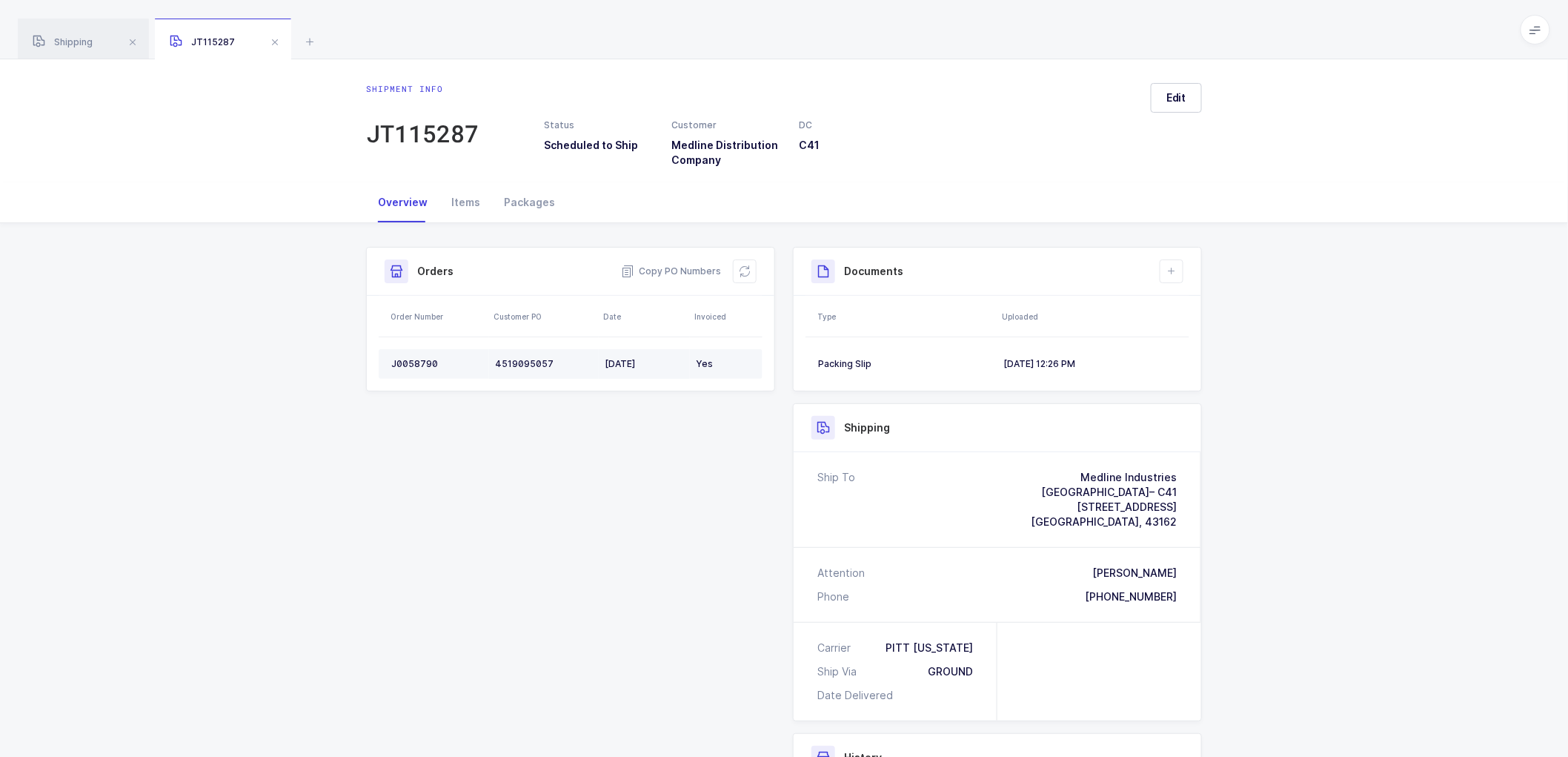
click at [416, 362] on div "J0058790" at bounding box center [437, 364] width 92 height 12
drag, startPoint x: 1300, startPoint y: 379, endPoint x: 1198, endPoint y: 231, distance: 179.7
click at [1300, 376] on div "Shipment Info Shipment Number JT115287 Status Scheduled to Ship Customer Medlin…" at bounding box center [784, 604] width 1568 height 762
click at [1180, 93] on span "Edit" at bounding box center [1176, 98] width 20 height 15
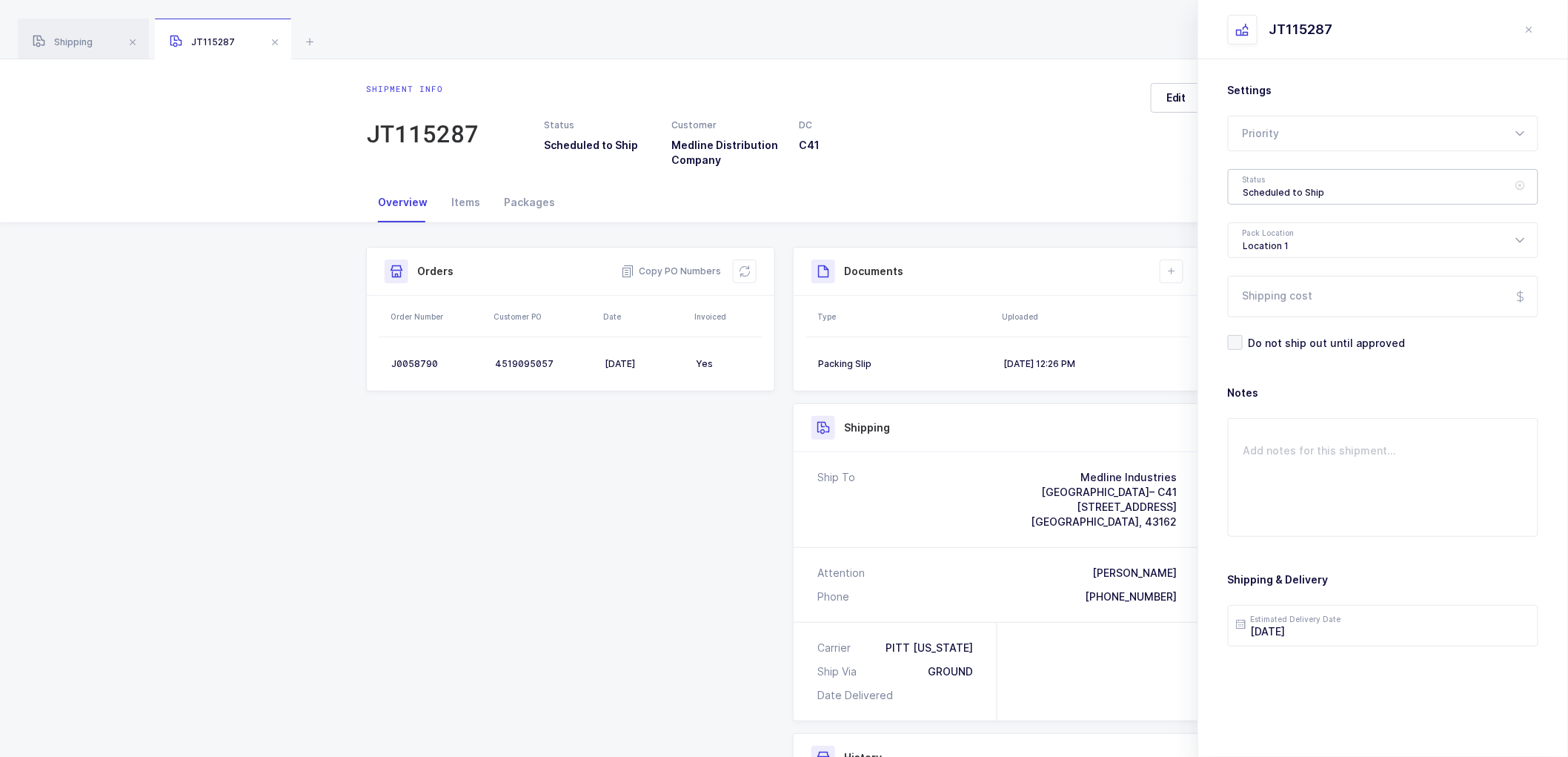
click at [1310, 183] on div "Scheduled to Ship" at bounding box center [1383, 187] width 310 height 36
click at [1263, 292] on li "Shipped" at bounding box center [1389, 301] width 310 height 24
type input "Shipped"
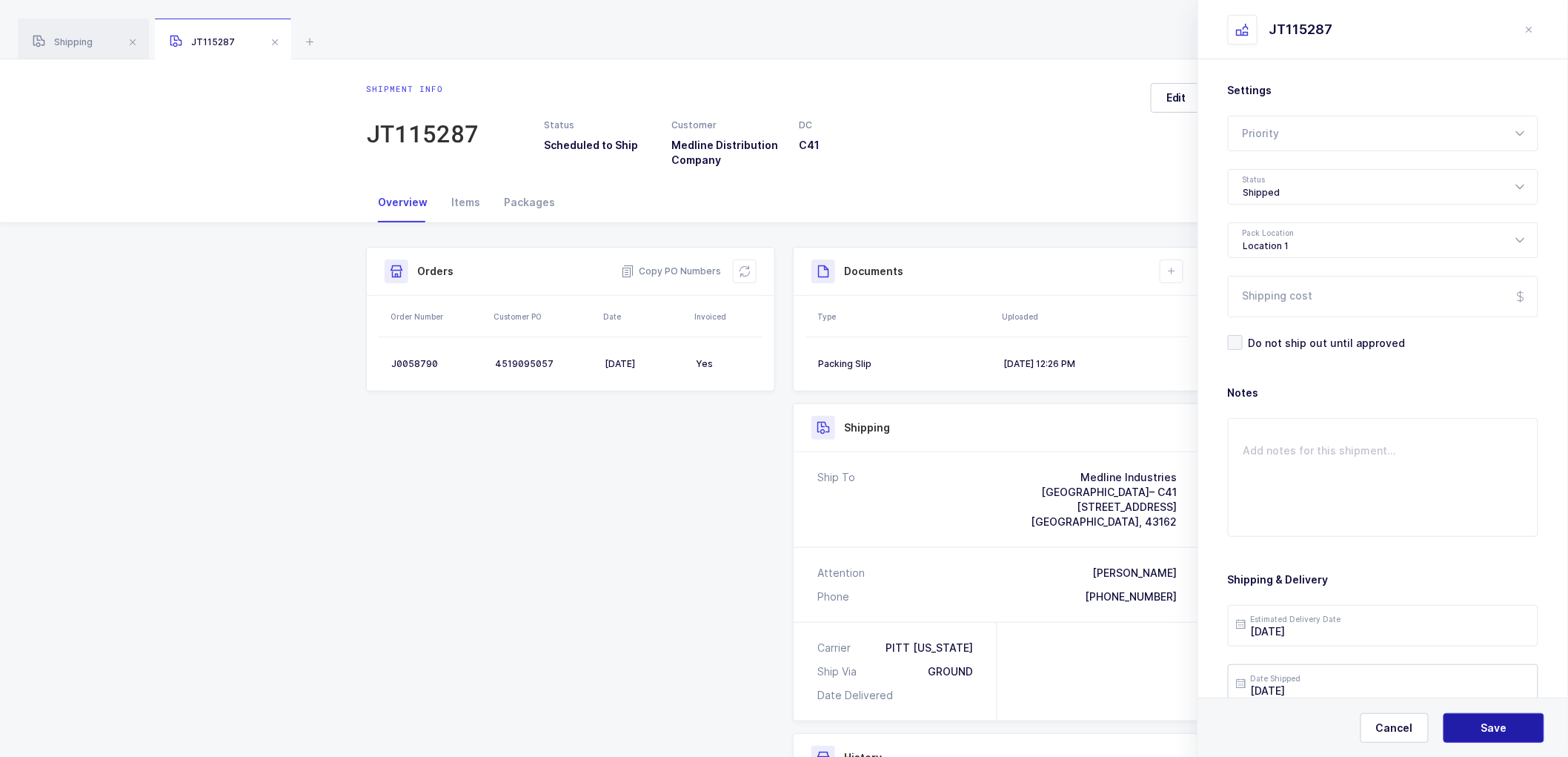
drag, startPoint x: 1480, startPoint y: 727, endPoint x: 1461, endPoint y: 684, distance: 47.0
click at [1480, 725] on button "Save" at bounding box center [1493, 728] width 101 height 29
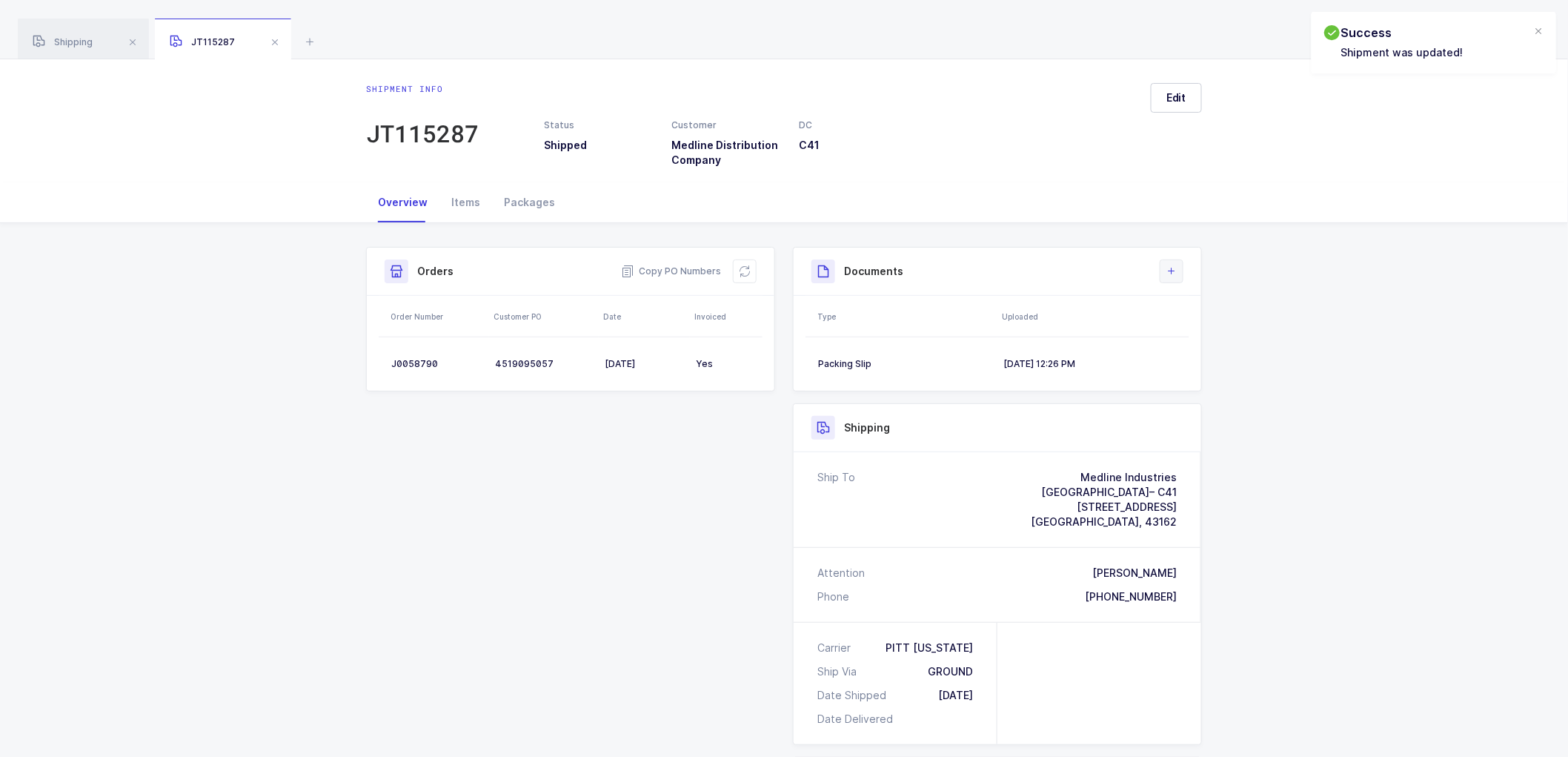
click at [1168, 271] on button at bounding box center [1172, 272] width 24 height 24
click at [1189, 334] on li "Upload Document" at bounding box center [1221, 338] width 110 height 24
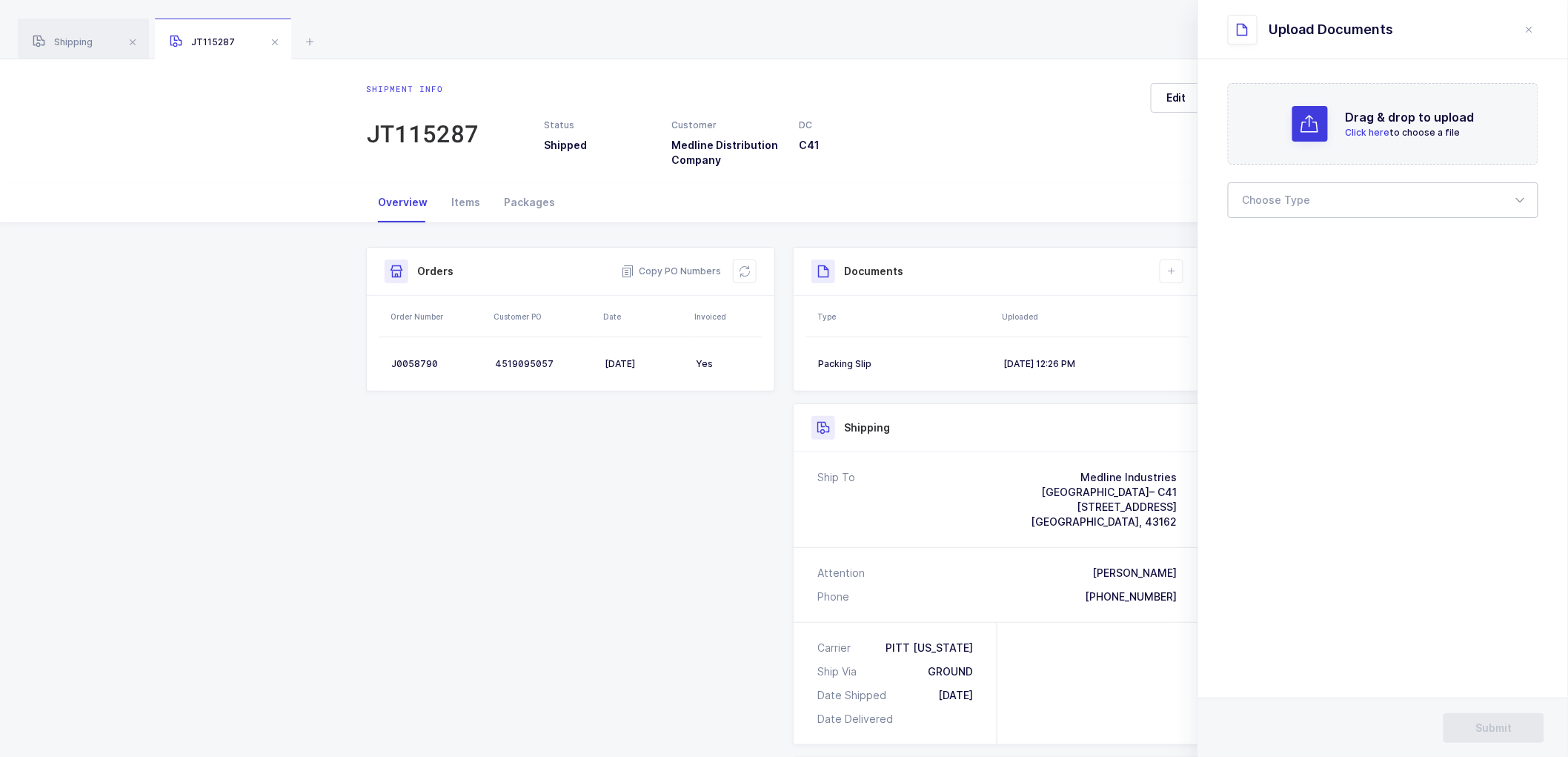
click at [1302, 187] on div at bounding box center [1383, 200] width 310 height 36
click at [1282, 247] on span "Bill of Lading" at bounding box center [1277, 246] width 67 height 13
type input "Bill of Lading"
drag, startPoint x: 1470, startPoint y: 724, endPoint x: 1453, endPoint y: 585, distance: 140.0
click at [1471, 724] on button "Submit" at bounding box center [1493, 728] width 101 height 29
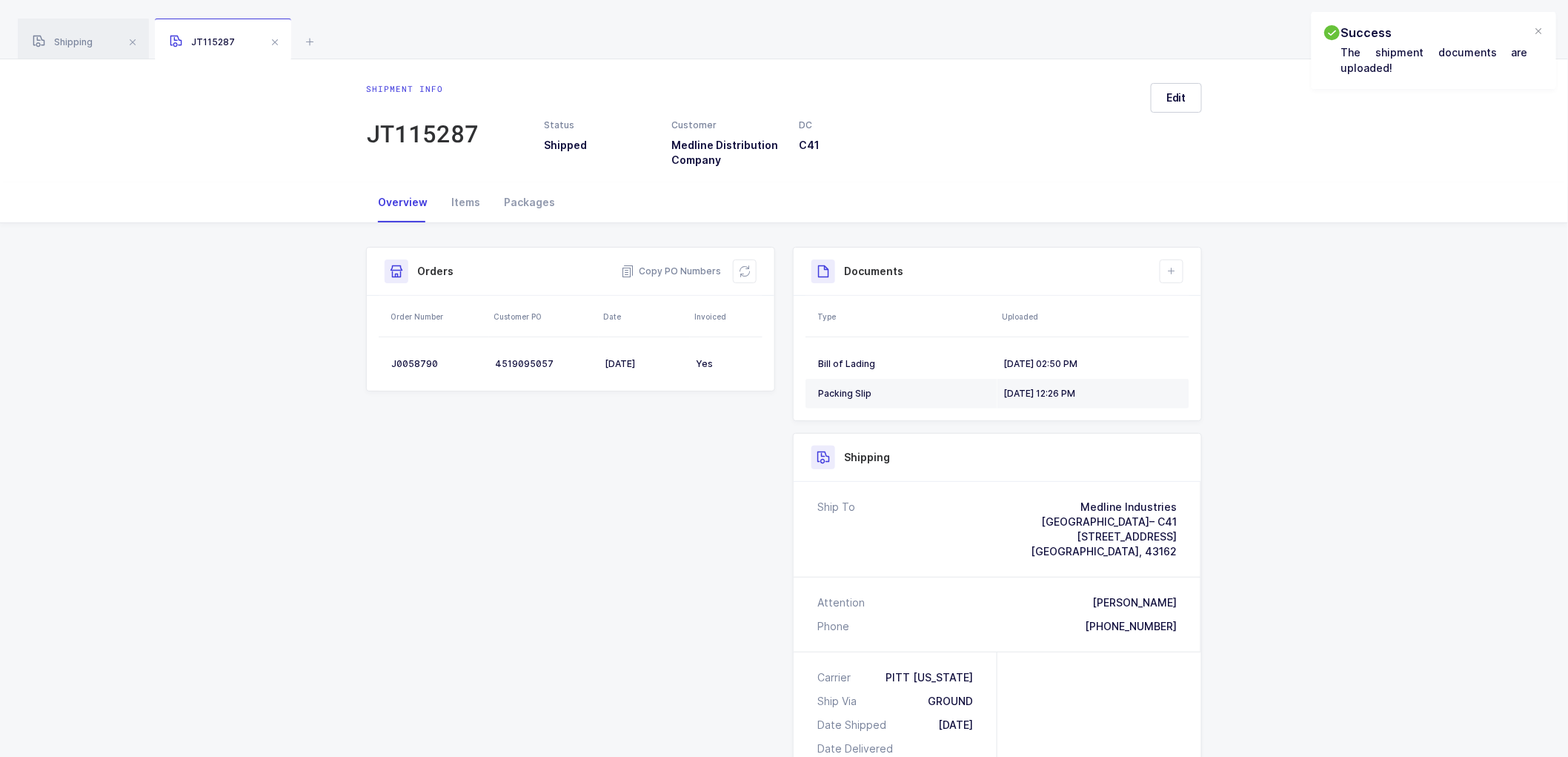
click at [273, 42] on span at bounding box center [275, 42] width 17 height 17
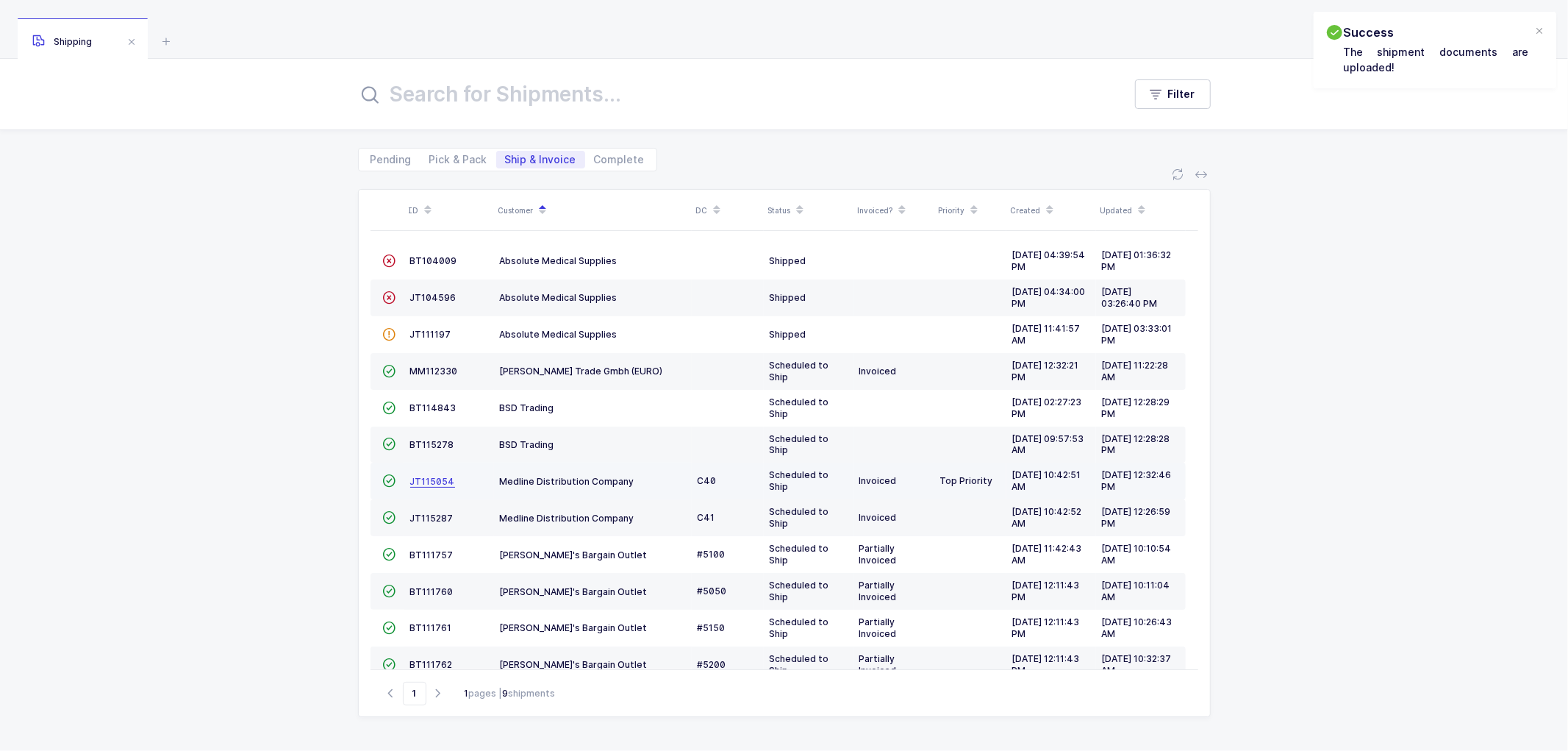
click at [419, 479] on span "JT115054" at bounding box center [432, 481] width 45 height 11
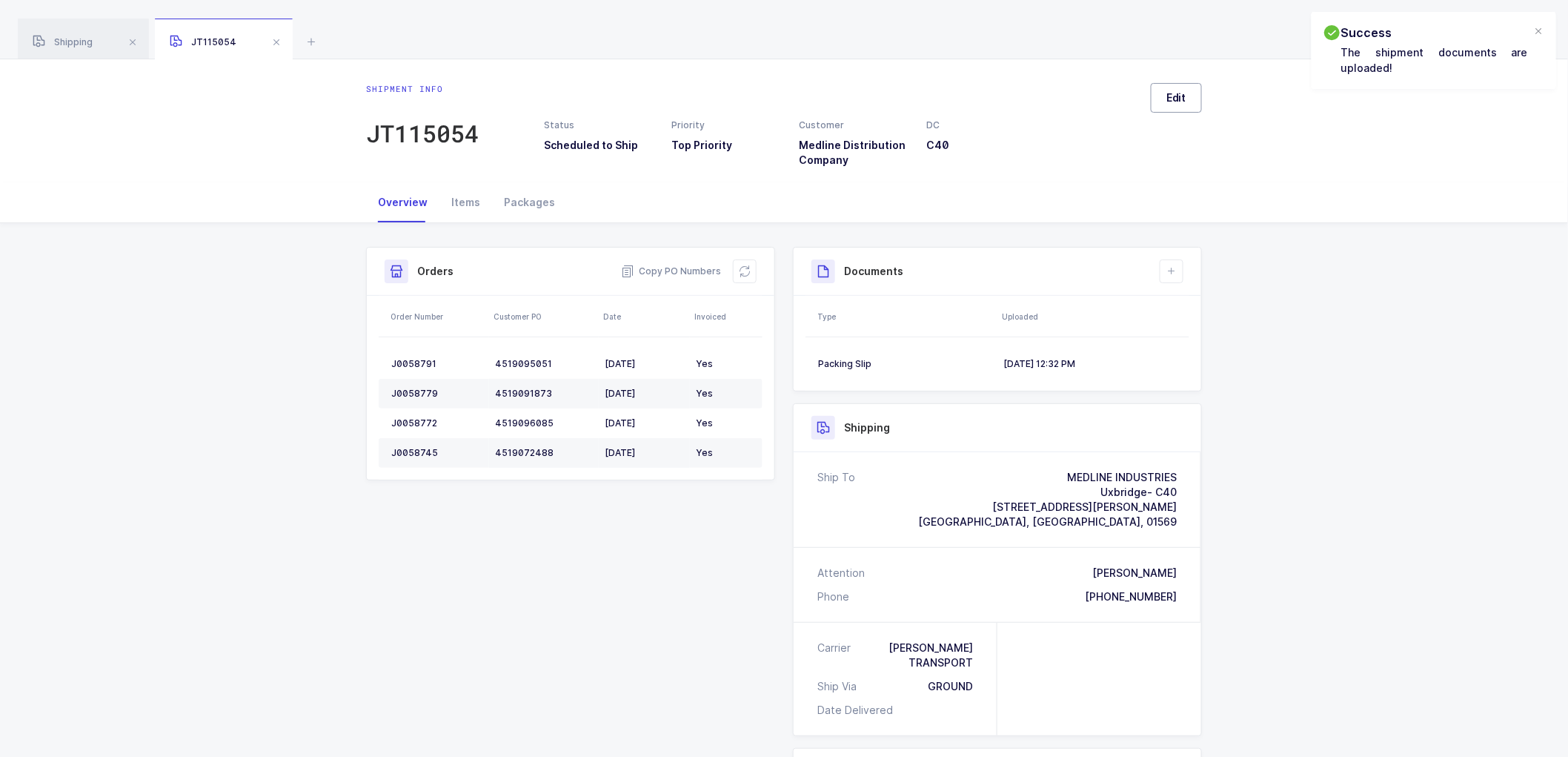
click at [1164, 104] on button "Edit" at bounding box center [1177, 98] width 51 height 29
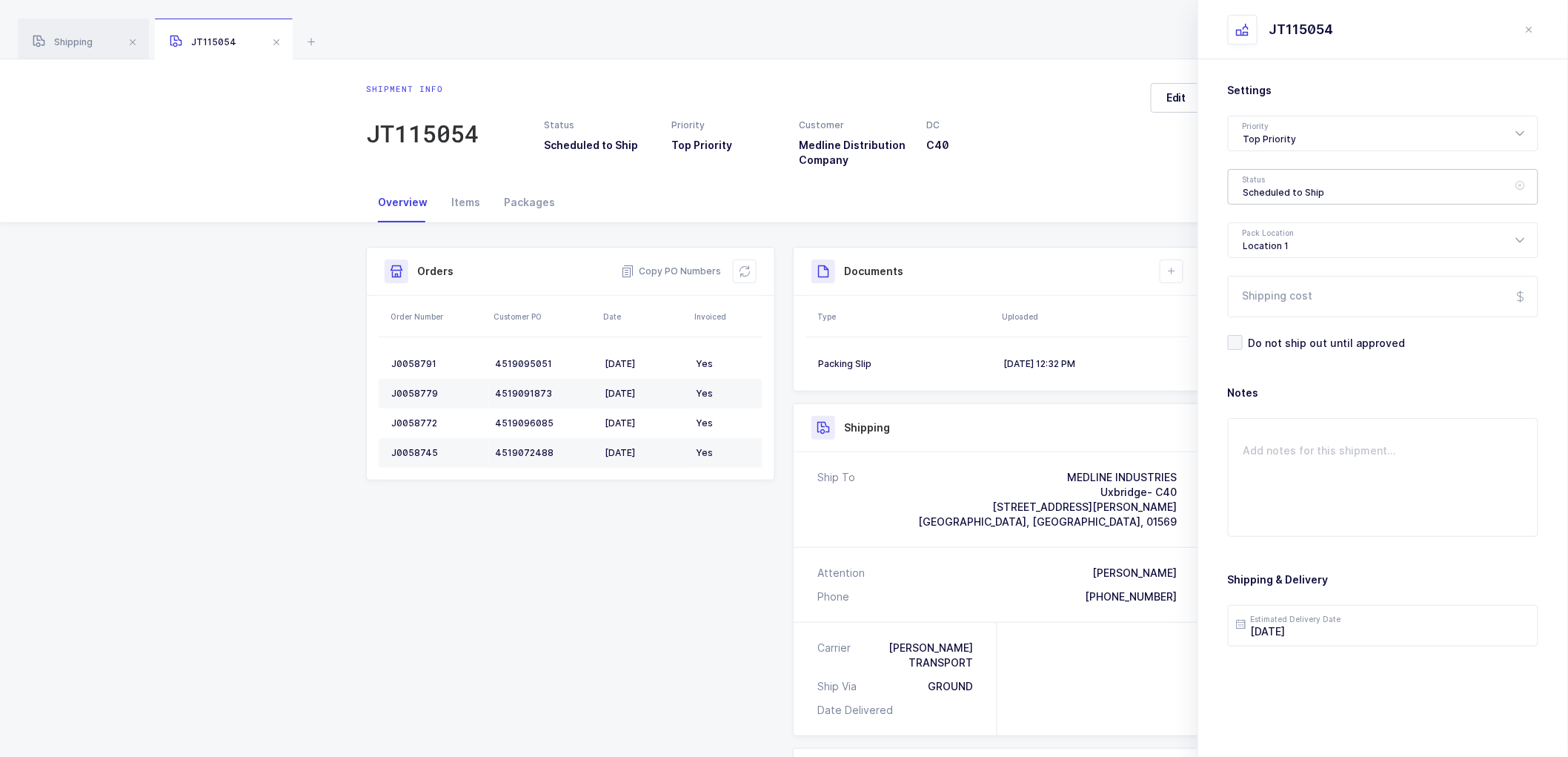
click at [1286, 188] on div "Scheduled to Ship" at bounding box center [1383, 187] width 310 height 36
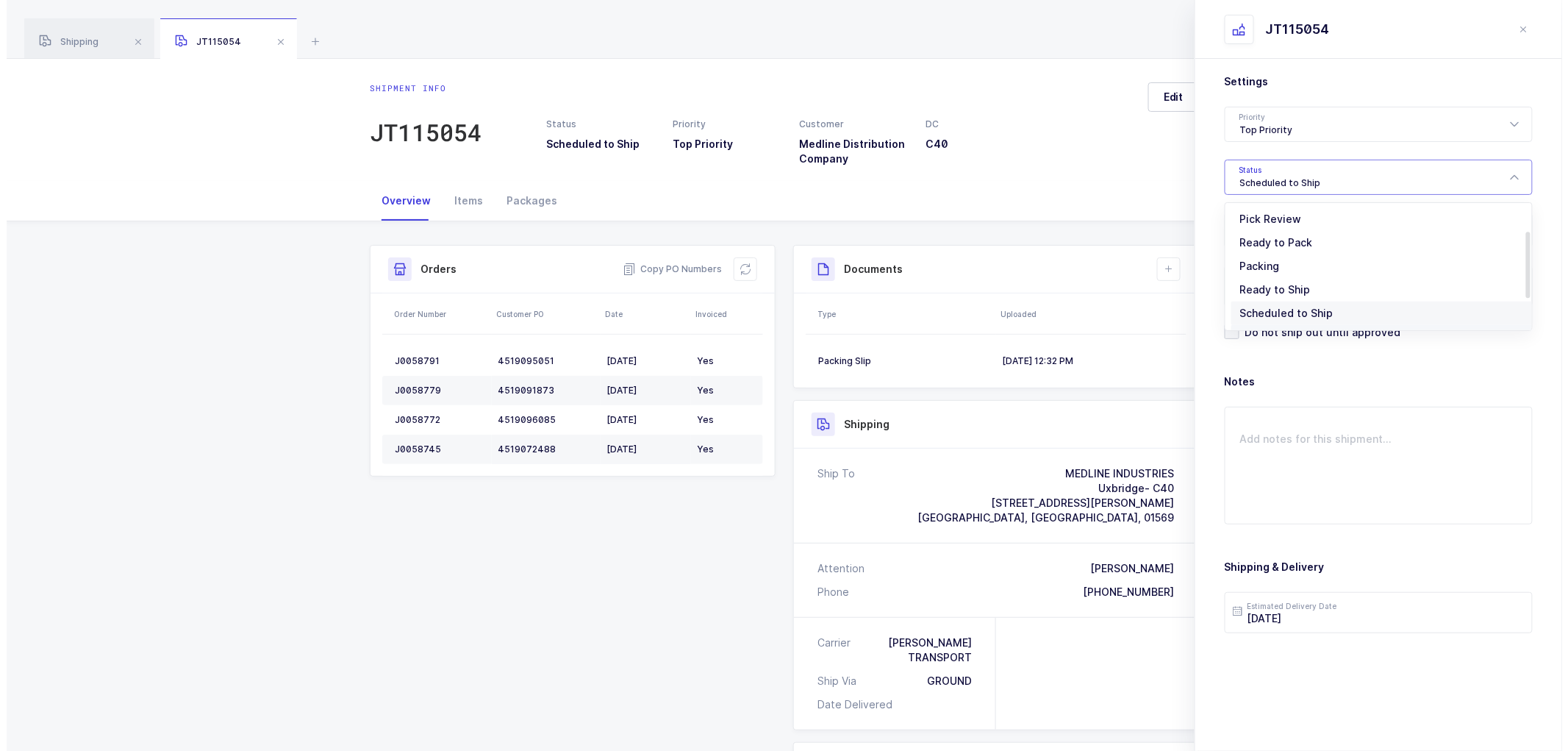
scroll to position [121, 0]
click at [1247, 288] on span "Shipped" at bounding box center [1254, 290] width 42 height 13
type input "Shipped"
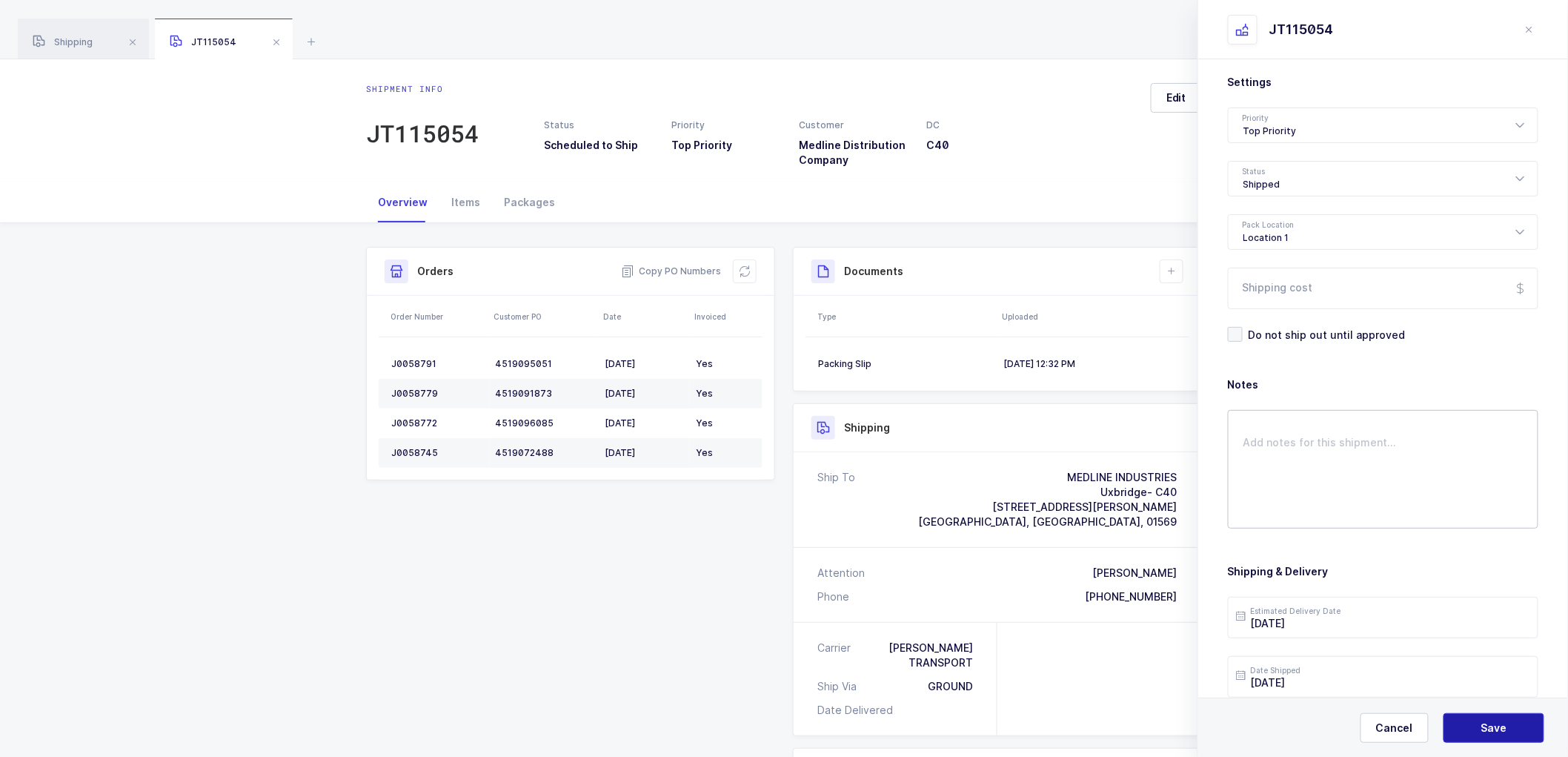
drag, startPoint x: 1479, startPoint y: 717, endPoint x: 1269, endPoint y: 471, distance: 323.4
click at [1479, 716] on button "Save" at bounding box center [1493, 728] width 101 height 29
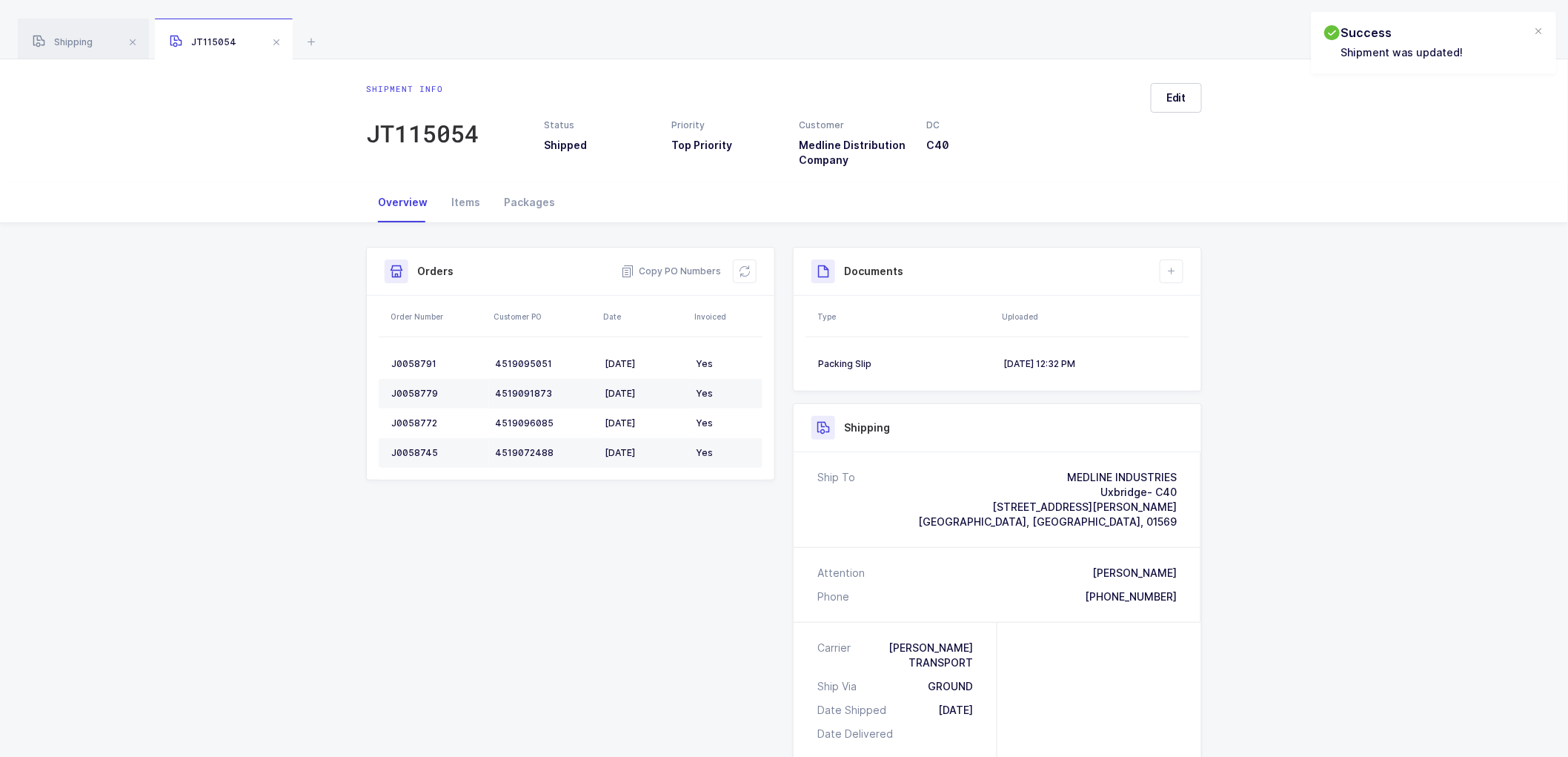
click at [1184, 272] on div "Documents Create Document Upload Document" at bounding box center [997, 272] width 407 height 48
click at [1181, 277] on button at bounding box center [1172, 272] width 24 height 24
click at [1212, 336] on li "Upload Document" at bounding box center [1221, 338] width 110 height 24
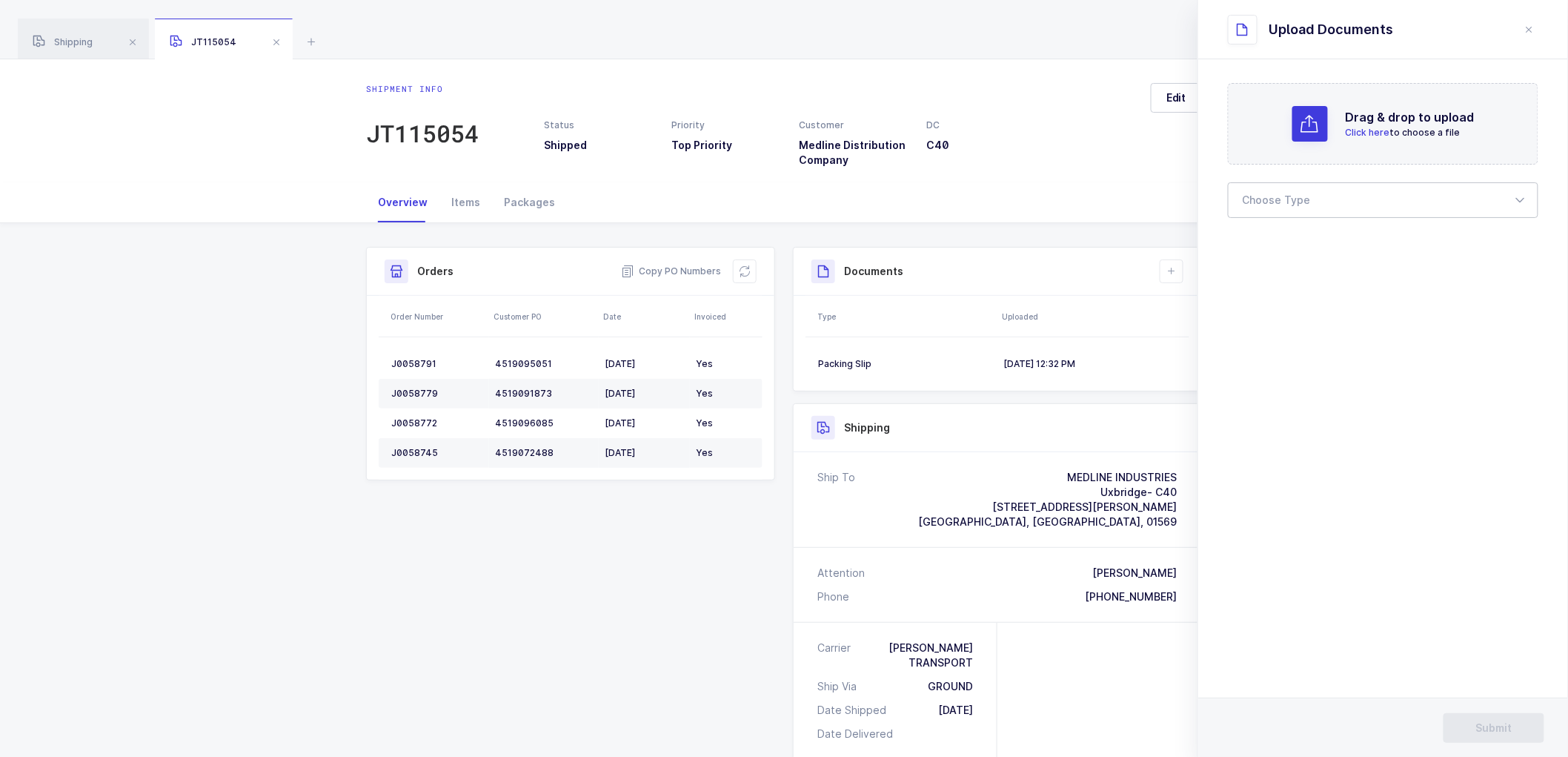
click at [1283, 194] on div at bounding box center [1383, 200] width 310 height 36
click at [1280, 241] on span "Bill of Lading" at bounding box center [1277, 246] width 67 height 13
type input "Bill of Lading"
click at [1254, 243] on span "Bill of Lading" at bounding box center [1277, 246] width 67 height 13
click at [1478, 716] on button "Submit" at bounding box center [1493, 728] width 101 height 29
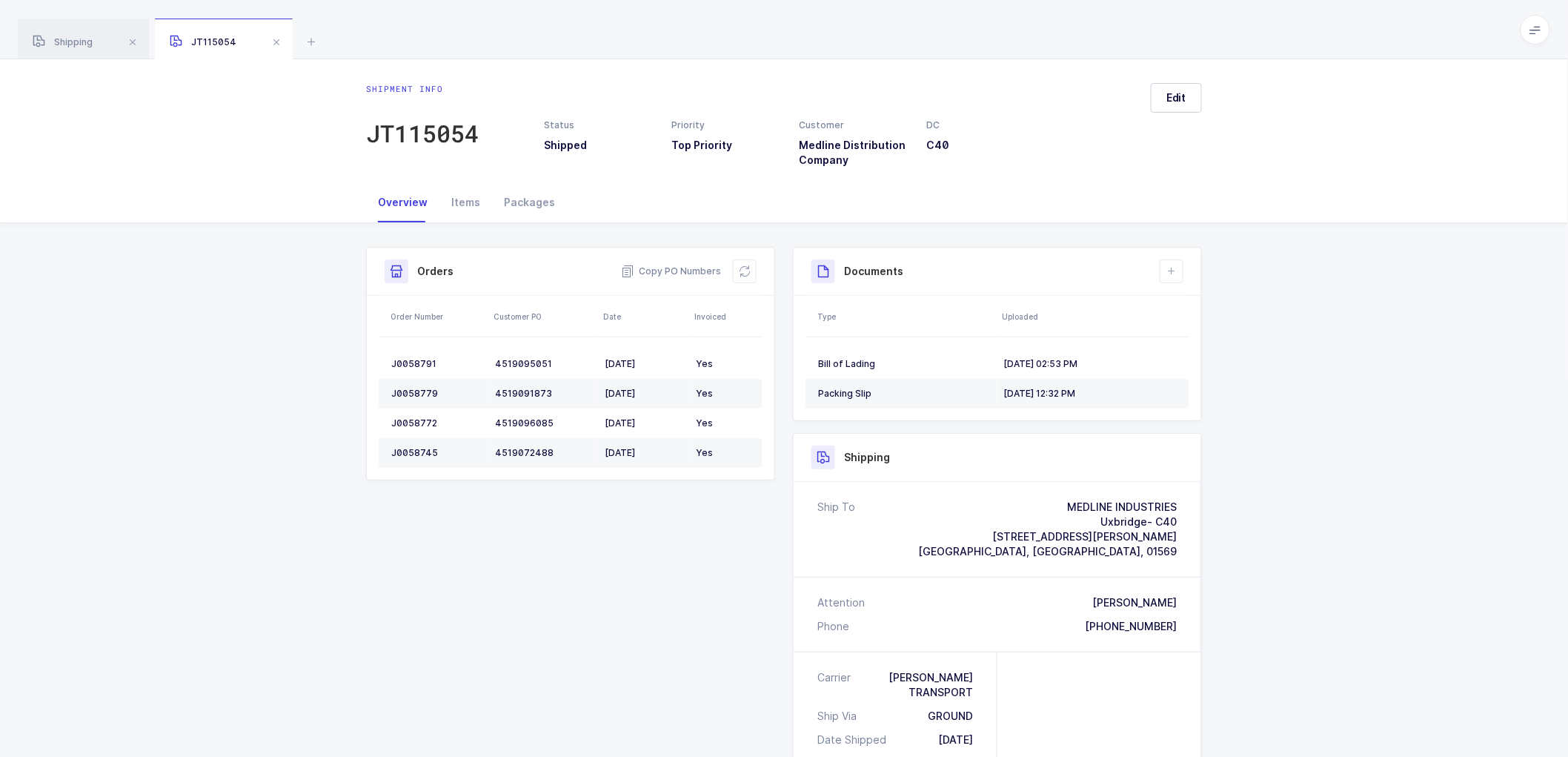
click at [144, 278] on div "Shipment Info Shipment Number JT115054 Status Shipped Priority Top Priority Cus…" at bounding box center [784, 638] width 1568 height 830
click at [275, 34] on span at bounding box center [276, 42] width 17 height 17
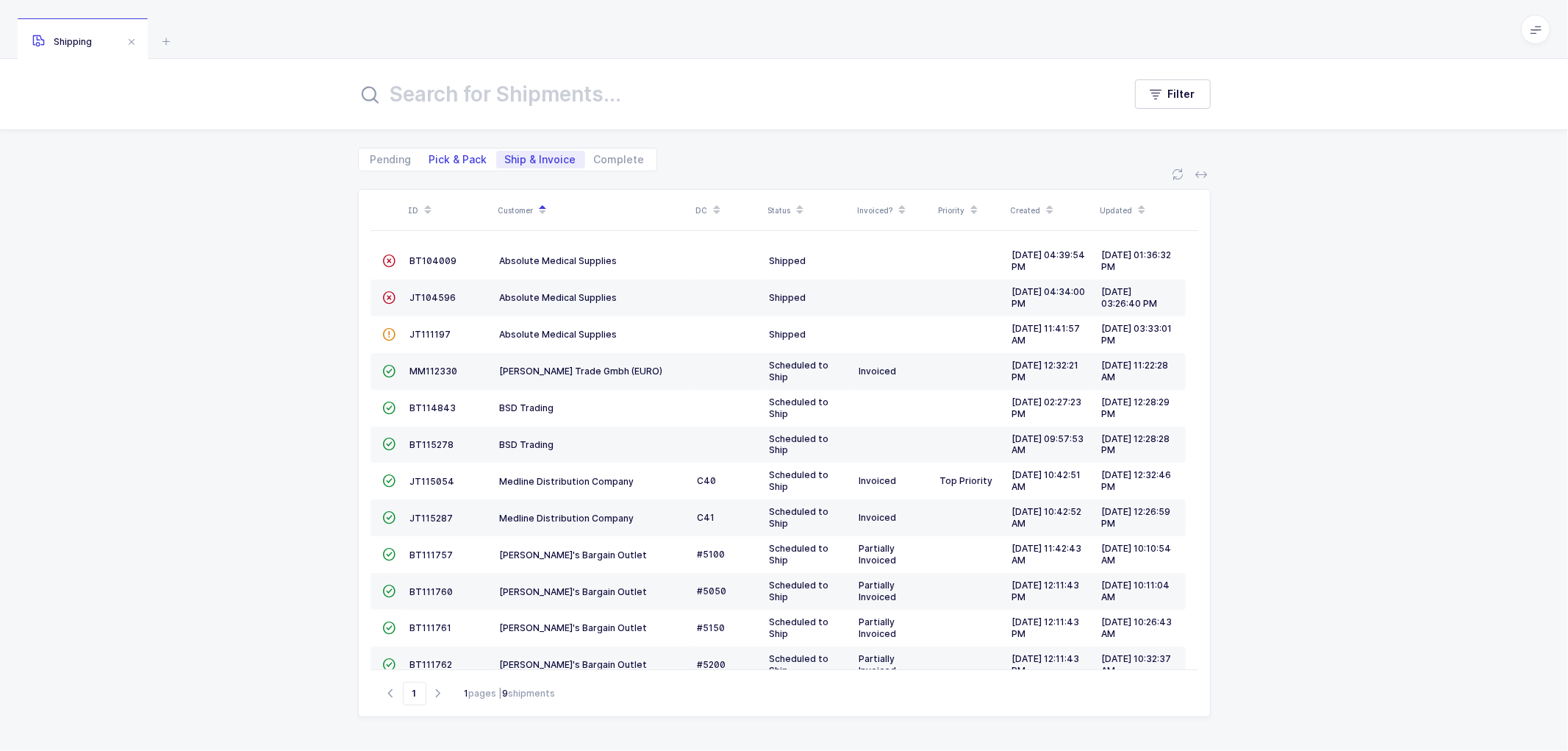
click at [453, 163] on span "Pick & Pack" at bounding box center [458, 159] width 58 height 10
click at [430, 160] on input "Pick & Pack" at bounding box center [425, 155] width 9 height 9
radio input "true"
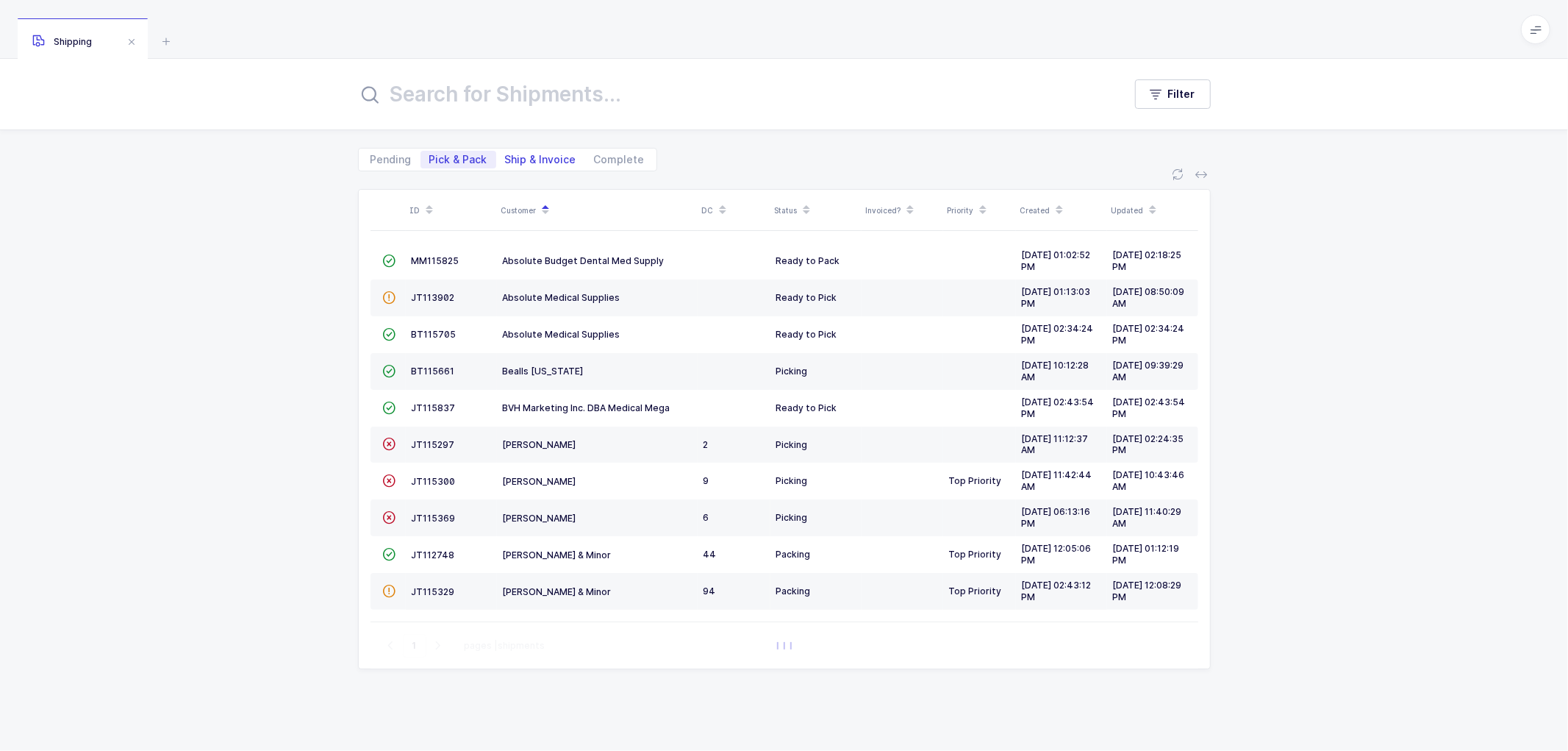
click at [539, 156] on span "Ship & Invoice" at bounding box center [540, 159] width 72 height 10
click at [506, 156] on input "Ship & Invoice" at bounding box center [501, 155] width 9 height 9
radio input "true"
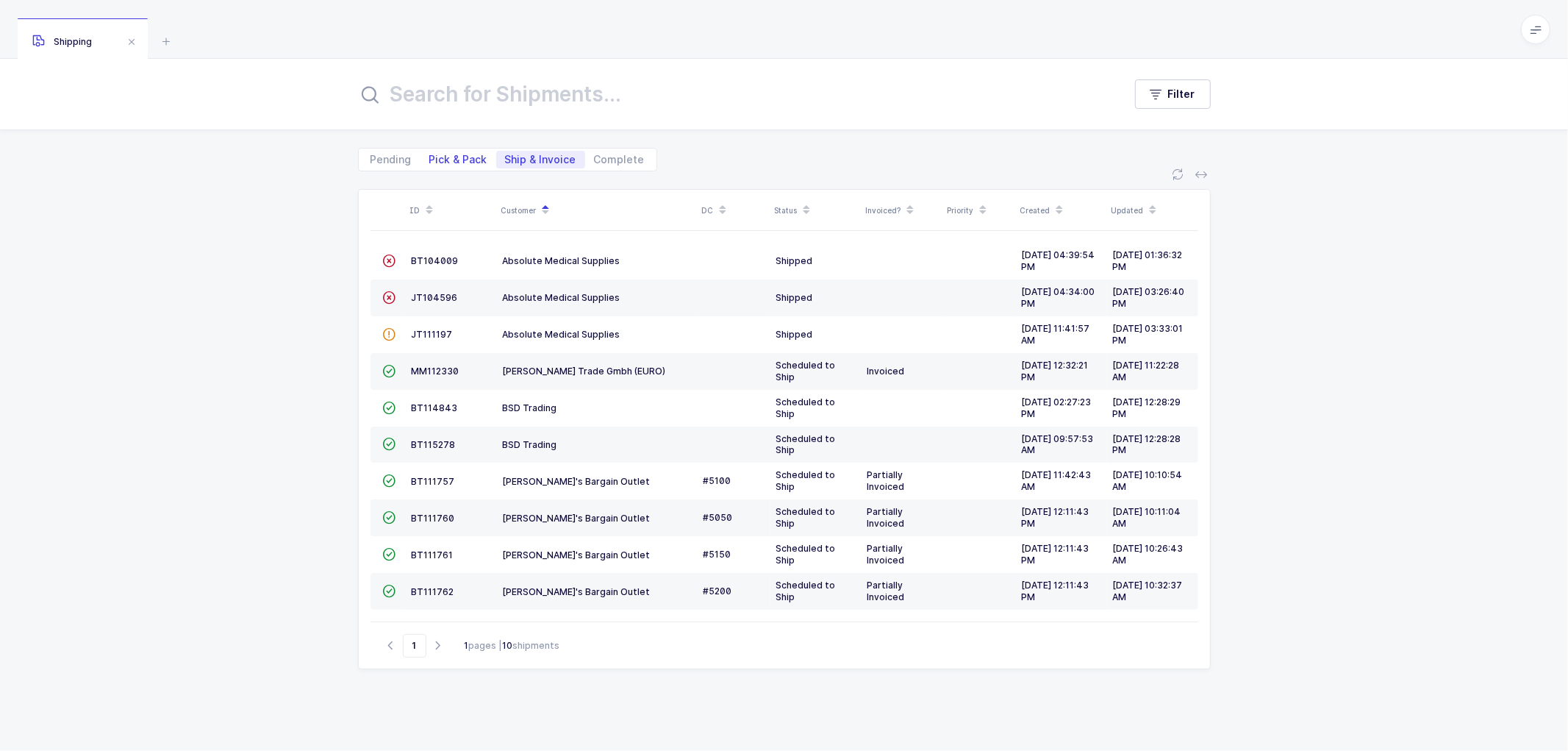
click at [450, 154] on span "Pick & Pack" at bounding box center [458, 159] width 58 height 10
click at [430, 154] on input "Pick & Pack" at bounding box center [425, 155] width 9 height 9
radio input "true"
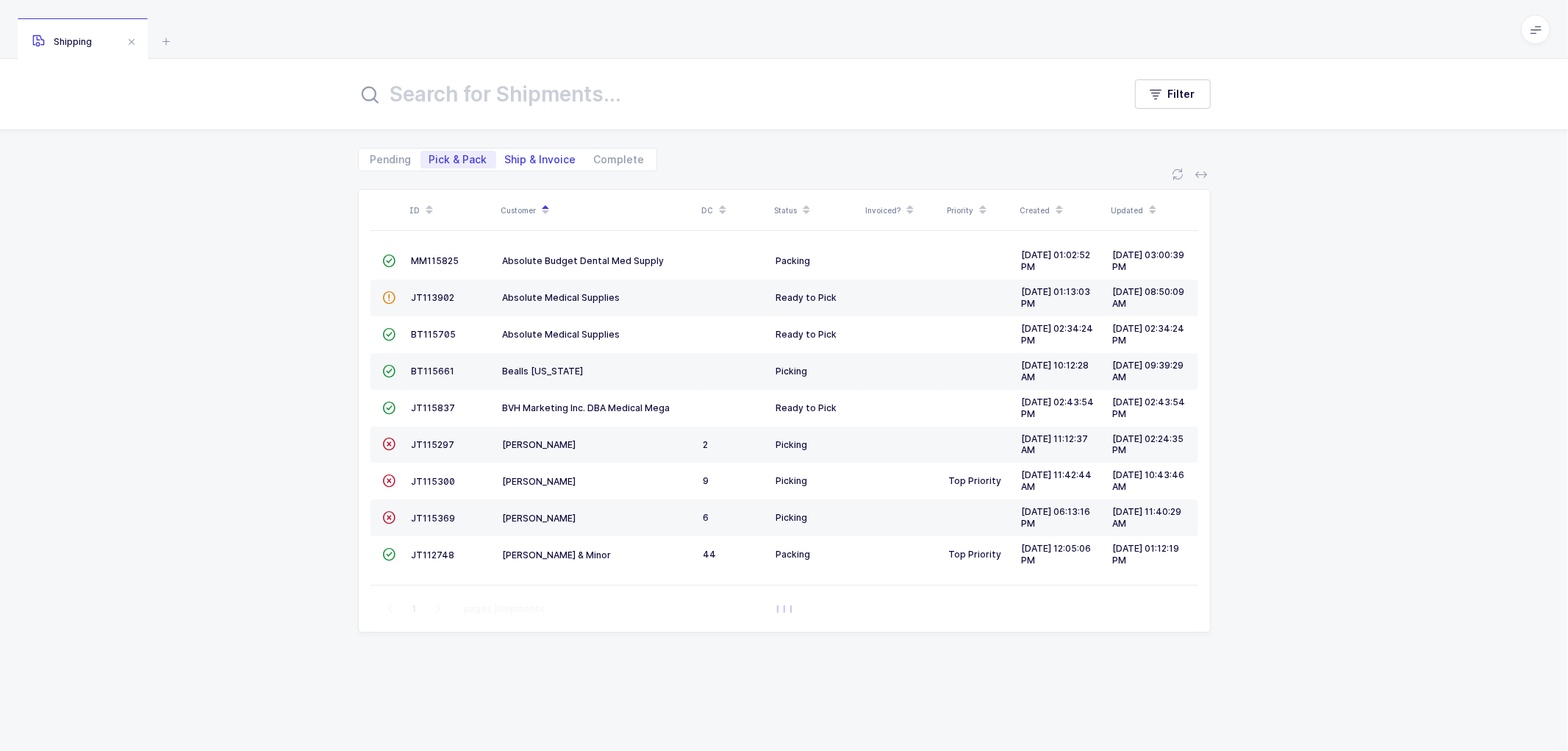
click at [534, 159] on span "Ship & Invoice" at bounding box center [540, 159] width 72 height 10
click at [506, 159] on input "Ship & Invoice" at bounding box center [501, 155] width 9 height 9
radio input "true"
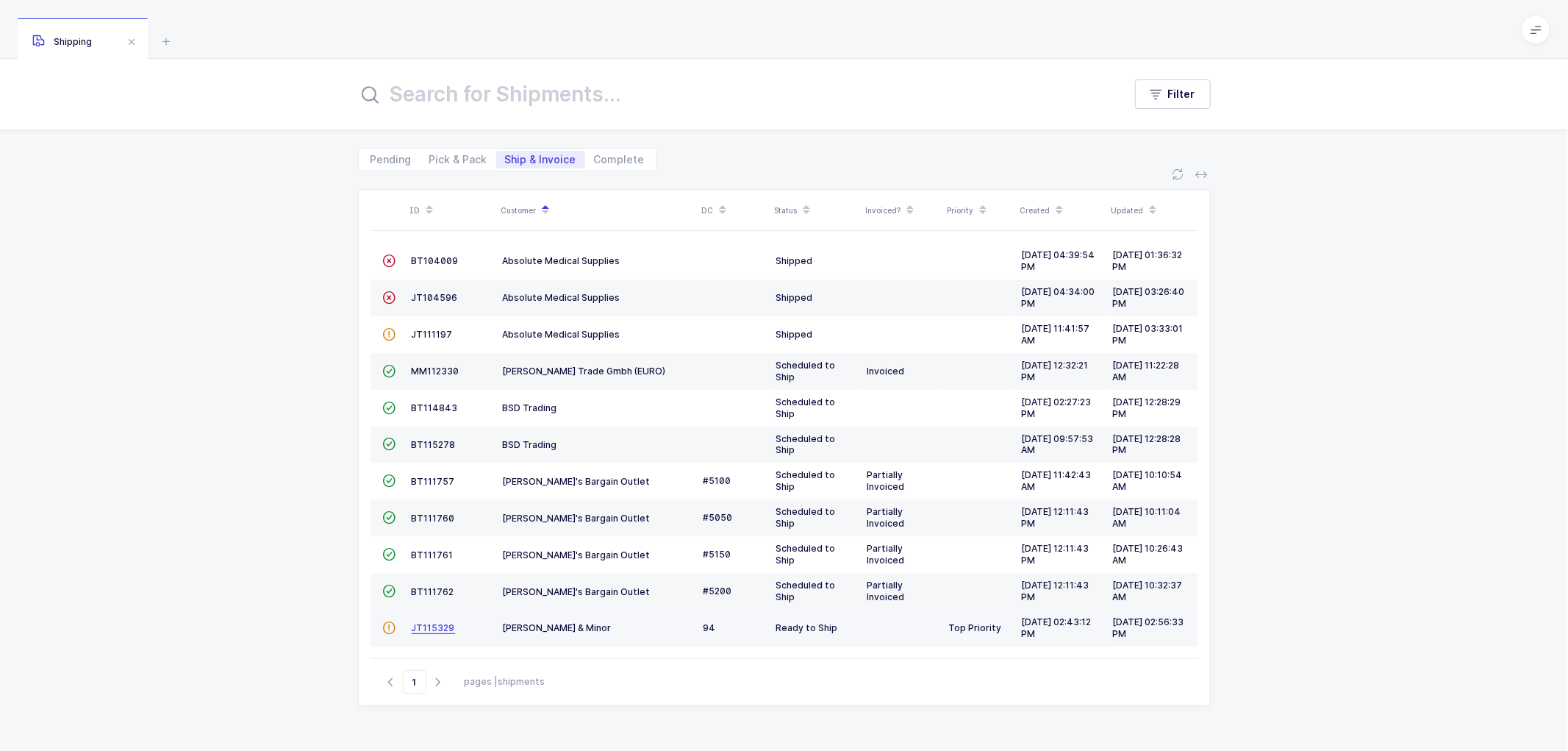
click at [424, 630] on span "JT115329" at bounding box center [433, 628] width 43 height 11
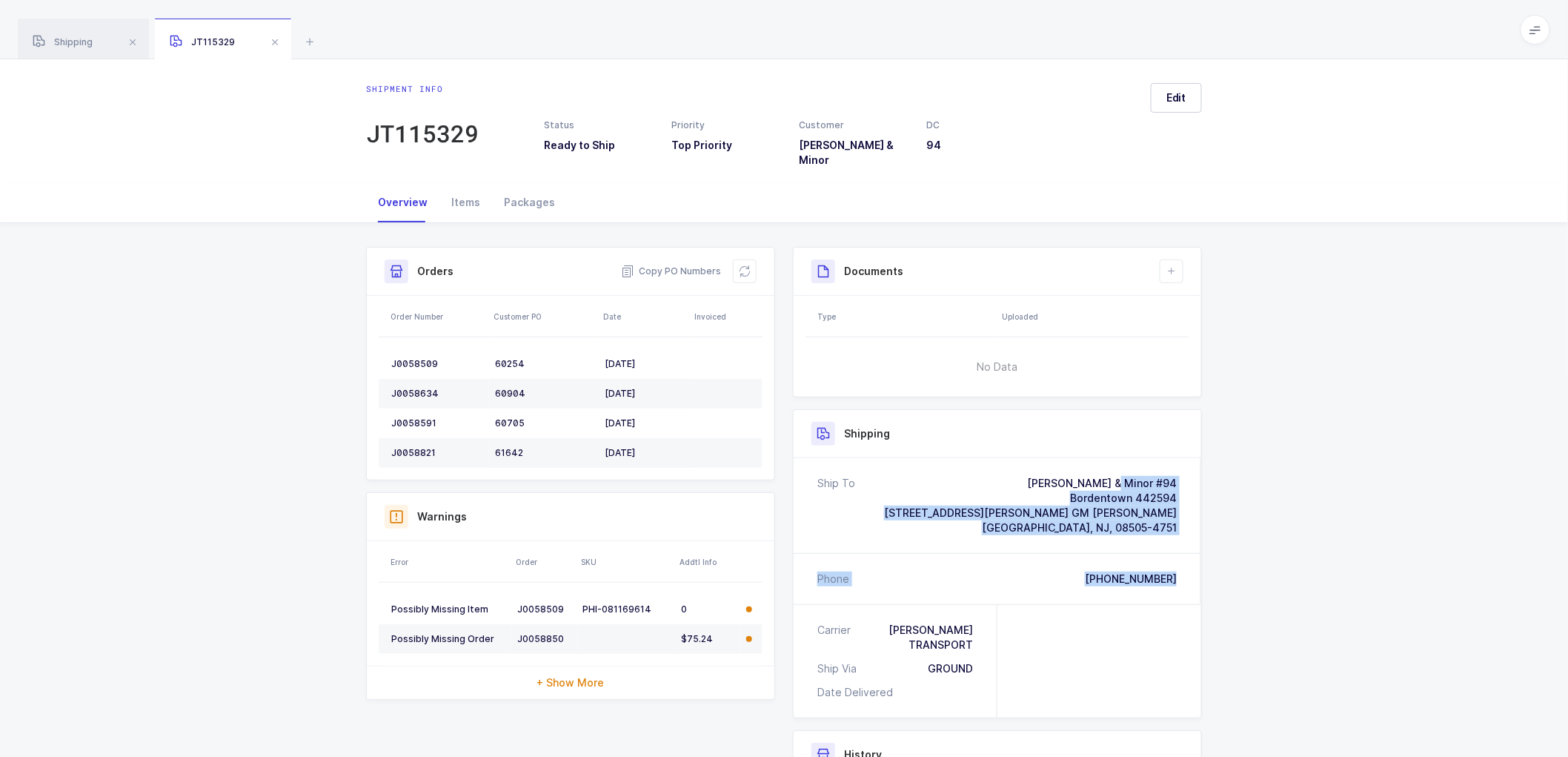
drag, startPoint x: 1185, startPoint y: 568, endPoint x: 998, endPoint y: 465, distance: 213.5
click at [998, 465] on div "Ship To [PERSON_NAME] & Minor #94 Bordentown 442594 [STREET_ADDRESS][PERSON_NAM…" at bounding box center [997, 531] width 407 height 146
click at [680, 264] on span "Copy PO Numbers" at bounding box center [671, 271] width 100 height 15
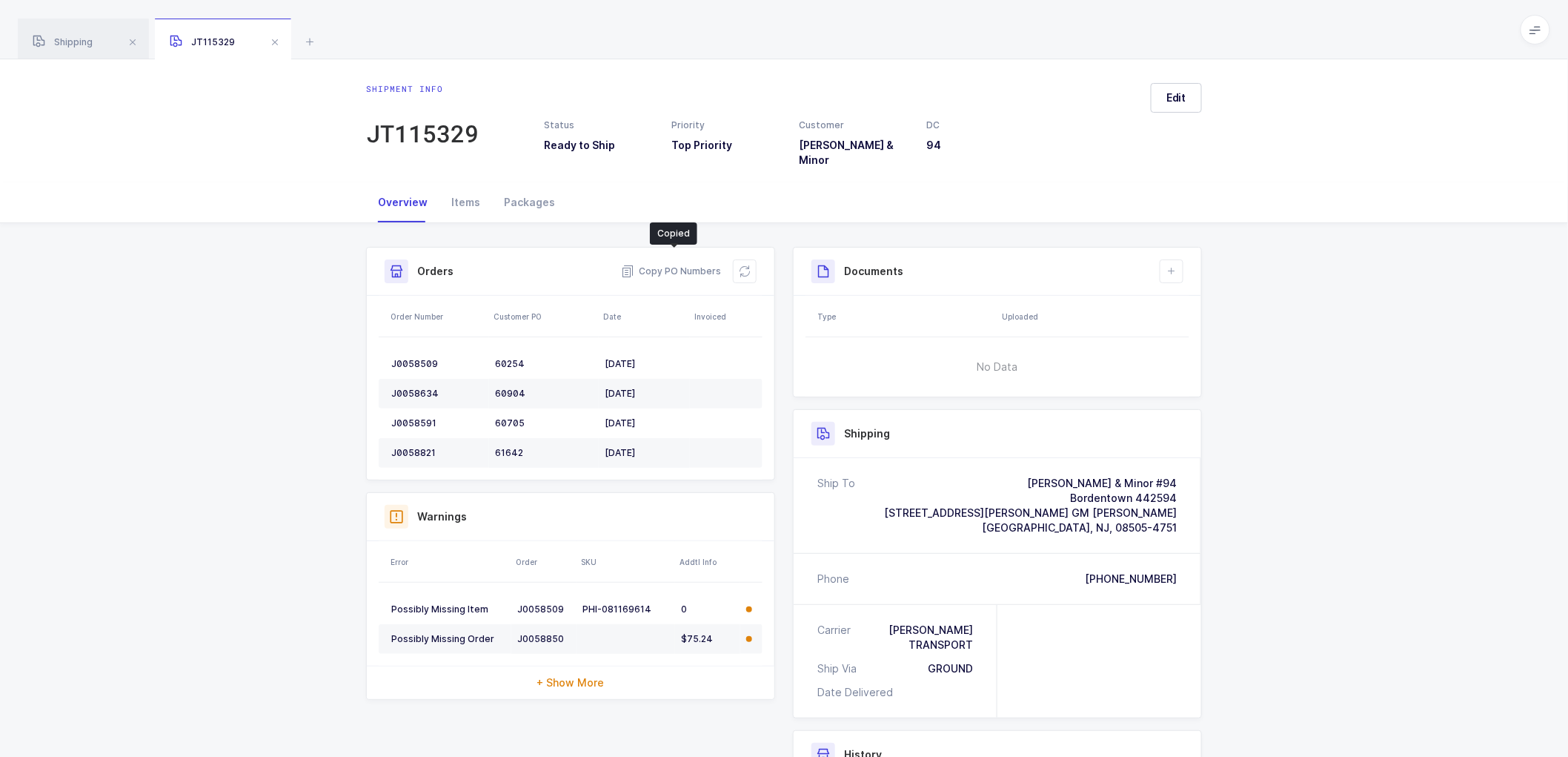
drag, startPoint x: 534, startPoint y: 195, endPoint x: 618, endPoint y: 172, distance: 87.1
click at [535, 194] on div "Packages" at bounding box center [530, 203] width 75 height 40
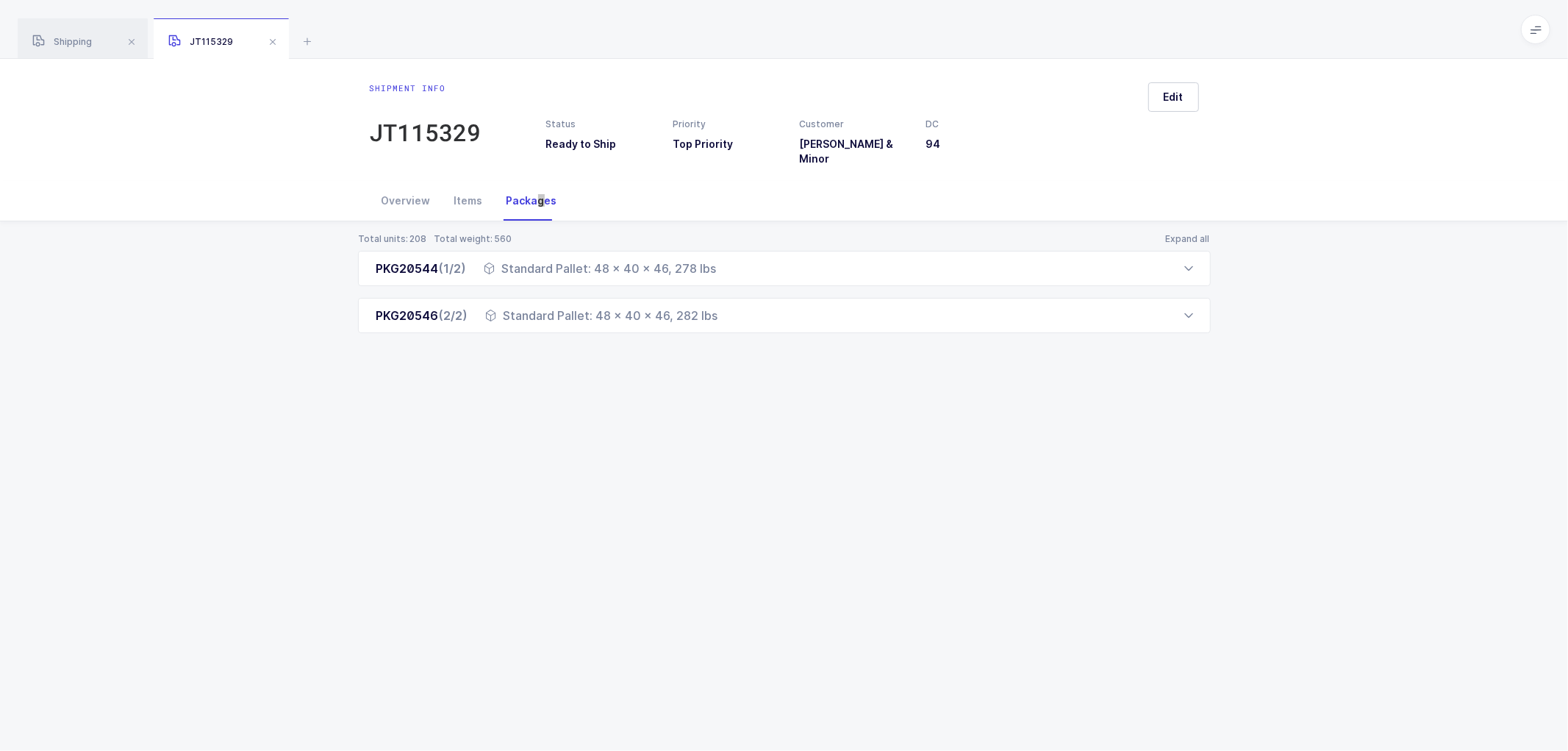
drag, startPoint x: 376, startPoint y: 260, endPoint x: 747, endPoint y: 328, distance: 377.2
click at [747, 328] on div "Total units: 208 Total weight: 560 Expand all PKG20544 (1/2) Standard Pallet: 4…" at bounding box center [784, 301] width 1544 height 159
click at [589, 428] on div "Shipment info JT115329 Status Ready to Ship Priority Top Priority Customer [PER…" at bounding box center [784, 405] width 1568 height 692
click at [660, 403] on div "Shipment info JT115329 Status Ready to Ship Priority Top Priority Customer [PER…" at bounding box center [784, 405] width 1568 height 692
click at [63, 37] on span "Shipping" at bounding box center [62, 42] width 60 height 11
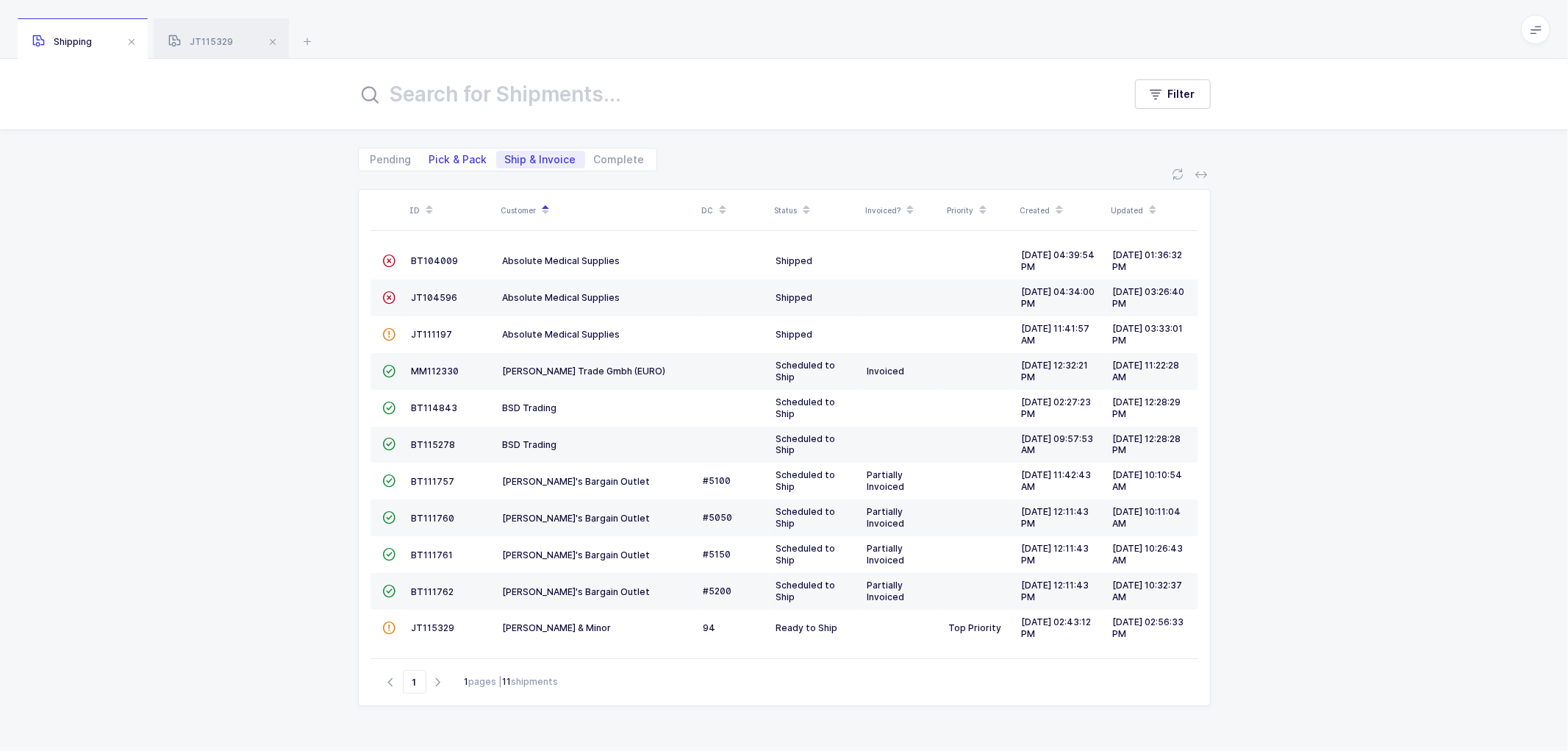
click at [450, 151] on span "Pick & Pack" at bounding box center [458, 159] width 76 height 17
click at [430, 151] on input "Pick & Pack" at bounding box center [425, 155] width 9 height 9
radio input "true"
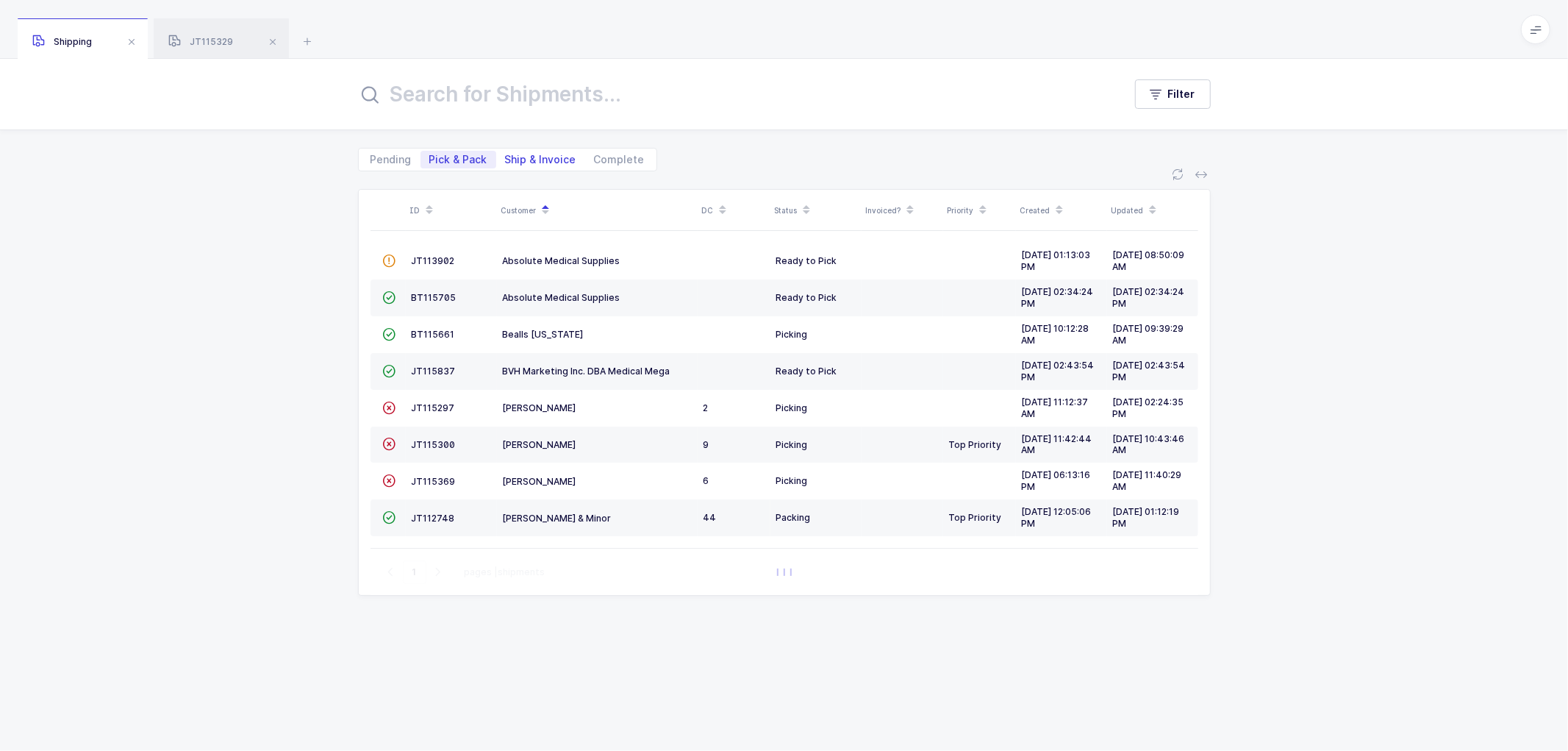
drag, startPoint x: 535, startPoint y: 159, endPoint x: 551, endPoint y: 159, distance: 16.0
click at [535, 158] on span "Ship & Invoice" at bounding box center [540, 159] width 72 height 10
click at [506, 158] on input "Ship & Invoice" at bounding box center [501, 155] width 9 height 9
radio input "true"
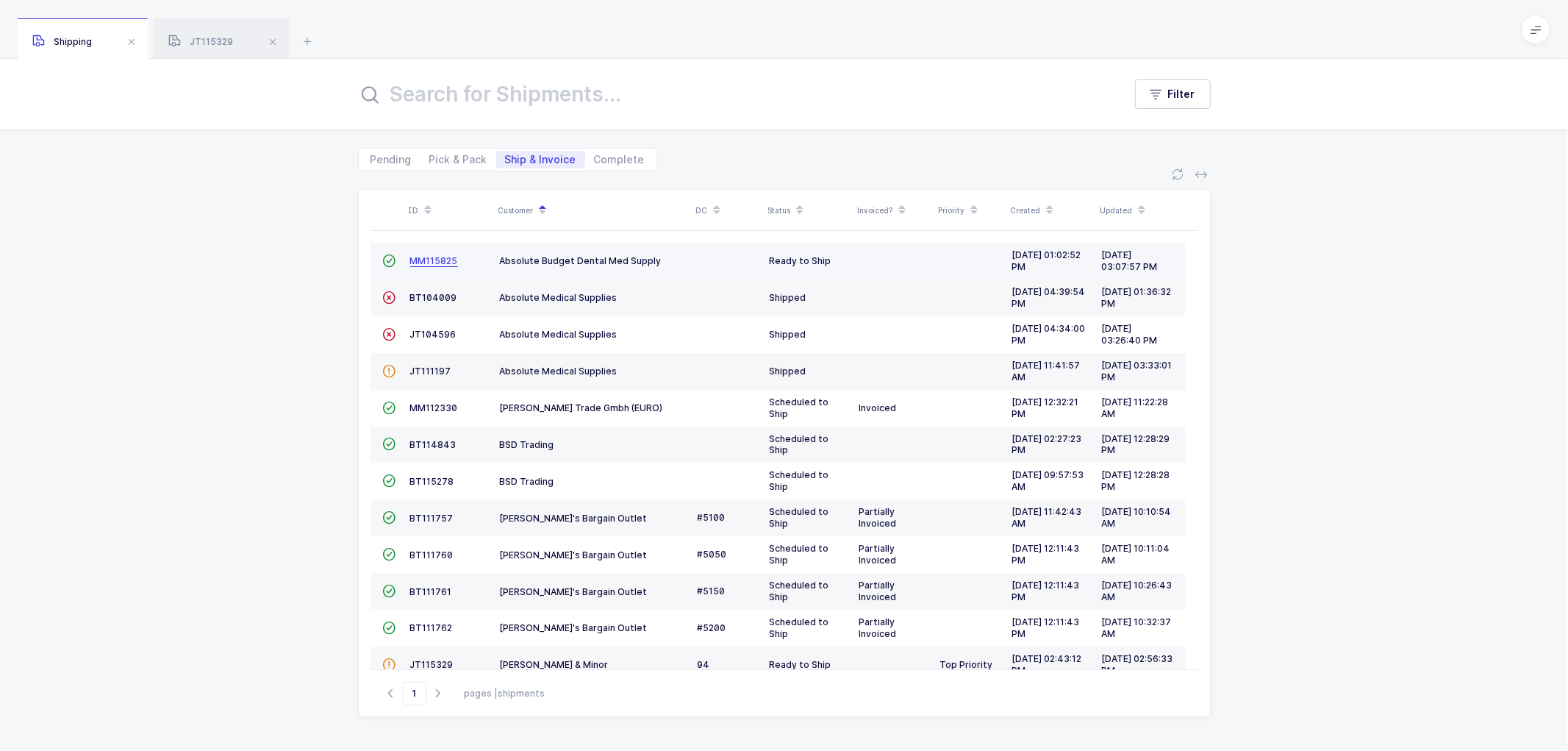
drag, startPoint x: 424, startPoint y: 254, endPoint x: 434, endPoint y: 255, distance: 10.0
click at [424, 255] on td "MM115825" at bounding box center [449, 261] width 90 height 37
click at [428, 256] on span "MM115825" at bounding box center [434, 261] width 48 height 11
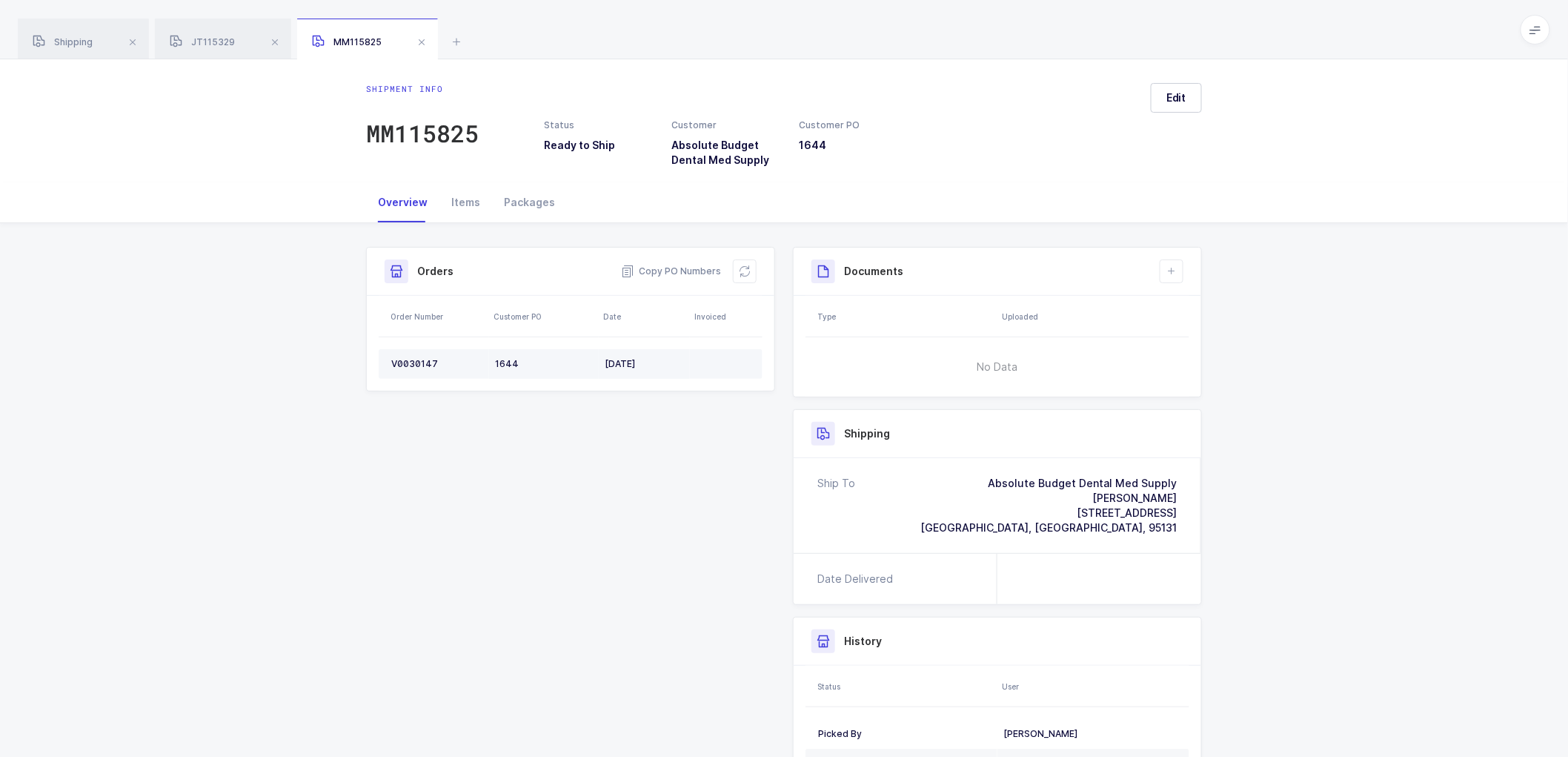
click at [414, 365] on div "V0030147" at bounding box center [437, 364] width 92 height 12
drag, startPoint x: 676, startPoint y: 269, endPoint x: 614, endPoint y: 217, distance: 80.9
click at [676, 269] on span "Copy PO Numbers" at bounding box center [671, 271] width 100 height 15
drag, startPoint x: 532, startPoint y: 195, endPoint x: 561, endPoint y: 195, distance: 29.0
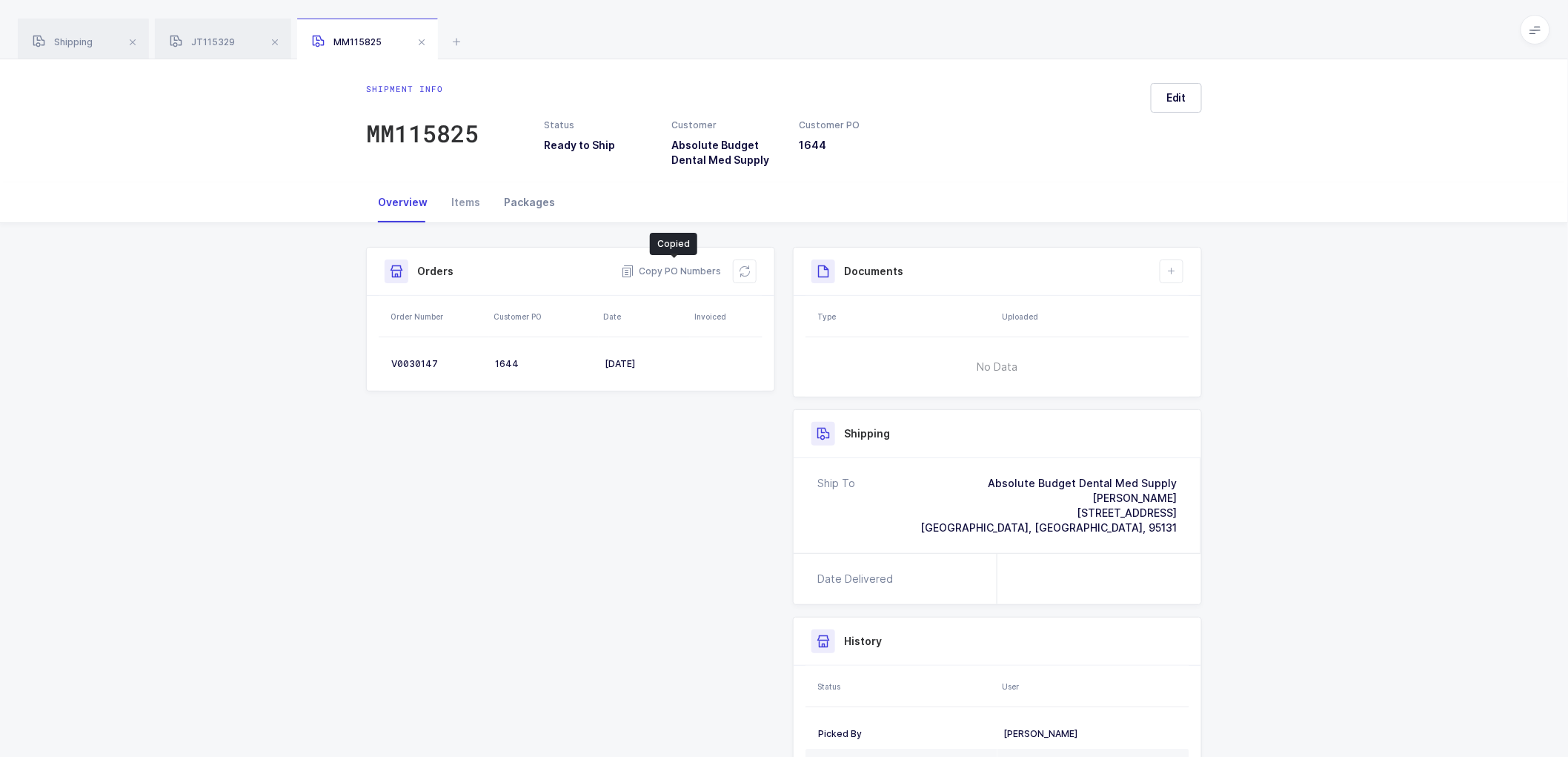
click at [550, 195] on div "Packages" at bounding box center [530, 203] width 75 height 40
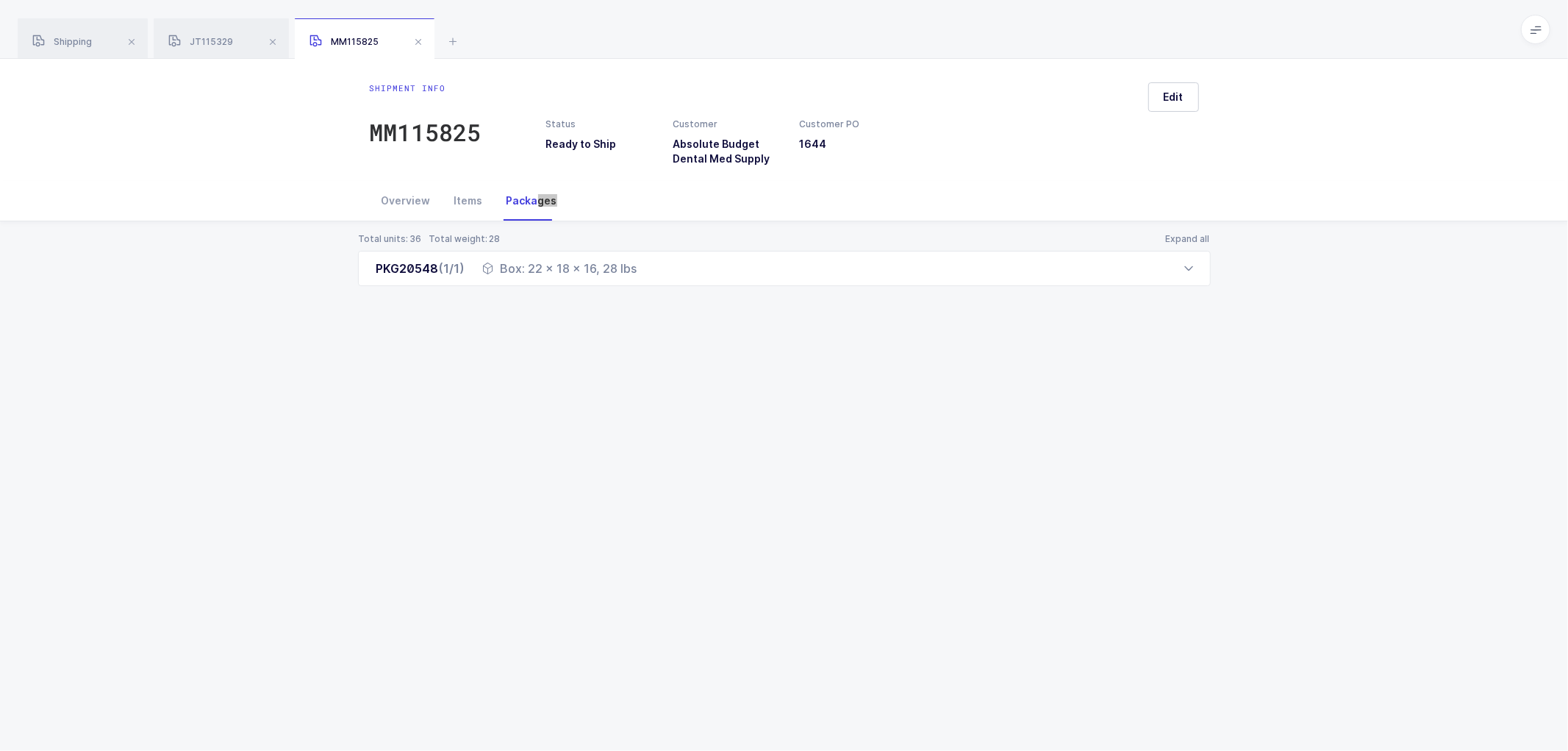
drag, startPoint x: 409, startPoint y: 197, endPoint x: 685, endPoint y: 209, distance: 276.3
click at [409, 197] on div "Overview" at bounding box center [406, 201] width 72 height 39
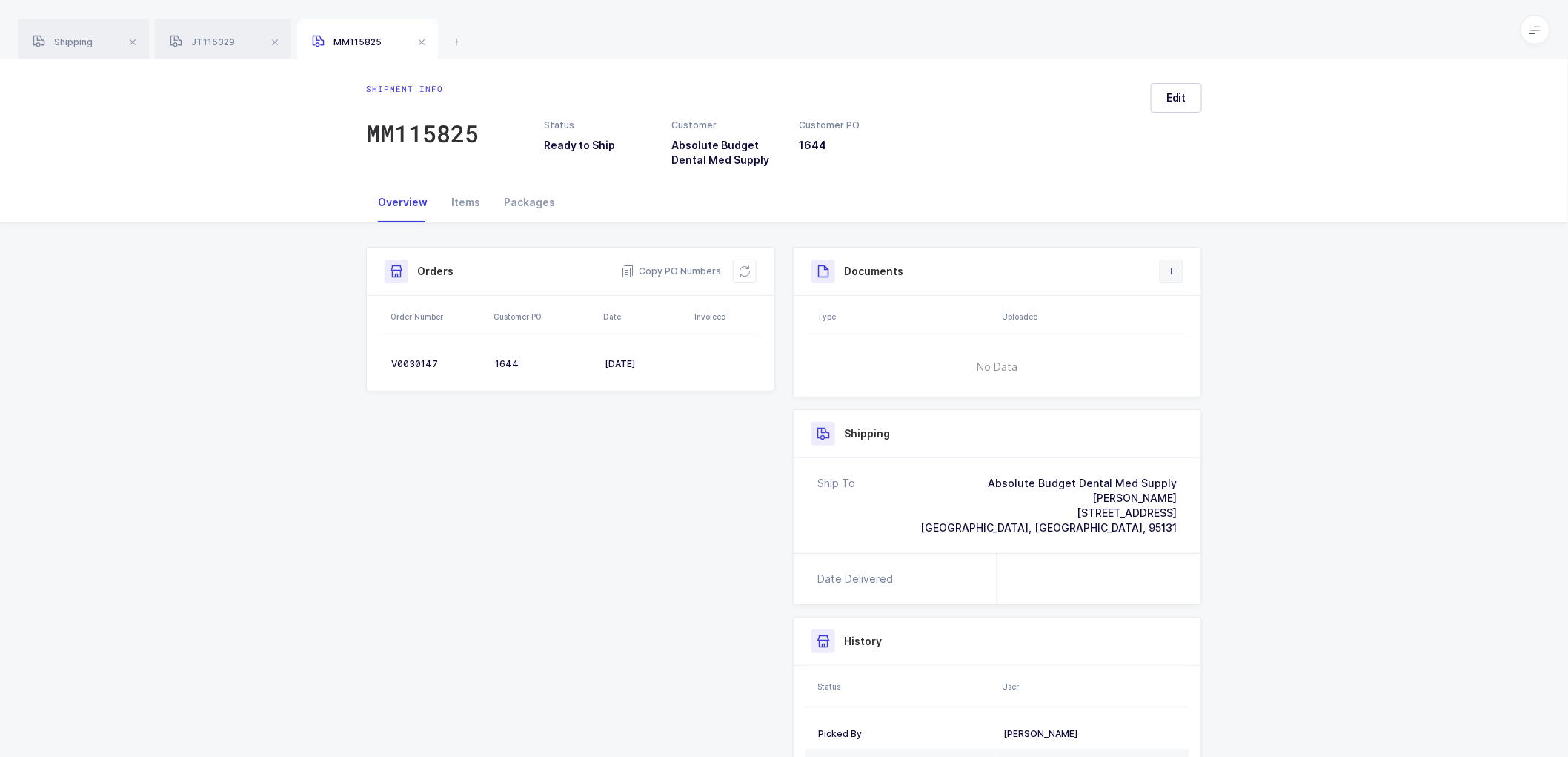
click at [1173, 269] on icon at bounding box center [1171, 271] width 12 height 12
drag, startPoint x: 1221, startPoint y: 309, endPoint x: 1234, endPoint y: 315, distance: 14.3
click at [1223, 308] on li "Create Document" at bounding box center [1221, 314] width 110 height 24
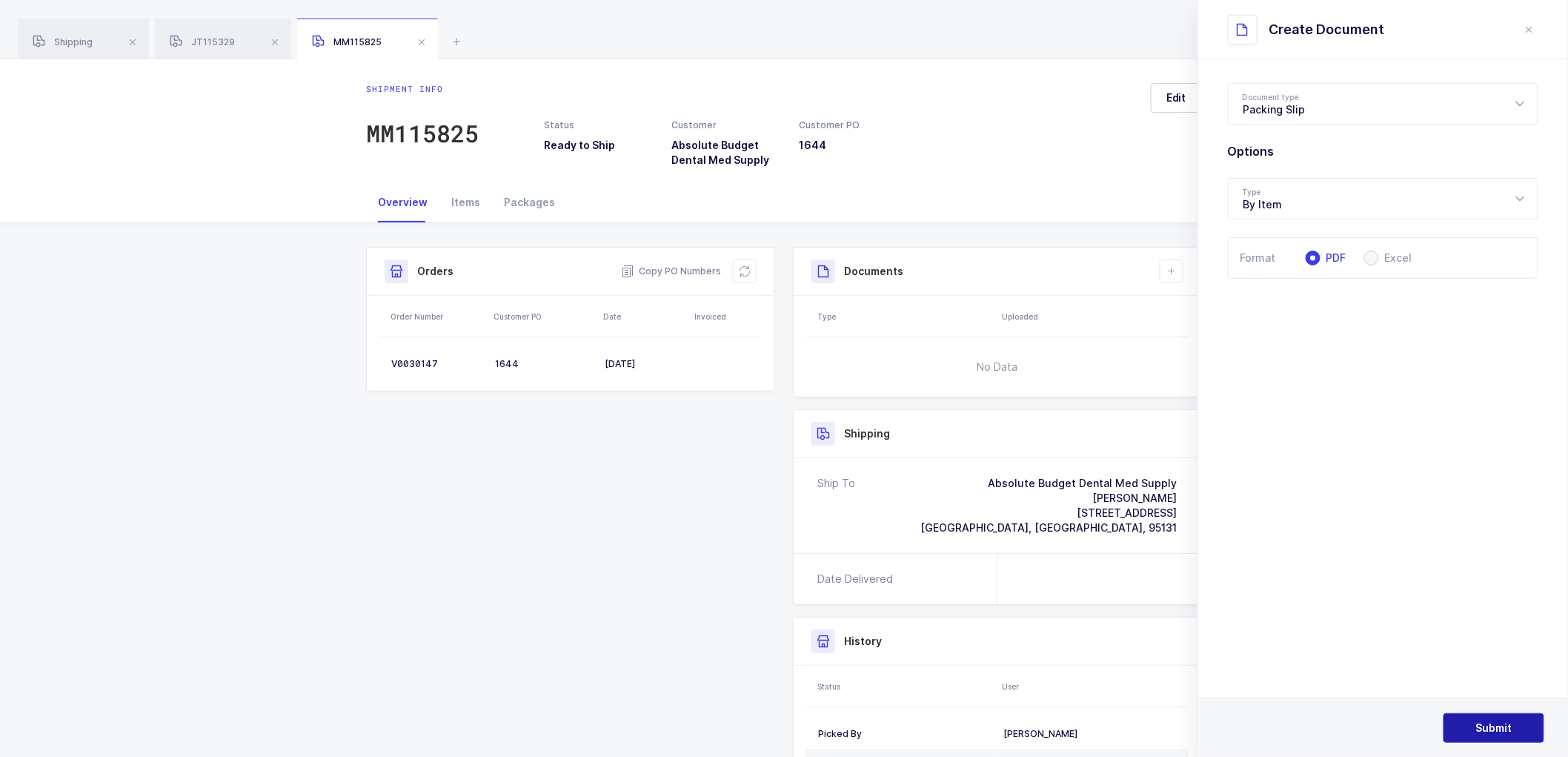
click at [1486, 724] on span "Submit" at bounding box center [1494, 728] width 37 height 15
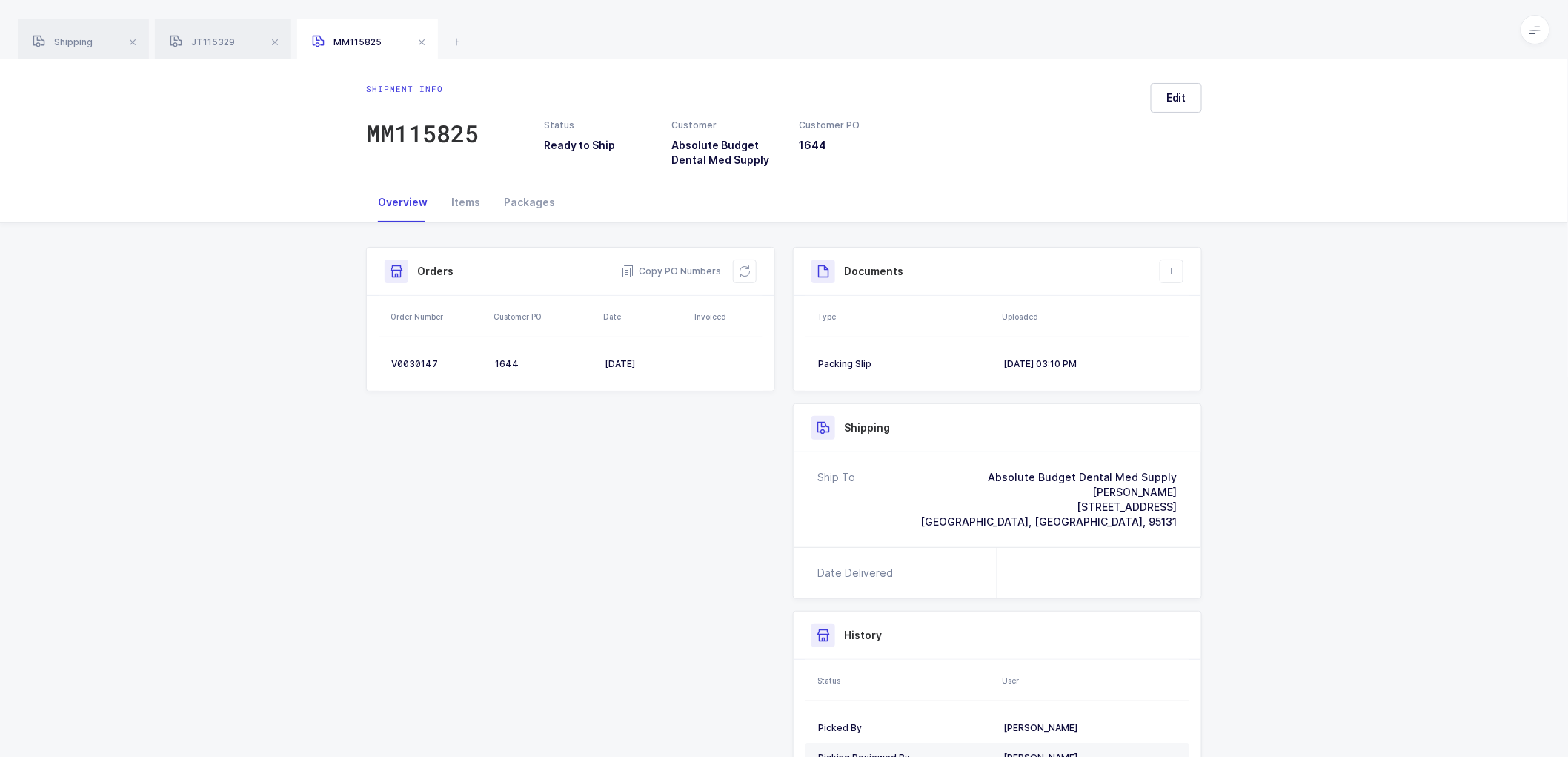
click at [306, 297] on div "Shipment Info Shipment Number MM115825 Status Ready to Ship Customer Absolute B…" at bounding box center [784, 560] width 1568 height 674
click at [274, 39] on span at bounding box center [275, 42] width 17 height 17
click at [279, 41] on span at bounding box center [279, 42] width 17 height 17
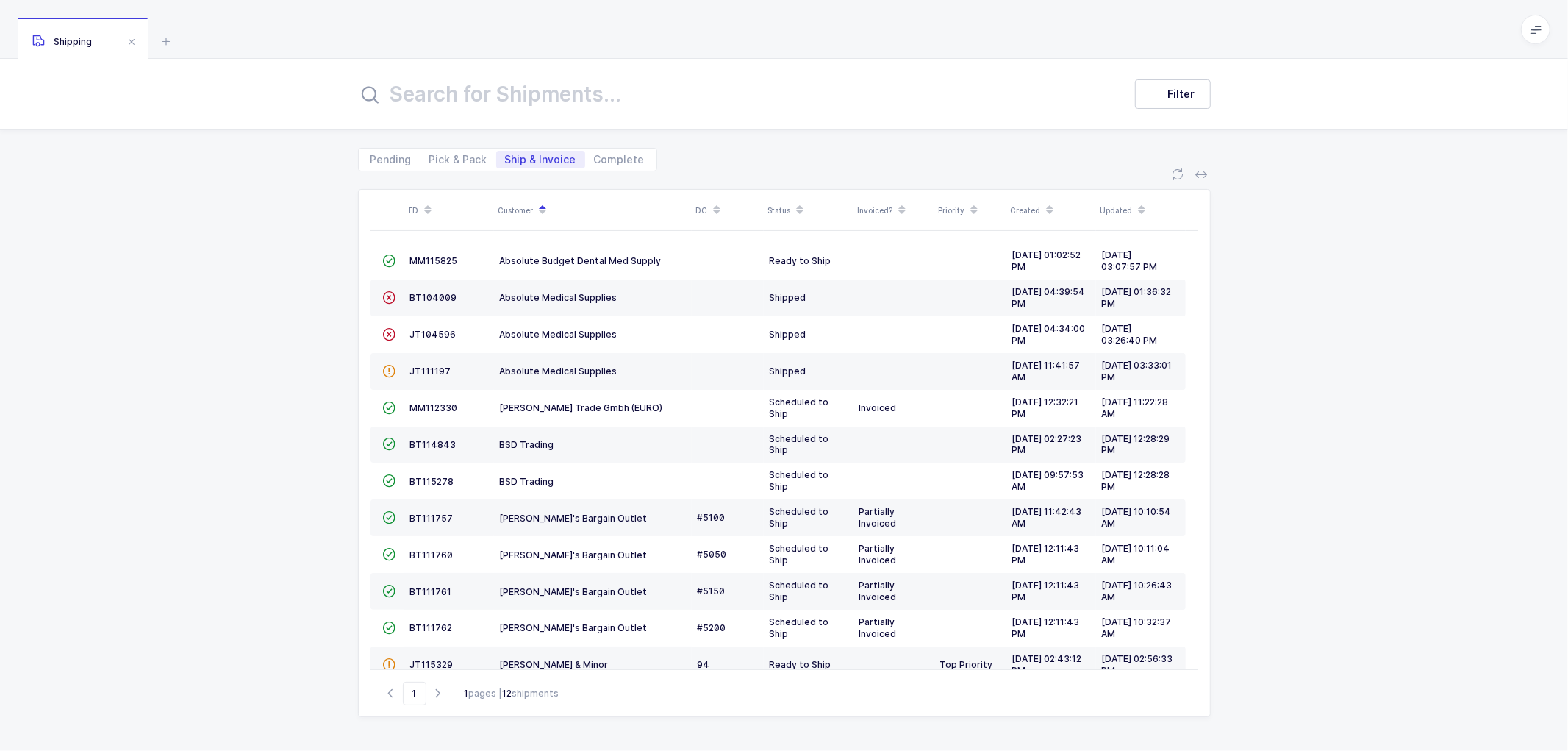
click at [236, 298] on div "ID Customer DC Status Invoiced? Priority Created Updated  MM115825 Absolute Bu…" at bounding box center [784, 461] width 1568 height 580
click at [454, 157] on span "Pick & Pack" at bounding box center [458, 159] width 58 height 10
click at [430, 157] on input "Pick & Pack" at bounding box center [425, 155] width 9 height 9
radio input "true"
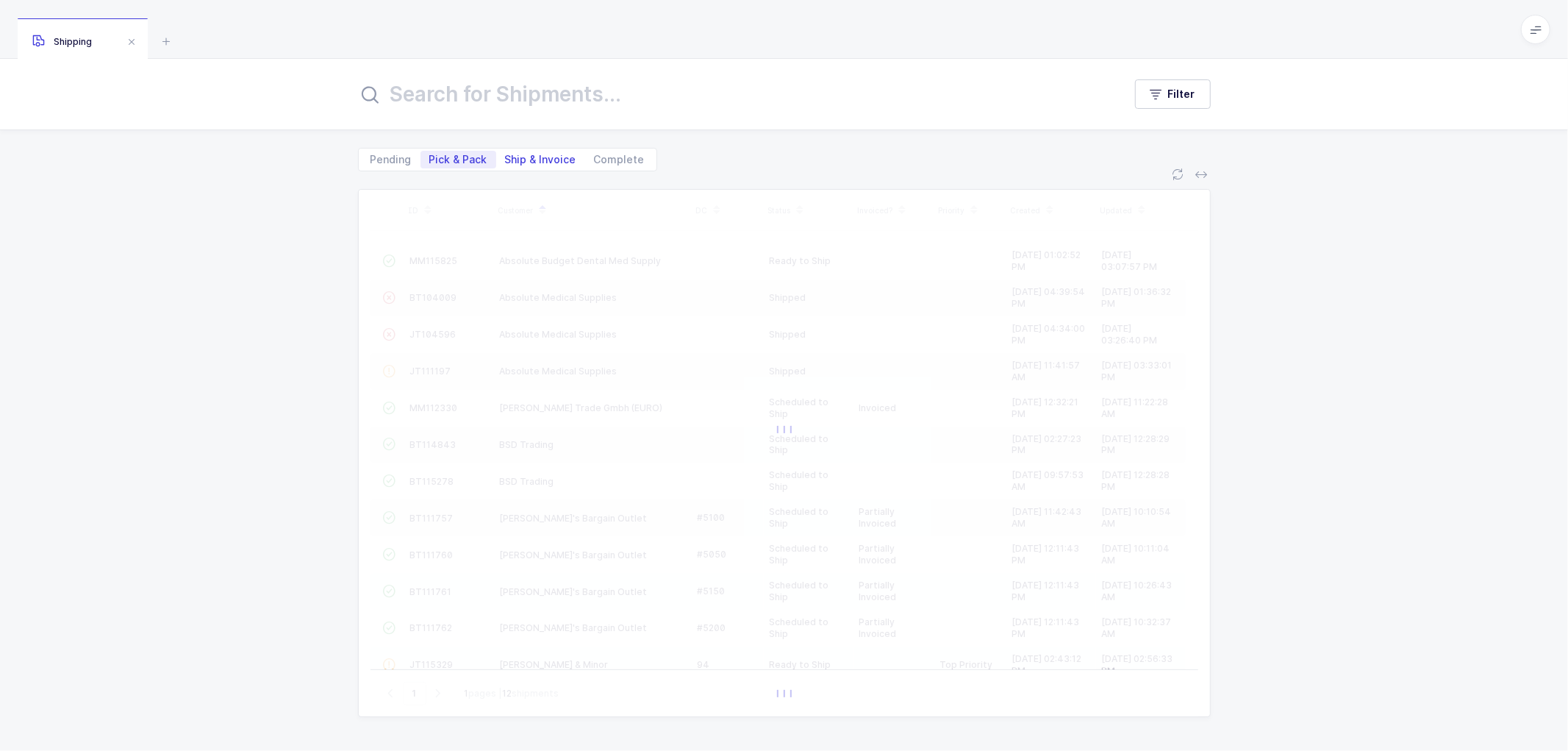
click at [517, 154] on span "Ship & Invoice" at bounding box center [540, 159] width 72 height 10
click at [506, 153] on input "Ship & Invoice" at bounding box center [501, 155] width 9 height 9
radio input "true"
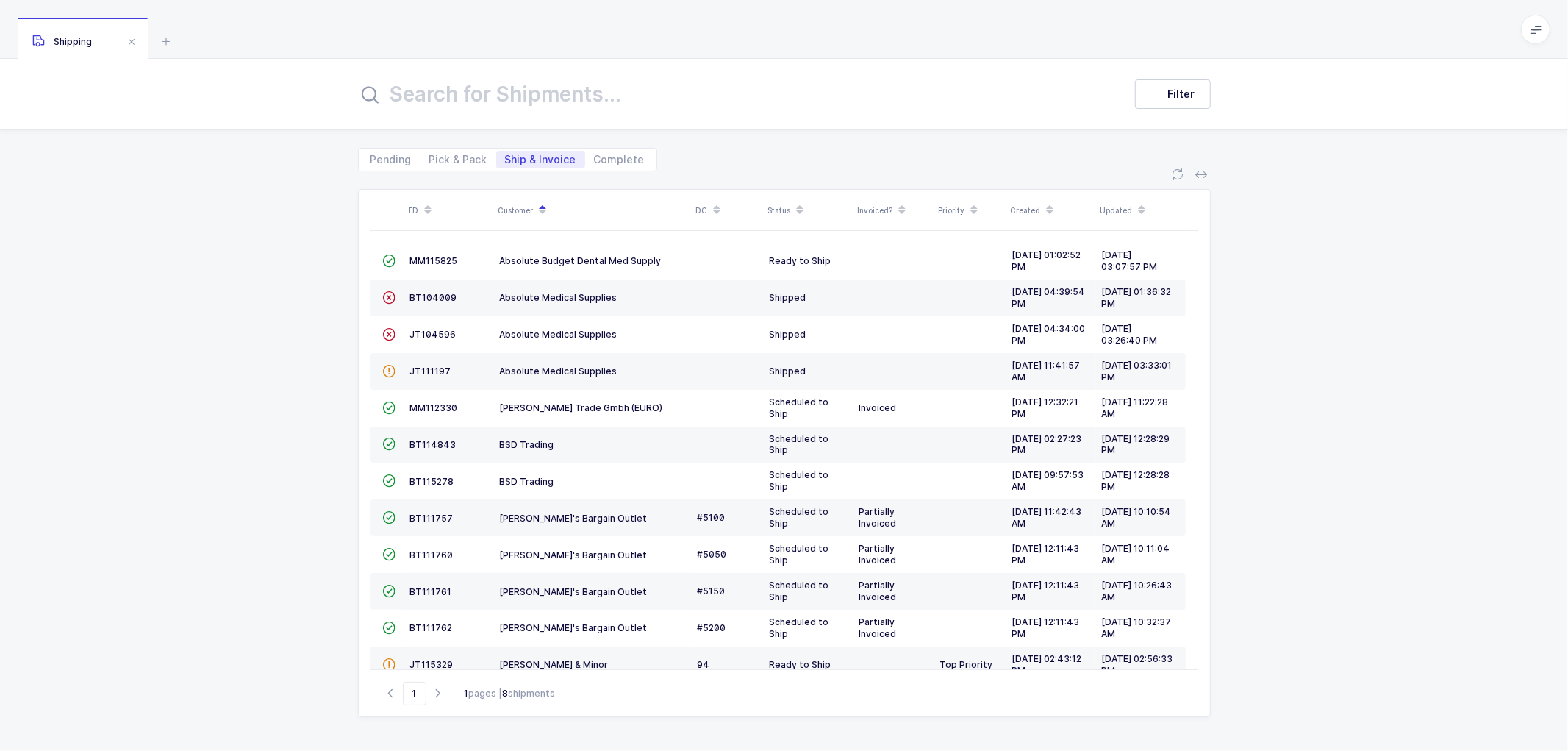
click at [525, 156] on span "Ship & Invoice" at bounding box center [540, 159] width 72 height 10
click at [506, 156] on input "Ship & Invoice" at bounding box center [501, 155] width 9 height 9
click at [453, 154] on span "Pick & Pack" at bounding box center [458, 159] width 58 height 10
click at [430, 153] on input "Pick & Pack" at bounding box center [425, 155] width 9 height 9
radio input "true"
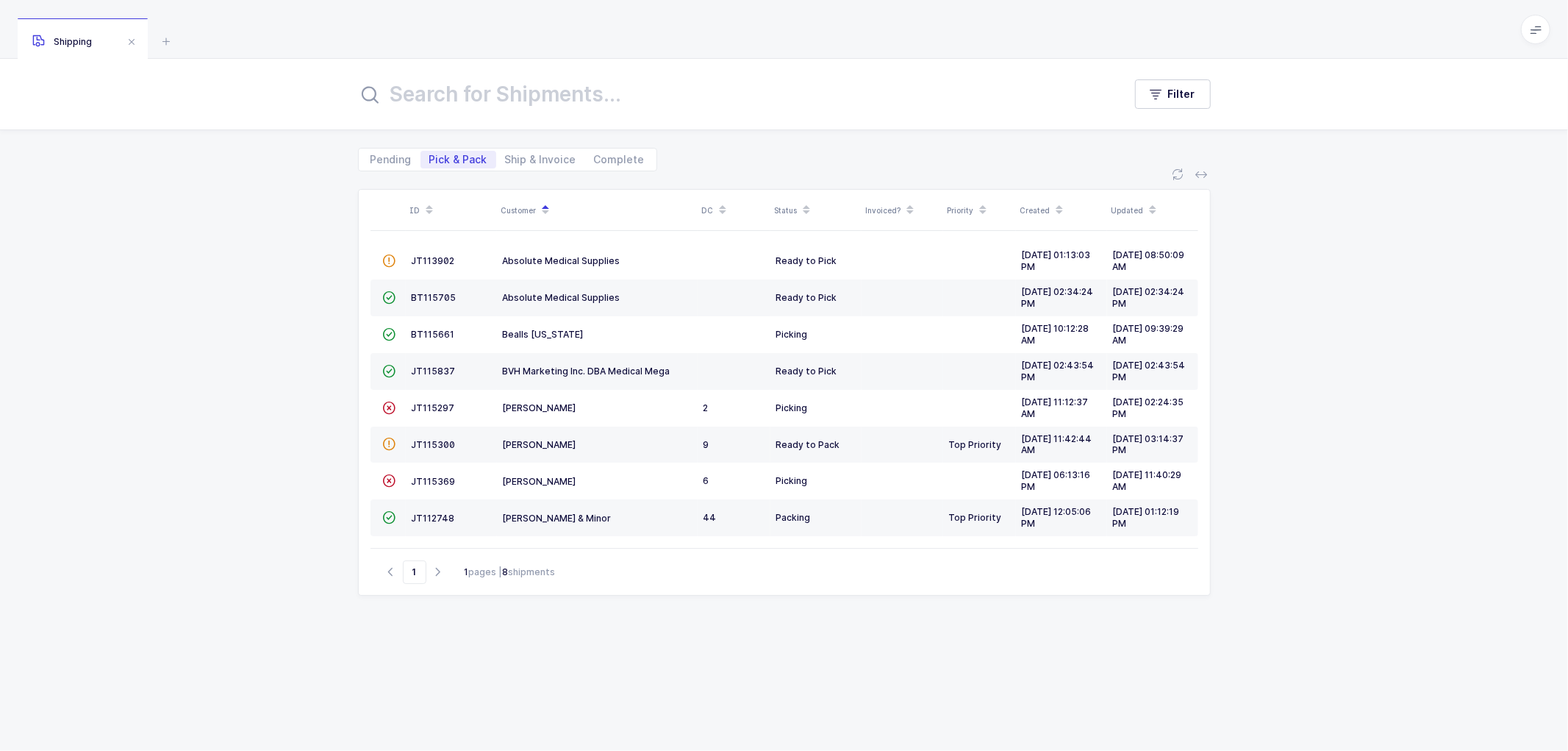
drag, startPoint x: 282, startPoint y: 282, endPoint x: 582, endPoint y: 114, distance: 343.8
click at [283, 282] on div "ID Customer DC Status Invoiced? Priority Created Updated  JT113902 Absolute Me…" at bounding box center [784, 461] width 1568 height 580
drag, startPoint x: 206, startPoint y: 275, endPoint x: 229, endPoint y: 283, distance: 24.4
click at [206, 274] on div "ID Customer DC Status Invoiced? Priority Created Updated  JT113902 Absolute Me…" at bounding box center [784, 461] width 1568 height 580
click at [532, 155] on span "Ship & Invoice" at bounding box center [540, 159] width 72 height 10
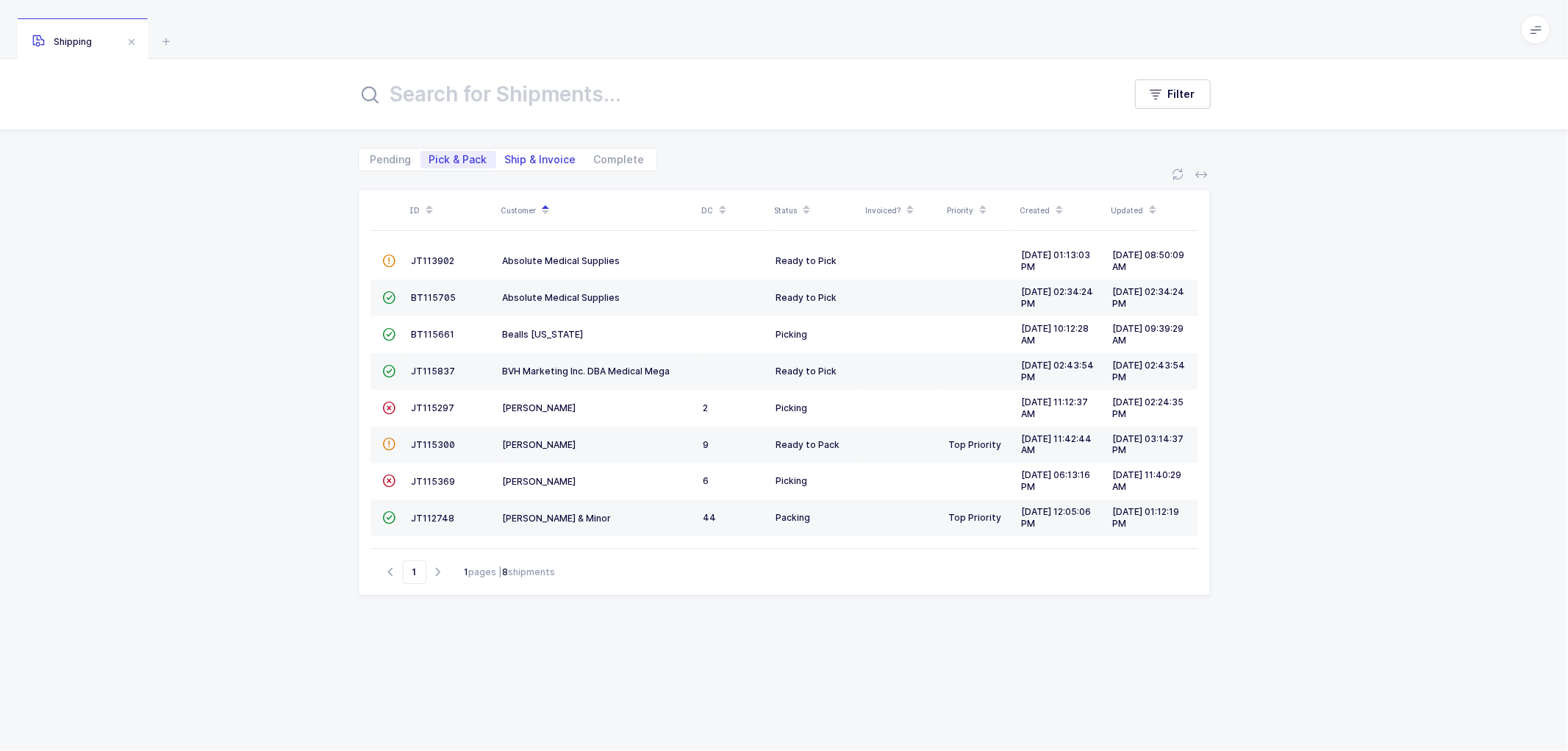
click at [506, 155] on input "Ship & Invoice" at bounding box center [501, 155] width 9 height 9
radio input "true"
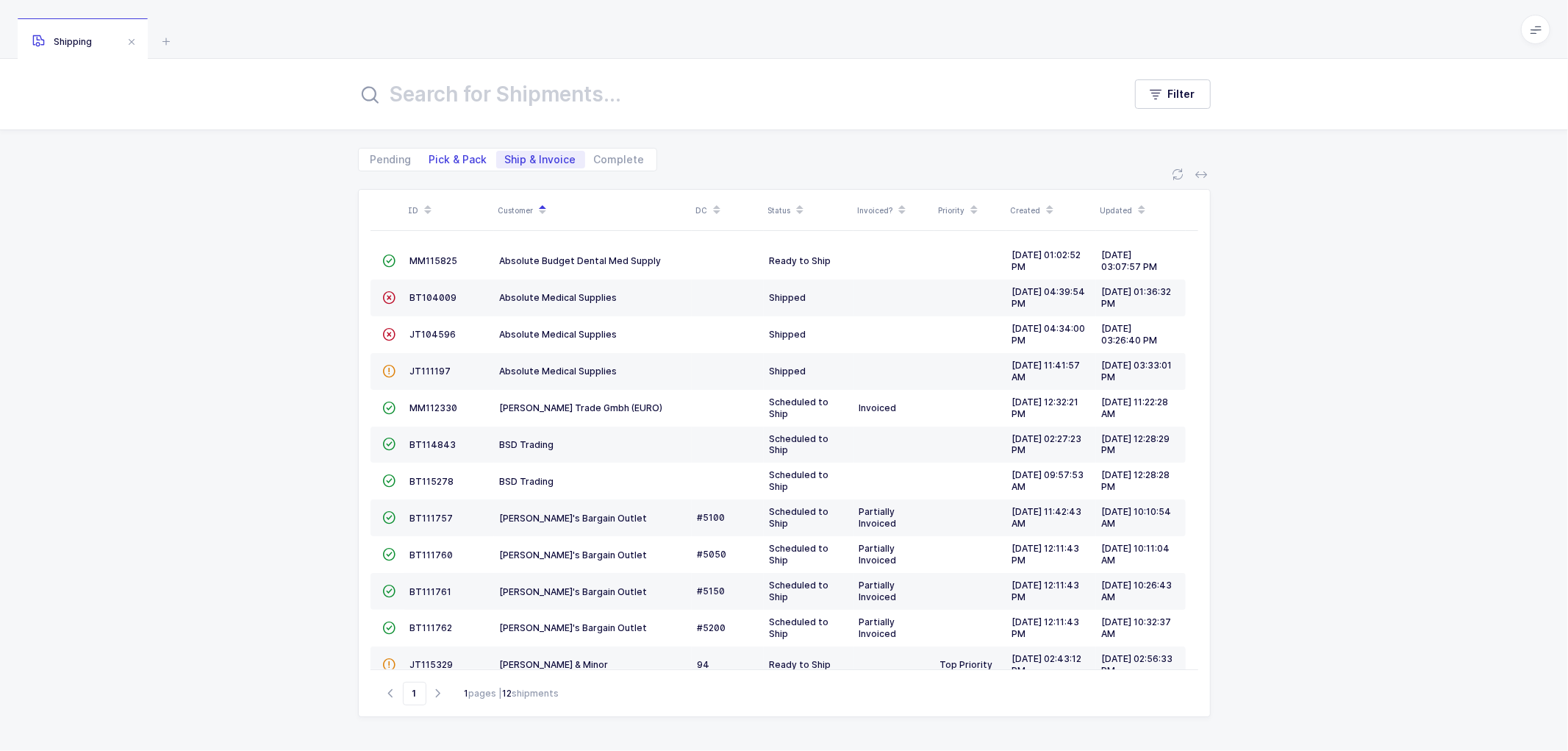
click at [449, 154] on span "Pick & Pack" at bounding box center [458, 159] width 58 height 10
click at [430, 152] on input "Pick & Pack" at bounding box center [425, 155] width 9 height 9
radio input "true"
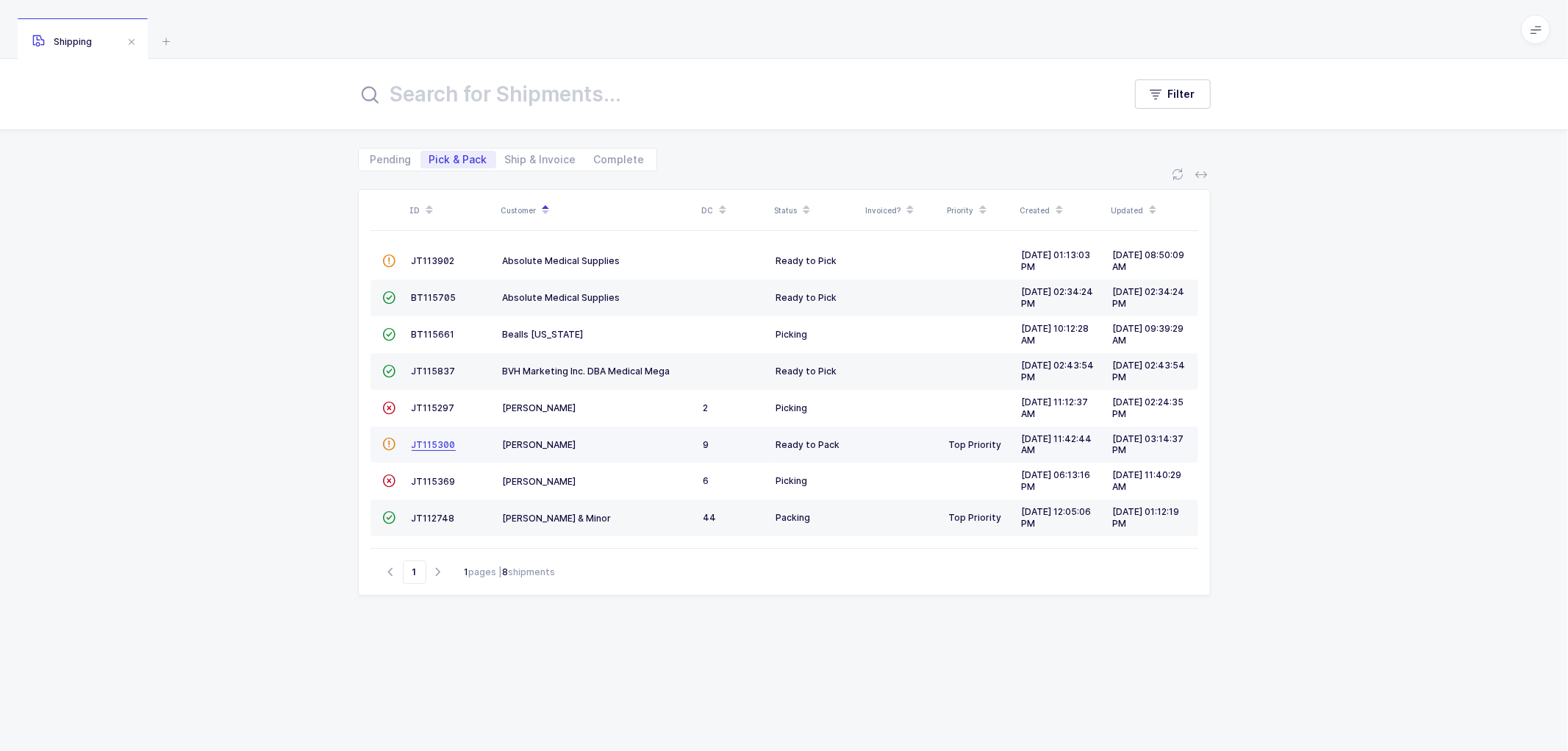
click at [426, 441] on span "JT115300" at bounding box center [434, 444] width 44 height 11
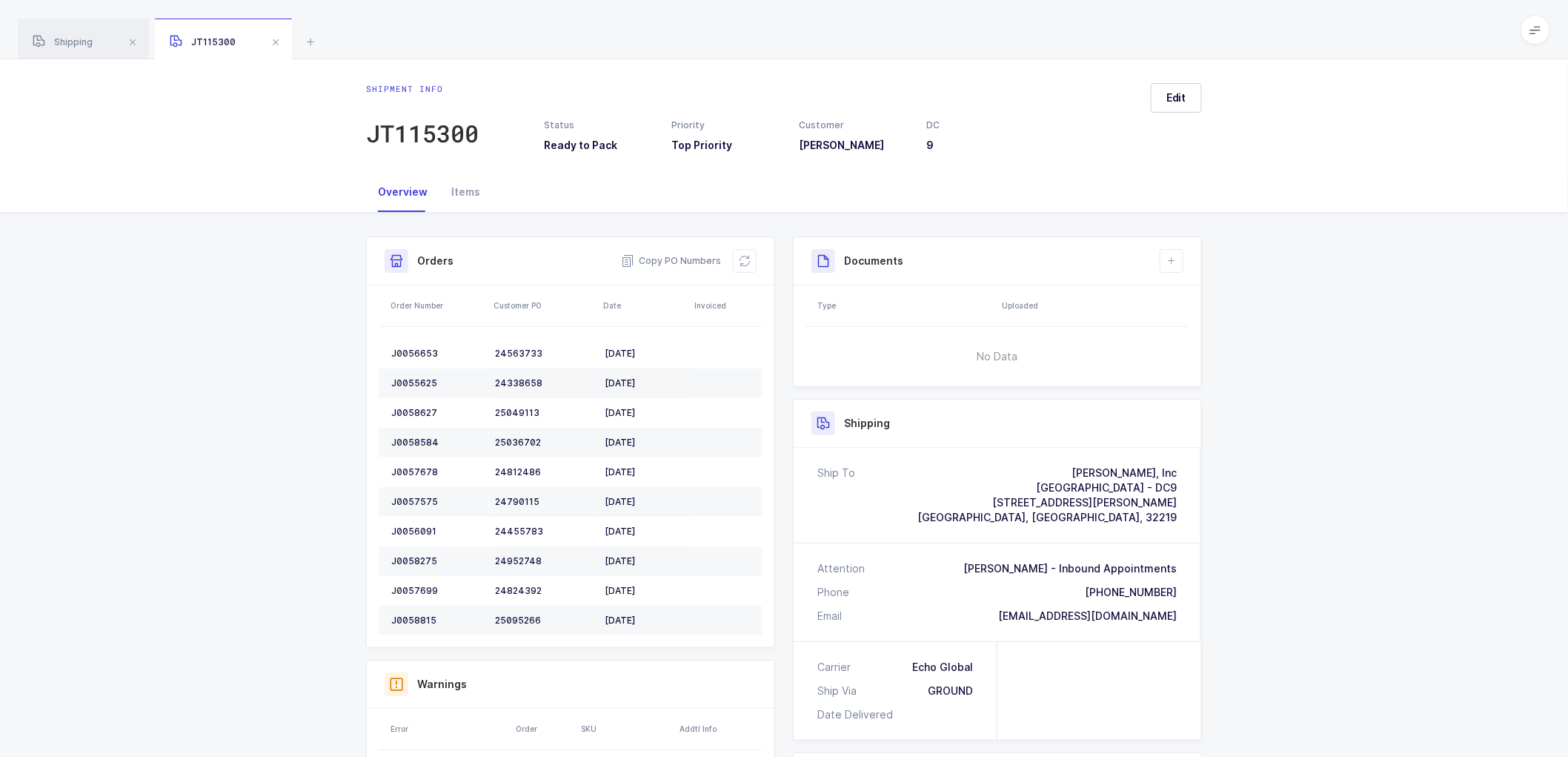
drag, startPoint x: 1185, startPoint y: 616, endPoint x: 968, endPoint y: 452, distance: 272.0
click at [968, 452] on div "Ship To [PERSON_NAME], Inc [GEOGRAPHIC_DATA] - [GEOGRAPHIC_DATA] [STREET_ADDRES…" at bounding box center [997, 545] width 407 height 194
drag, startPoint x: 1349, startPoint y: 405, endPoint x: 1228, endPoint y: 397, distance: 121.3
click at [1347, 405] on div "Shipment Info Shipment Number JT115300 Status Ready to Pack Priority Top Priori…" at bounding box center [784, 623] width 1568 height 821
click at [676, 256] on span "Copy PO Numbers" at bounding box center [671, 261] width 100 height 15
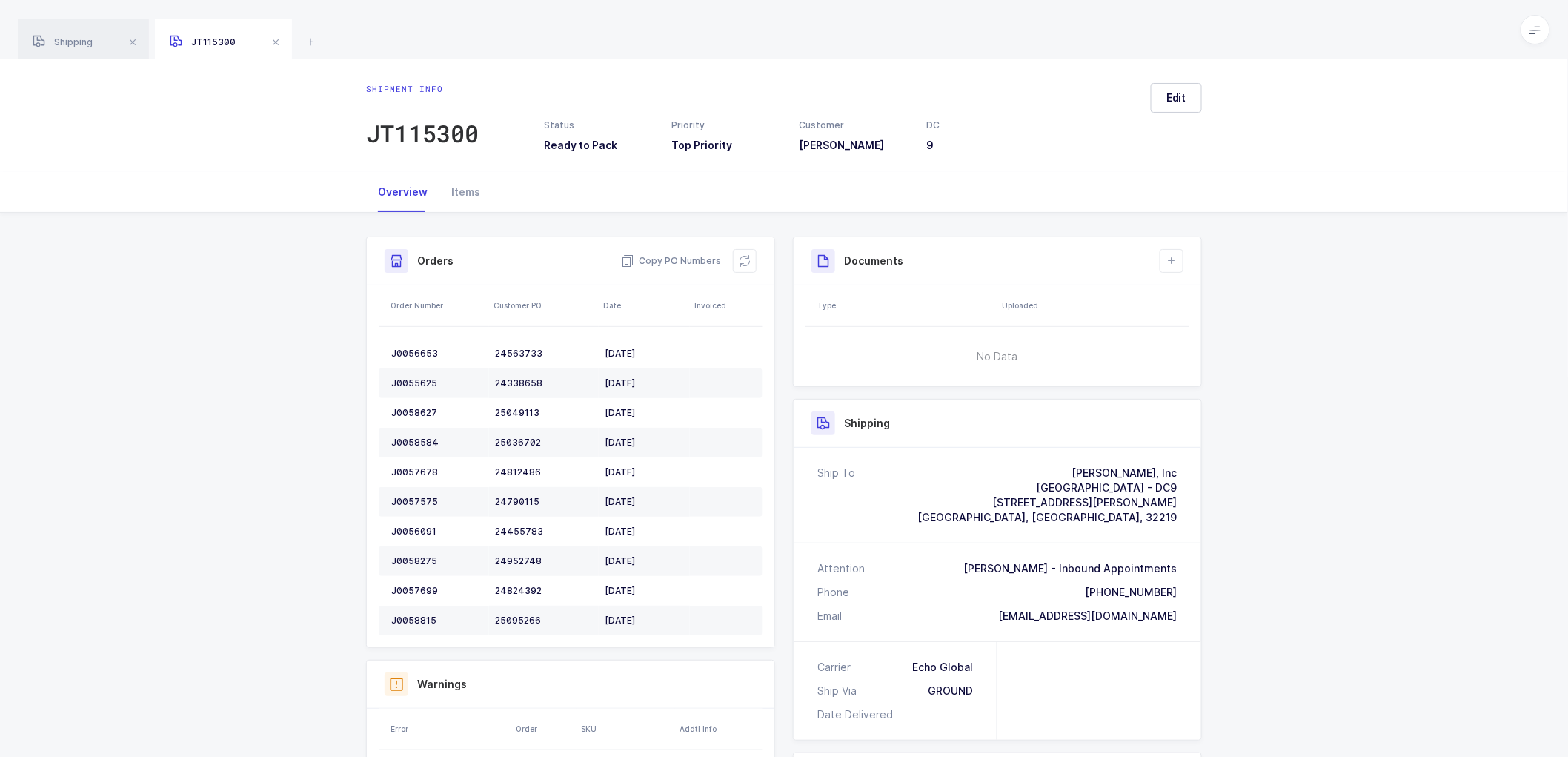
drag, startPoint x: 452, startPoint y: 195, endPoint x: 534, endPoint y: 173, distance: 84.9
click at [453, 194] on div "Items" at bounding box center [466, 192] width 52 height 40
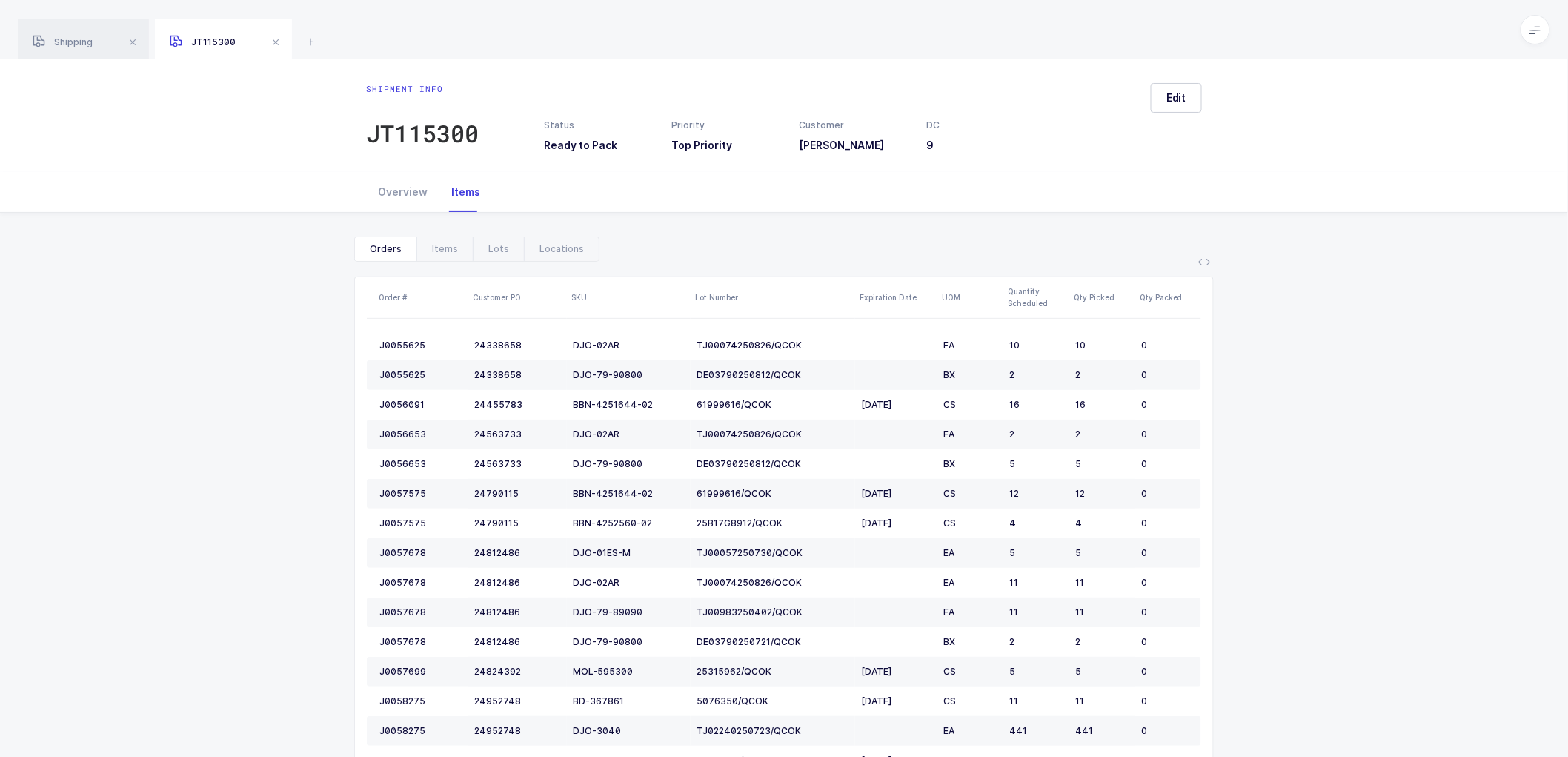
drag, startPoint x: 72, startPoint y: 48, endPoint x: 94, endPoint y: 47, distance: 22.0
click at [72, 47] on span "Shipping" at bounding box center [63, 42] width 60 height 11
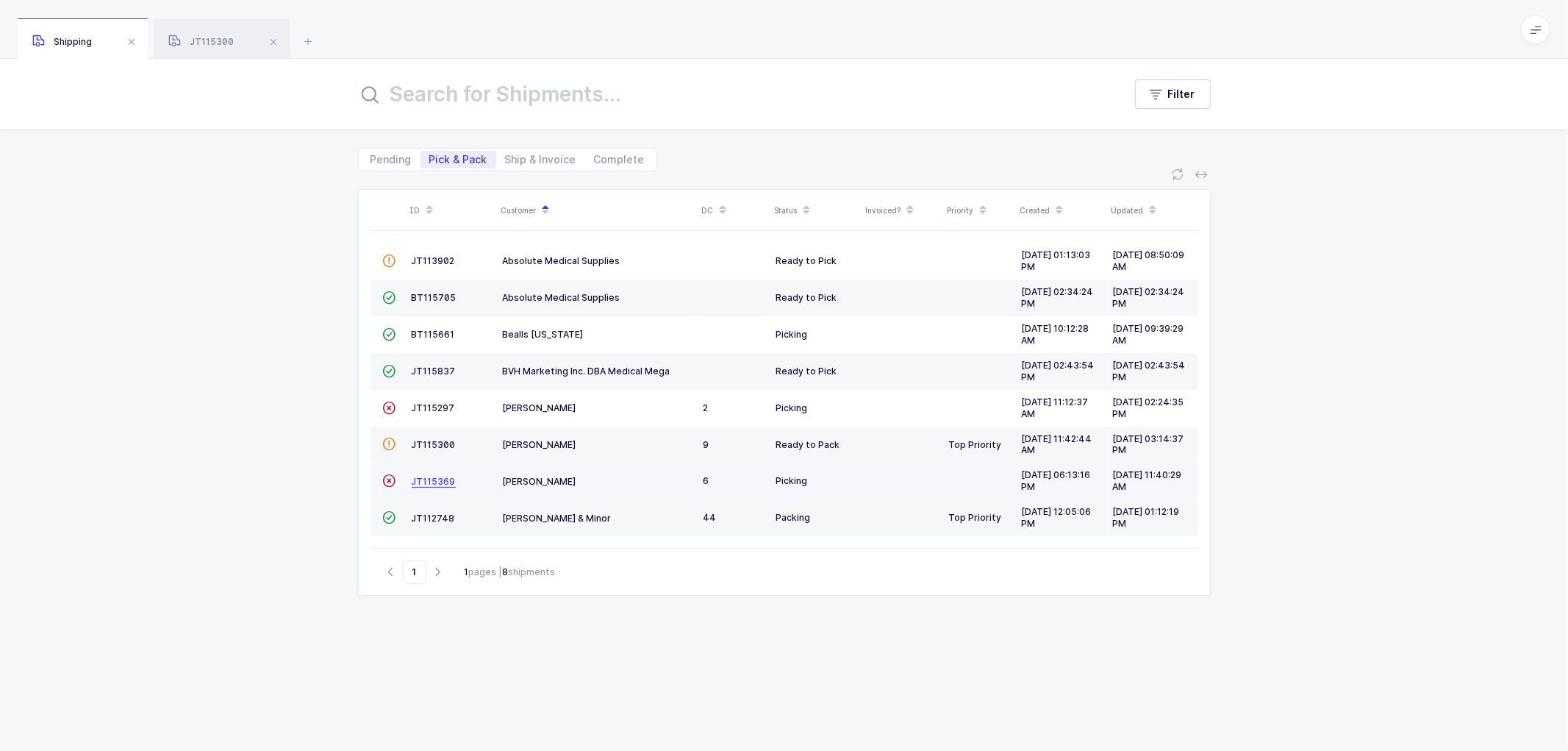
click at [436, 481] on span "JT115369" at bounding box center [434, 481] width 44 height 11
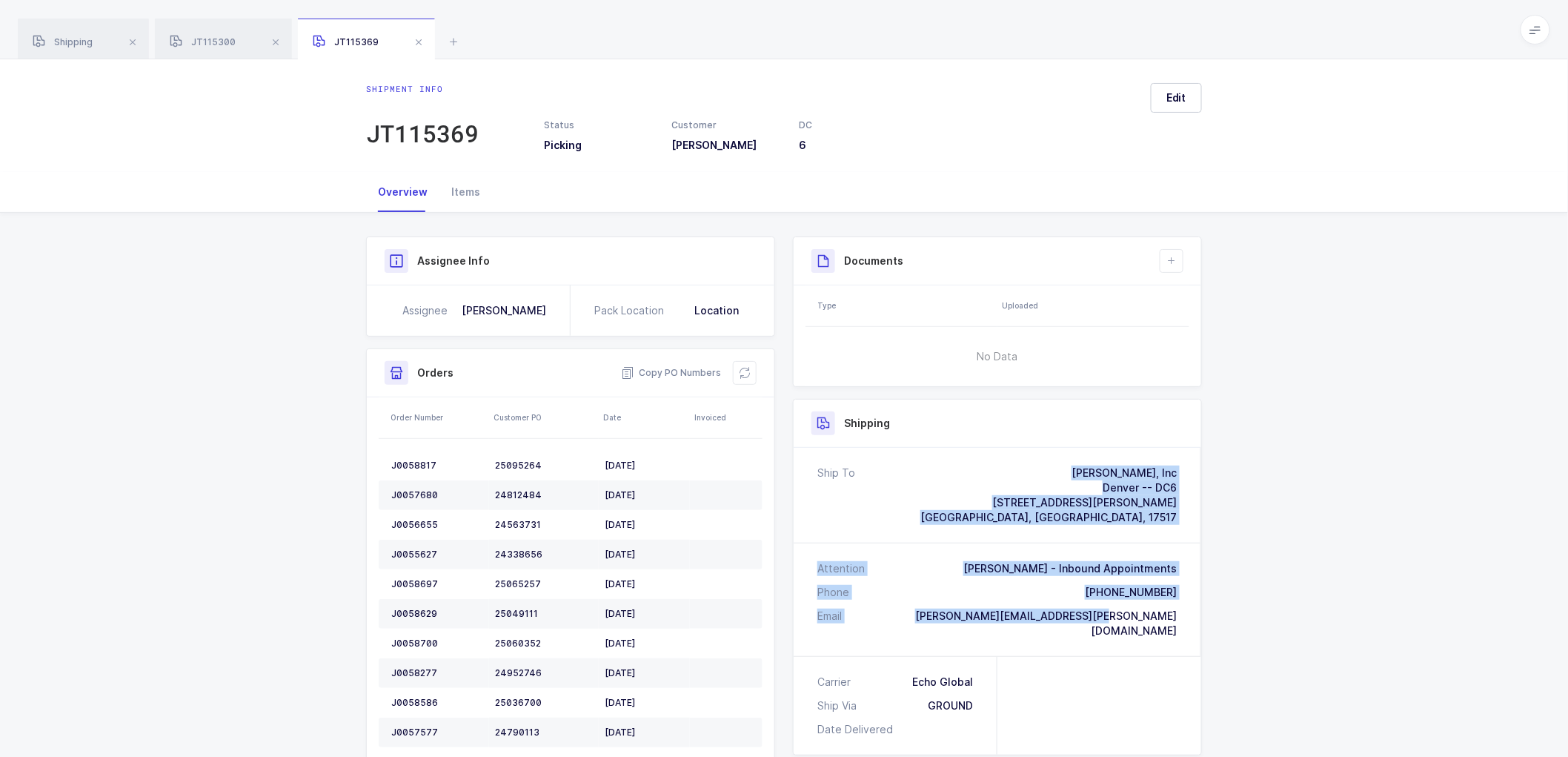
drag, startPoint x: 1174, startPoint y: 618, endPoint x: 971, endPoint y: 472, distance: 250.0
click at [971, 472] on div "Ship To [PERSON_NAME], Inc [GEOGRAPHIC_DATA] -- DC6 [STREET_ADDRESS][PERSON_NAM…" at bounding box center [997, 552] width 407 height 208
click at [655, 366] on span "Copy PO Numbers" at bounding box center [671, 373] width 100 height 15
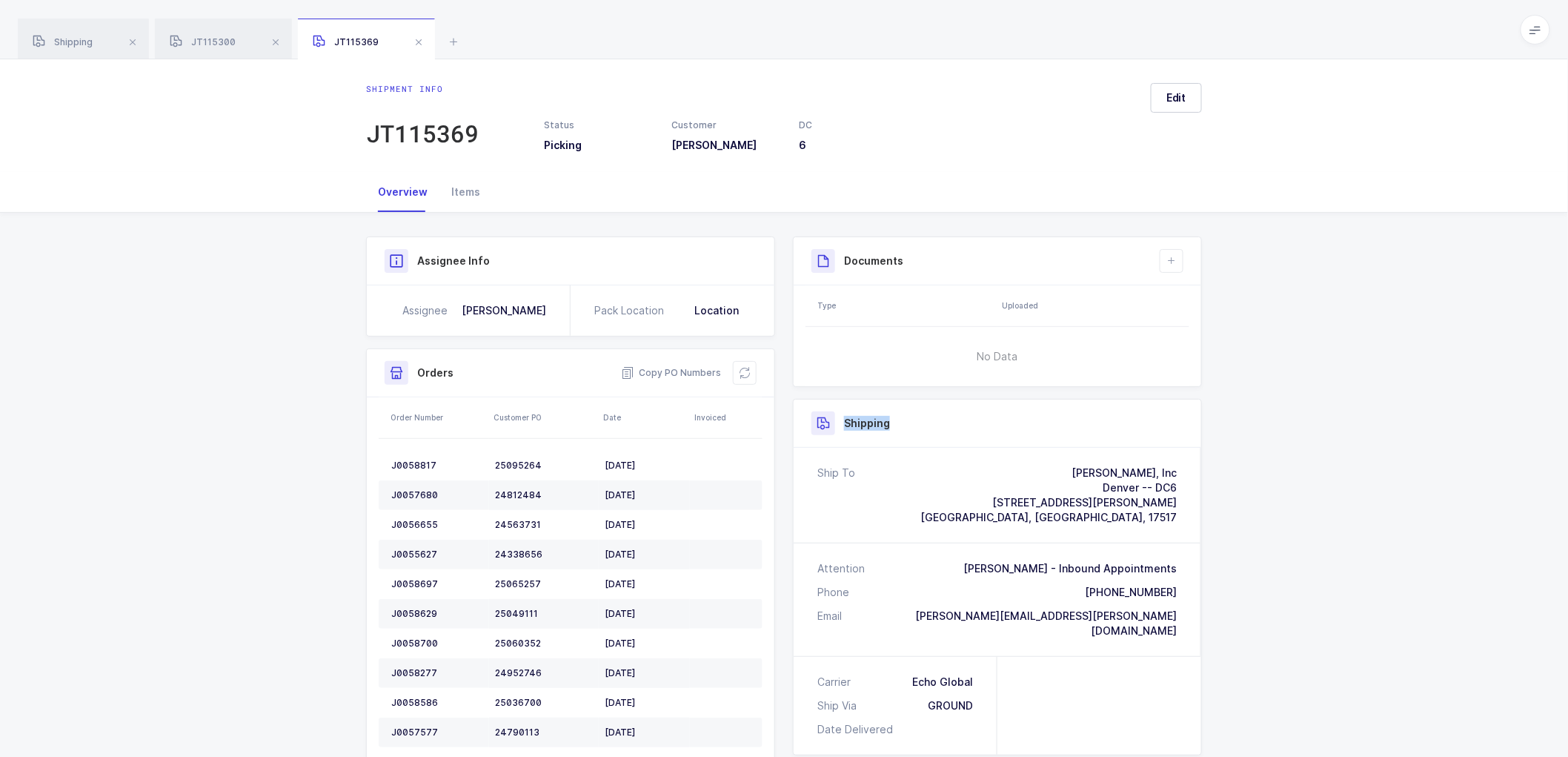
drag, startPoint x: 1377, startPoint y: 387, endPoint x: 1340, endPoint y: 314, distance: 81.8
click at [418, 41] on span at bounding box center [418, 42] width 17 height 17
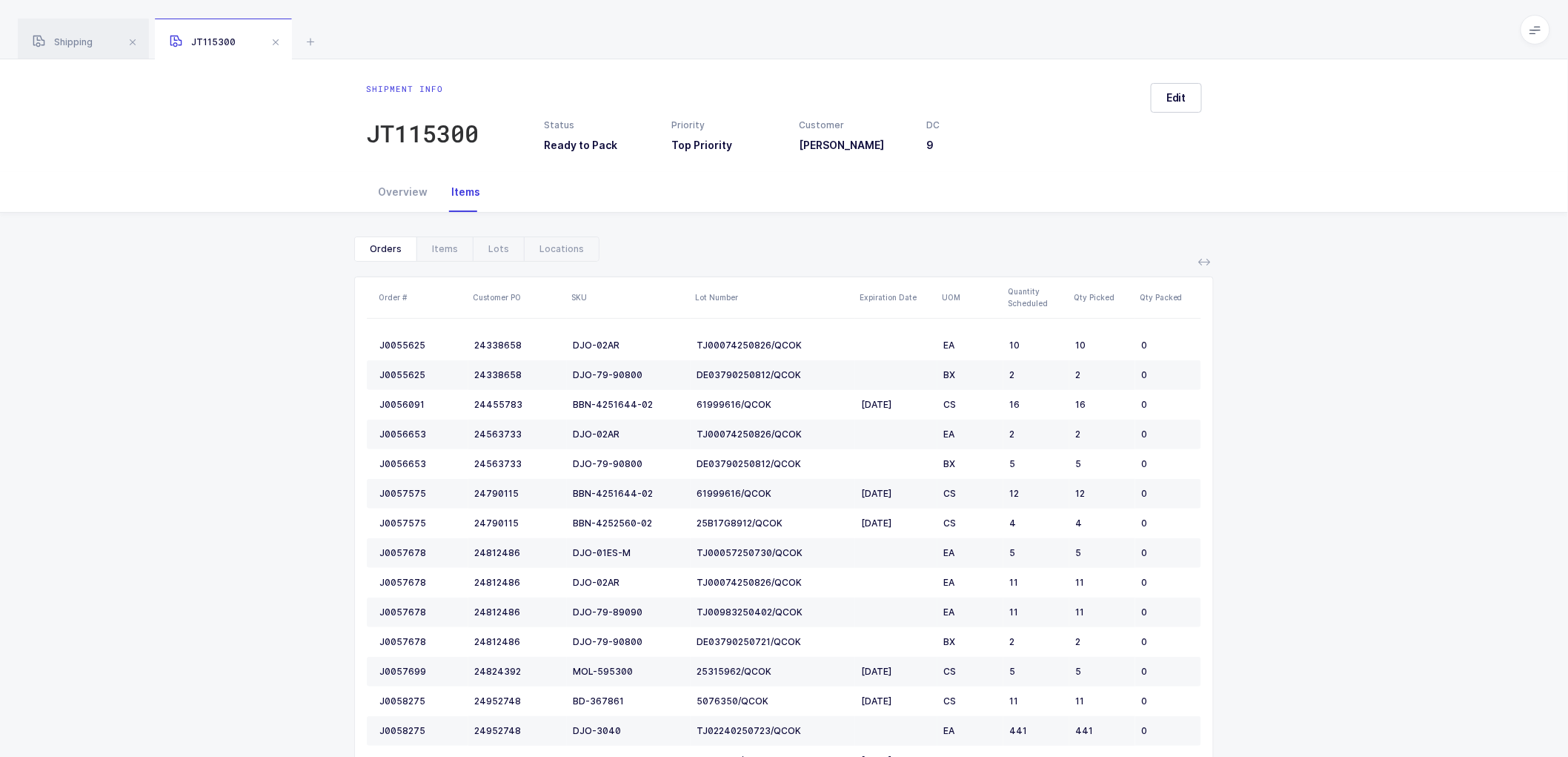
drag, startPoint x: 272, startPoint y: 41, endPoint x: 280, endPoint y: 44, distance: 8.5
click at [272, 41] on span at bounding box center [275, 42] width 17 height 17
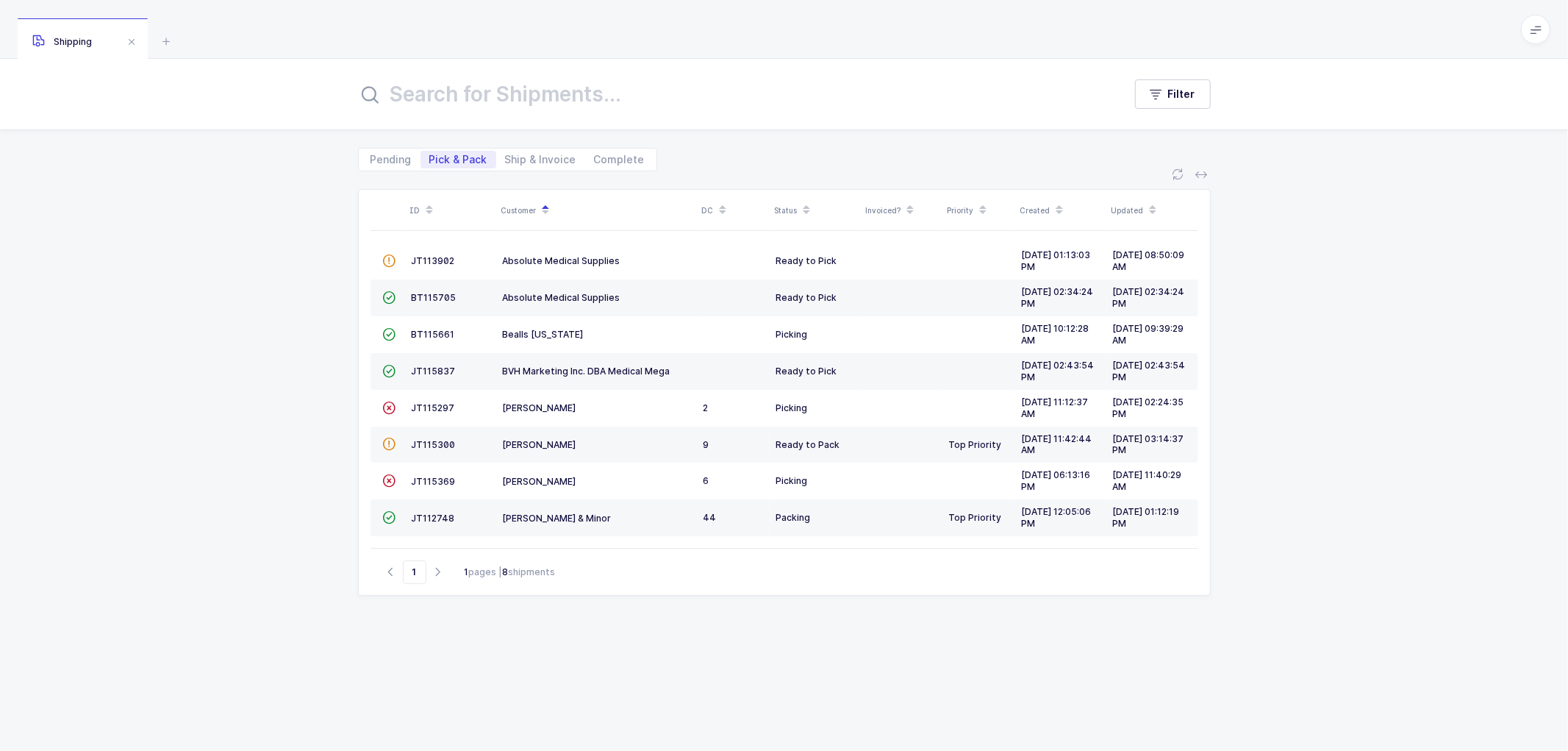
click at [263, 416] on div "ID Customer DC Status Invoiced? Priority Created Updated  JT113902 Absolute Me…" at bounding box center [784, 461] width 1568 height 580
click at [517, 154] on span "Ship & Invoice" at bounding box center [540, 159] width 72 height 10
click at [506, 152] on input "Ship & Invoice" at bounding box center [501, 155] width 9 height 9
radio input "true"
radio input "false"
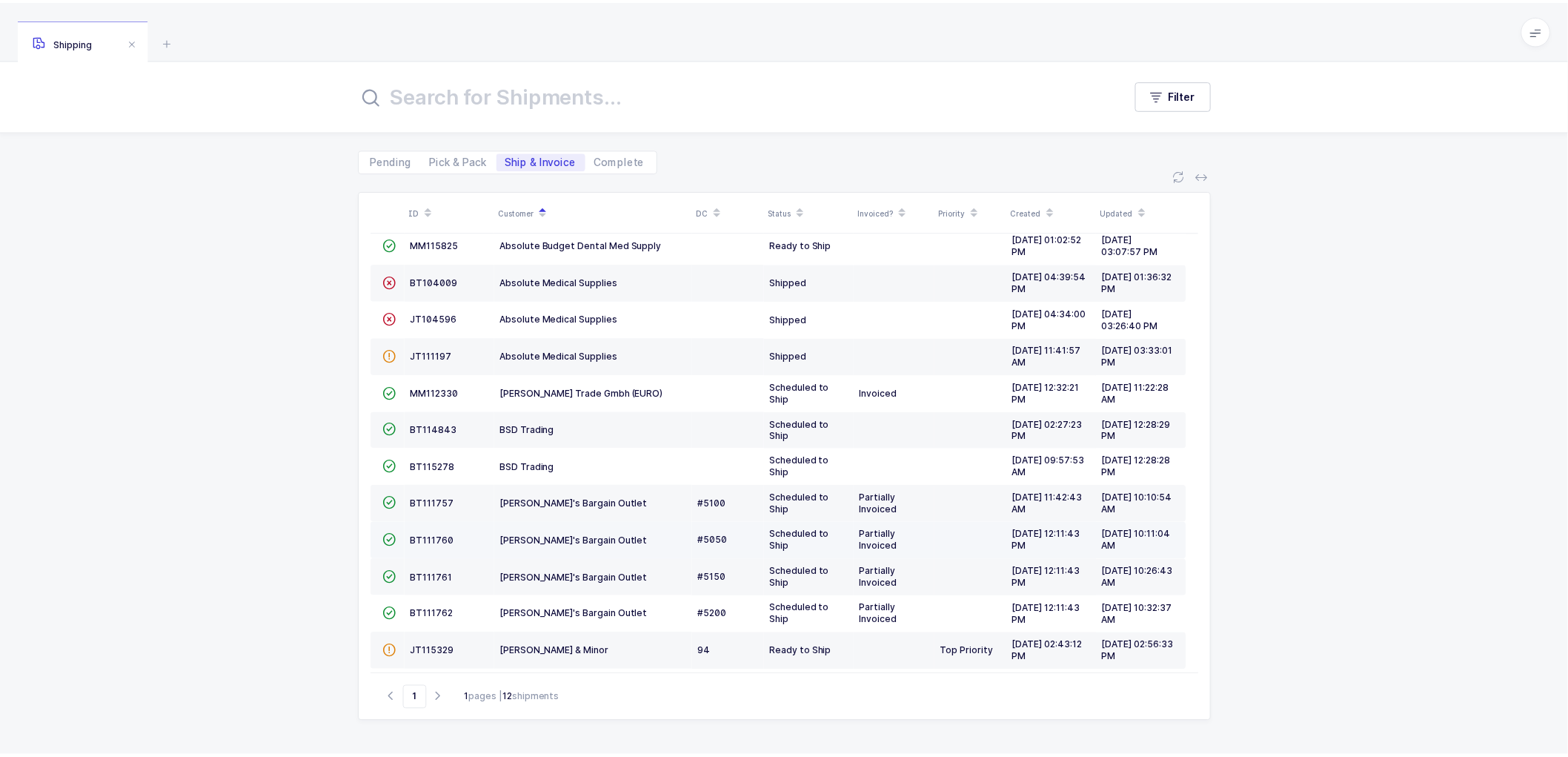
scroll to position [28, 0]
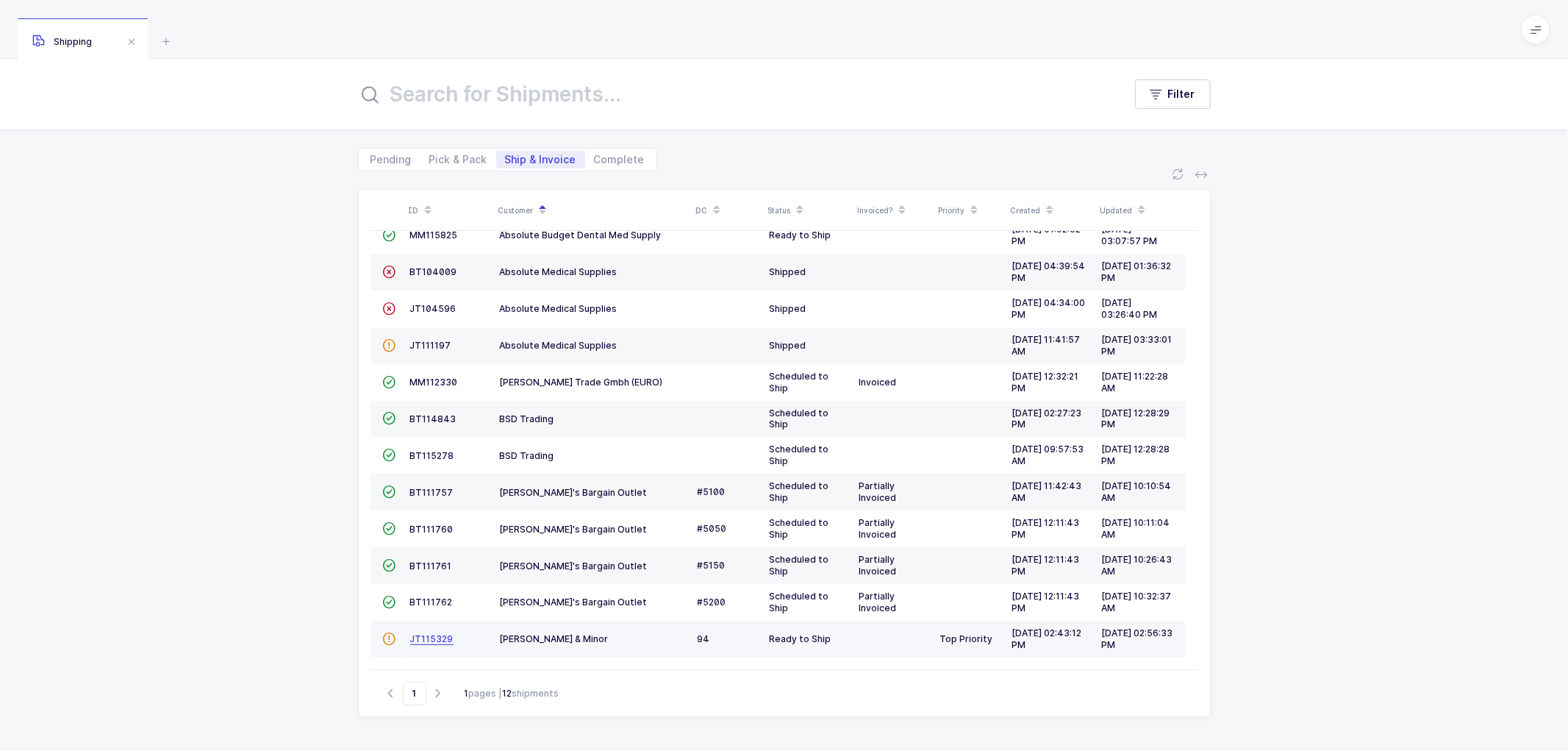
click at [428, 635] on span "JT115329" at bounding box center [432, 639] width 43 height 11
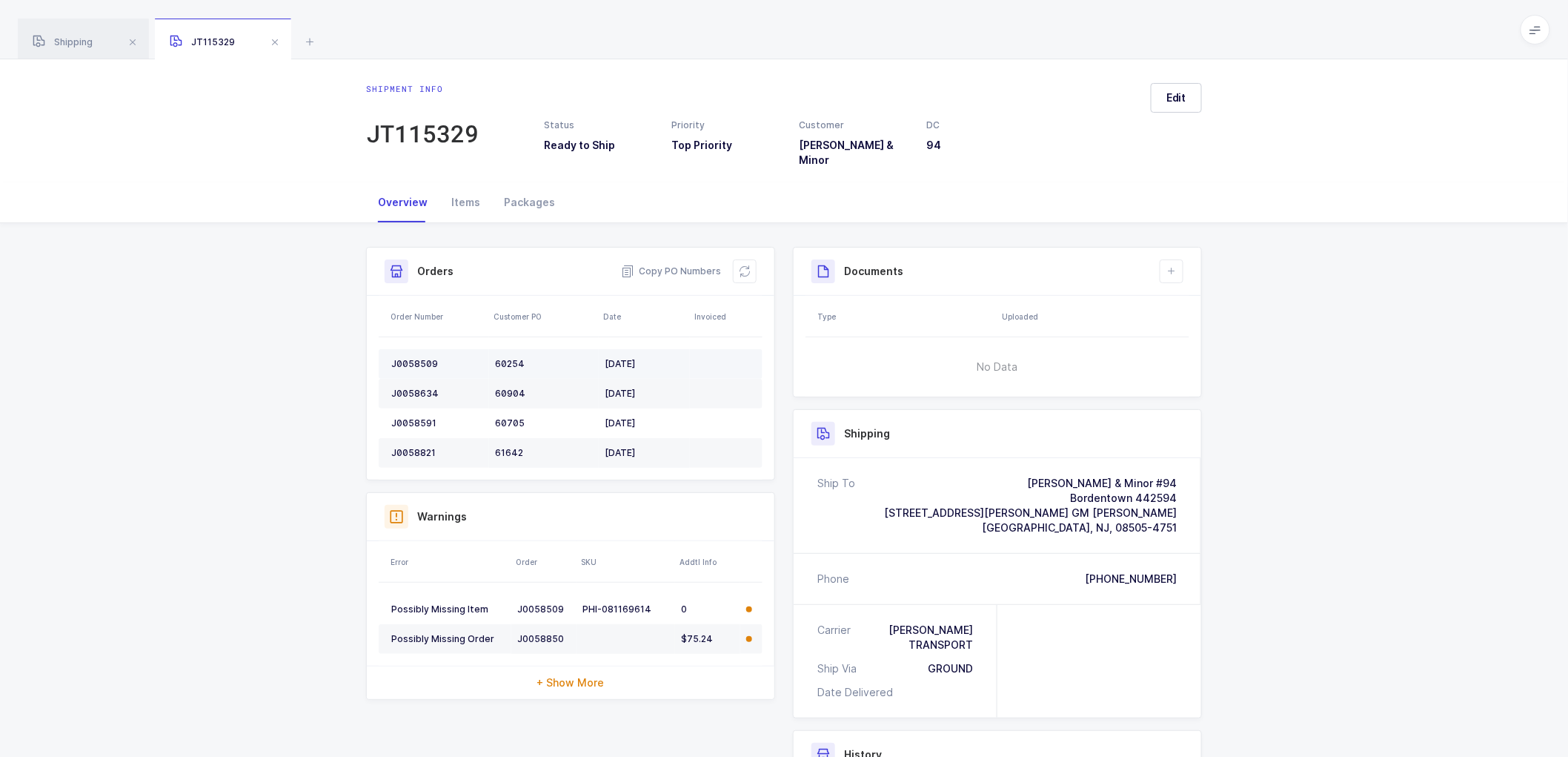
click at [410, 358] on div "J0058509" at bounding box center [437, 364] width 92 height 12
click at [406, 388] on div "J0058634" at bounding box center [437, 393] width 92 height 12
click at [406, 388] on div "J0058634" at bounding box center [437, 393] width 92 height 12
click at [414, 408] on td "J0058591" at bounding box center [433, 423] width 110 height 29
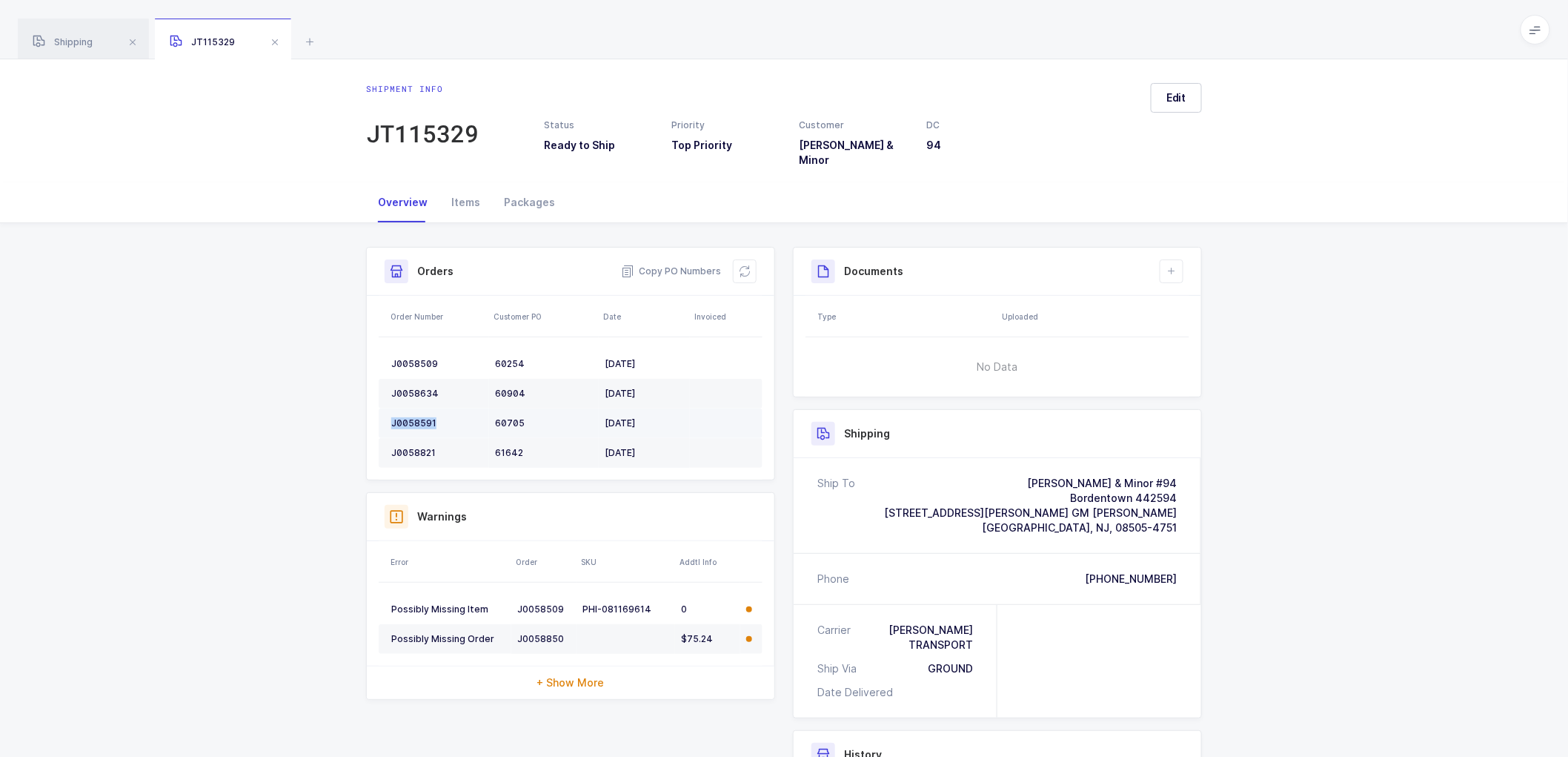
click at [414, 418] on div "J0058591" at bounding box center [437, 423] width 92 height 12
click at [410, 438] on td "J0058821" at bounding box center [433, 453] width 110 height 29
drag, startPoint x: 751, startPoint y: 265, endPoint x: 771, endPoint y: 254, distance: 22.8
click at [751, 265] on button at bounding box center [745, 272] width 24 height 24
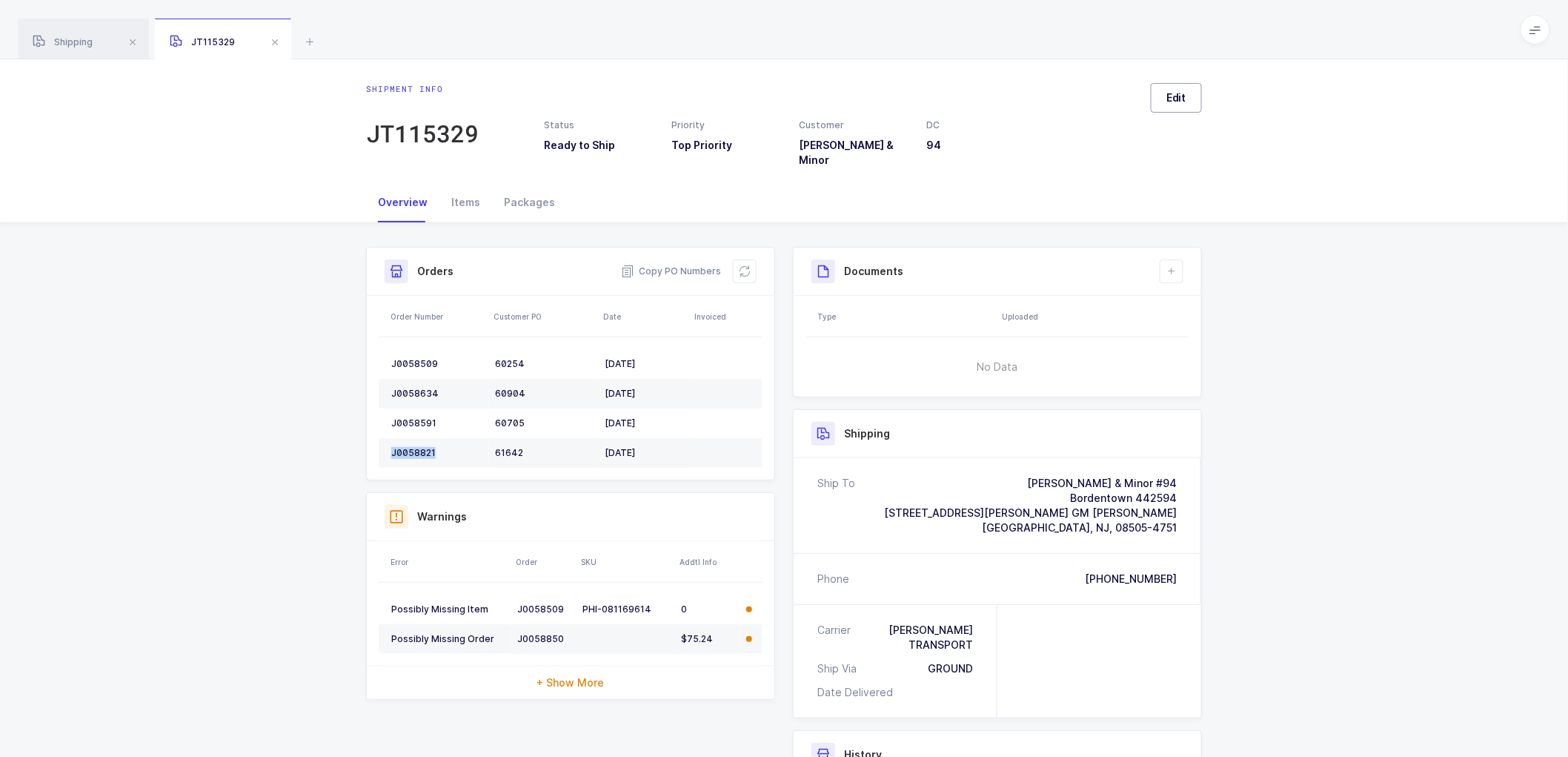
drag, startPoint x: 1174, startPoint y: 96, endPoint x: 1214, endPoint y: 108, distance: 41.8
click at [1179, 96] on span "Edit" at bounding box center [1176, 98] width 20 height 15
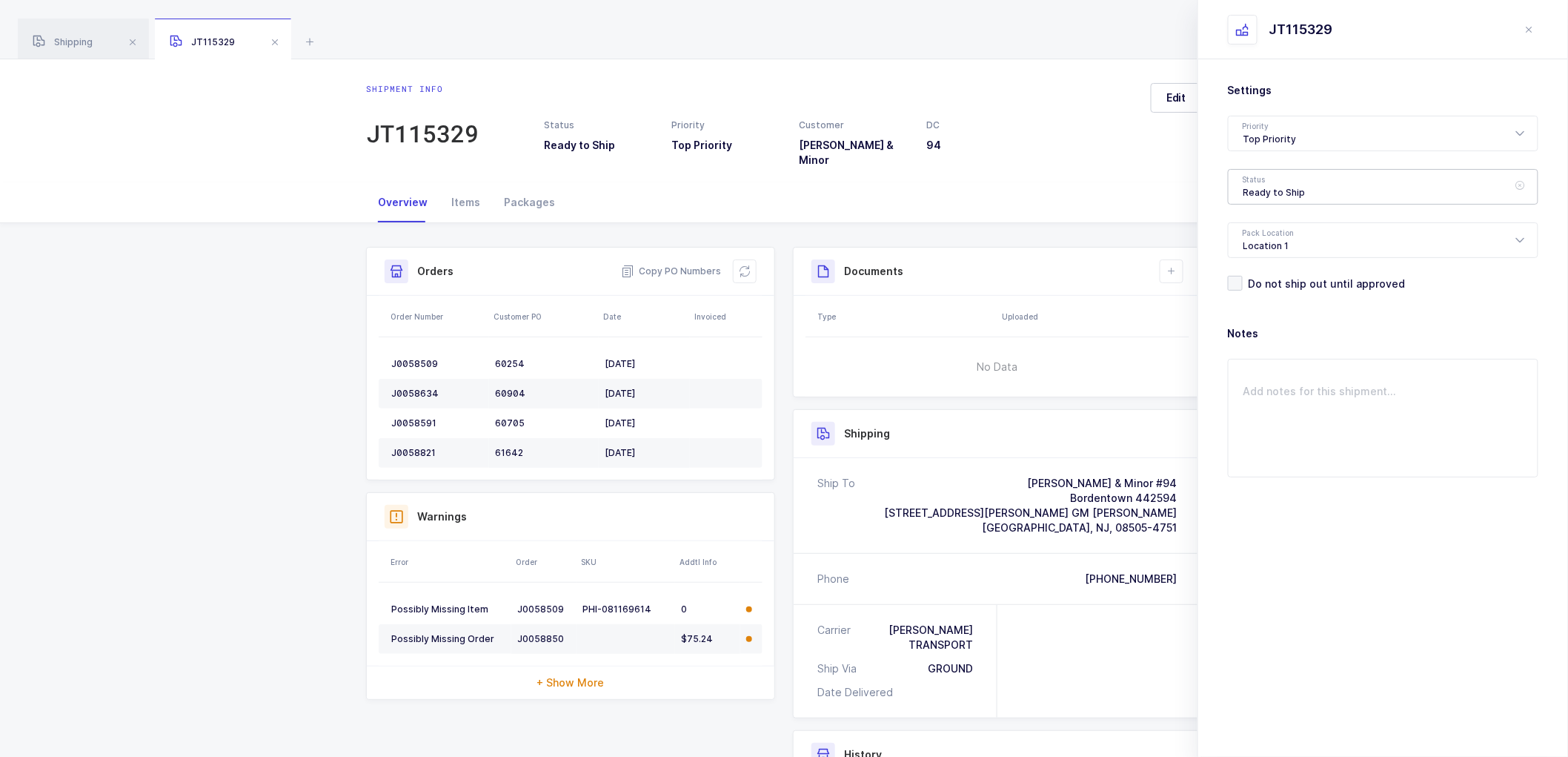
drag, startPoint x: 1273, startPoint y: 183, endPoint x: 1307, endPoint y: 218, distance: 48.8
click at [1273, 183] on div "Ready to Ship" at bounding box center [1383, 187] width 310 height 36
click at [1275, 274] on span "Scheduled to Ship" at bounding box center [1290, 277] width 94 height 13
type input "Scheduled to Ship"
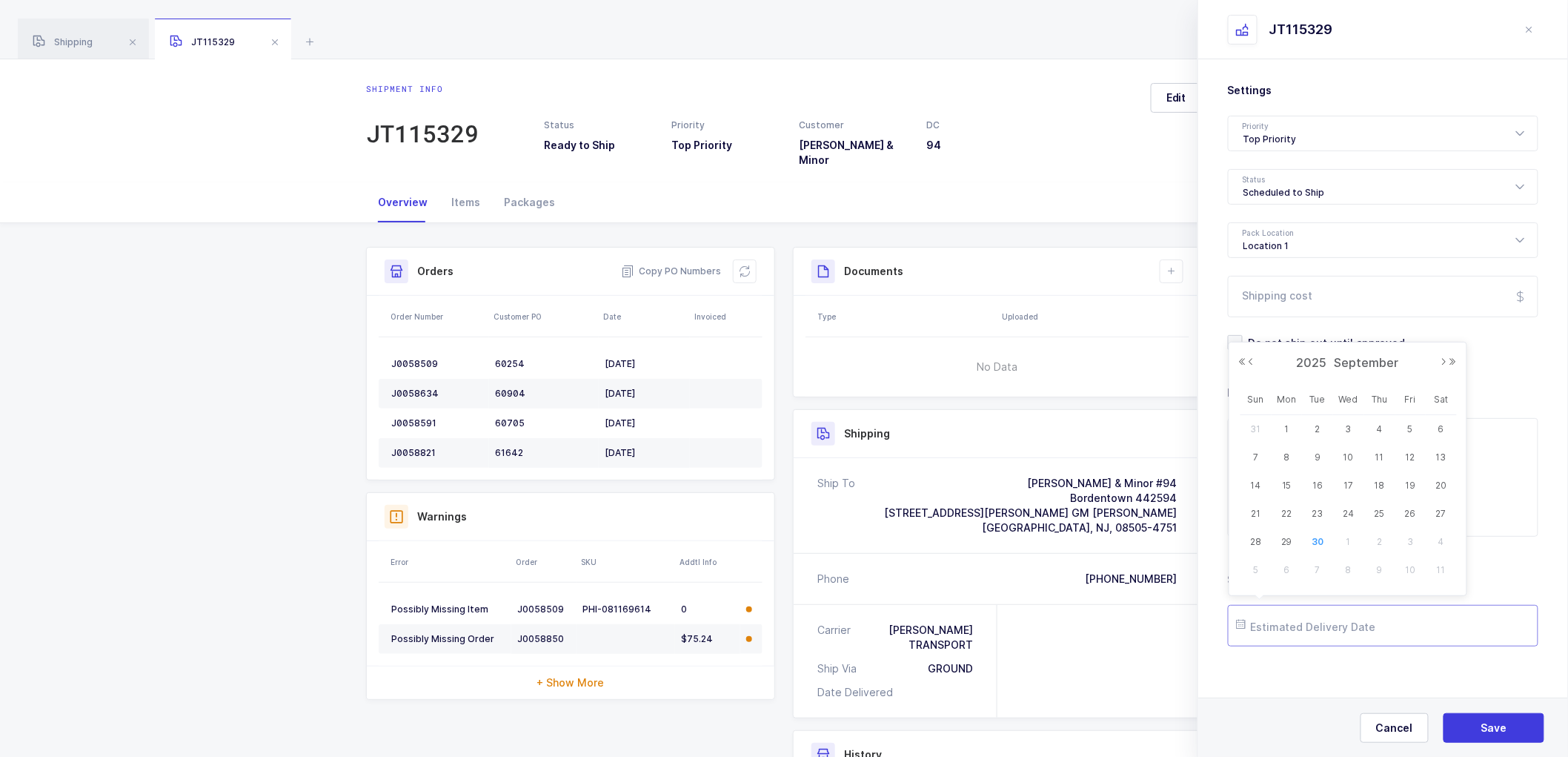
click at [1303, 625] on input "text" at bounding box center [1383, 626] width 310 height 41
click at [1381, 539] on span "2" at bounding box center [1380, 542] width 17 height 17
type input "[DATE]"
click at [1458, 718] on button "Save" at bounding box center [1493, 728] width 101 height 29
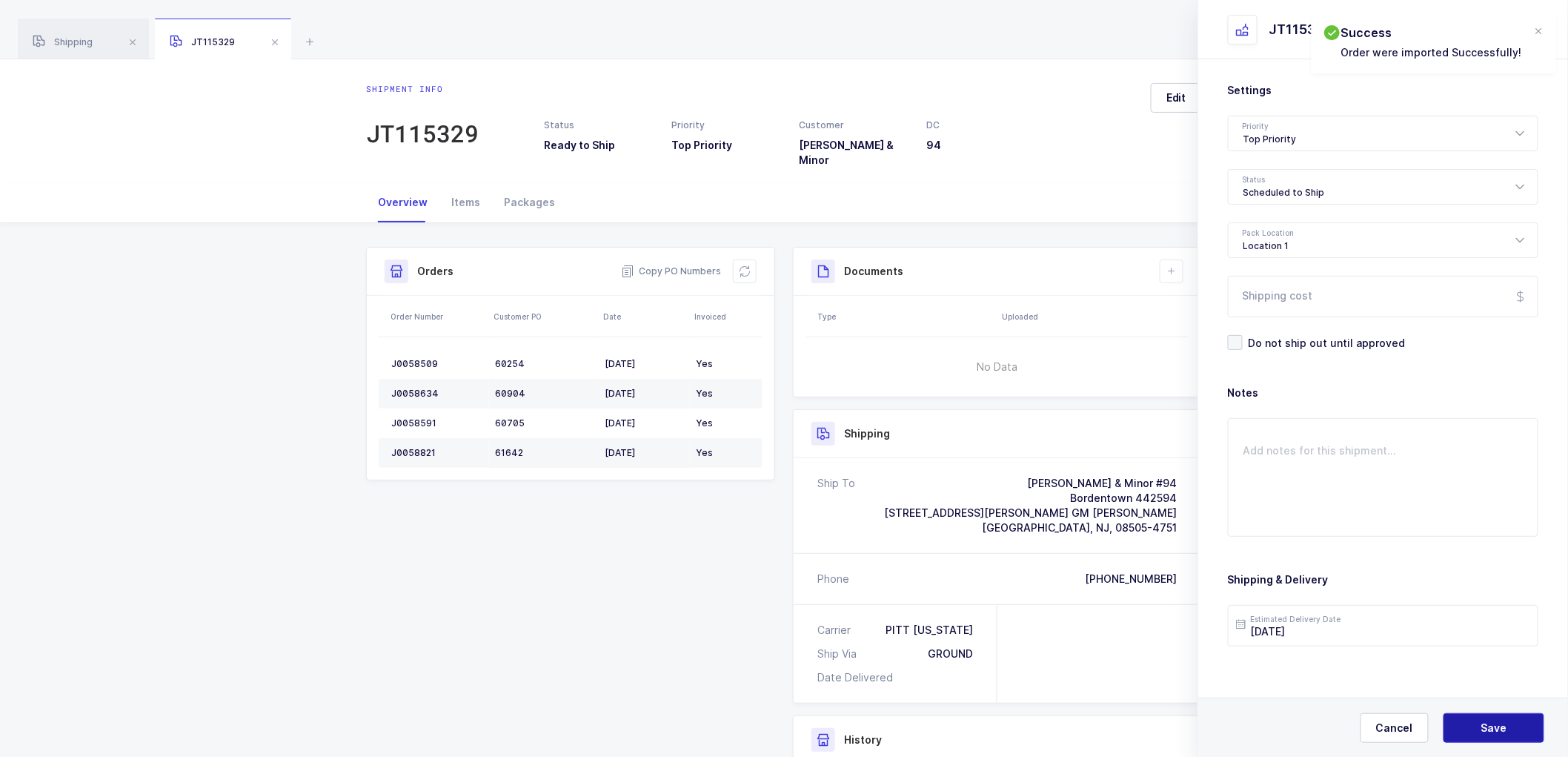
click at [1474, 723] on button "Save" at bounding box center [1493, 728] width 101 height 29
click at [1178, 240] on div "Shipment Info Shipment Number JT115329 Status Ready to Ship Priority Top Priori…" at bounding box center [784, 595] width 860 height 743
drag, startPoint x: 1175, startPoint y: 251, endPoint x: 1174, endPoint y: 260, distance: 9.1
click at [1174, 260] on button at bounding box center [1172, 272] width 24 height 24
click at [1219, 294] on li "Create Document" at bounding box center [1221, 303] width 110 height 24
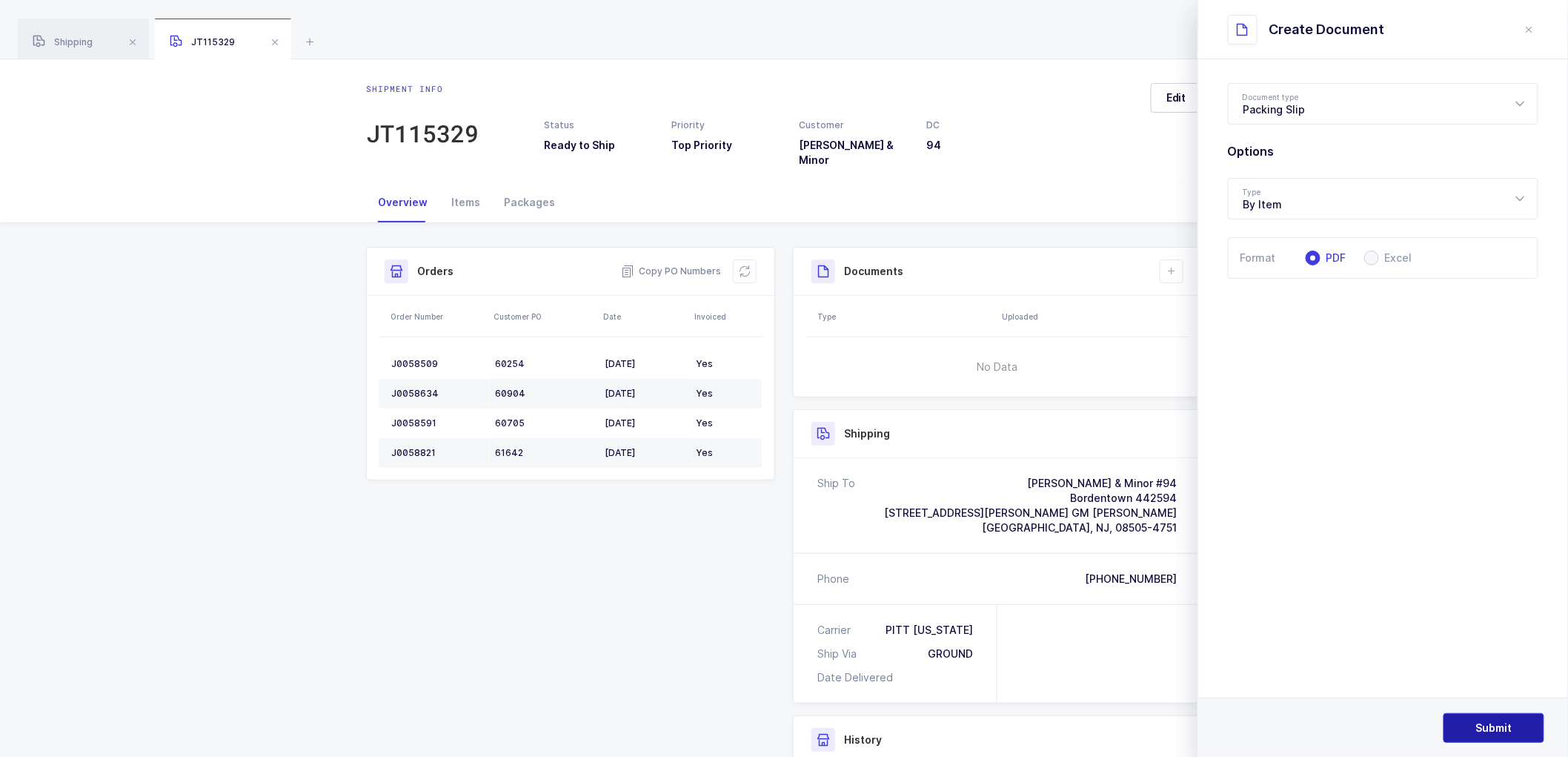
click at [1465, 720] on button "Submit" at bounding box center [1493, 728] width 101 height 29
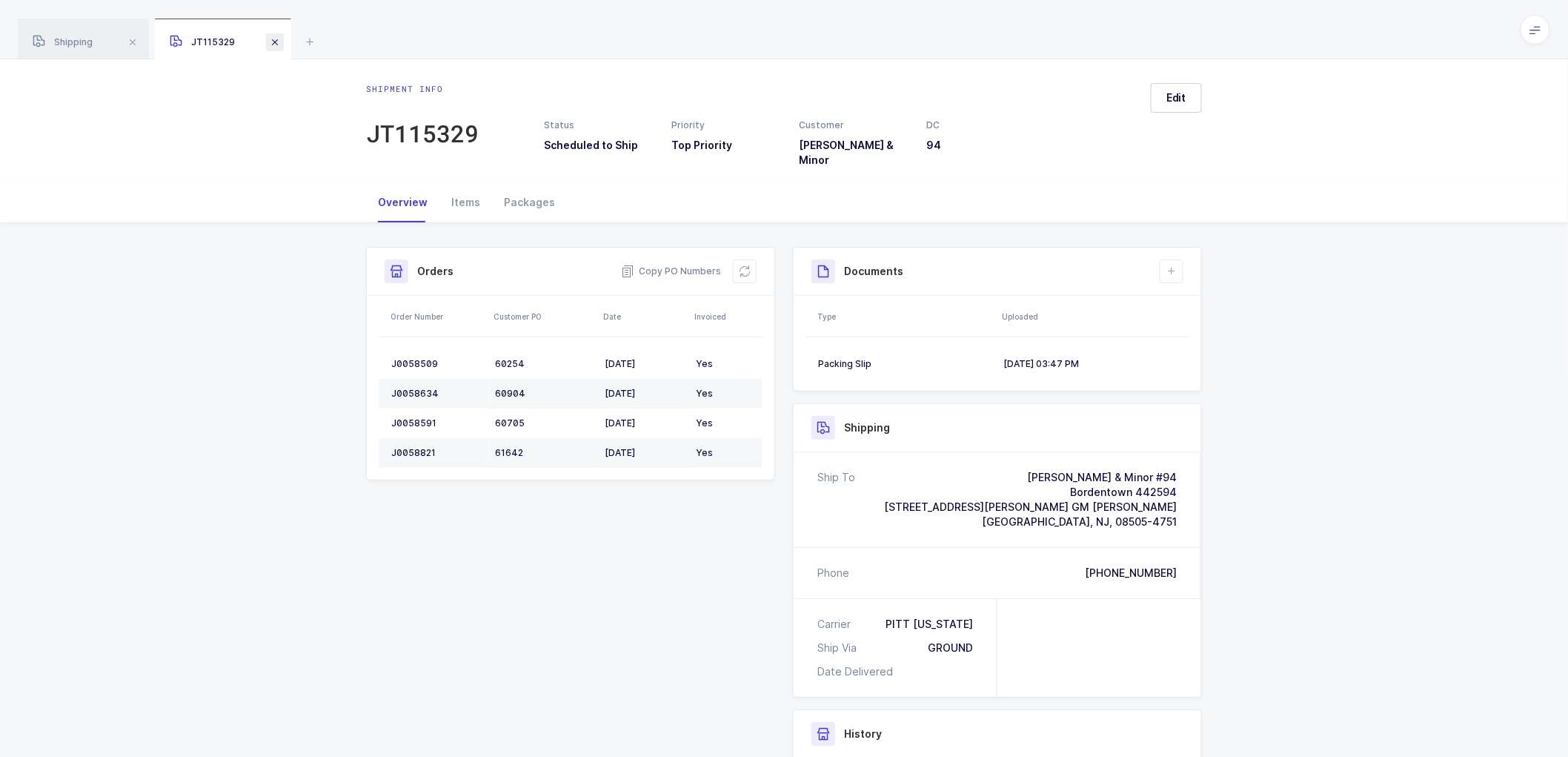
click at [280, 41] on span at bounding box center [275, 42] width 17 height 17
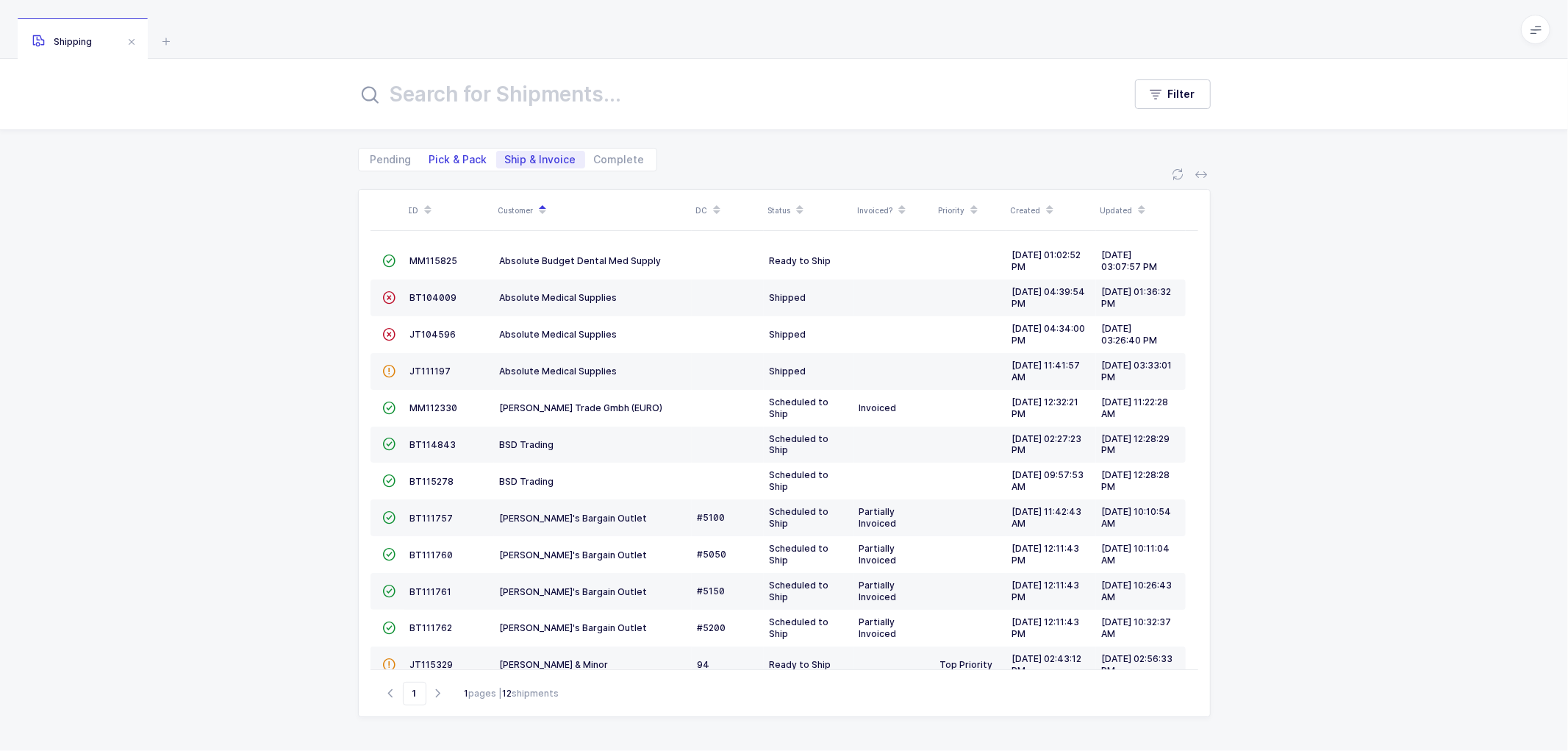
drag, startPoint x: 437, startPoint y: 158, endPoint x: 450, endPoint y: 156, distance: 13.2
click at [438, 158] on span "Pick & Pack" at bounding box center [458, 159] width 58 height 10
click at [430, 158] on input "Pick & Pack" at bounding box center [425, 155] width 9 height 9
radio input "true"
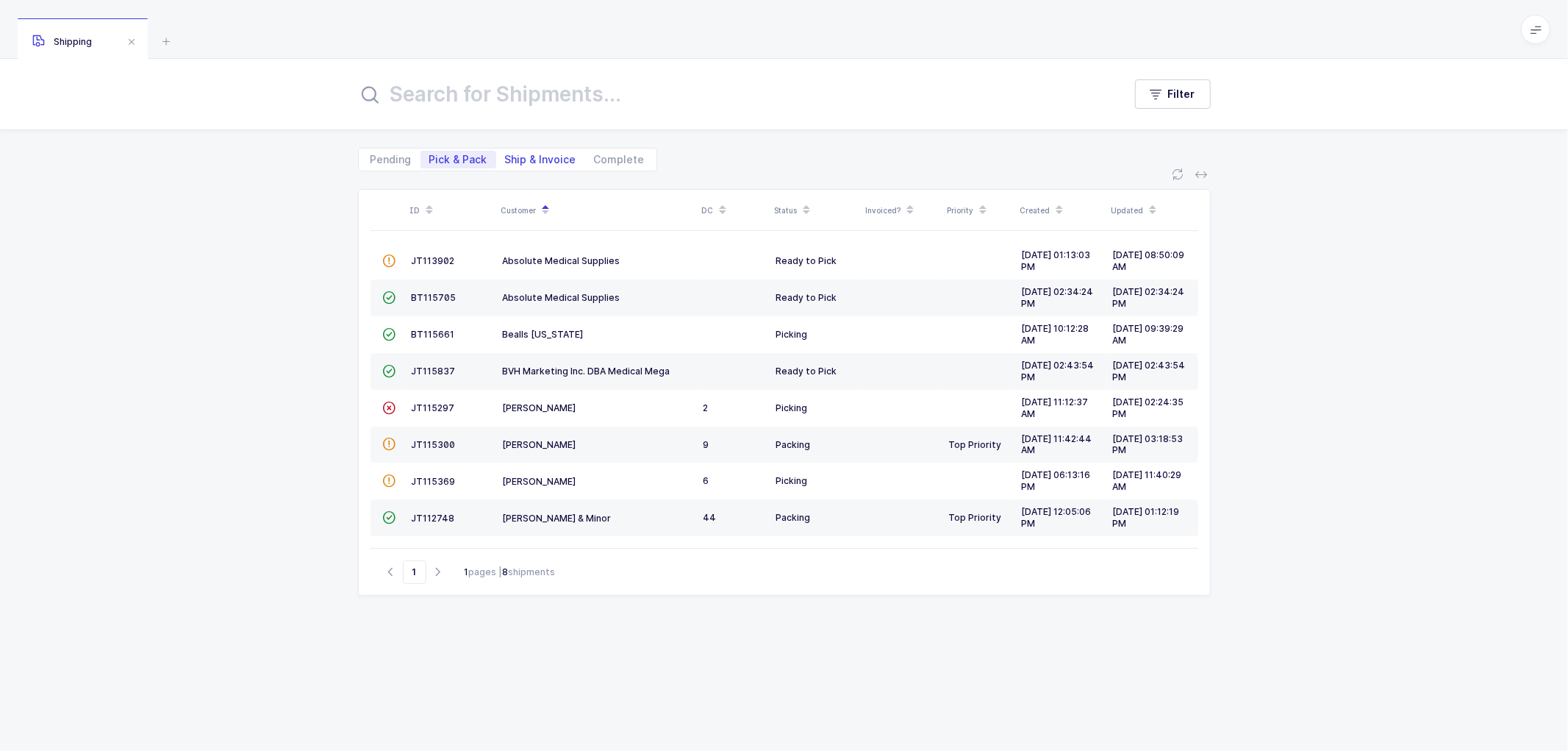
click at [526, 156] on span "Ship & Invoice" at bounding box center [540, 159] width 72 height 10
click at [506, 156] on input "Ship & Invoice" at bounding box center [501, 155] width 9 height 9
radio input "true"
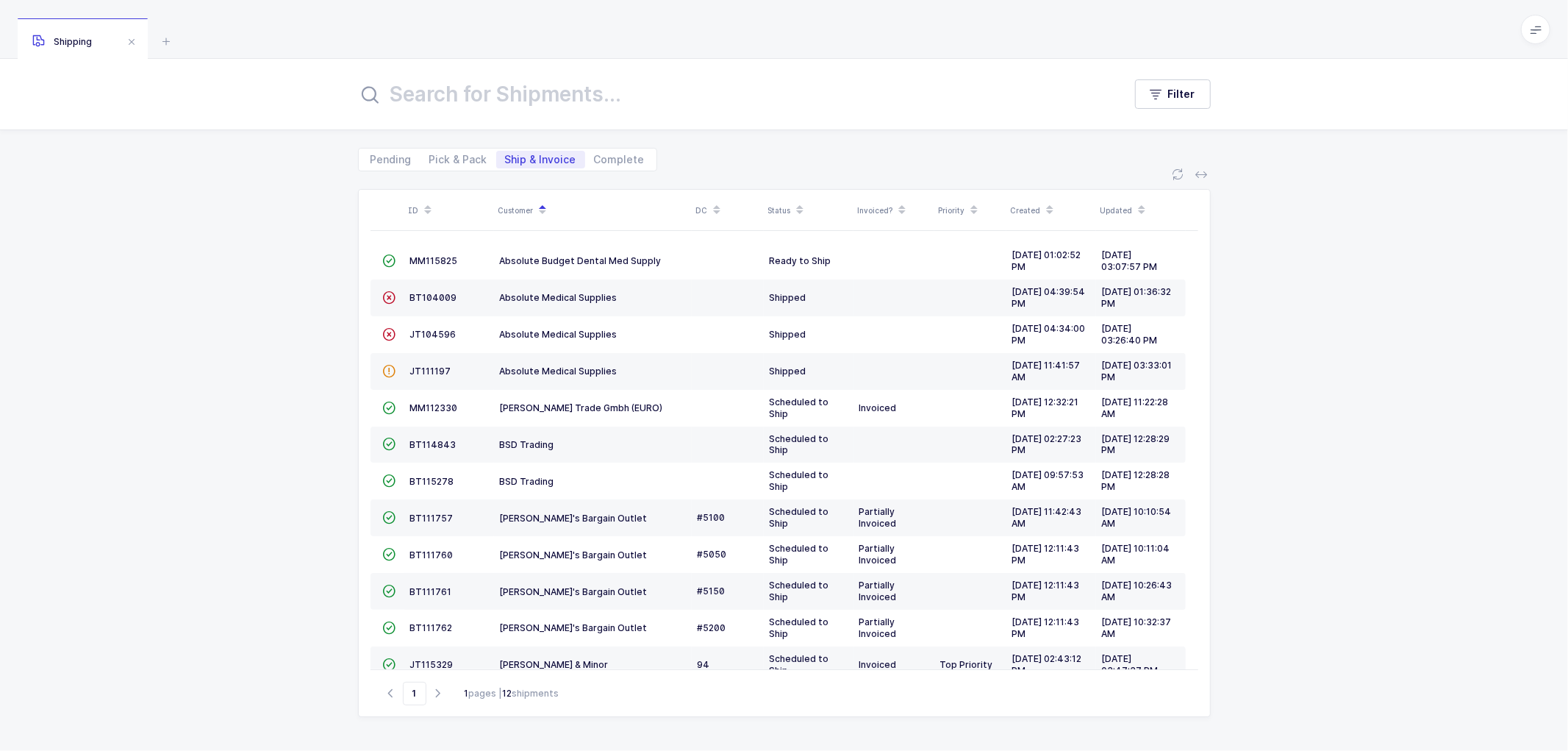
drag, startPoint x: 328, startPoint y: 244, endPoint x: 332, endPoint y: 233, distance: 11.7
click at [329, 240] on div "ID Customer DC Status Invoiced? Priority Created Updated  MM115825 Absolute Bu…" at bounding box center [784, 461] width 1568 height 580
click at [441, 154] on span "Pick & Pack" at bounding box center [458, 159] width 58 height 10
click at [430, 154] on input "Pick & Pack" at bounding box center [425, 155] width 9 height 9
radio input "true"
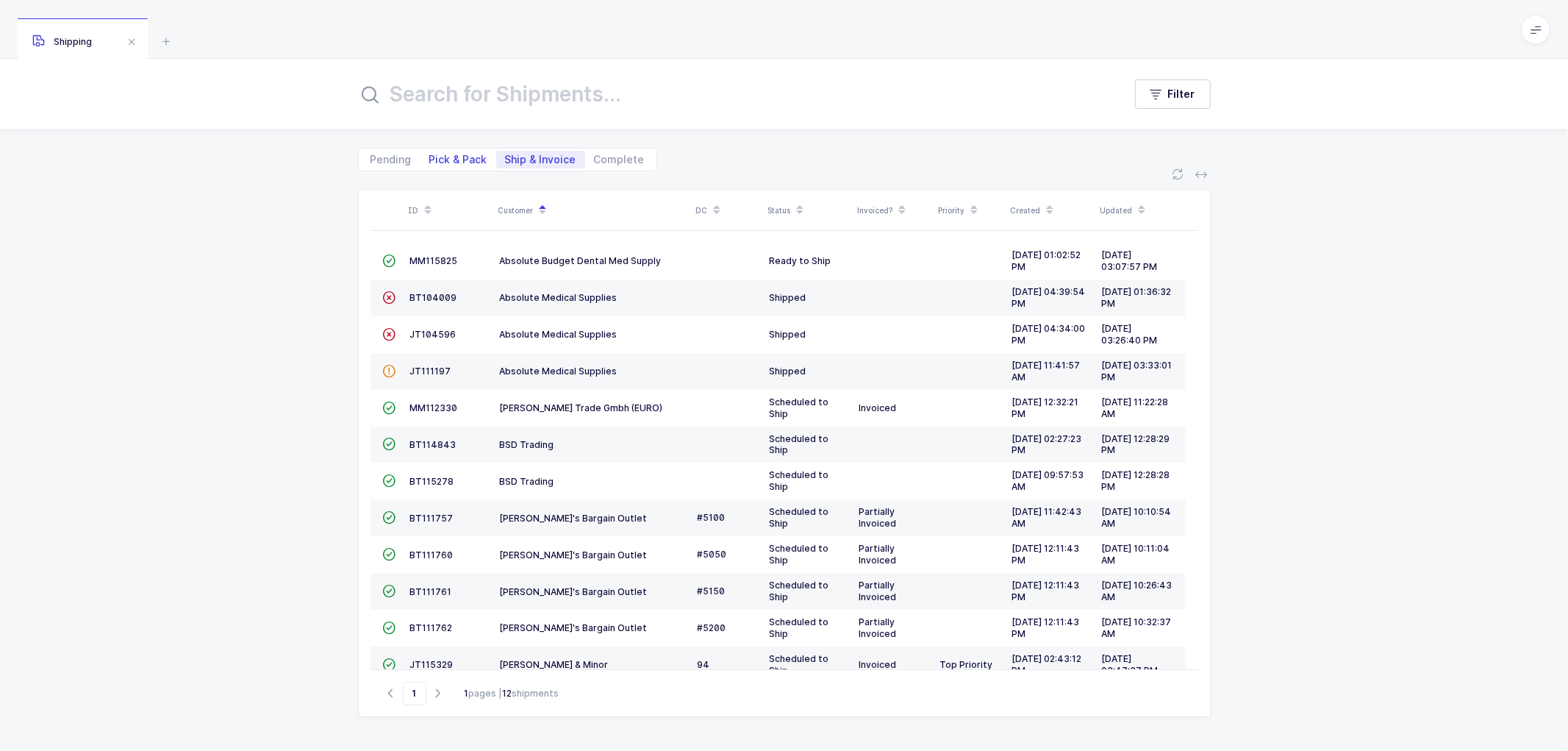
radio input "false"
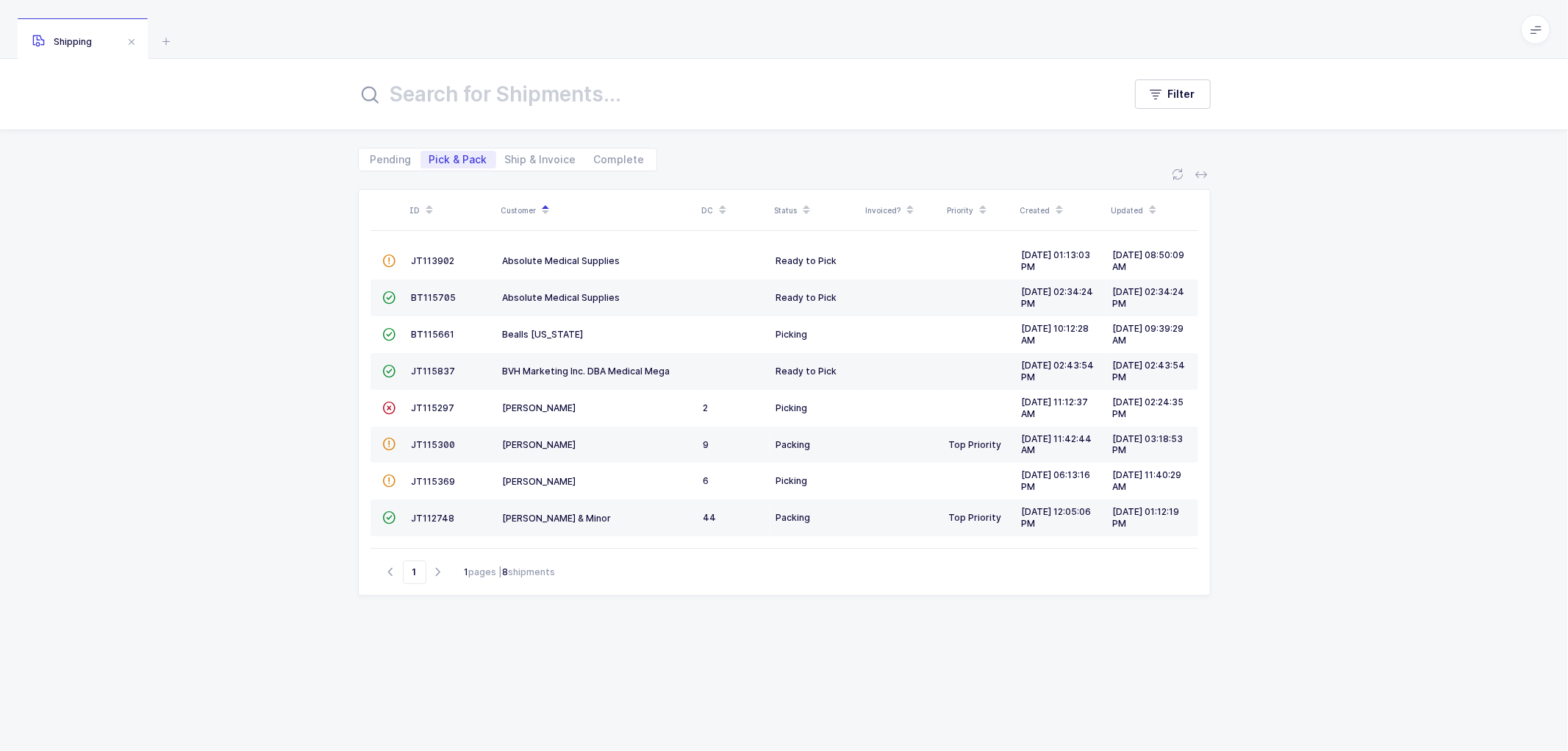
click at [295, 443] on div "ID Customer DC Status Invoiced? Priority Created Updated  JT113902 Absolute Me…" at bounding box center [784, 461] width 1568 height 580
click at [436, 477] on span "JT115369" at bounding box center [434, 481] width 44 height 11
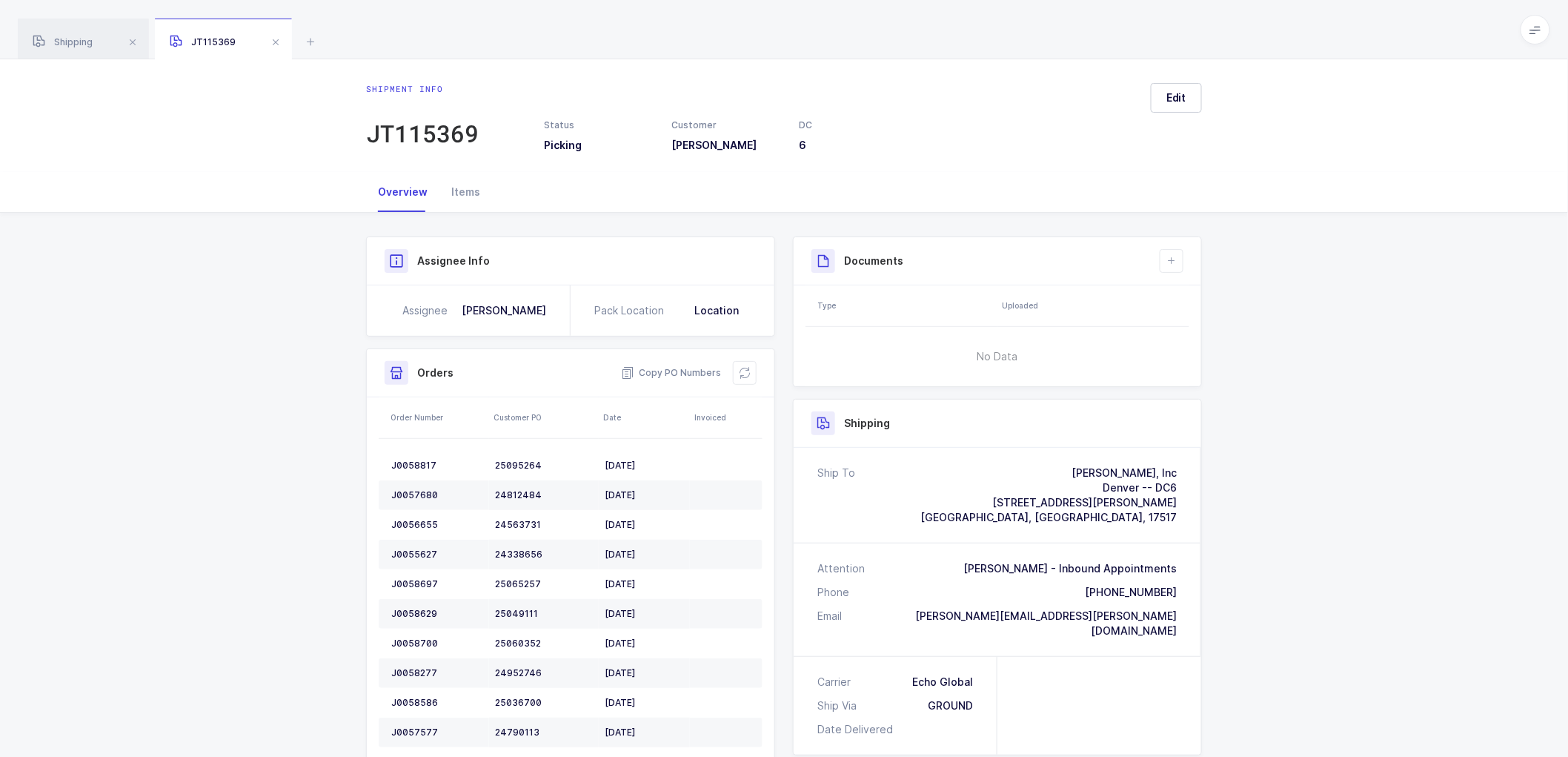
click at [272, 481] on div "Shipment Info Shipment Number JT115369 Status Picking Customer [PERSON_NAME] DC…" at bounding box center [784, 753] width 1568 height 1081
click at [1260, 316] on div "Shipment Info Shipment Number JT115369 Status Picking Customer [PERSON_NAME] DC…" at bounding box center [784, 753] width 1568 height 1081
click at [323, 276] on div "Shipment Info Shipment Number JT115369 Status Picking Customer [PERSON_NAME] DC…" at bounding box center [784, 753] width 1568 height 1081
click at [68, 39] on span "Shipping" at bounding box center [63, 42] width 60 height 11
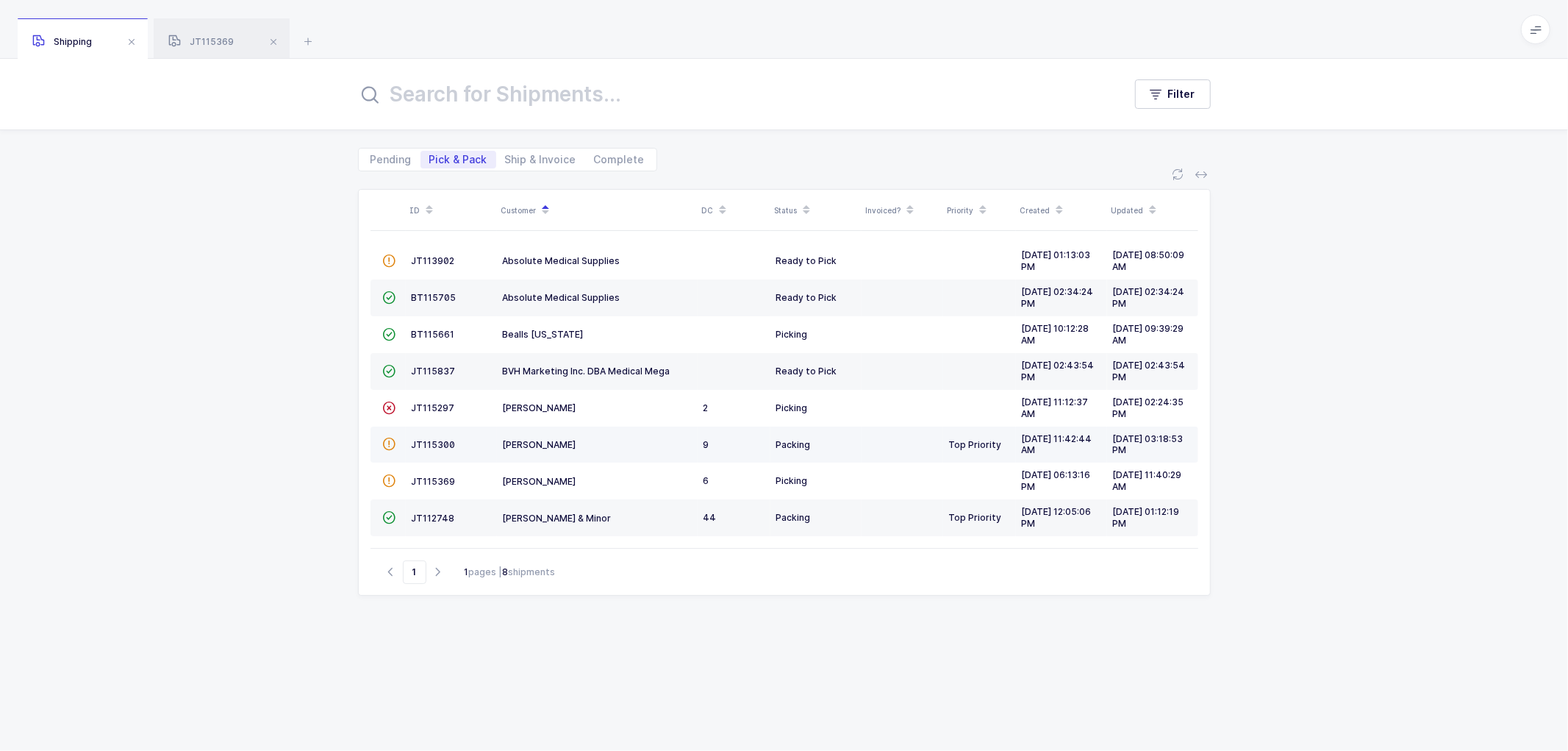
click at [432, 438] on td "JT115300" at bounding box center [451, 444] width 91 height 37
click at [426, 444] on span "JT115300" at bounding box center [434, 444] width 44 height 11
